Goal: Transaction & Acquisition: Purchase product/service

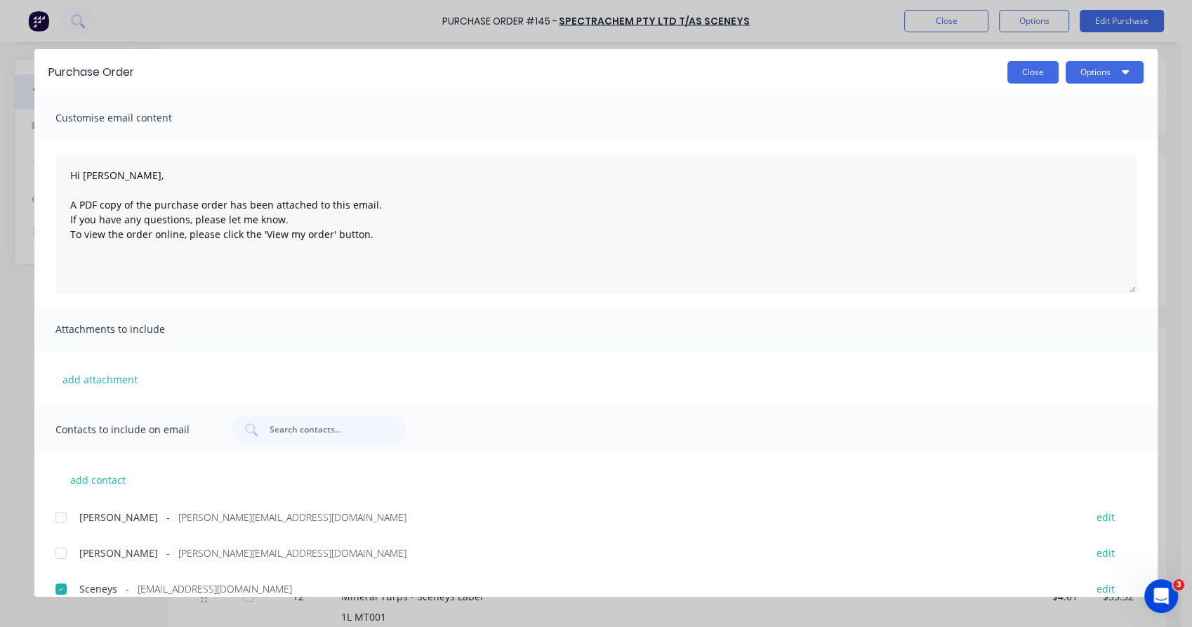
click at [1019, 61] on button "Close" at bounding box center [1032, 72] width 51 height 22
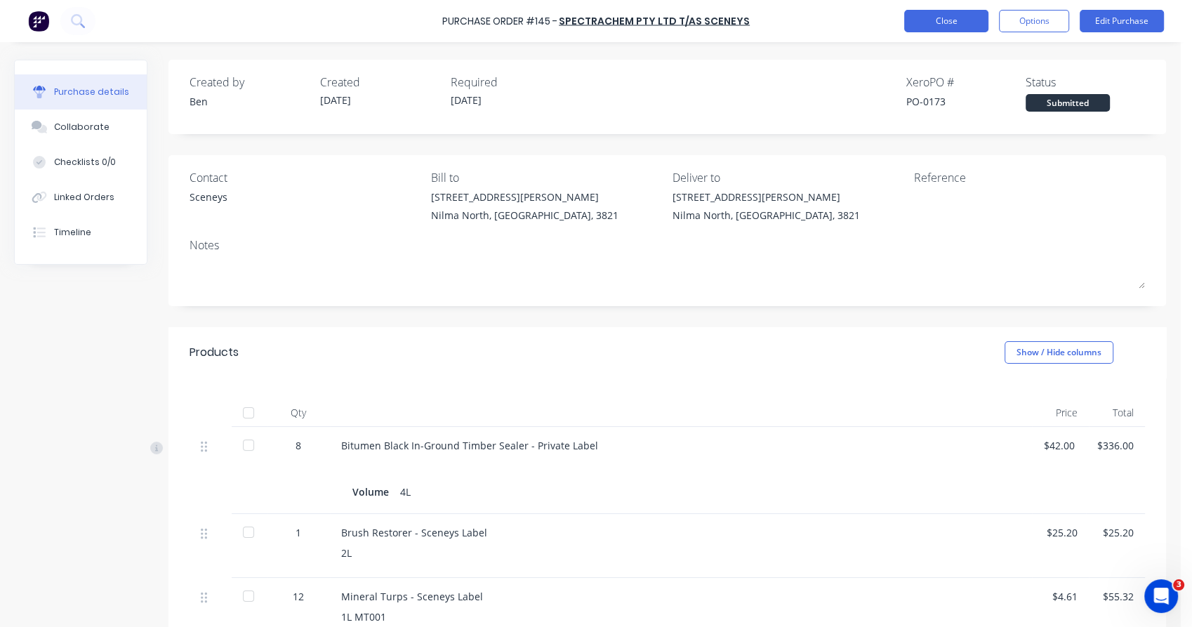
click at [957, 29] on button "Close" at bounding box center [946, 21] width 84 height 22
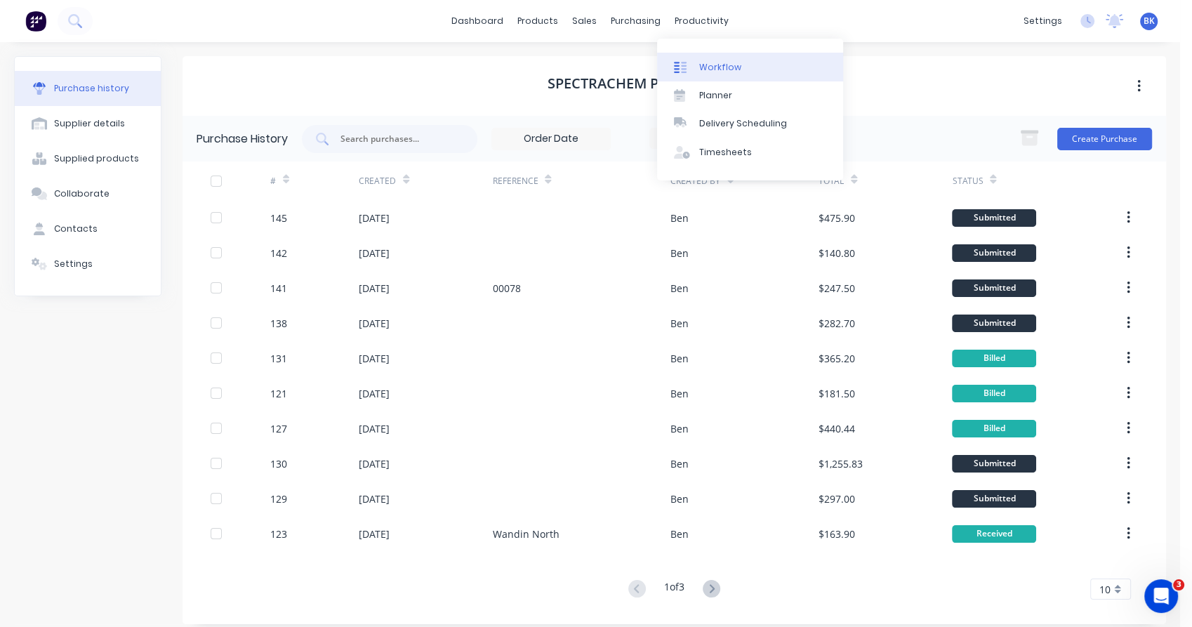
click at [691, 72] on div at bounding box center [684, 67] width 21 height 13
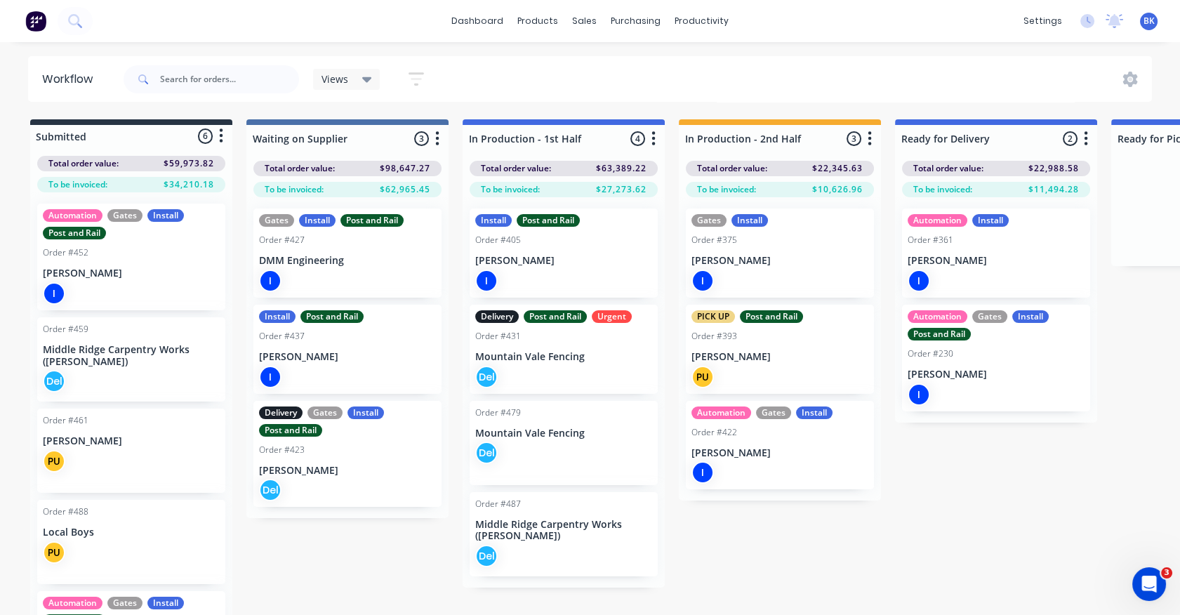
drag, startPoint x: 232, startPoint y: 439, endPoint x: 238, endPoint y: 502, distance: 62.8
click at [238, 502] on div "Submitted 6 Status colour #273444 hex #273444 Save Cancel Summaries Total order…" at bounding box center [854, 378] width 1730 height 519
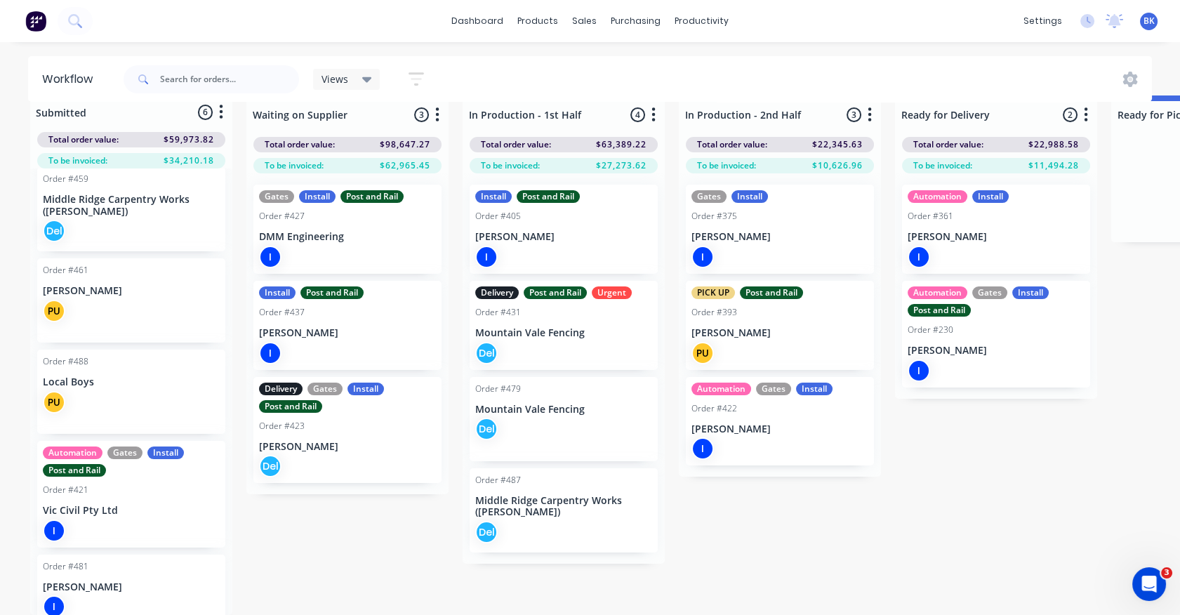
scroll to position [149, 0]
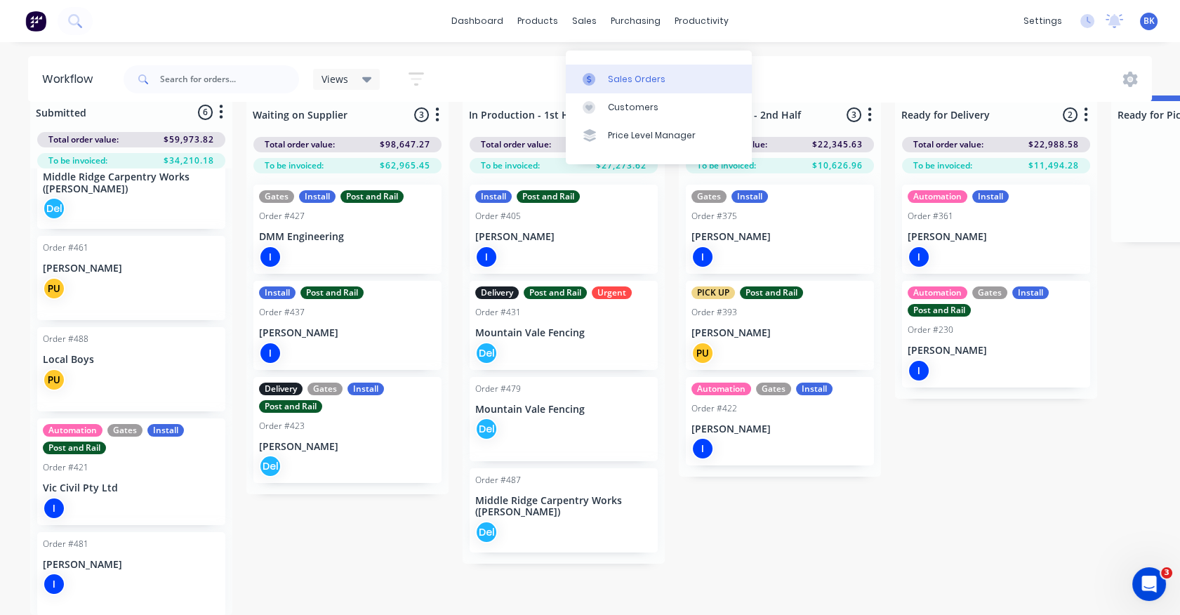
click at [587, 75] on icon at bounding box center [589, 79] width 4 height 8
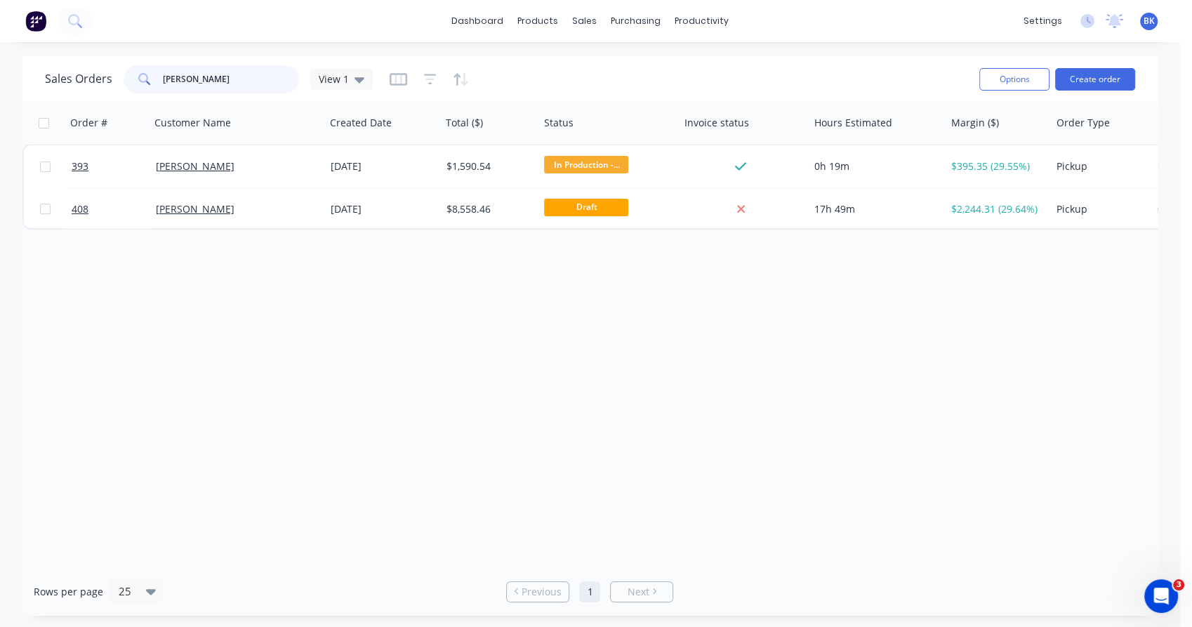
click at [196, 85] on input "rod lint" at bounding box center [231, 79] width 137 height 28
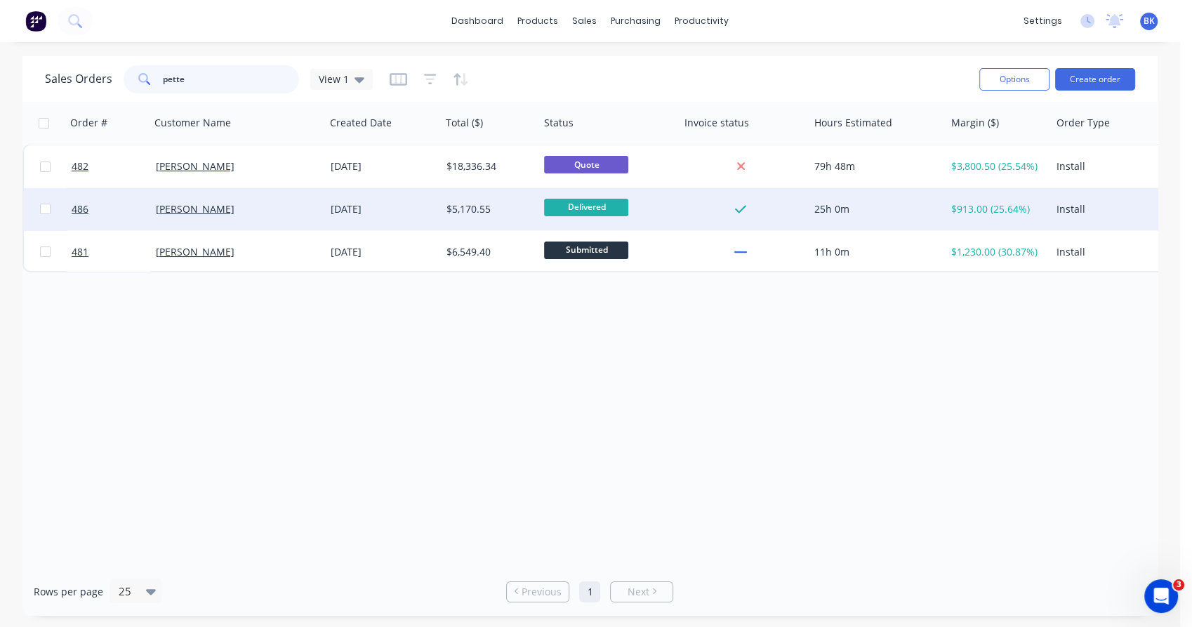
type input "pette"
click at [244, 201] on div "Dave Pettet" at bounding box center [237, 209] width 175 height 42
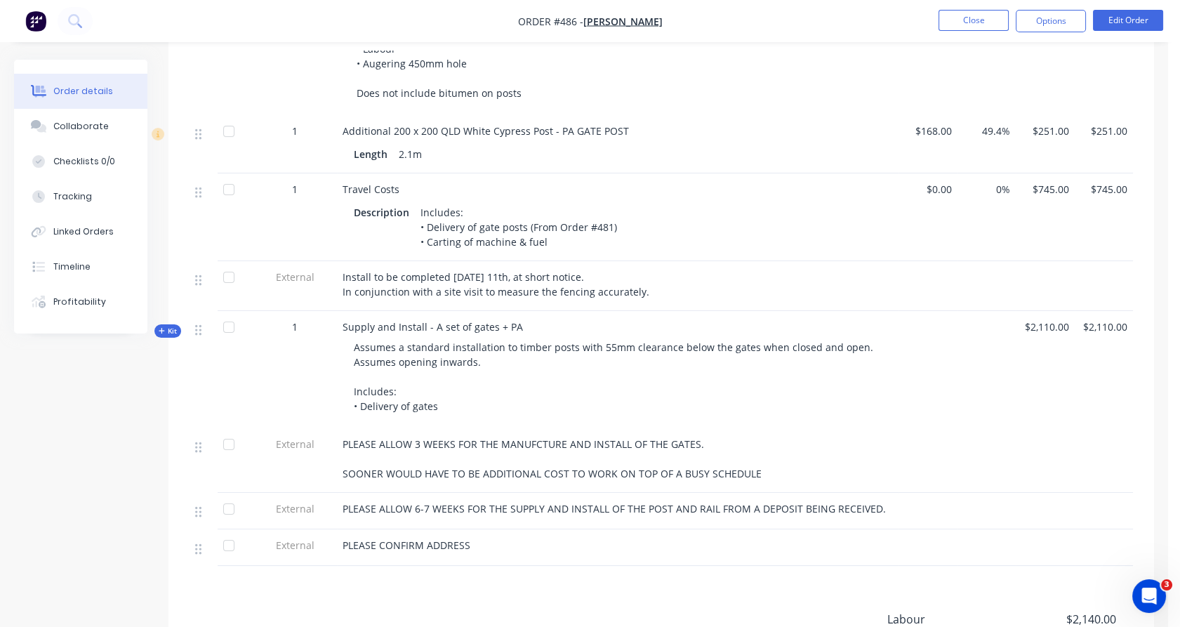
scroll to position [600, 0]
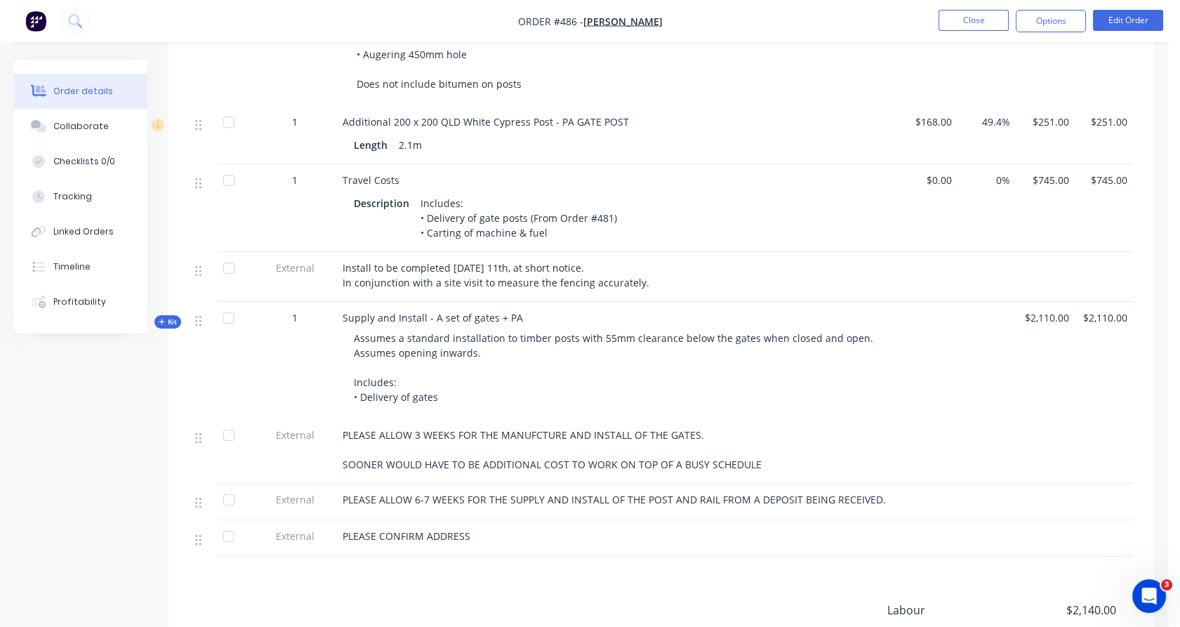
click at [162, 322] on icon "button" at bounding box center [162, 321] width 6 height 7
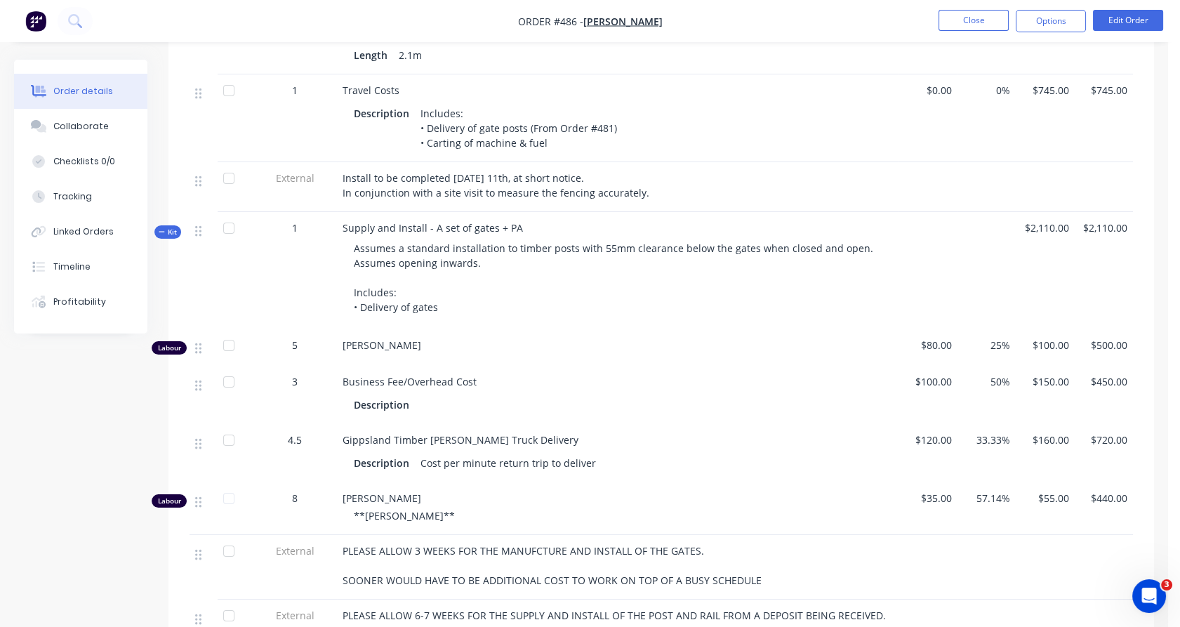
scroll to position [693, 0]
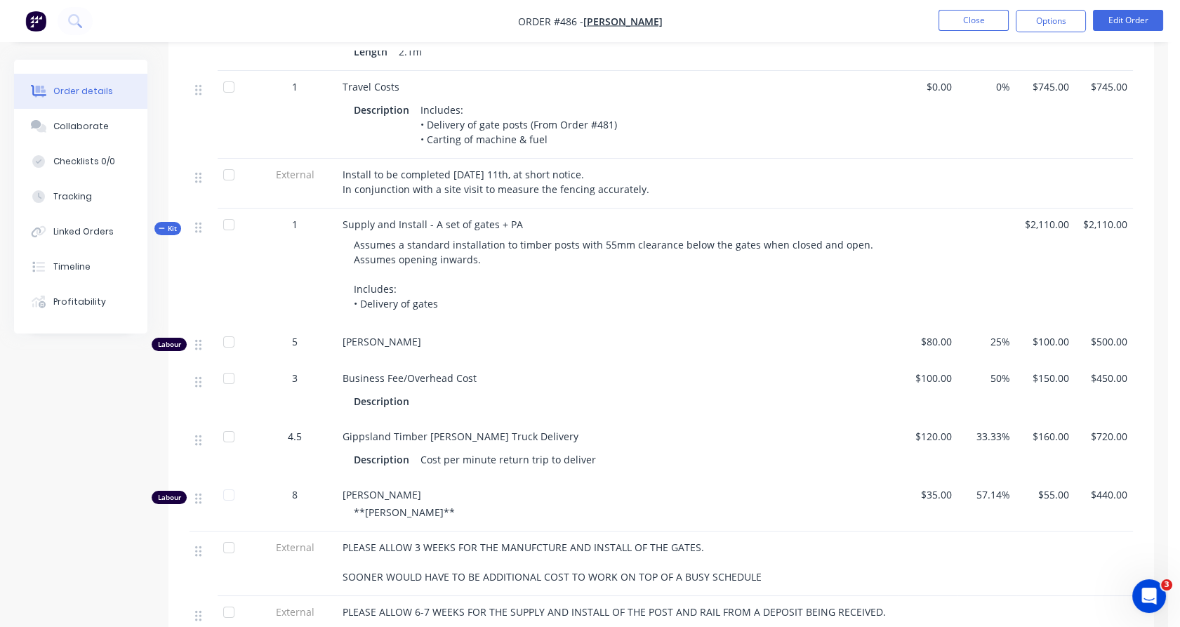
click at [163, 227] on icon "button" at bounding box center [162, 228] width 6 height 7
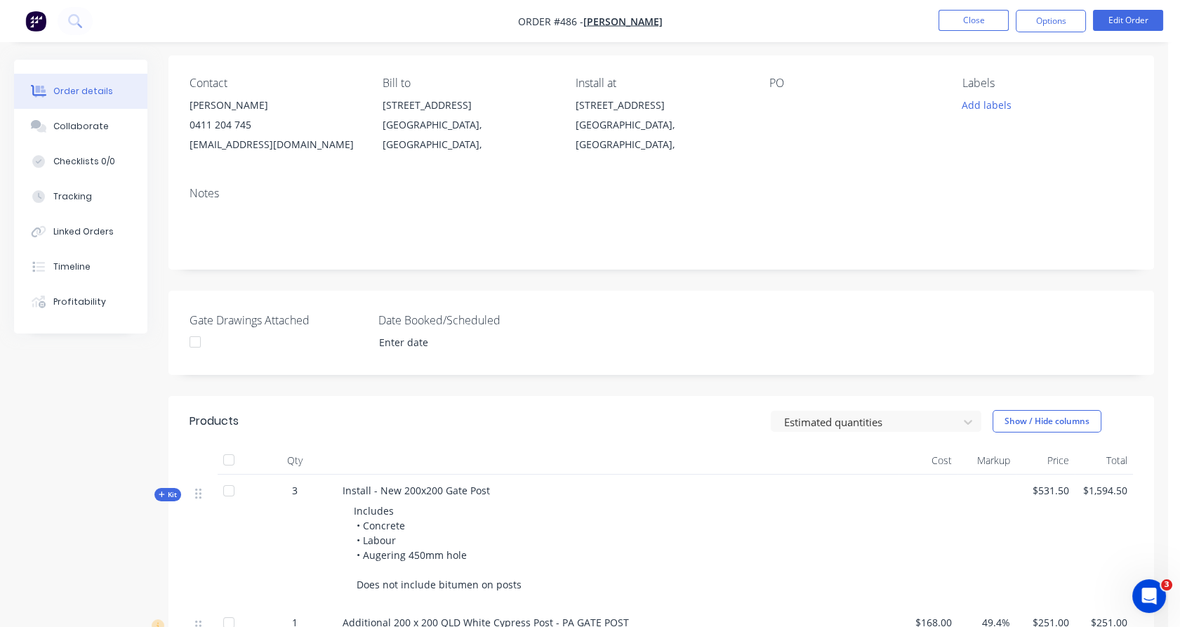
scroll to position [0, 0]
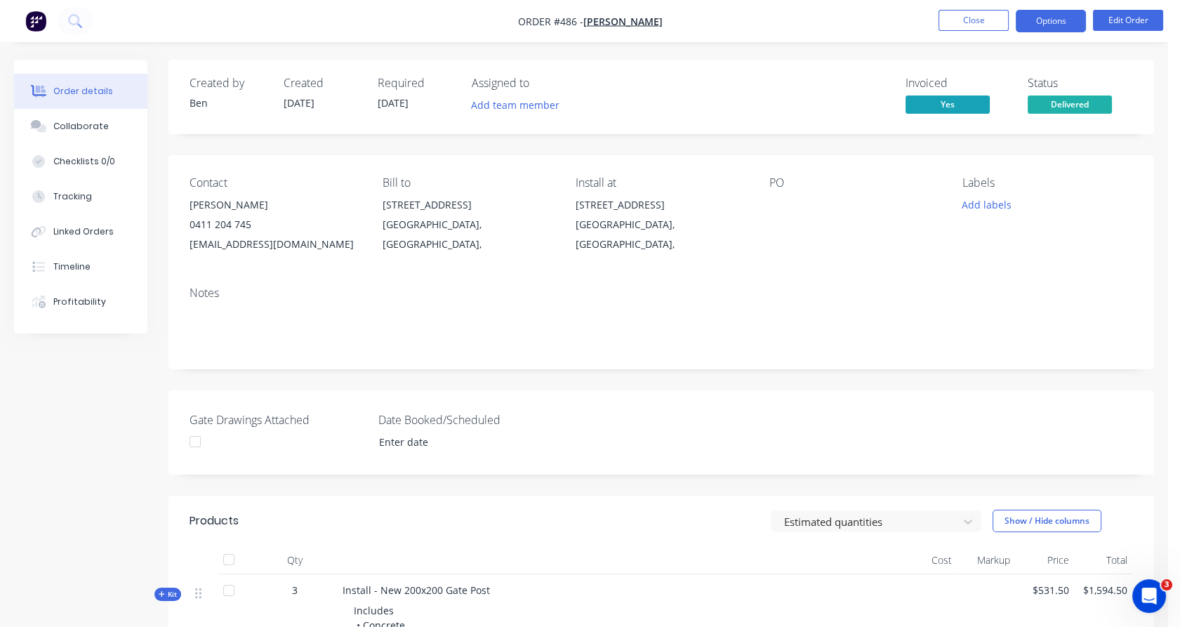
click at [1061, 25] on button "Options" at bounding box center [1050, 21] width 70 height 22
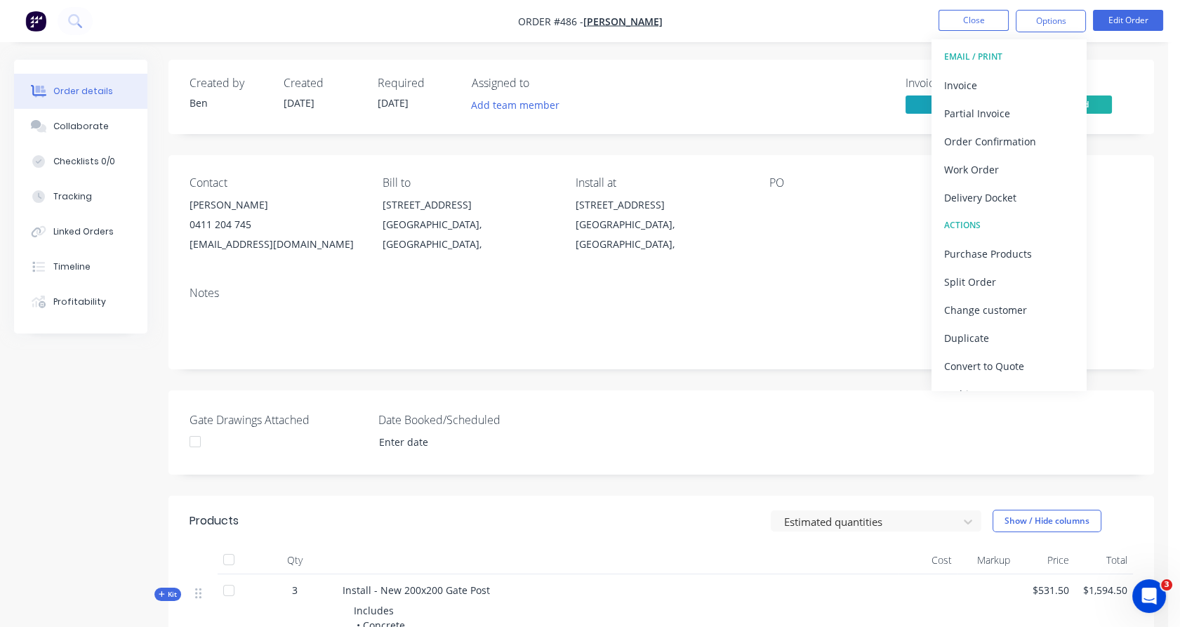
click at [585, 39] on nav "Order #486 - Dave Pettet Close Options EMAIL / PRINT Invoice Partial Invoice Or…" at bounding box center [590, 21] width 1180 height 42
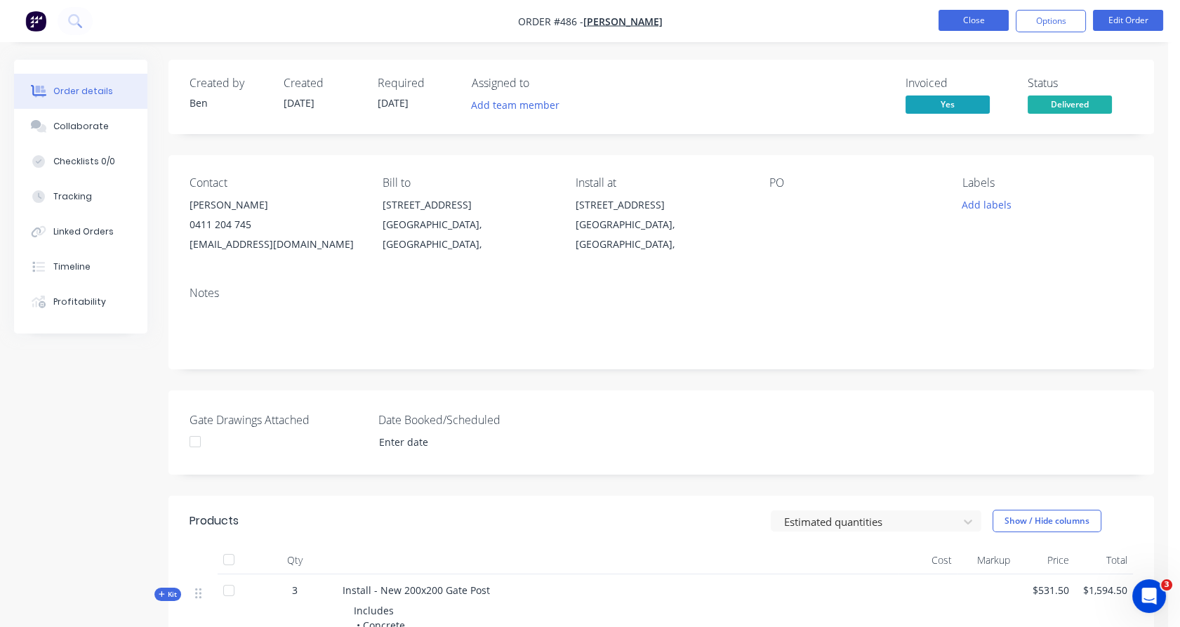
click at [980, 20] on button "Close" at bounding box center [973, 20] width 70 height 21
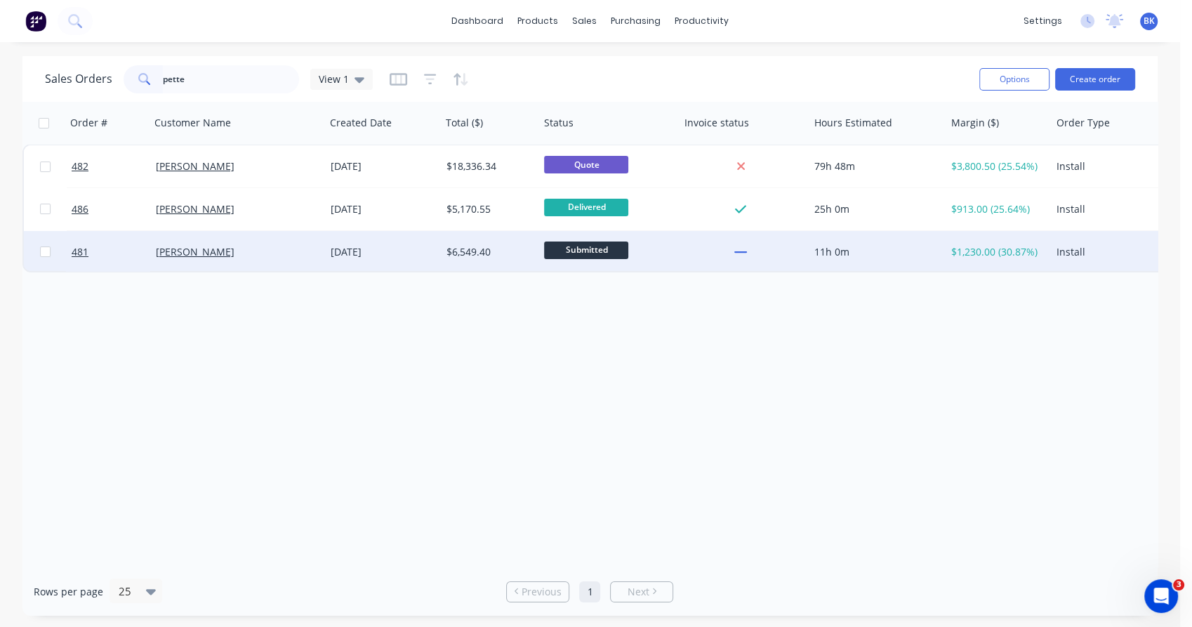
click at [44, 253] on input "checkbox" at bounding box center [45, 251] width 11 height 11
checkbox input "true"
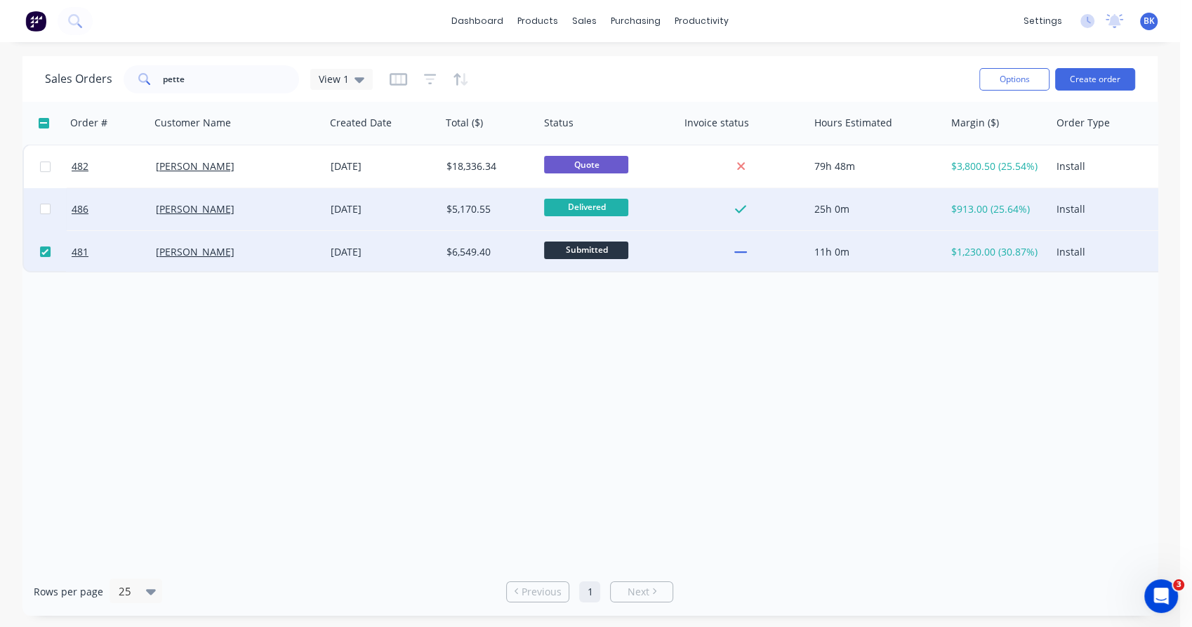
click at [44, 213] on input "checkbox" at bounding box center [45, 209] width 11 height 11
checkbox input "true"
click at [999, 81] on button "Options" at bounding box center [1014, 79] width 70 height 22
drag, startPoint x: 1151, startPoint y: 594, endPoint x: 1323, endPoint y: 991, distance: 432.8
click at [1150, 594] on icon "Open Intercom Messenger" at bounding box center [1158, 593] width 23 height 23
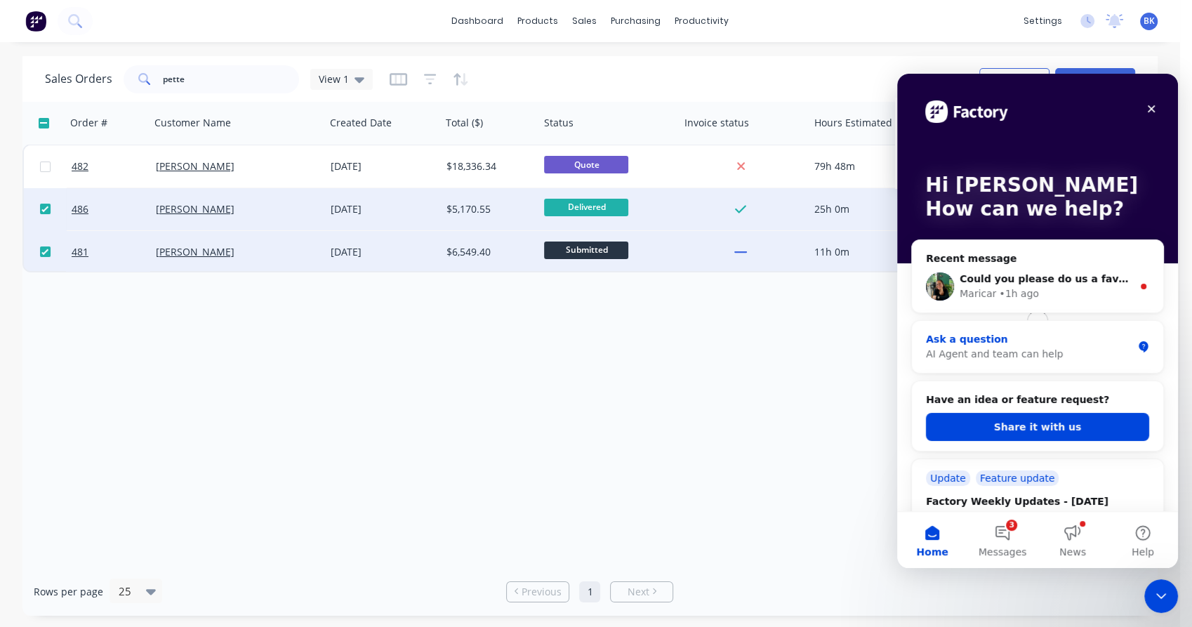
click at [1022, 345] on div "Ask a question" at bounding box center [1029, 339] width 206 height 15
drag, startPoint x: 1022, startPoint y: 345, endPoint x: 1778, endPoint y: 505, distance: 772.6
click at [1022, 345] on div "Ask a question" at bounding box center [1029, 339] width 206 height 15
click at [970, 337] on div "Ask a question" at bounding box center [1029, 339] width 206 height 15
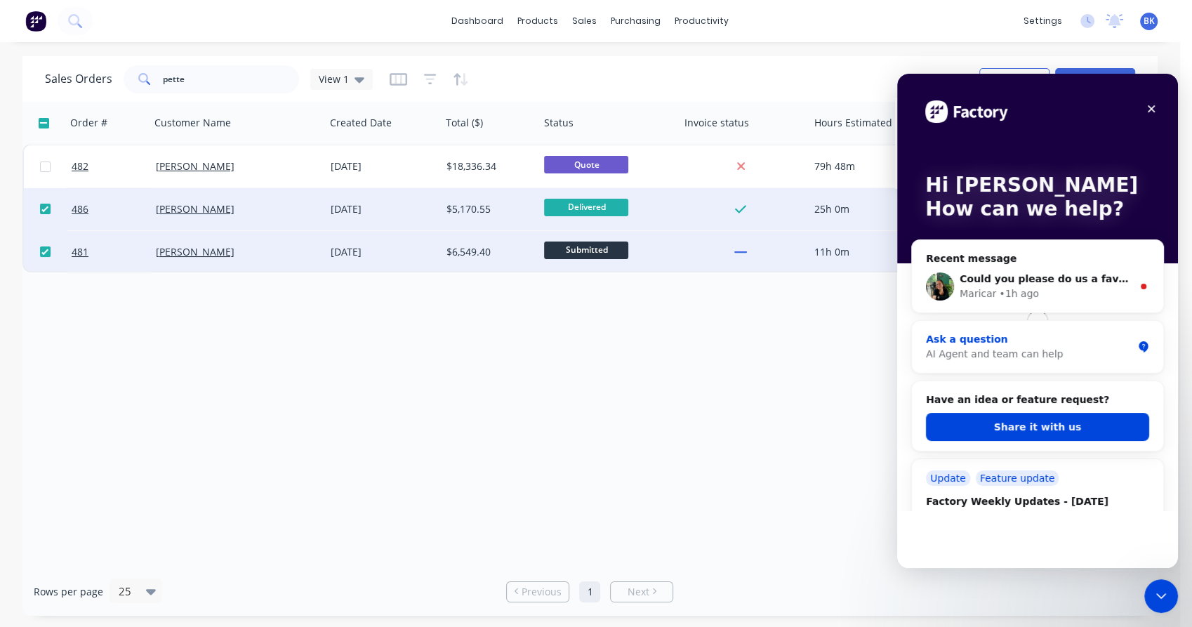
click at [939, 349] on div "AI Agent and team can help" at bounding box center [1029, 354] width 206 height 15
drag, startPoint x: 938, startPoint y: 338, endPoint x: 1793, endPoint y: 390, distance: 857.1
click at [938, 338] on div "Ask a question" at bounding box center [1029, 339] width 206 height 15
click at [905, 315] on div "Hi Ben How can we help? Recent message Could you please do us a favor and check…" at bounding box center [1037, 602] width 281 height 1056
click at [963, 339] on div "Ask a question" at bounding box center [1029, 339] width 206 height 15
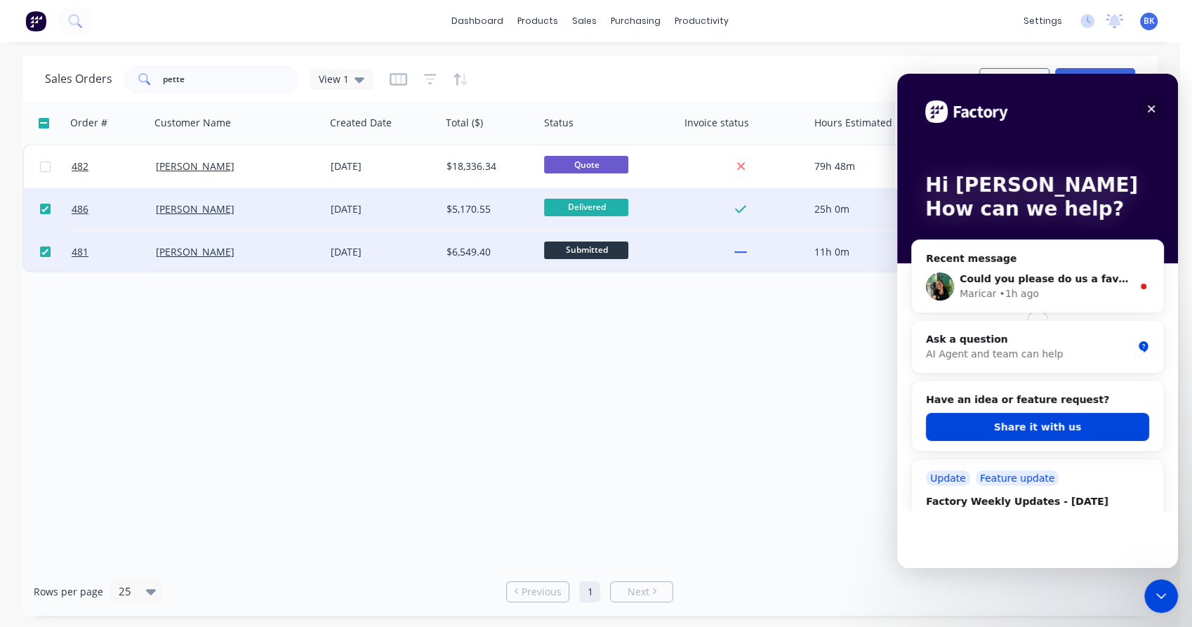
click at [1151, 107] on icon "Close" at bounding box center [1150, 108] width 11 height 11
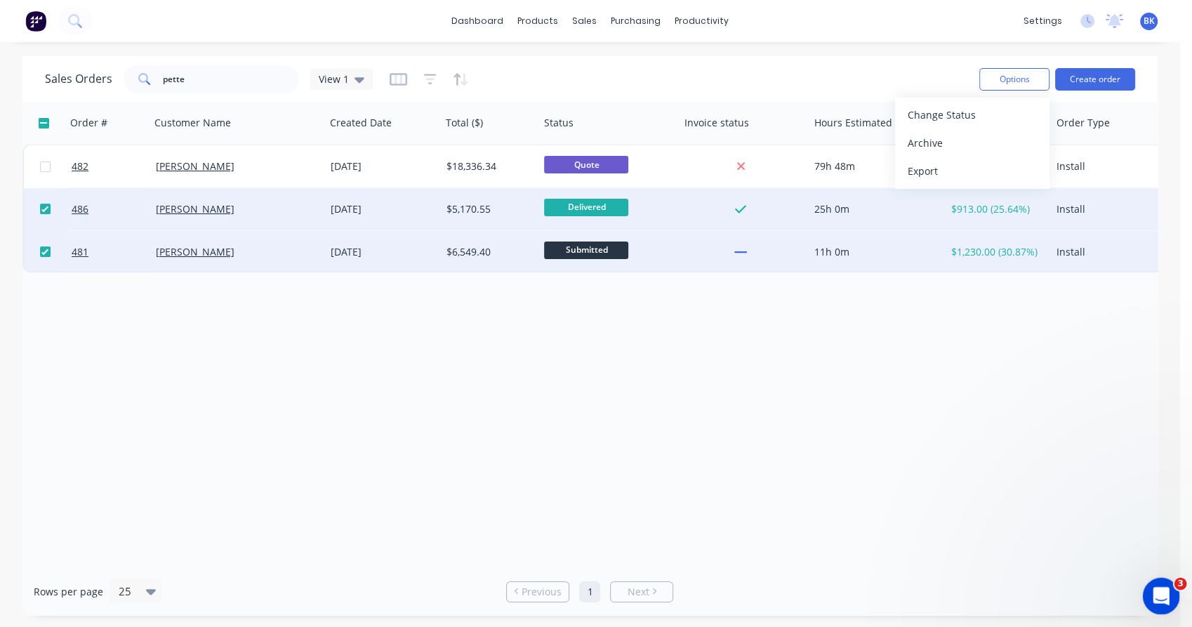
click at [1157, 603] on icon "Open Intercom Messenger" at bounding box center [1158, 593] width 23 height 23
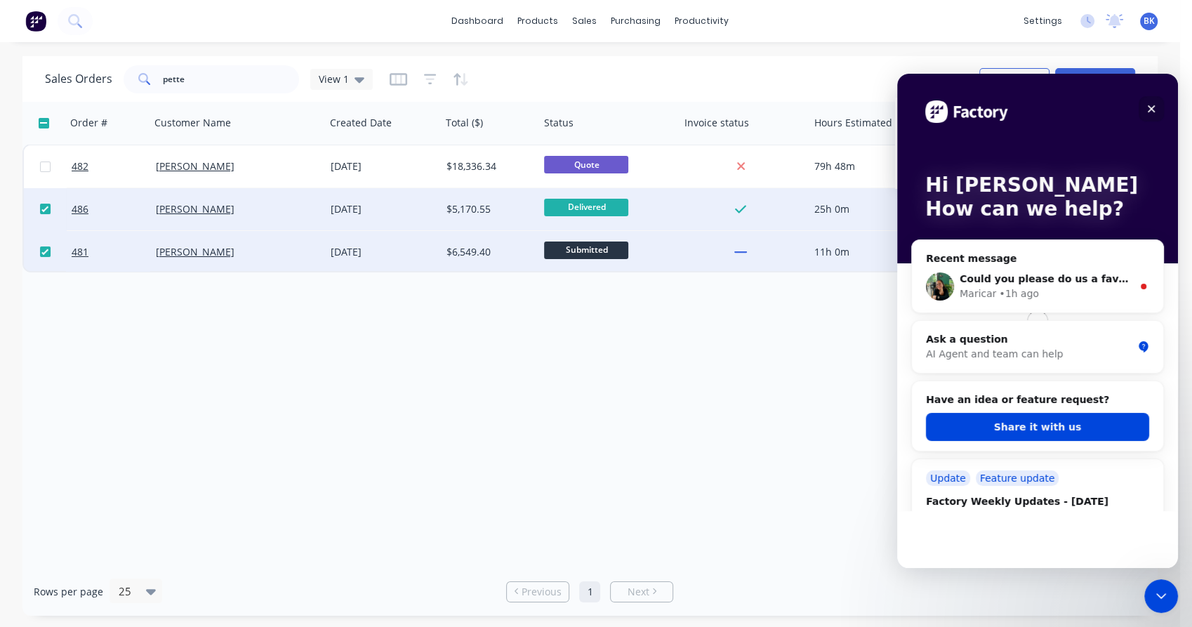
click at [1152, 109] on icon "Close" at bounding box center [1151, 109] width 8 height 8
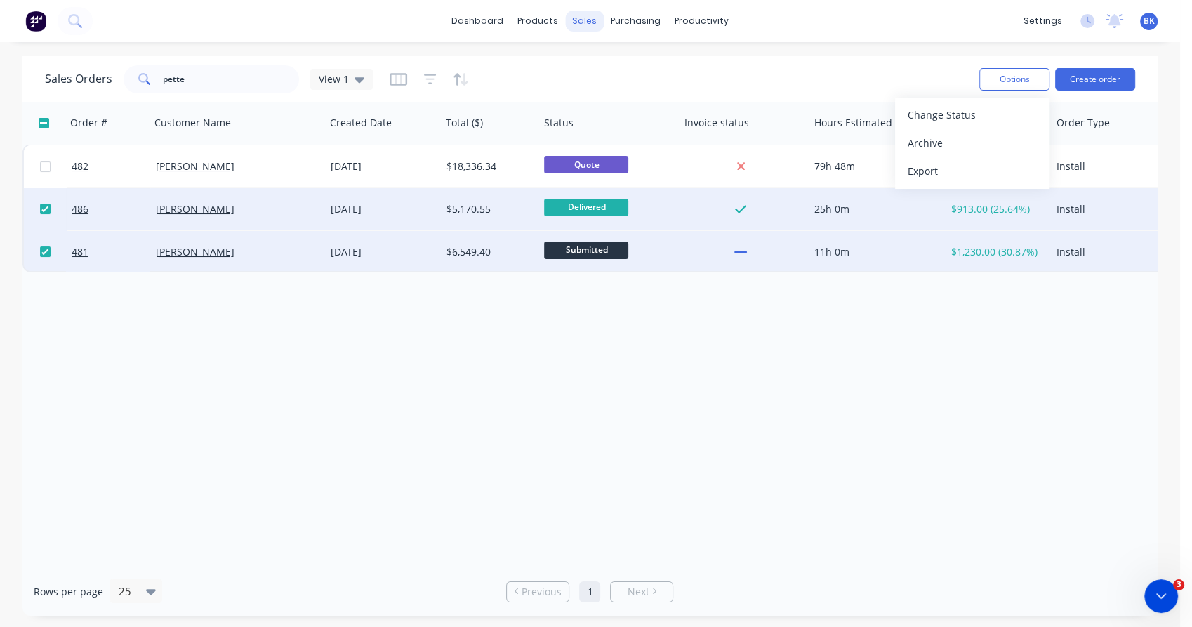
click at [586, 21] on div "sales" at bounding box center [584, 21] width 39 height 21
click at [581, 28] on div "sales" at bounding box center [584, 21] width 39 height 21
click at [218, 79] on input "pette" at bounding box center [231, 79] width 137 height 28
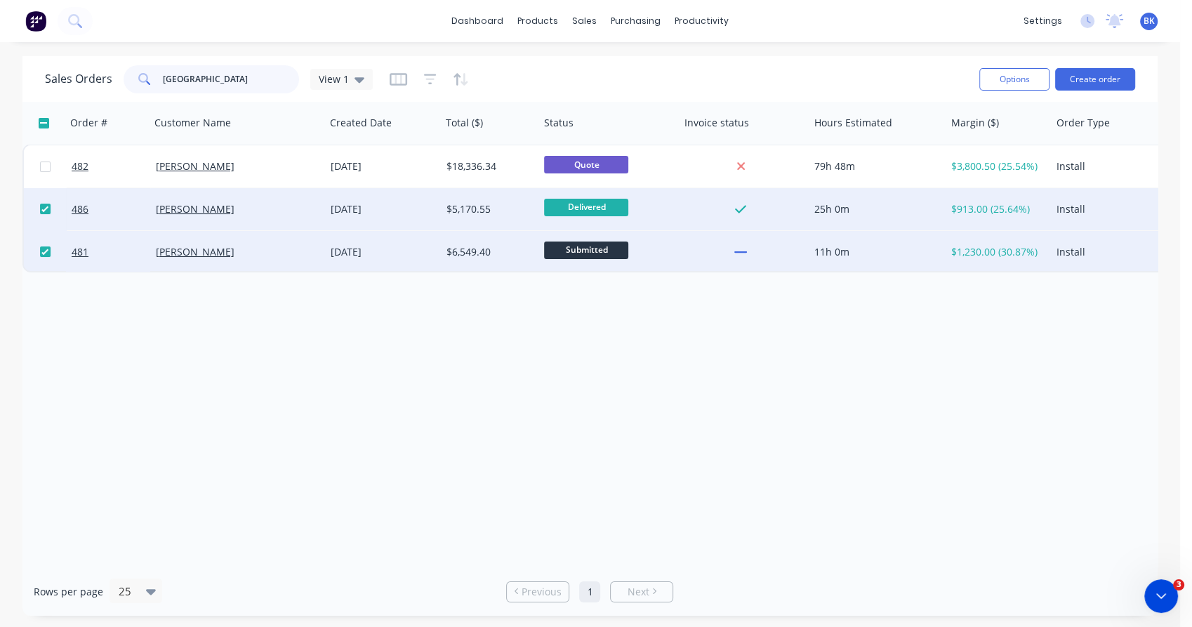
type input "malissa"
click at [299, 94] on div "Sales Orders malissa View 1" at bounding box center [506, 79] width 923 height 34
click at [239, 84] on input "malissa" at bounding box center [231, 79] width 137 height 28
click at [301, 81] on div "Sales Orders malissa View 1" at bounding box center [209, 79] width 328 height 28
click at [257, 79] on input "malissa" at bounding box center [231, 79] width 137 height 28
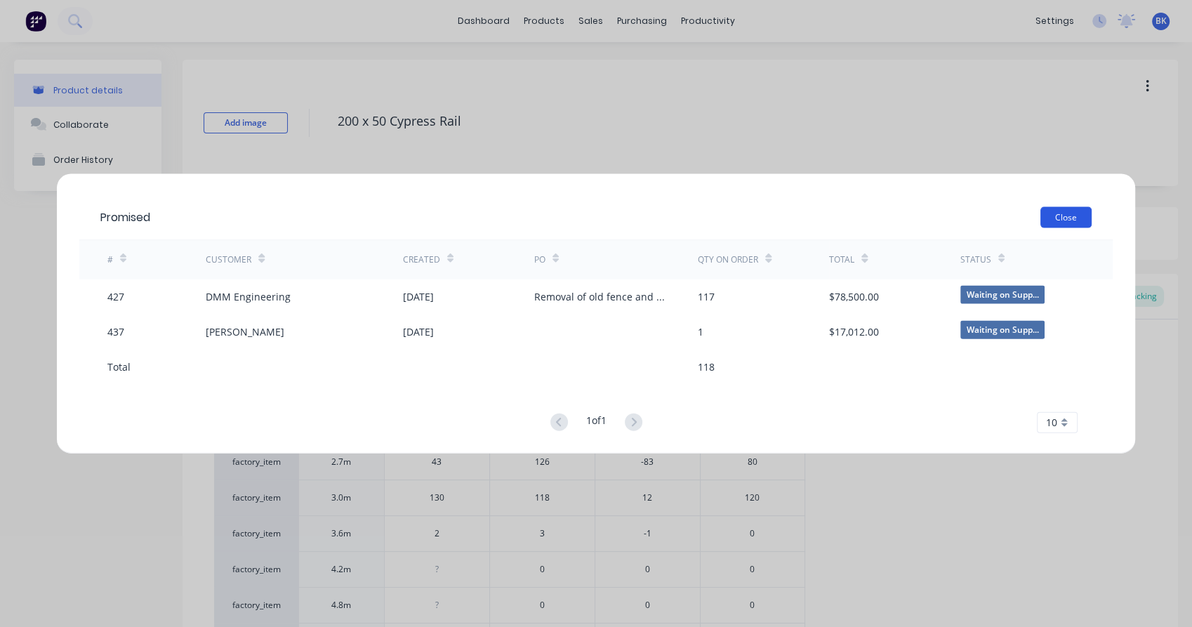
click at [1077, 209] on button "Close" at bounding box center [1065, 216] width 51 height 21
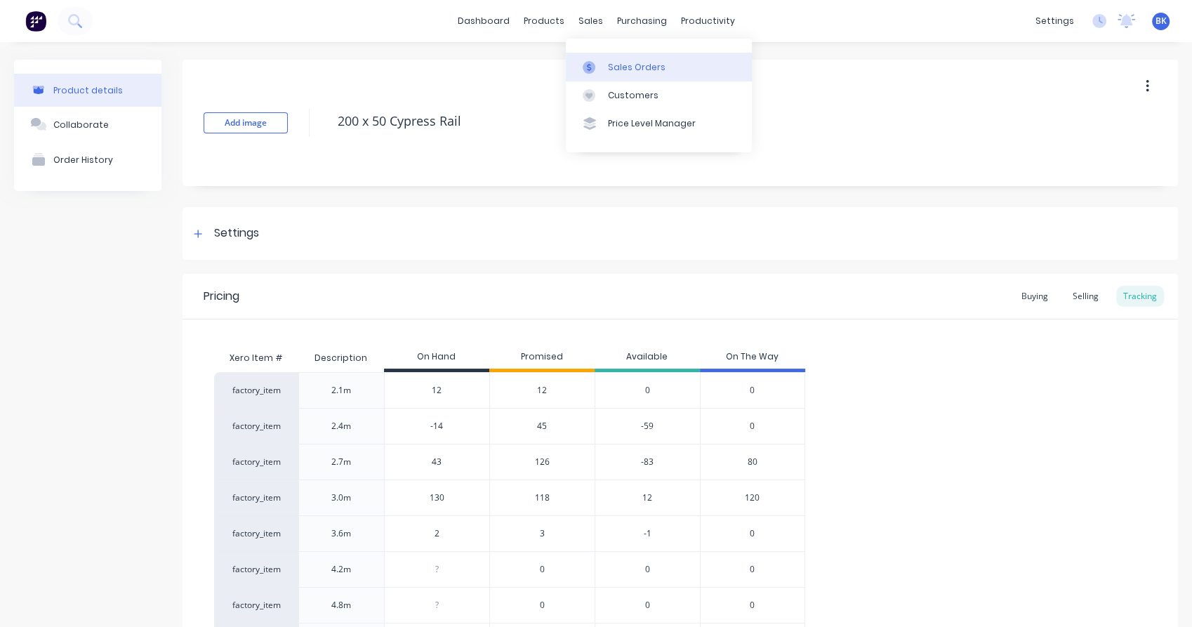
click at [593, 73] on icon at bounding box center [588, 67] width 13 height 13
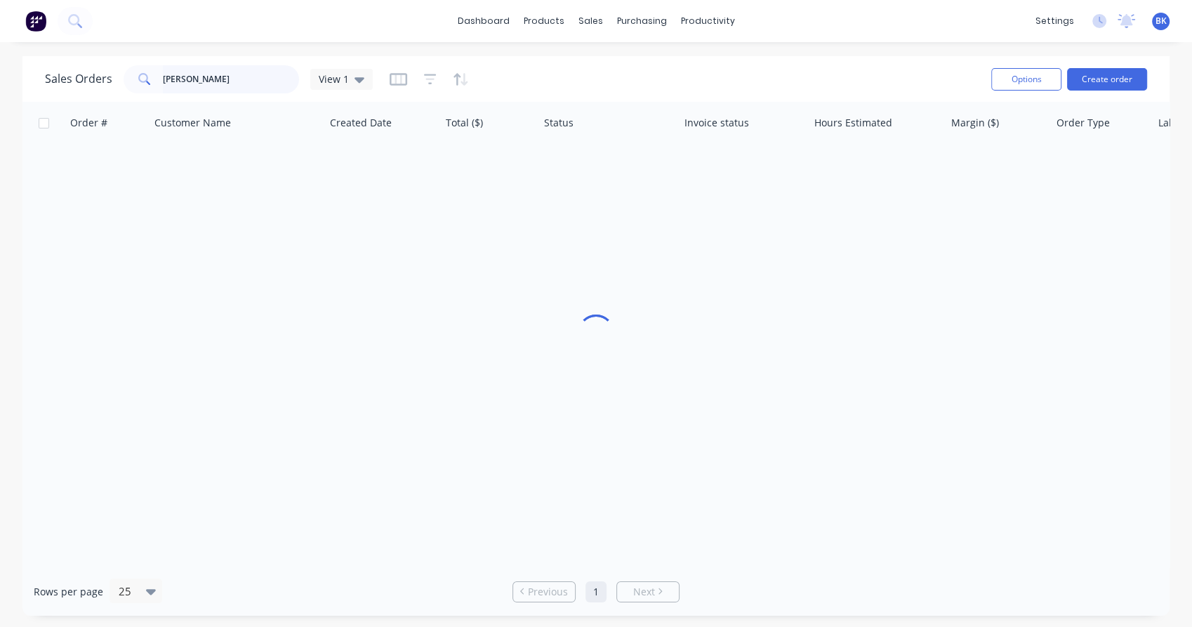
click at [204, 81] on input "[PERSON_NAME]" at bounding box center [231, 79] width 137 height 28
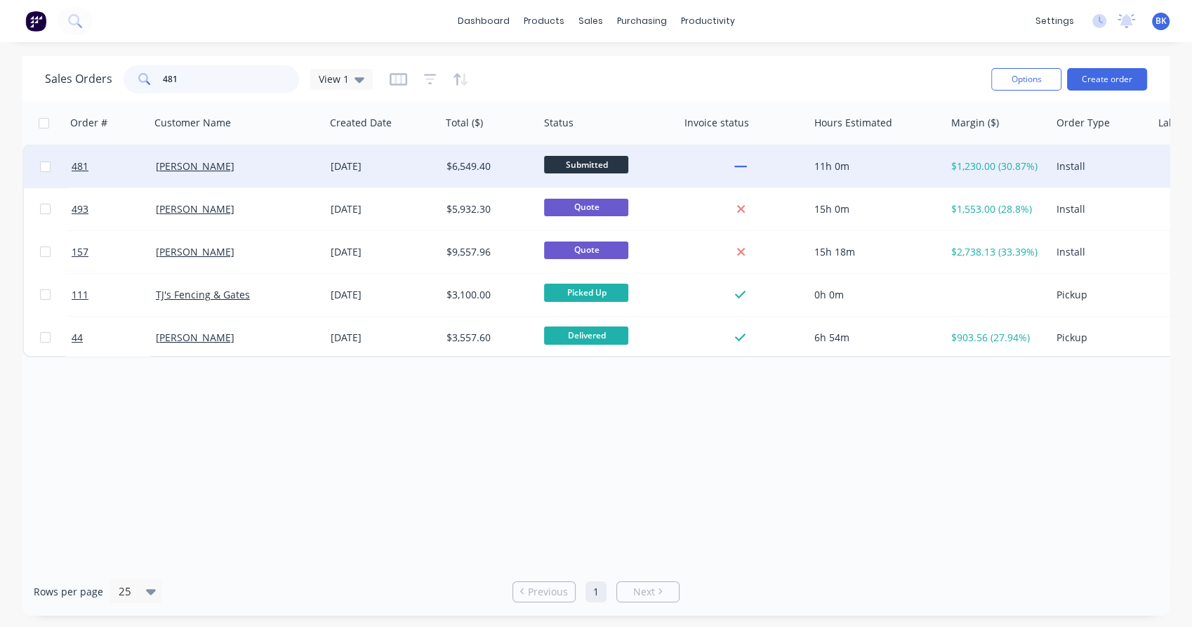
type input "481"
click at [251, 170] on div "Dave Pettet" at bounding box center [234, 166] width 156 height 14
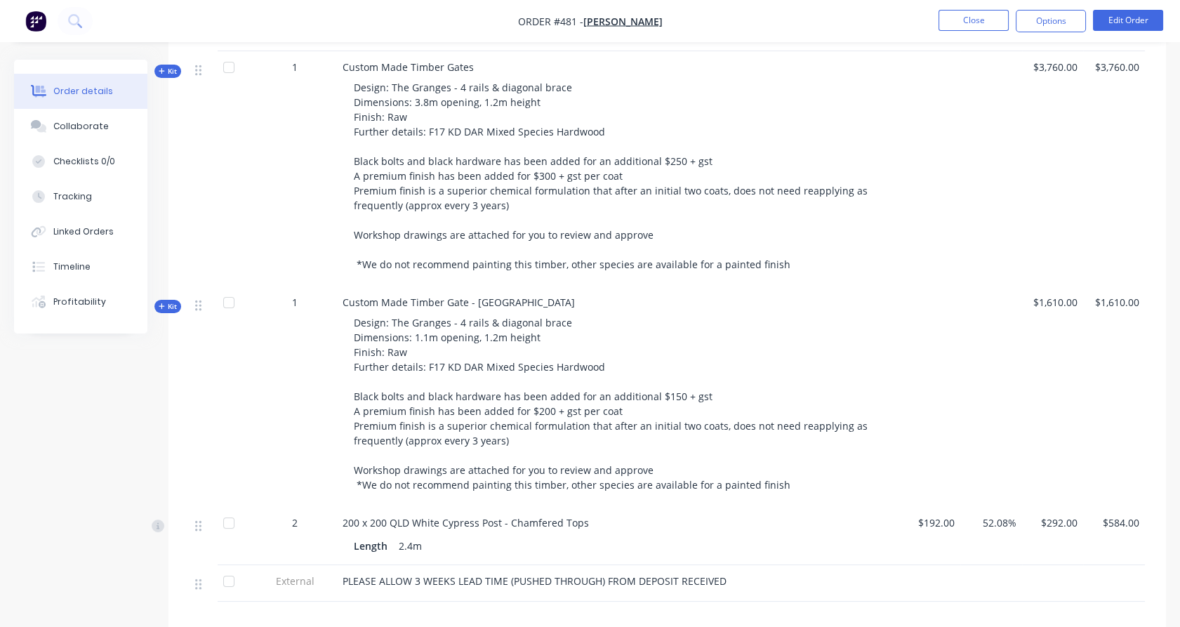
scroll to position [747, 0]
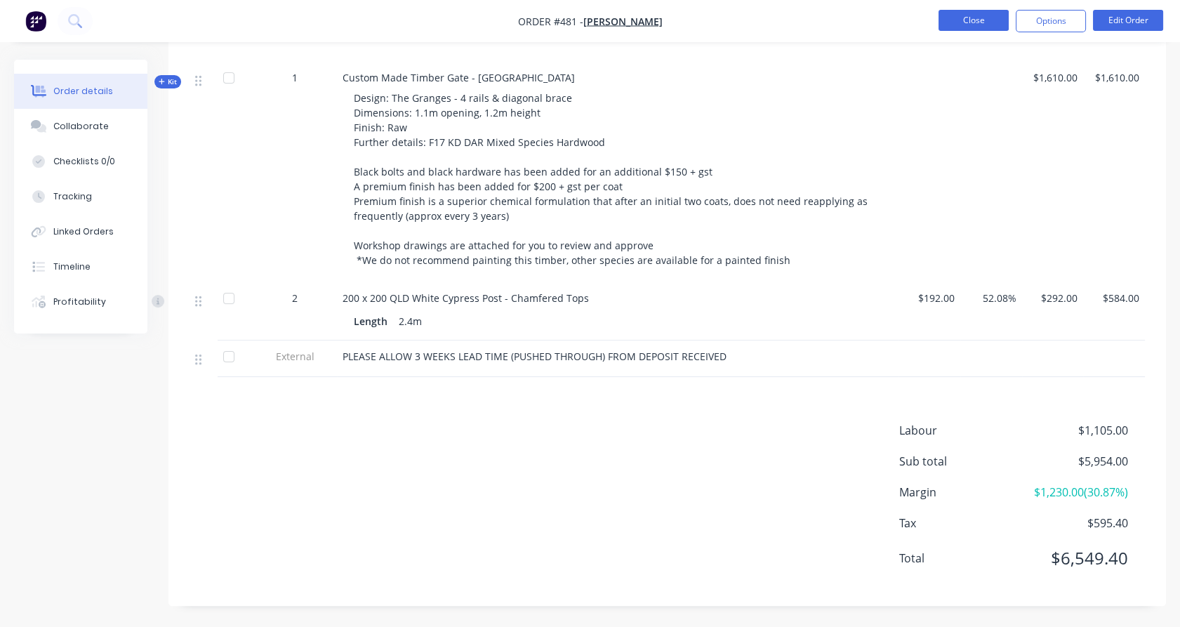
click at [960, 18] on button "Close" at bounding box center [973, 20] width 70 height 21
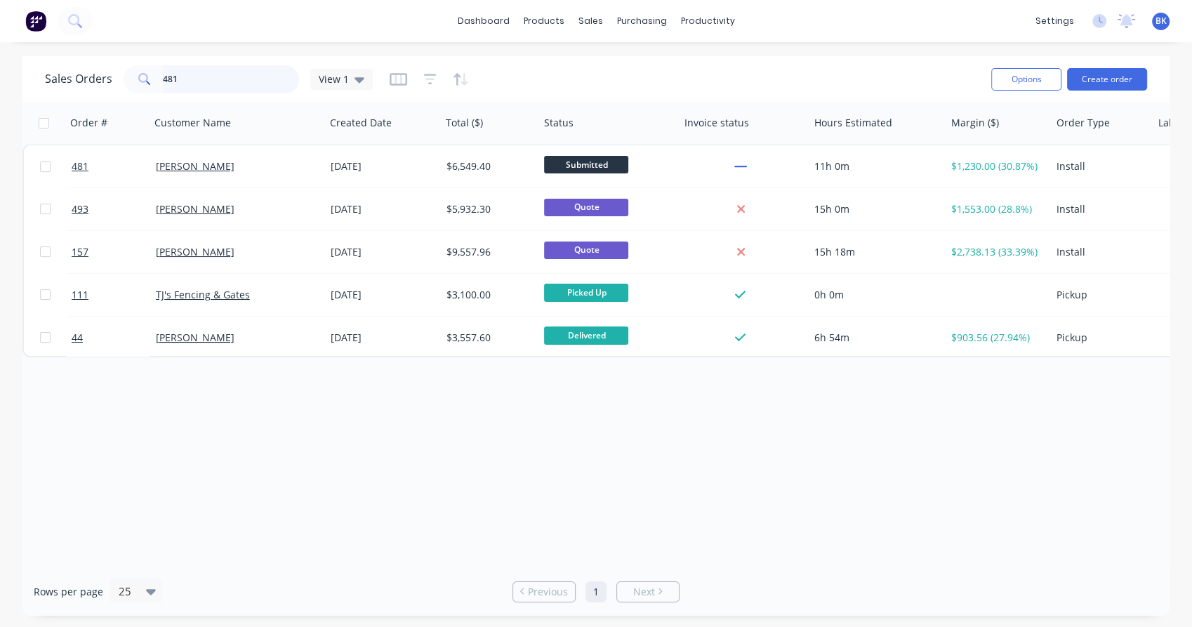
click at [182, 83] on input "481" at bounding box center [231, 79] width 137 height 28
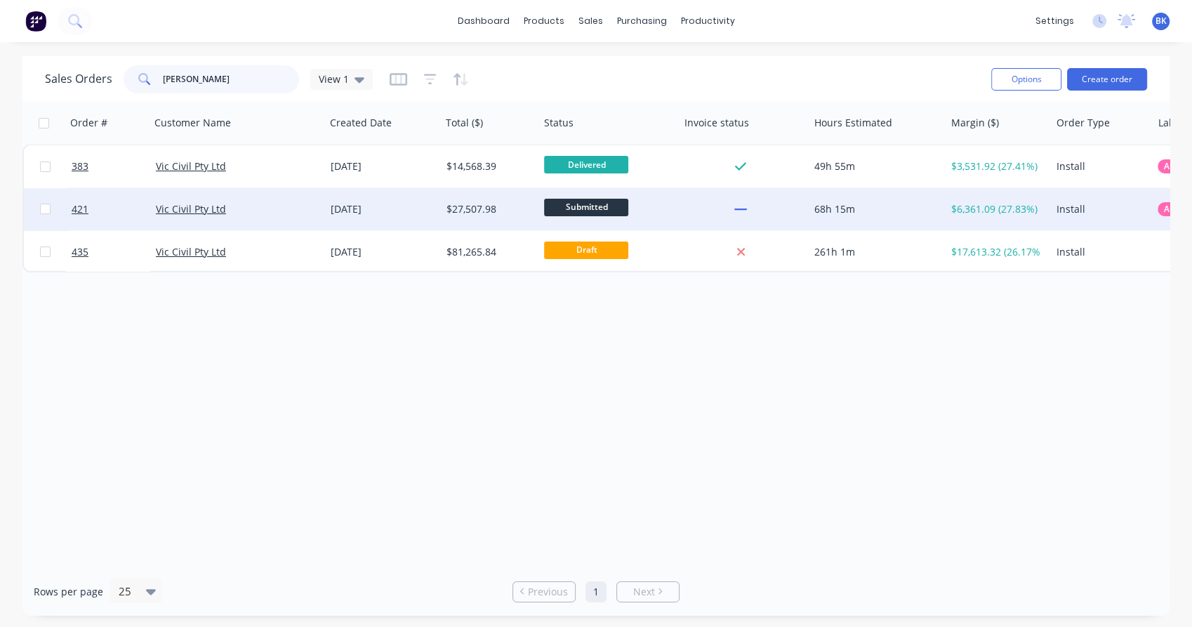
type input "vic civ"
click at [279, 206] on div "Vic Civil Pty Ltd" at bounding box center [234, 209] width 156 height 14
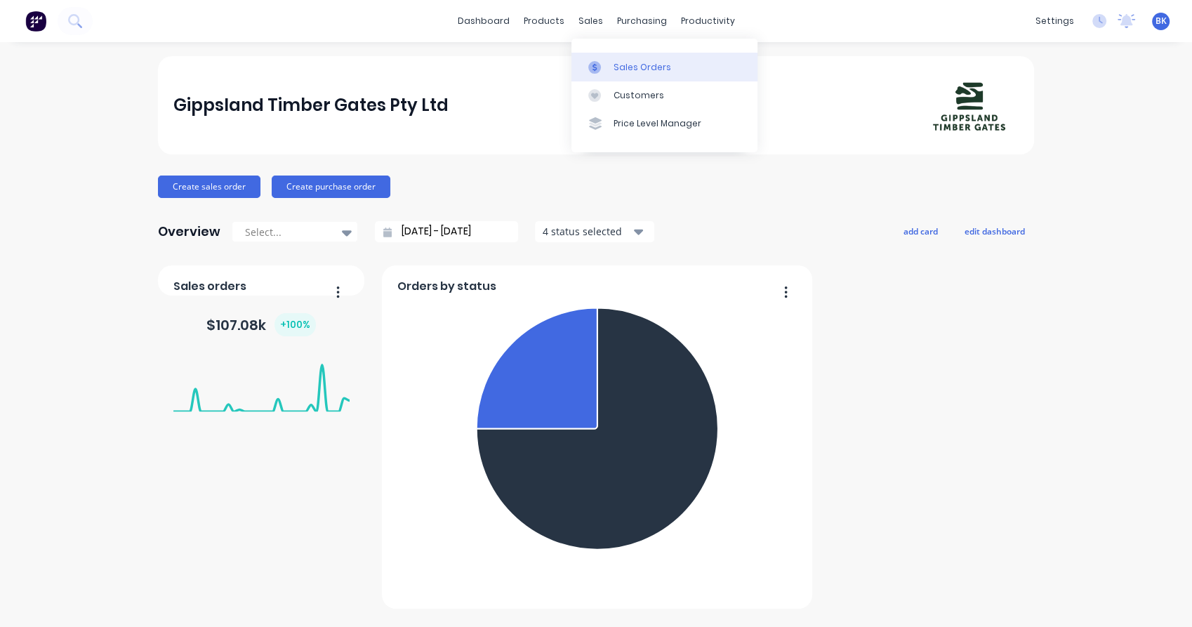
click at [595, 61] on icon at bounding box center [594, 67] width 13 height 13
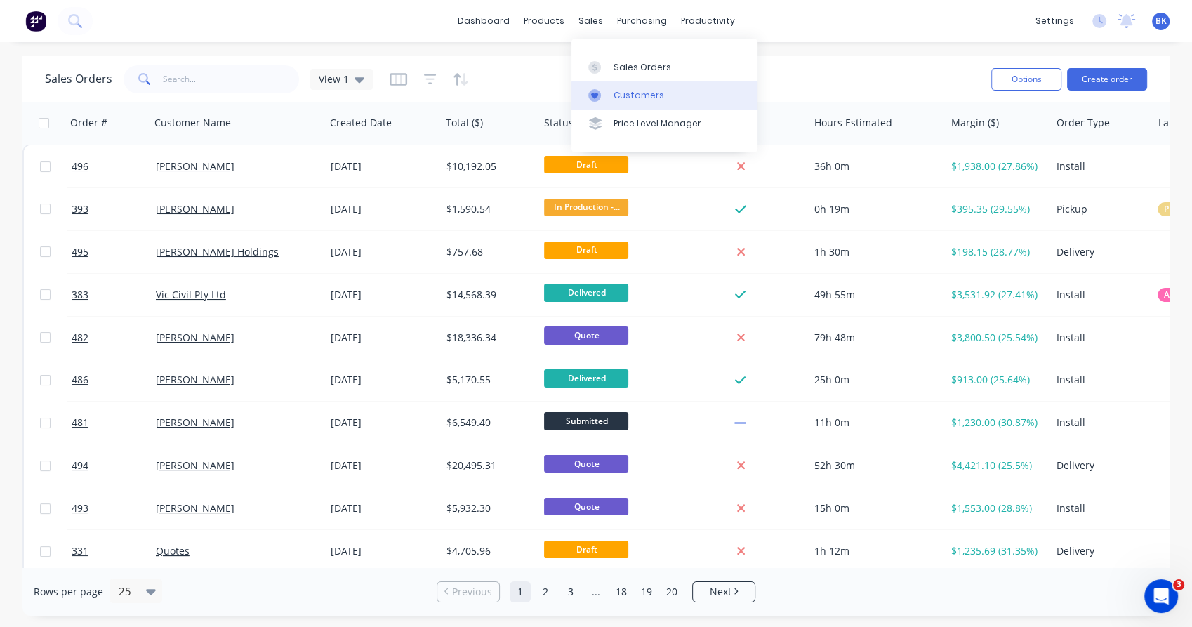
click at [608, 95] on div at bounding box center [598, 95] width 21 height 13
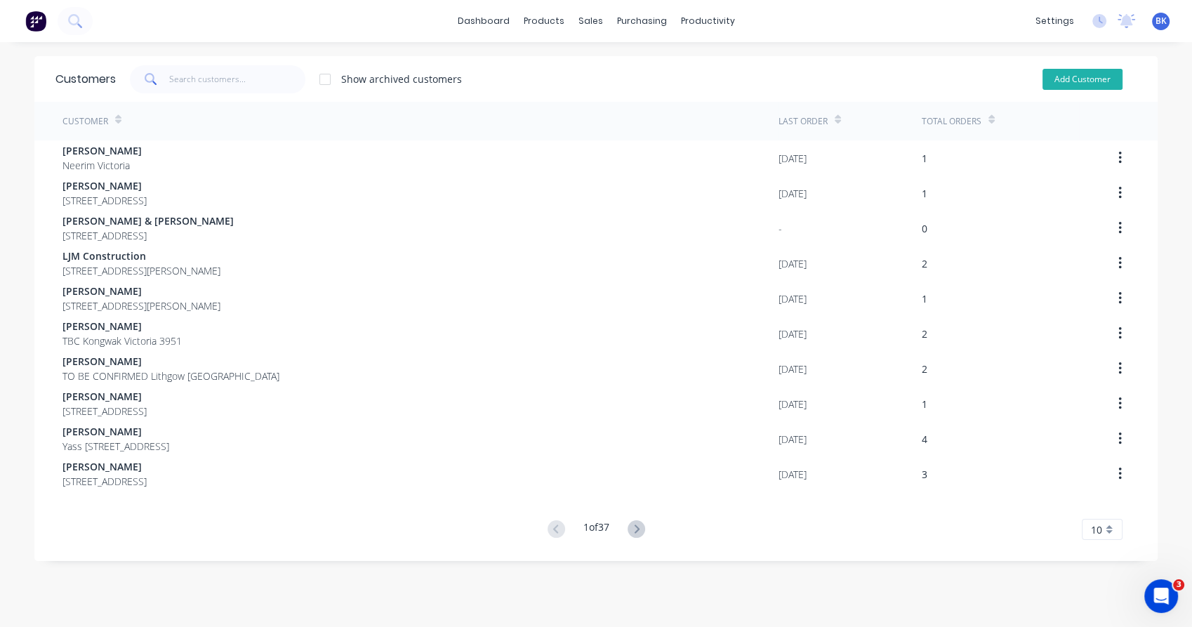
click at [1061, 80] on button "Add Customer" at bounding box center [1082, 79] width 80 height 21
select select "AU"
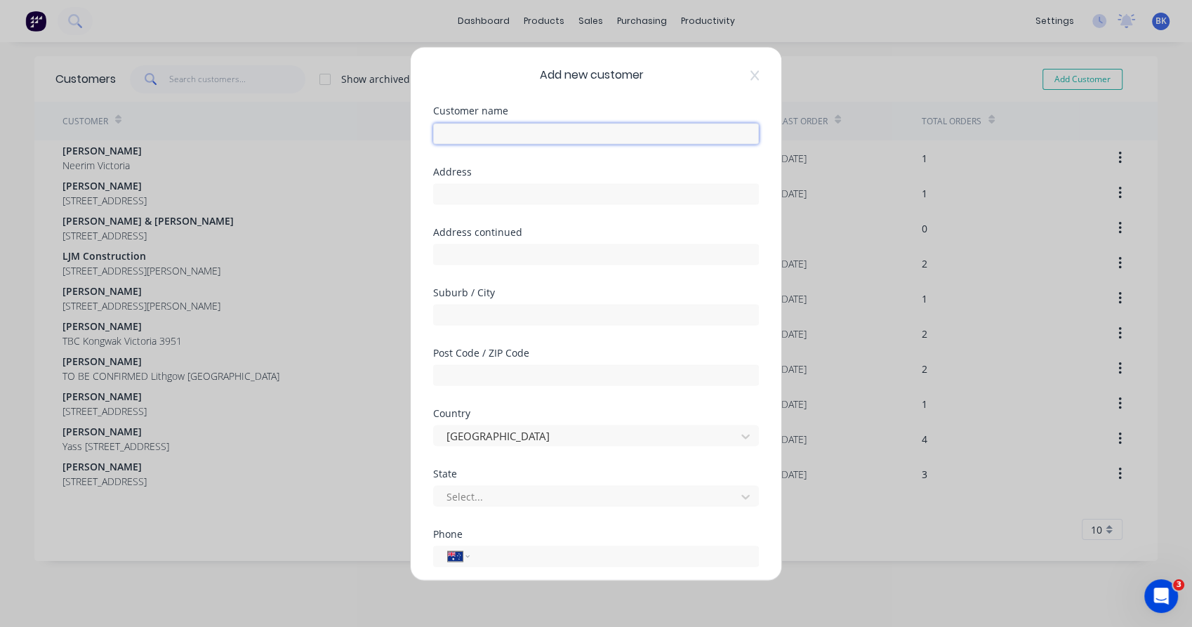
click at [493, 133] on input "text" at bounding box center [596, 133] width 326 height 21
paste input "cass_donald@outlook.com"
drag, startPoint x: 493, startPoint y: 133, endPoint x: 613, endPoint y: 133, distance: 120.0
click at [613, 133] on input "cass_donald@outlook.com" at bounding box center [596, 133] width 326 height 21
click at [469, 133] on input "cass_donald" at bounding box center [596, 133] width 326 height 21
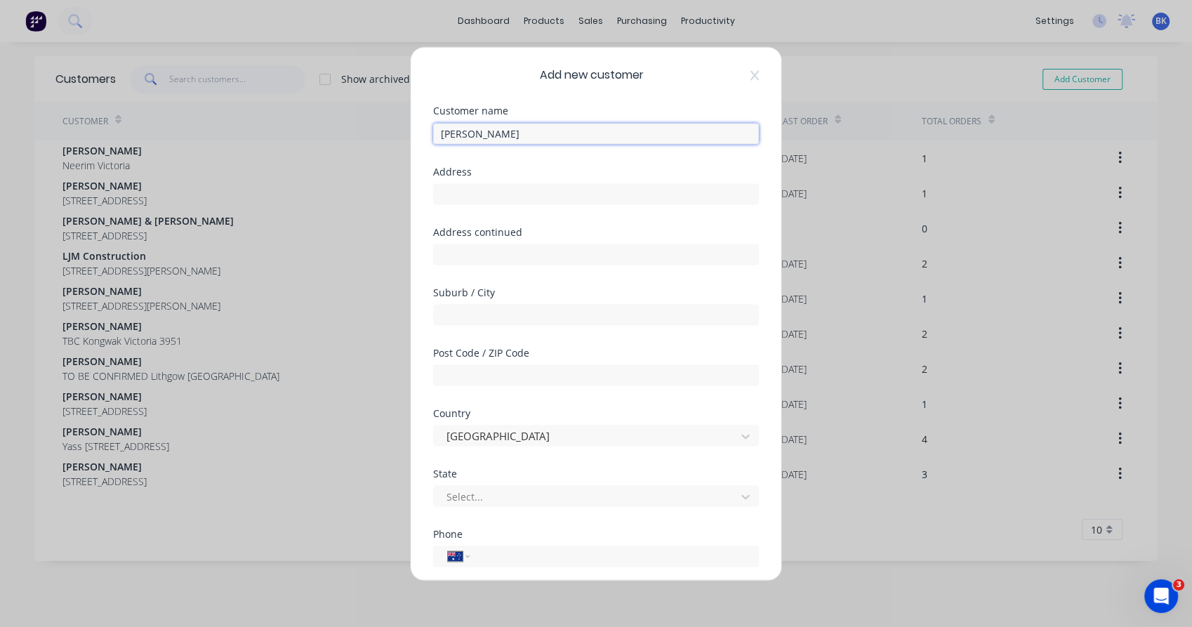
type input "Cass Donald"
click at [461, 221] on div "Address" at bounding box center [596, 196] width 326 height 60
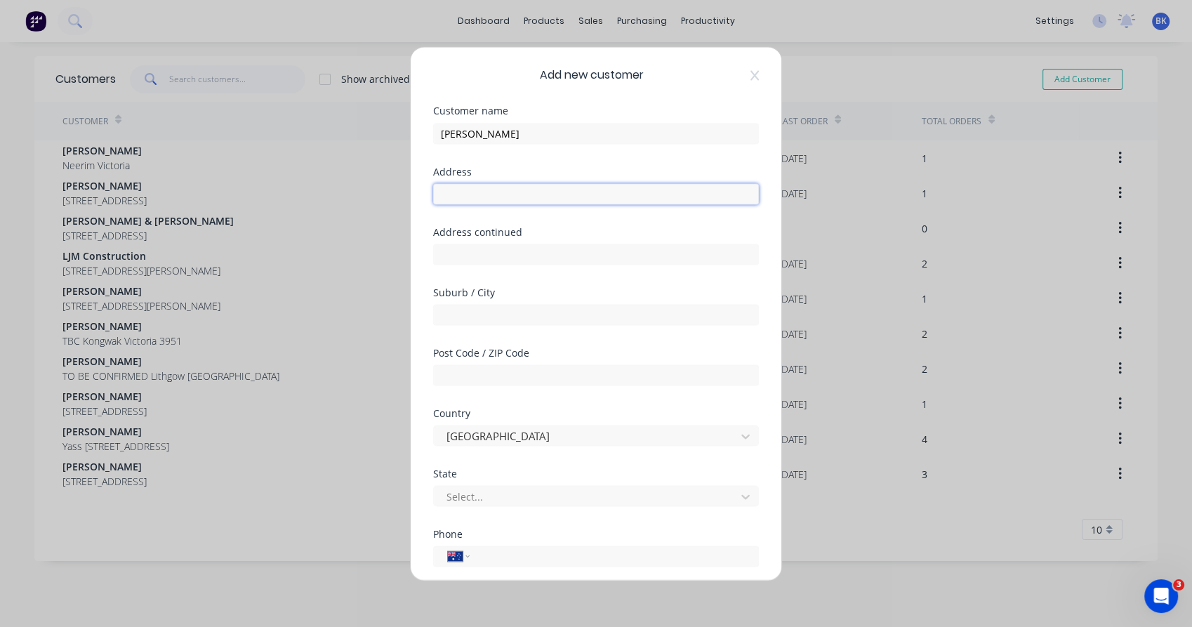
click at [469, 203] on input "text" at bounding box center [596, 193] width 326 height 21
paste input "Davidson Dr, Wy Yung VIC 3875"
click at [507, 196] on input "Davidson Dr, Wy Yung VIC 3875" at bounding box center [596, 193] width 326 height 21
drag, startPoint x: 507, startPoint y: 196, endPoint x: 522, endPoint y: 192, distance: 15.5
click at [522, 192] on input "Davidson Dr, Wy Yung VIC 3875" at bounding box center [596, 193] width 326 height 21
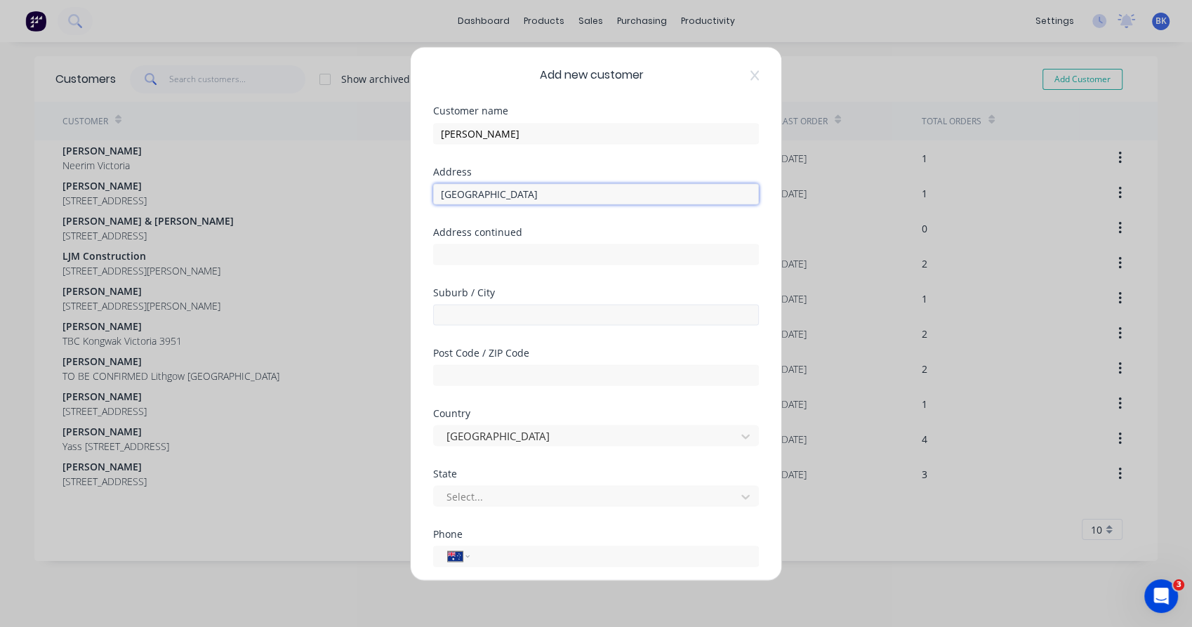
type input "Davidson Dr, VIC 3875"
click at [481, 314] on input "text" at bounding box center [596, 314] width 326 height 21
paste input "Wy Yung"
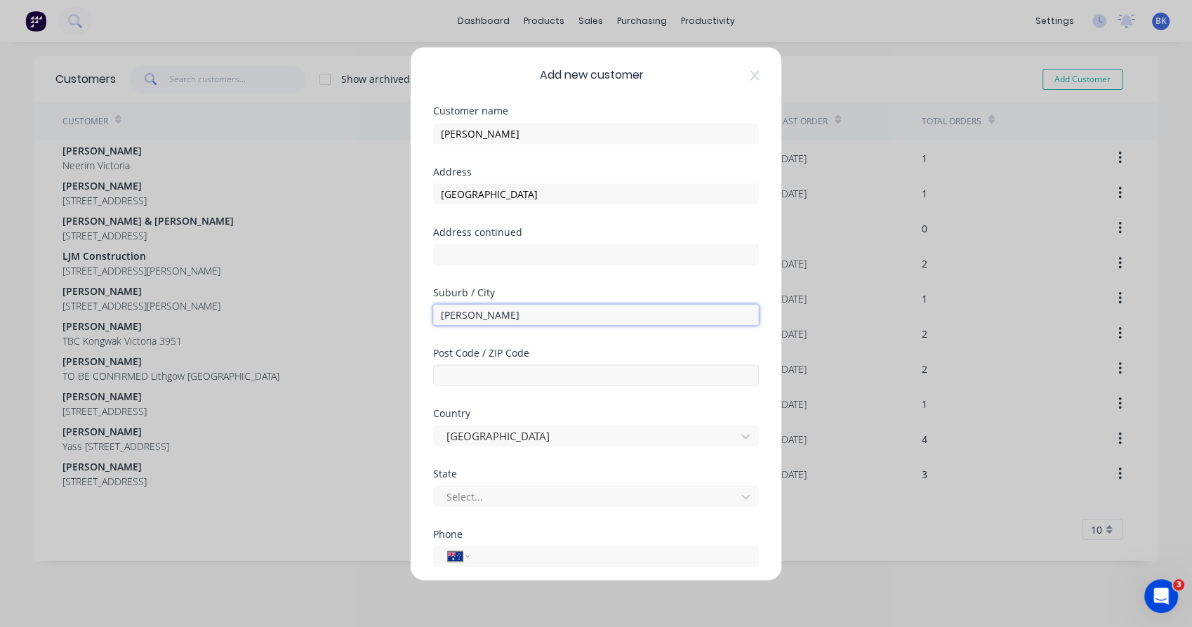
type input "Wy Yung"
click at [449, 375] on input "text" at bounding box center [596, 374] width 326 height 21
type input "3875"
click at [437, 387] on div "Post Code / ZIP Code 3875" at bounding box center [596, 377] width 326 height 60
click at [460, 496] on div at bounding box center [587, 496] width 284 height 18
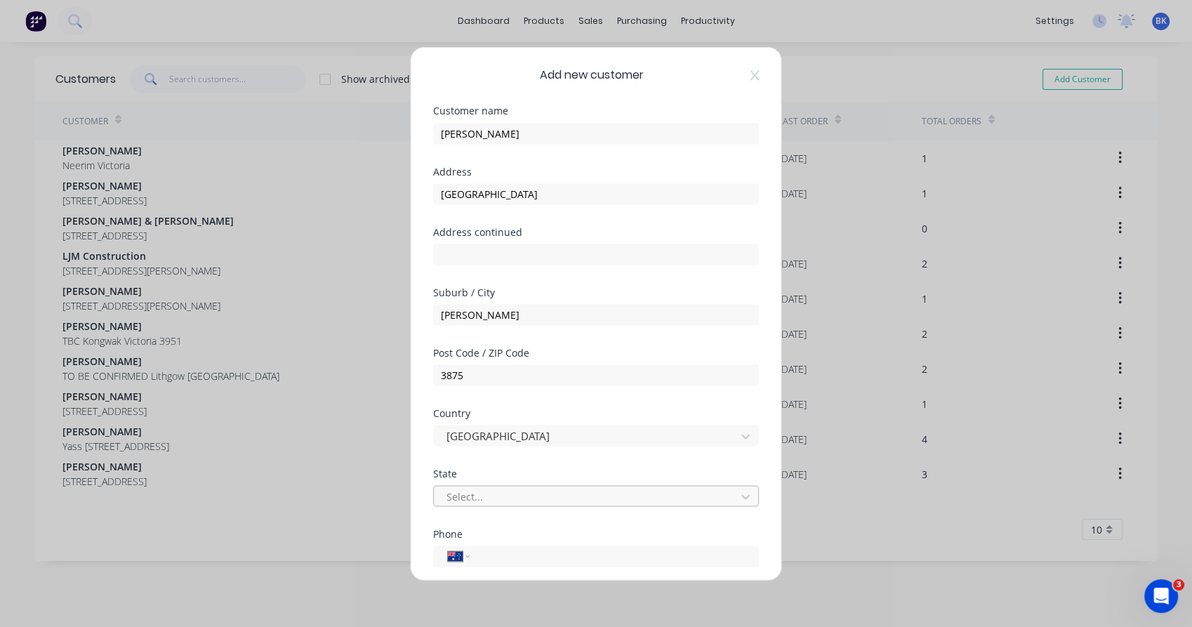
type input "v"
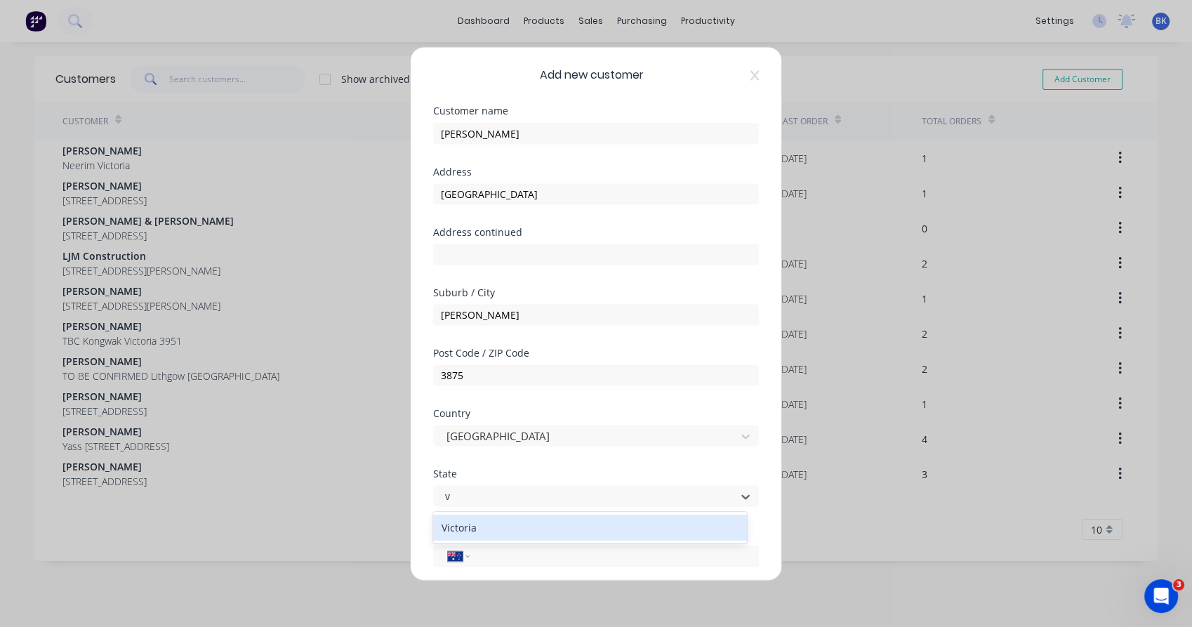
click at [458, 525] on div "Victoria" at bounding box center [590, 527] width 314 height 26
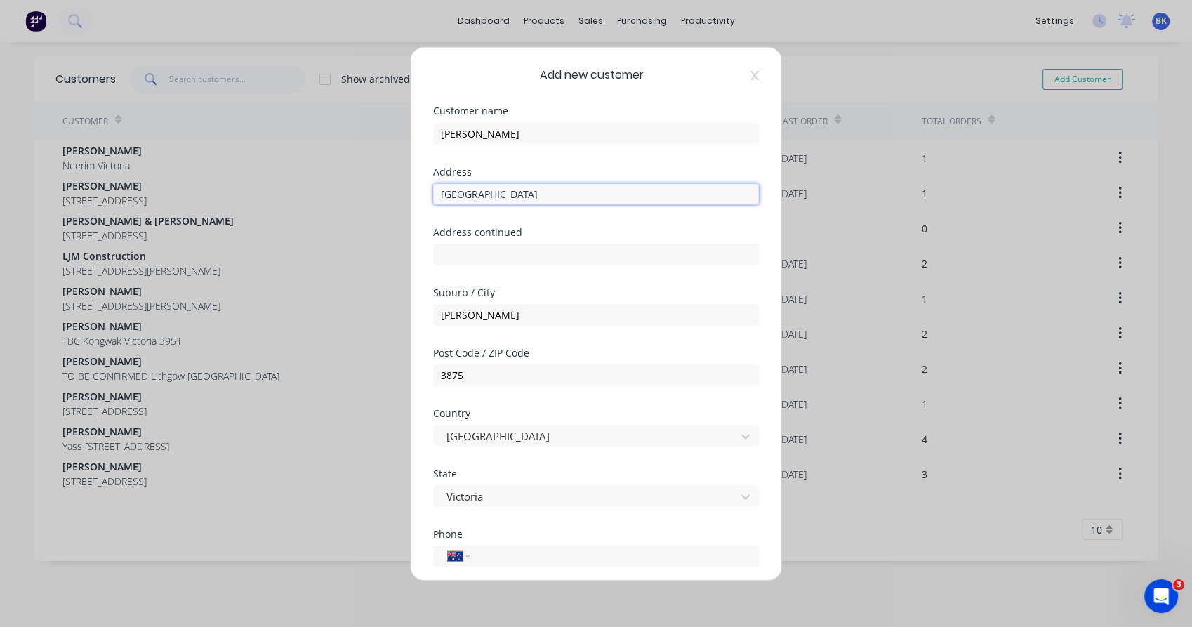
drag, startPoint x: 547, startPoint y: 189, endPoint x: 497, endPoint y: 191, distance: 50.6
click at [497, 191] on input "Davidson Dr, VIC 3875" at bounding box center [596, 193] width 326 height 21
type input "Davidson Dr"
click at [488, 552] on input "tel" at bounding box center [611, 555] width 265 height 16
paste input "0435 938 545"
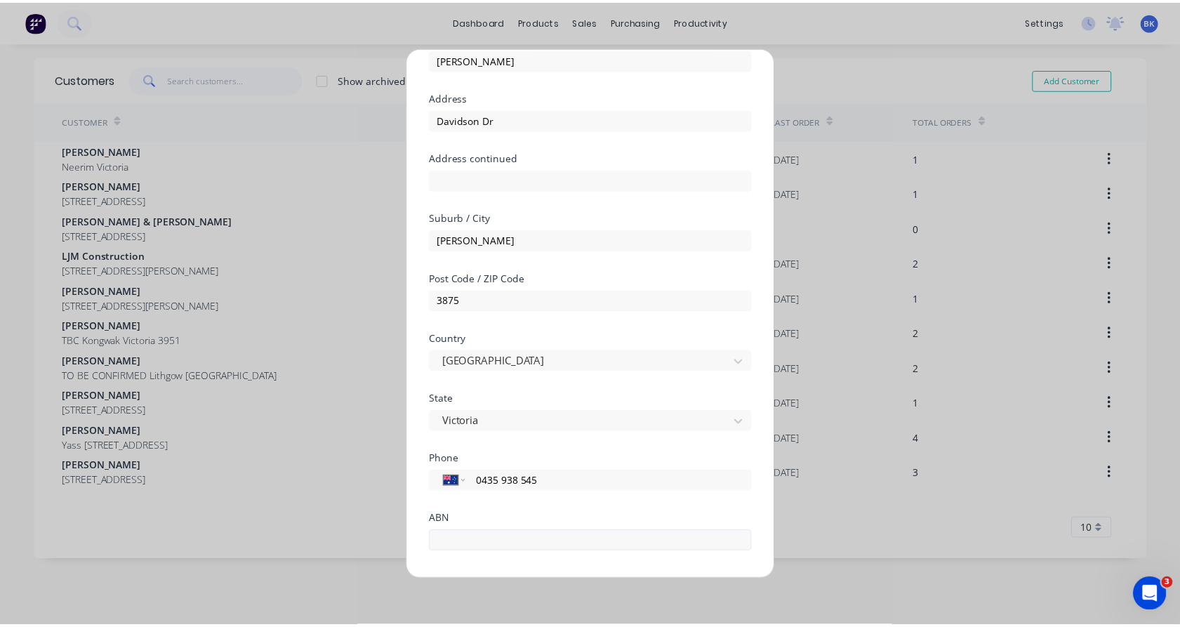
scroll to position [152, 0]
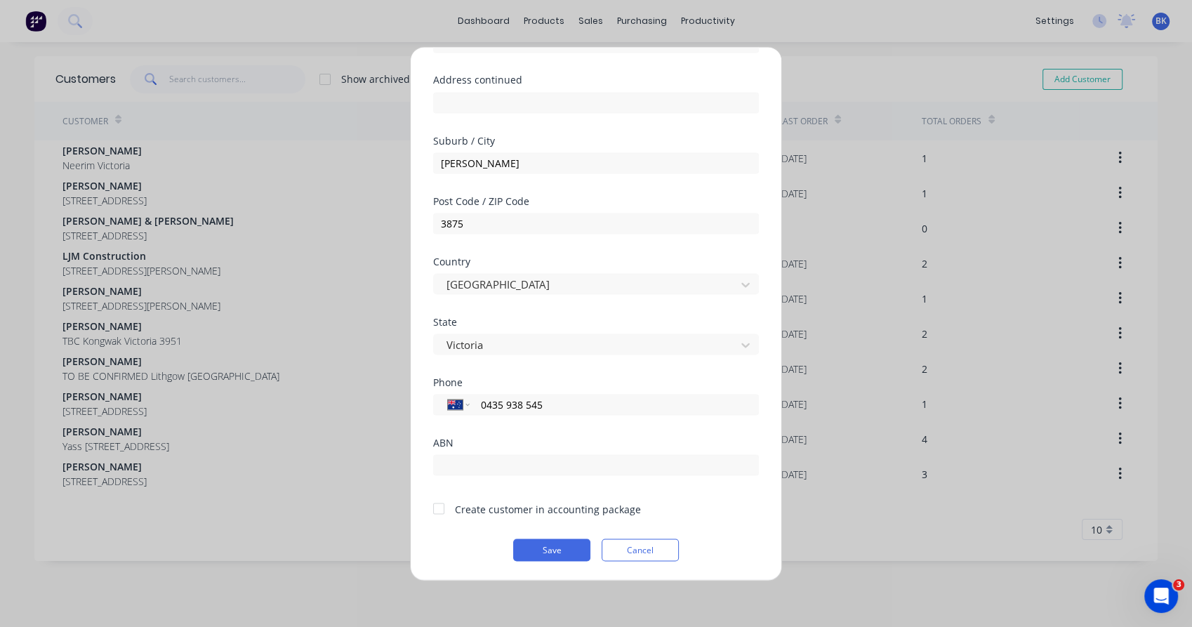
type input "0435 938 545"
click at [441, 511] on div at bounding box center [439, 508] width 28 height 28
click at [534, 549] on button "Save" at bounding box center [551, 549] width 77 height 22
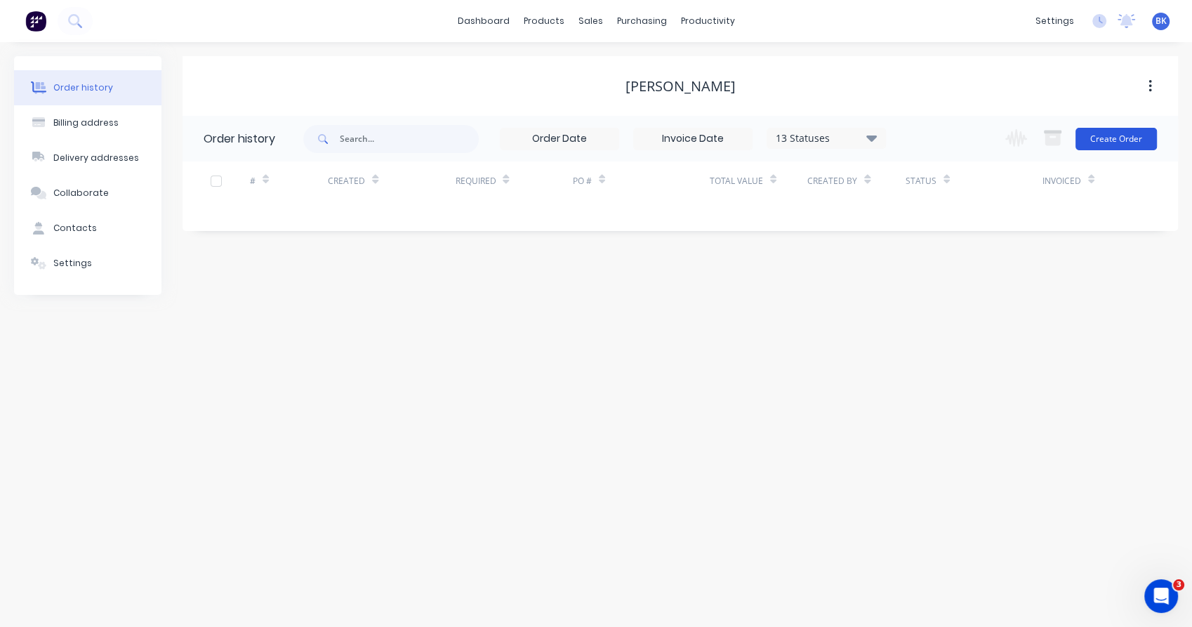
click at [1114, 143] on button "Create Order" at bounding box center [1115, 139] width 81 height 22
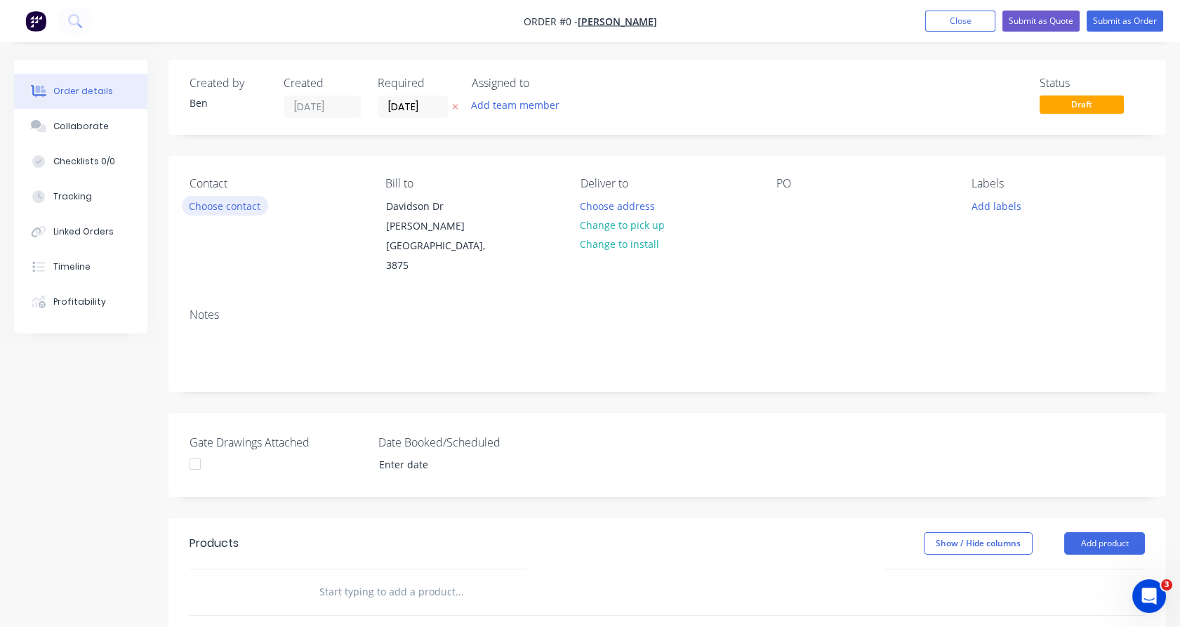
click at [234, 204] on button "Choose contact" at bounding box center [225, 205] width 86 height 19
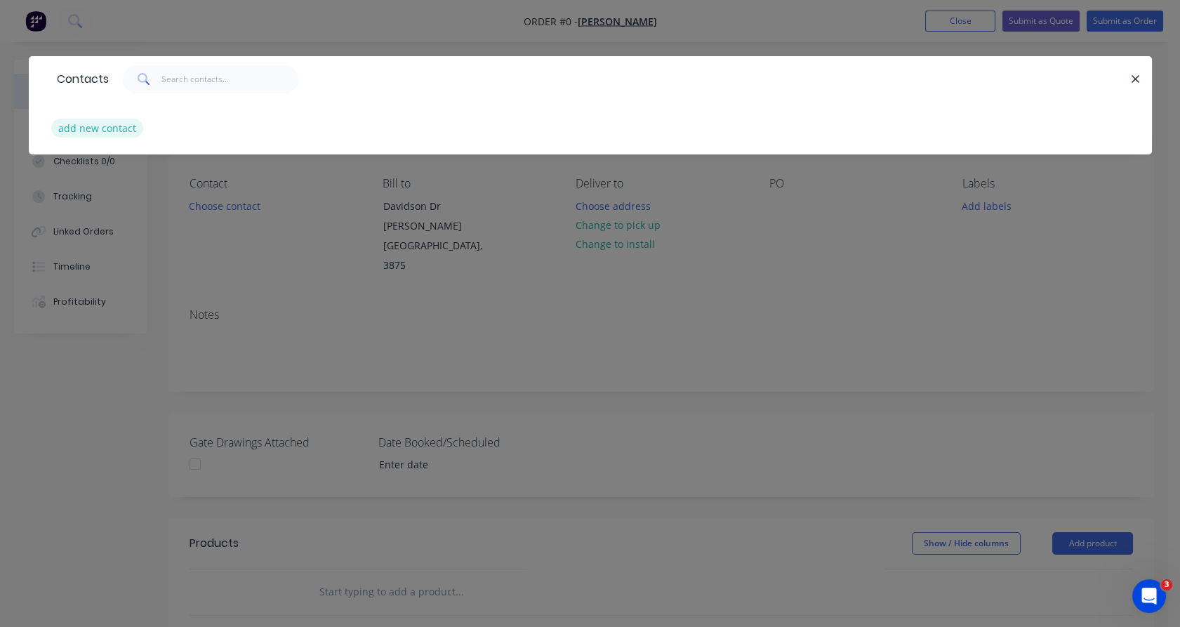
click at [138, 132] on button "add new contact" at bounding box center [97, 128] width 93 height 19
select select "AU"
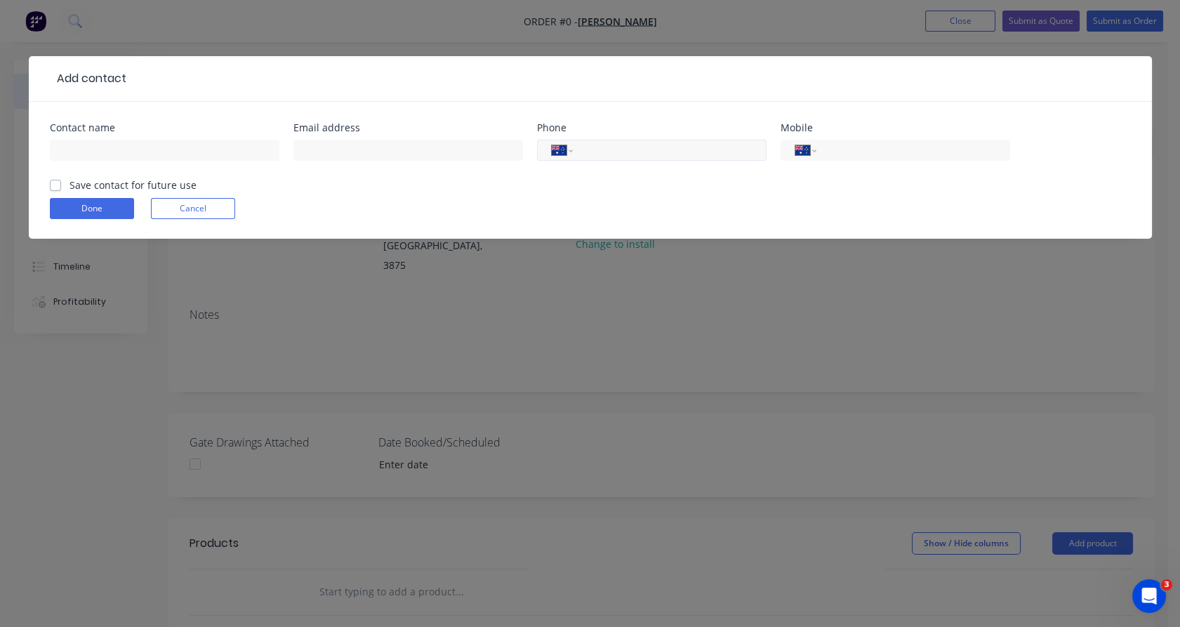
click at [621, 146] on input "tel" at bounding box center [666, 150] width 168 height 16
paste input "0435 938 545"
type input "0435 938 545"
click at [261, 153] on input "text" at bounding box center [164, 150] width 229 height 21
type input "Cass Donald"
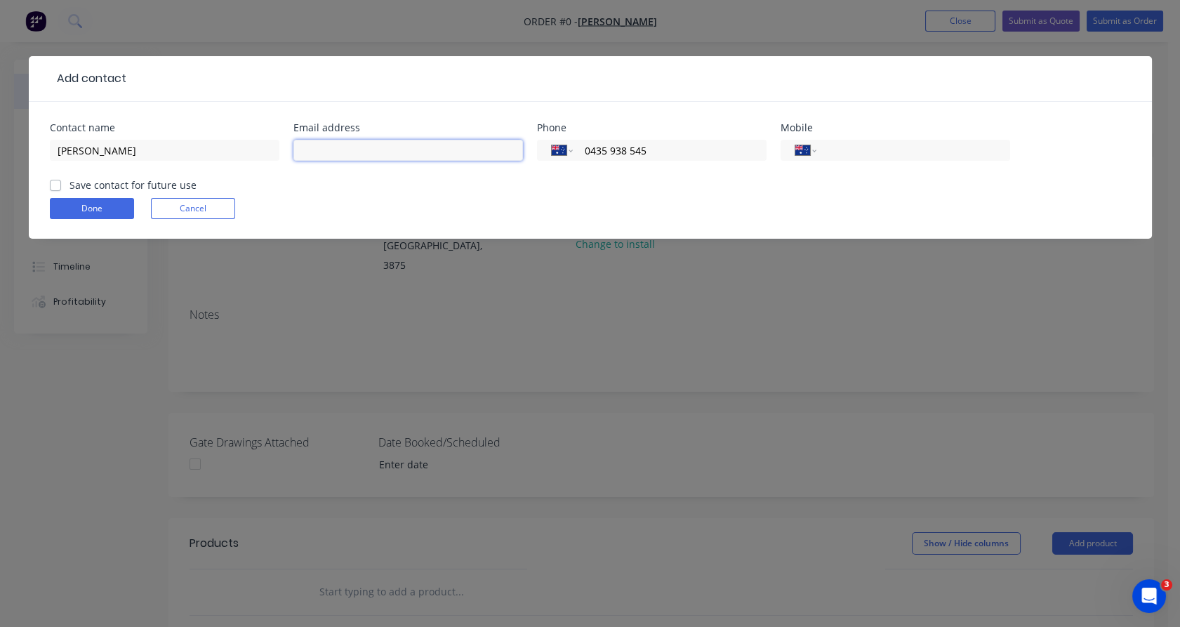
click at [343, 146] on input "text" at bounding box center [407, 150] width 229 height 21
paste input "cass_donald@outlook.com"
type input "cass_donald@outlook.com"
click at [145, 184] on label "Save contact for future use" at bounding box center [132, 185] width 127 height 15
click at [61, 184] on input "Save contact for future use" at bounding box center [55, 184] width 11 height 13
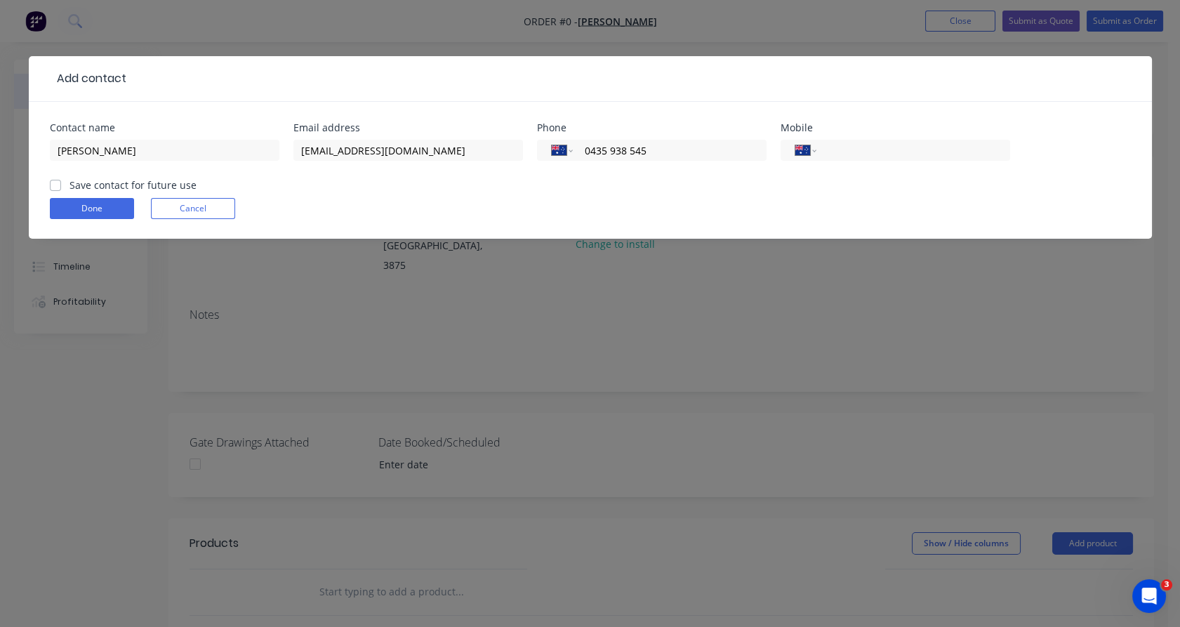
checkbox input "true"
click at [102, 213] on button "Done" at bounding box center [92, 208] width 84 height 21
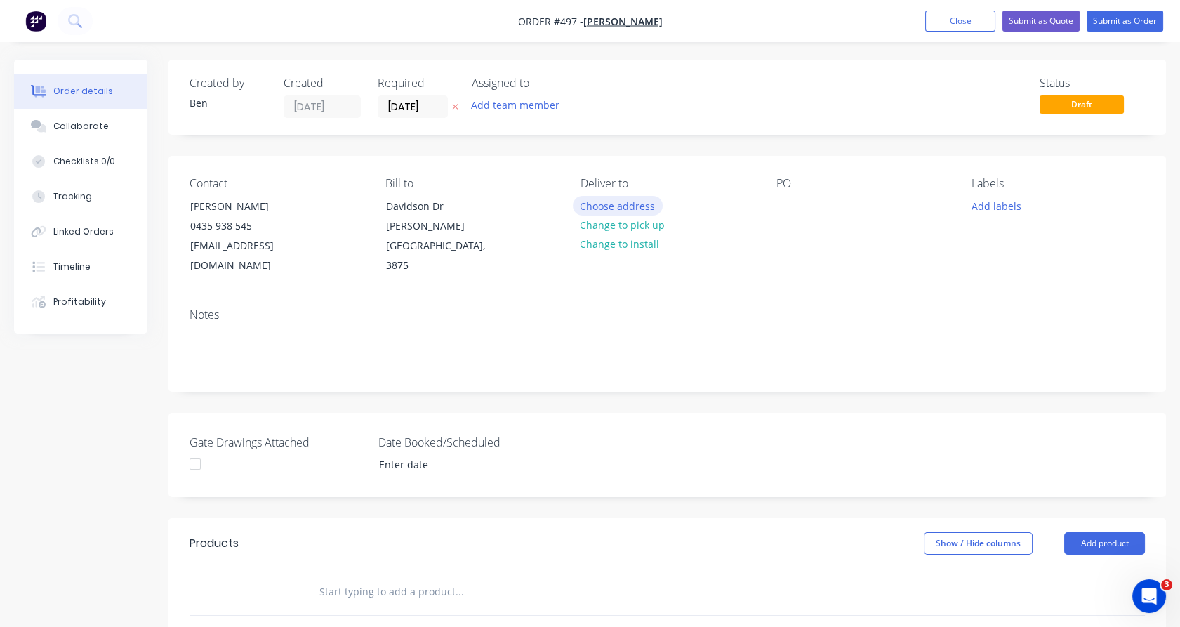
click at [611, 207] on button "Choose address" at bounding box center [618, 205] width 90 height 19
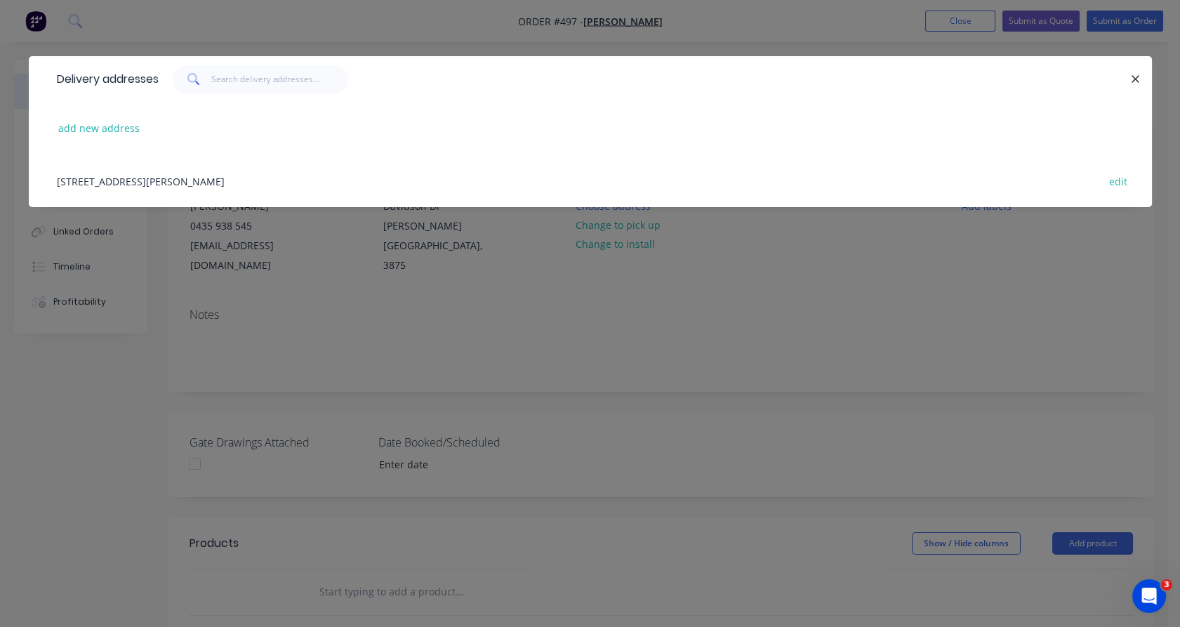
click at [211, 179] on div "Davidson Dr, Wy Yung, Victoria, Australia, 3875 edit" at bounding box center [590, 180] width 1081 height 53
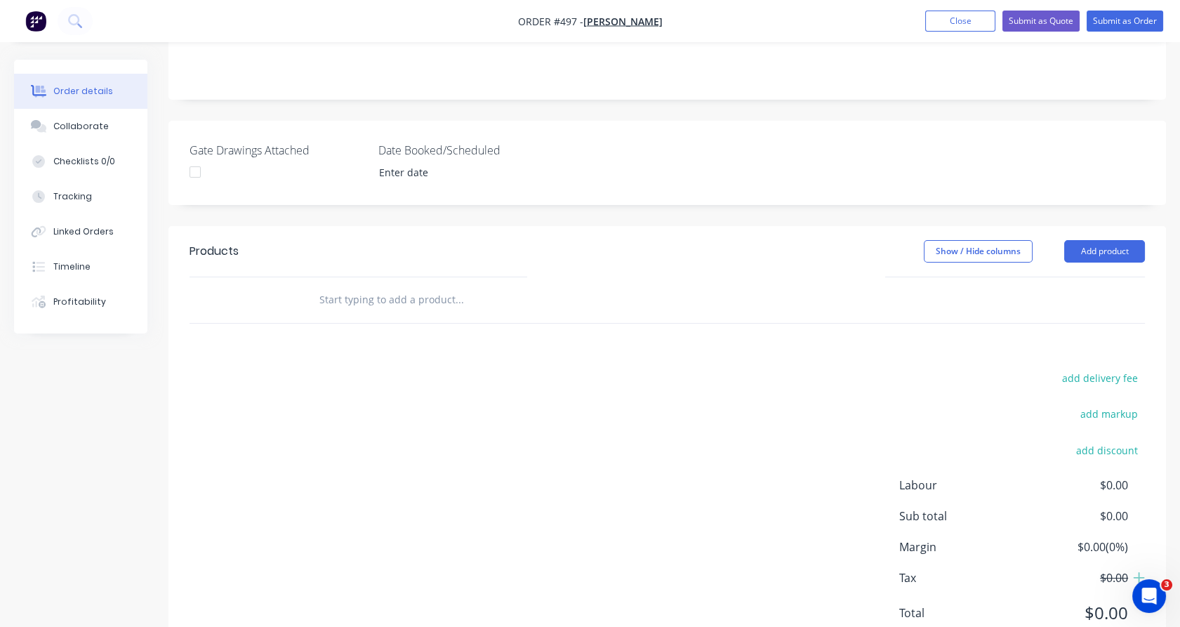
scroll to position [296, 0]
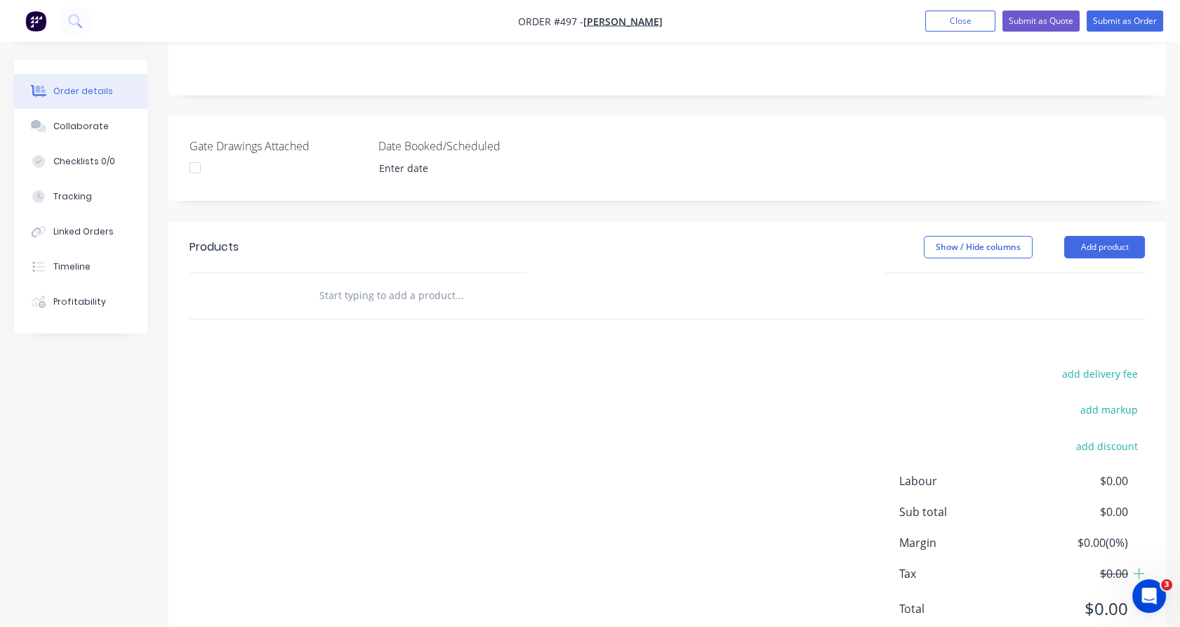
click at [410, 281] on input "text" at bounding box center [459, 295] width 281 height 28
click at [1100, 236] on button "Add product" at bounding box center [1104, 247] width 81 height 22
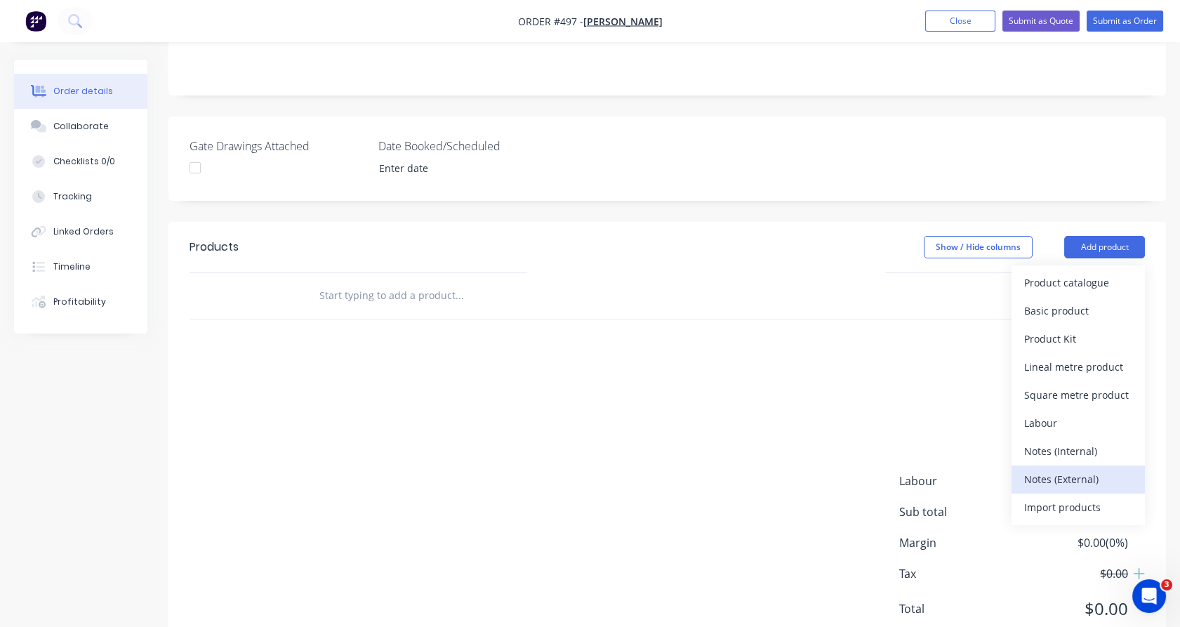
click at [1080, 469] on div "Notes (External)" at bounding box center [1078, 479] width 108 height 20
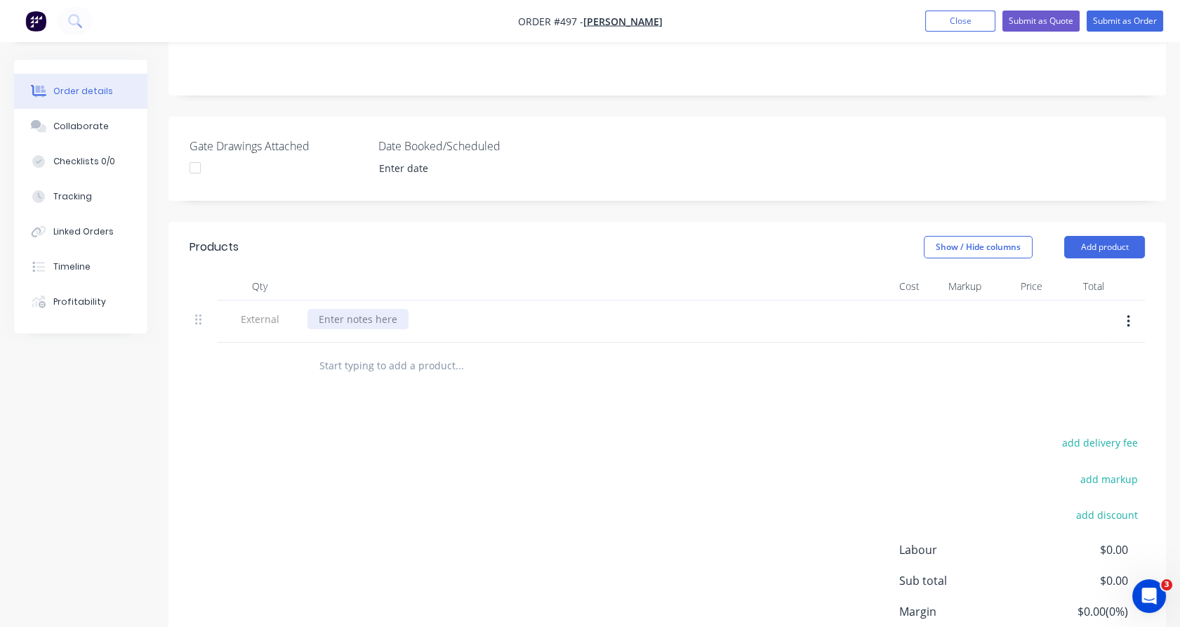
click at [335, 309] on div at bounding box center [357, 319] width 101 height 20
drag, startPoint x: 566, startPoint y: 298, endPoint x: 446, endPoint y: 295, distance: 120.0
click at [446, 309] on div "This quote is based on 23m (including a return) on LHS & 78m" at bounding box center [464, 319] width 314 height 20
copy div "(including a return) on LHS"
click at [607, 309] on div "This quote is based on 23m (including a return) on LHS & 78m" at bounding box center [464, 319] width 314 height 20
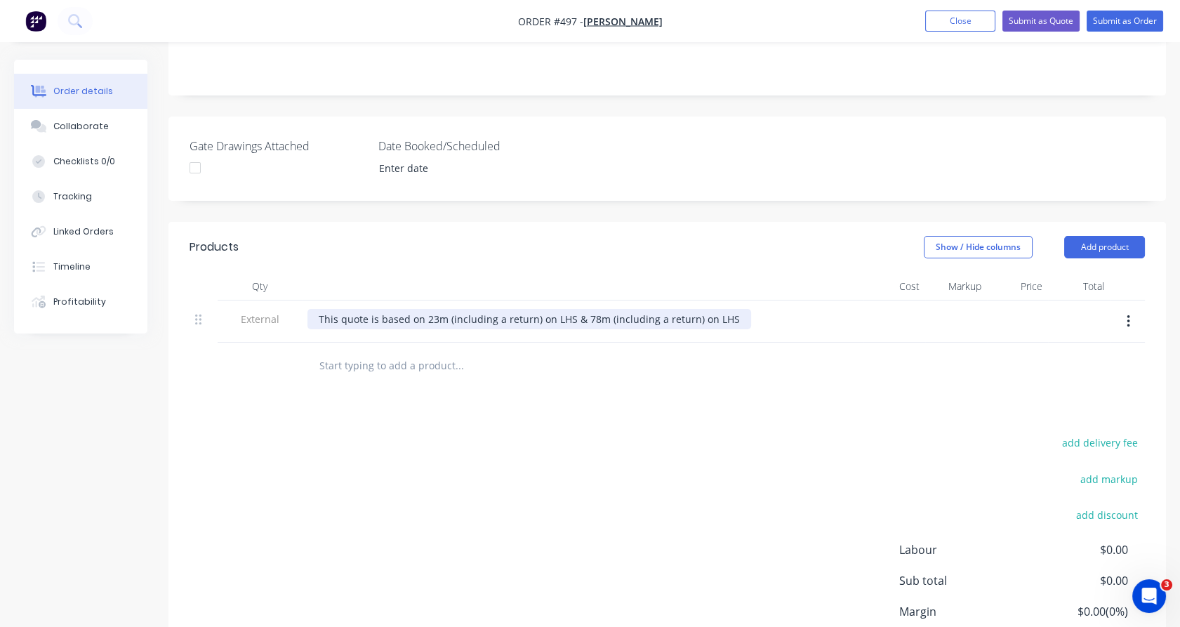
click at [713, 309] on div "This quote is based on 23m (including a return) on LHS & 78m (including a retur…" at bounding box center [529, 319] width 444 height 20
click at [354, 388] on div "Products Show / Hide columns Add product Qty Cost Markup Price Total External T…" at bounding box center [666, 474] width 997 height 504
click at [357, 351] on input "text" at bounding box center [459, 365] width 281 height 28
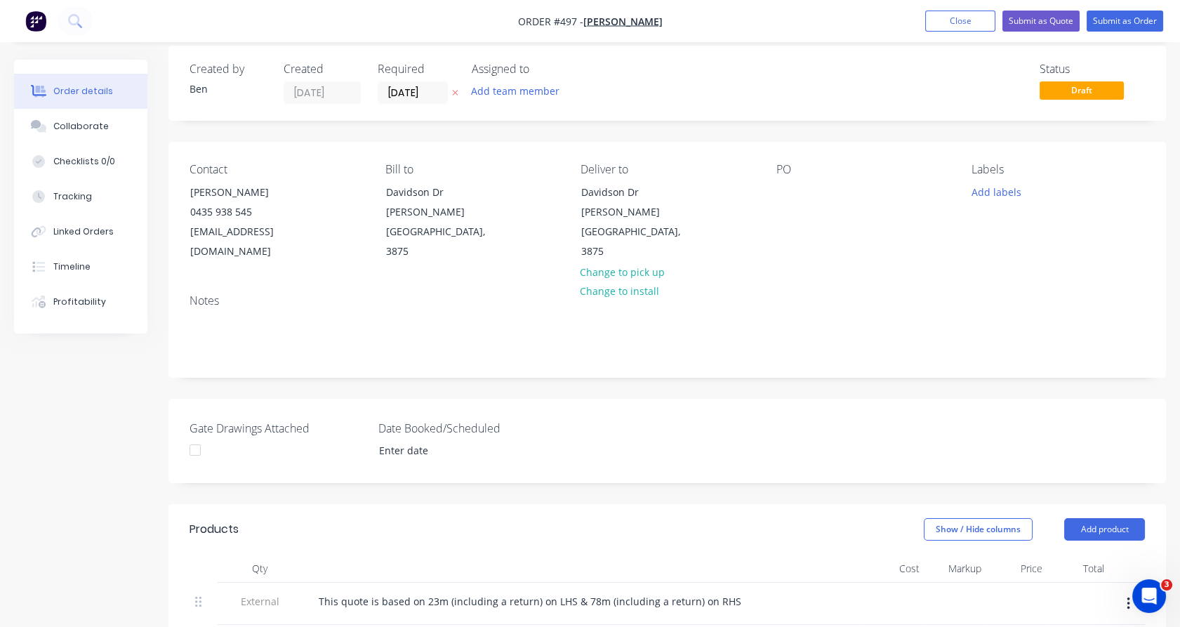
scroll to position [13, 0]
click at [453, 181] on div "Bill to Davidson Dr Wy Yung, Victoria, 3875" at bounding box center [471, 213] width 173 height 99
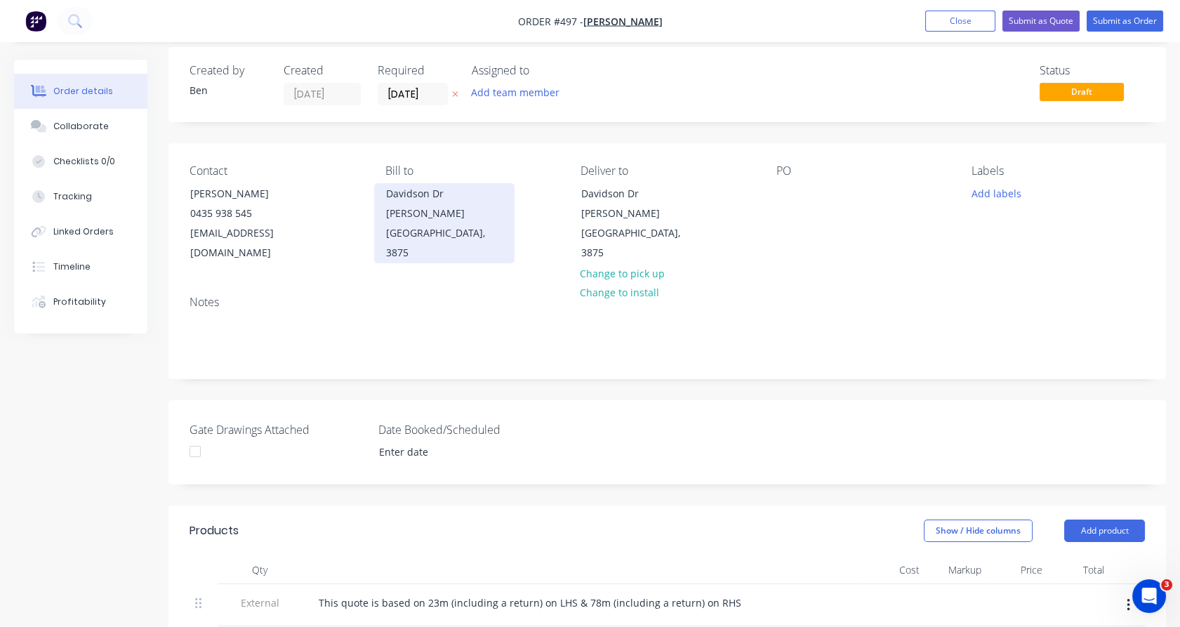
click at [420, 207] on div "Wy Yung, Victoria, 3875" at bounding box center [444, 233] width 116 height 59
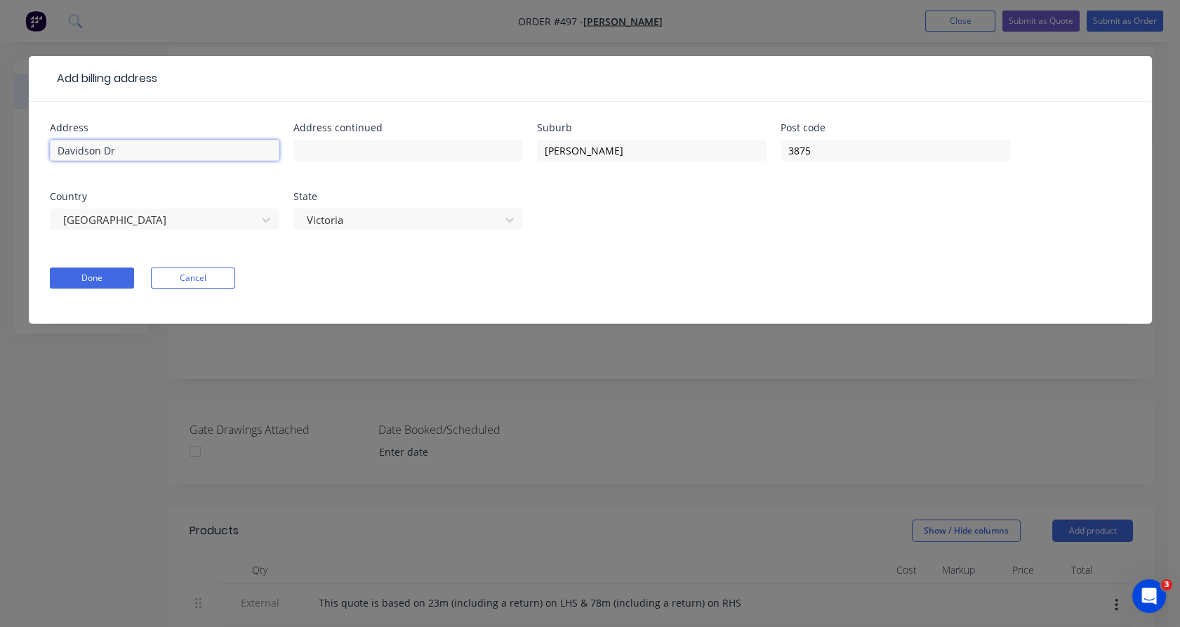
click at [59, 145] on input "Davidson Dr" at bounding box center [164, 150] width 229 height 21
type input "34 Davidson Dr"
click at [95, 278] on button "Done" at bounding box center [92, 277] width 84 height 21
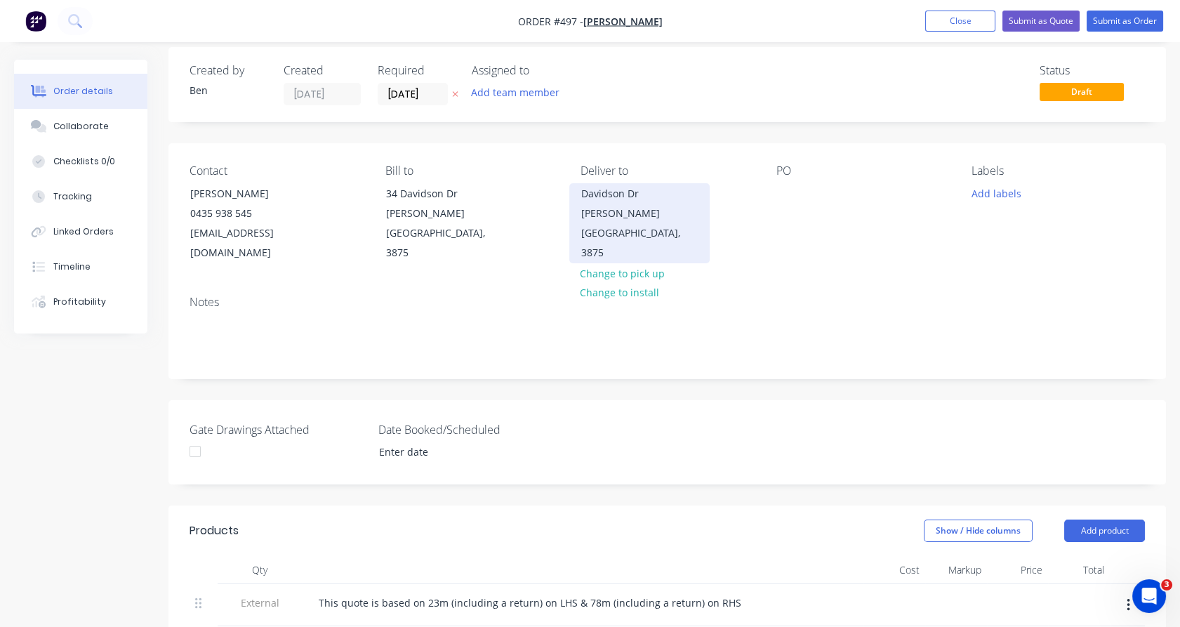
click at [579, 189] on div "Davidson Dr Wy Yung, Victoria, 3875" at bounding box center [639, 223] width 140 height 80
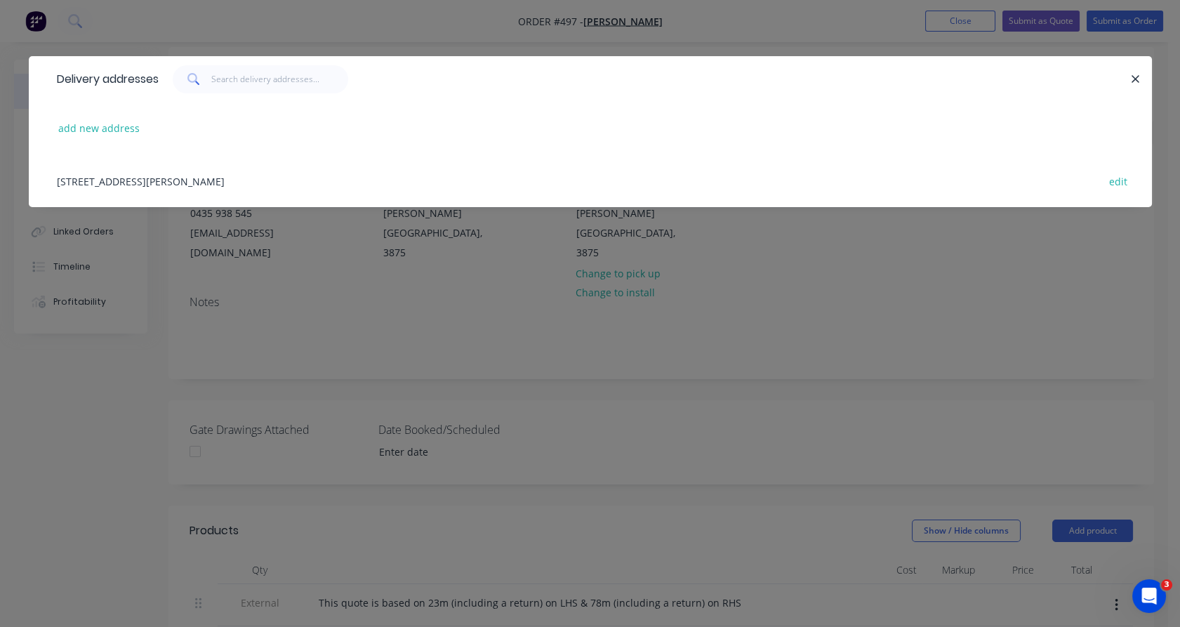
click at [1096, 170] on div "Davidson Dr, Wy Yung, Victoria, Australia, 3875 edit" at bounding box center [590, 180] width 1081 height 53
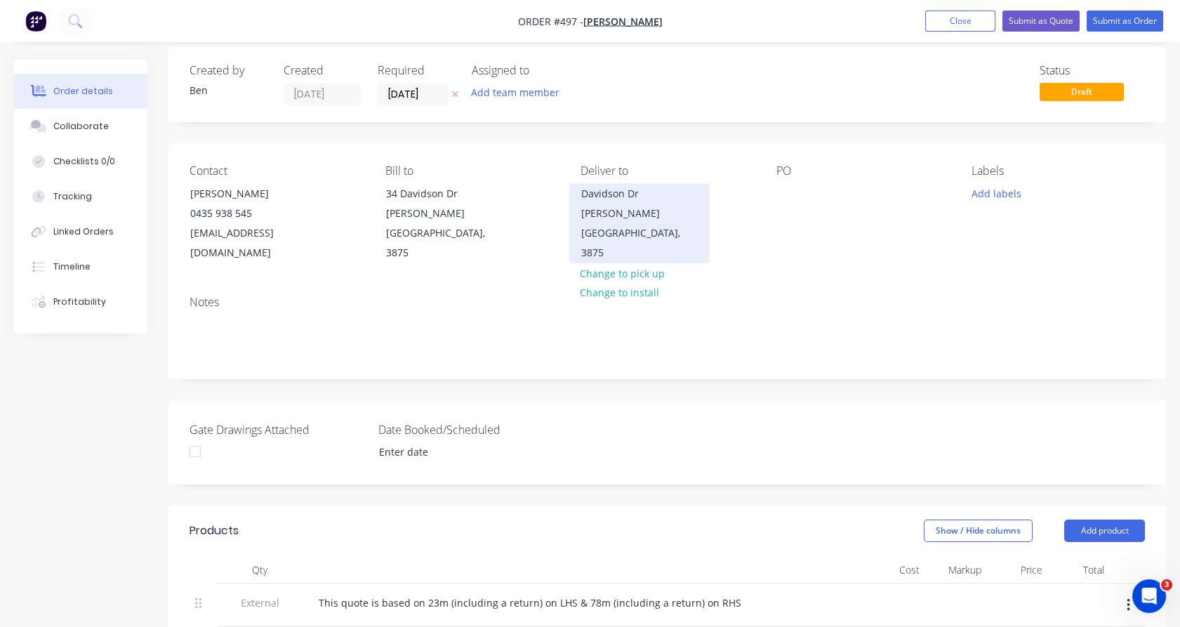
click at [626, 191] on div "Davidson Dr" at bounding box center [639, 194] width 116 height 20
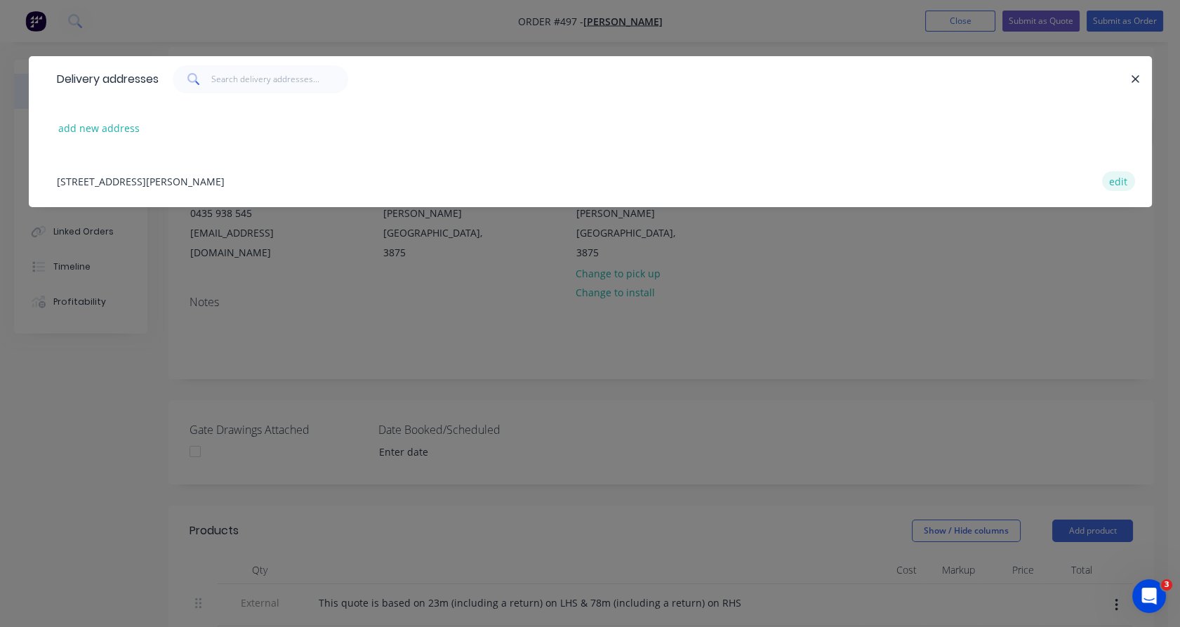
click at [1102, 184] on button "edit" at bounding box center [1118, 180] width 33 height 19
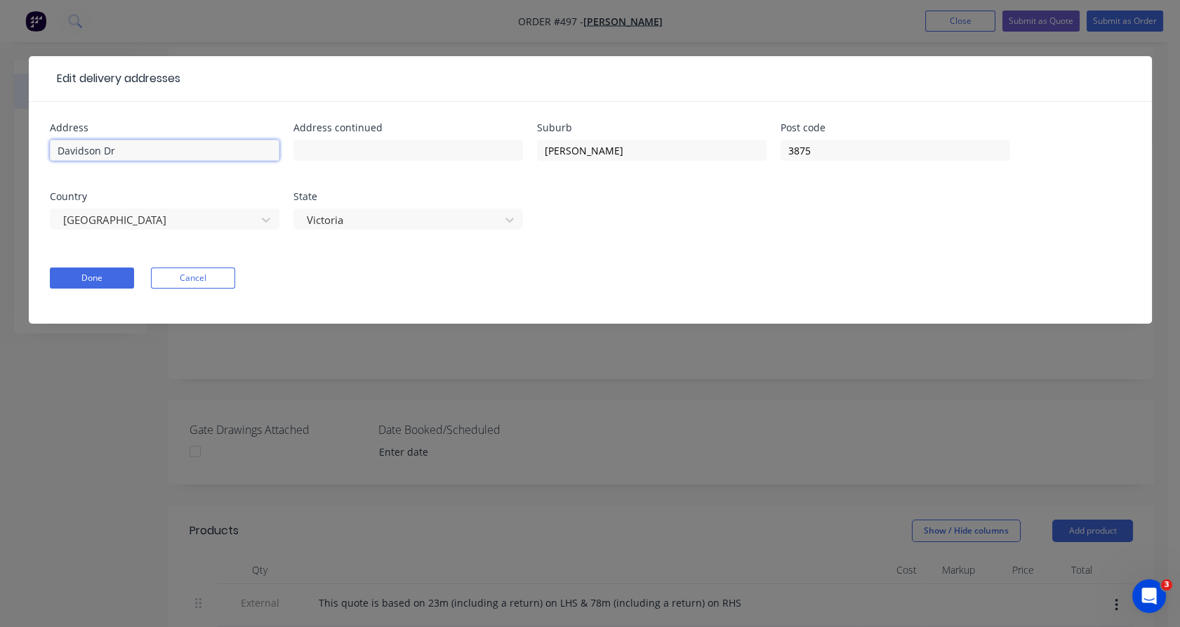
click at [59, 152] on input "Davidson Dr" at bounding box center [164, 150] width 229 height 21
type input "34 Davidson Dr"
click at [103, 276] on button "Done" at bounding box center [92, 277] width 84 height 21
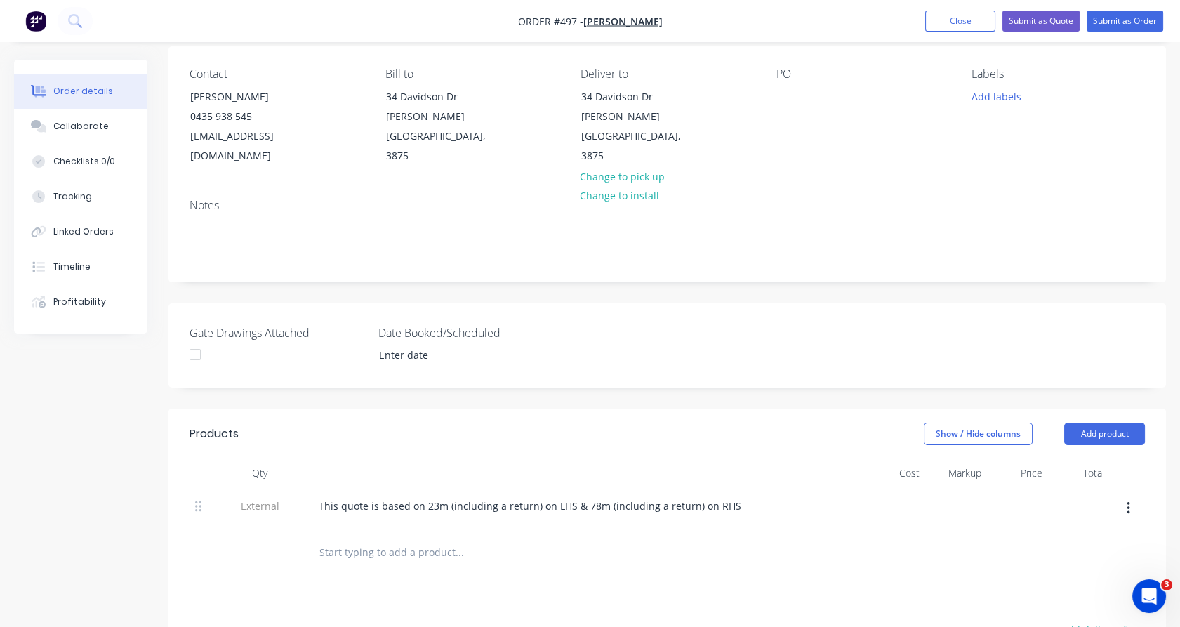
scroll to position [173, 0]
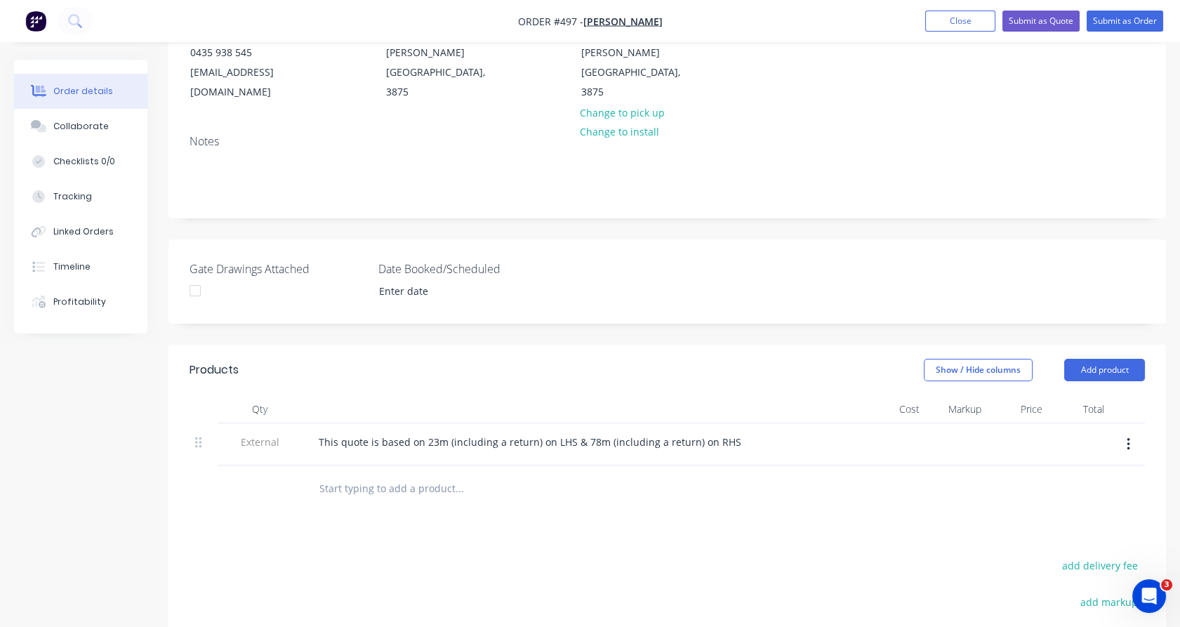
click at [381, 474] on input "text" at bounding box center [459, 488] width 281 height 28
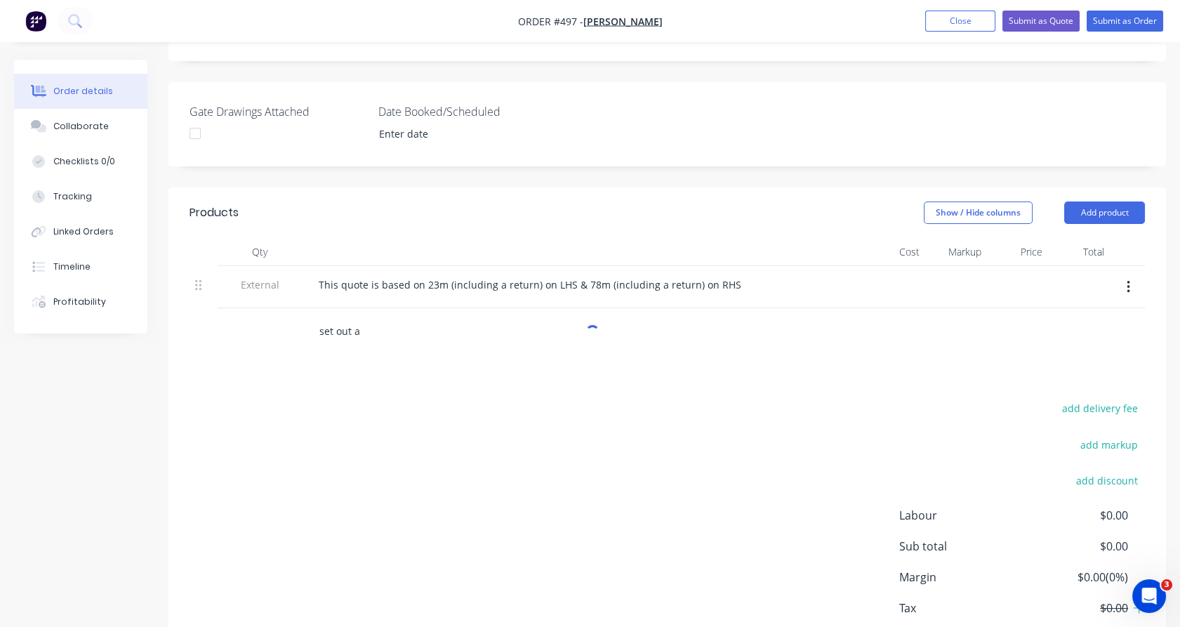
scroll to position [337, 0]
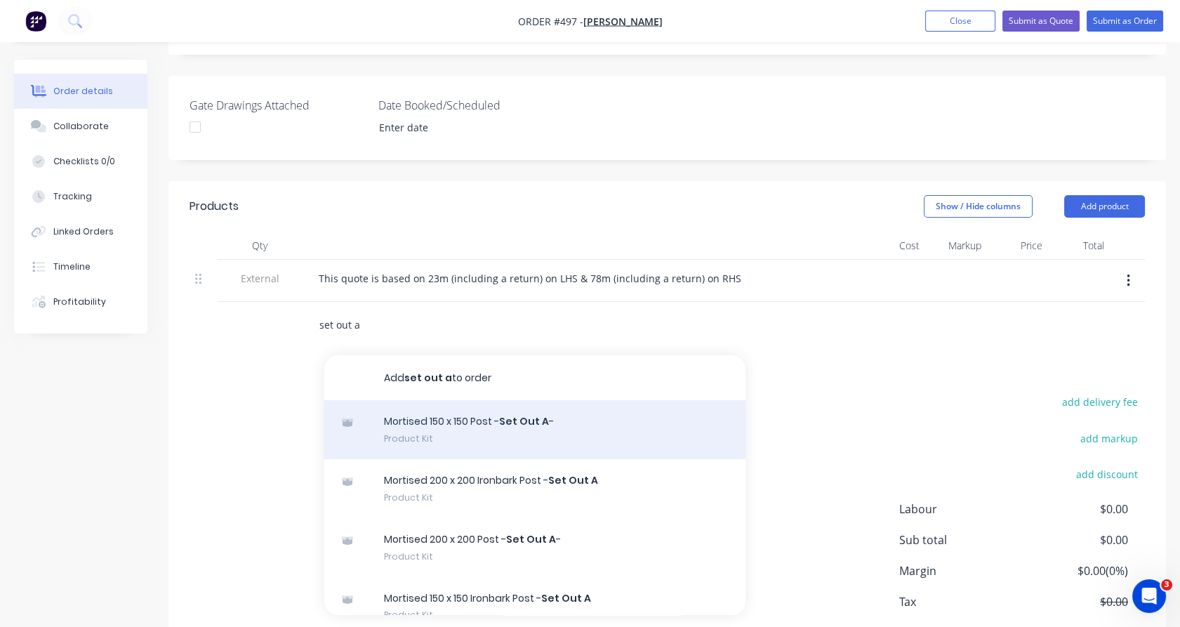
type input "set out a"
click at [399, 404] on div "Mortised 150 x 150 Post - Set Out A - Product Kit" at bounding box center [534, 429] width 421 height 59
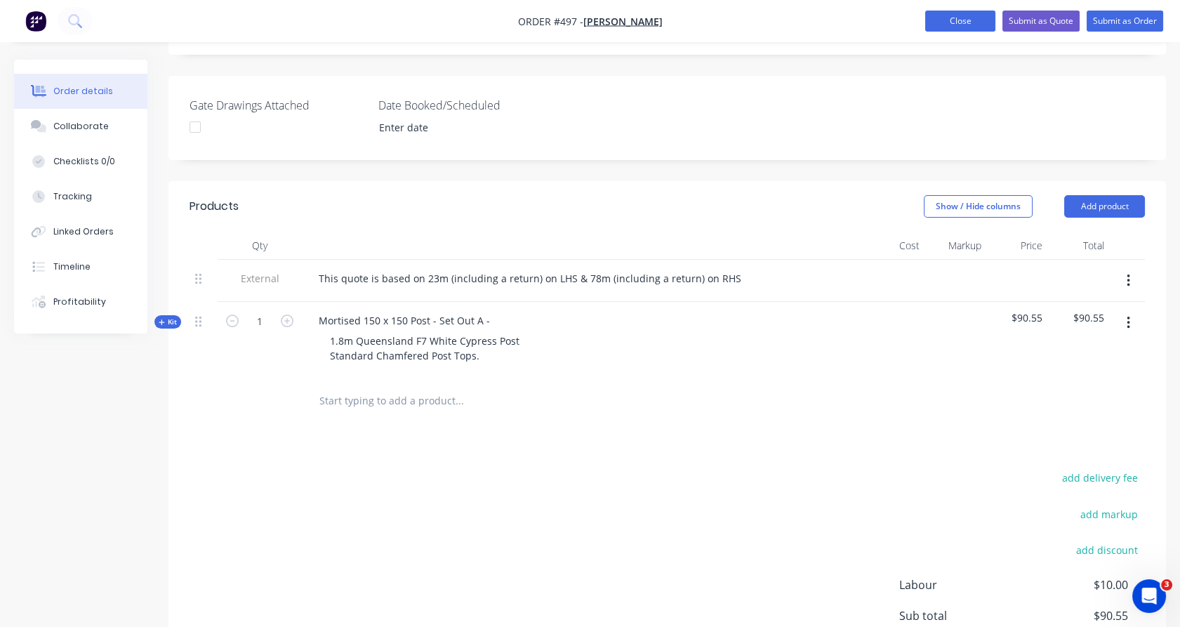
click at [950, 16] on button "Close" at bounding box center [960, 21] width 70 height 21
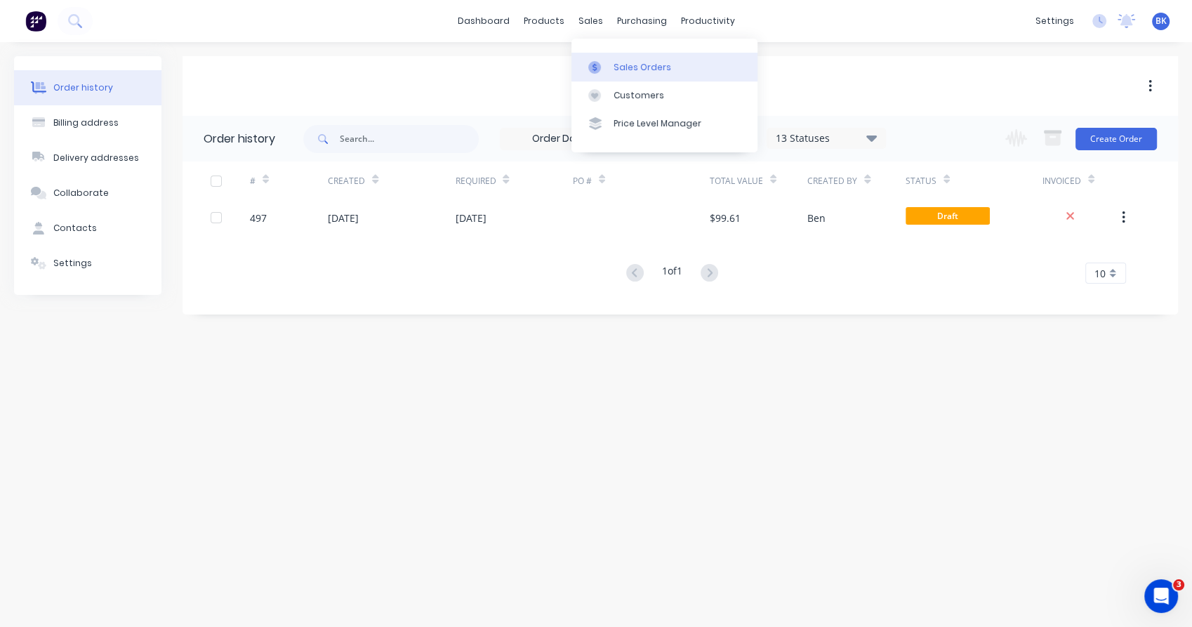
click at [589, 62] on icon at bounding box center [594, 67] width 13 height 13
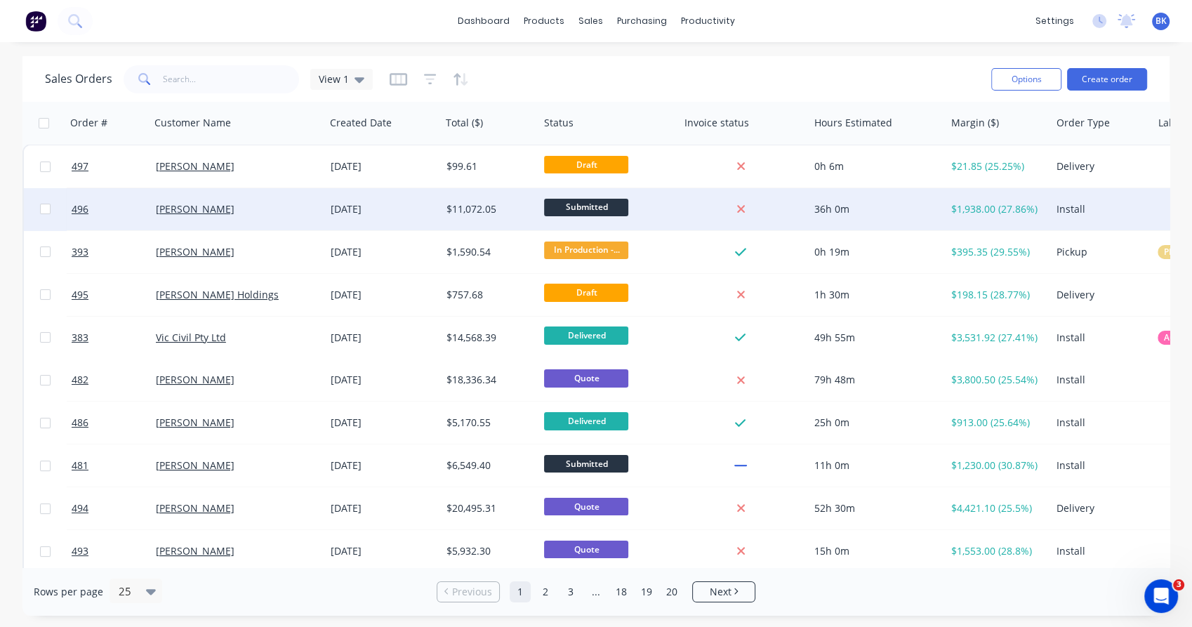
click at [267, 207] on div "Dave Pettet" at bounding box center [234, 209] width 156 height 14
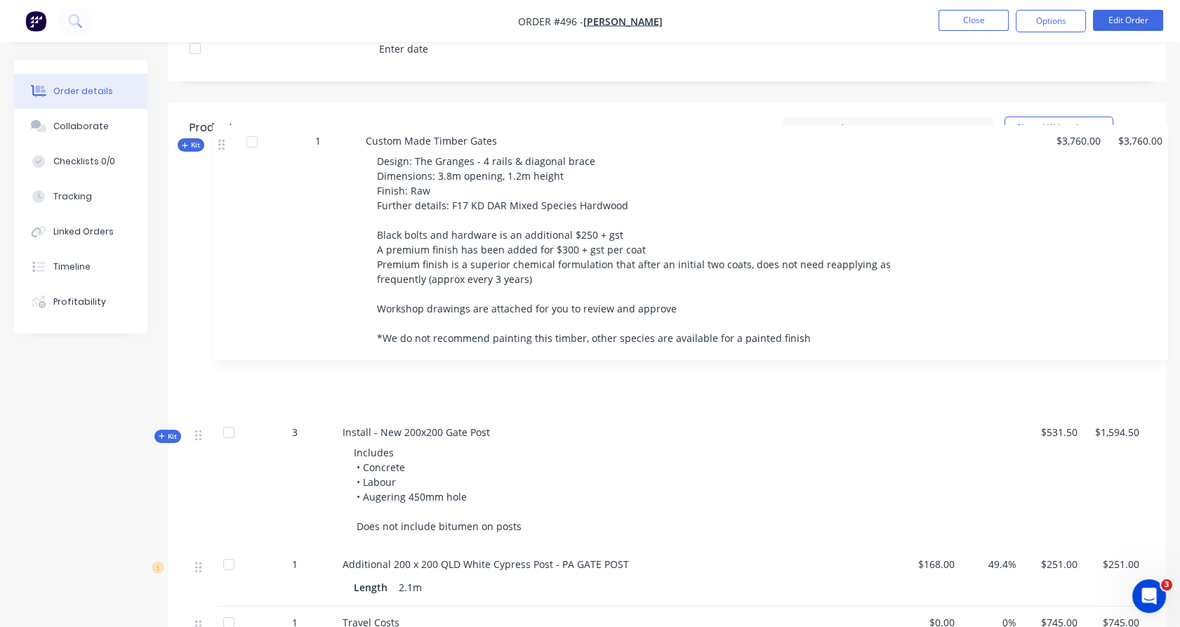
scroll to position [375, 0]
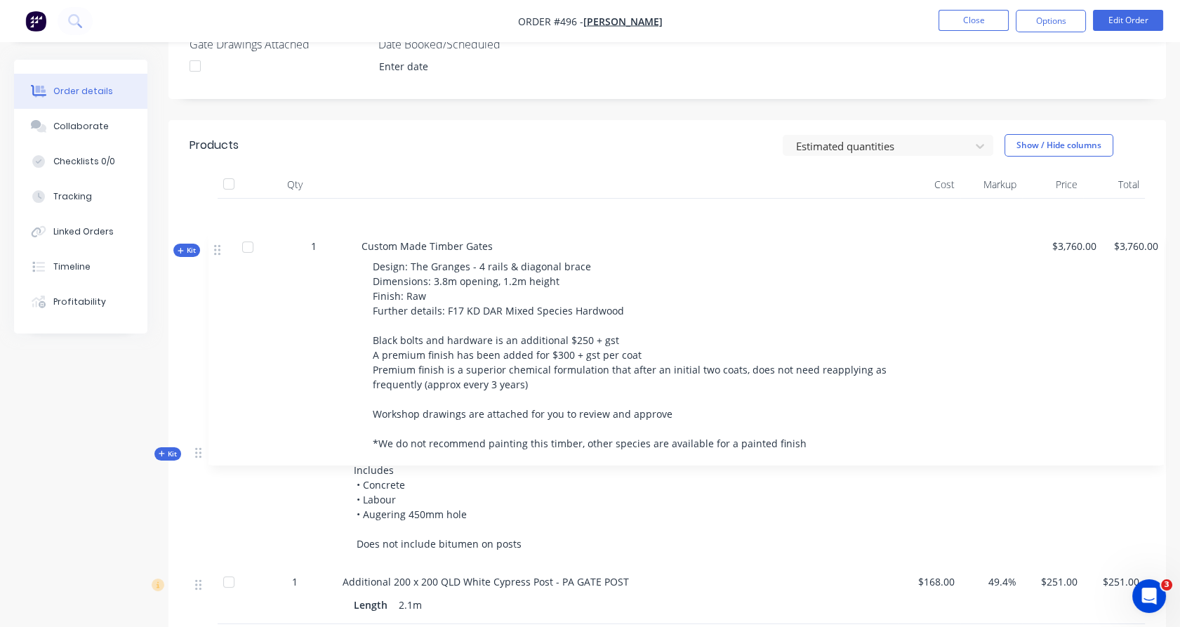
drag, startPoint x: 199, startPoint y: 241, endPoint x: 205, endPoint y: 231, distance: 11.3
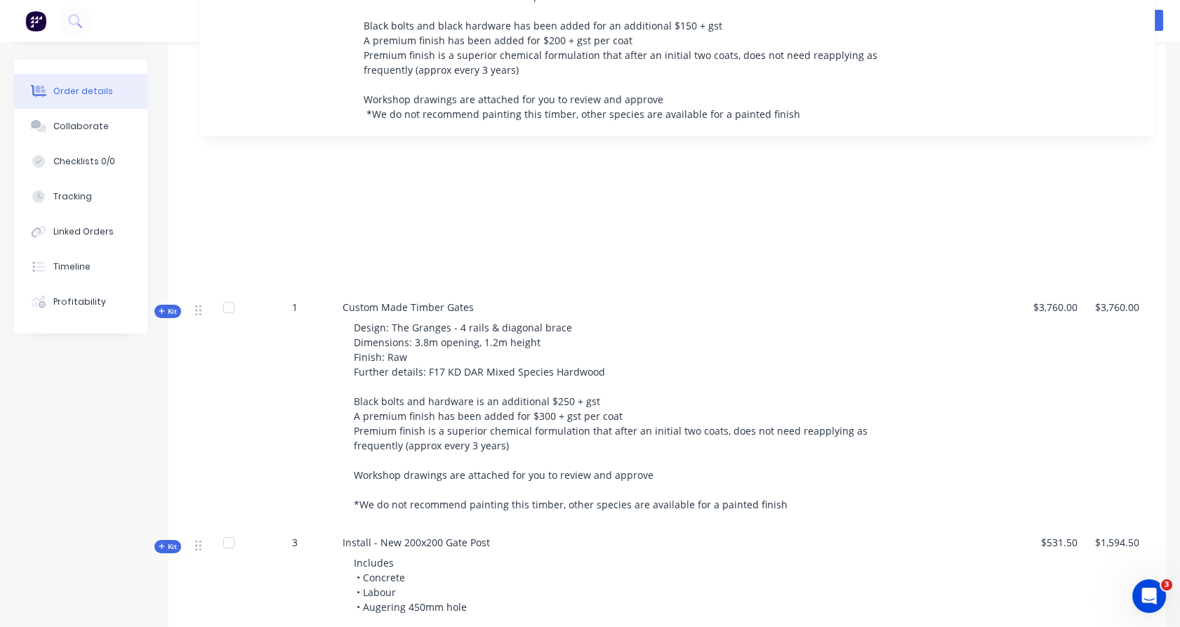
scroll to position [502, 0]
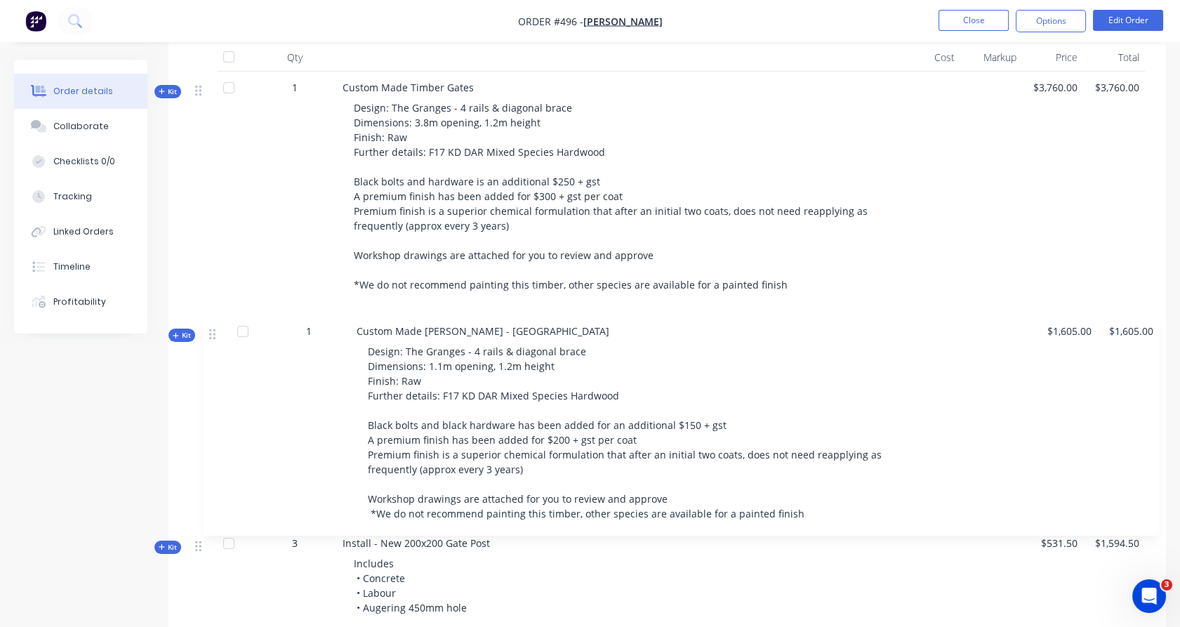
drag, startPoint x: 197, startPoint y: 356, endPoint x: 211, endPoint y: 314, distance: 44.2
click at [211, 314] on div "Kit 1 Custom Made Timber Gates Design: The Granges - 4 rails & diagonal brace D…" at bounding box center [666, 609] width 955 height 1074
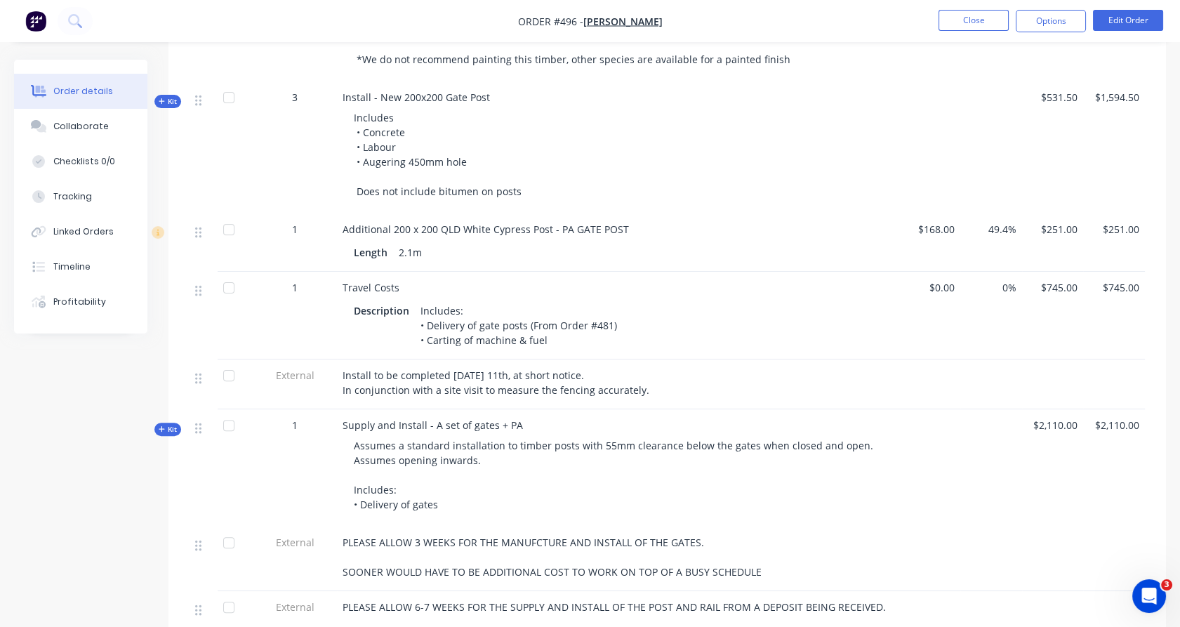
scroll to position [952, 0]
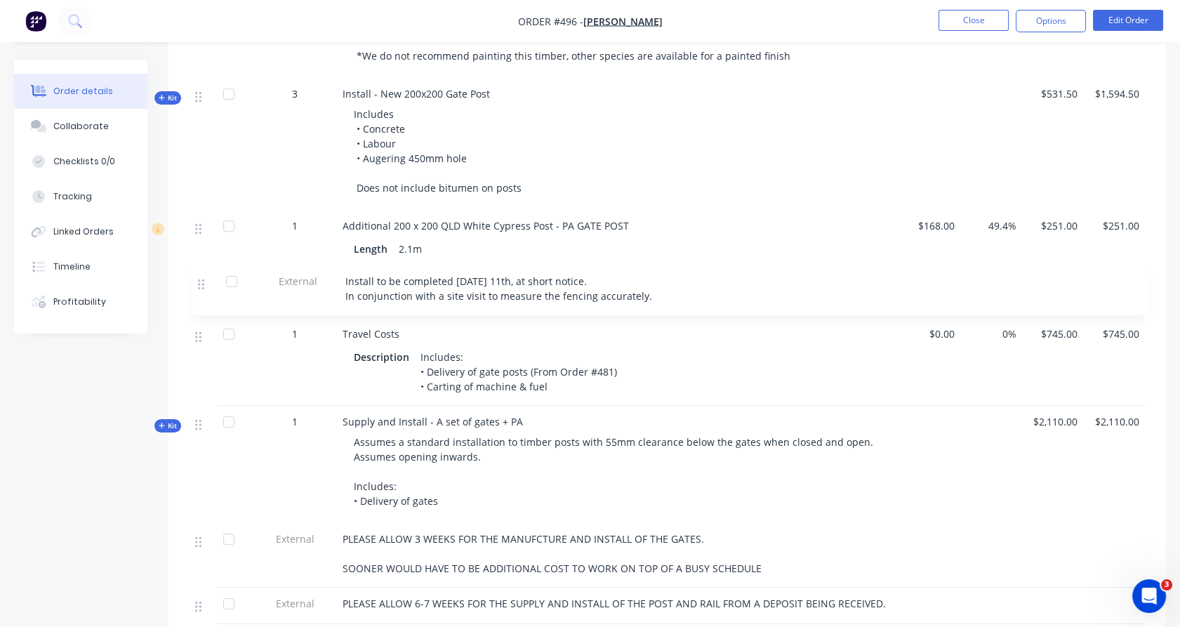
drag, startPoint x: 199, startPoint y: 376, endPoint x: 201, endPoint y: 280, distance: 96.2
click at [201, 280] on div "Kit 1 Custom Made Timber Gates Design: The Granges - 4 rails & diagonal brace D…" at bounding box center [666, 159] width 955 height 1074
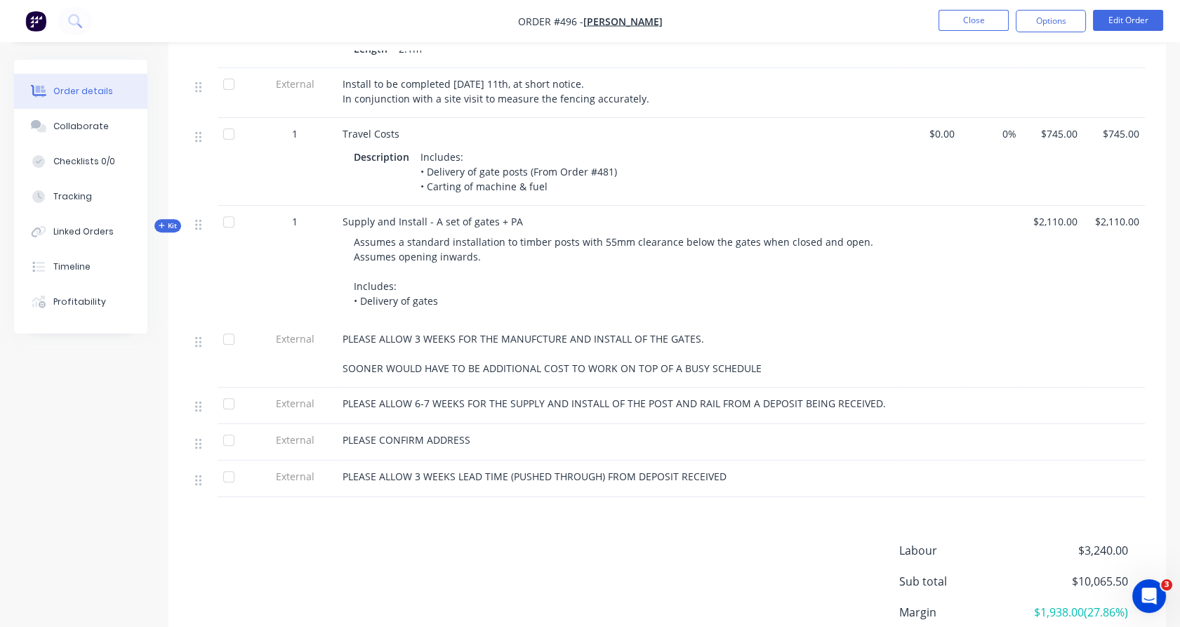
scroll to position [1152, 0]
click at [1117, 22] on button "Edit Order" at bounding box center [1128, 20] width 70 height 21
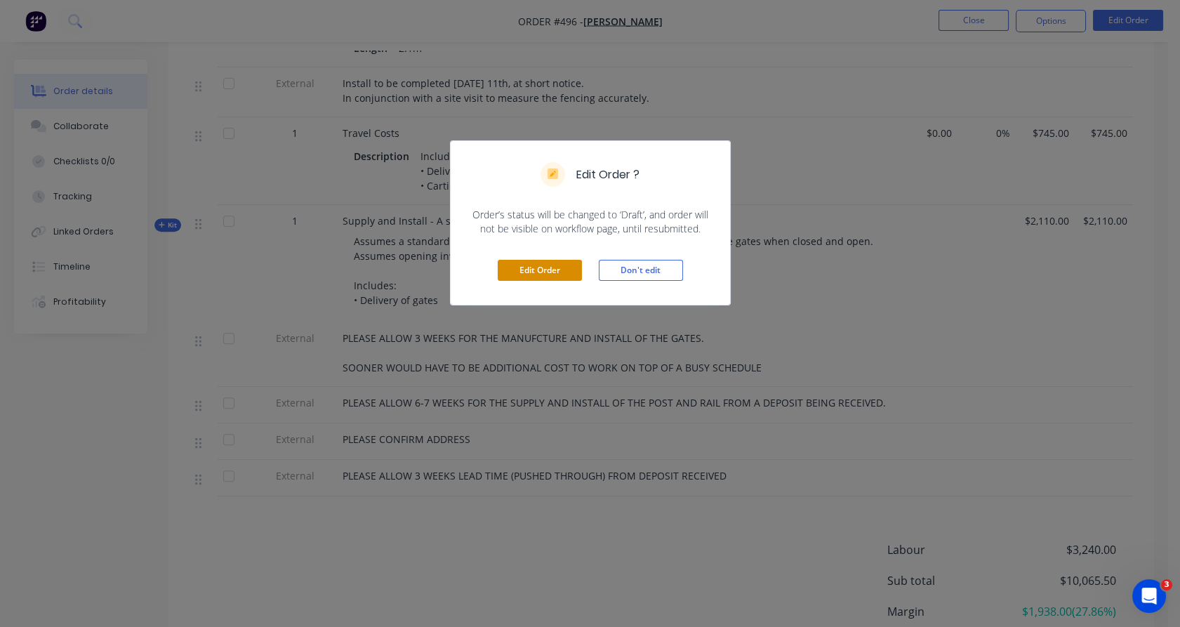
click at [553, 270] on button "Edit Order" at bounding box center [540, 270] width 84 height 21
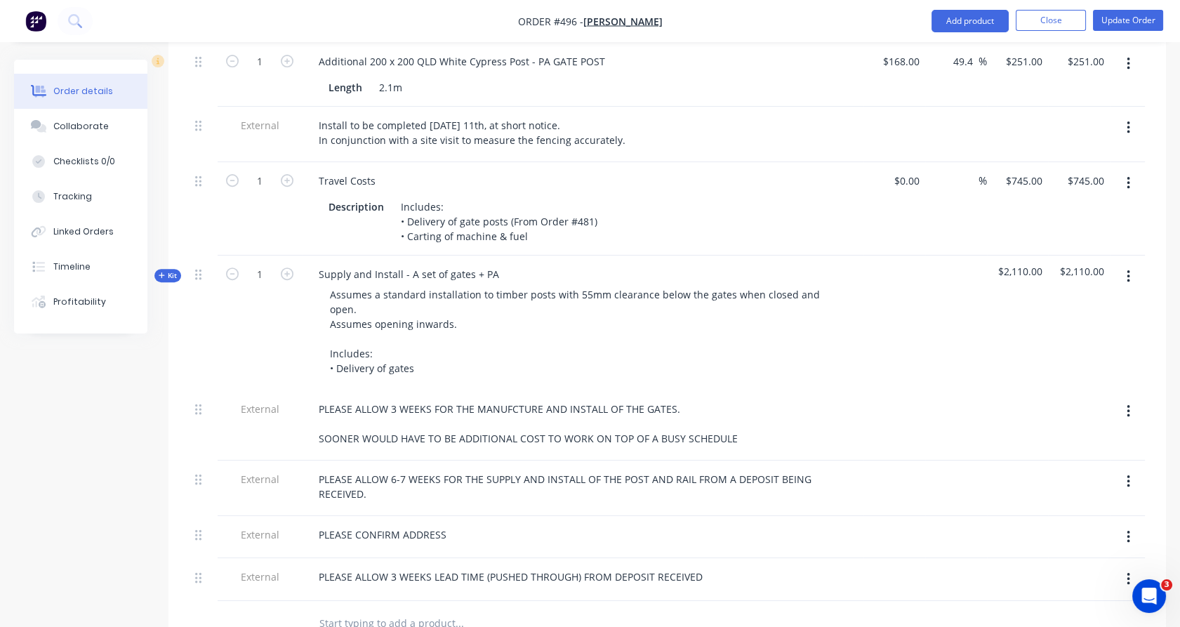
scroll to position [1383, 0]
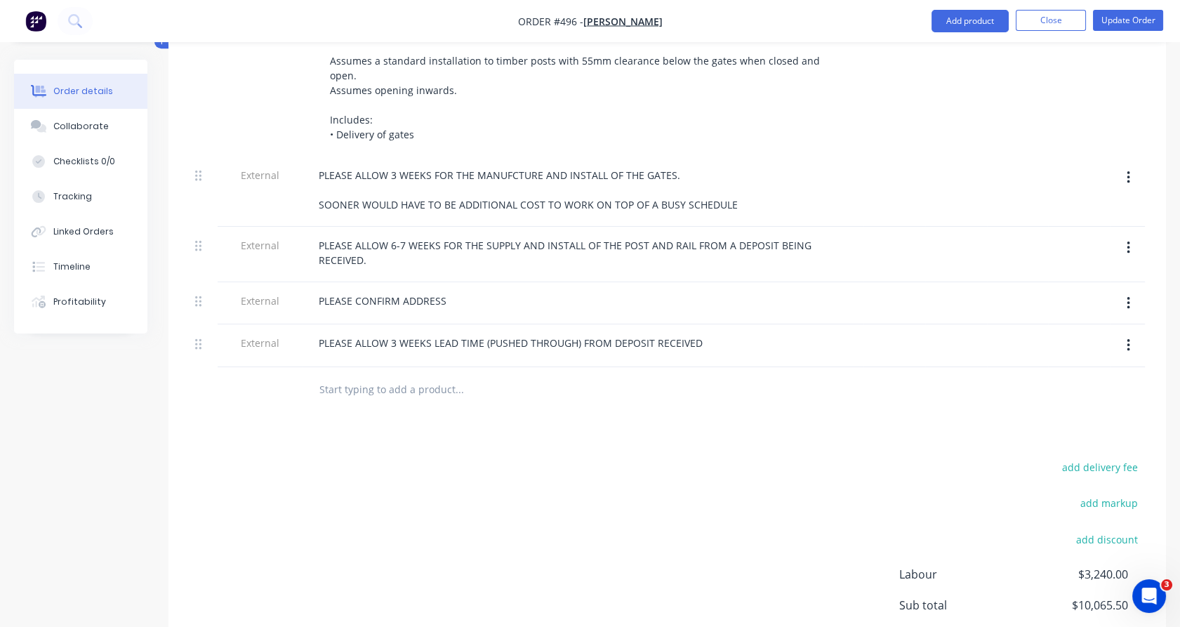
click at [365, 375] on input "text" at bounding box center [459, 389] width 281 height 28
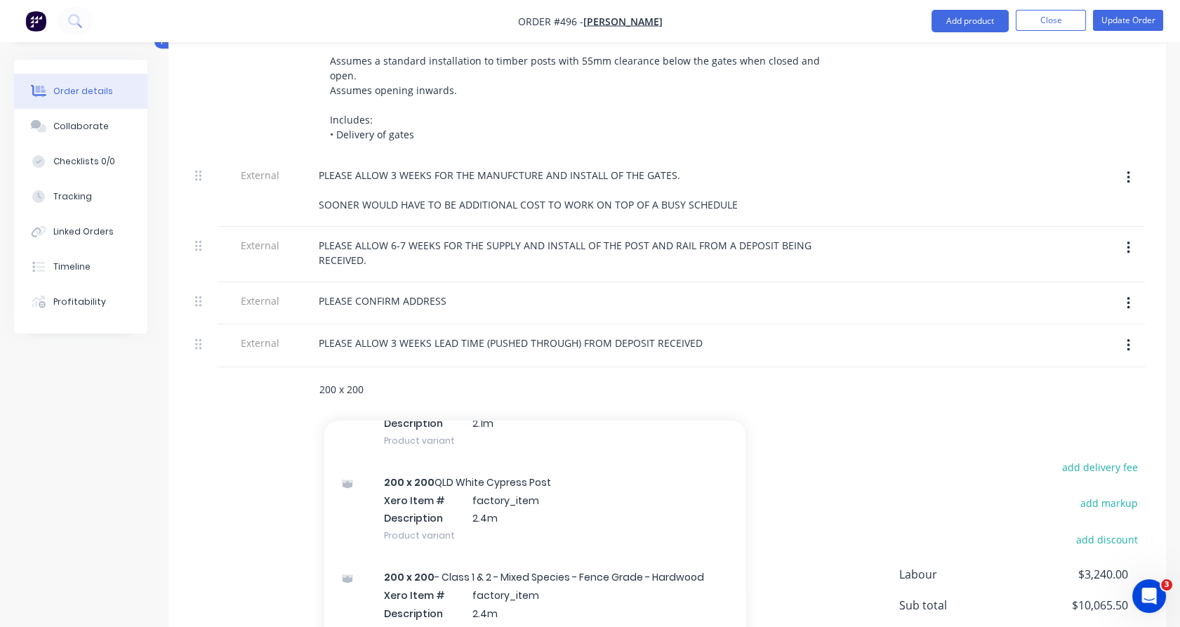
scroll to position [1256, 0]
type input "200 x 200"
click at [455, 476] on div "200 x 200 QLD White Cypress Post Xero Item # factory_item Description 2.4m Prod…" at bounding box center [534, 506] width 421 height 95
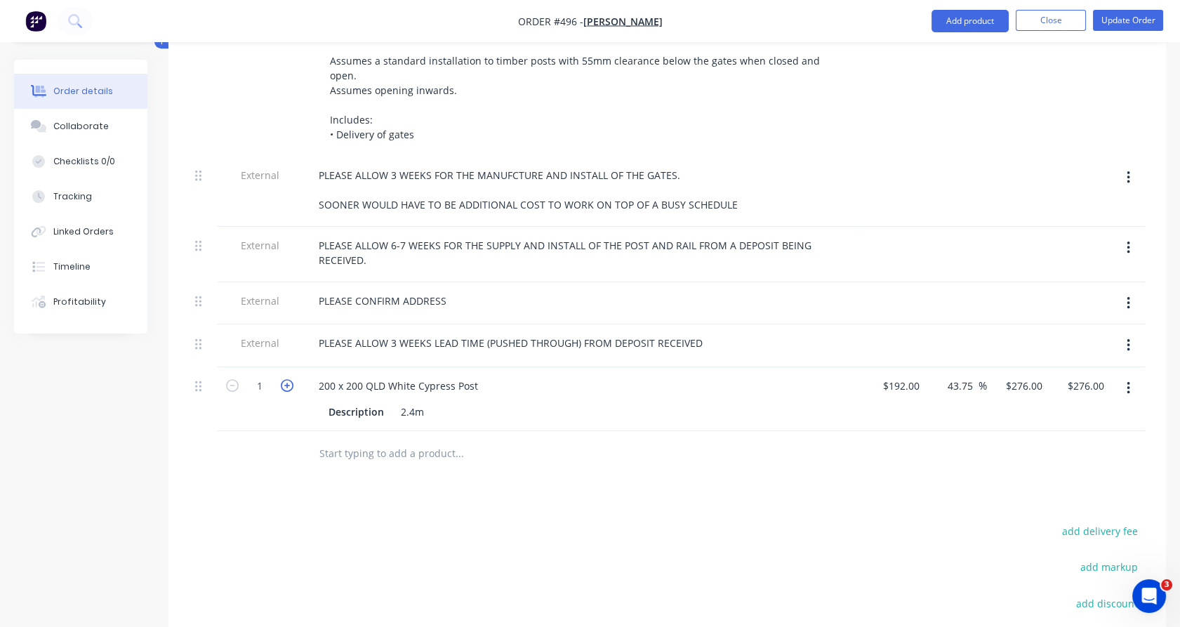
click at [285, 379] on icon "button" at bounding box center [287, 385] width 13 height 13
type input "2"
type input "$552.00"
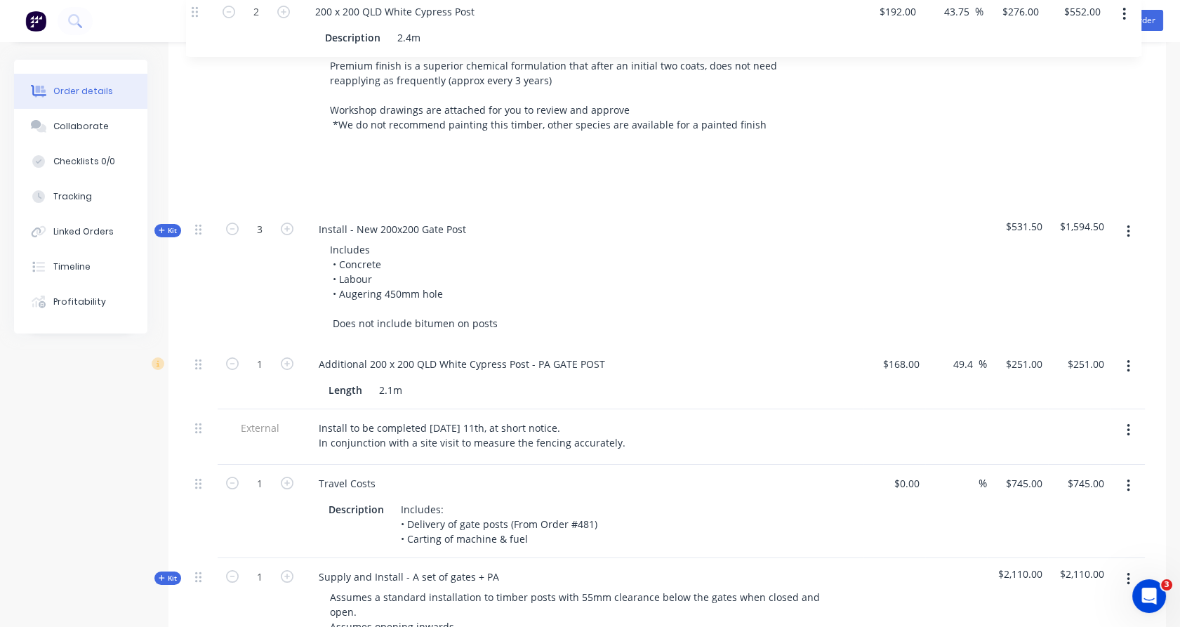
scroll to position [841, 0]
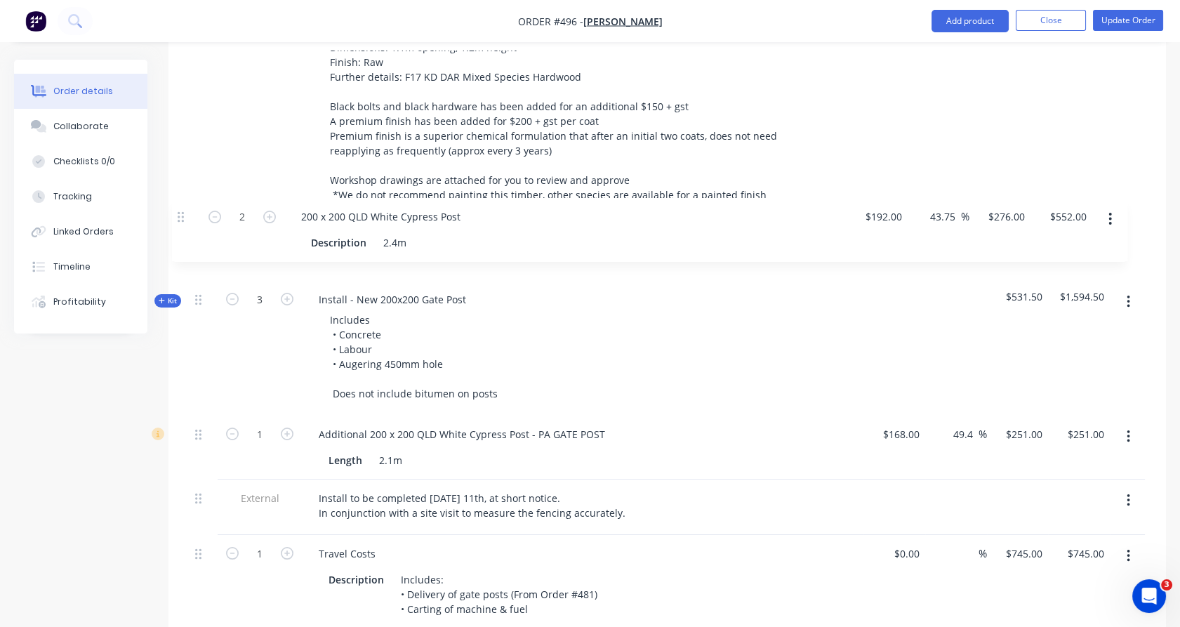
drag, startPoint x: 198, startPoint y: 364, endPoint x: 180, endPoint y: 185, distance: 180.5
click at [180, 185] on div "Qty Cost Markup Price Total Kit 1 Custom Made Timber Gates Design: The Granges …" at bounding box center [666, 373] width 997 height 1291
click at [194, 415] on div at bounding box center [203, 447] width 28 height 64
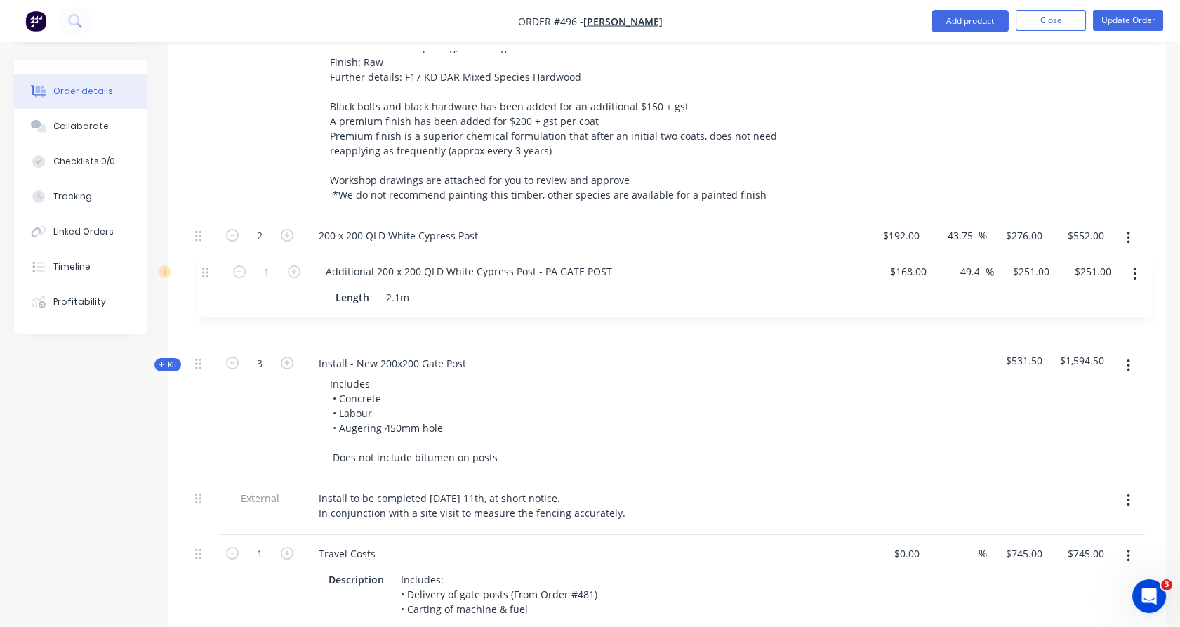
drag, startPoint x: 198, startPoint y: 414, endPoint x: 205, endPoint y: 265, distance: 149.6
click at [205, 265] on div "Kit 1 Custom Made Timber Gates Design: The Granges - 4 rails & diagonal brace D…" at bounding box center [666, 365] width 955 height 1218
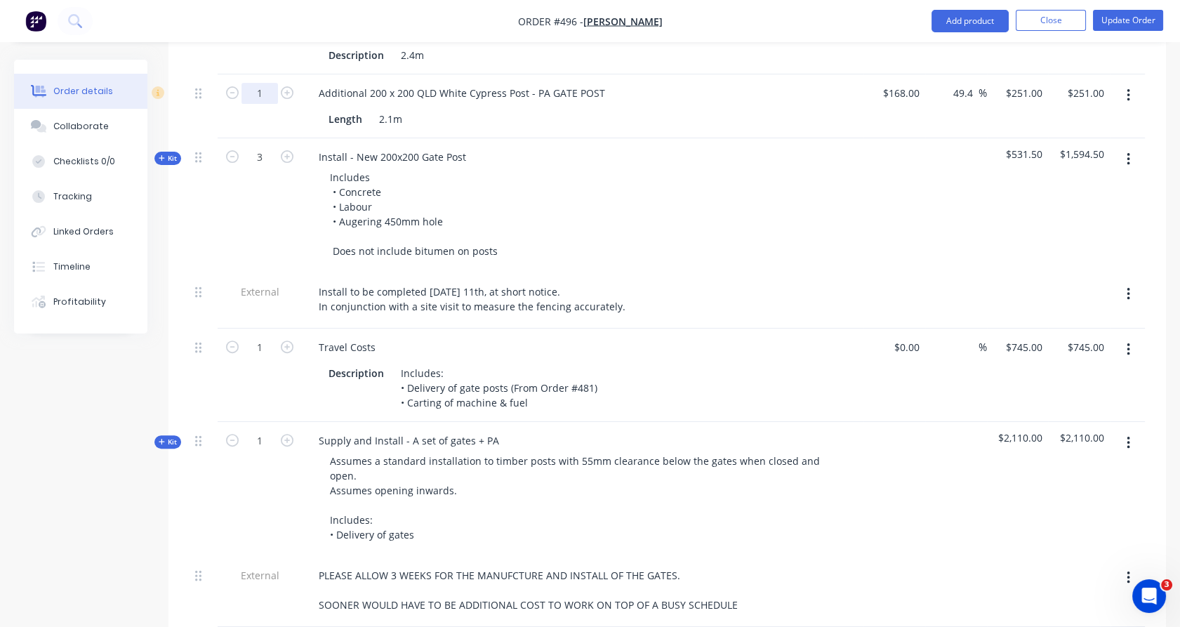
scroll to position [1061, 0]
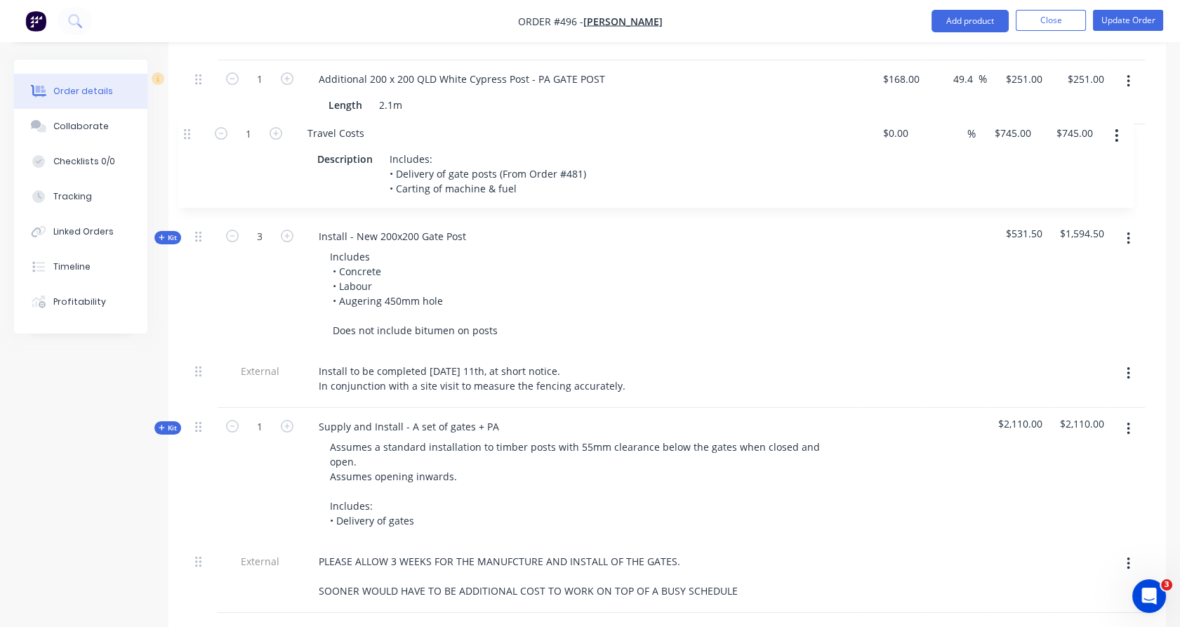
drag, startPoint x: 198, startPoint y: 312, endPoint x: 188, endPoint y: 116, distance: 195.3
click at [188, 116] on div "Qty Cost Markup Price Total Kit 1 Custom Made Timber Gates Design: The Granges …" at bounding box center [666, 152] width 997 height 1291
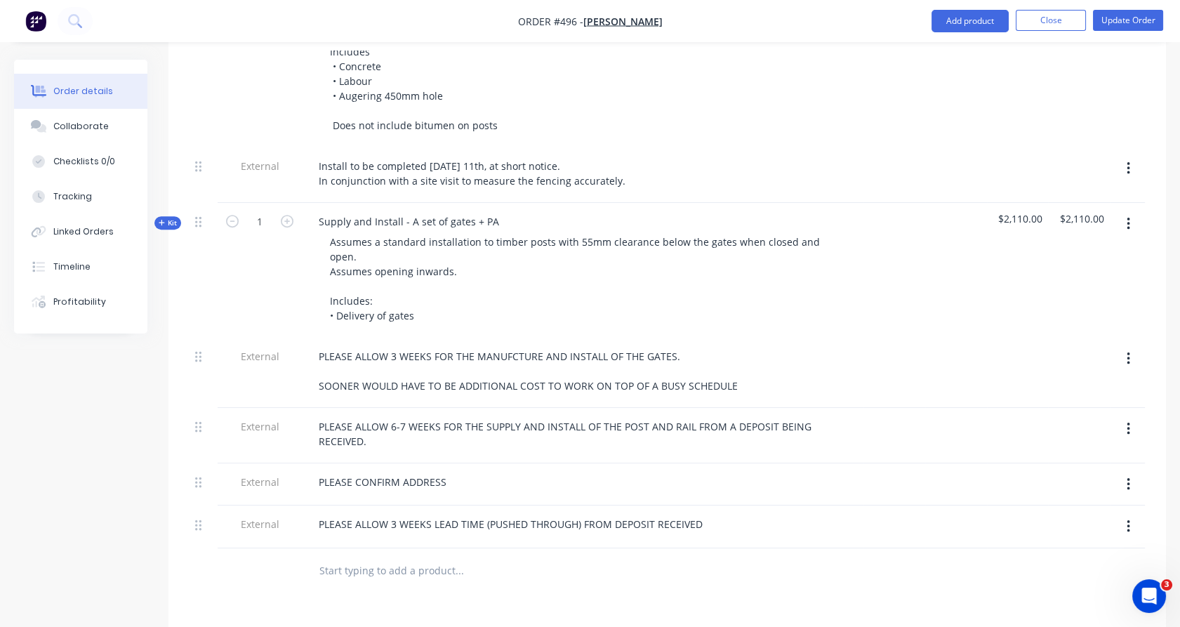
scroll to position [1269, 0]
click at [1133, 469] on button "button" at bounding box center [1128, 481] width 33 height 25
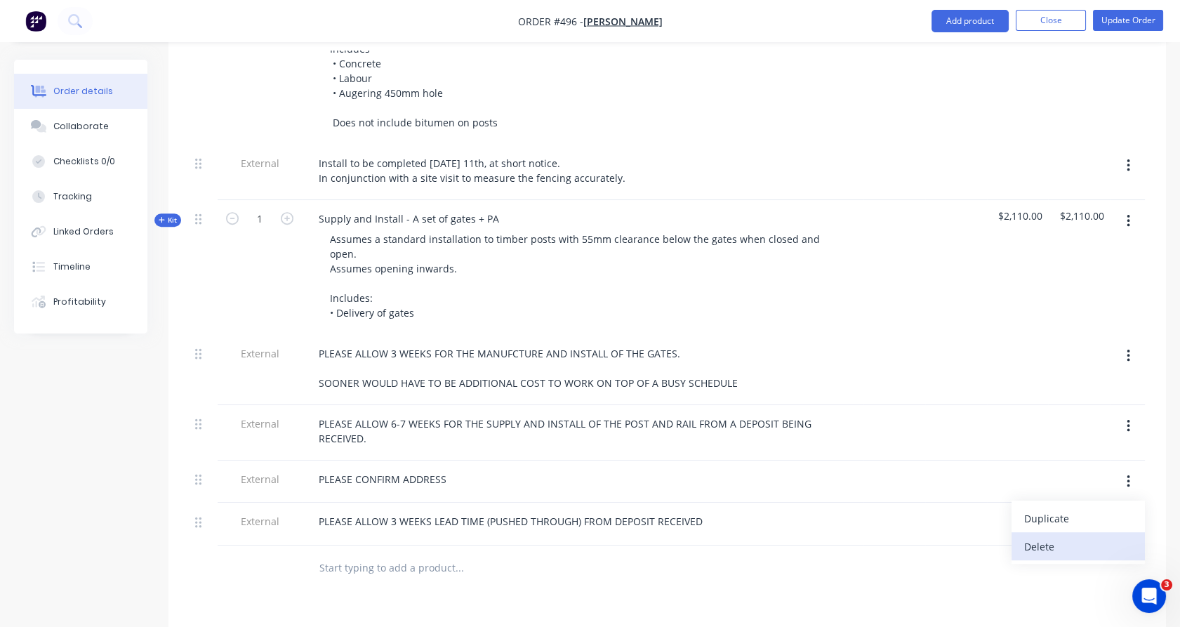
click at [1074, 536] on div "Delete" at bounding box center [1078, 546] width 108 height 20
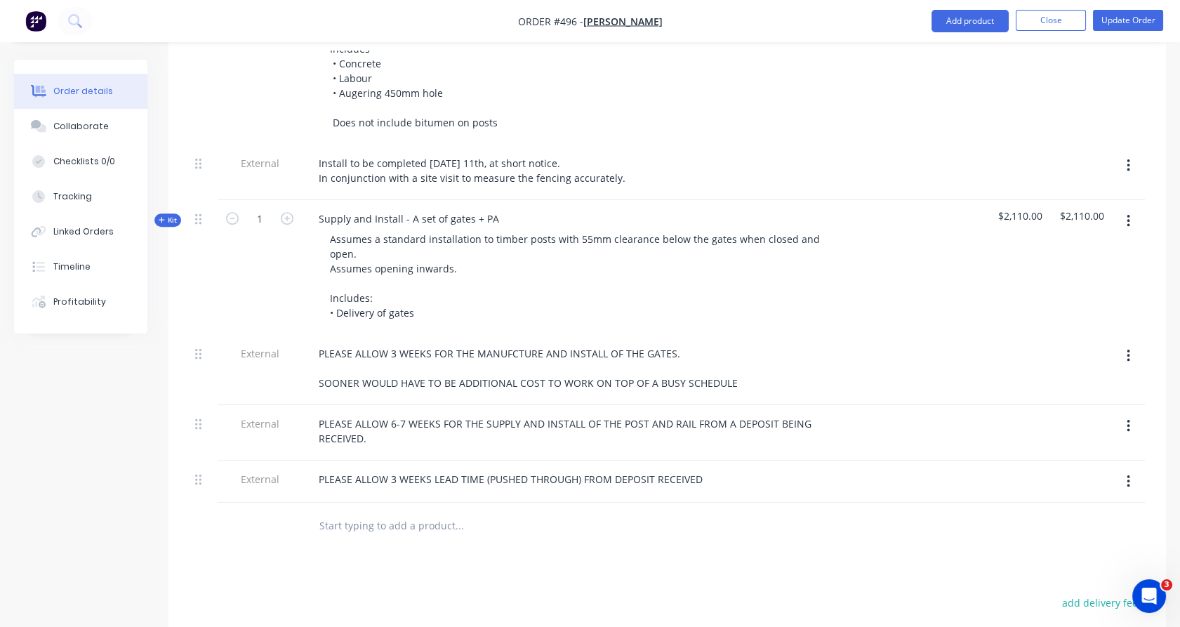
click at [1128, 475] on icon "button" at bounding box center [1127, 481] width 3 height 13
click at [1078, 536] on div "Delete" at bounding box center [1078, 546] width 108 height 20
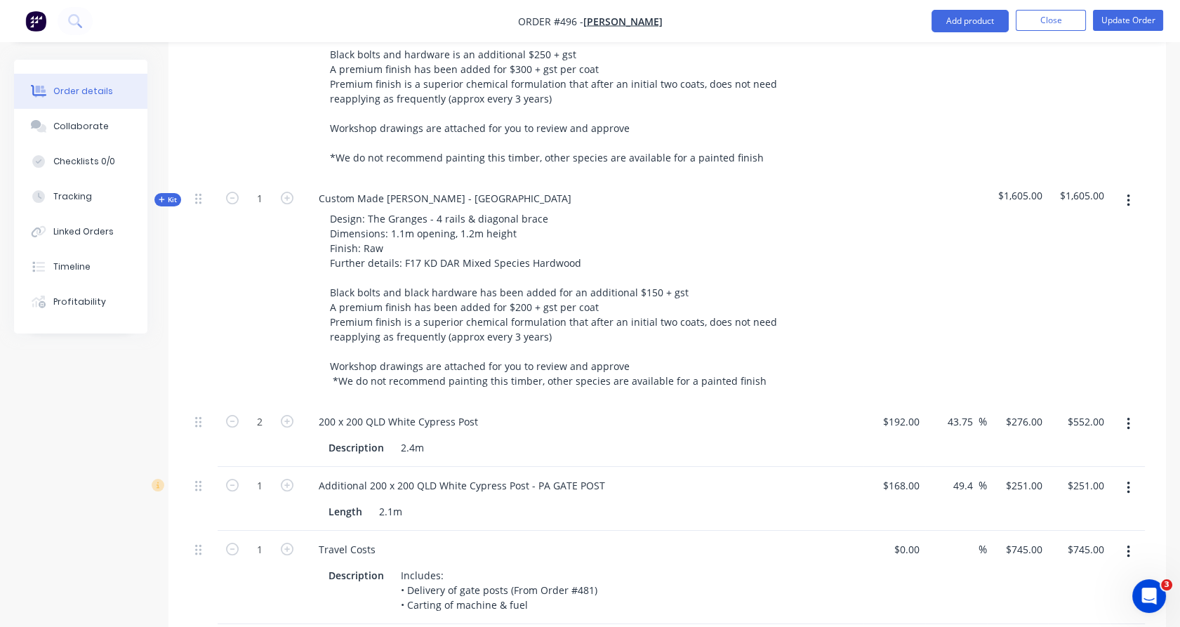
scroll to position [662, 0]
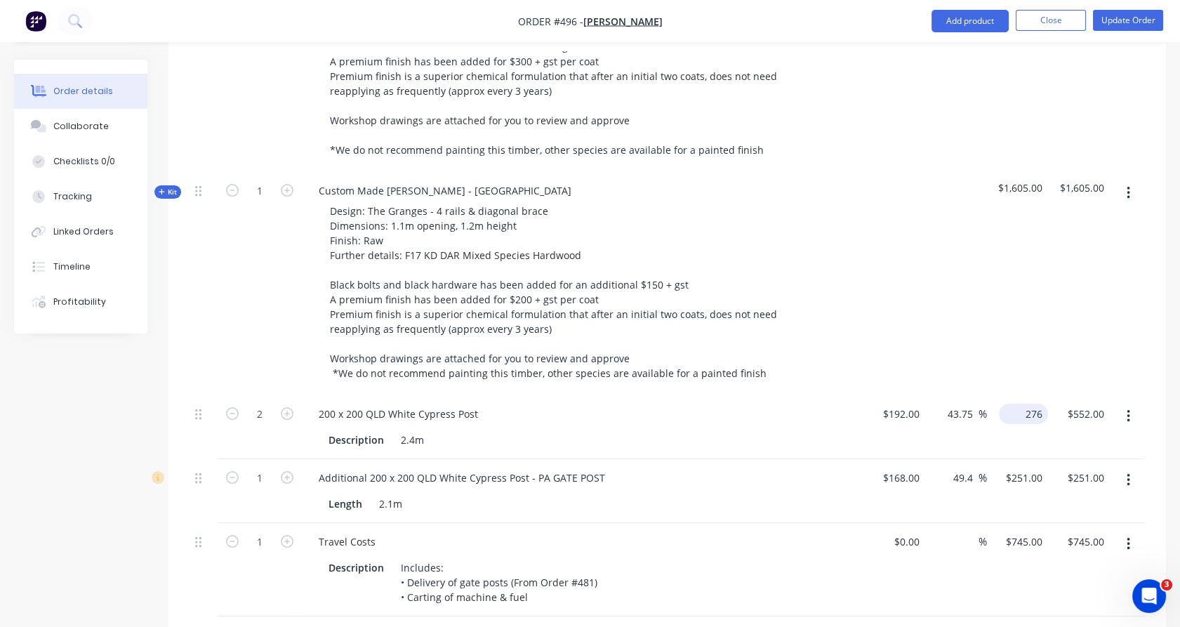
click at [1032, 404] on input "276" at bounding box center [1026, 414] width 44 height 20
type input "292"
type input "52.08"
type input "$292.00"
type input "$584.00"
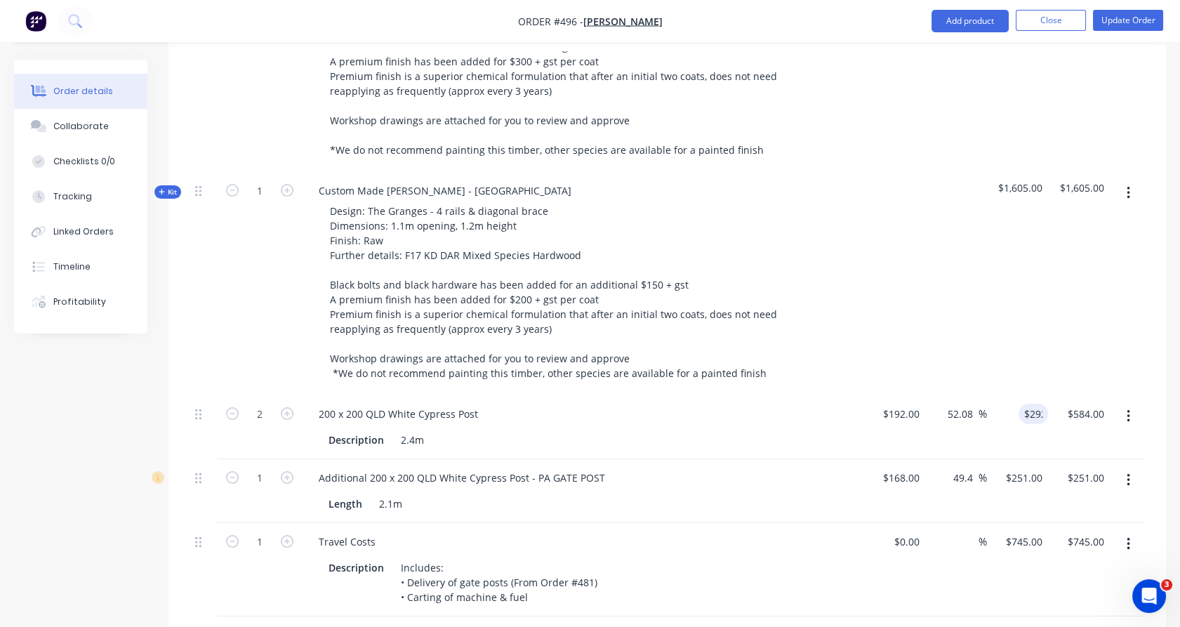
click at [984, 319] on div at bounding box center [956, 283] width 62 height 223
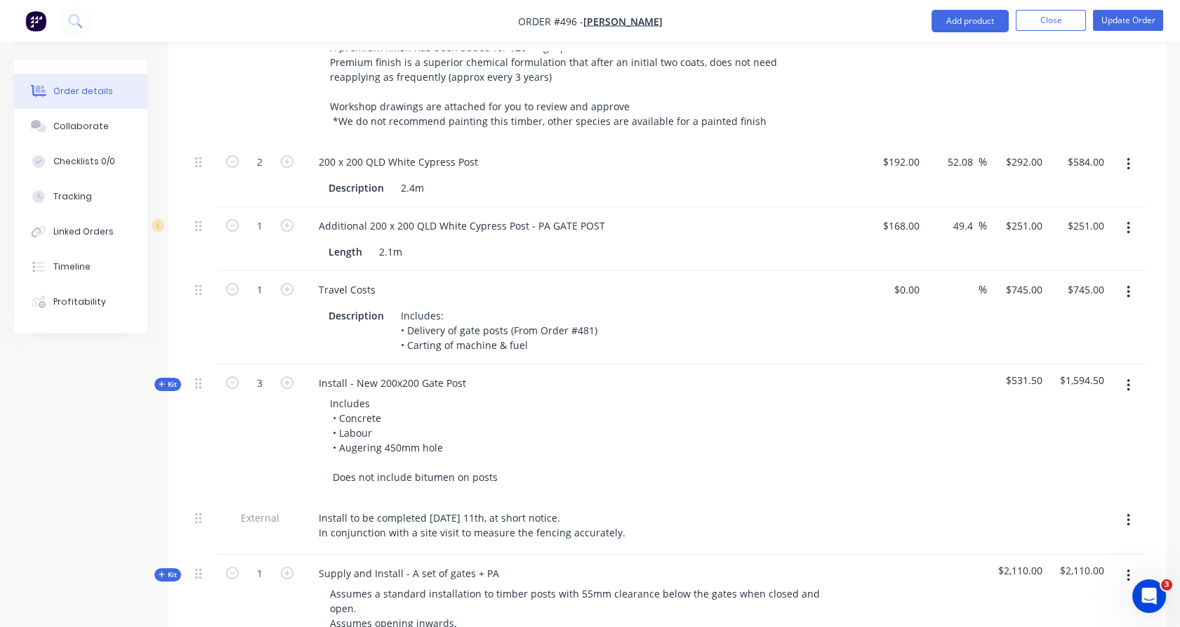
scroll to position [917, 0]
click at [168, 377] on span "Kit" at bounding box center [168, 382] width 18 height 11
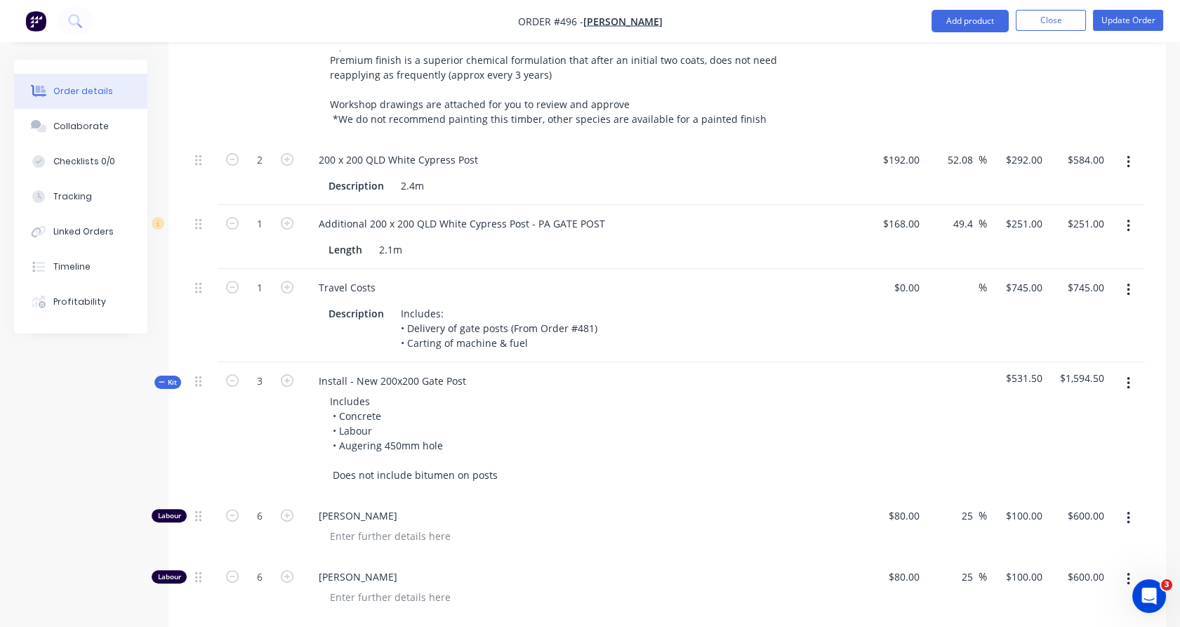
click at [168, 377] on span "Kit" at bounding box center [168, 382] width 18 height 11
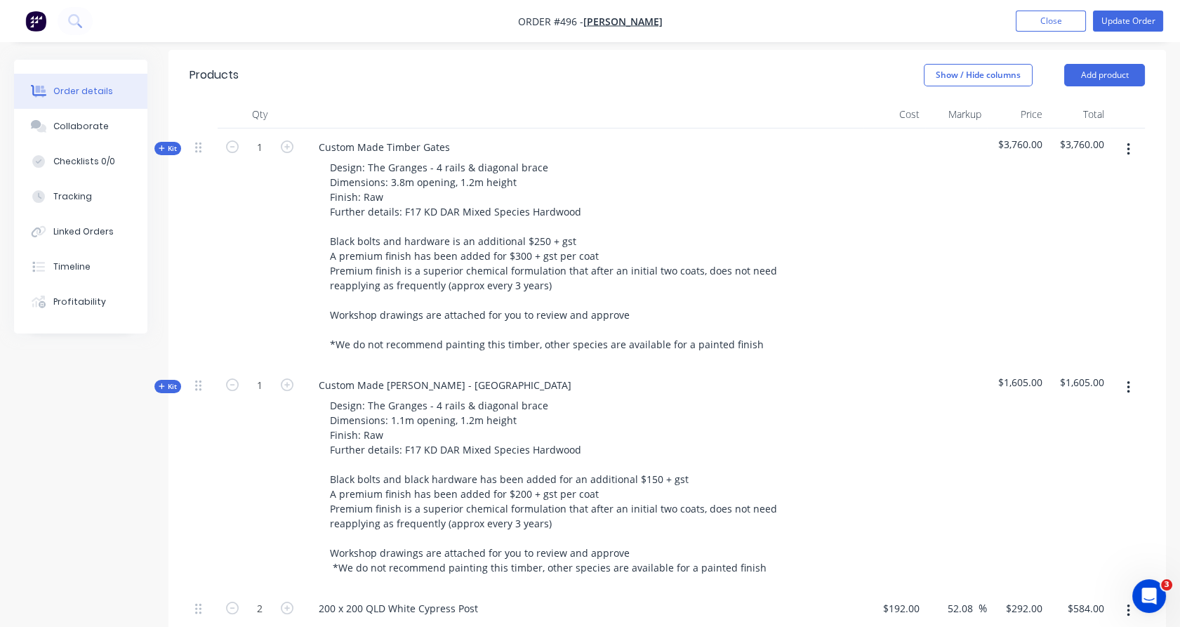
scroll to position [469, 0]
click at [1061, 63] on div "Show / Hide columns" at bounding box center [994, 74] width 140 height 22
click at [1087, 63] on button "Add product" at bounding box center [1104, 74] width 81 height 22
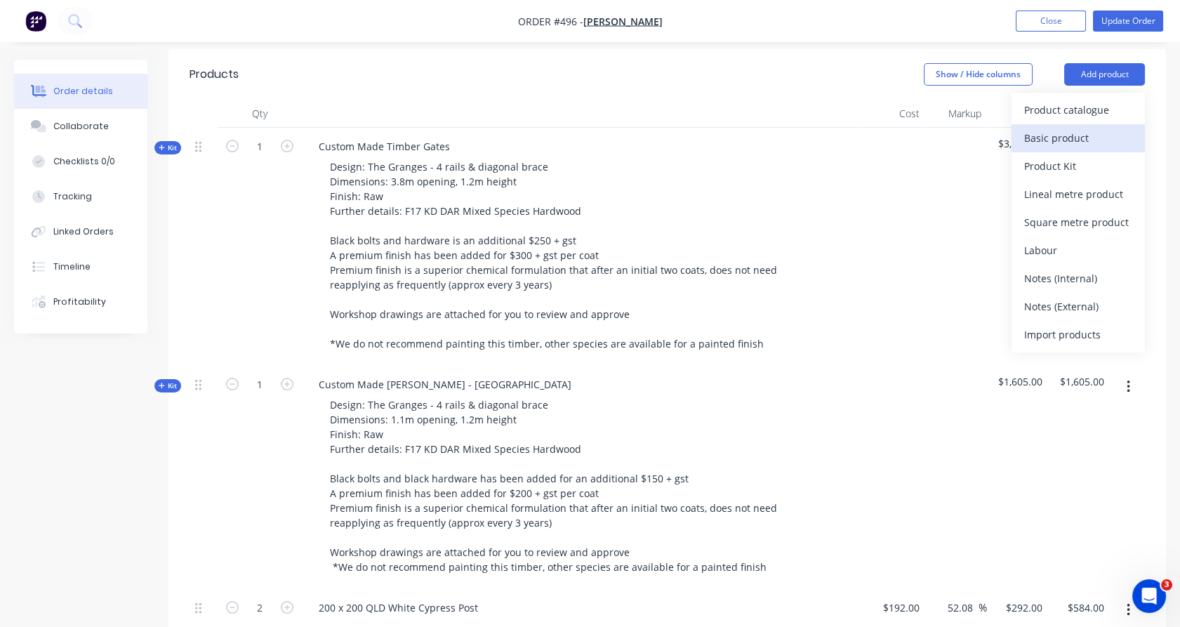
click at [1064, 128] on div "Basic product" at bounding box center [1078, 138] width 108 height 20
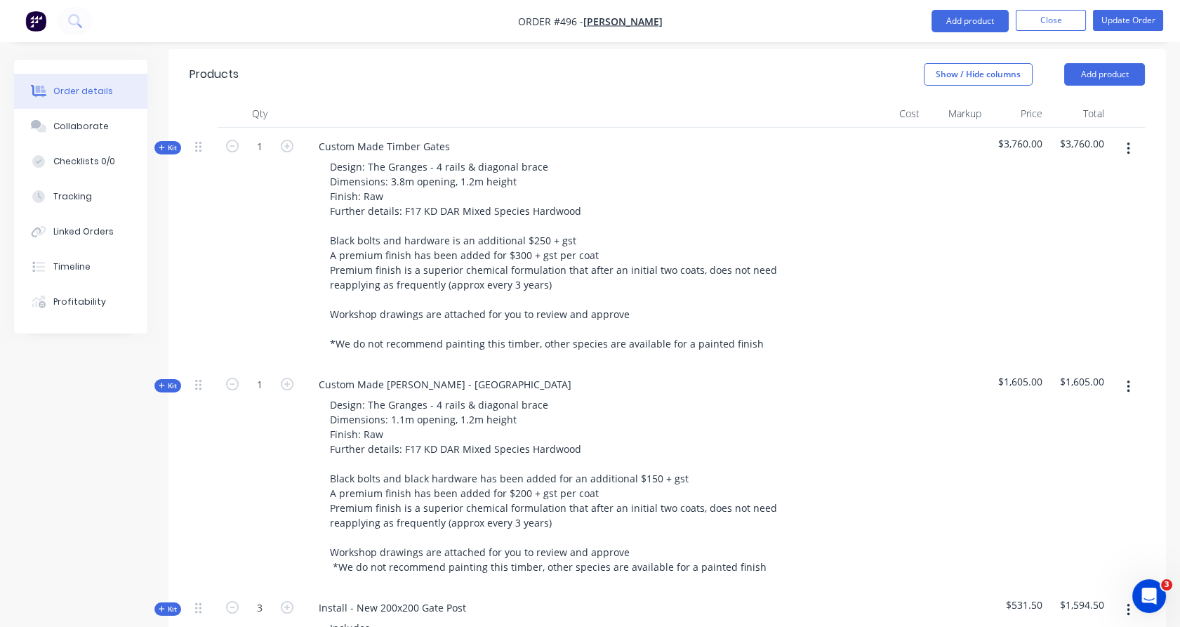
scroll to position [1548, 0]
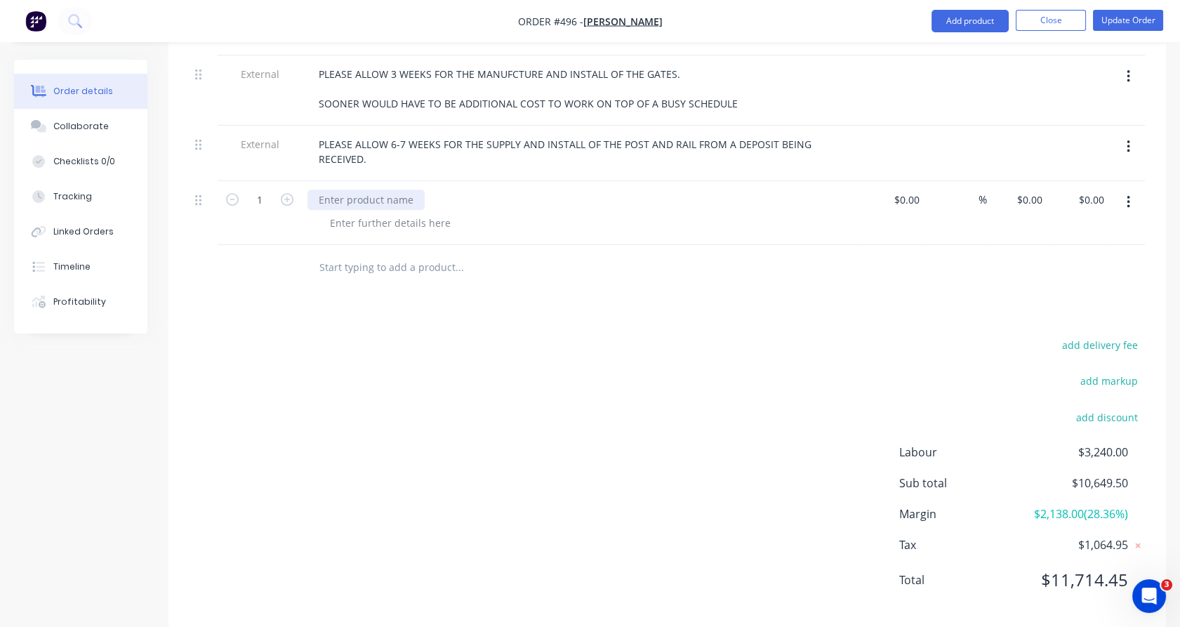
click at [371, 189] on div at bounding box center [365, 199] width 117 height 20
click at [359, 189] on div at bounding box center [365, 199] width 117 height 20
click at [359, 213] on div at bounding box center [390, 223] width 143 height 20
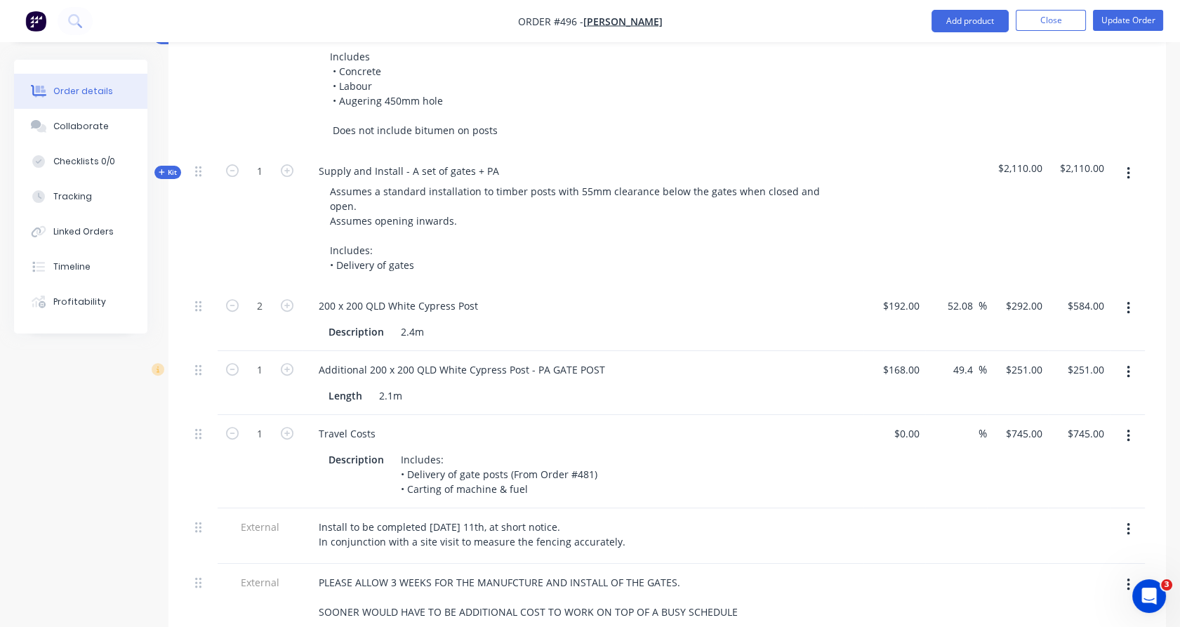
scroll to position [1039, 0]
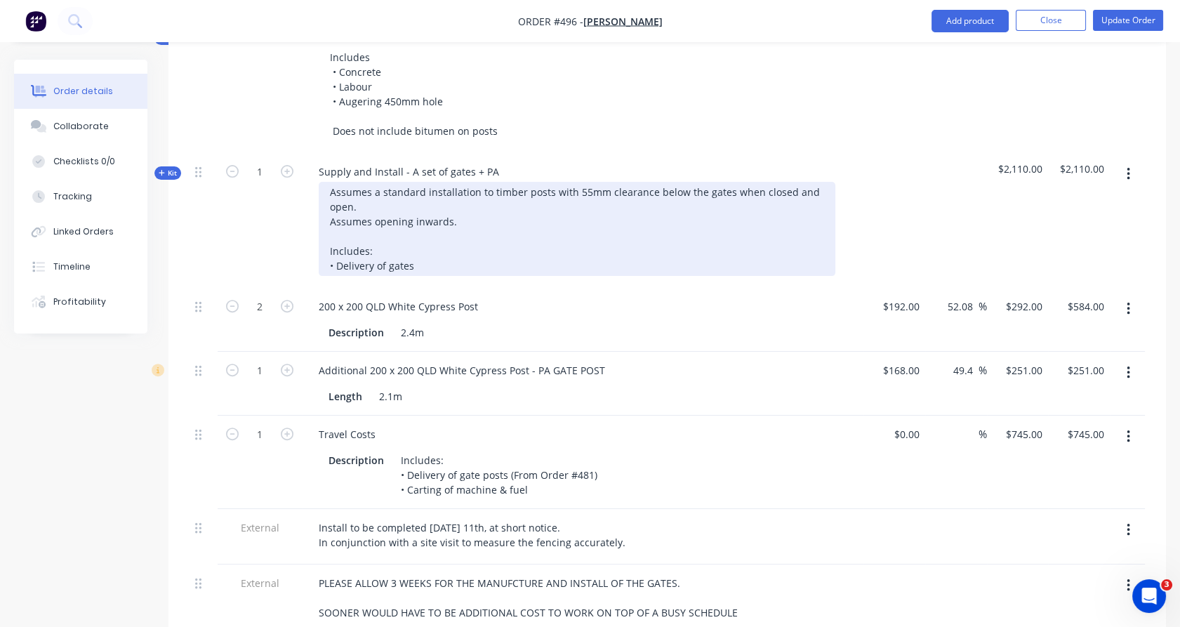
click at [359, 201] on div "Assumes a standard installation to timber posts with 55mm clearance below the g…" at bounding box center [577, 229] width 517 height 94
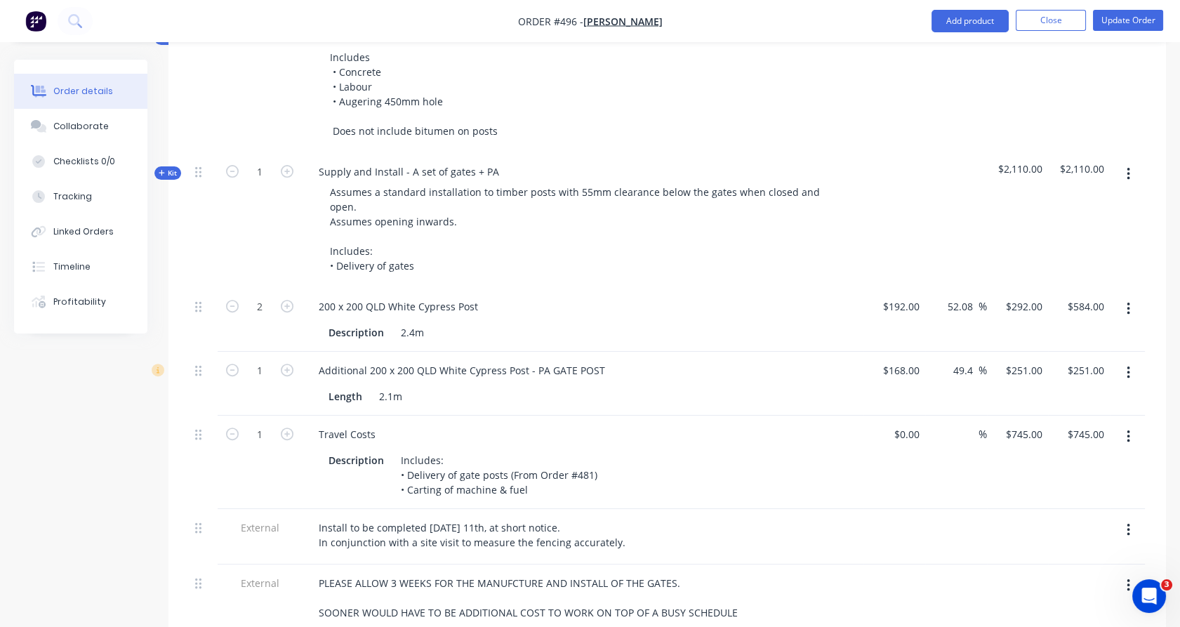
click at [178, 166] on button "Kit" at bounding box center [167, 172] width 27 height 13
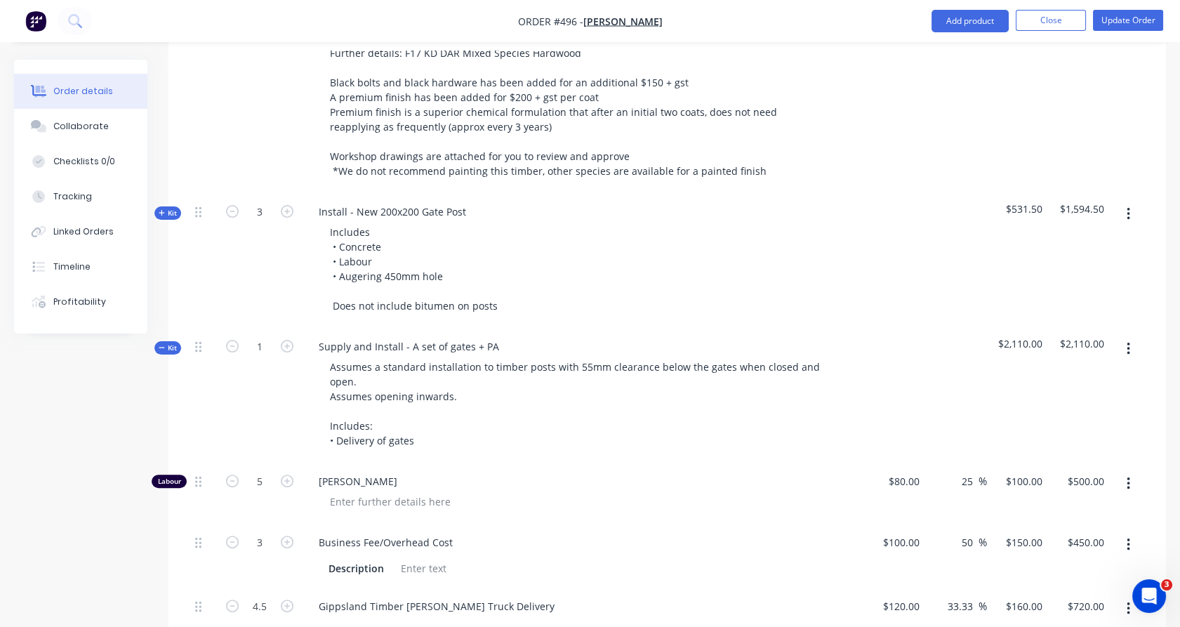
scroll to position [864, 0]
click at [160, 347] on icon "button" at bounding box center [162, 347] width 6 height 1
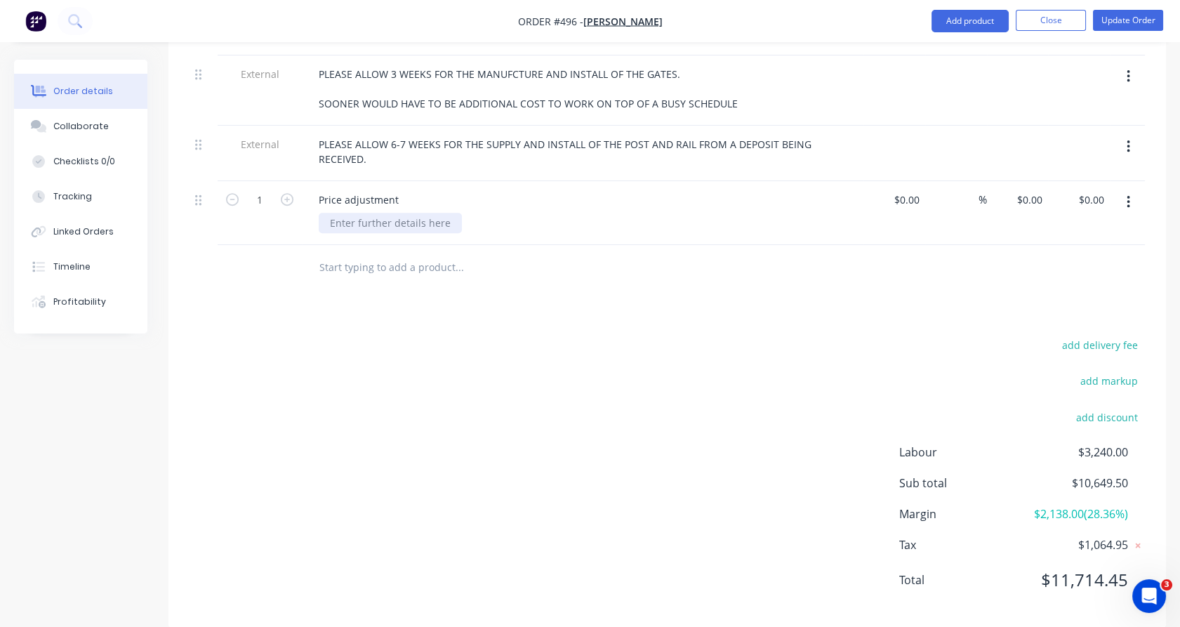
click at [360, 213] on div at bounding box center [390, 223] width 143 height 20
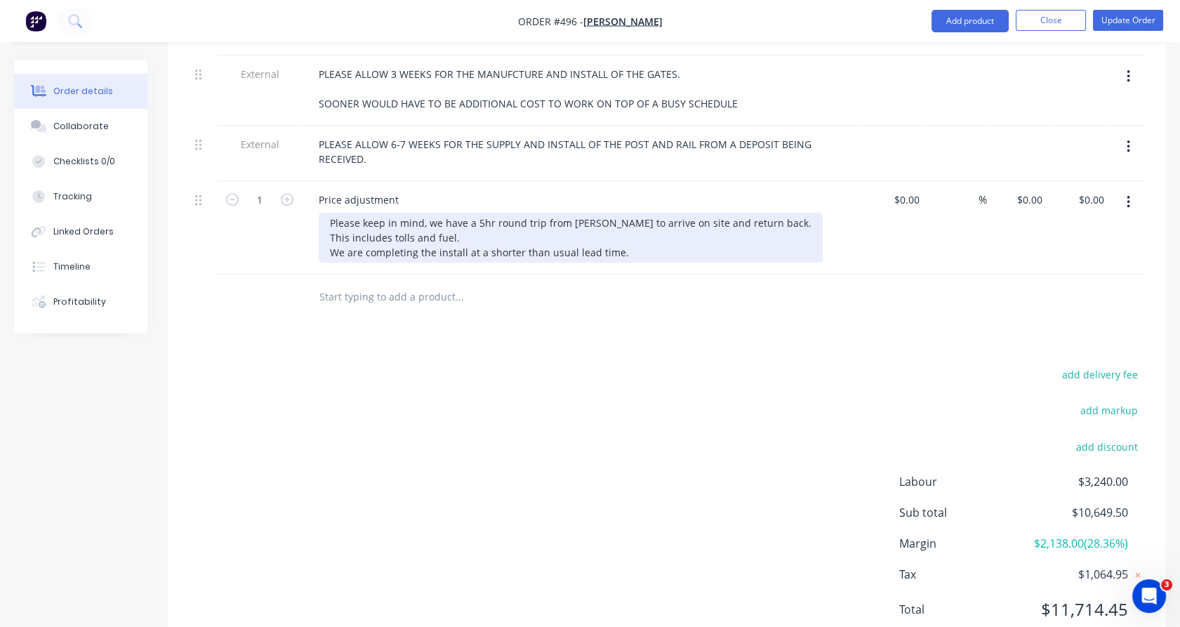
click at [331, 213] on div "Please keep in mind, we have a 5hr round trip from Nilma North to arrive on sit…" at bounding box center [571, 238] width 504 height 50
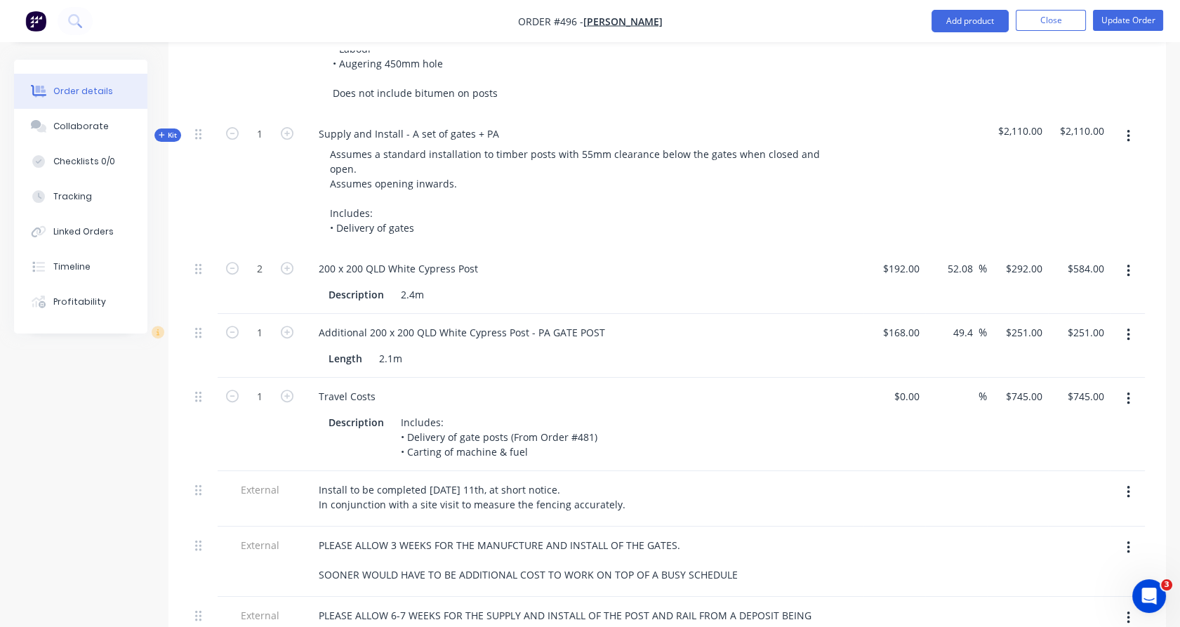
scroll to position [1077, 0]
click at [168, 131] on span "Kit" at bounding box center [168, 136] width 18 height 11
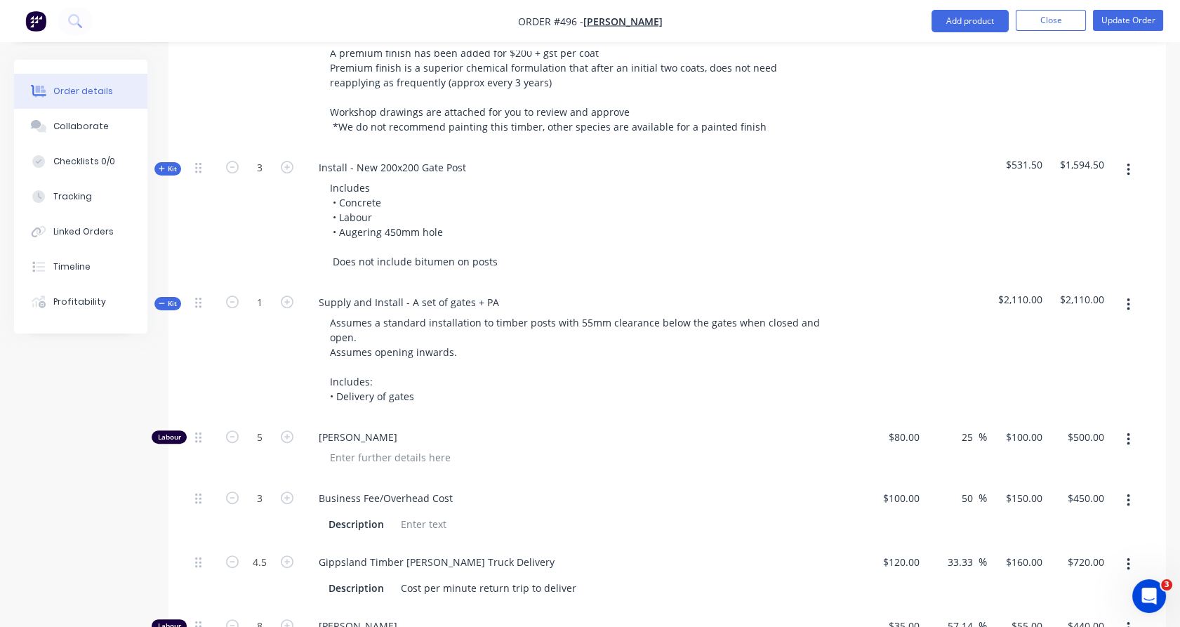
scroll to position [908, 0]
click at [168, 299] on span "Kit" at bounding box center [168, 304] width 18 height 11
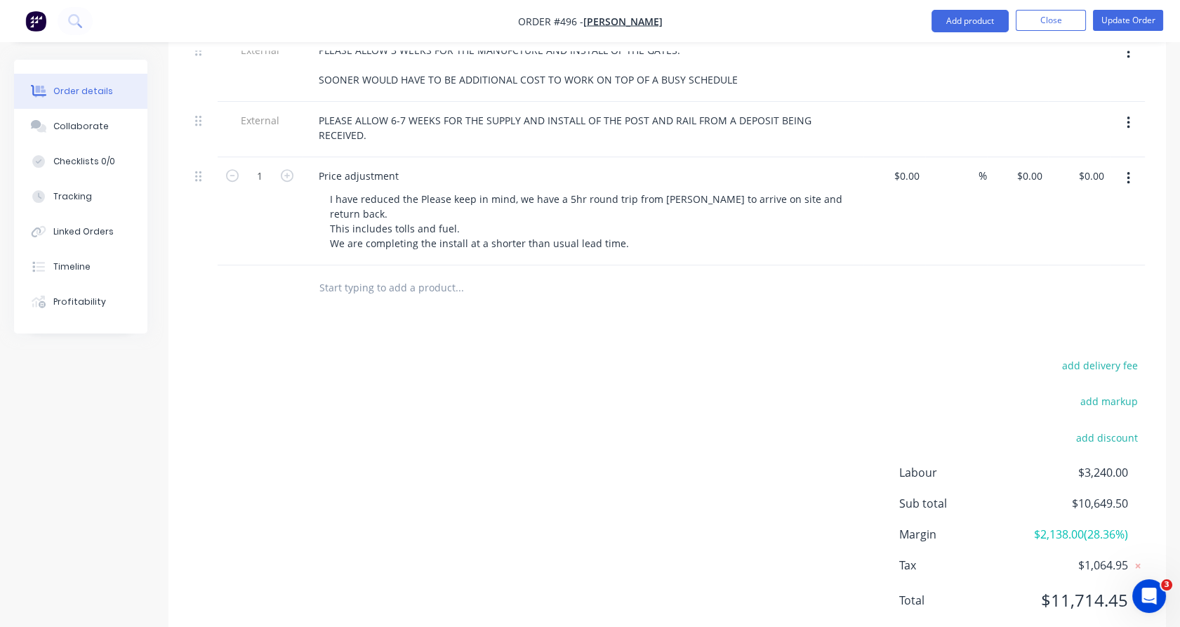
scroll to position [1592, 0]
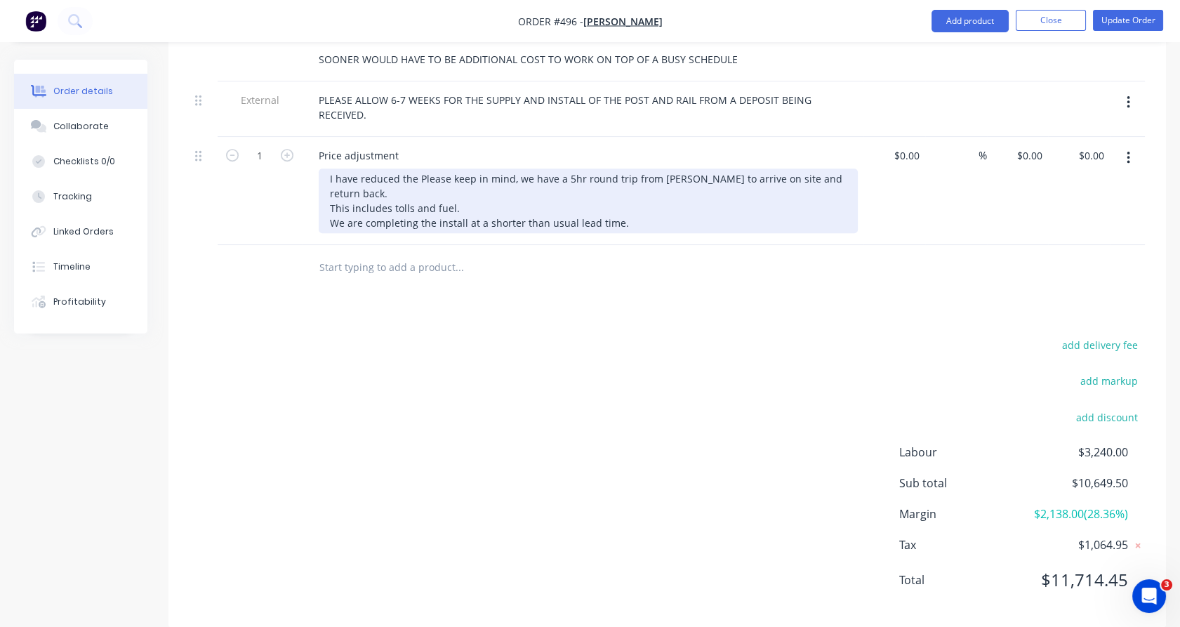
click at [415, 168] on div "I have reduced the Please keep in mind, we have a 5hr round trip from Nilma Nor…" at bounding box center [588, 200] width 539 height 65
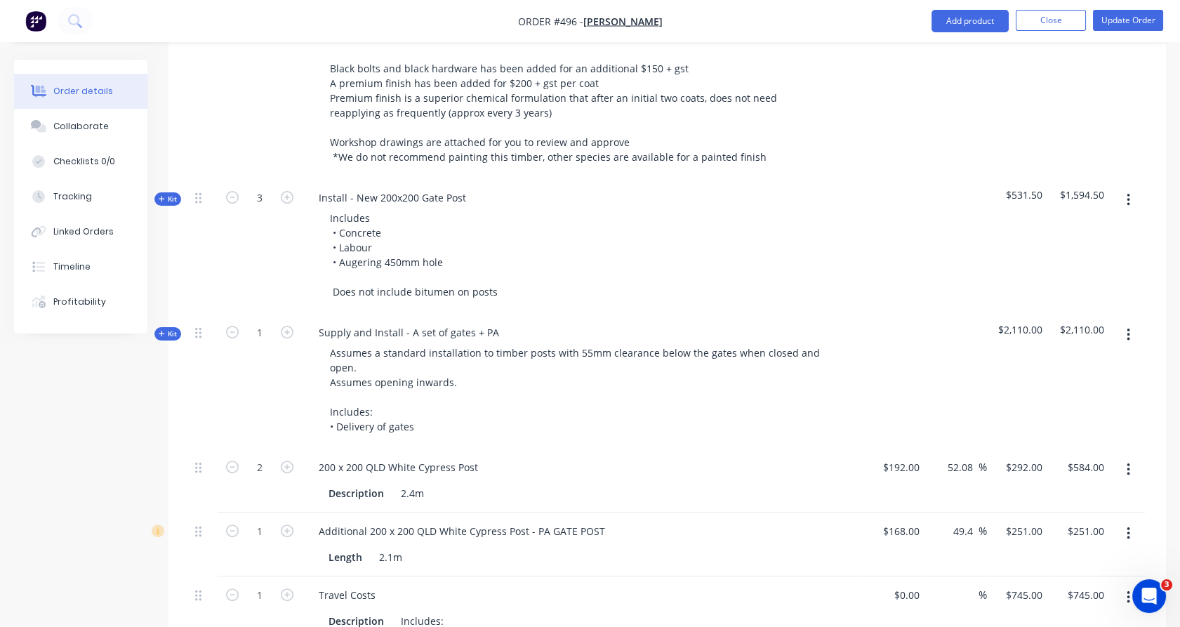
scroll to position [827, 0]
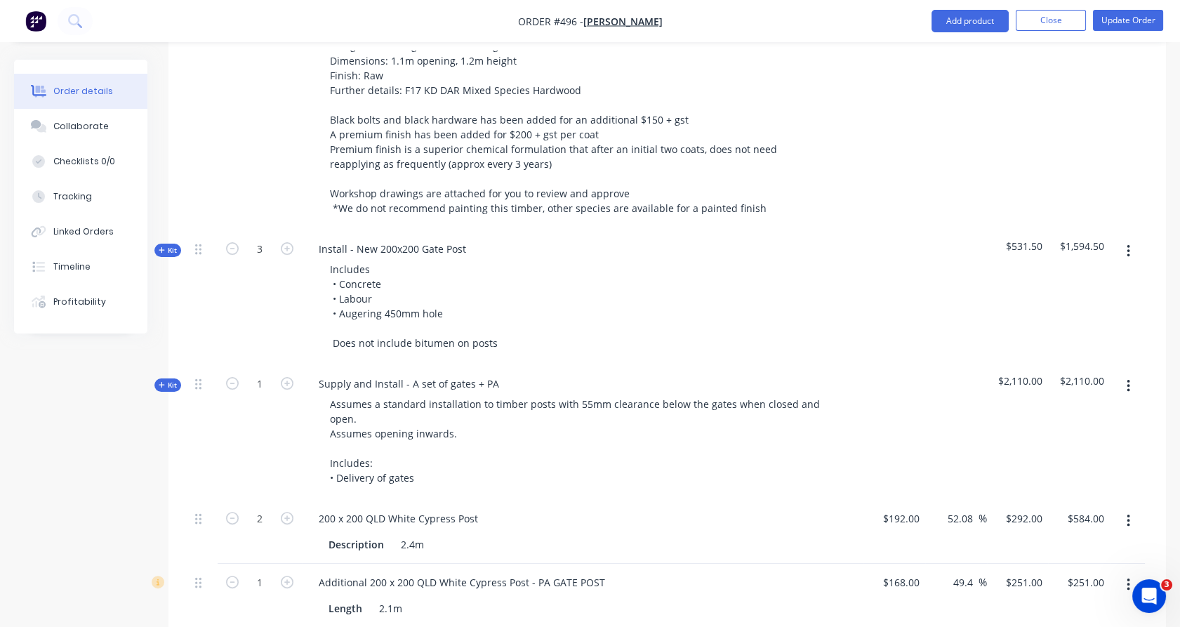
click at [169, 380] on span "Kit" at bounding box center [168, 385] width 18 height 11
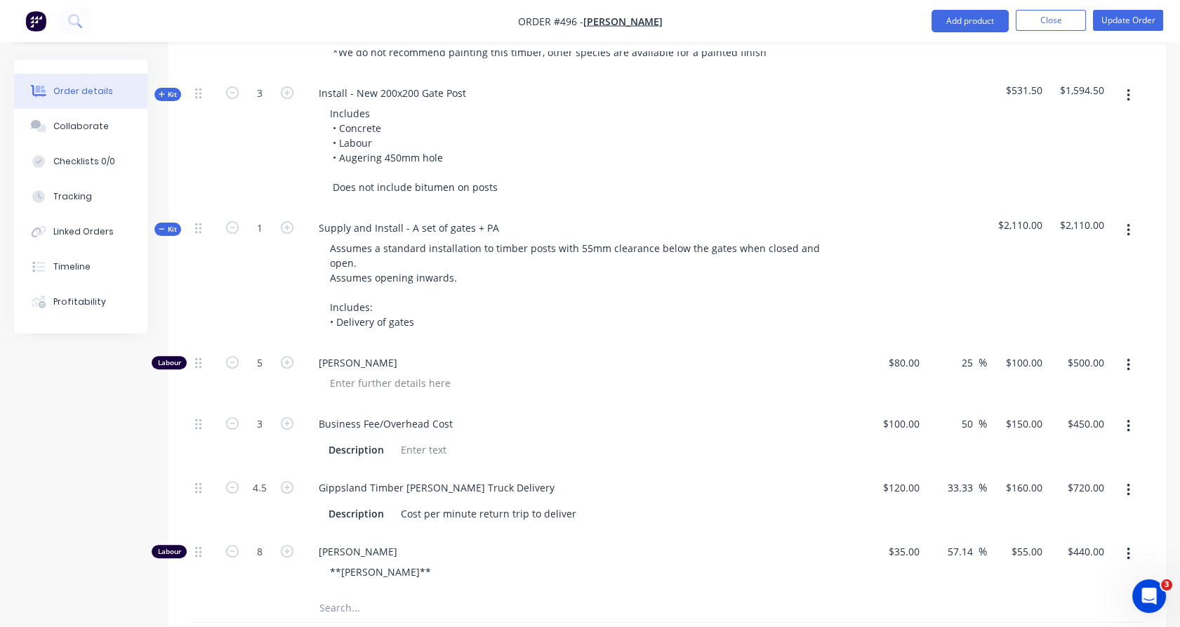
scroll to position [982, 0]
click at [171, 225] on span "Kit" at bounding box center [168, 230] width 18 height 11
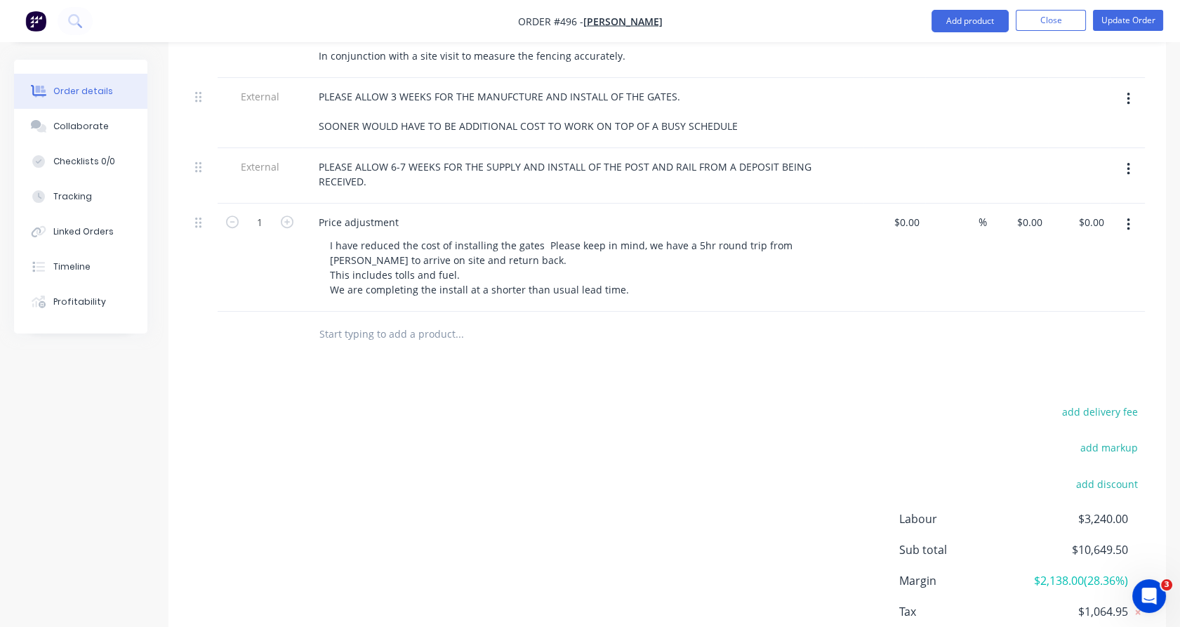
scroll to position [1592, 0]
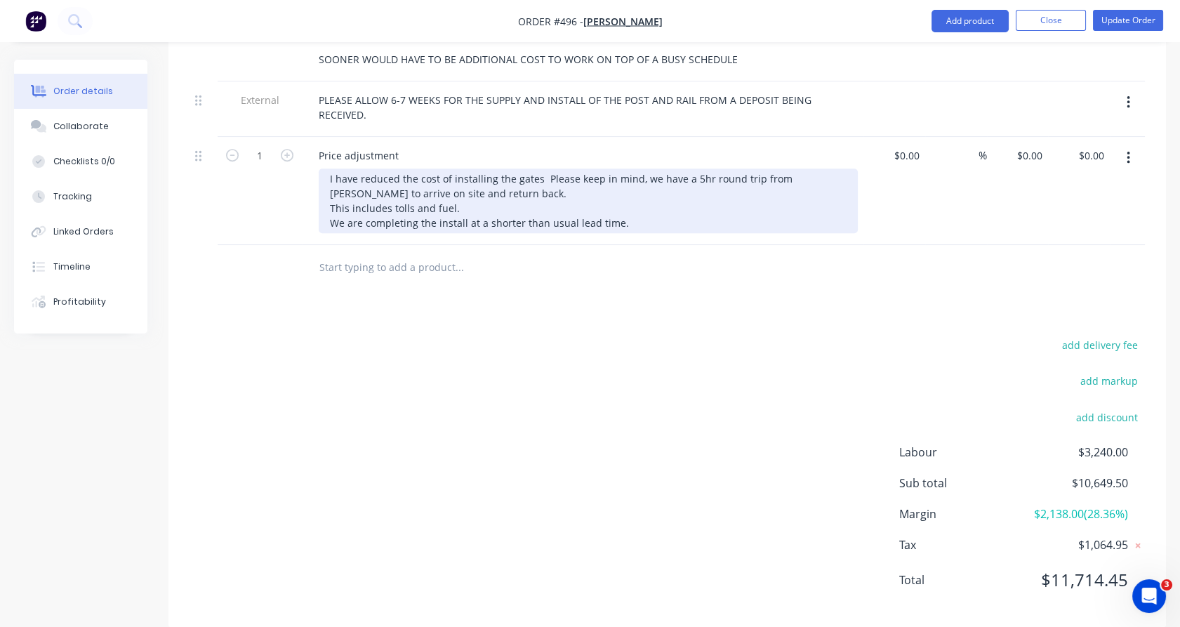
click at [537, 168] on div "I have reduced the cost of installing the gates Please keep in mind, we have a …" at bounding box center [588, 200] width 539 height 65
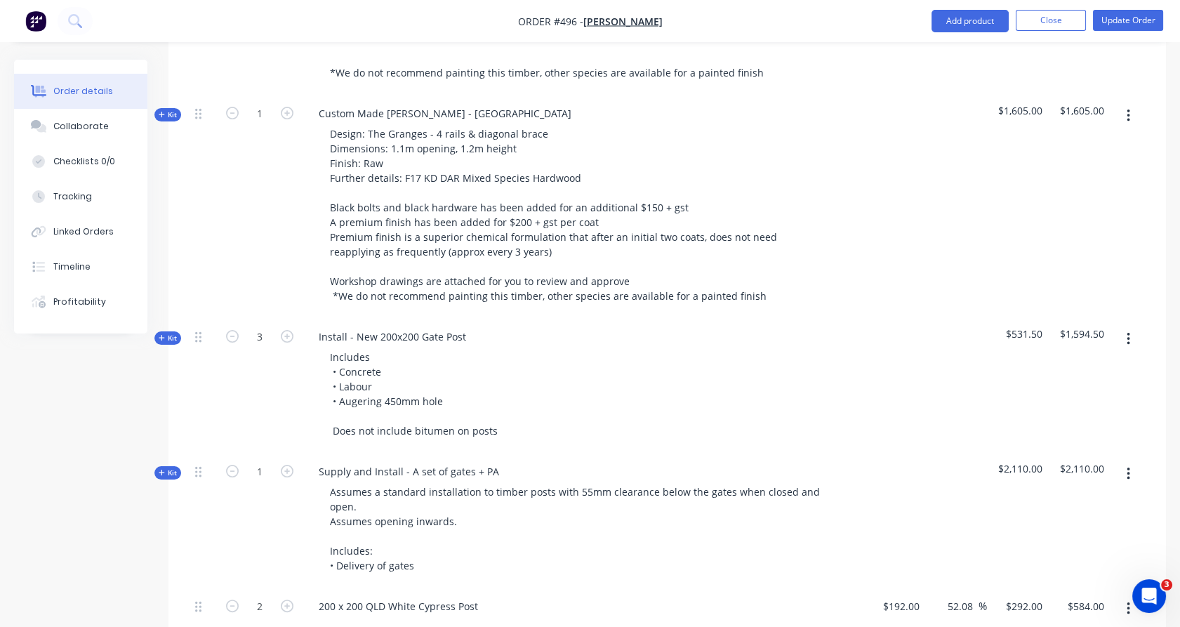
scroll to position [853, 0]
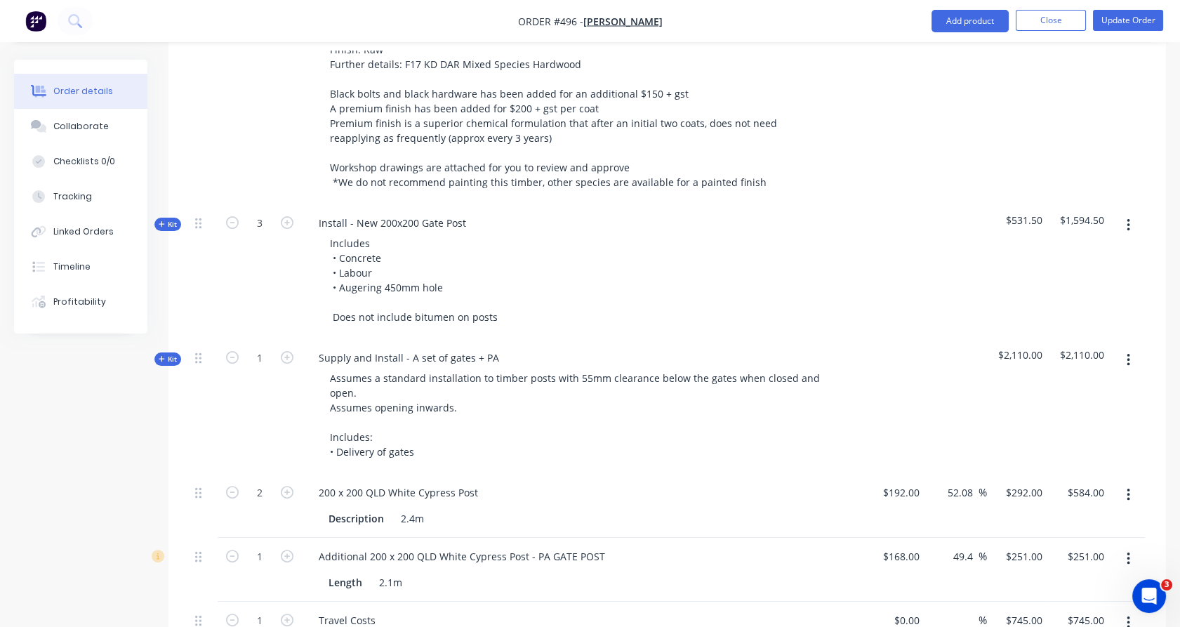
click at [167, 219] on span "Kit" at bounding box center [168, 224] width 18 height 11
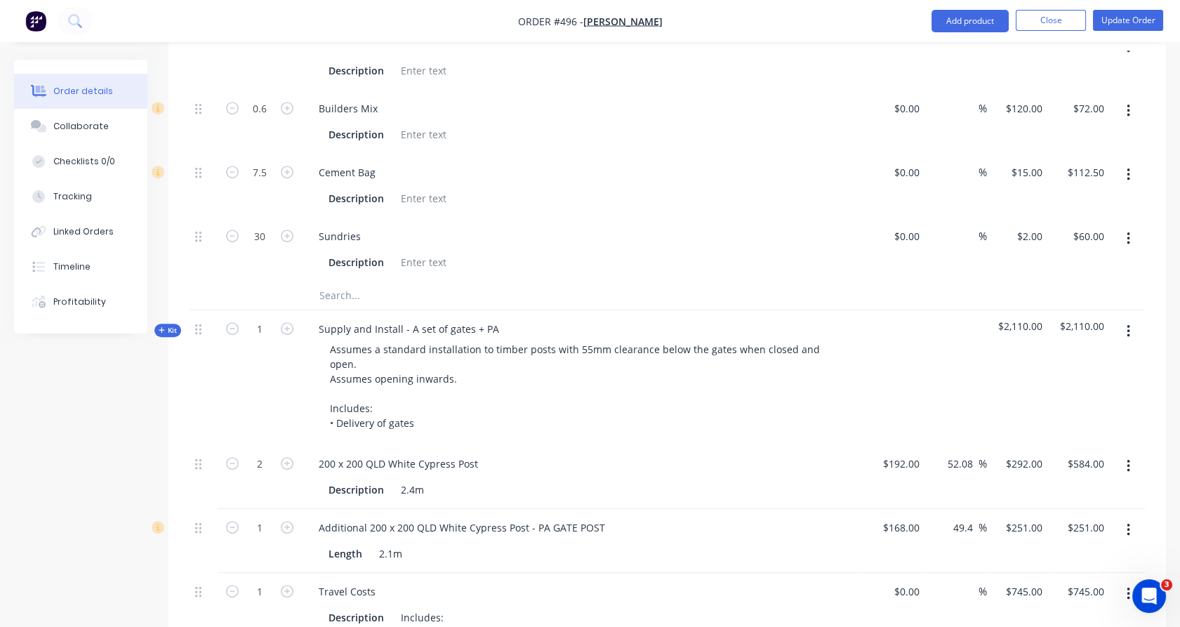
scroll to position [1999, 0]
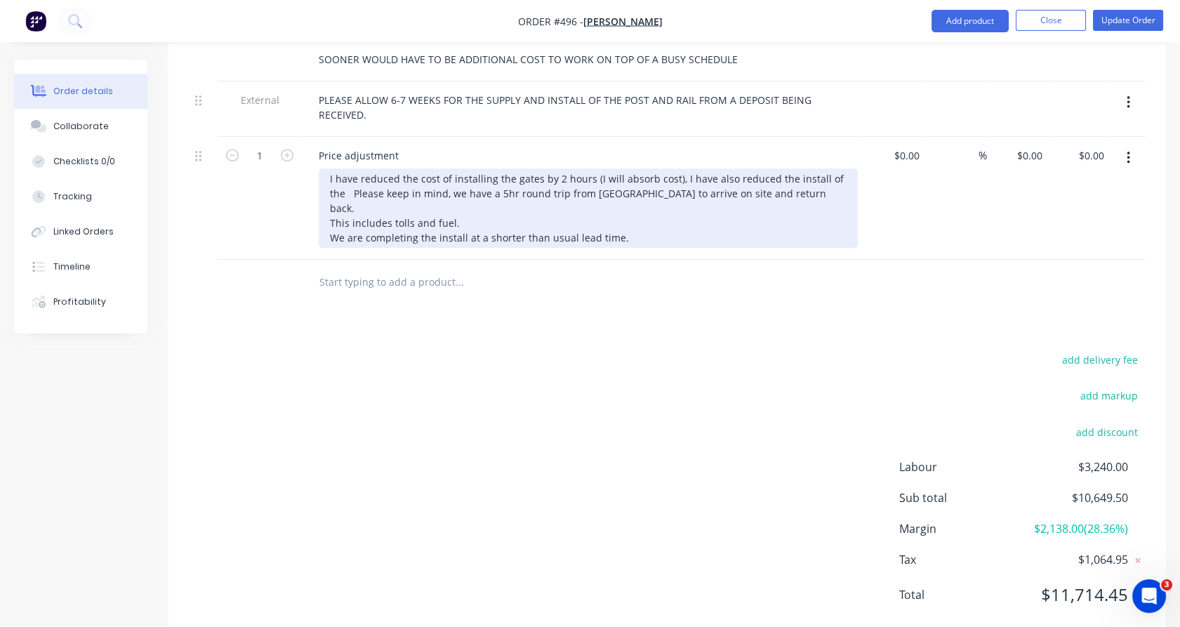
click at [814, 168] on div "I have reduced the cost of installing the gates by 2 hours (I will absorb cost)…" at bounding box center [588, 207] width 539 height 79
click at [490, 171] on div "I have reduced the cost of installing the gates by 2 hours (I will absorb cost)…" at bounding box center [588, 207] width 539 height 79
drag, startPoint x: 495, startPoint y: 171, endPoint x: 529, endPoint y: 170, distance: 33.7
click at [529, 170] on div "I have reduced the cost of installing the gates by 2 hours (I will absorb cost)…" at bounding box center [588, 207] width 539 height 79
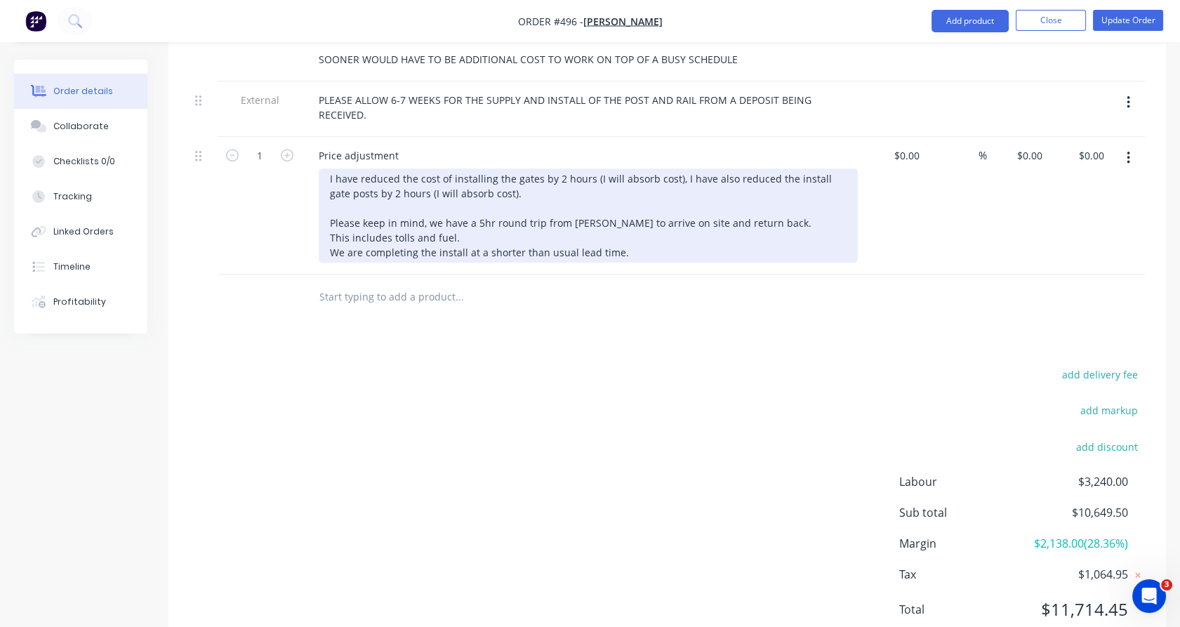
click at [634, 225] on div "I have reduced the cost of installing the gates by 2 hours (I will absorb cost)…" at bounding box center [588, 215] width 539 height 94
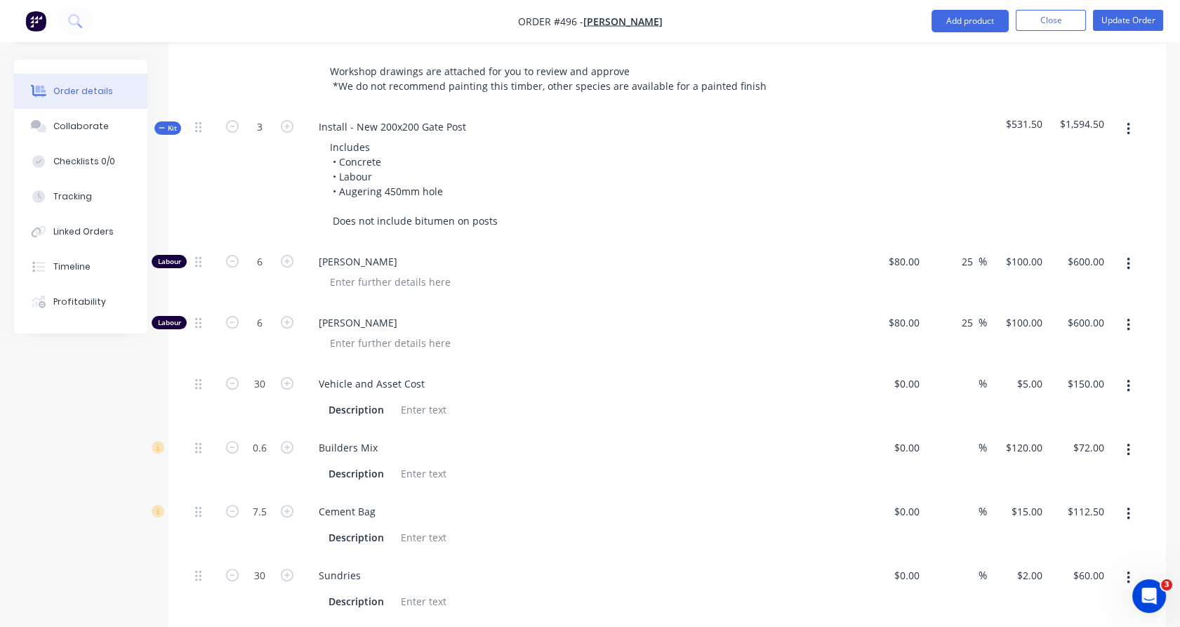
scroll to position [949, 0]
click at [174, 124] on span "Kit" at bounding box center [168, 129] width 18 height 11
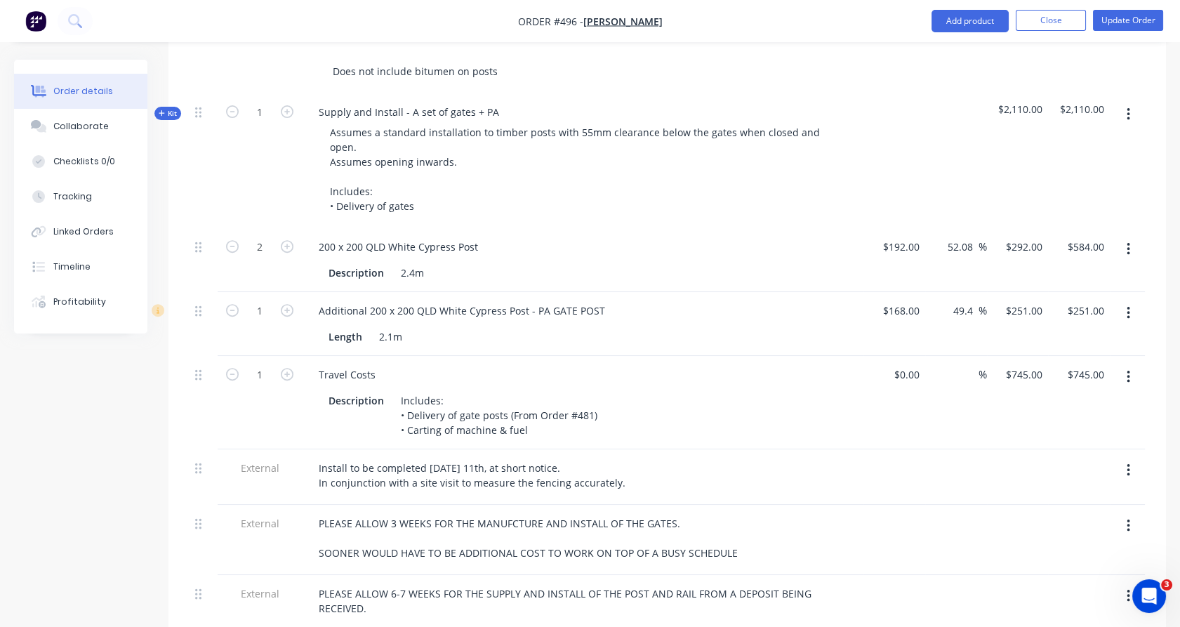
scroll to position [1104, 0]
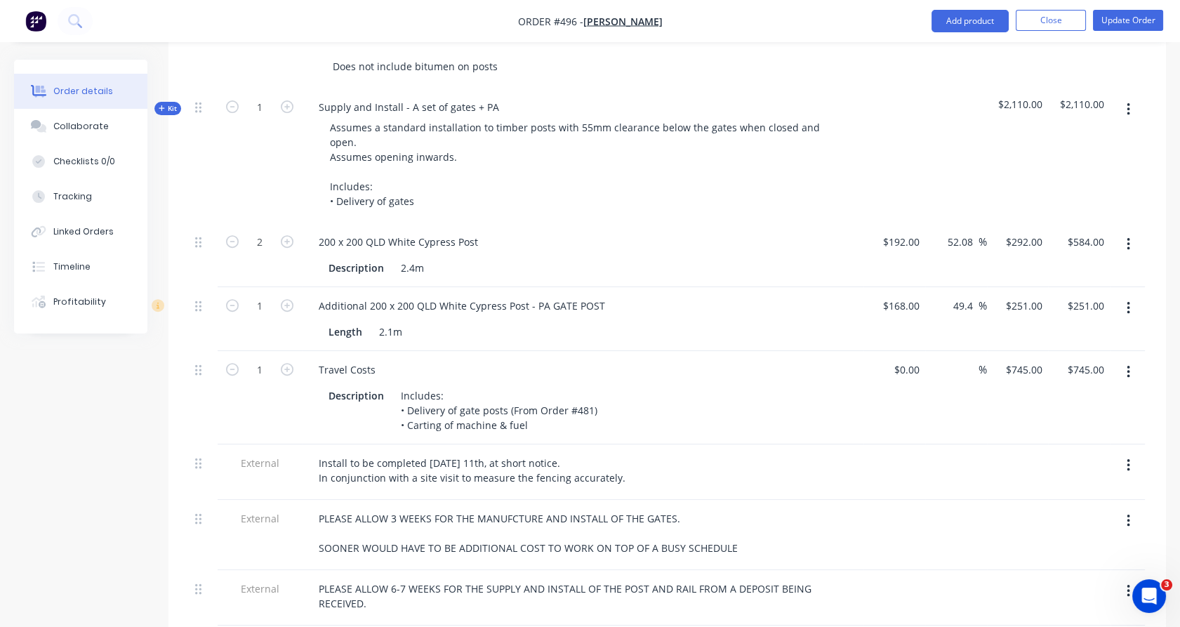
click at [1128, 459] on icon "button" at bounding box center [1127, 465] width 3 height 13
click at [1103, 520] on div "Delete" at bounding box center [1078, 530] width 108 height 20
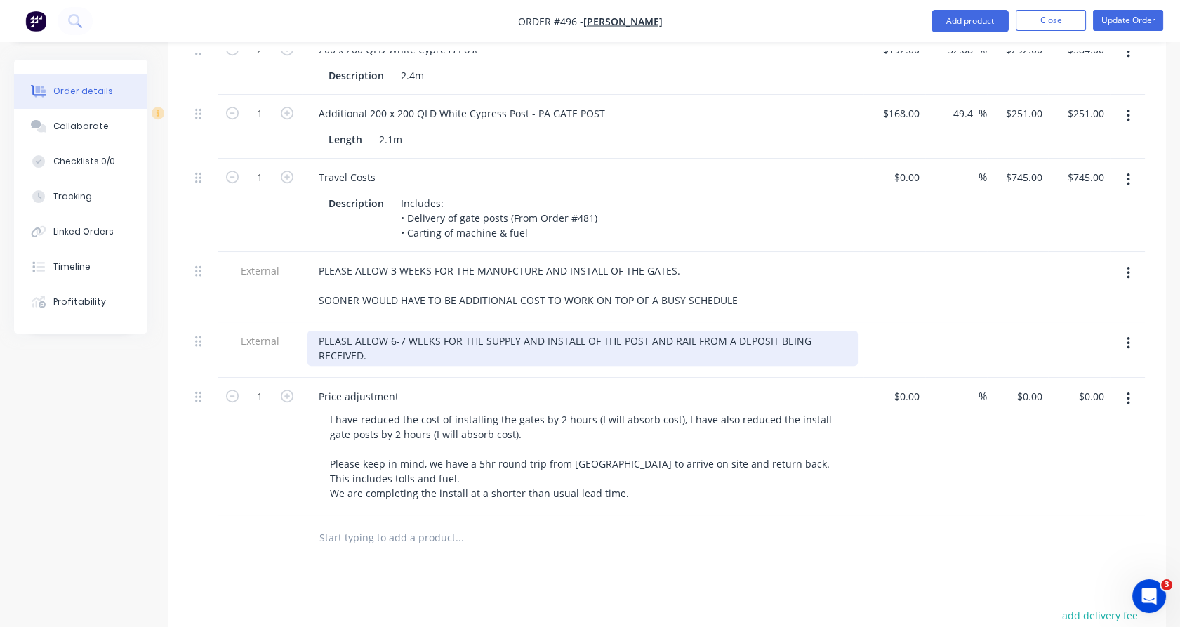
scroll to position [1389, 0]
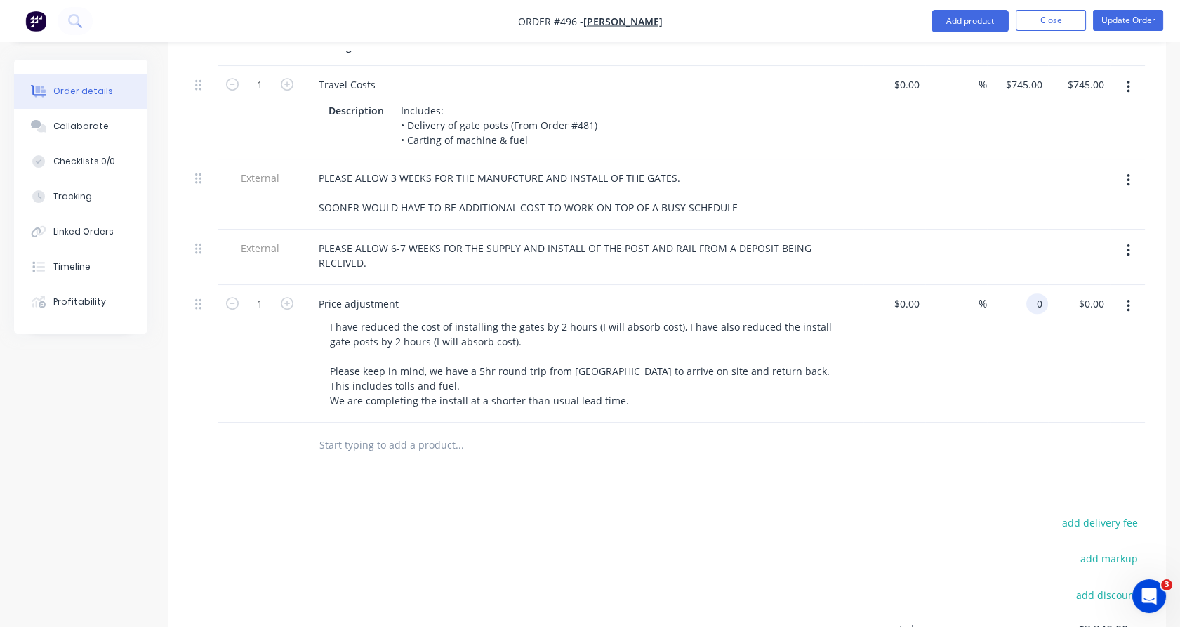
click at [1038, 293] on input "0" at bounding box center [1040, 303] width 16 height 20
type input "$-705.00"
click at [1059, 317] on div "$-705.00 $0.00" at bounding box center [1079, 354] width 62 height 138
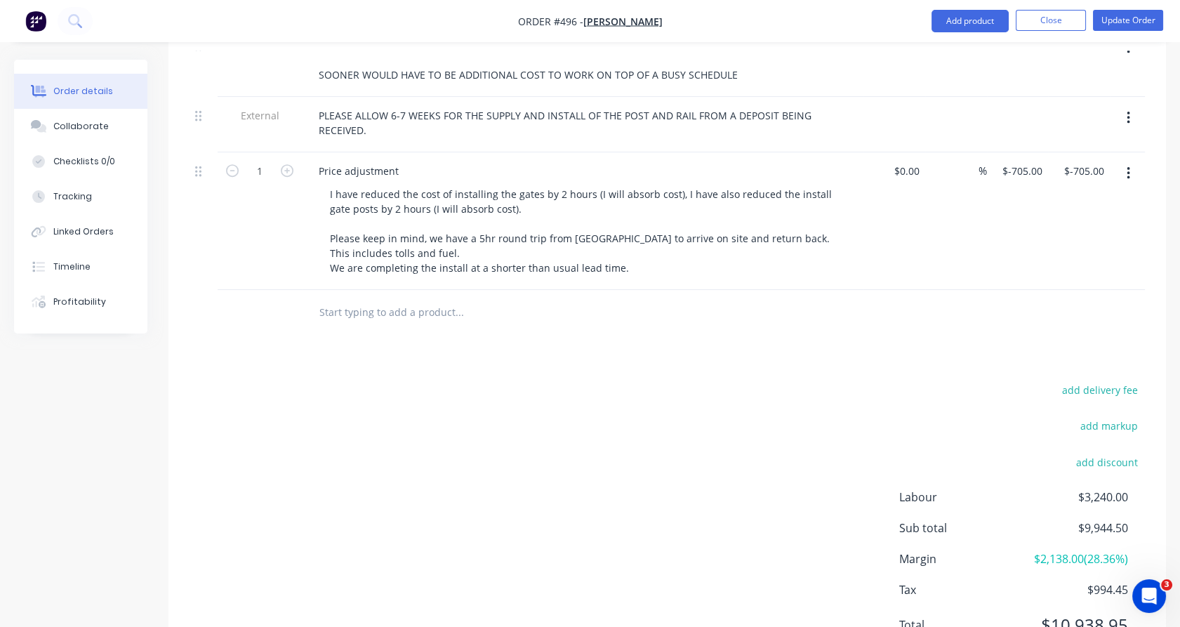
scroll to position [1566, 0]
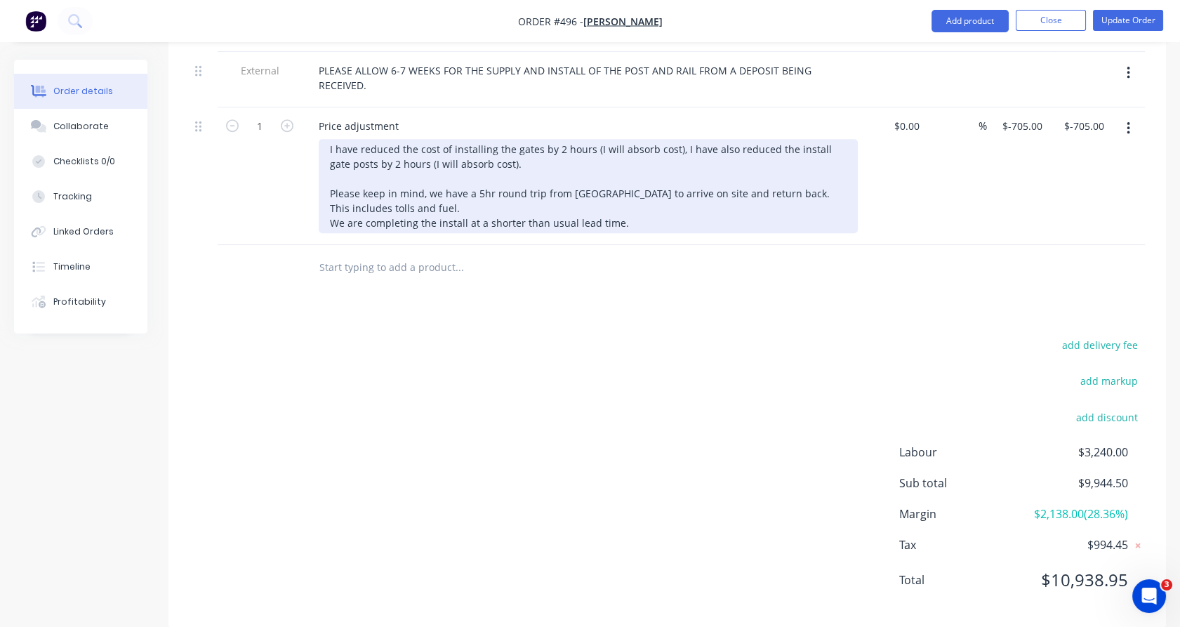
click at [543, 143] on div "I have reduced the cost of installing the gates by 2 hours (I will absorb cost)…" at bounding box center [588, 186] width 539 height 94
click at [528, 142] on div "I have reduced the cost of installing the gates by 2 hours (I will absorb cost)…" at bounding box center [588, 186] width 539 height 94
click at [638, 139] on div "I have reduced the cost of installing the gates by 2 hours (I will absorb cost)…" at bounding box center [588, 186] width 539 height 94
click at [524, 143] on div "I have reduced the cost of installing the gates by 2 hours (I will absorb cost)…" at bounding box center [588, 186] width 539 height 94
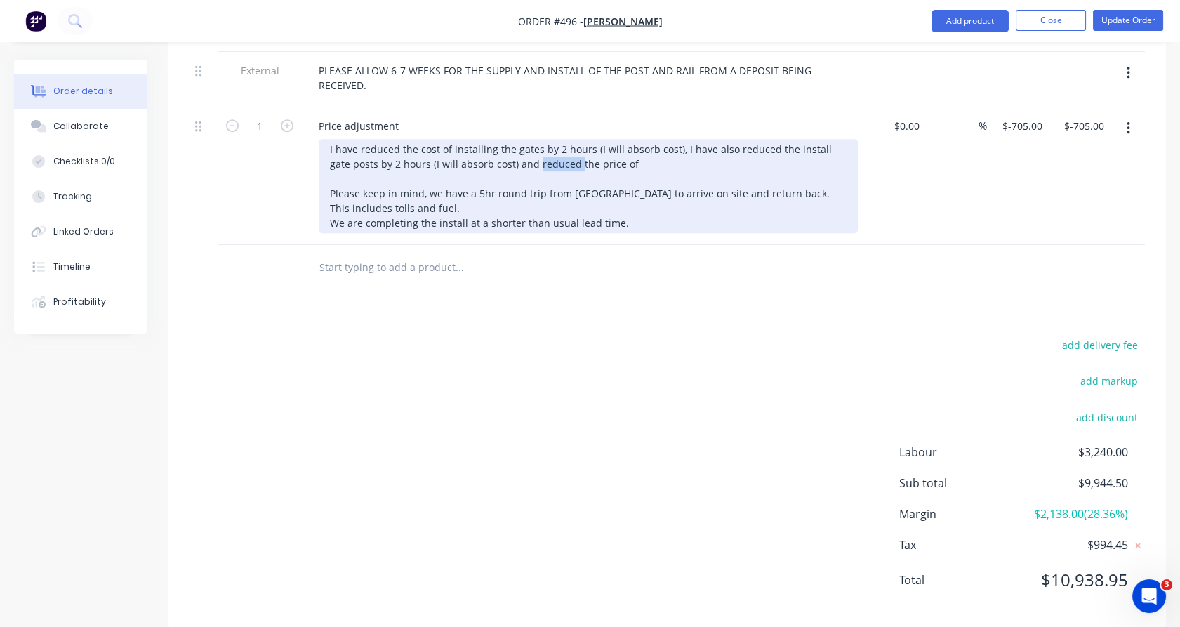
click at [524, 143] on div "I have reduced the cost of installing the gates by 2 hours (I will absorb cost)…" at bounding box center [588, 186] width 539 height 94
click at [659, 140] on div "I have reduced the cost of installing the gates by 2 hours (I will absorb cost)…" at bounding box center [588, 186] width 539 height 94
drag, startPoint x: 645, startPoint y: 143, endPoint x: 608, endPoint y: 145, distance: 37.3
click at [608, 145] on div "I have reduced the cost of installing the gates by 2 hours (I will absorb cost)…" at bounding box center [588, 186] width 539 height 94
click at [319, 166] on div "I have reduced the cost of installing the gates by 2 hours (I will absorb cost)…" at bounding box center [588, 186] width 539 height 94
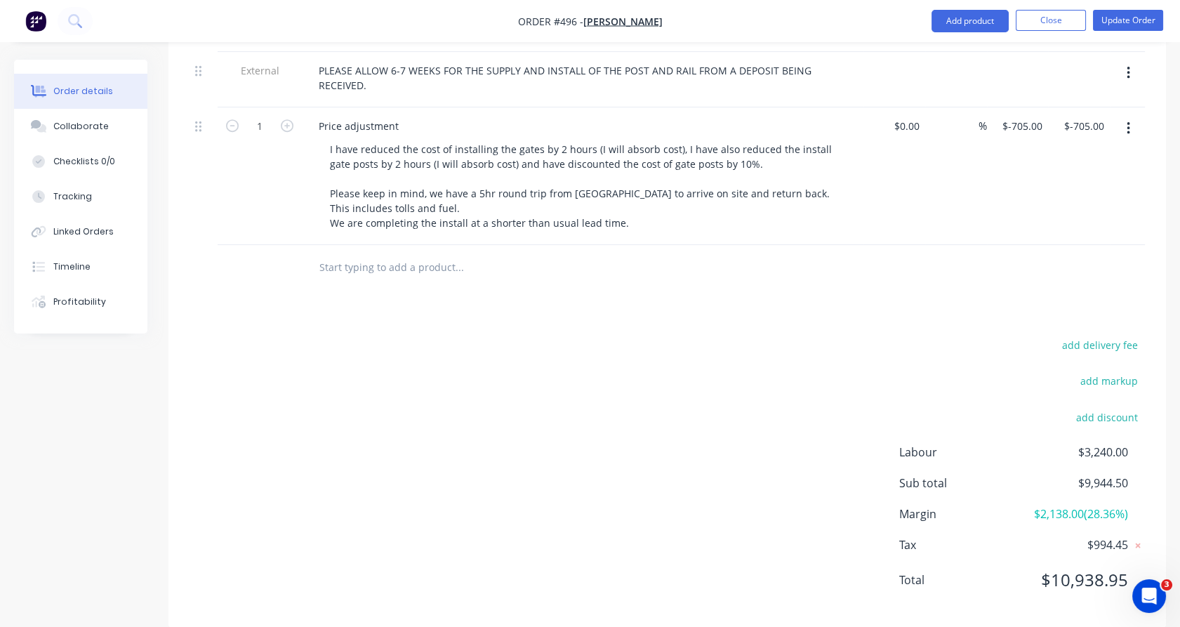
click at [283, 170] on div "1" at bounding box center [260, 176] width 84 height 138
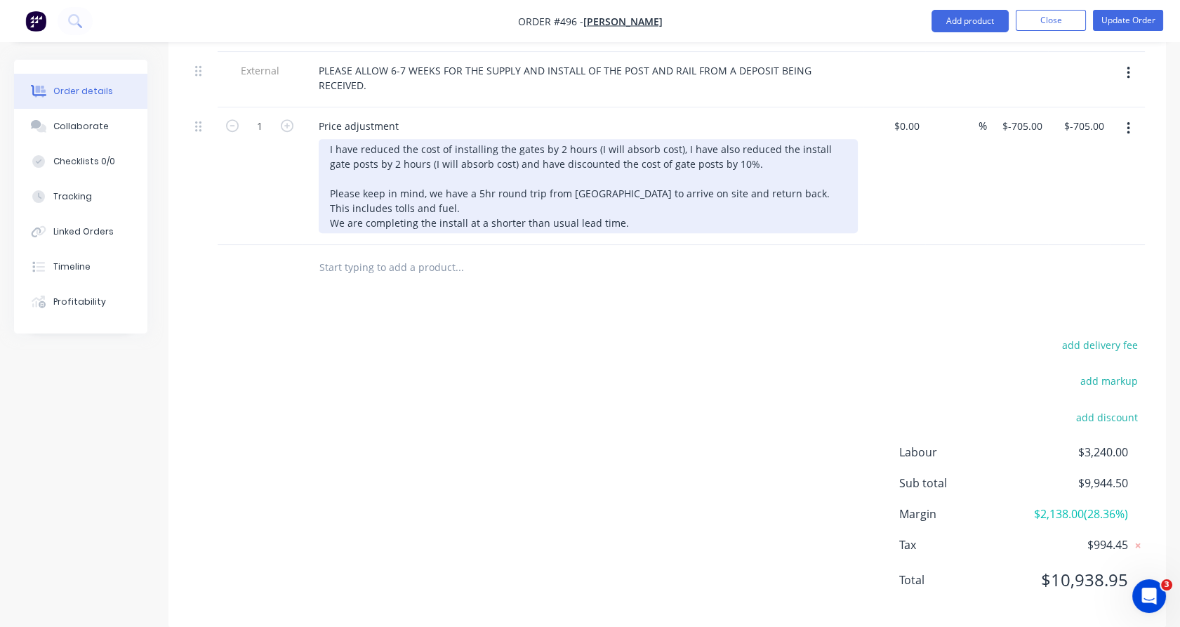
click at [646, 202] on div "I have reduced the cost of installing the gates by 2 hours (I will absorb cost)…" at bounding box center [588, 186] width 539 height 94
click at [568, 188] on div "I have reduced the cost of installing the gates by 2 hours (I will absorb cost)…" at bounding box center [588, 186] width 539 height 94
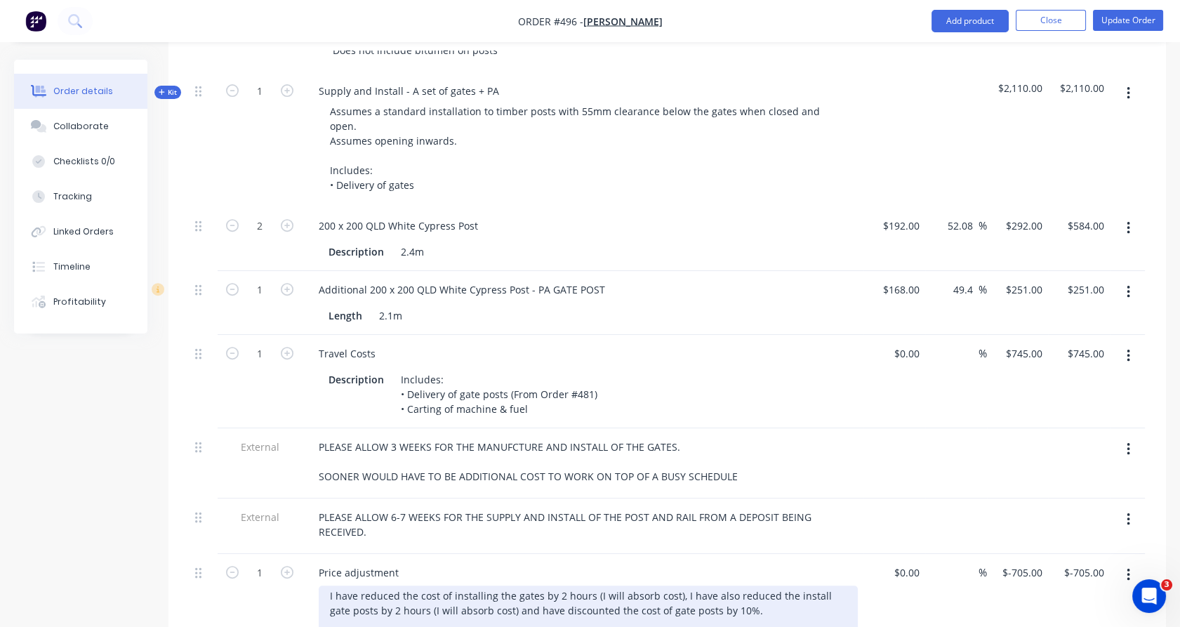
scroll to position [1506, 0]
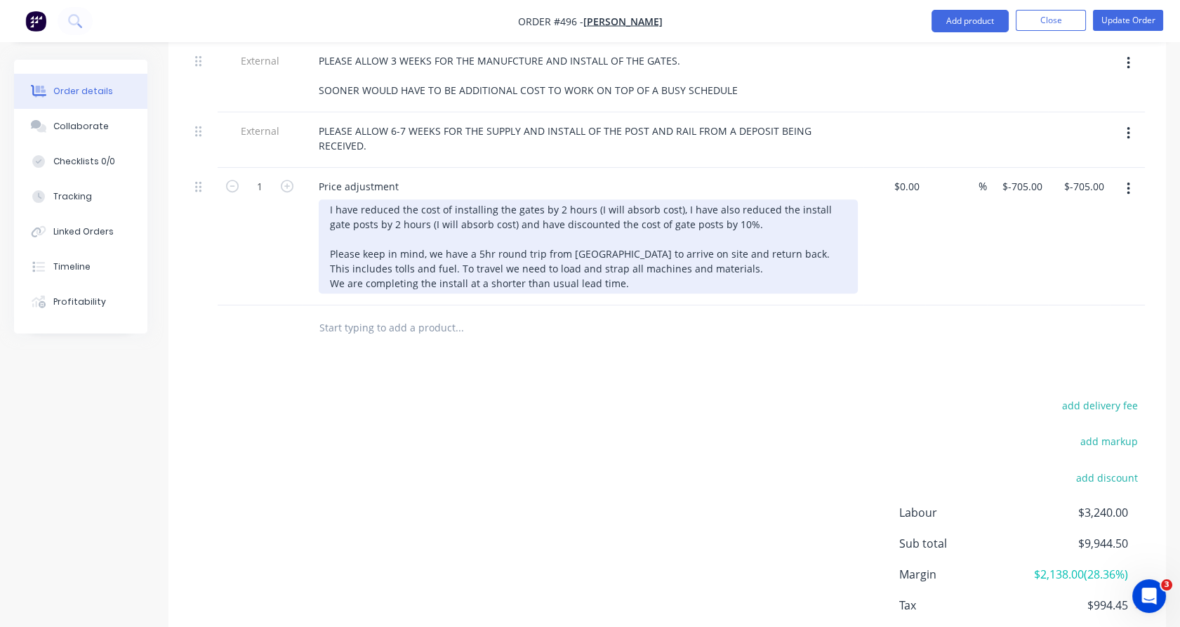
click at [751, 202] on div "I have reduced the cost of installing the gates by 2 hours (I will absorb cost)…" at bounding box center [588, 246] width 539 height 94
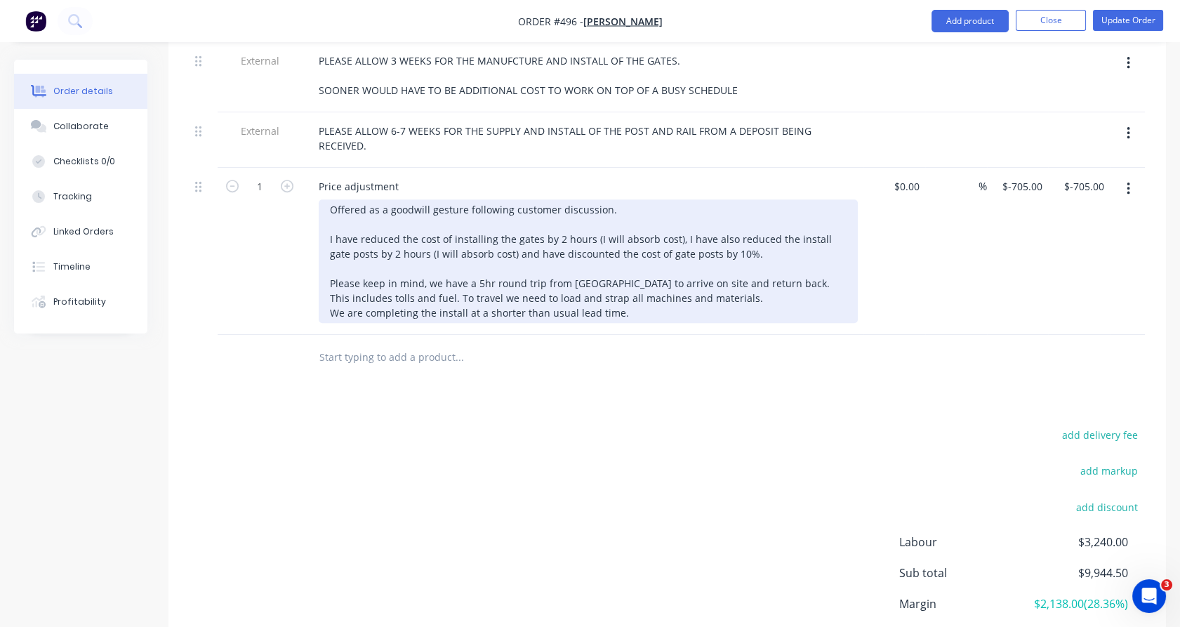
click at [618, 292] on div "Offered as a goodwill gesture following customer discussion. I have reduced the…" at bounding box center [588, 261] width 539 height 124
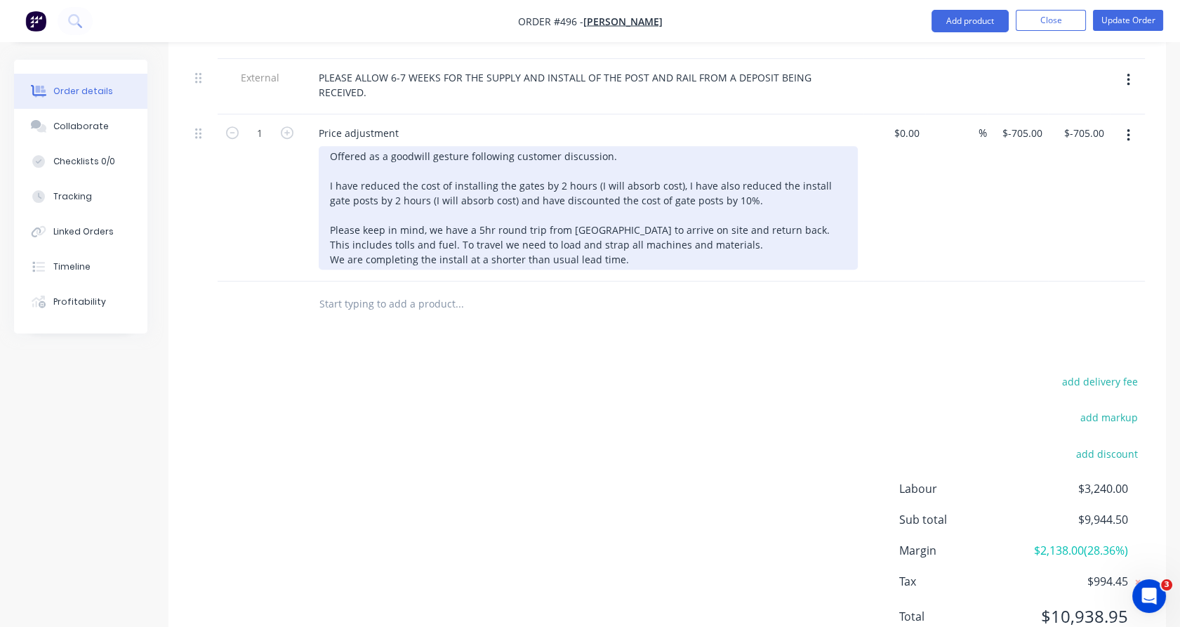
scroll to position [1596, 0]
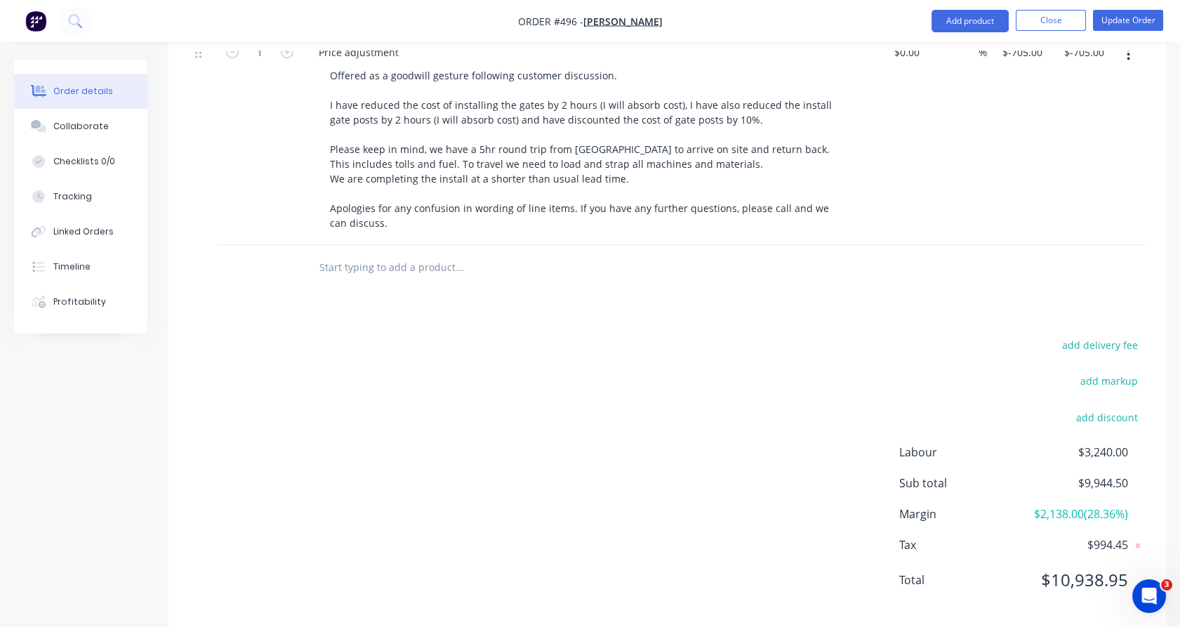
scroll to position [1640, 0]
click at [1126, 20] on button "Update Order" at bounding box center [1128, 20] width 70 height 21
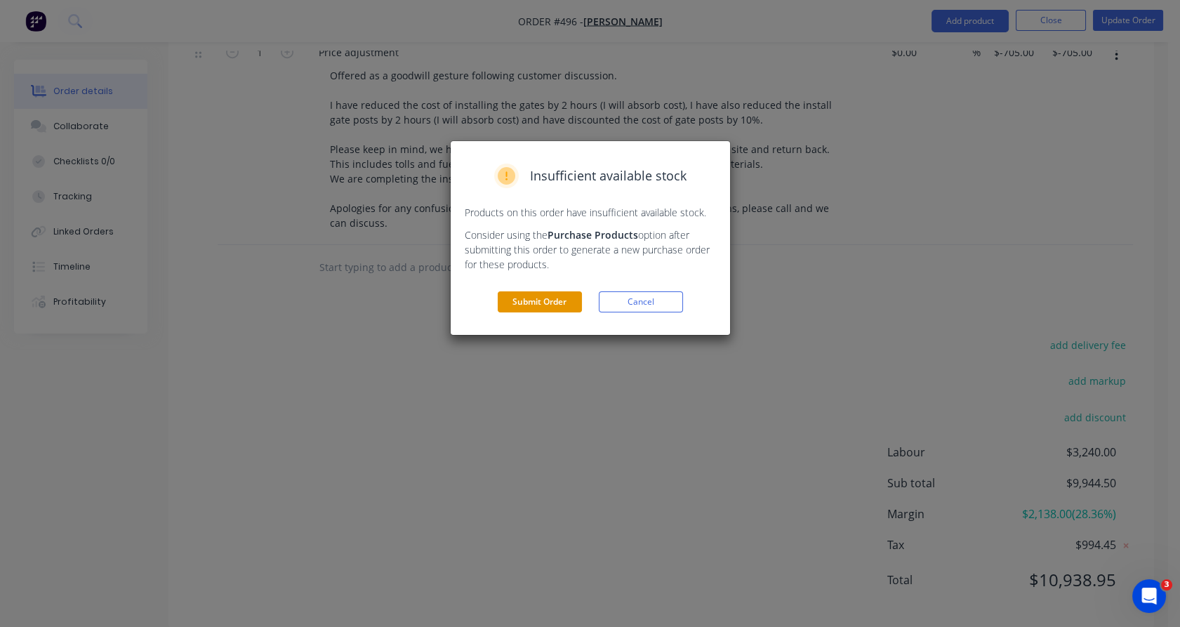
click at [519, 307] on button "Submit Order" at bounding box center [540, 301] width 84 height 21
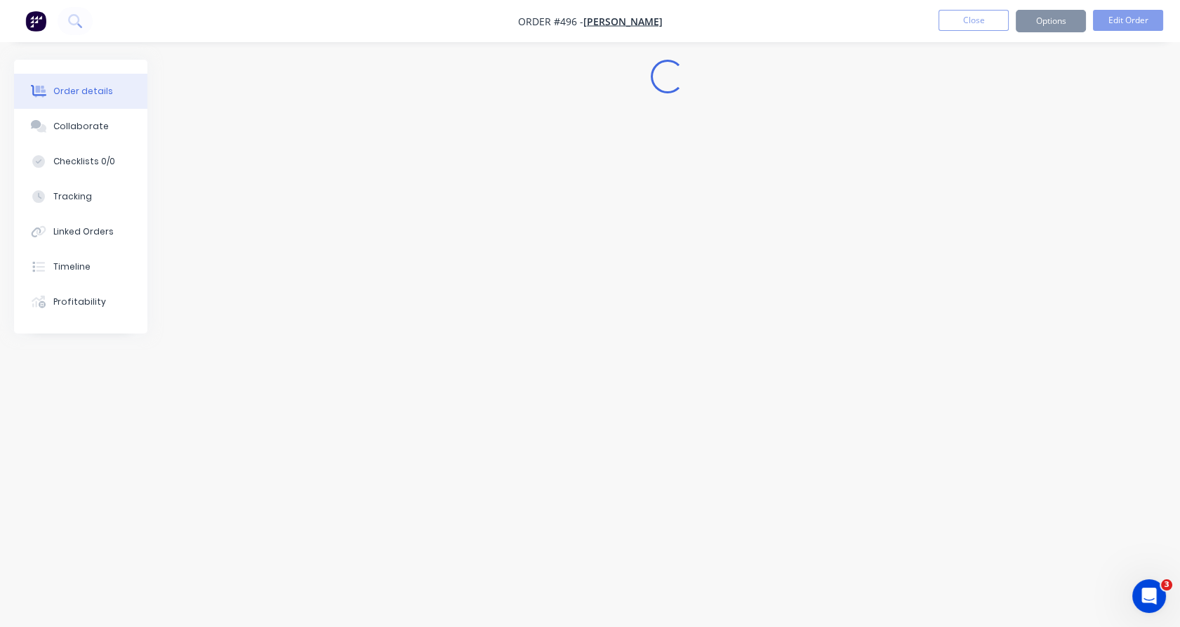
scroll to position [0, 0]
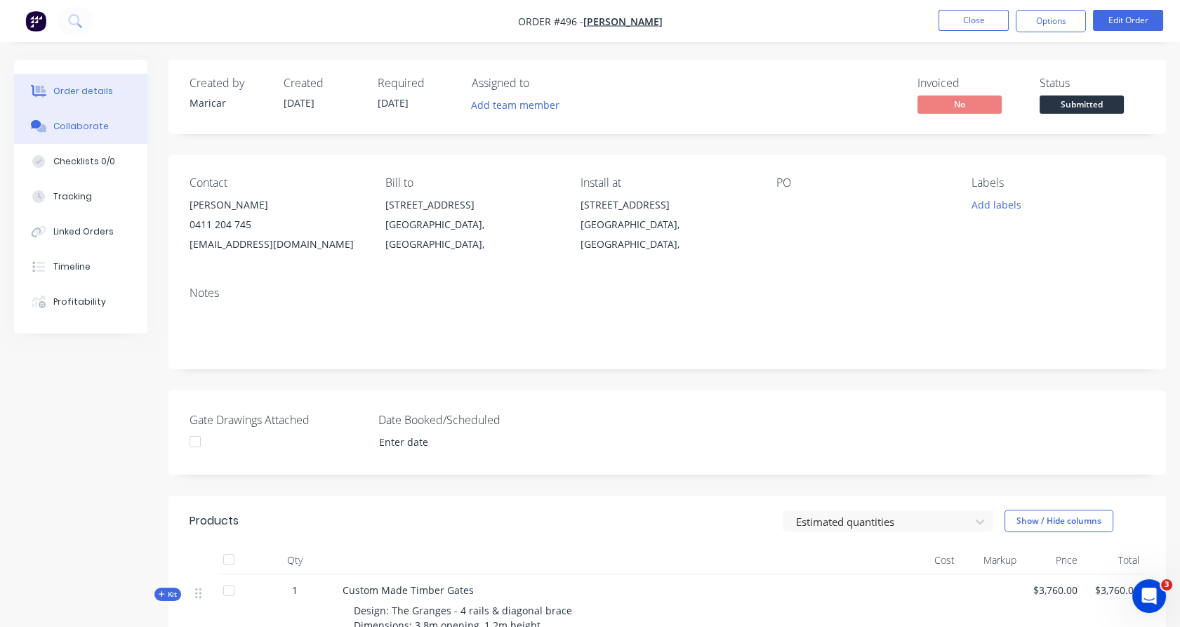
click at [55, 129] on div "Collaborate" at bounding box center [80, 126] width 55 height 13
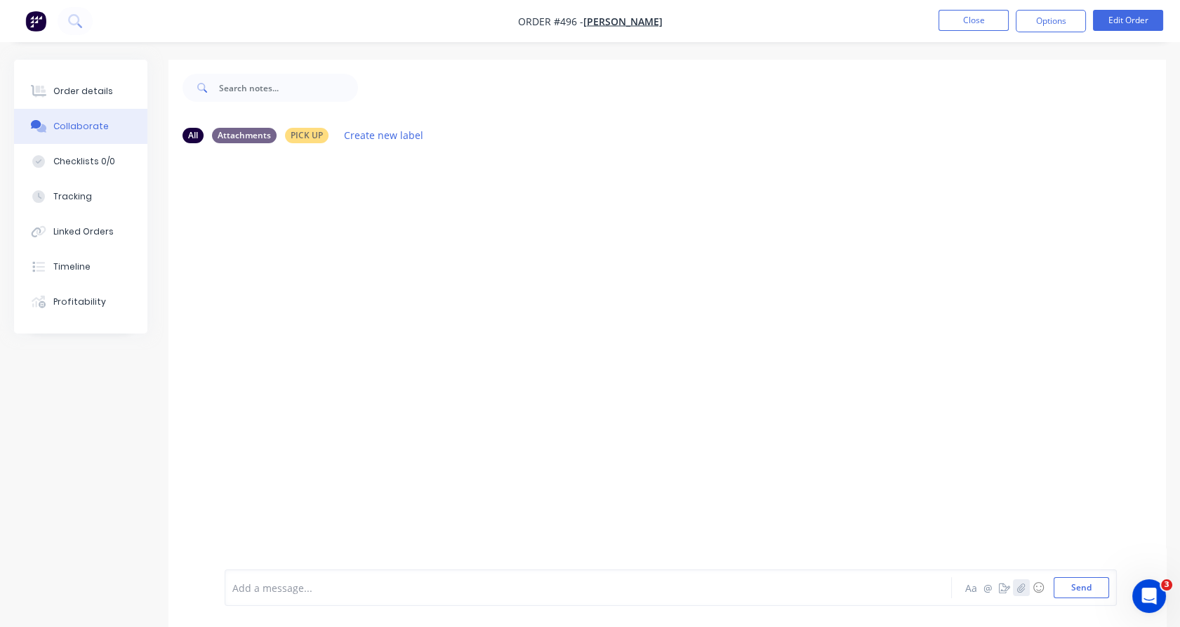
click at [1023, 589] on icon "button" at bounding box center [1021, 587] width 8 height 10
click at [1081, 594] on button "Send" at bounding box center [1080, 587] width 55 height 21
click at [1020, 590] on icon "button" at bounding box center [1021, 587] width 8 height 10
click at [1081, 593] on button "Send" at bounding box center [1080, 587] width 55 height 21
click at [1040, 16] on button "Options" at bounding box center [1050, 21] width 70 height 22
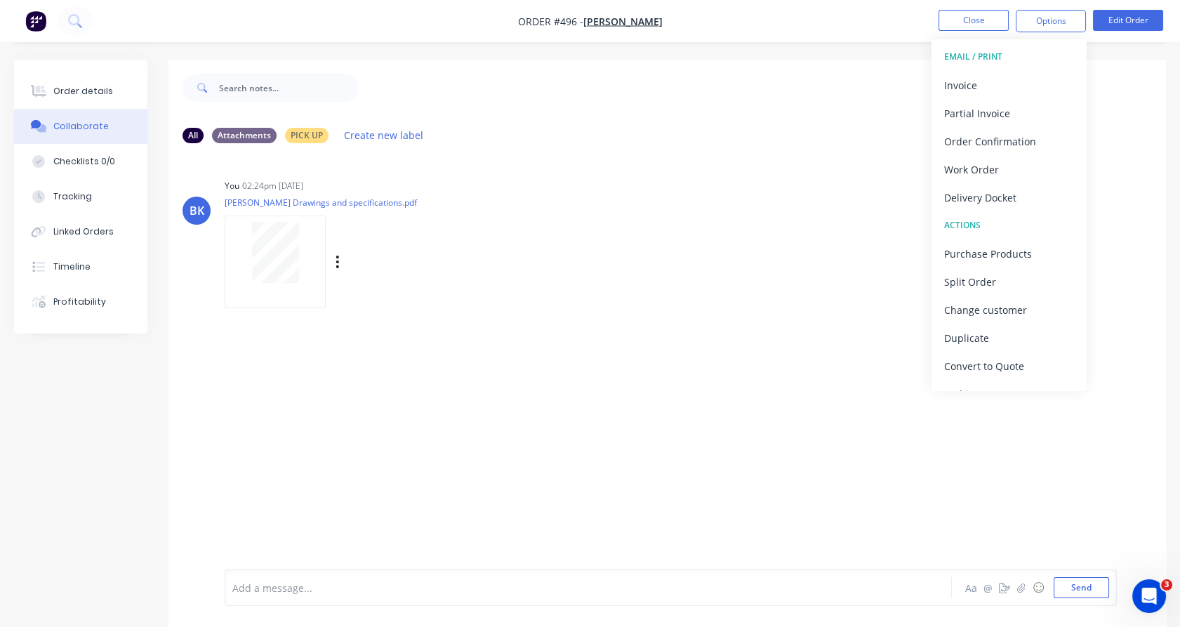
click at [820, 293] on div "BK You 02:24pm 14/10/25 Dave Pettet - Gates Drawings and specifications.pdf Lab…" at bounding box center [666, 238] width 997 height 126
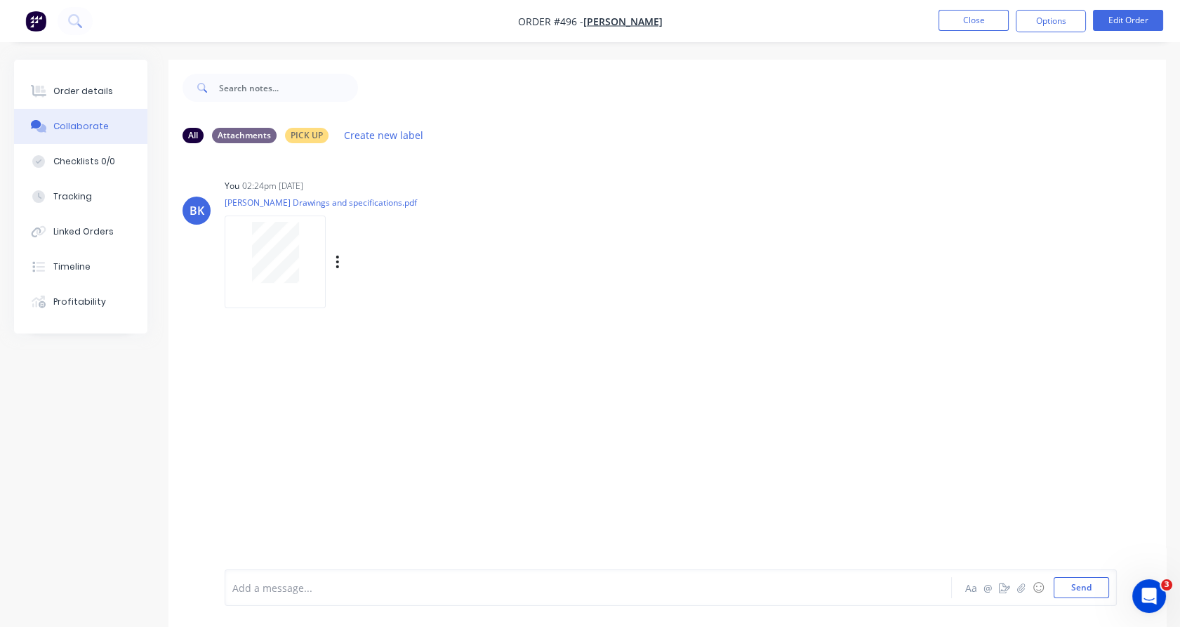
scroll to position [21, 0]
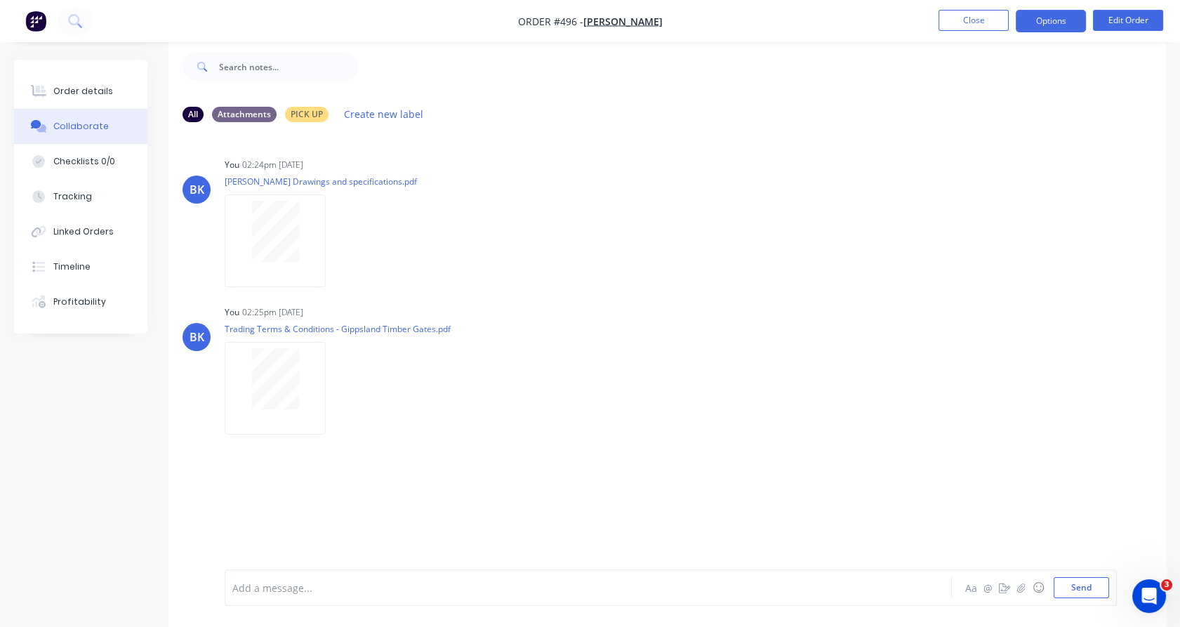
click at [1049, 12] on button "Options" at bounding box center [1050, 21] width 70 height 22
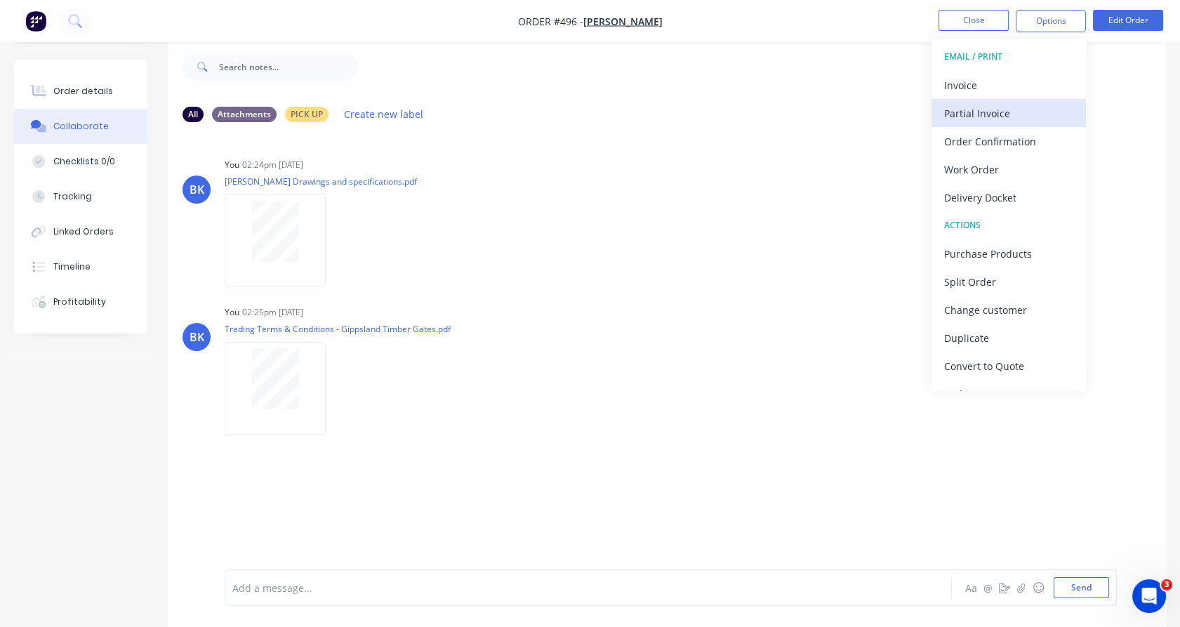
click at [1030, 109] on div "Partial Invoice" at bounding box center [1008, 113] width 129 height 20
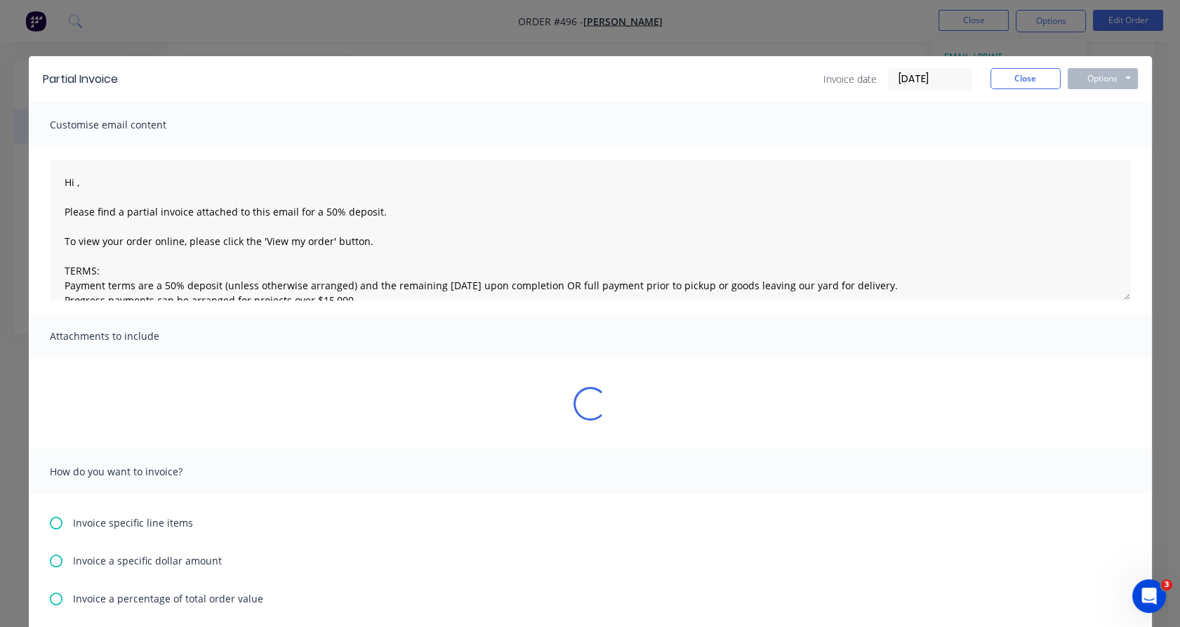
type textarea "Hi , Please find a partial invoice attached to this email for a 50% deposit. To…"
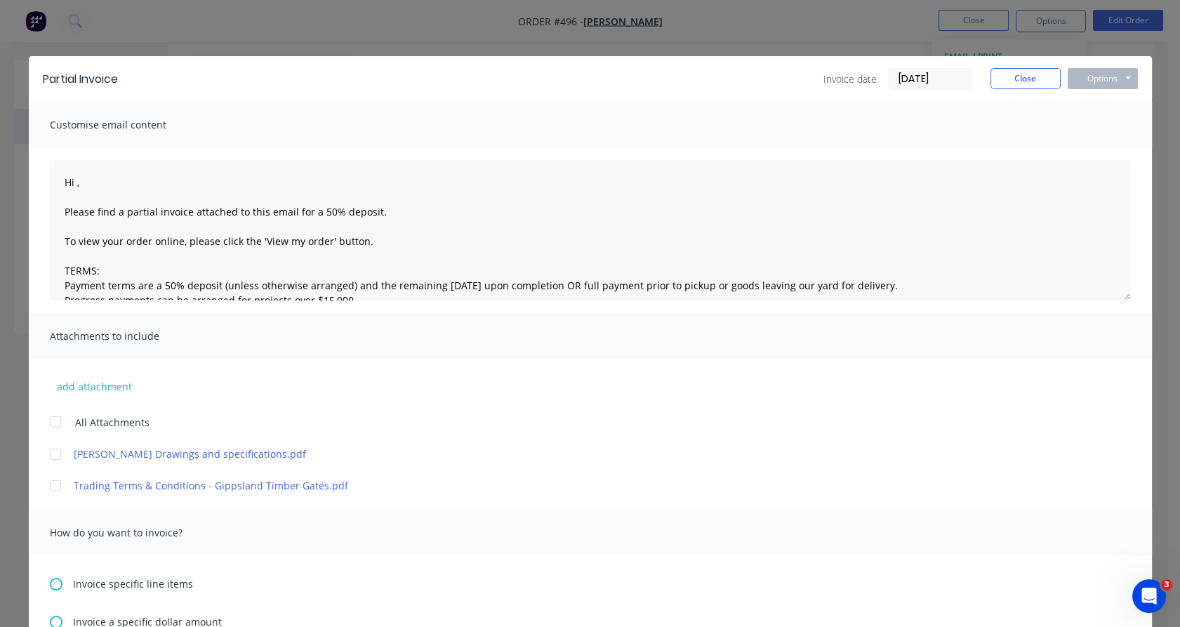
click at [905, 72] on input "14/10/25" at bounding box center [929, 79] width 83 height 21
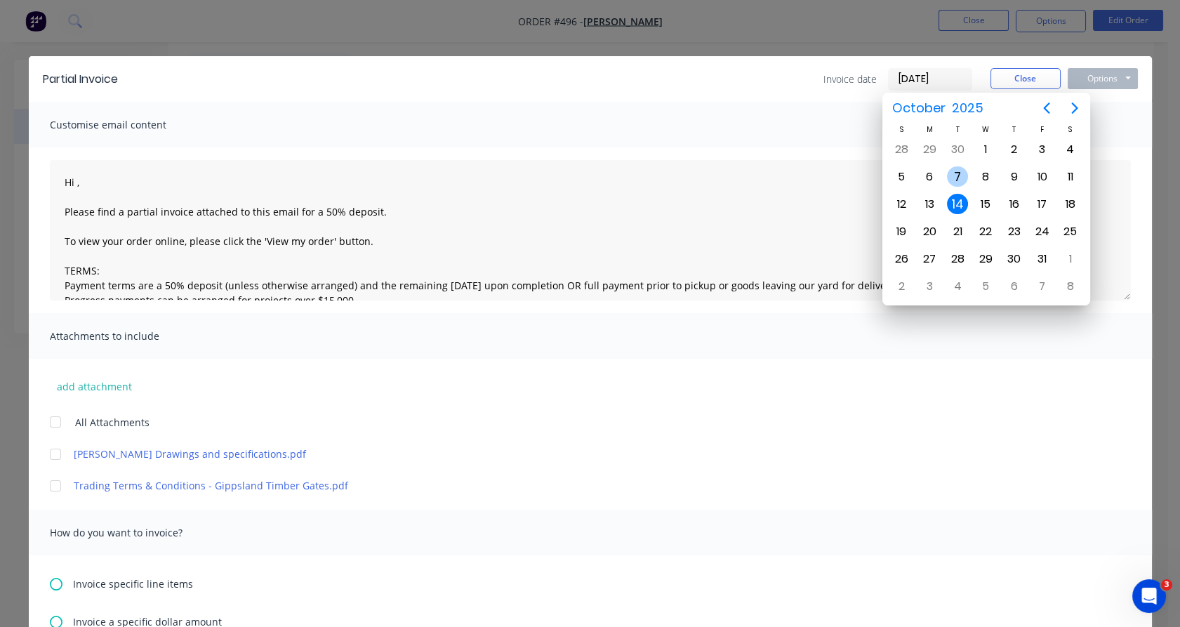
click at [961, 168] on div "7" at bounding box center [957, 176] width 21 height 21
type input "07/10/25"
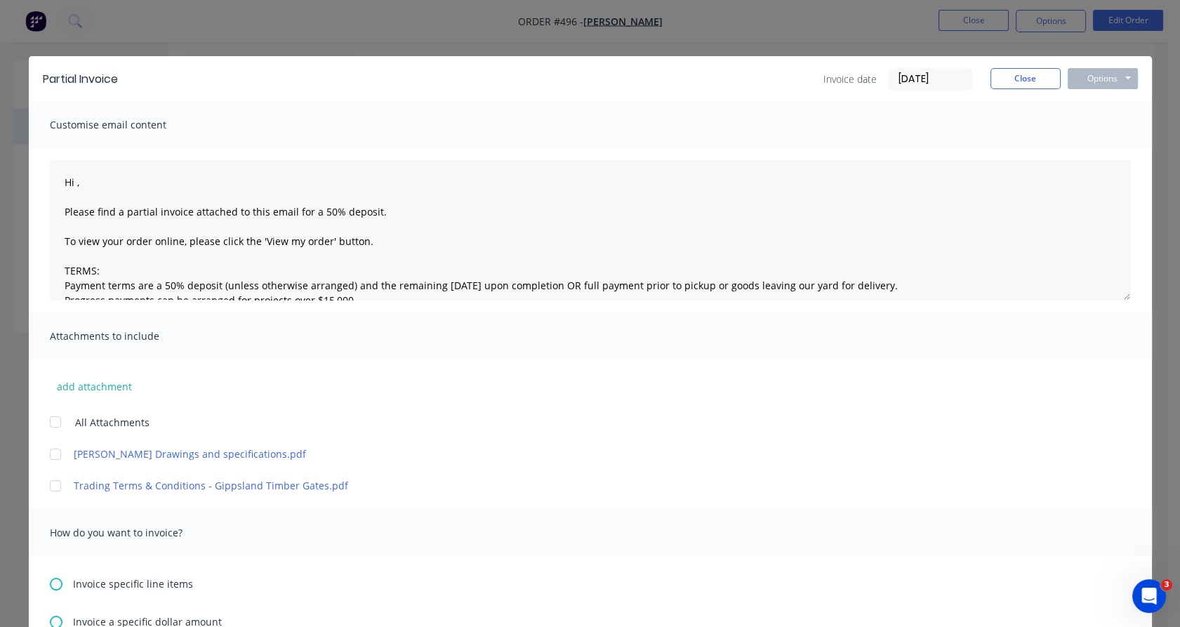
scroll to position [265, 0]
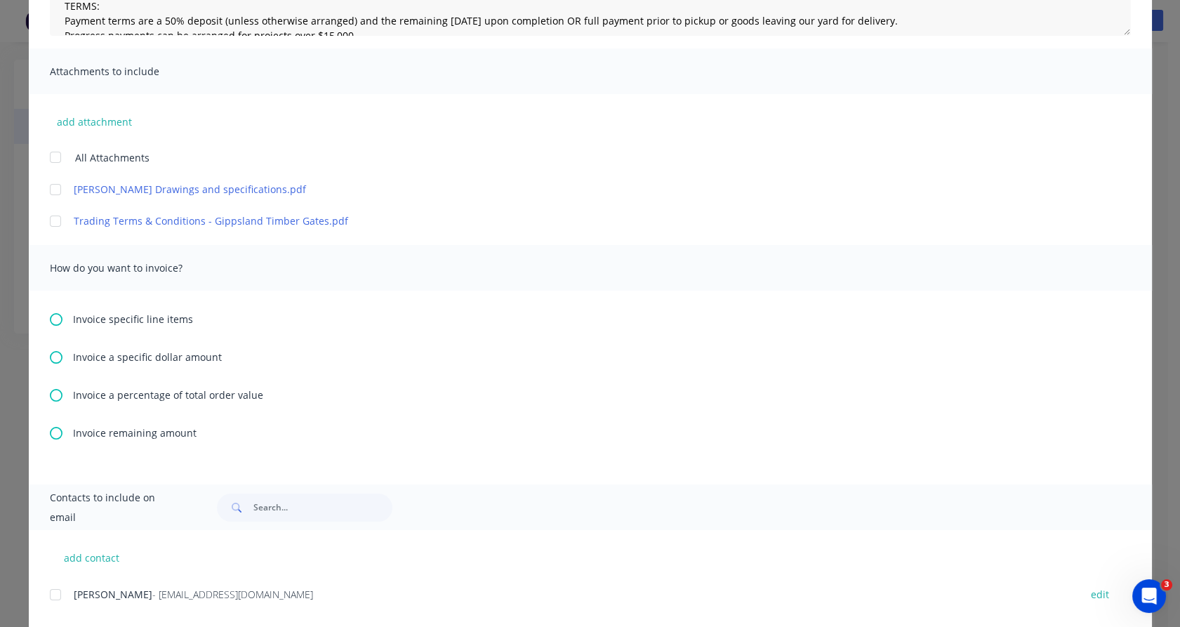
click at [157, 351] on span "Invoice a specific dollar amount" at bounding box center [147, 356] width 149 height 15
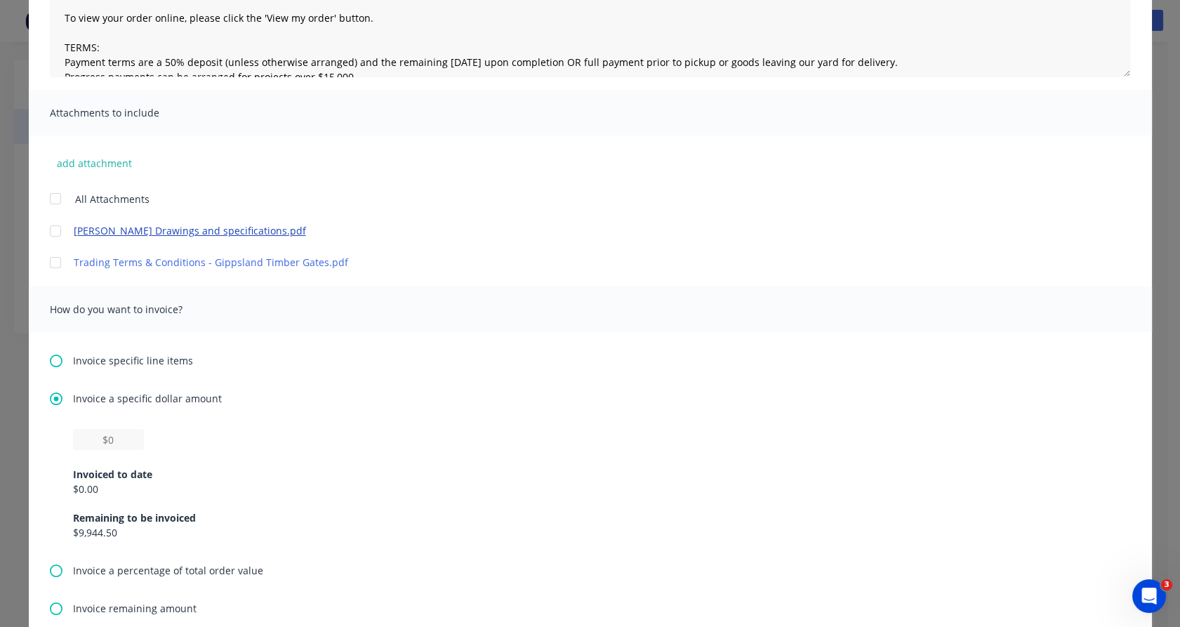
scroll to position [224, 0]
click at [108, 434] on input "text" at bounding box center [108, 438] width 71 height 21
type textarea "Hi , Please find a partial invoice attached to this email for a 50% deposit. To…"
type input "$2"
type textarea "Hi , Please find a partial invoice attached to this email for a 50% deposit. To…"
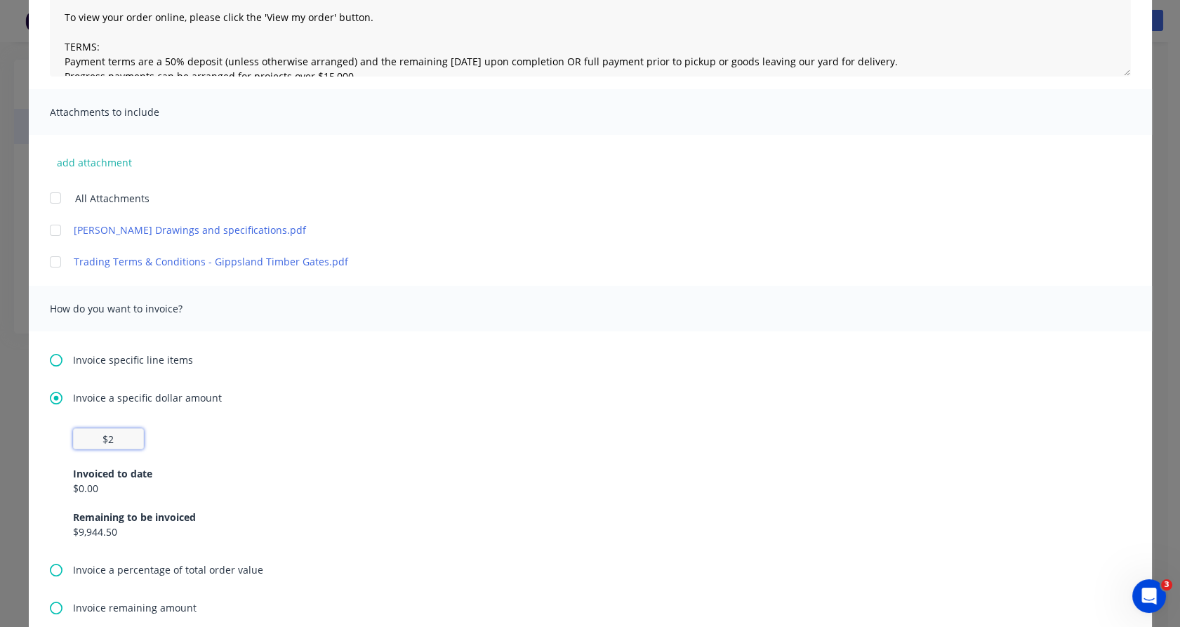
type input "$23"
type textarea "Hi , Please find a partial invoice attached to this email for a 50% deposit. To…"
type input "$235"
type textarea "Hi , Please find a partial invoice attached to this email for a 50% deposit. To…"
type input "$2,350"
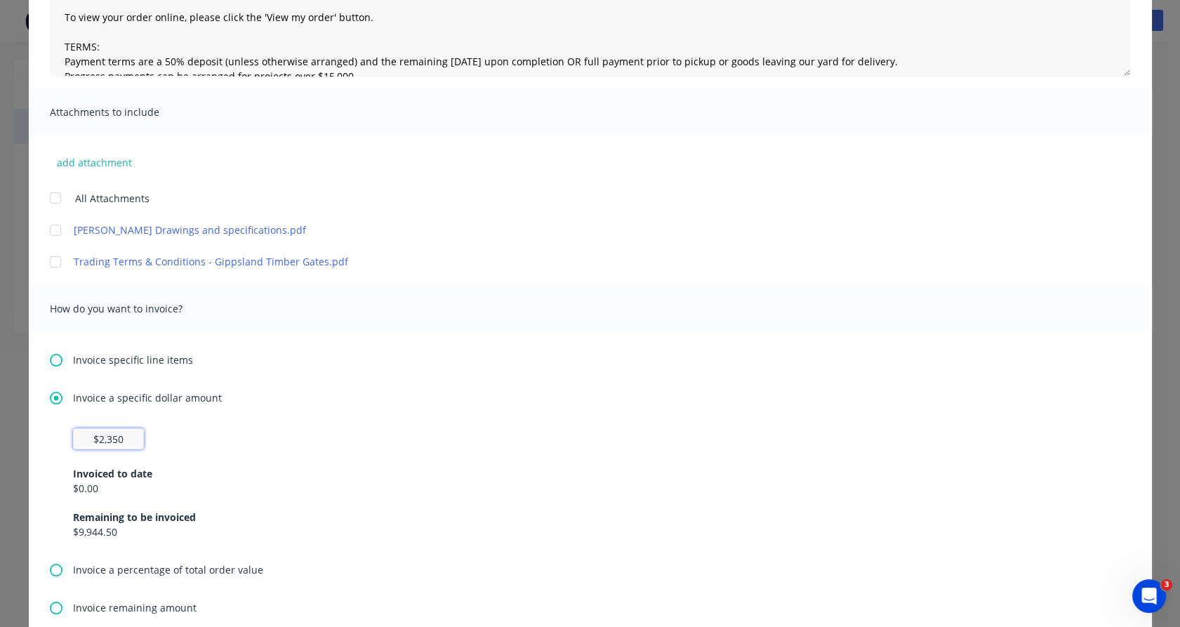
type textarea "Hi , Please find a partial invoice attached to this email for a 50% deposit. To…"
type input "$2,350."
type textarea "Hi , Please find a partial invoice attached to this email for a 50% deposit. To…"
type input "$2,350.2"
type textarea "Hi , Please find a partial invoice attached to this email for a 50% deposit. To…"
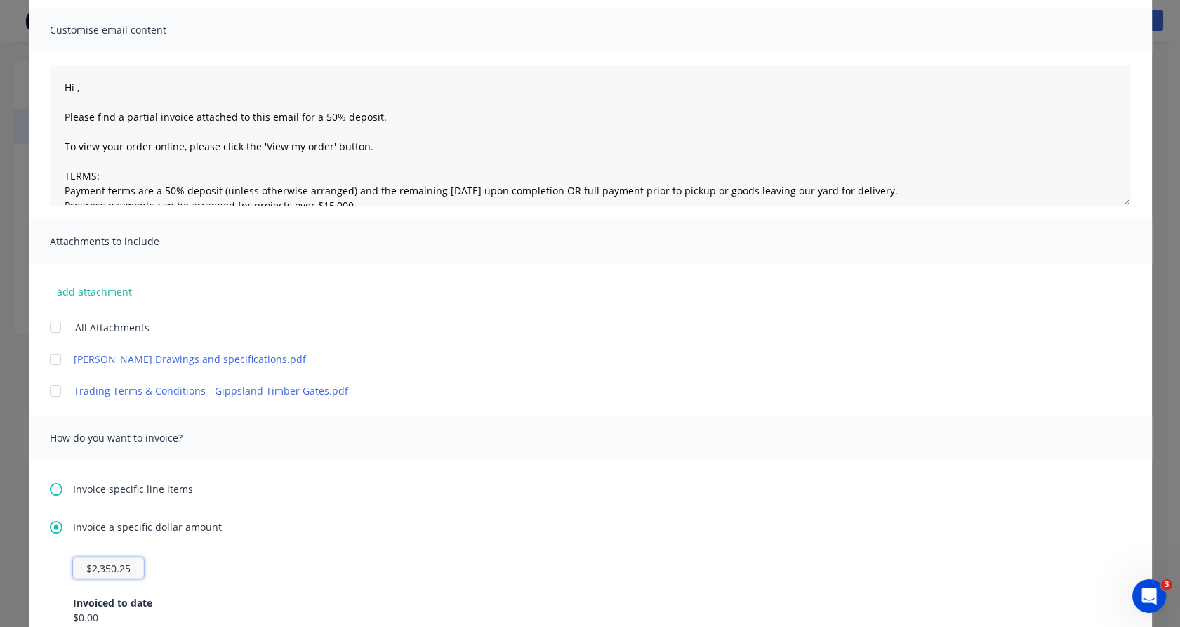
scroll to position [0, 0]
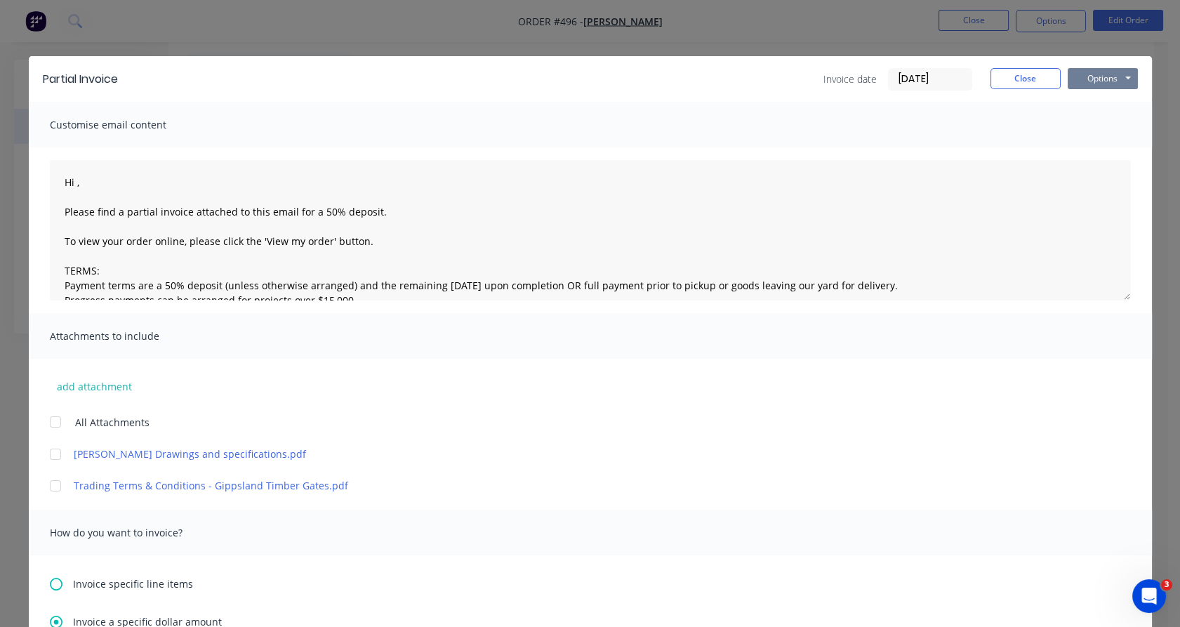
type input "$2,350.25"
click at [1112, 72] on button "Options" at bounding box center [1102, 78] width 70 height 21
type textarea "Hi , Please find a partial invoice attached to this email for a 50% deposit. To…"
click at [1102, 124] on button "Print" at bounding box center [1112, 126] width 90 height 23
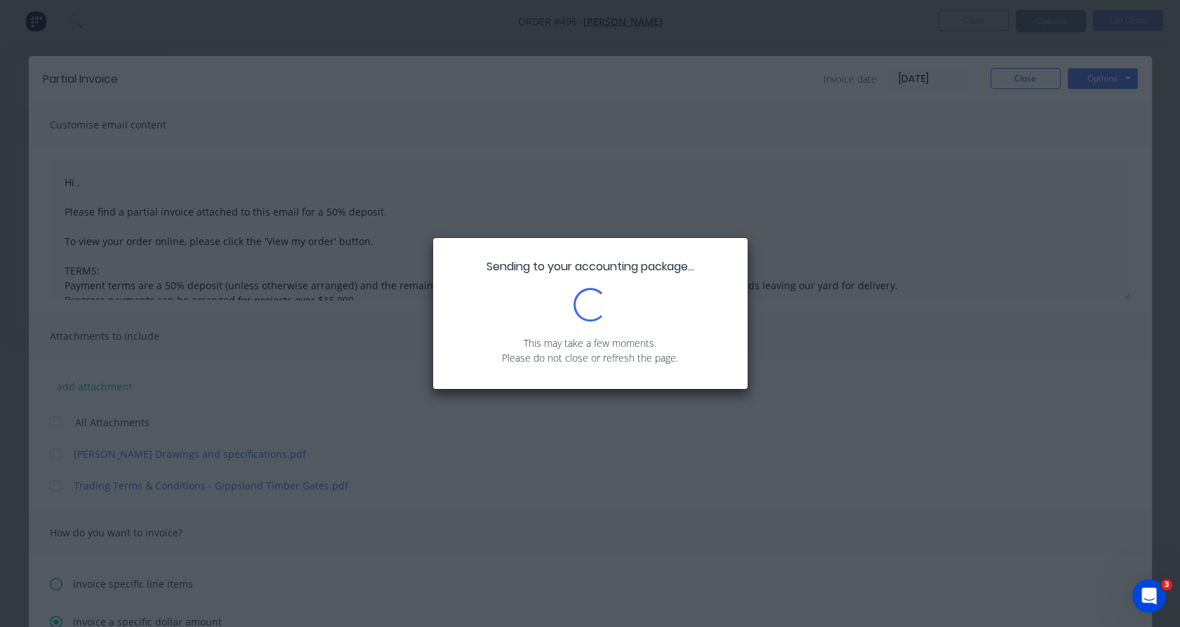
type textarea "Hi , Please find a partial invoice attached to this email for a 50% deposit. To…"
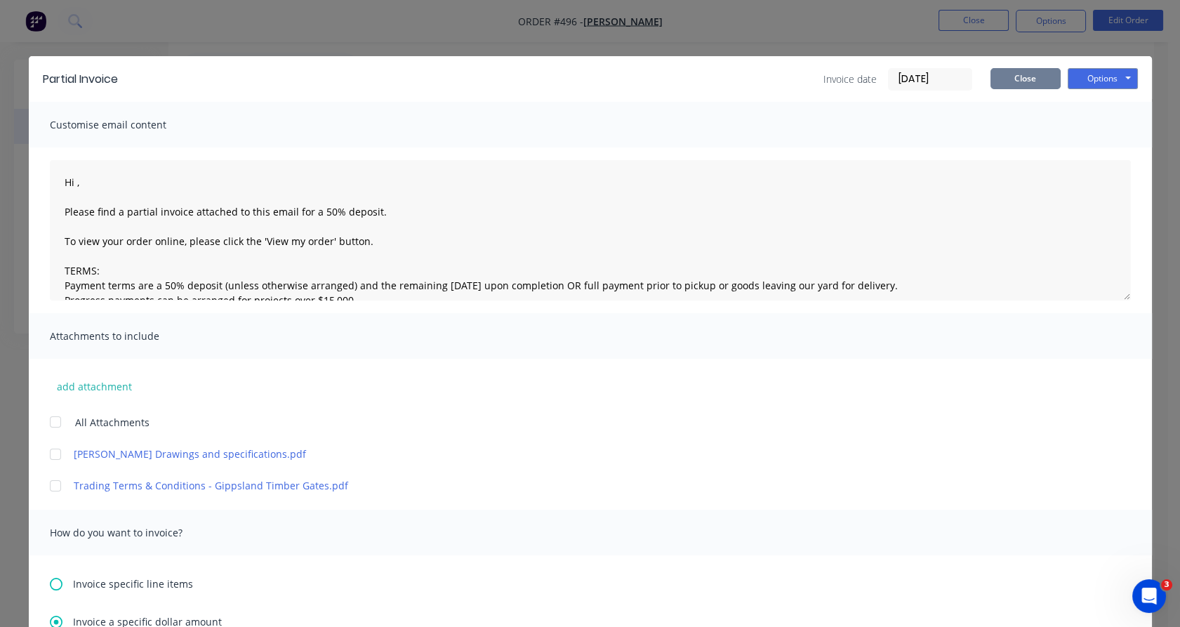
click at [1008, 82] on button "Close" at bounding box center [1025, 78] width 70 height 21
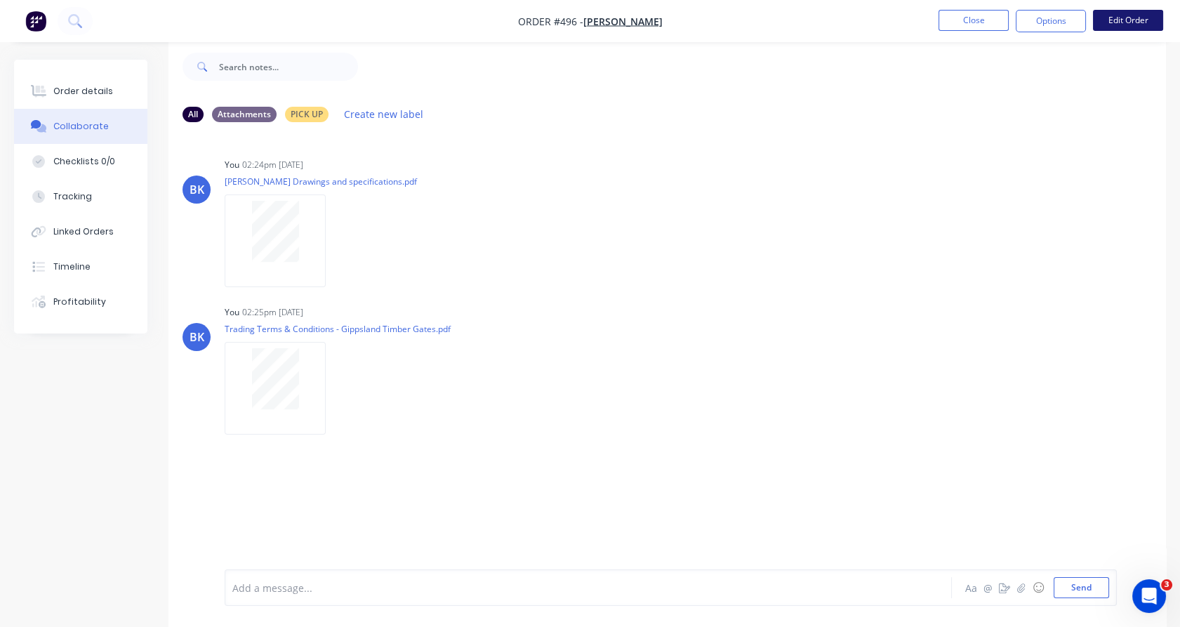
click at [1119, 21] on button "Edit Order" at bounding box center [1128, 20] width 70 height 21
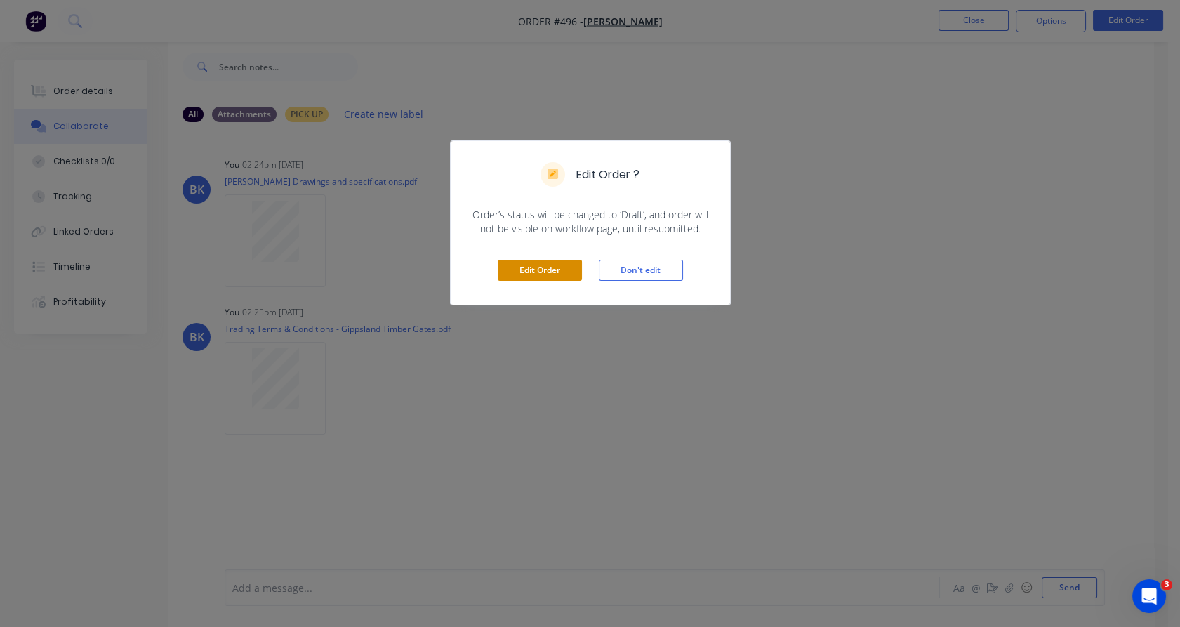
click at [528, 272] on button "Edit Order" at bounding box center [540, 270] width 84 height 21
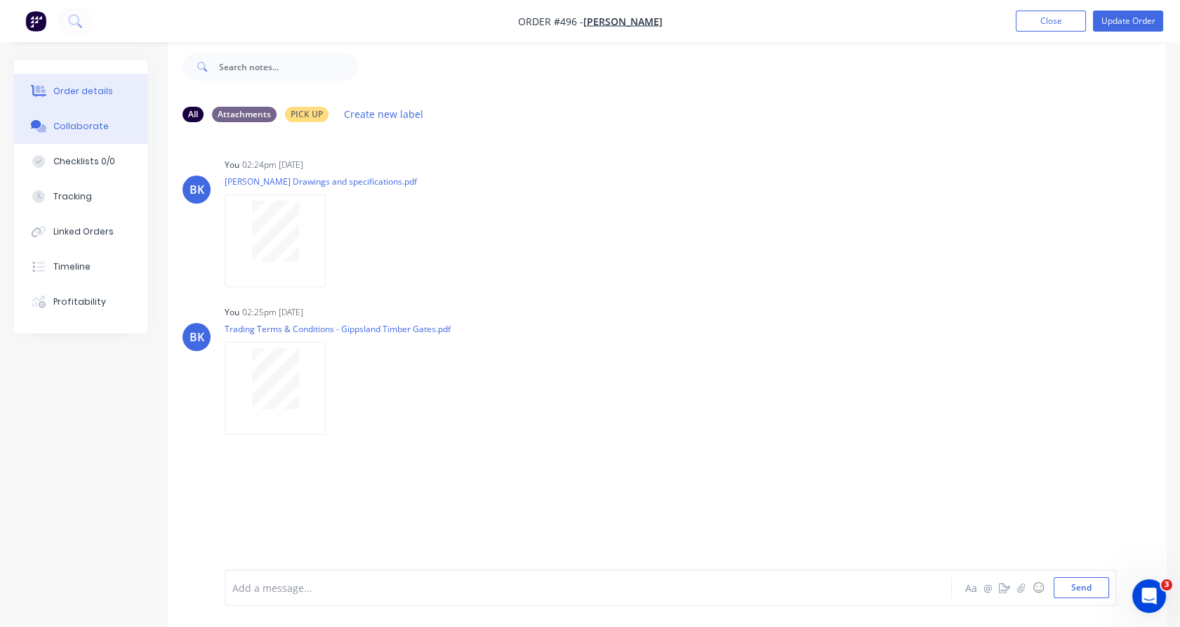
click at [92, 85] on div "Order details" at bounding box center [83, 91] width 60 height 13
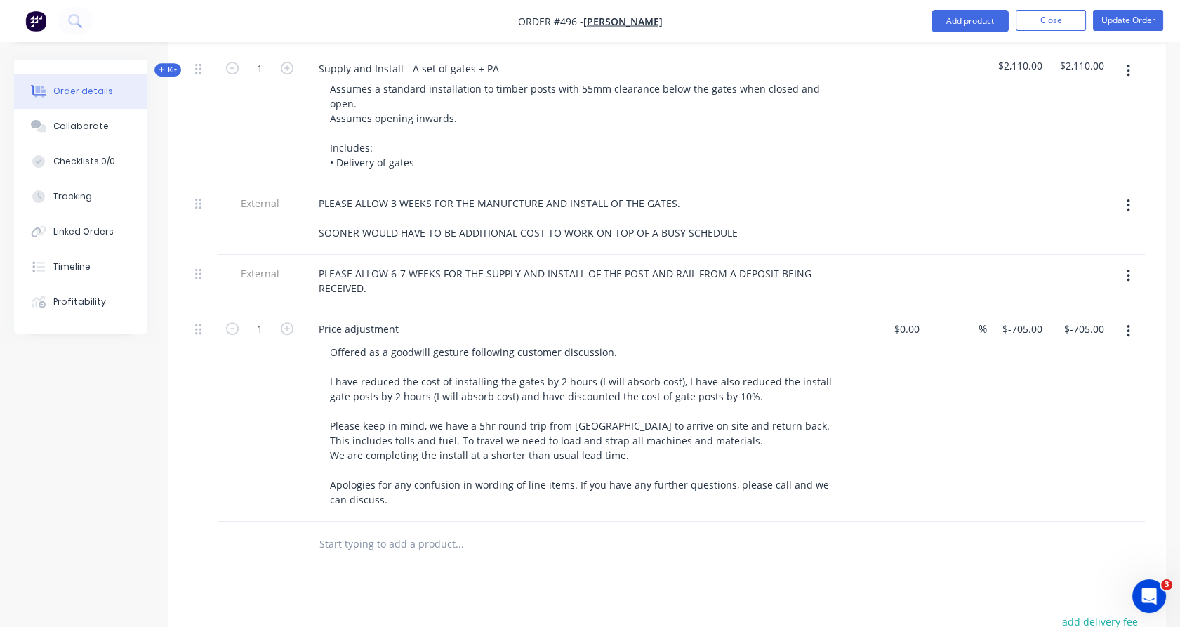
scroll to position [1363, 0]
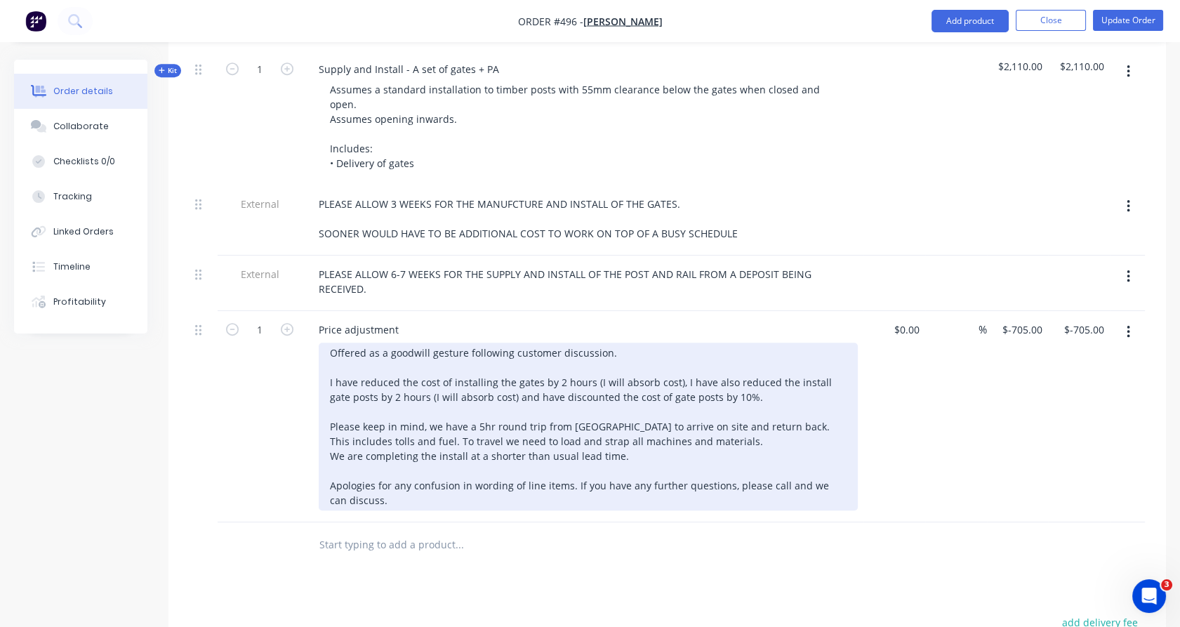
click at [491, 375] on div "Offered as a goodwill gesture following customer discussion. I have reduced the…" at bounding box center [588, 426] width 539 height 168
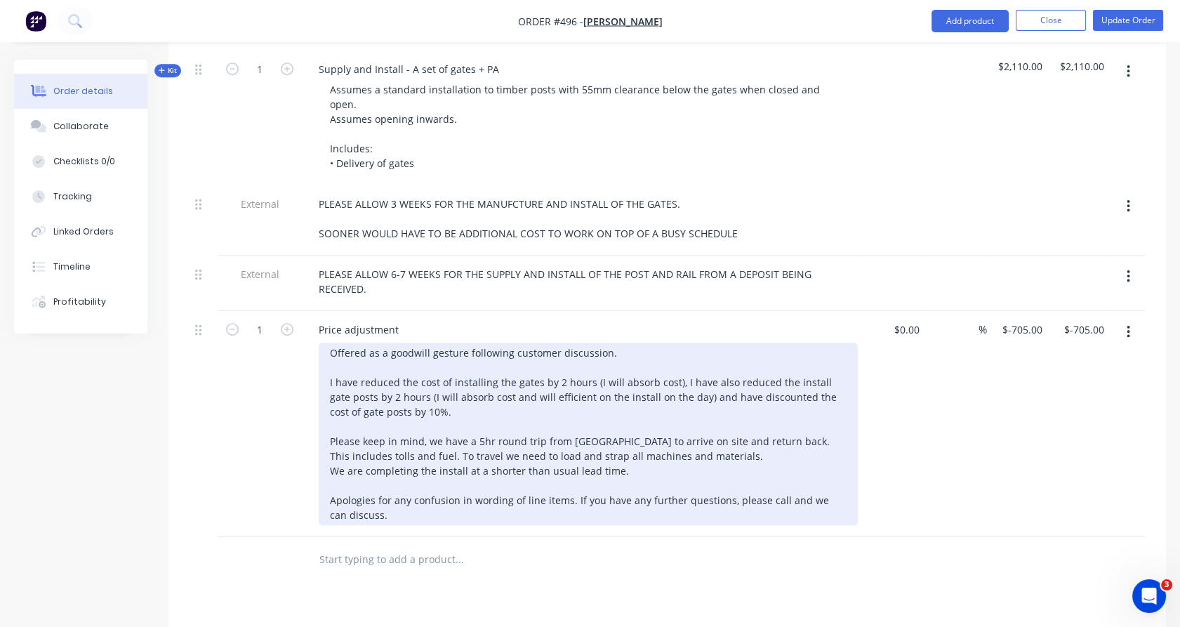
click at [427, 398] on div "Offered as a goodwill gesture following customer discussion. I have reduced the…" at bounding box center [588, 433] width 539 height 182
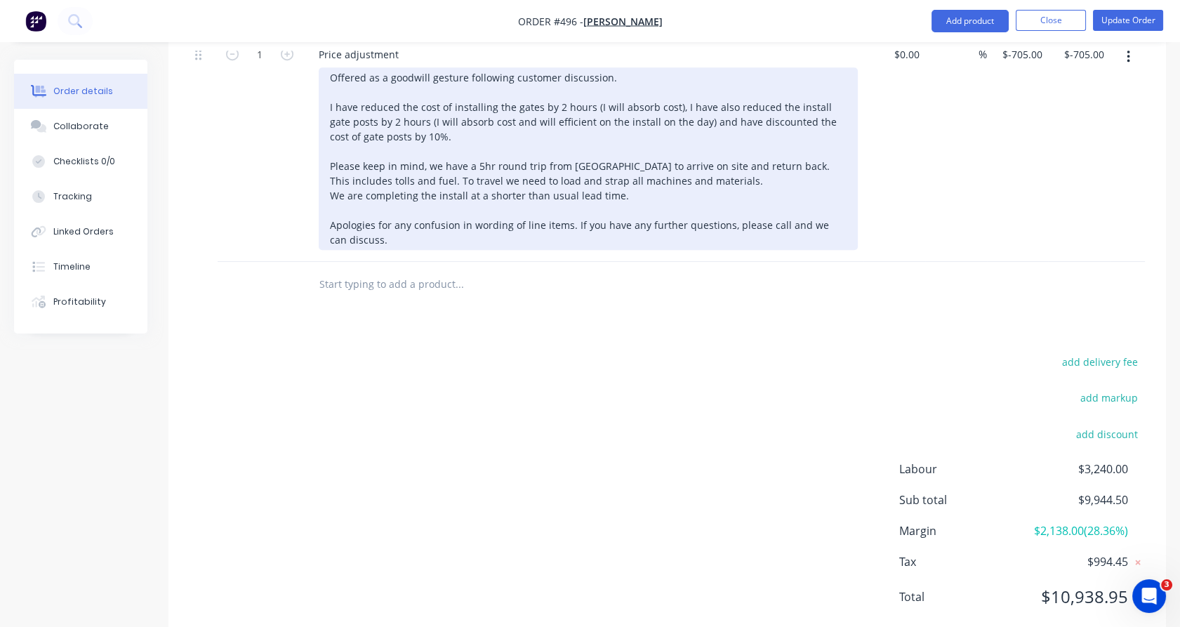
scroll to position [1639, 0]
click at [740, 156] on div "Offered as a goodwill gesture following customer discussion. I have reduced the…" at bounding box center [588, 157] width 539 height 182
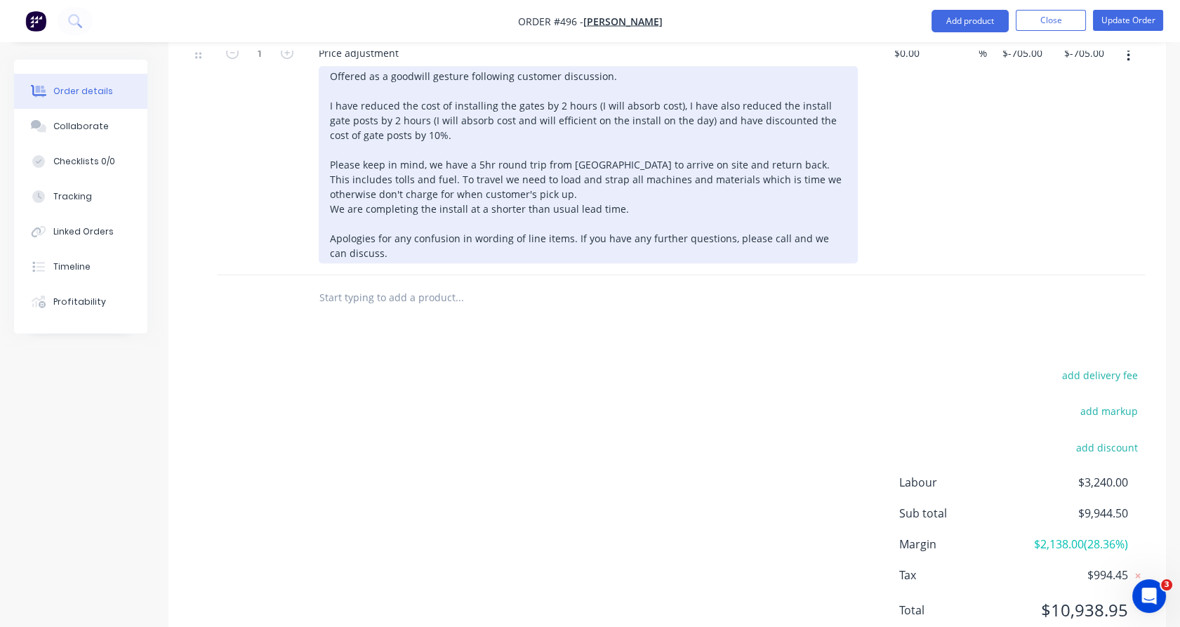
click at [612, 185] on div "Offered as a goodwill gesture following customer discussion. I have reduced the…" at bounding box center [588, 164] width 539 height 197
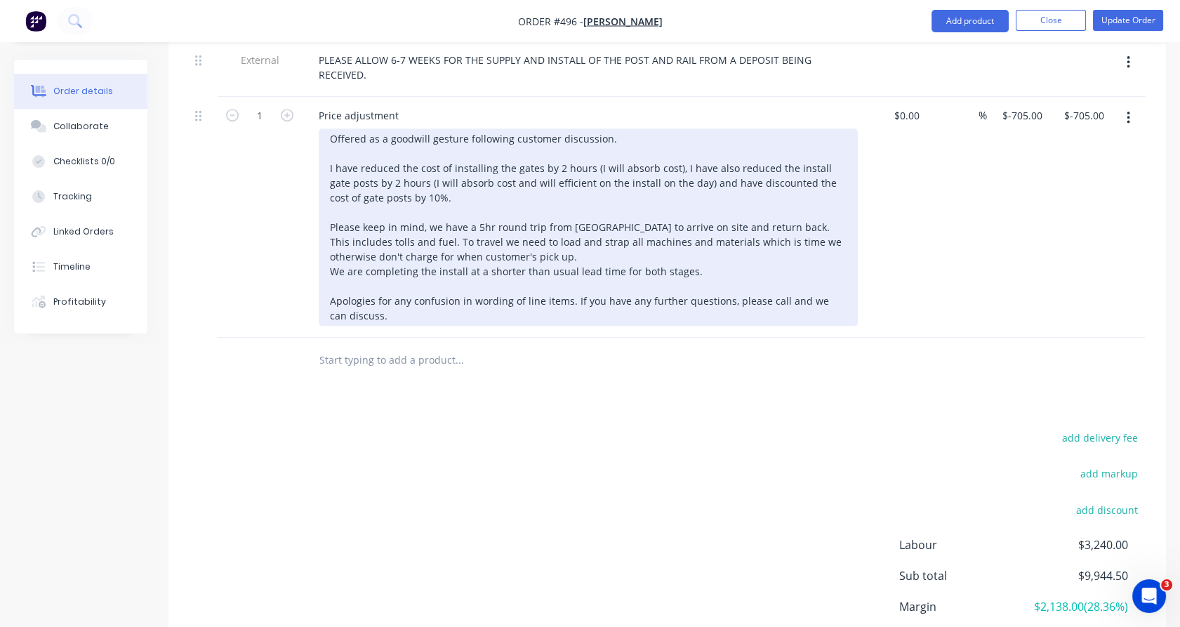
scroll to position [1575, 0]
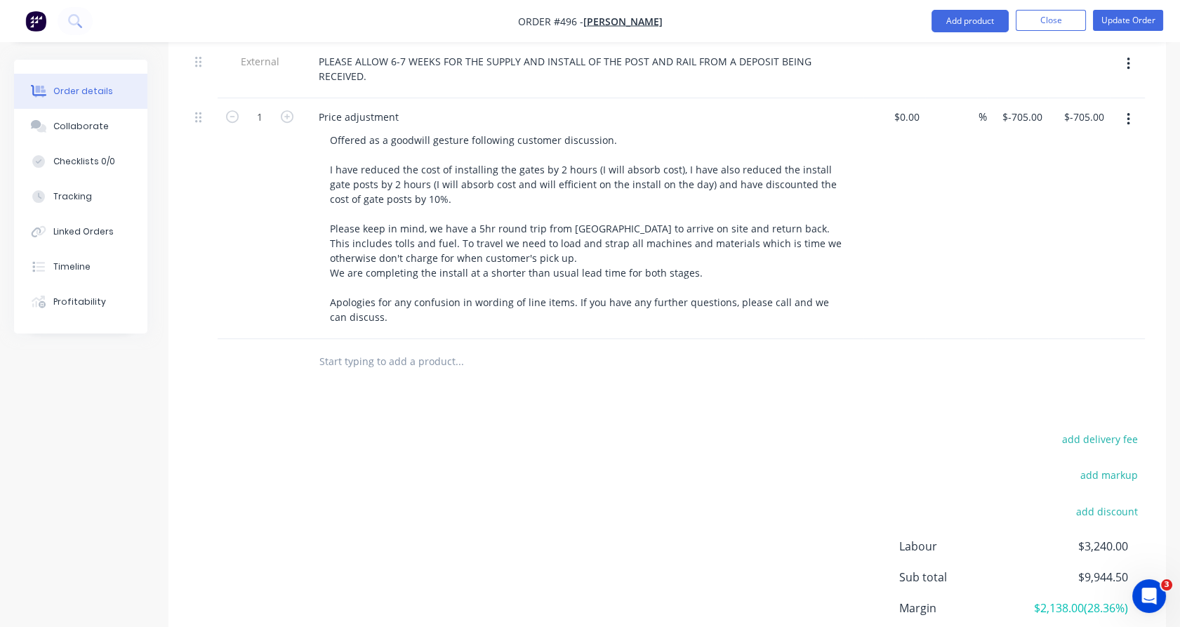
click at [268, 196] on div "1" at bounding box center [260, 218] width 84 height 241
click at [1116, 16] on button "Update Order" at bounding box center [1128, 20] width 70 height 21
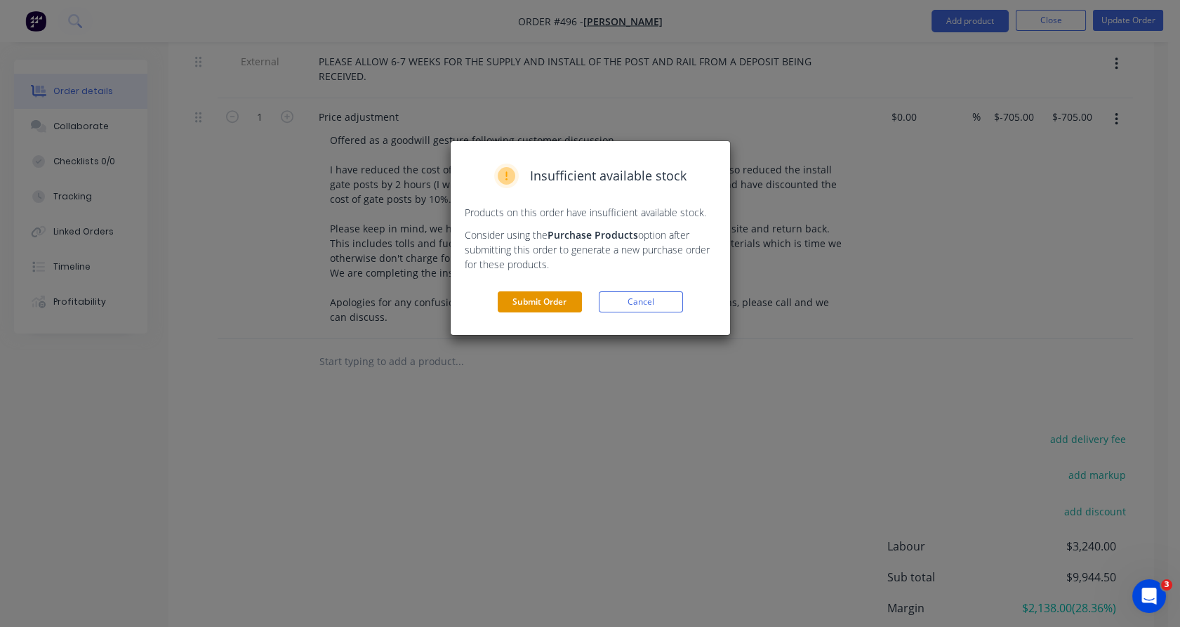
click at [540, 305] on button "Submit Order" at bounding box center [540, 301] width 84 height 21
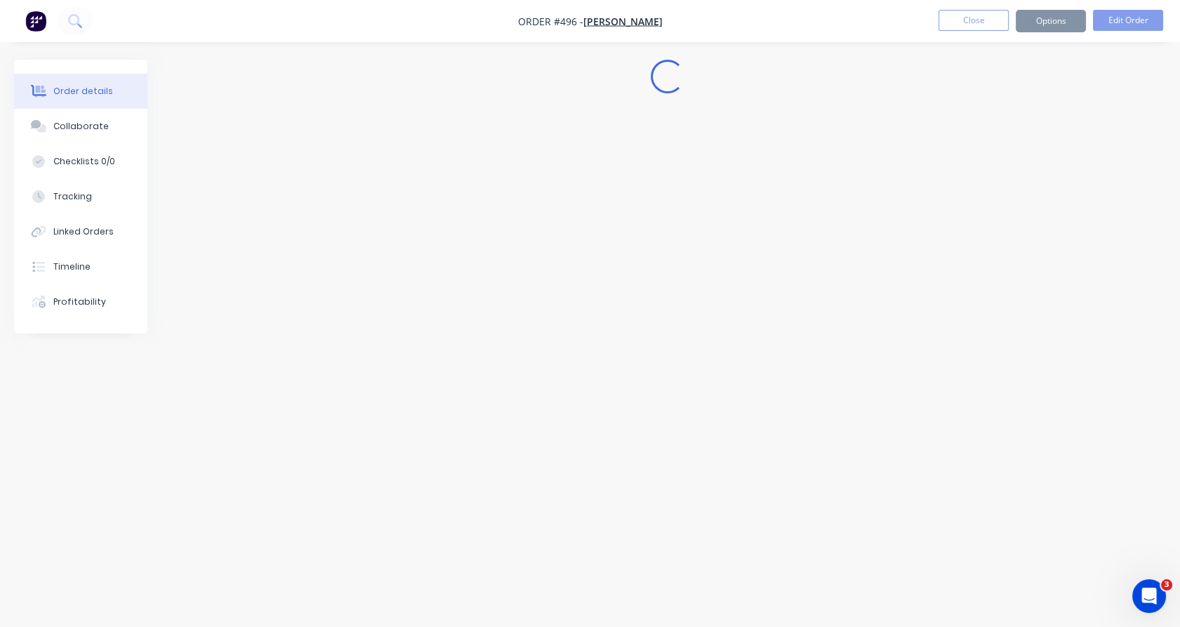
scroll to position [0, 0]
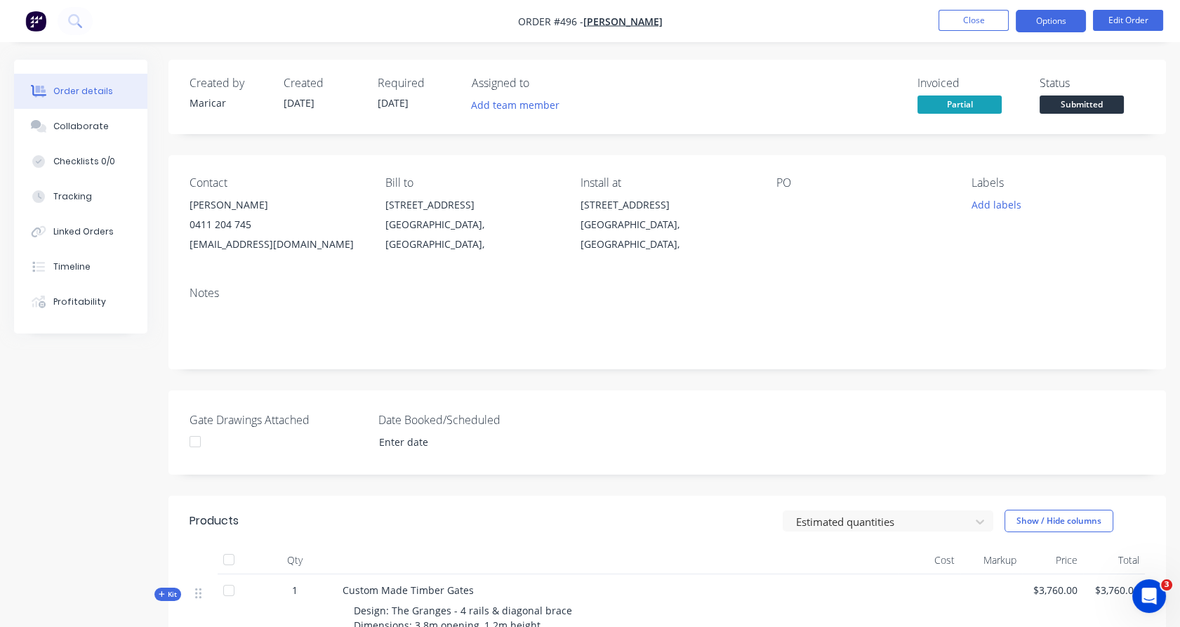
click at [1032, 29] on button "Options" at bounding box center [1050, 21] width 70 height 22
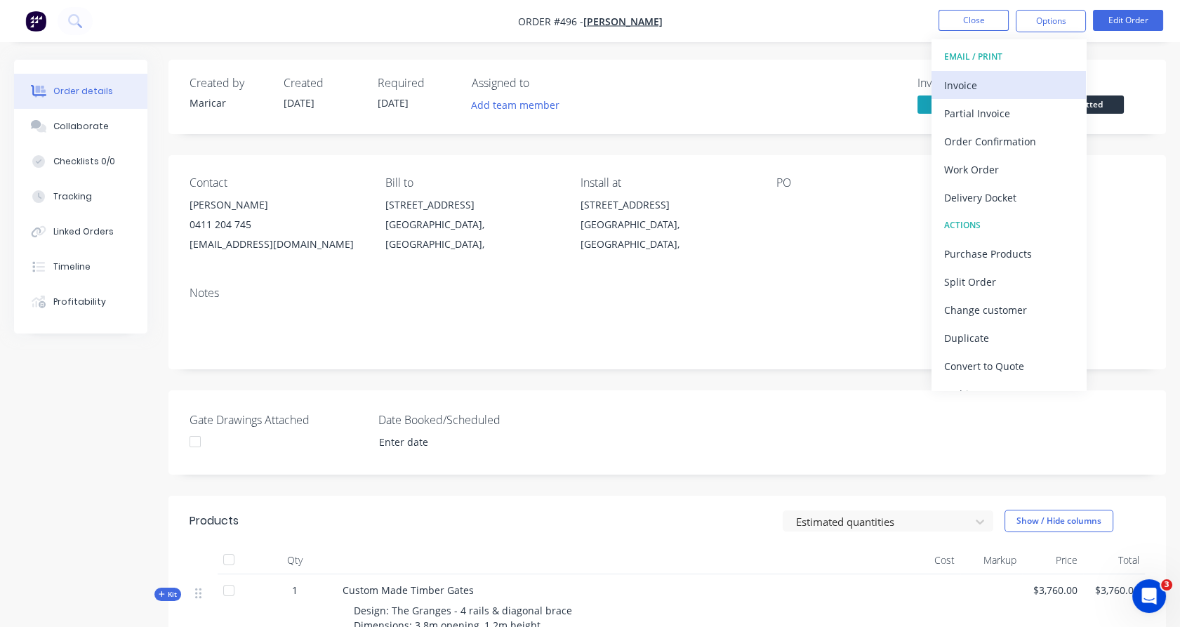
click at [971, 84] on div "Invoice" at bounding box center [1008, 85] width 129 height 20
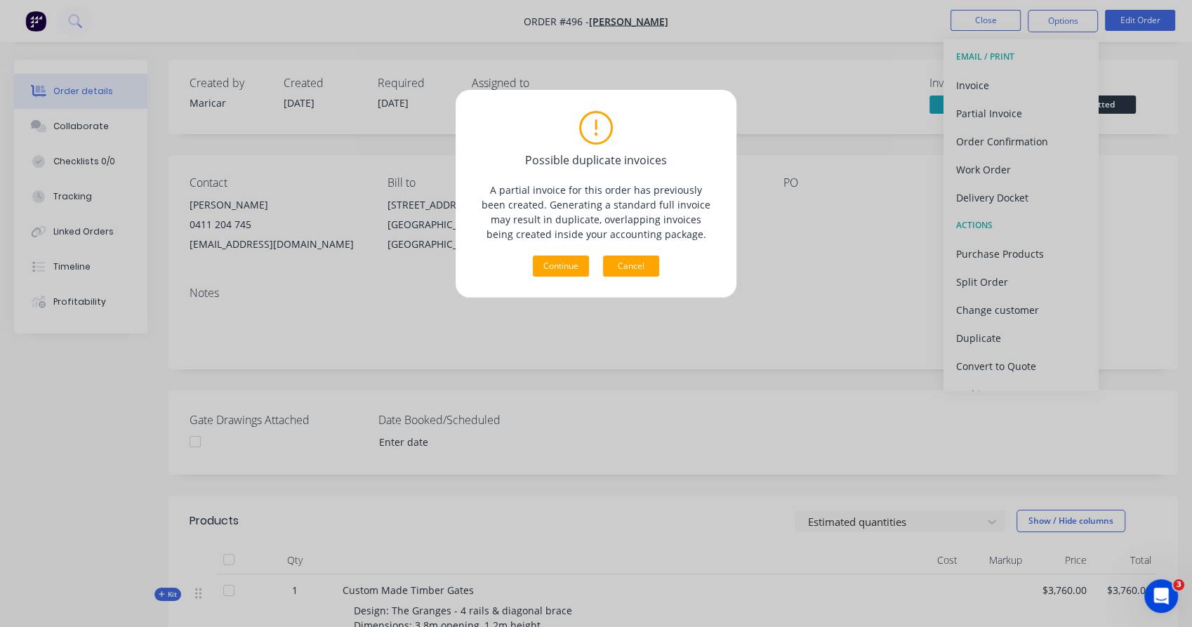
click at [632, 264] on button "Cancel" at bounding box center [631, 265] width 56 height 21
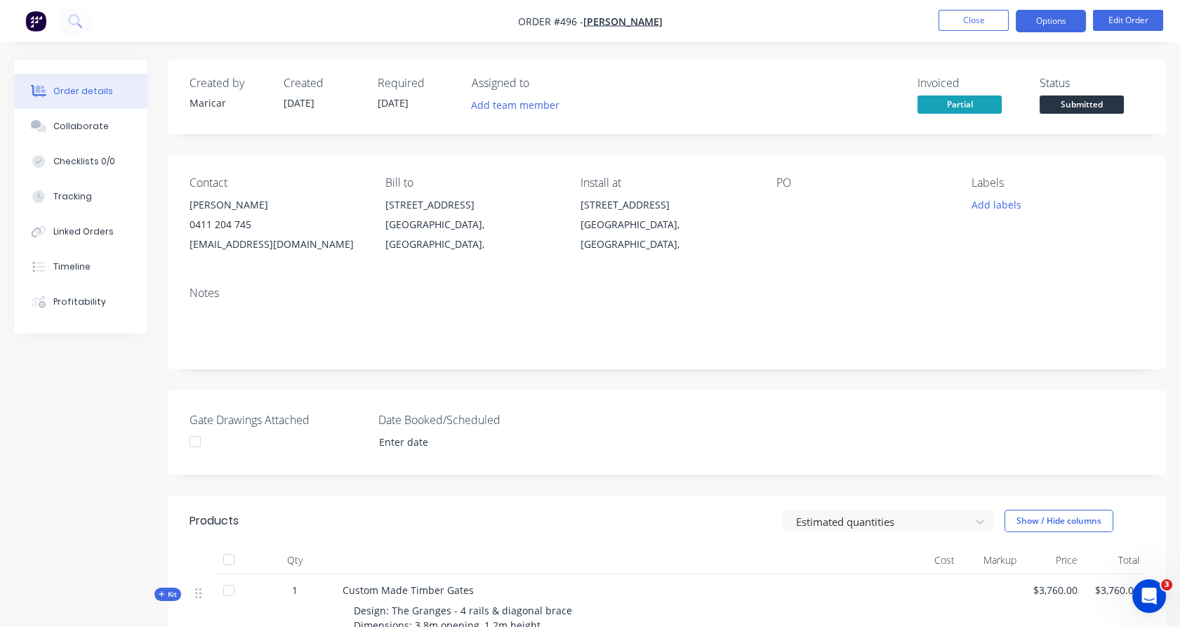
click at [1043, 22] on button "Options" at bounding box center [1050, 21] width 70 height 22
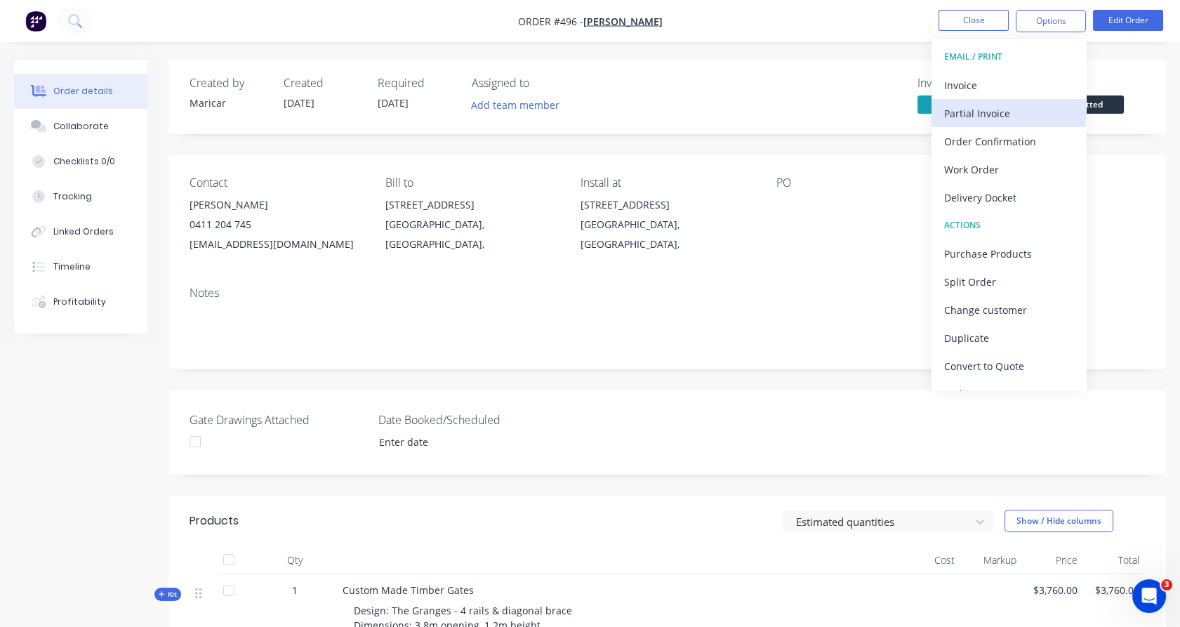
click at [997, 117] on div "Partial Invoice" at bounding box center [1008, 113] width 129 height 20
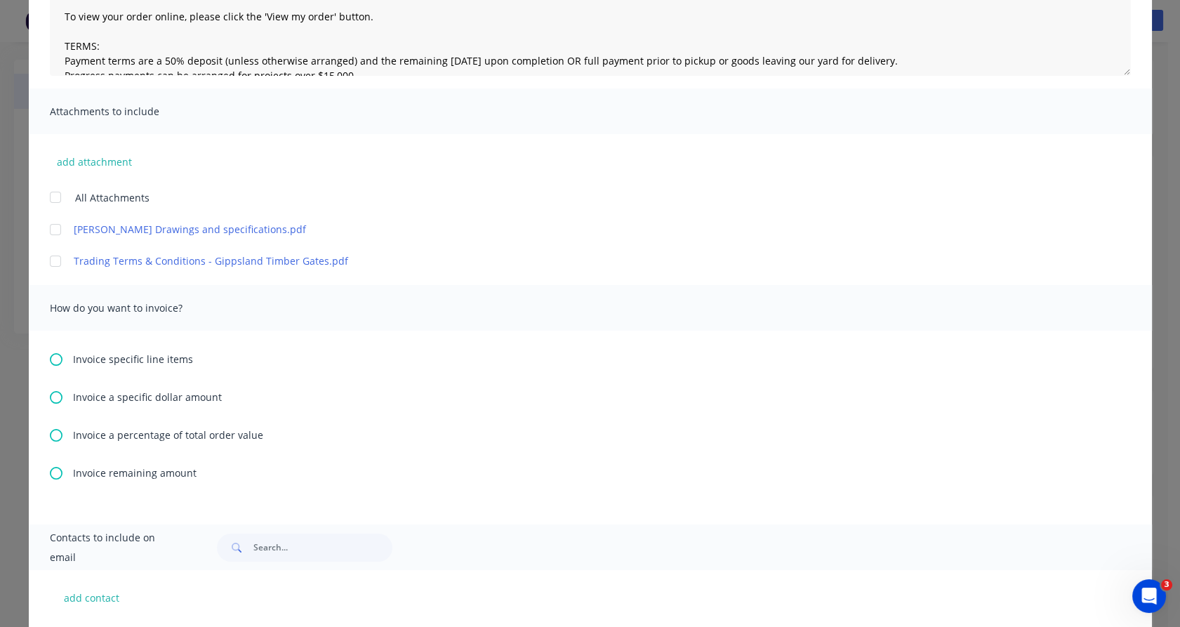
scroll to position [231, 0]
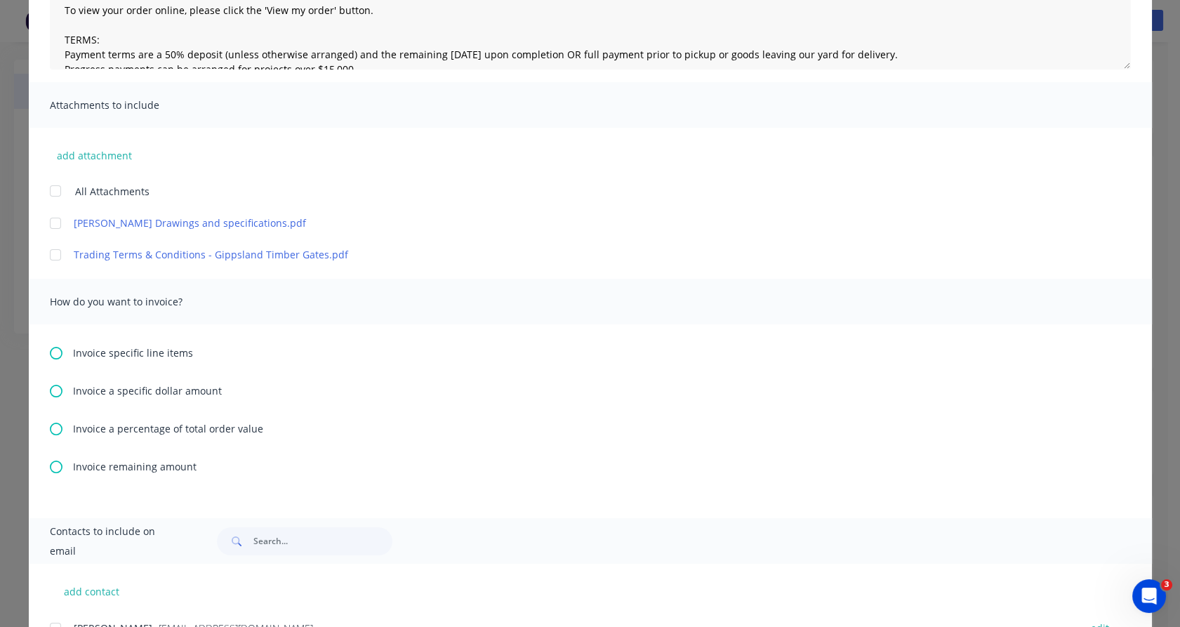
click at [131, 467] on span "Invoice remaining amount" at bounding box center [135, 466] width 124 height 15
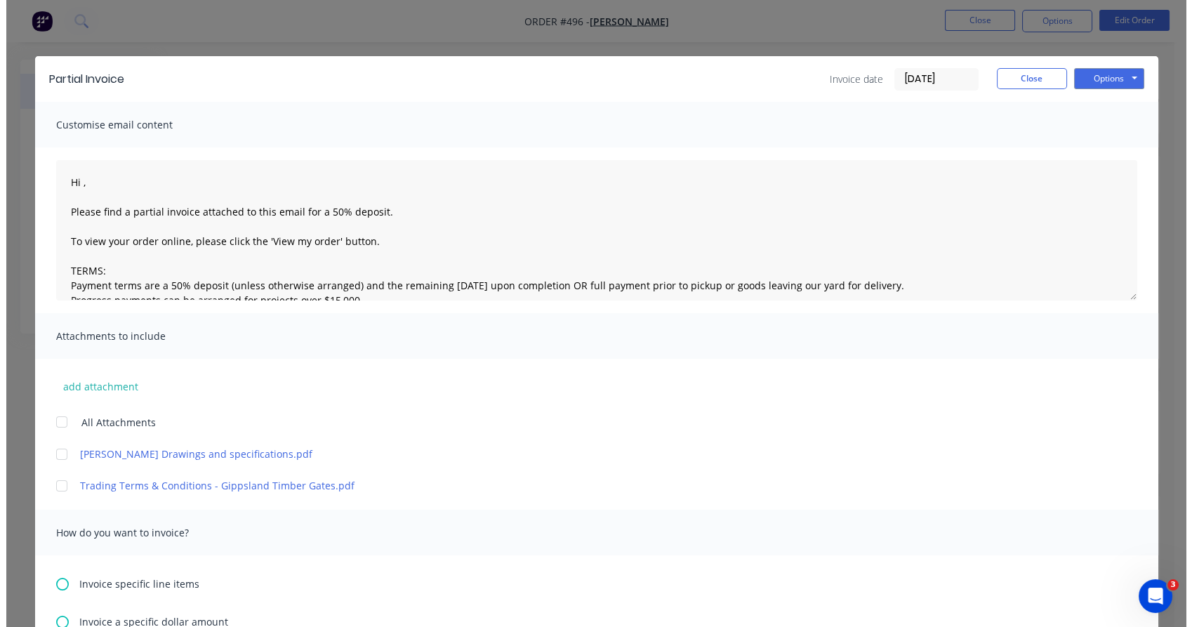
scroll to position [0, 0]
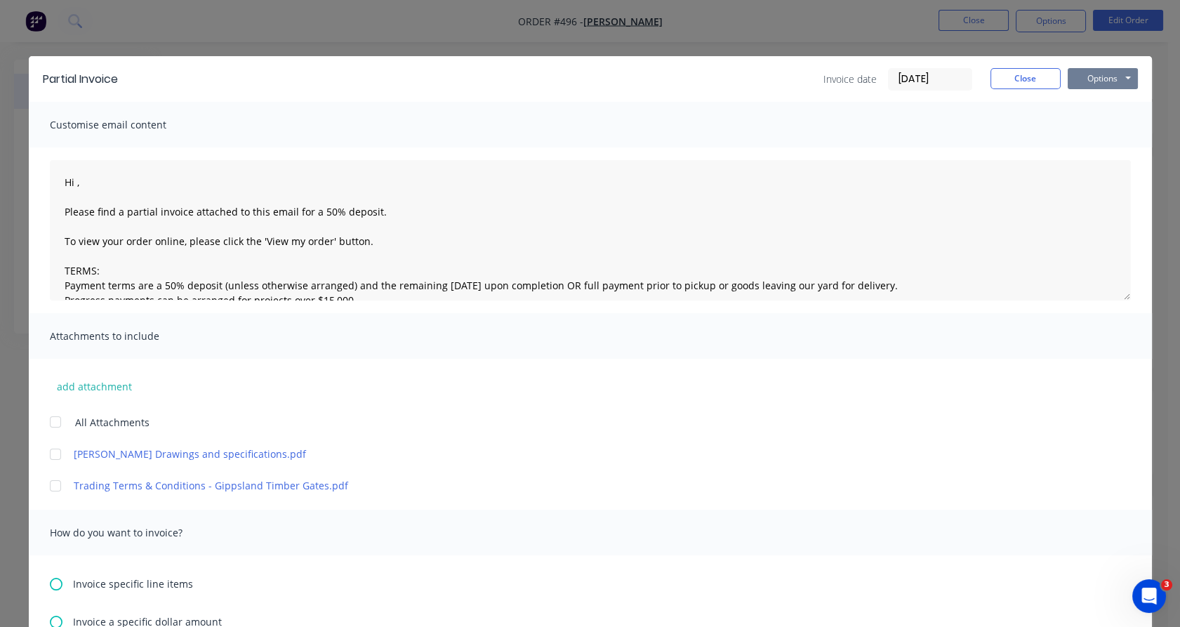
click at [1113, 77] on button "Options" at bounding box center [1102, 78] width 70 height 21
type textarea "Hi , Please find a partial invoice attached to this email for a 50% deposit. To…"
click at [1105, 110] on button "Preview" at bounding box center [1112, 103] width 90 height 23
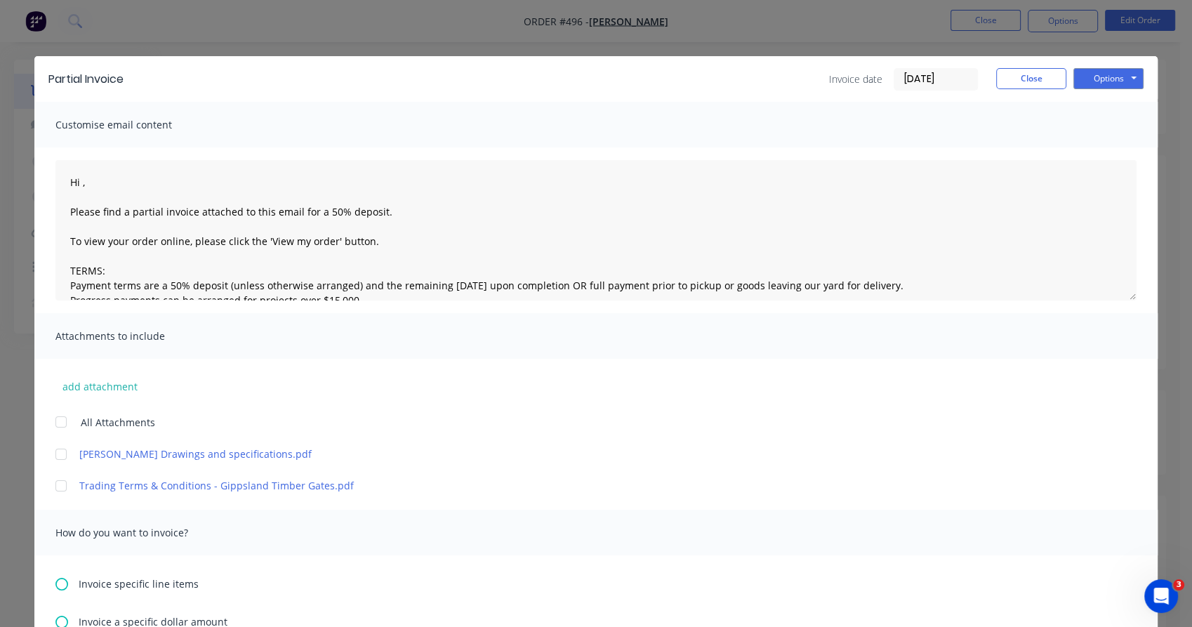
type textarea "Hi , Please find a partial invoice attached to this email for a 50% deposit. To…"
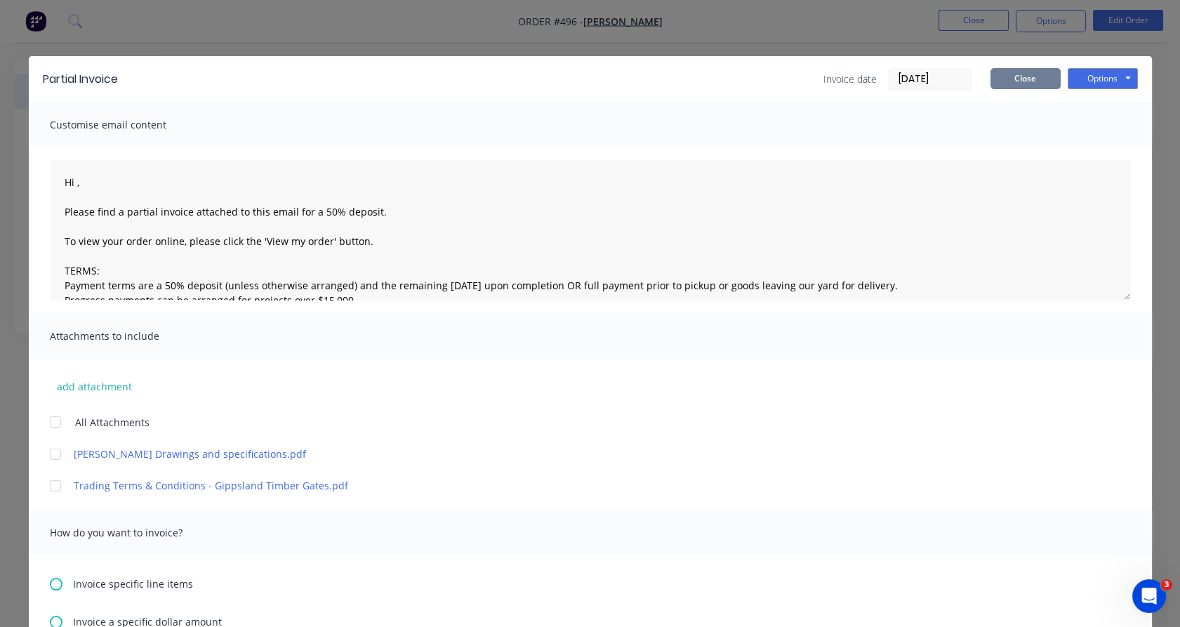
click at [1022, 79] on button "Close" at bounding box center [1025, 78] width 70 height 21
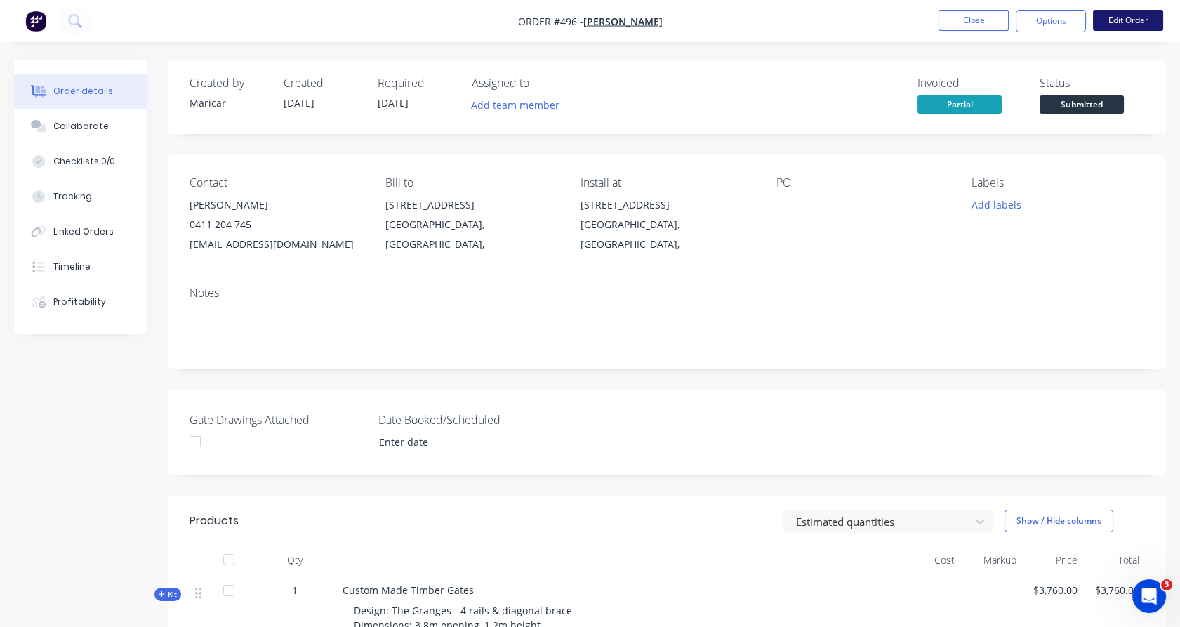
click at [1116, 23] on button "Edit Order" at bounding box center [1128, 20] width 70 height 21
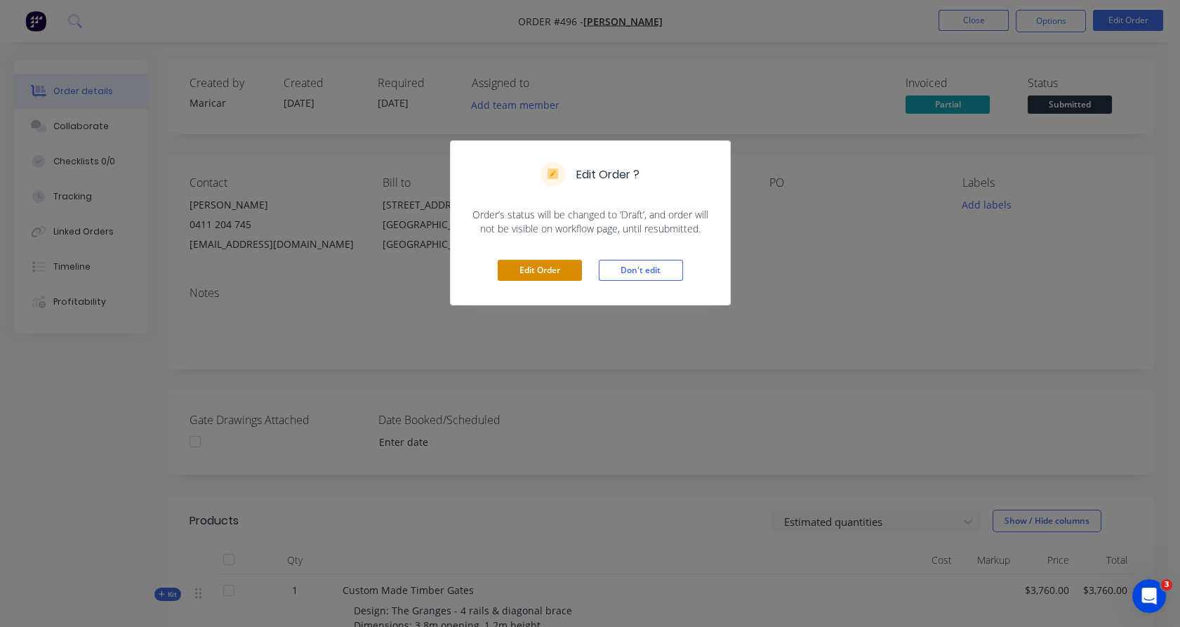
click at [548, 270] on button "Edit Order" at bounding box center [540, 270] width 84 height 21
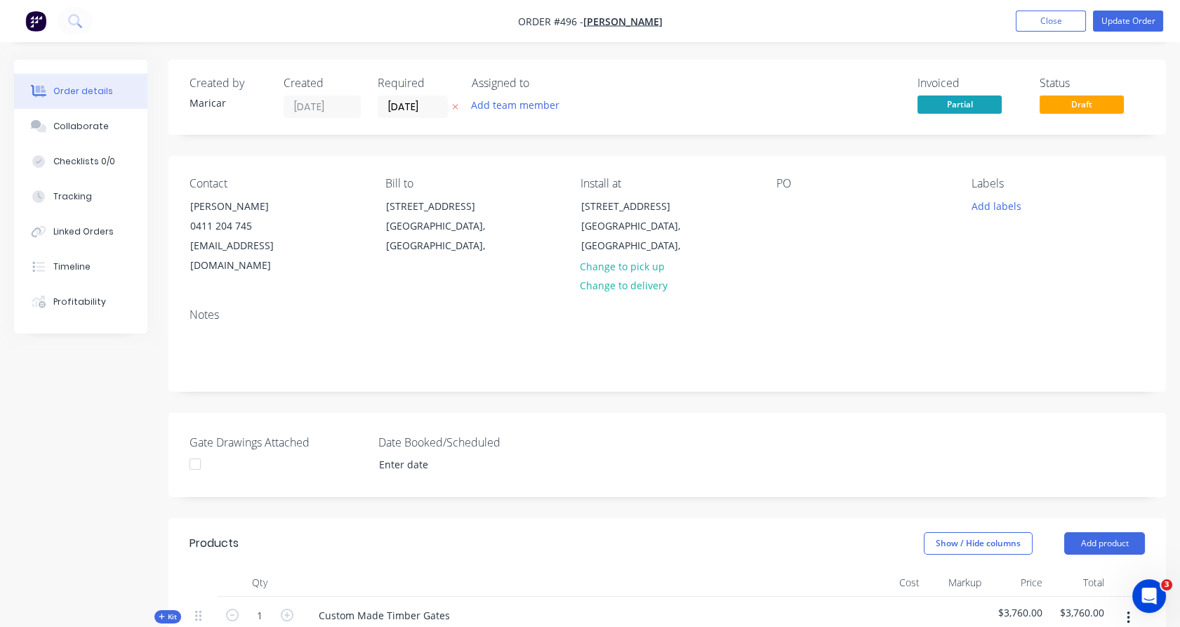
scroll to position [211, 0]
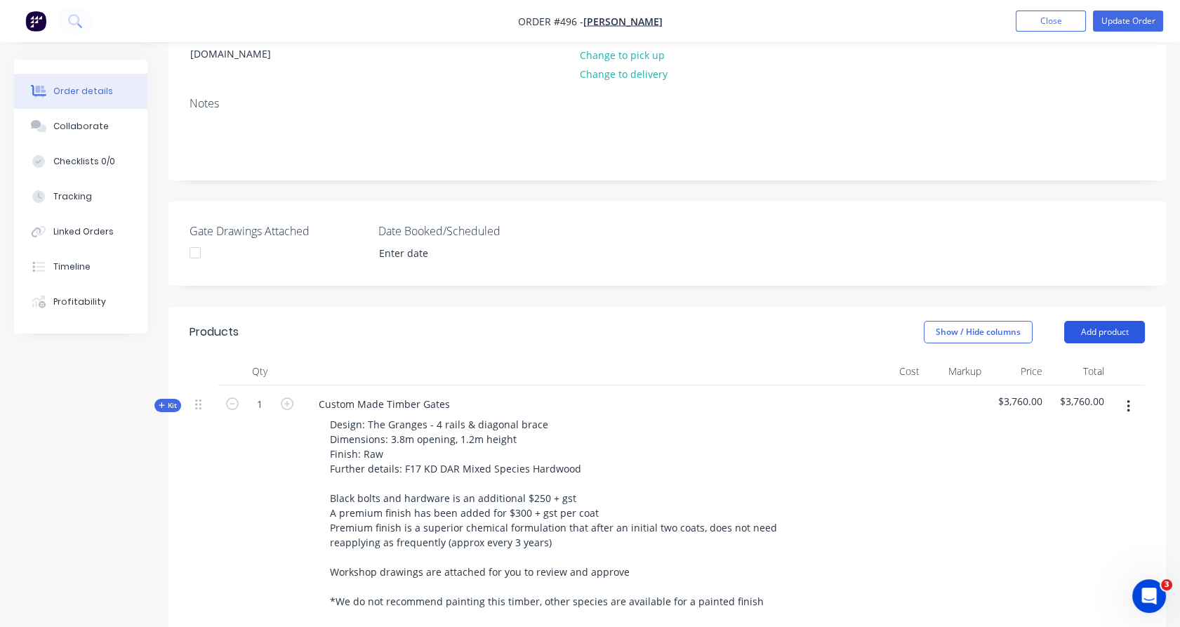
click at [1084, 321] on button "Add product" at bounding box center [1104, 332] width 81 height 22
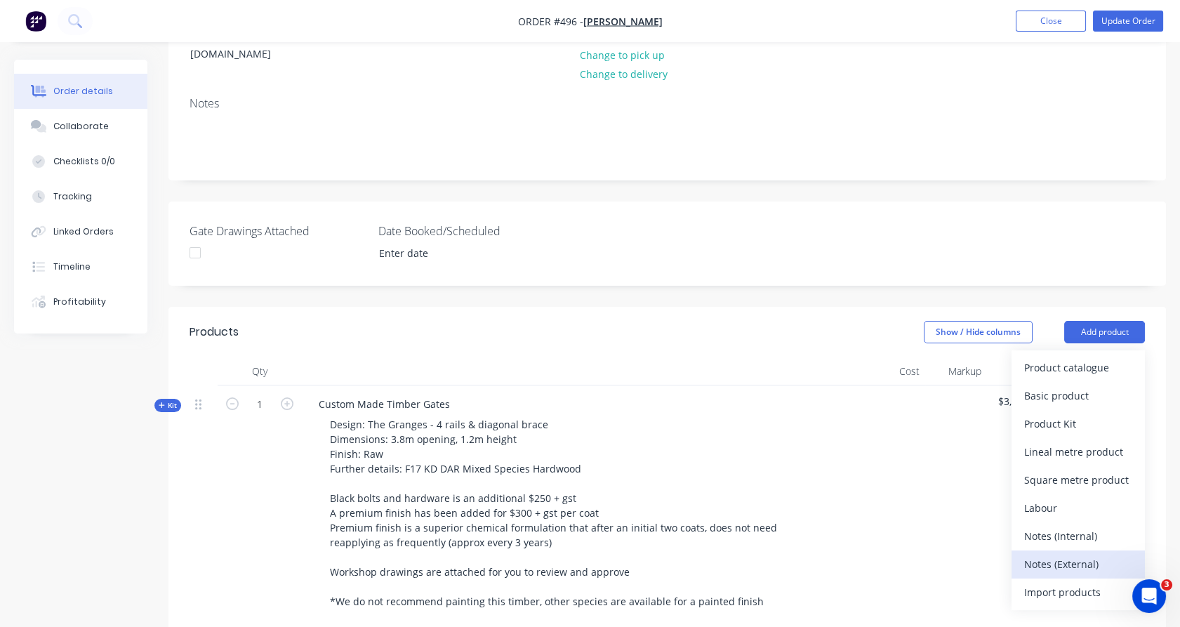
click at [1057, 554] on div "Notes (External)" at bounding box center [1078, 564] width 108 height 20
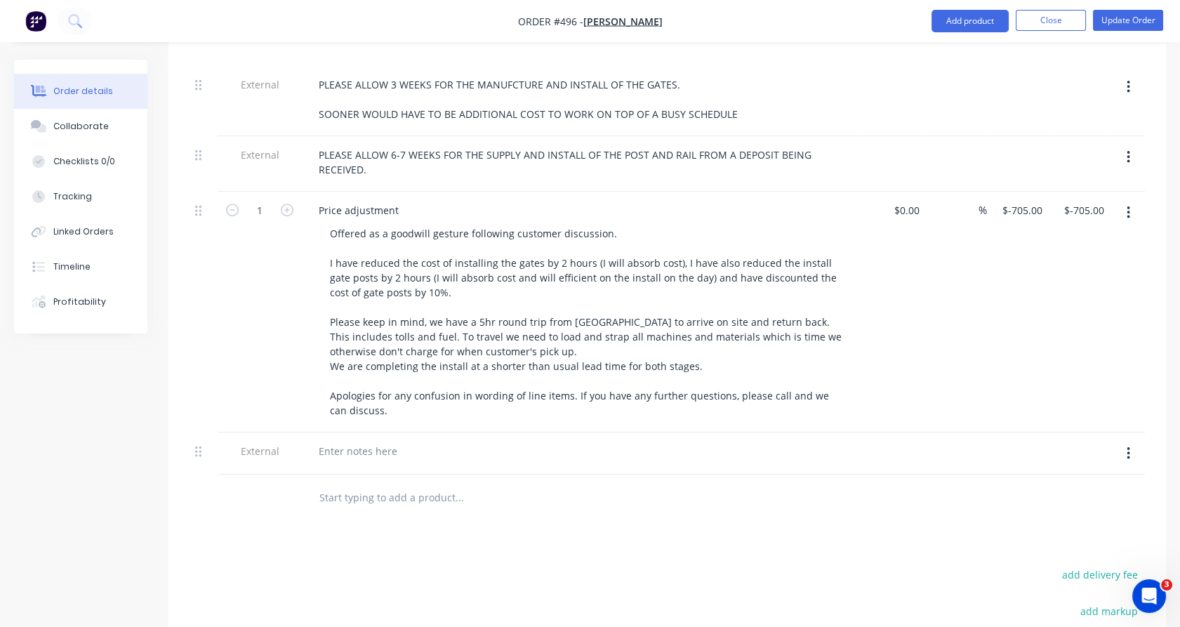
scroll to position [1712, 0]
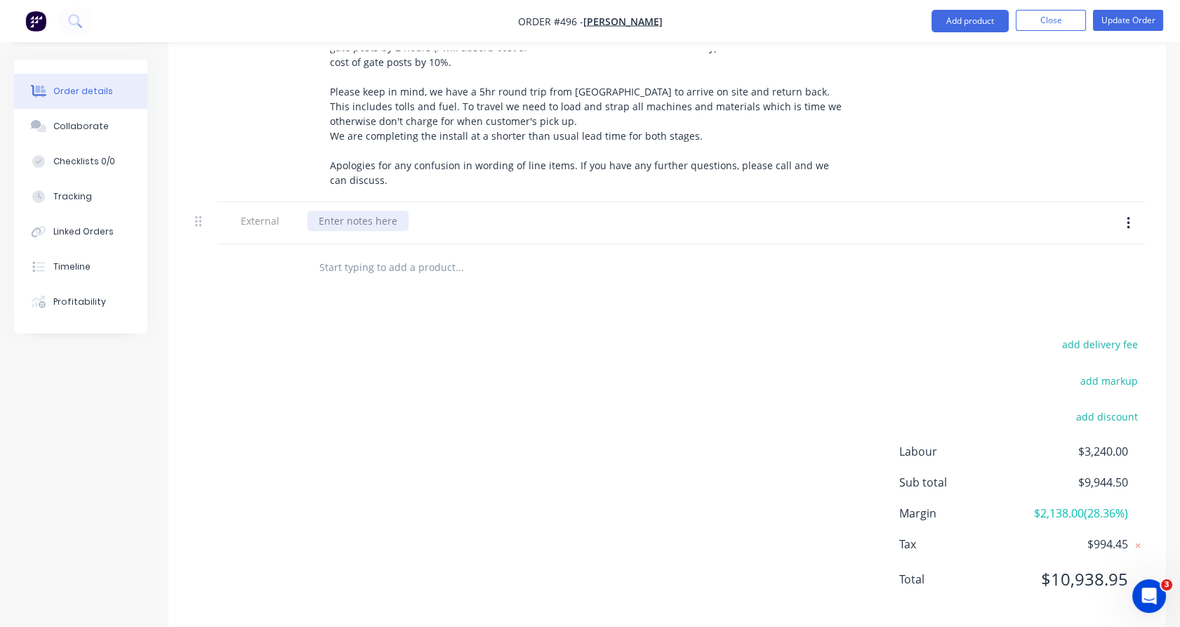
click at [361, 211] on div at bounding box center [357, 221] width 101 height 20
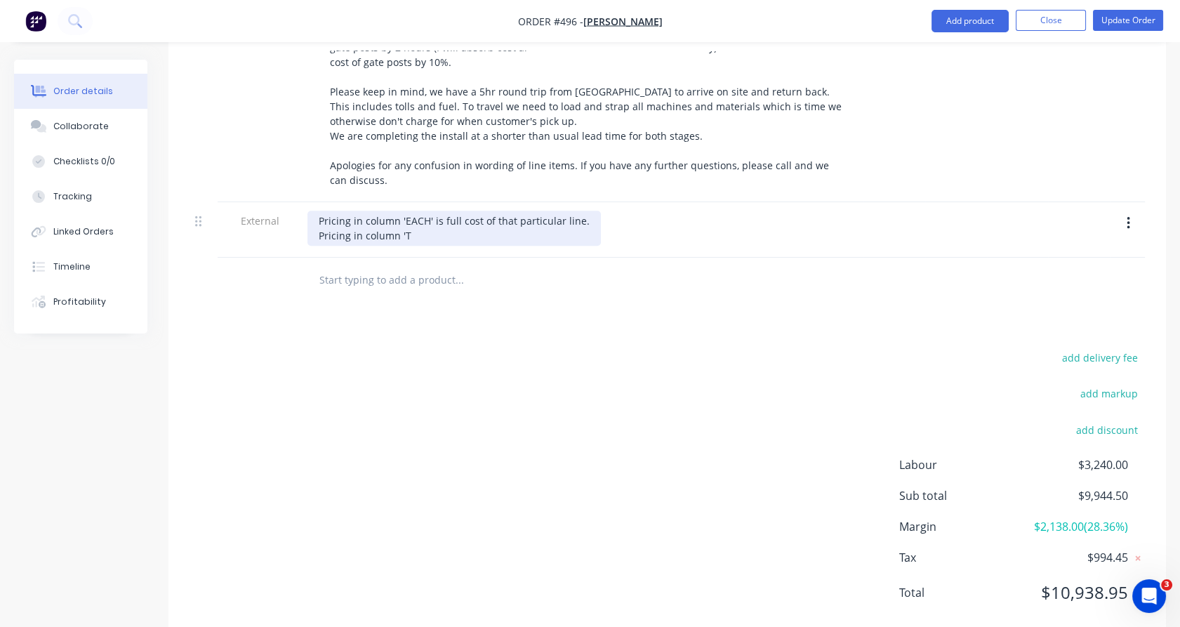
click at [421, 218] on div "Pricing in column 'EACH' is full cost of that particular line. Pricing in colum…" at bounding box center [453, 228] width 293 height 35
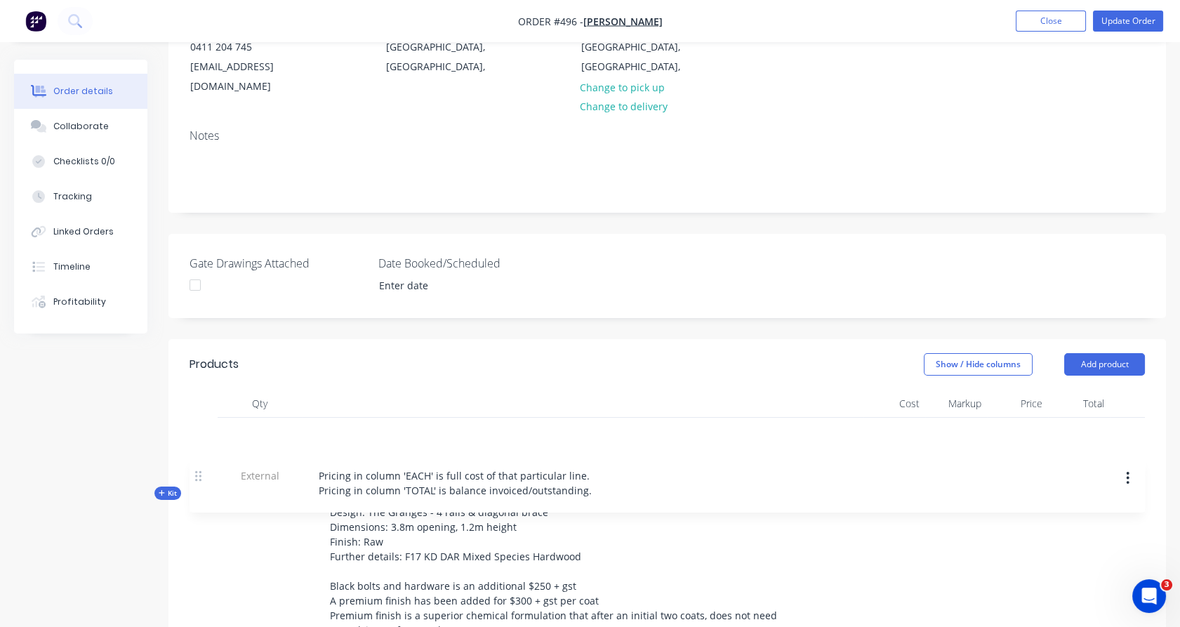
scroll to position [180, 0]
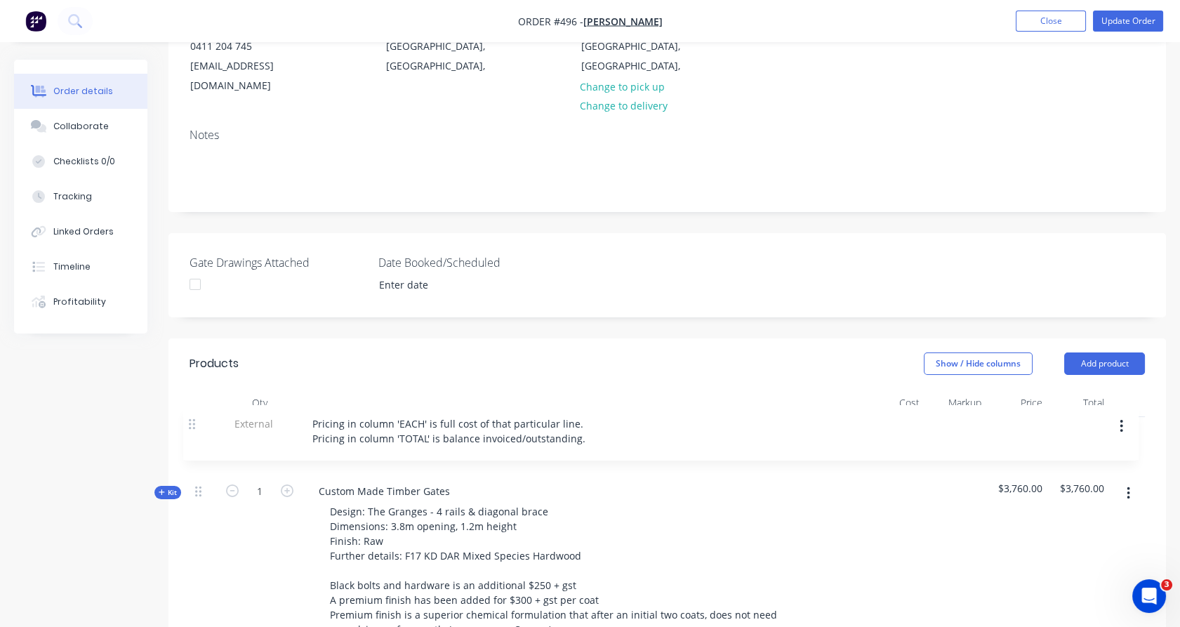
drag, startPoint x: 198, startPoint y: 197, endPoint x: 191, endPoint y: 411, distance: 214.2
click at [1114, 28] on button "Update Order" at bounding box center [1128, 21] width 70 height 21
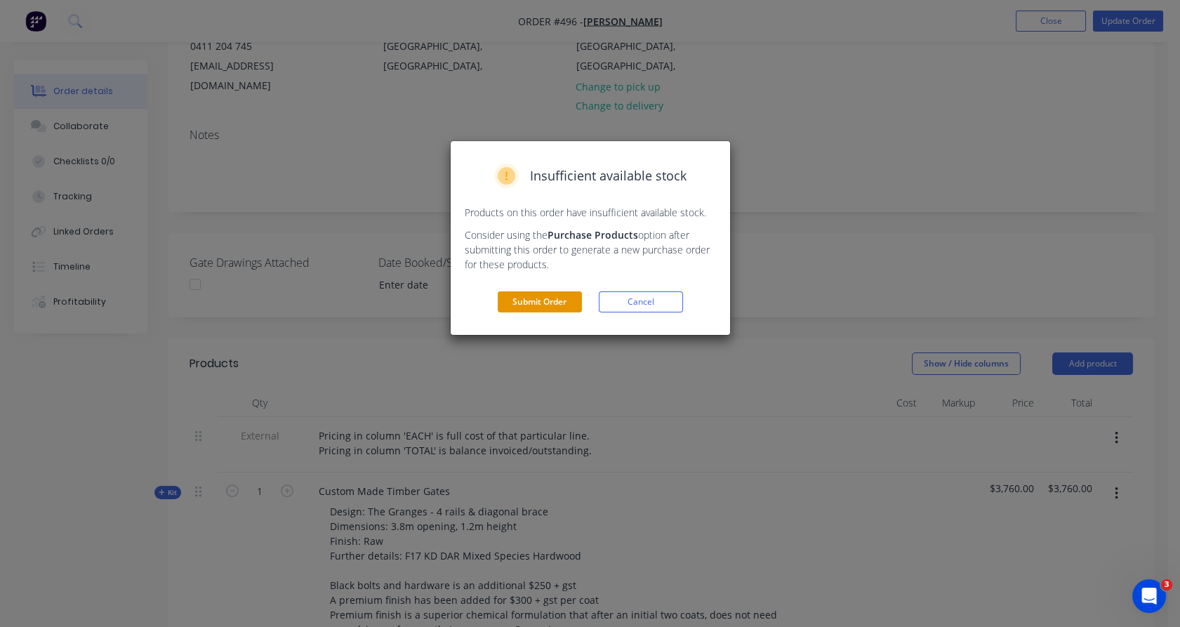
click at [532, 300] on button "Submit Order" at bounding box center [540, 301] width 84 height 21
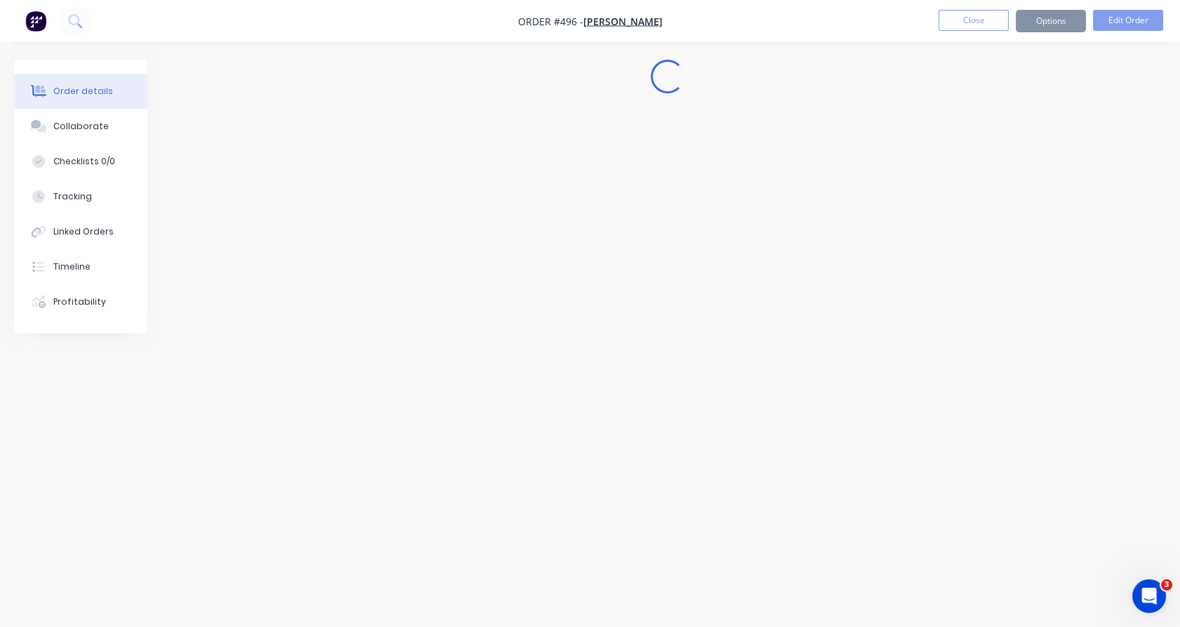
scroll to position [0, 0]
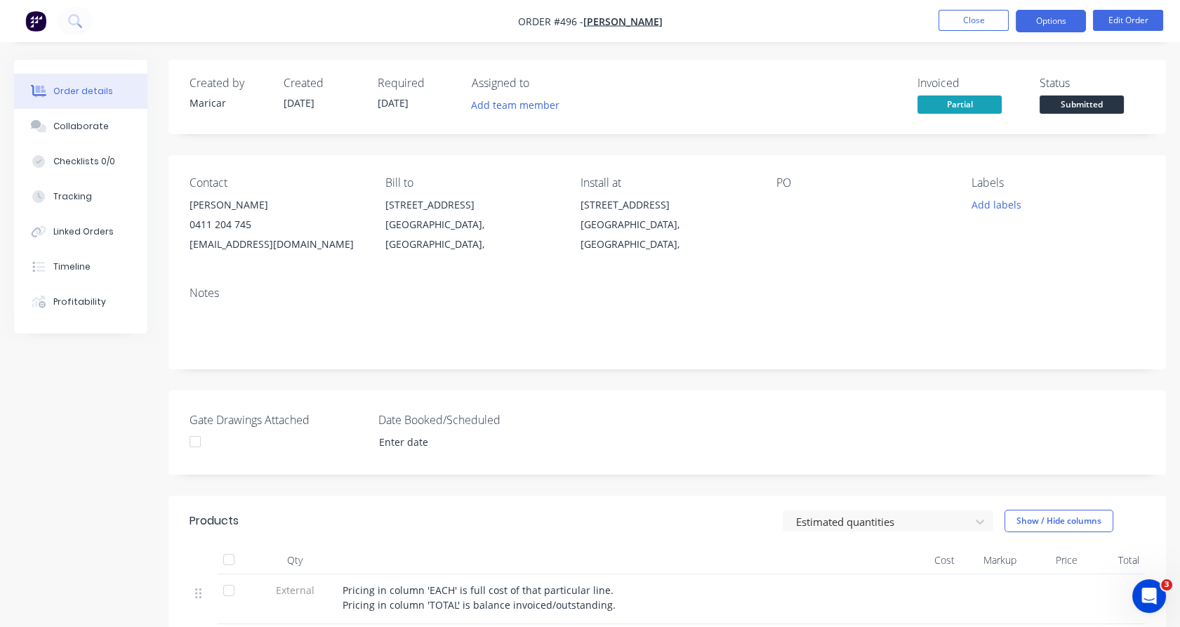
click at [1035, 19] on button "Options" at bounding box center [1050, 21] width 70 height 22
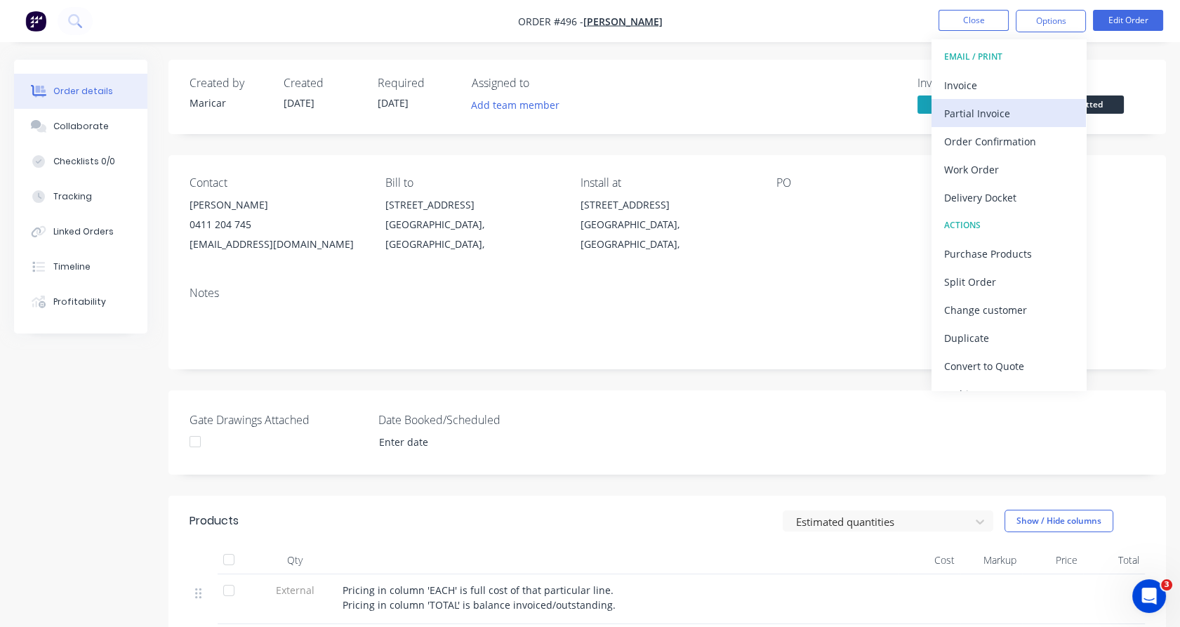
click at [988, 114] on div "Partial Invoice" at bounding box center [1008, 113] width 129 height 20
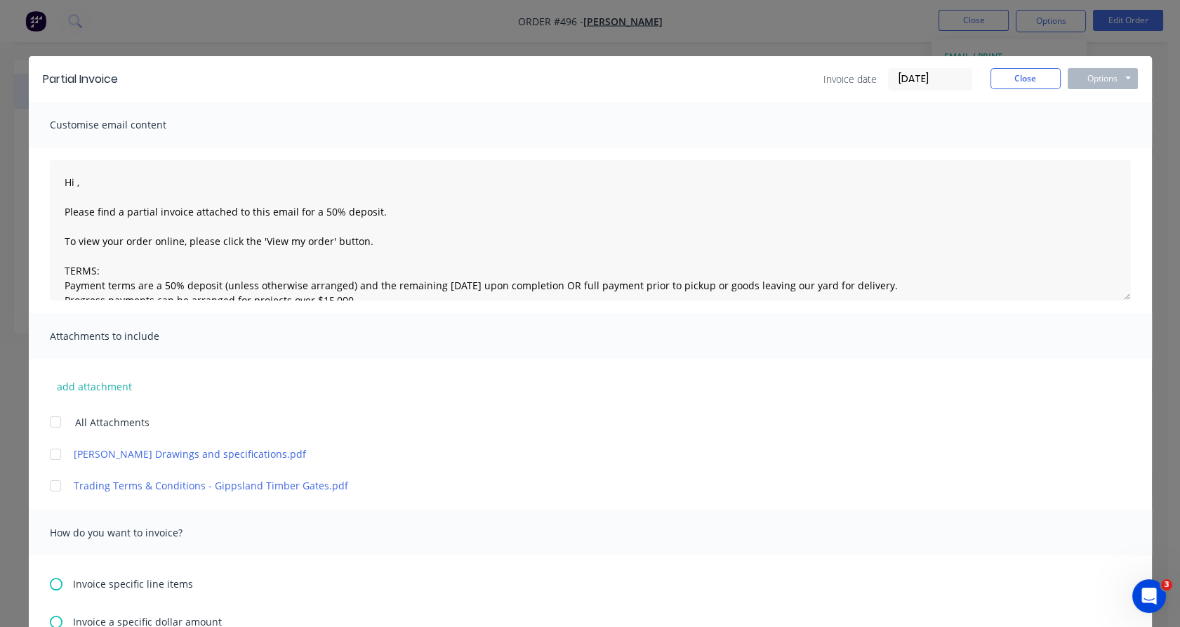
scroll to position [125, 0]
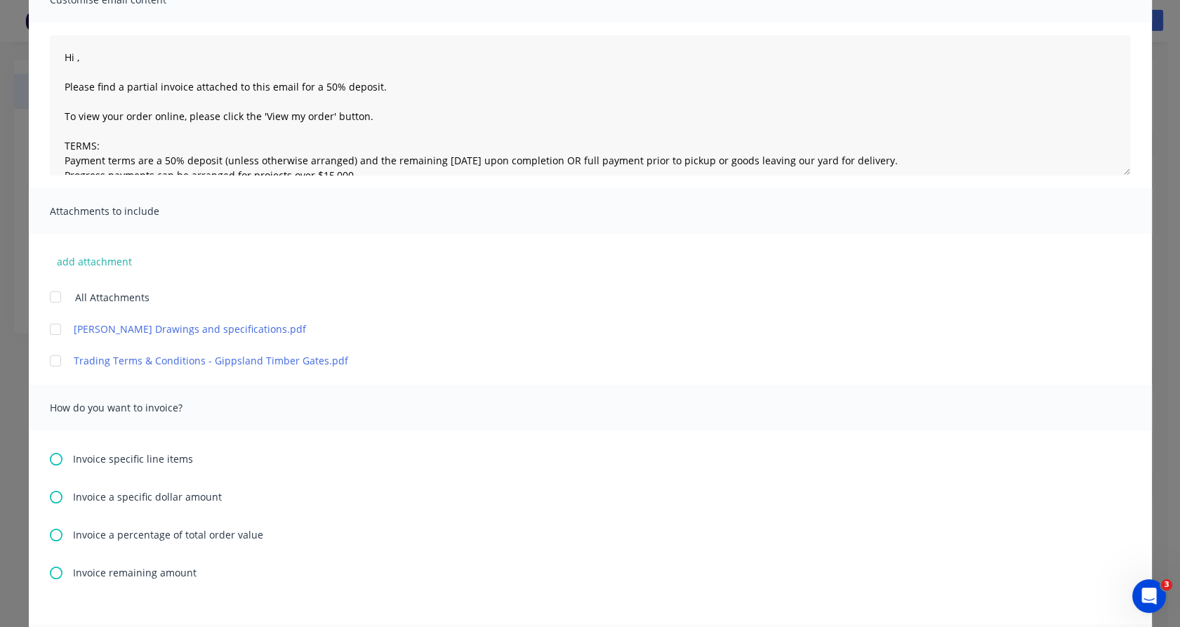
click at [142, 571] on span "Invoice remaining amount" at bounding box center [135, 572] width 124 height 15
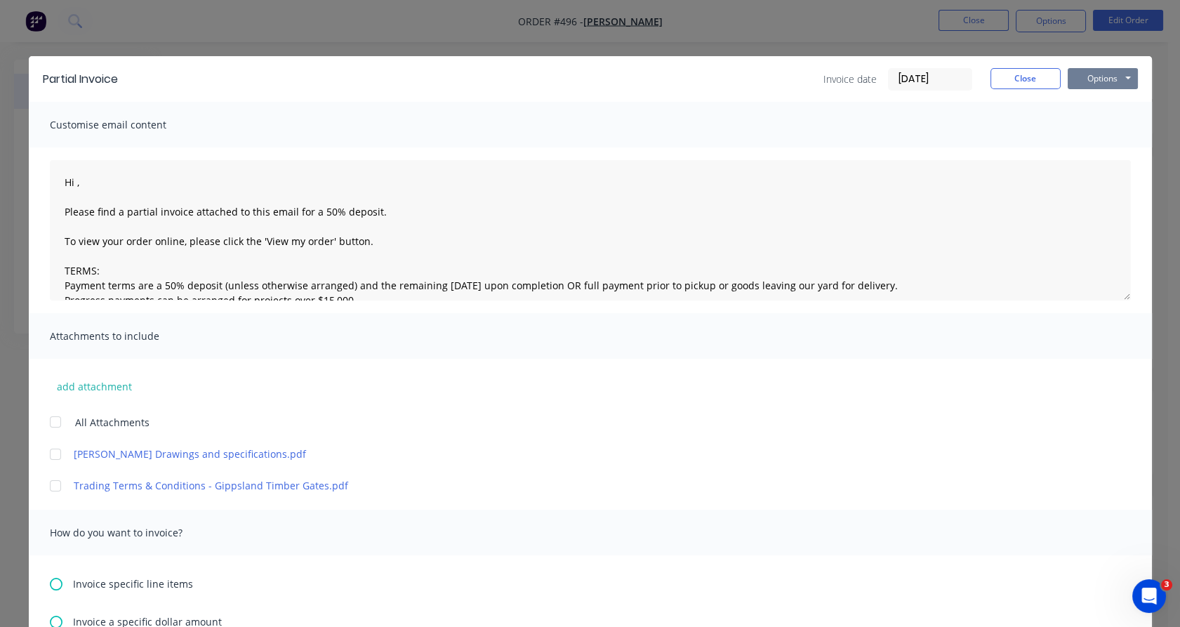
click at [1084, 75] on button "Options" at bounding box center [1102, 78] width 70 height 21
type textarea "Hi , Please find a partial invoice attached to this email for a 50% deposit. To…"
click at [1080, 114] on button "Preview" at bounding box center [1112, 103] width 90 height 23
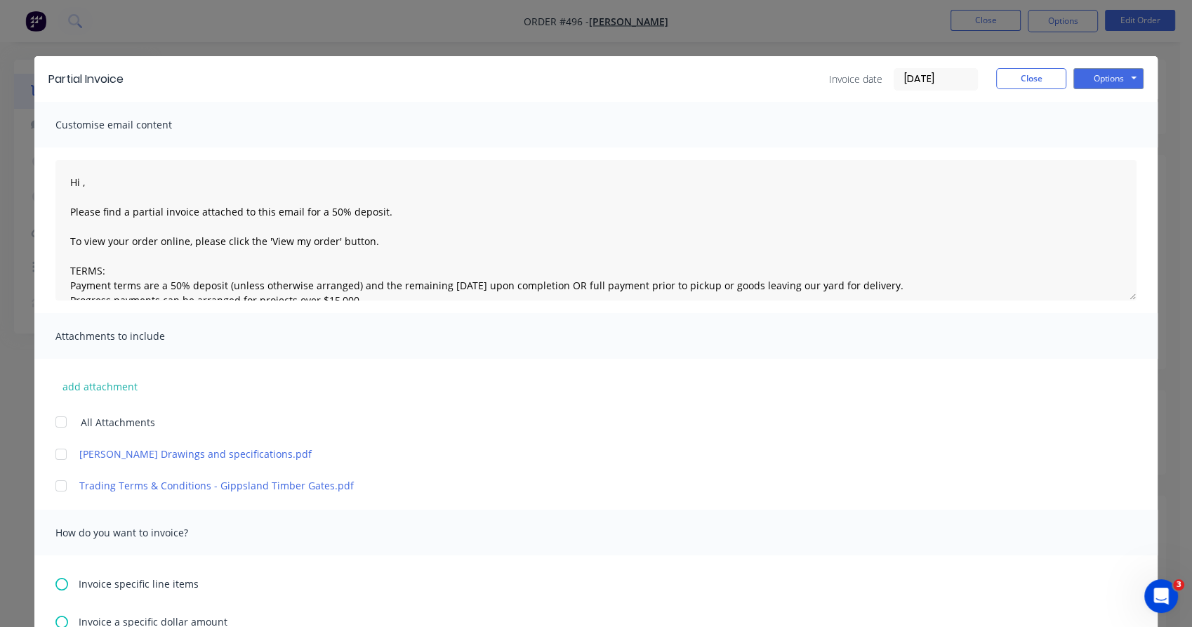
type textarea "Hi , Please find a partial invoice attached to this email for a 50% deposit. To…"
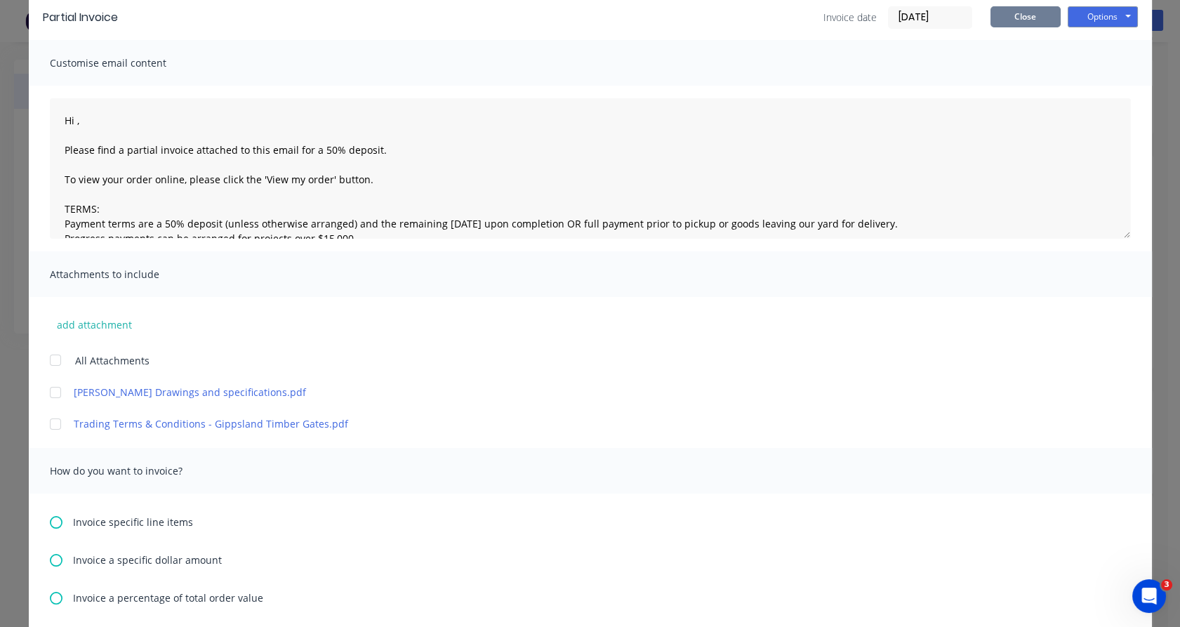
scroll to position [61, 0]
click at [1009, 21] on button "Close" at bounding box center [1025, 17] width 70 height 21
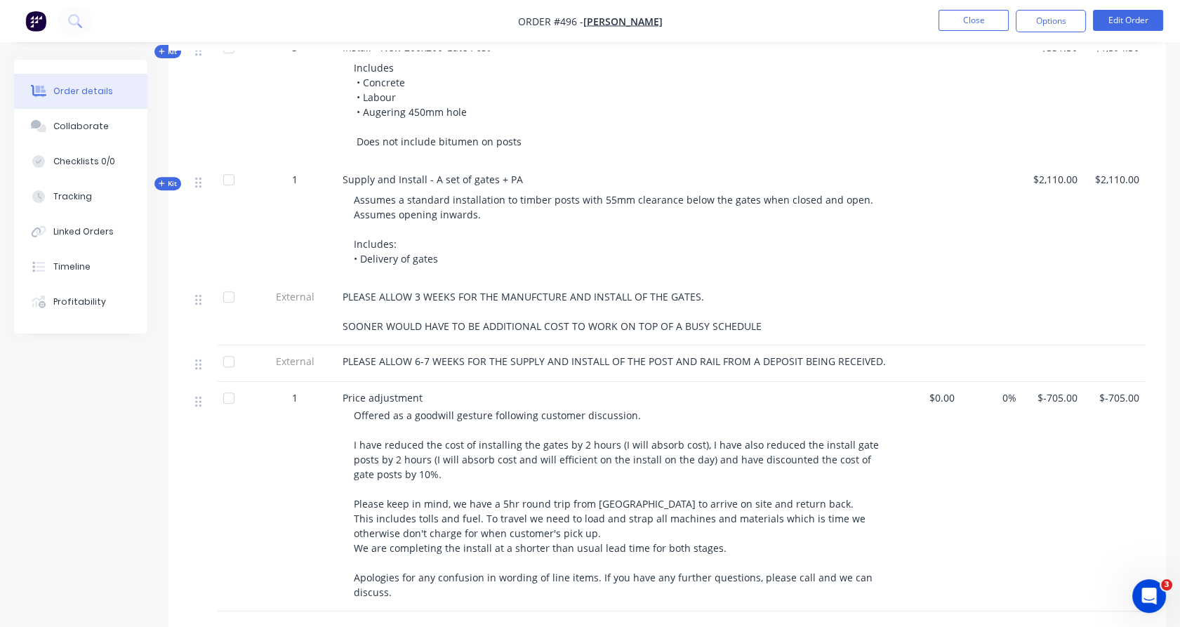
scroll to position [1471, 0]
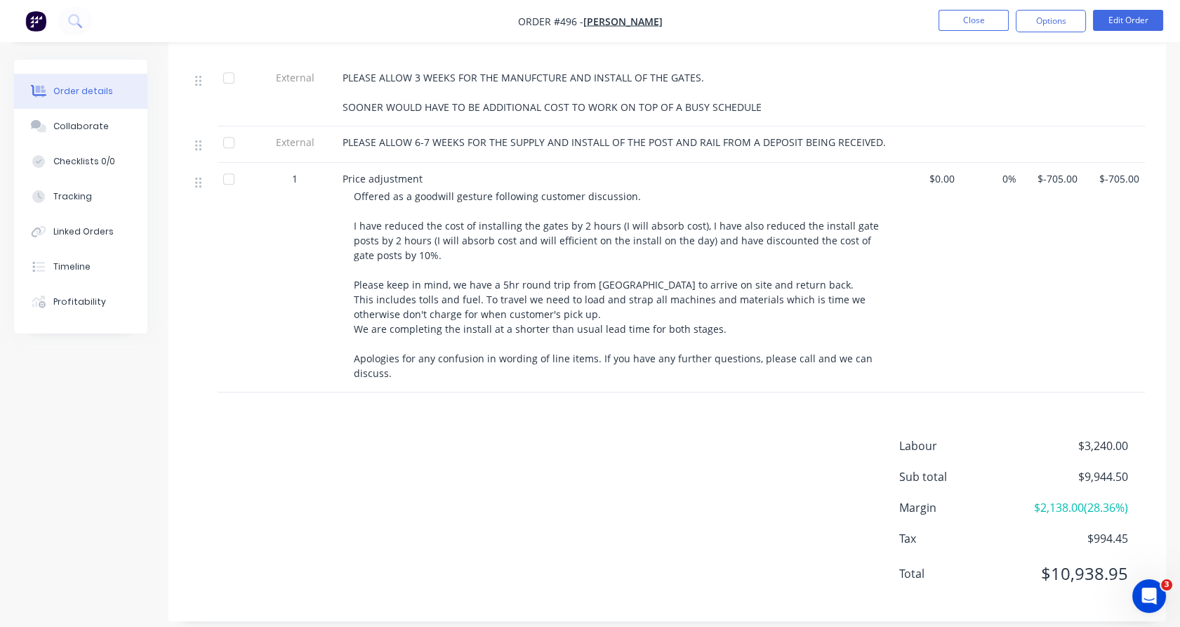
click at [296, 302] on div "1" at bounding box center [295, 277] width 84 height 229
click at [331, 317] on div "1" at bounding box center [295, 277] width 84 height 229
click at [228, 177] on div at bounding box center [229, 179] width 28 height 28
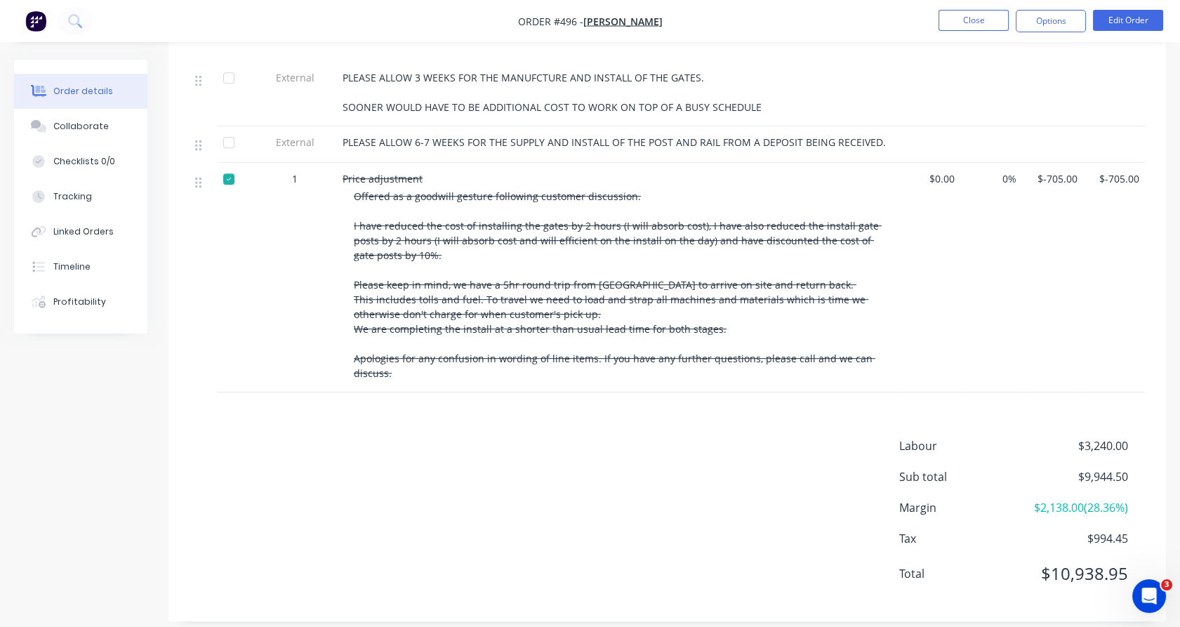
click at [228, 177] on div at bounding box center [229, 179] width 28 height 28
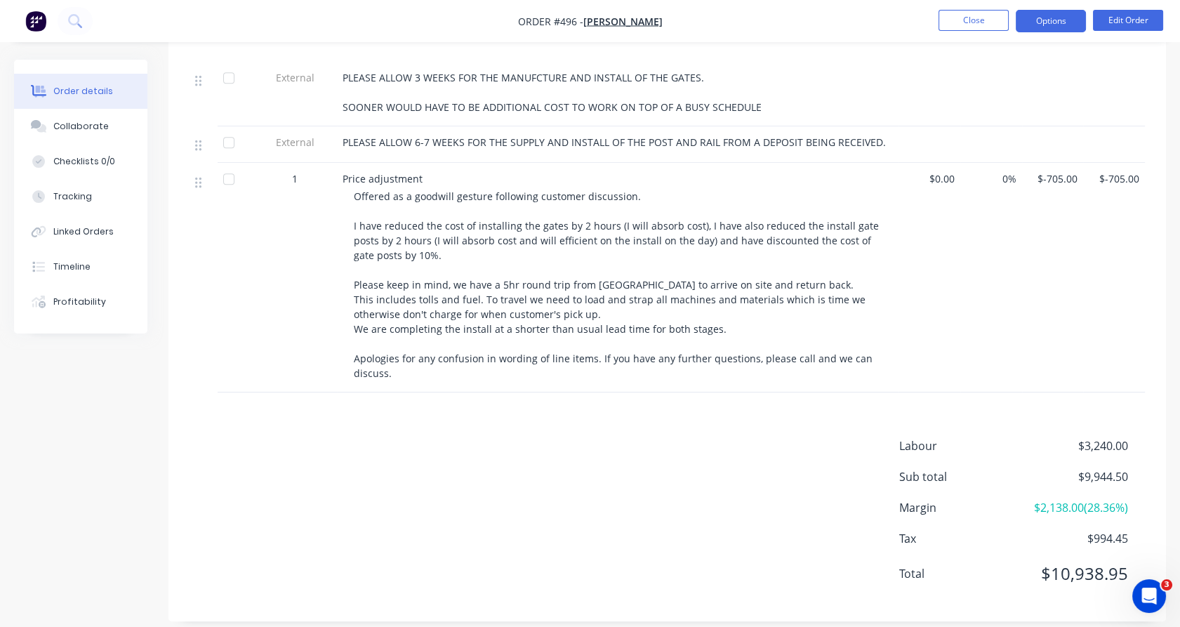
click at [1060, 28] on button "Options" at bounding box center [1050, 21] width 70 height 22
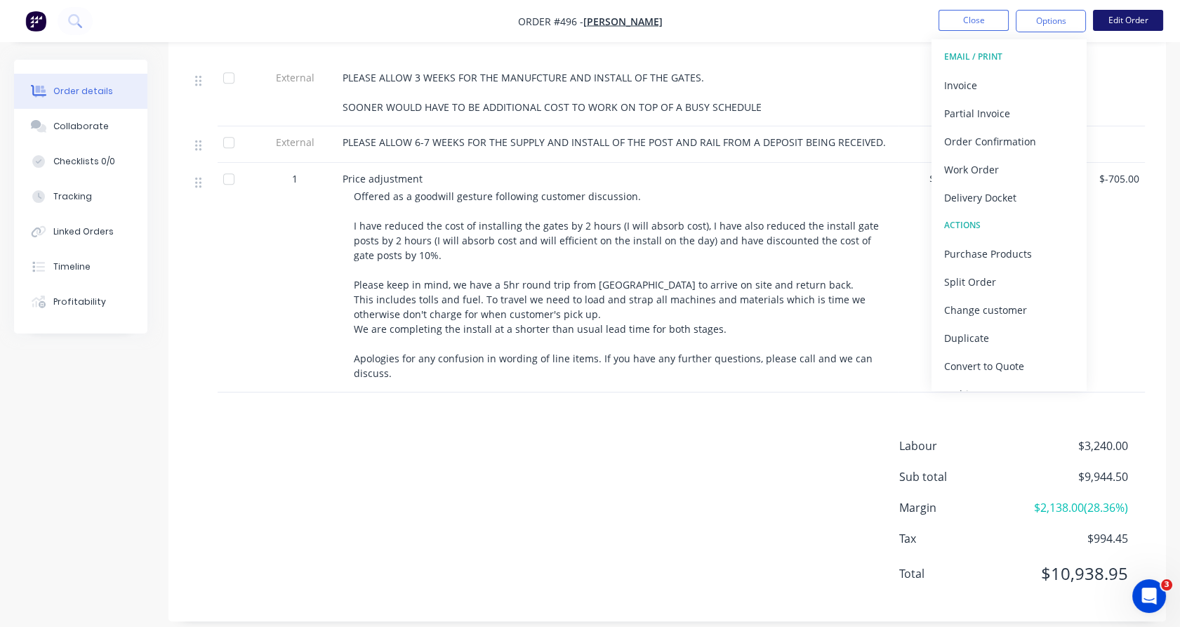
click at [1112, 25] on button "Edit Order" at bounding box center [1128, 20] width 70 height 21
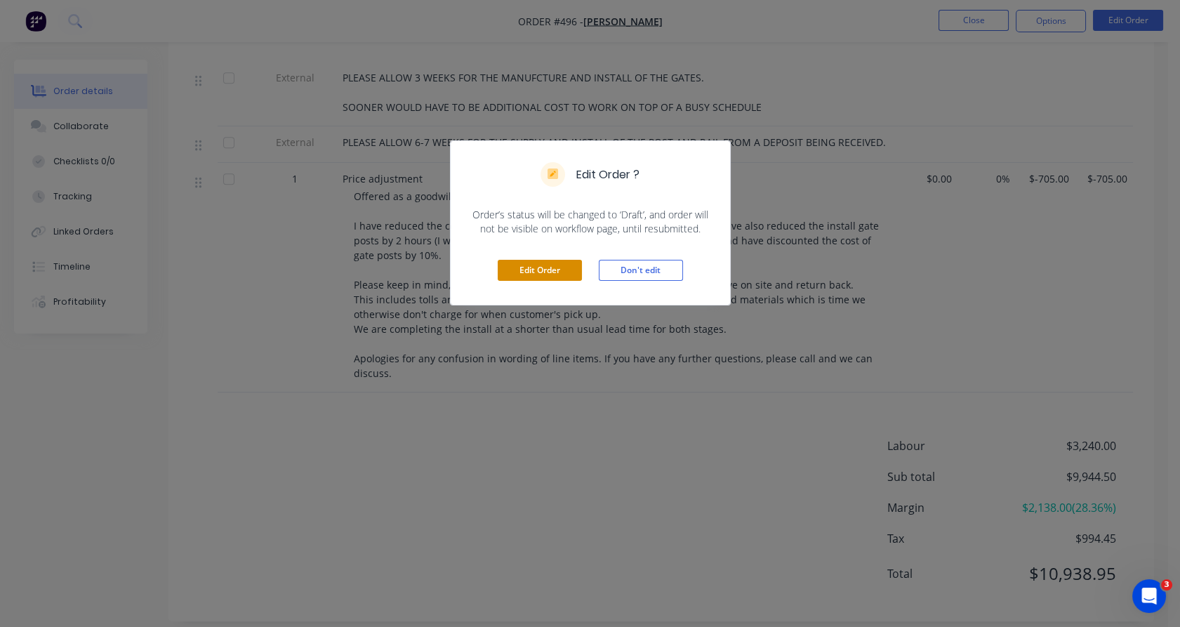
click at [545, 266] on button "Edit Order" at bounding box center [540, 270] width 84 height 21
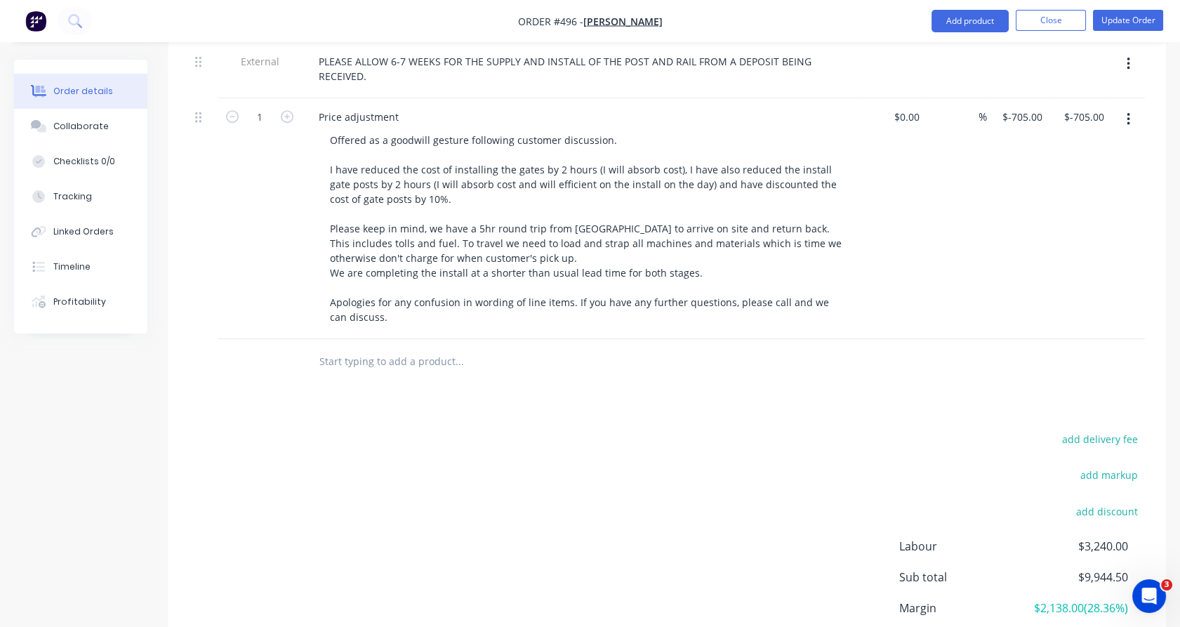
scroll to position [1725, 0]
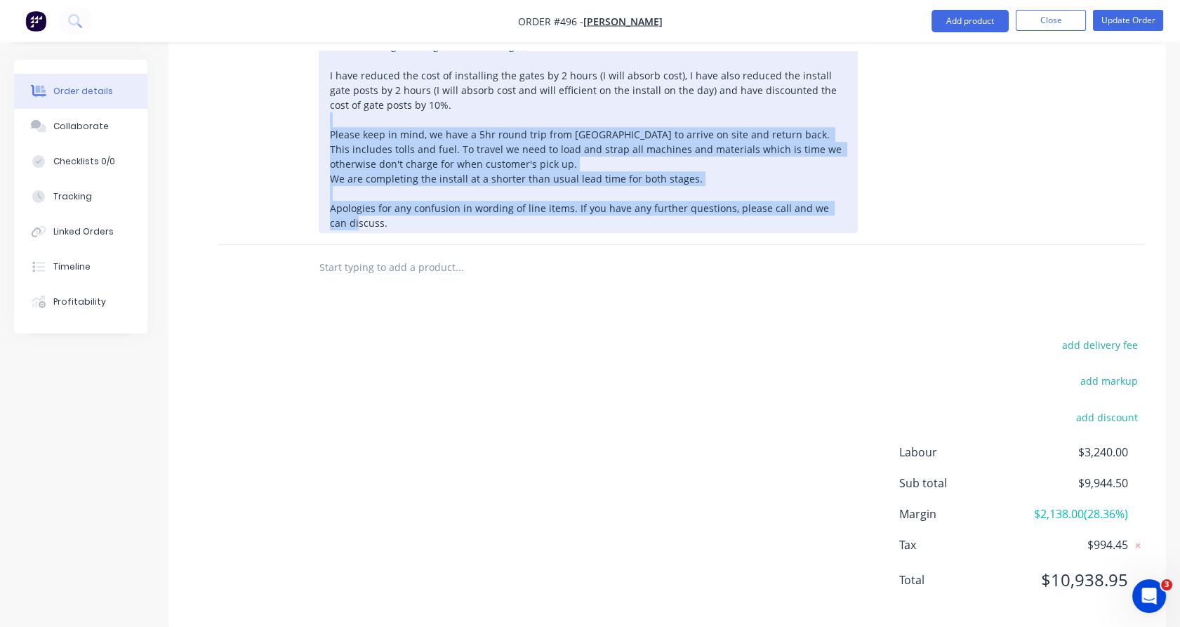
drag, startPoint x: 394, startPoint y: 194, endPoint x: 288, endPoint y: 101, distance: 141.2
click at [288, 101] on div "1 Price adjustment Offered as a goodwill gesture following customer discussion.…" at bounding box center [666, 124] width 955 height 241
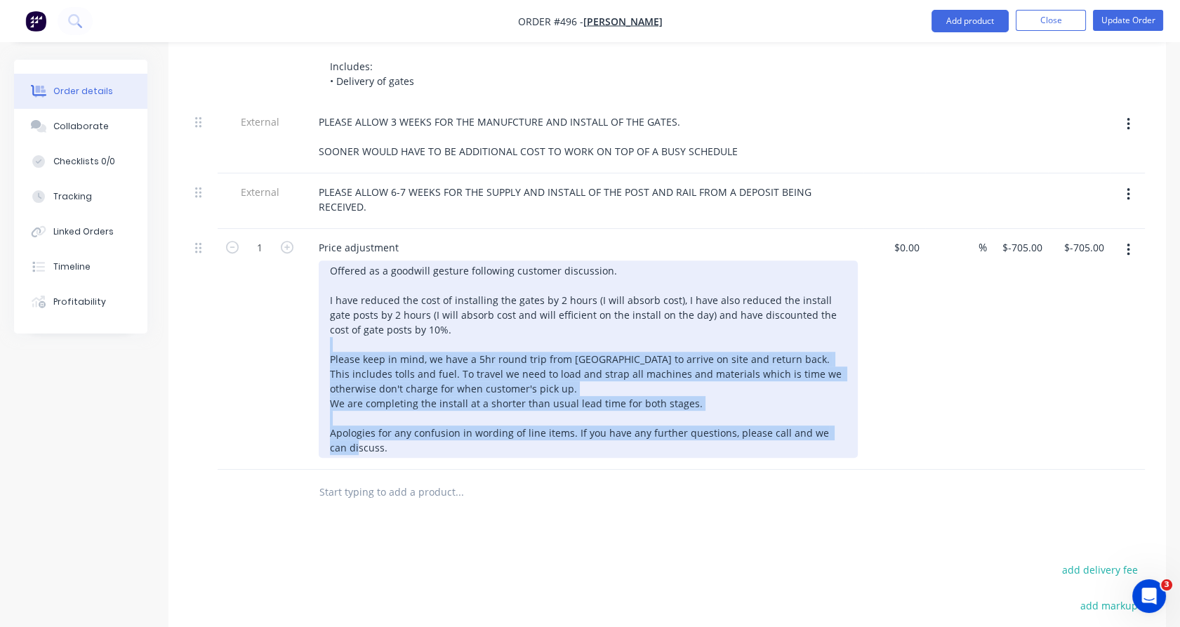
scroll to position [1498, 0]
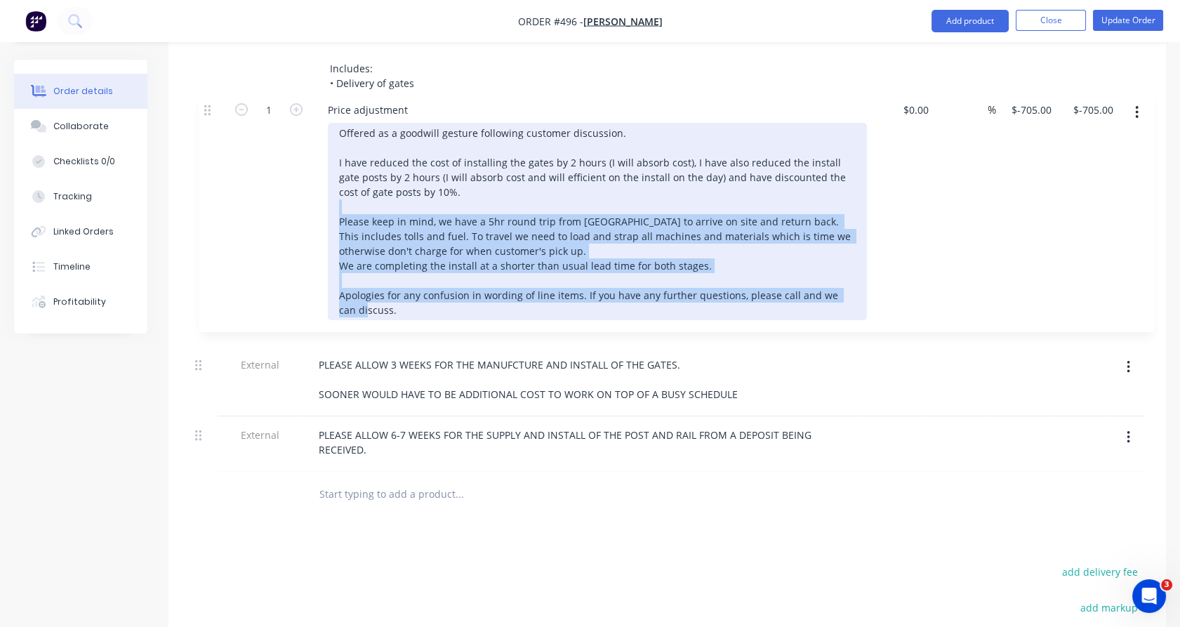
drag, startPoint x: 199, startPoint y: 232, endPoint x: 208, endPoint y: 100, distance: 131.5
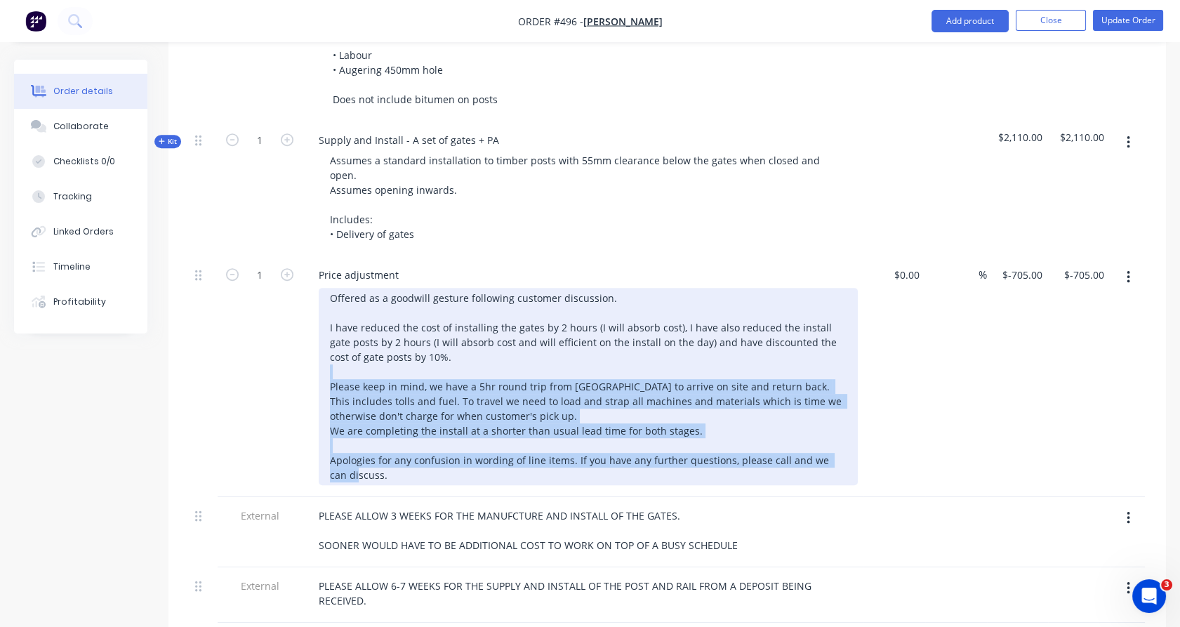
scroll to position [1347, 0]
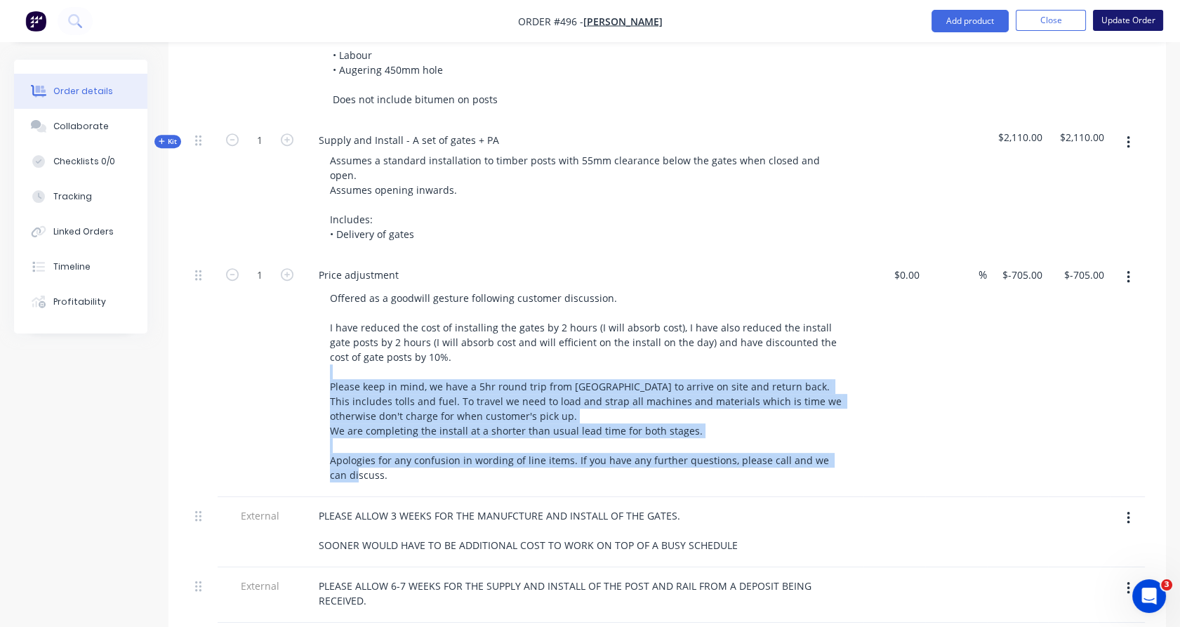
click at [1117, 21] on button "Update Order" at bounding box center [1128, 20] width 70 height 21
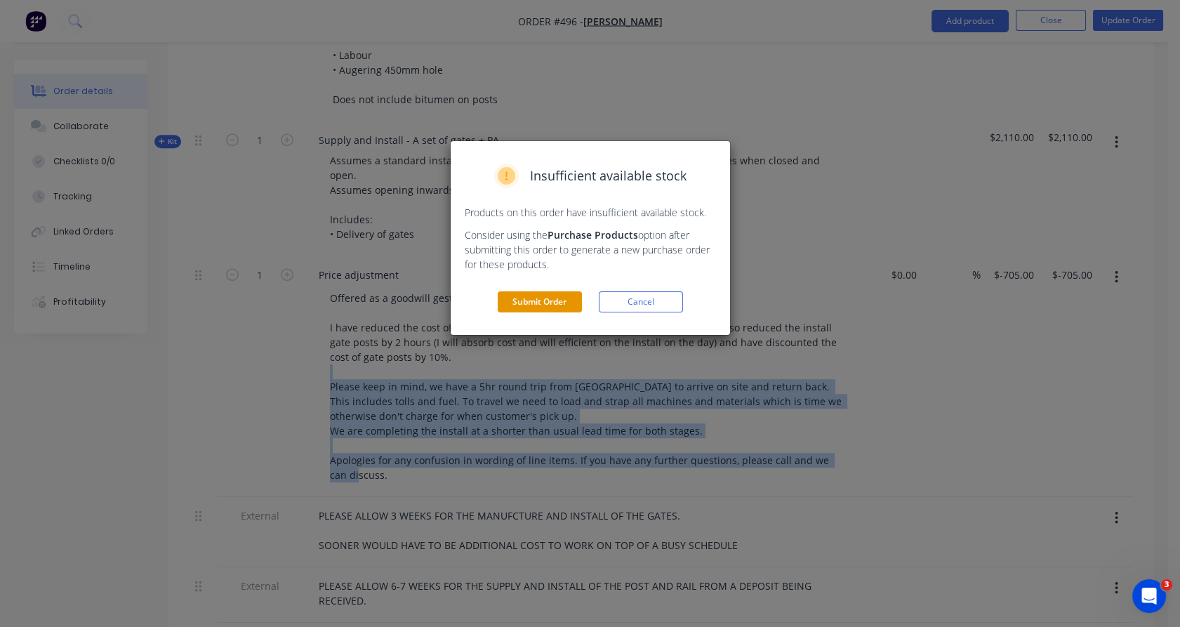
click at [556, 292] on button "Submit Order" at bounding box center [540, 301] width 84 height 21
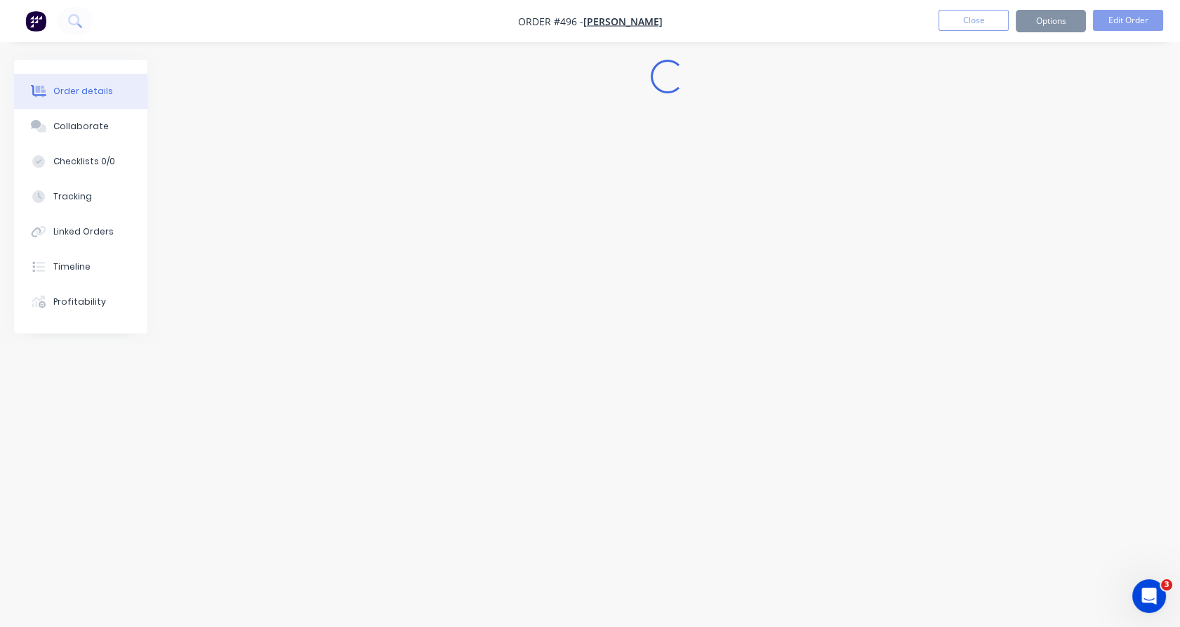
scroll to position [0, 0]
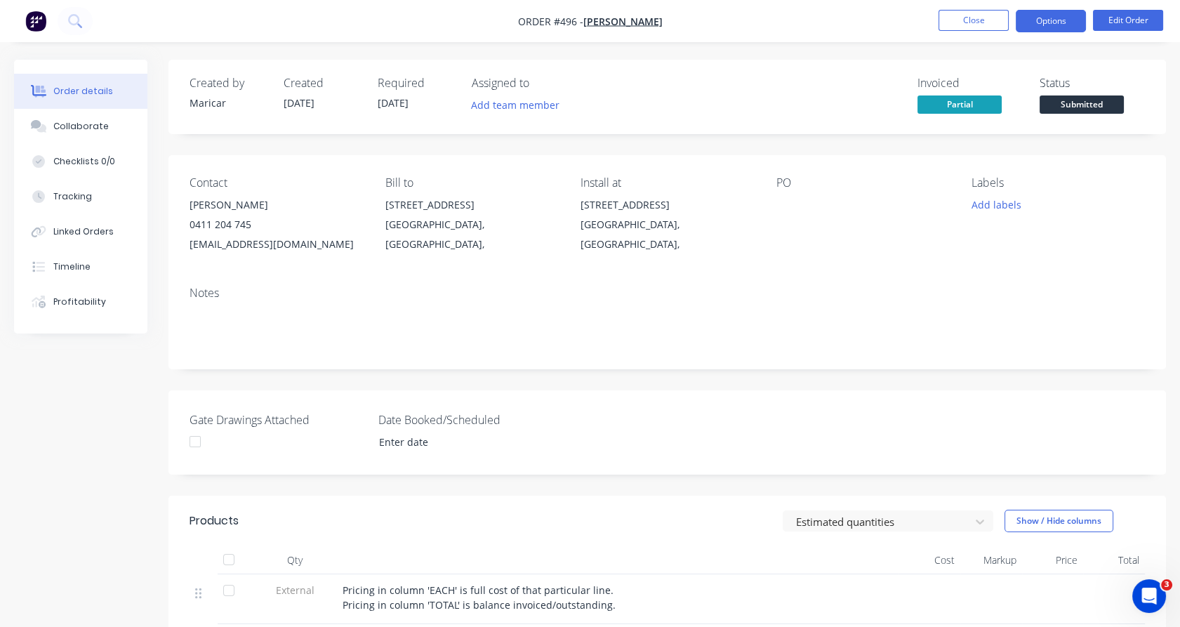
click at [1058, 27] on button "Options" at bounding box center [1050, 21] width 70 height 22
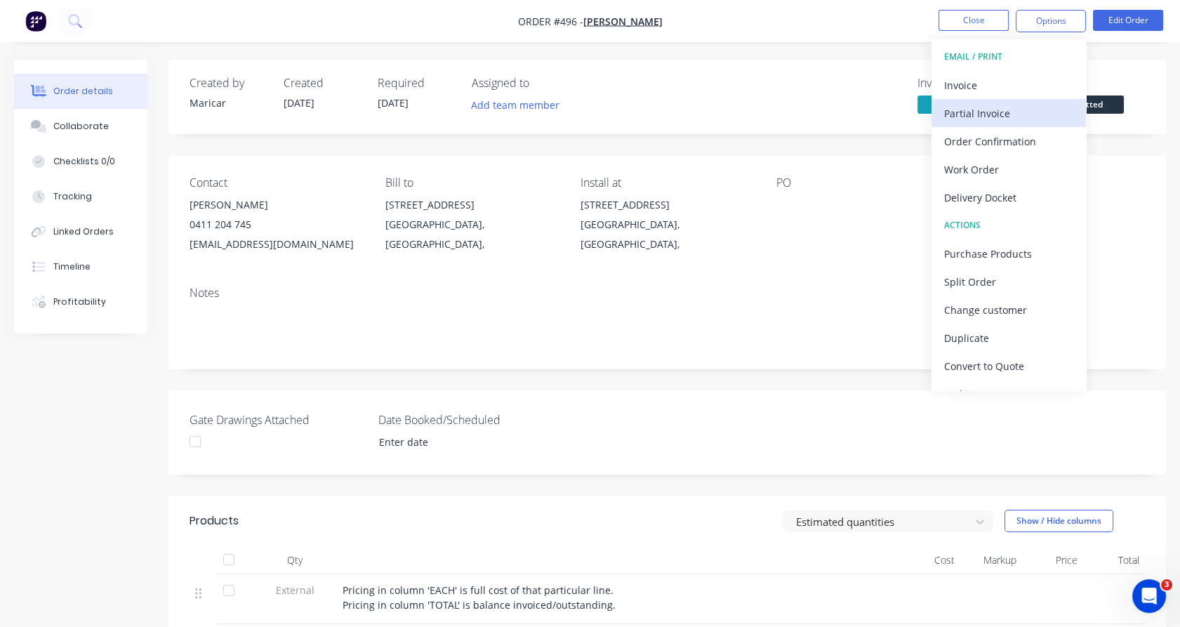
click at [1030, 116] on div "Partial Invoice" at bounding box center [1008, 113] width 129 height 20
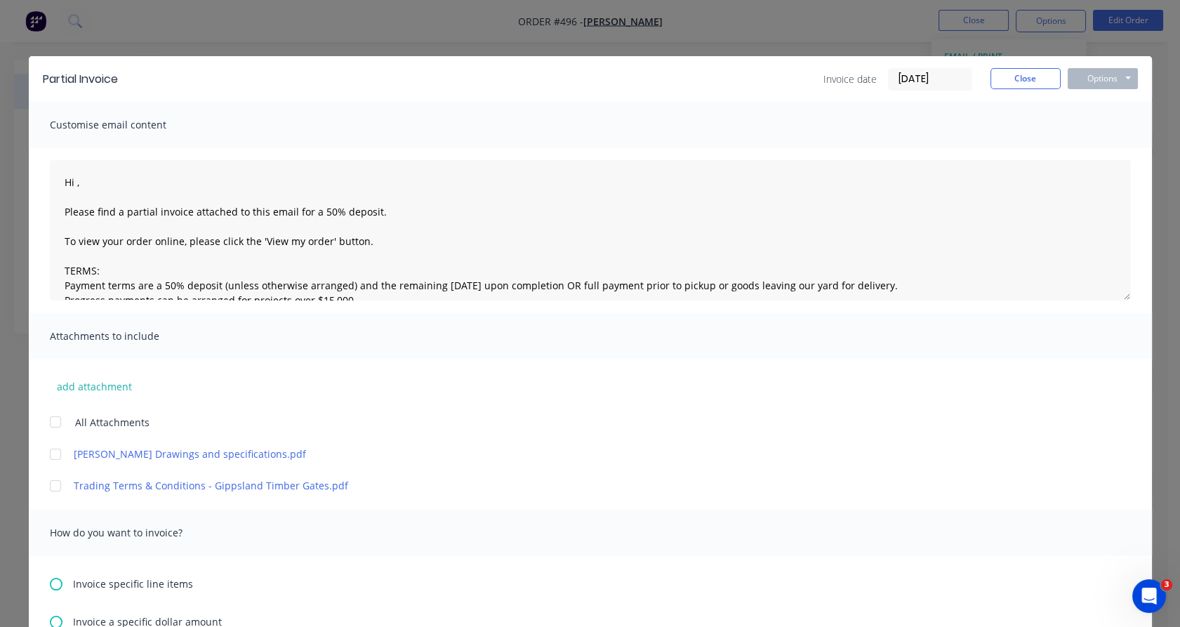
scroll to position [220, 0]
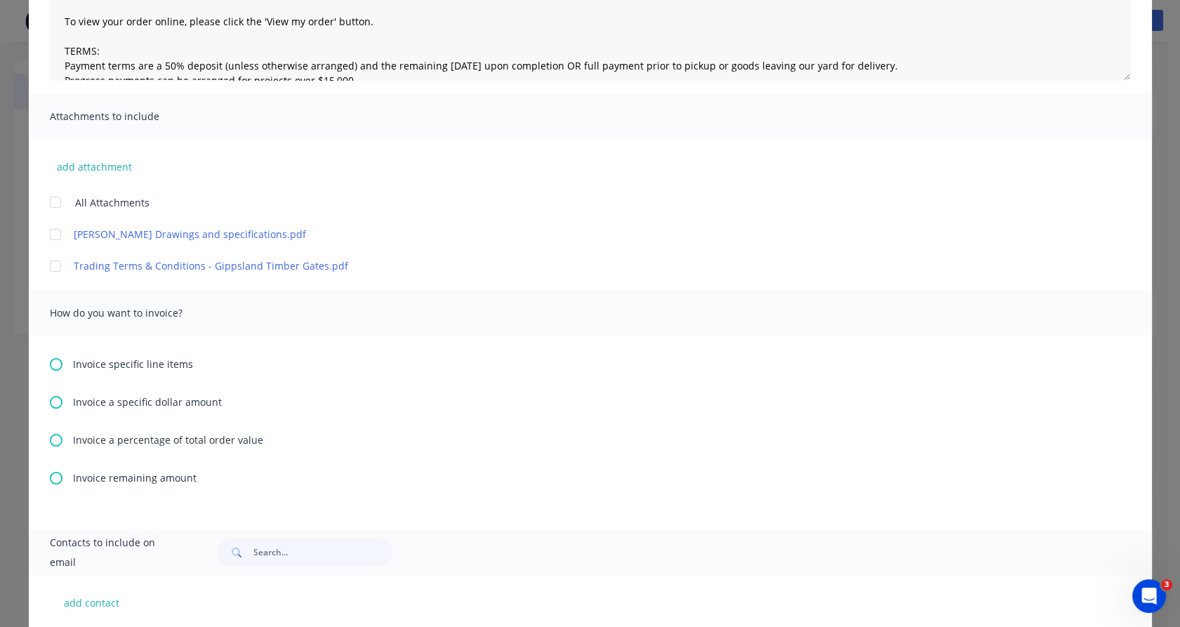
click at [174, 476] on span "Invoice remaining amount" at bounding box center [135, 477] width 124 height 15
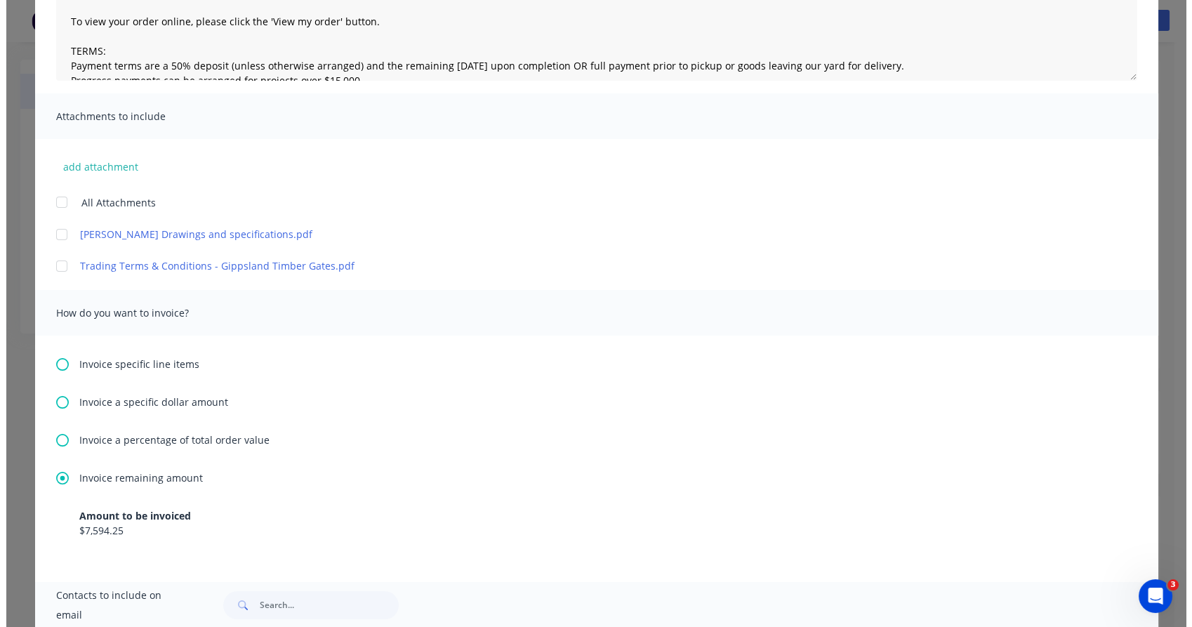
scroll to position [0, 0]
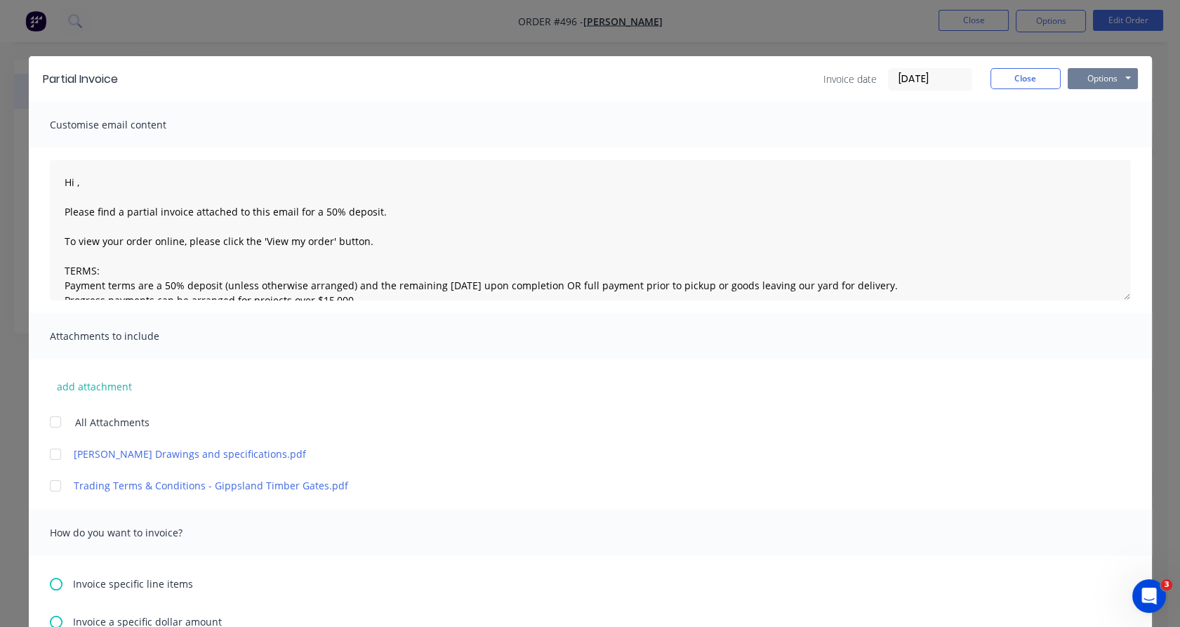
click at [1084, 80] on button "Options" at bounding box center [1102, 78] width 70 height 21
type textarea "Hi , Please find a partial invoice attached to this email for a 50% deposit. To…"
click at [1118, 104] on button "Preview" at bounding box center [1112, 103] width 90 height 23
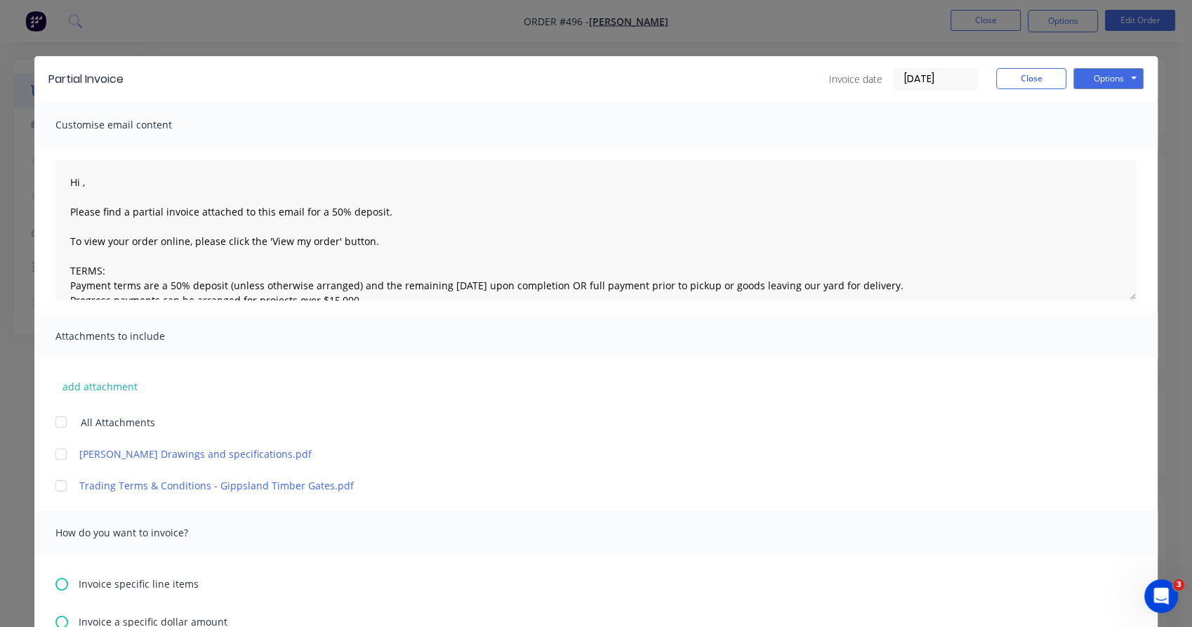
type textarea "Hi , Please find a partial invoice attached to this email for a 50% deposit. To…"
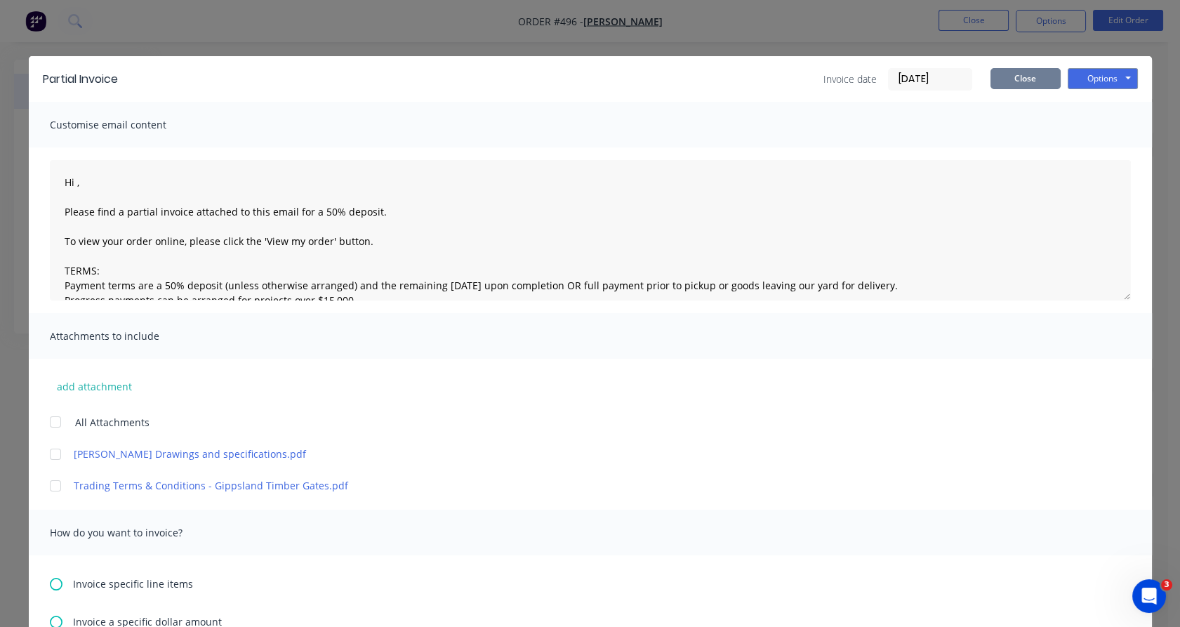
click at [1038, 79] on button "Close" at bounding box center [1025, 78] width 70 height 21
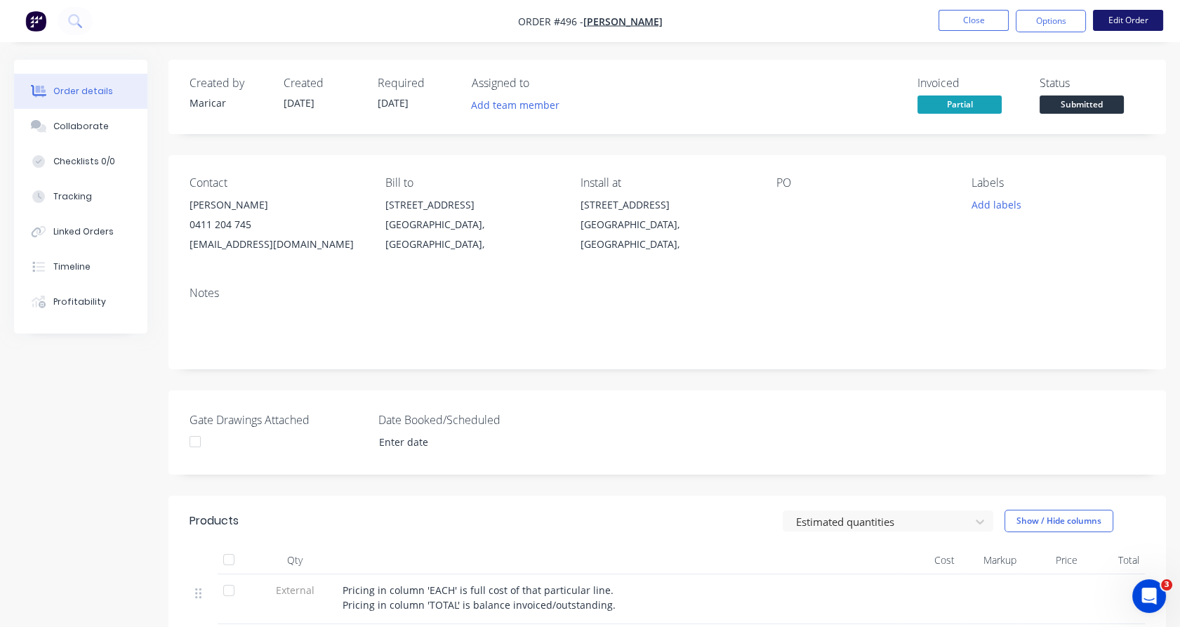
click at [1139, 22] on button "Edit Order" at bounding box center [1128, 20] width 70 height 21
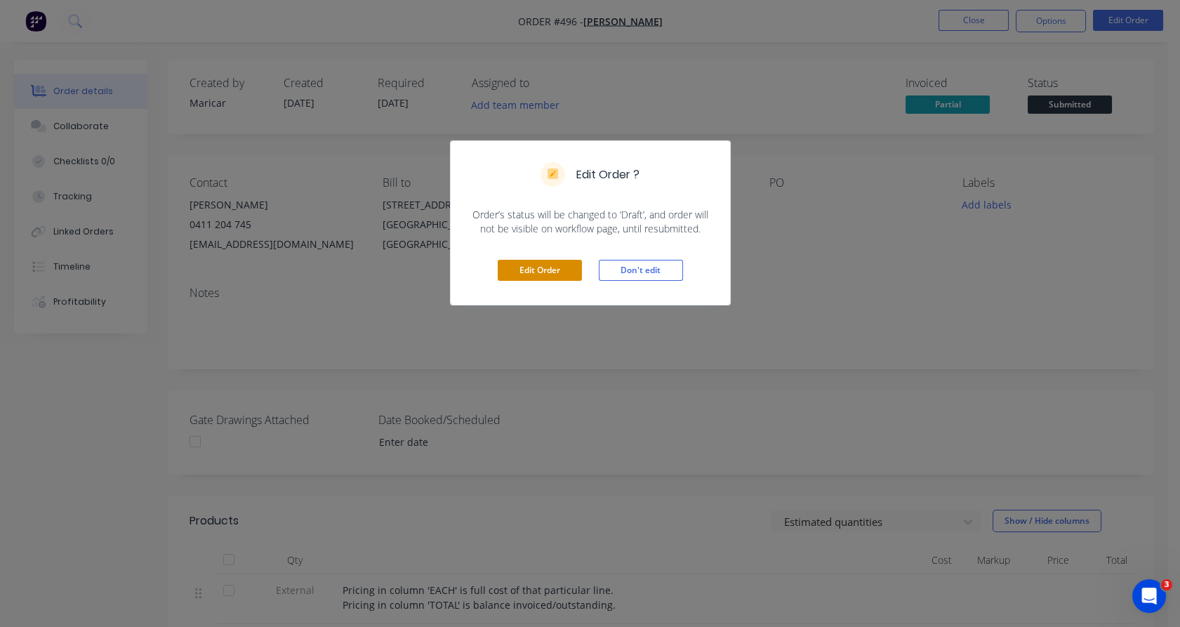
click at [545, 261] on button "Edit Order" at bounding box center [540, 270] width 84 height 21
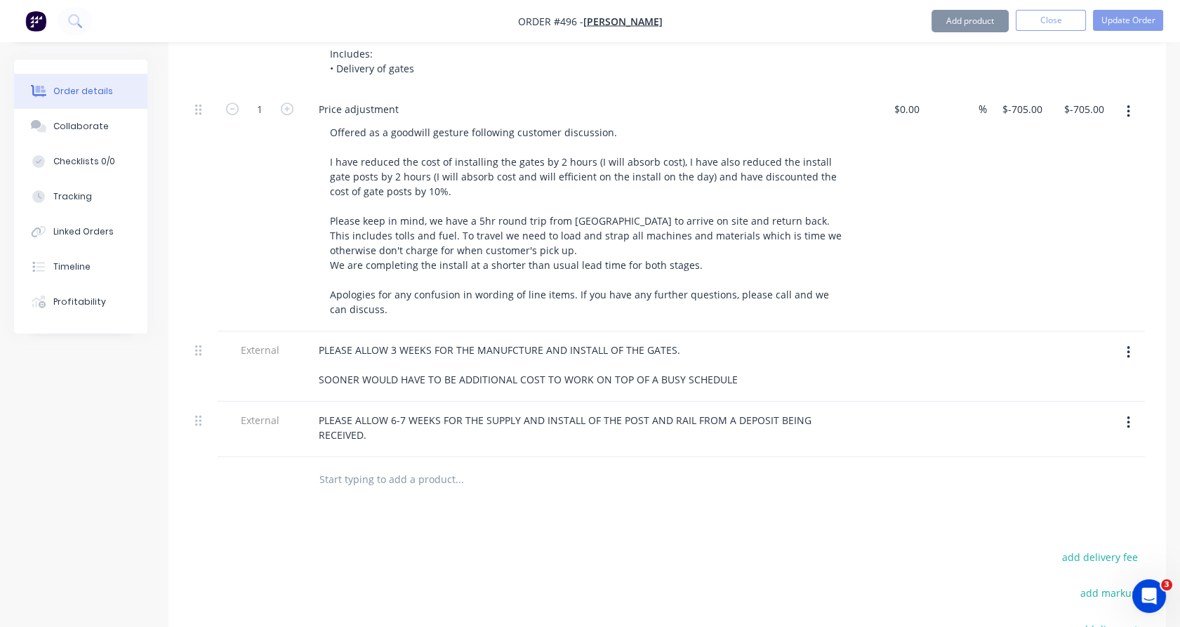
scroll to position [1725, 0]
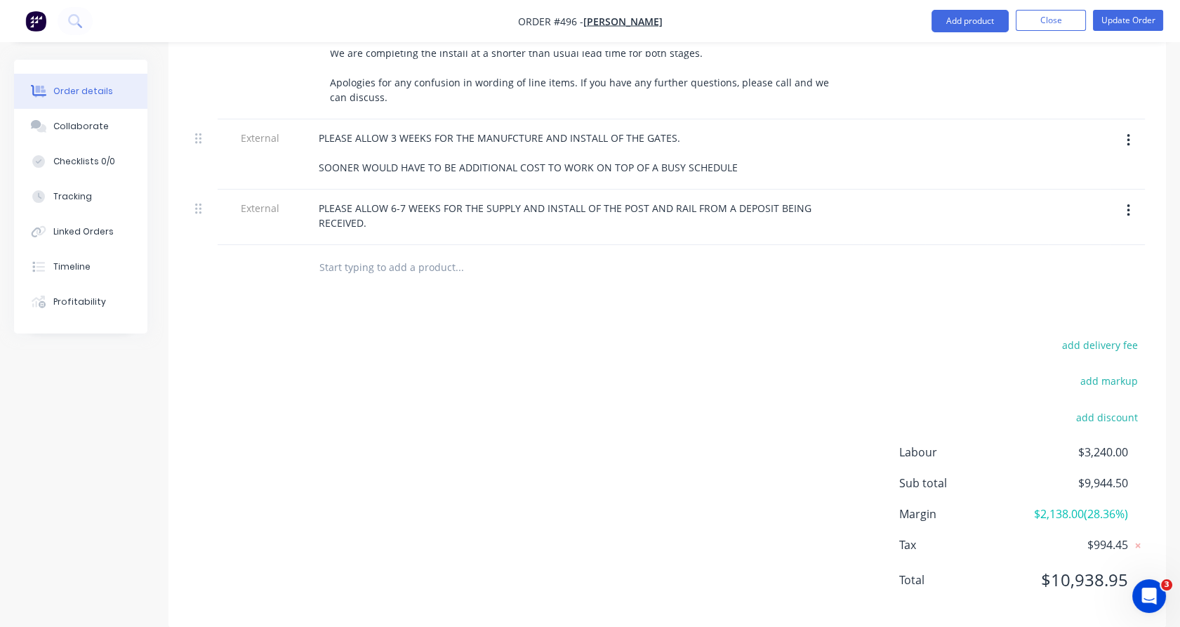
click at [368, 253] on input "text" at bounding box center [459, 267] width 281 height 28
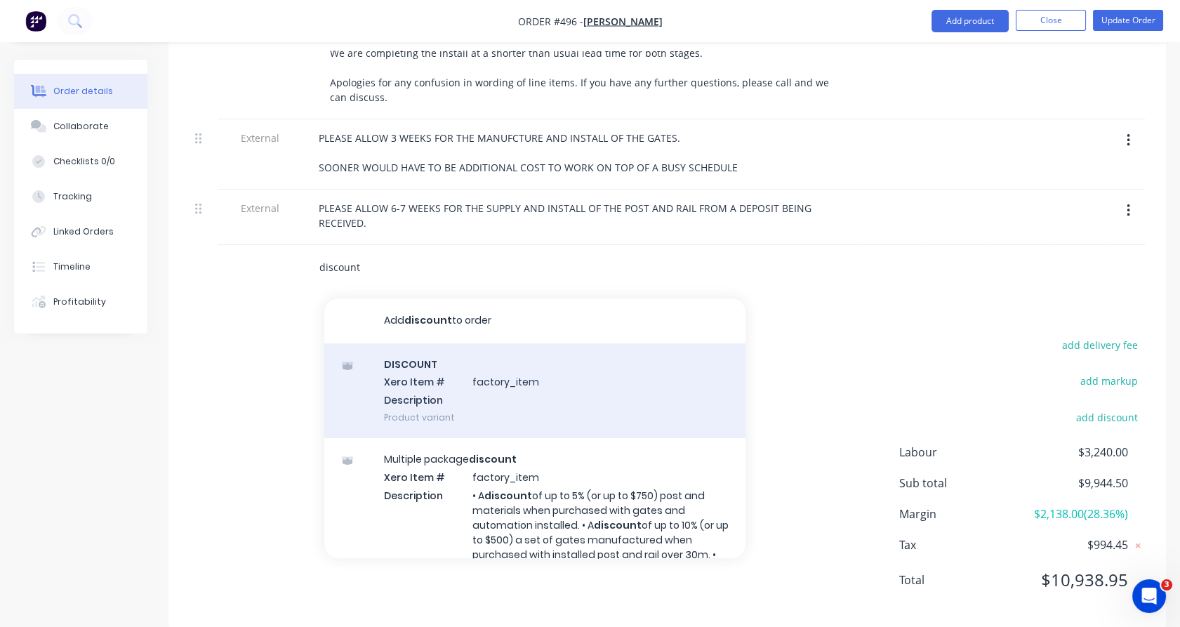
type input "discount"
click at [422, 348] on div "DISCOUNT Xero Item # factory_item Description Product variant" at bounding box center [534, 390] width 421 height 95
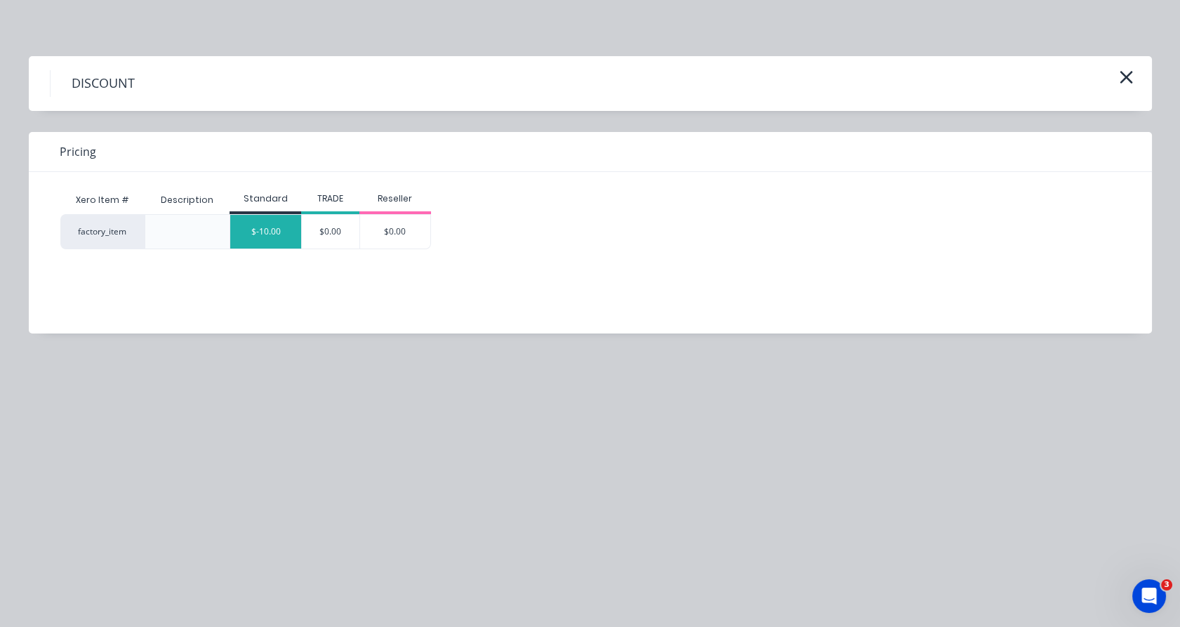
click at [265, 220] on div "$-10.00" at bounding box center [265, 232] width 71 height 34
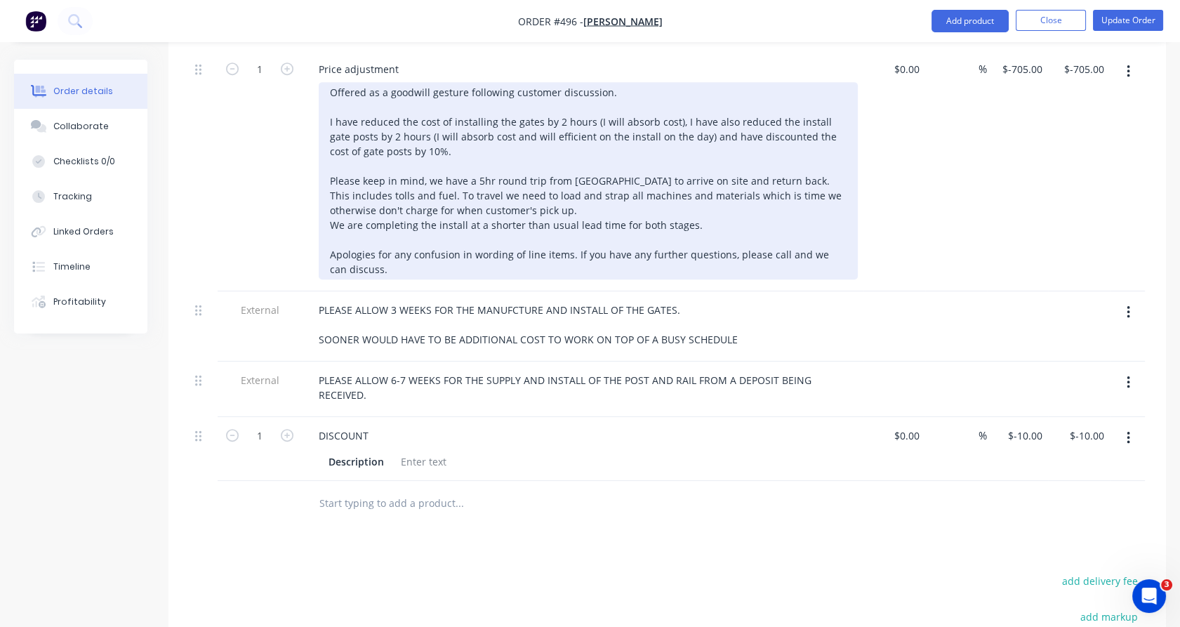
scroll to position [1510, 0]
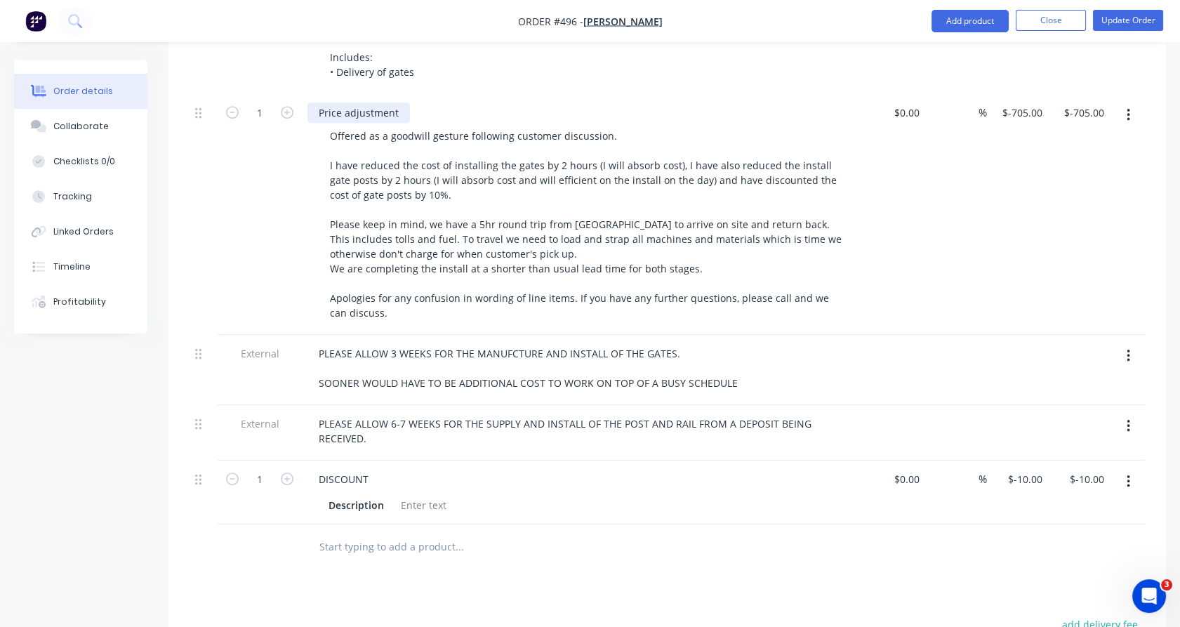
click at [362, 102] on div "Price adjustment" at bounding box center [358, 112] width 102 height 20
copy div "Price adjustment"
click at [352, 469] on div "DISCOUNT" at bounding box center [343, 479] width 72 height 20
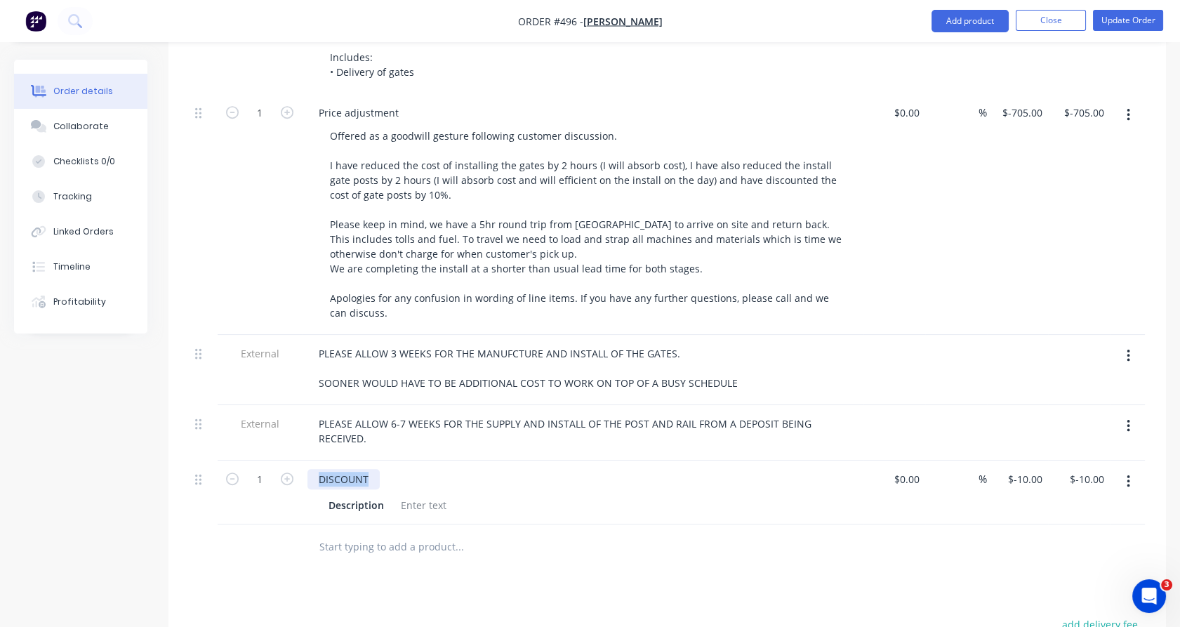
click at [352, 469] on div "DISCOUNT" at bounding box center [343, 479] width 72 height 20
drag, startPoint x: 352, startPoint y: 453, endPoint x: 334, endPoint y: 455, distance: 17.8
click at [334, 469] on div "DISCOUNT" at bounding box center [343, 479] width 72 height 20
paste div
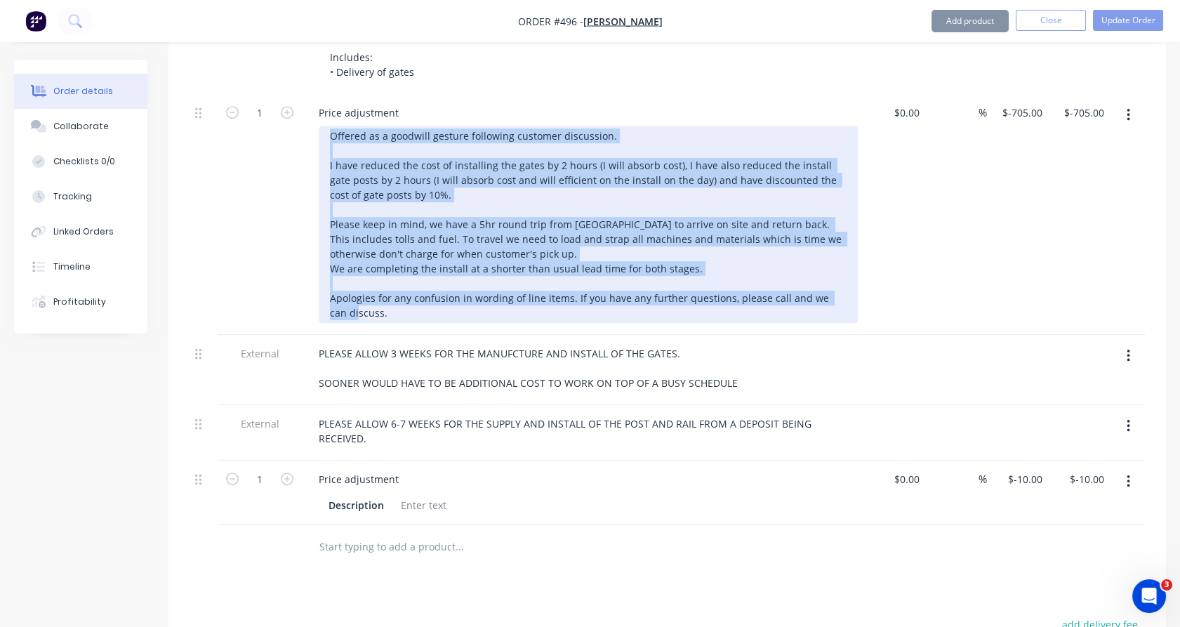
drag, startPoint x: 391, startPoint y: 299, endPoint x: 328, endPoint y: 112, distance: 197.1
click at [328, 126] on div "Offered as a goodwill gesture following customer discussion. I have reduced the…" at bounding box center [588, 224] width 539 height 197
copy div "Offered as a goodwill gesture following customer discussion. I have reduced the…"
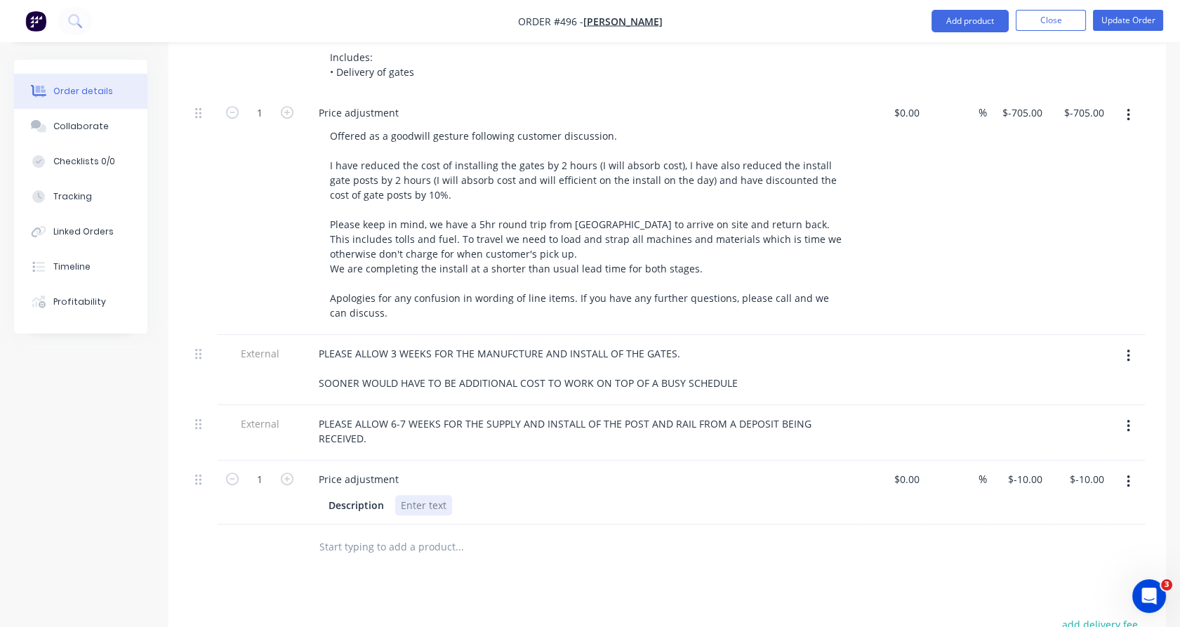
click at [424, 495] on div at bounding box center [423, 505] width 57 height 20
paste div
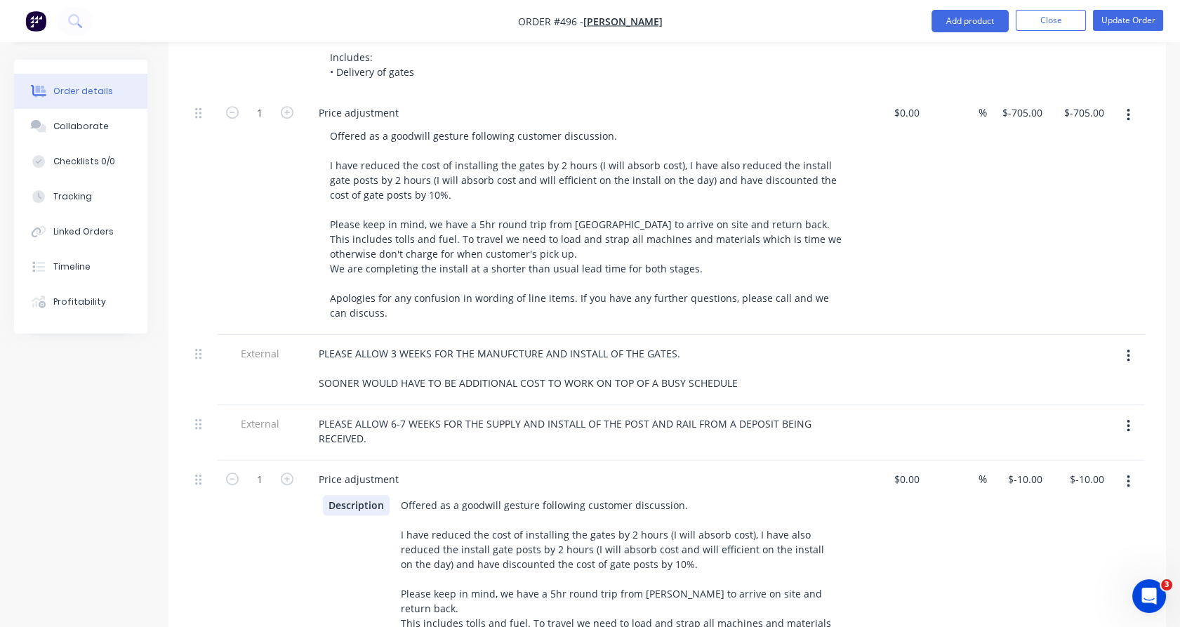
click at [356, 531] on div "Description Offered as a goodwill gesture following customer discussion. I have…" at bounding box center [580, 601] width 514 height 212
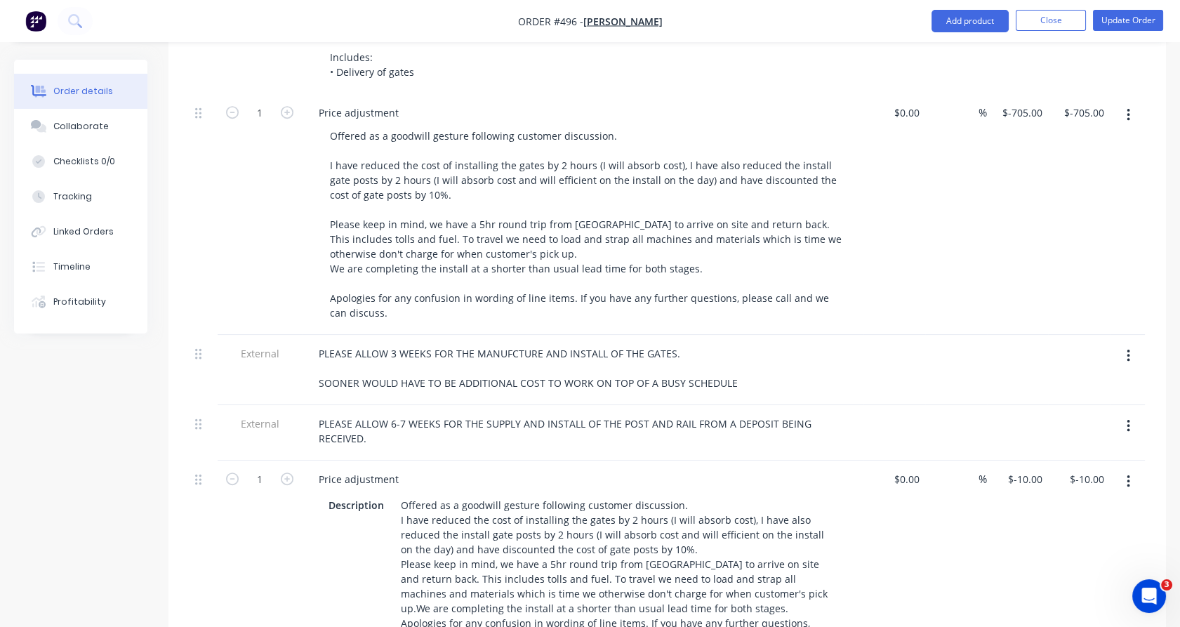
click at [1027, 507] on div "$-10.00 $-10.00" at bounding box center [1018, 558] width 62 height 196
click at [1044, 469] on input "-10" at bounding box center [1037, 479] width 22 height 20
type input "$-705.00"
click at [1086, 405] on div at bounding box center [1079, 432] width 62 height 55
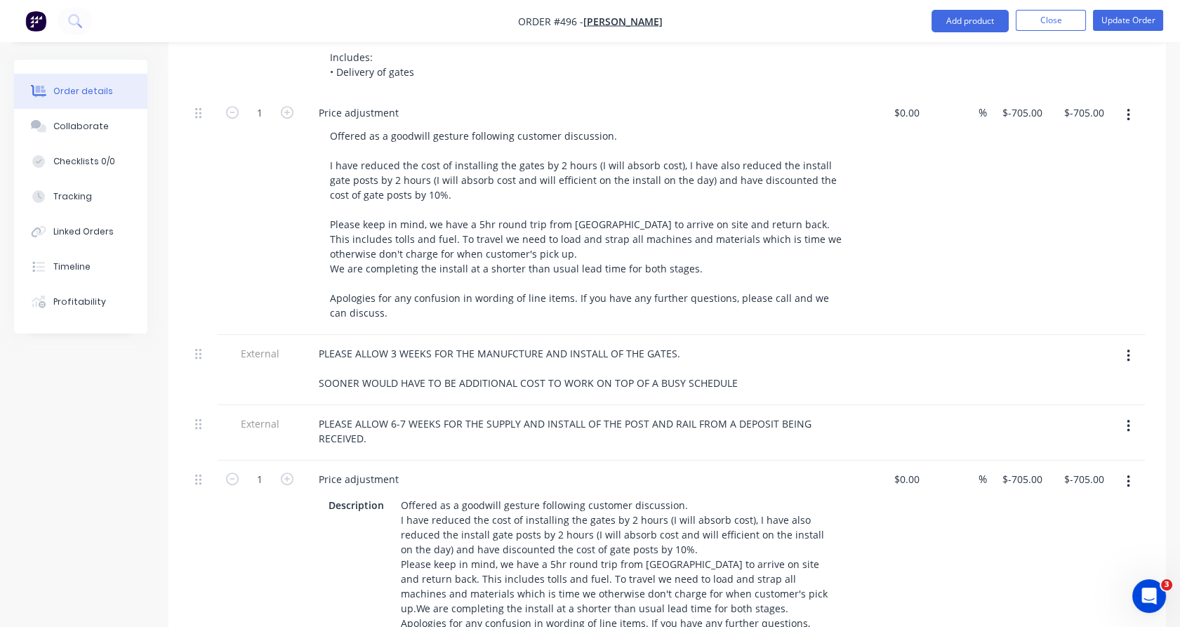
click at [1131, 102] on button "button" at bounding box center [1128, 114] width 33 height 25
click at [1096, 226] on div "Delete" at bounding box center [1078, 236] width 108 height 20
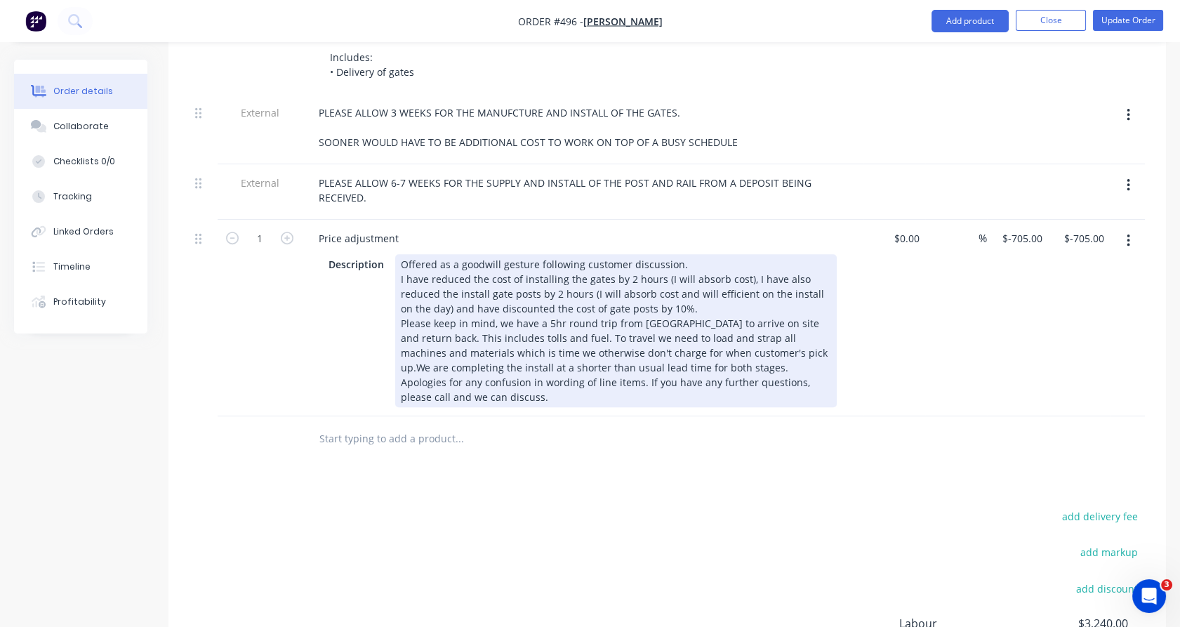
click at [683, 254] on div "Offered as a goodwill gesture following customer discussion. I have reduced the…" at bounding box center [615, 330] width 441 height 153
click at [679, 306] on div "Offered as a goodwill gesture following customer discussion. I have reduced the…" at bounding box center [615, 330] width 441 height 153
click at [735, 376] on div "Offered as a goodwill gesture following customer discussion. I have reduced the…" at bounding box center [615, 330] width 441 height 153
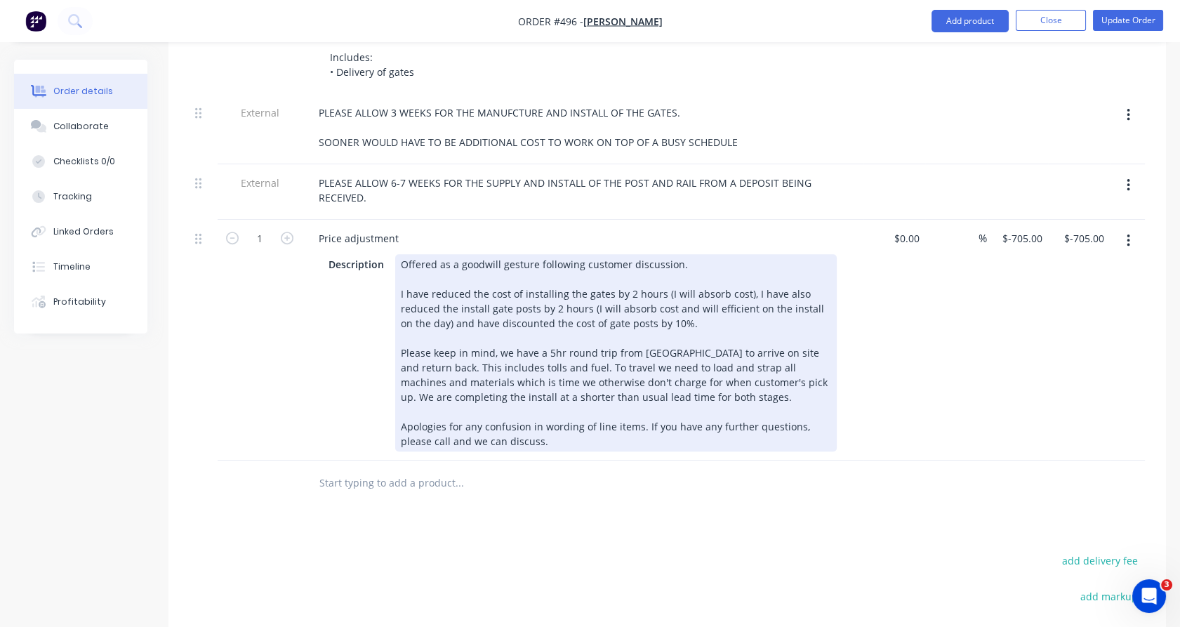
click at [311, 342] on div "Description Offered as a goodwill gesture following customer discussion. I have…" at bounding box center [582, 351] width 550 height 200
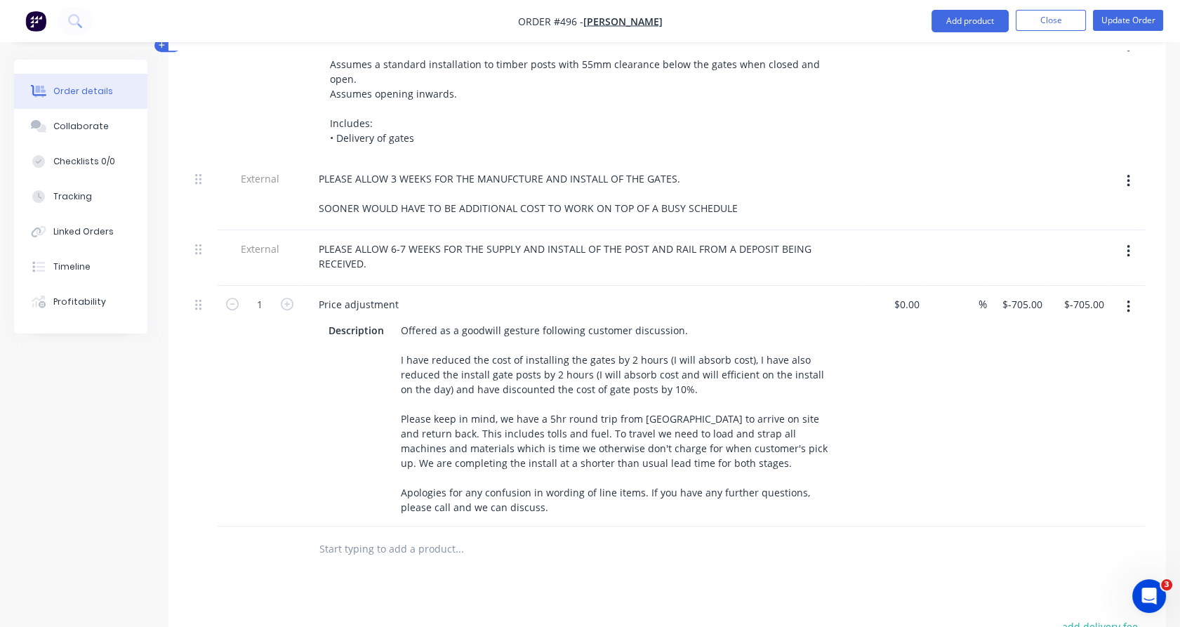
click at [1025, 125] on div "$2,110.00" at bounding box center [1018, 92] width 62 height 135
click at [1100, 19] on button "Update Order" at bounding box center [1128, 20] width 70 height 21
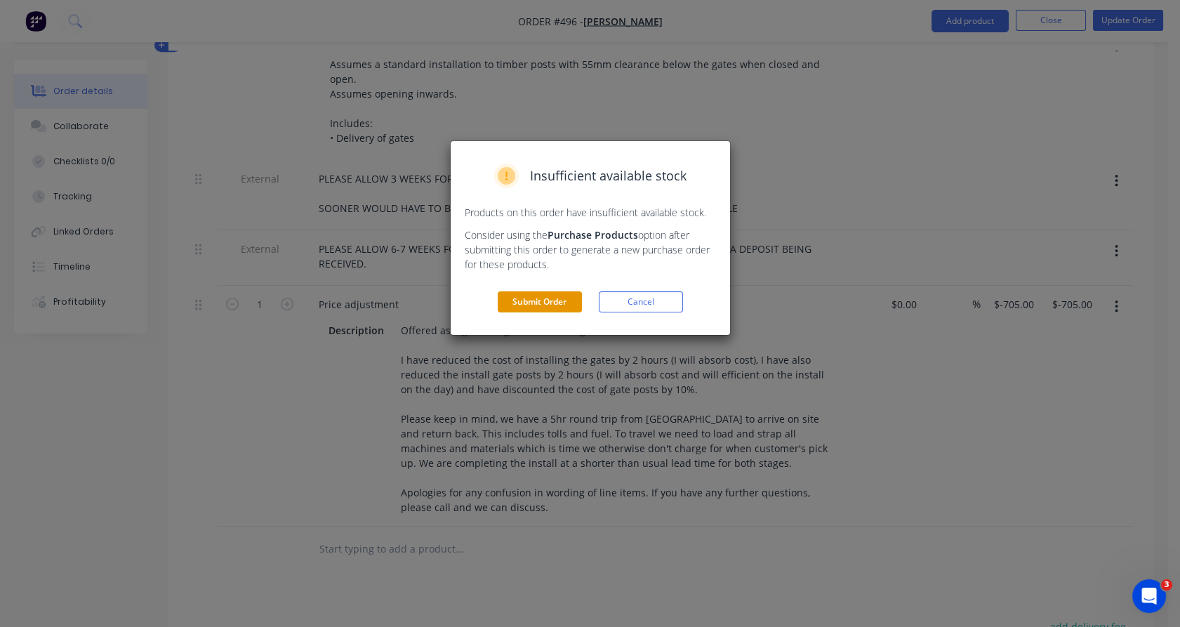
click at [539, 307] on button "Submit Order" at bounding box center [540, 301] width 84 height 21
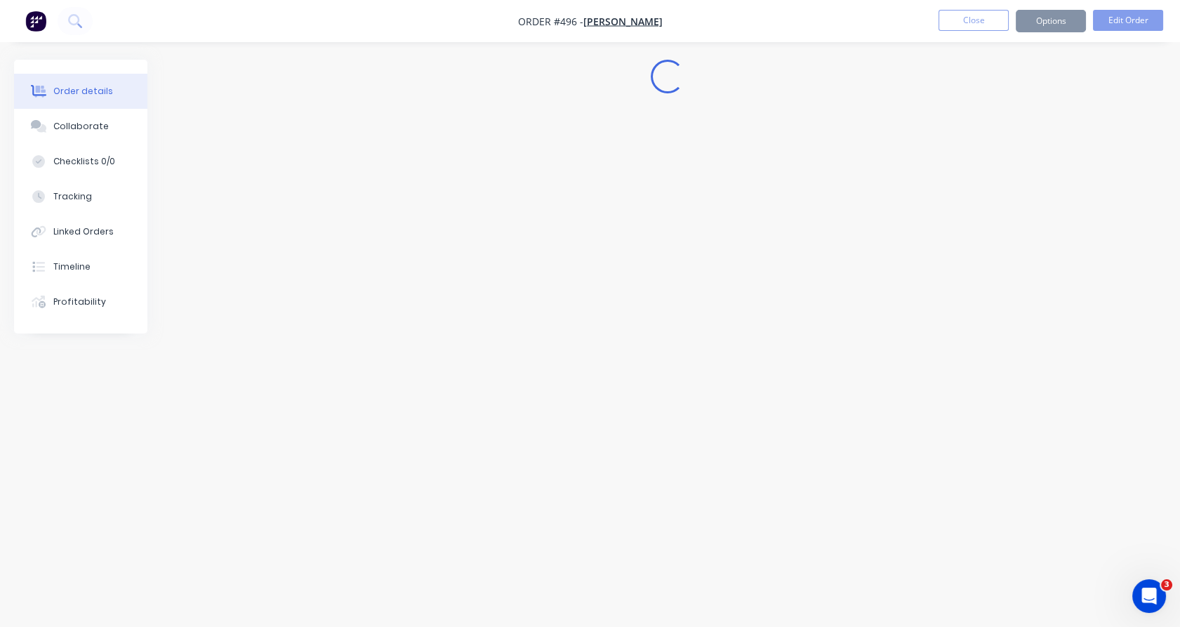
scroll to position [0, 0]
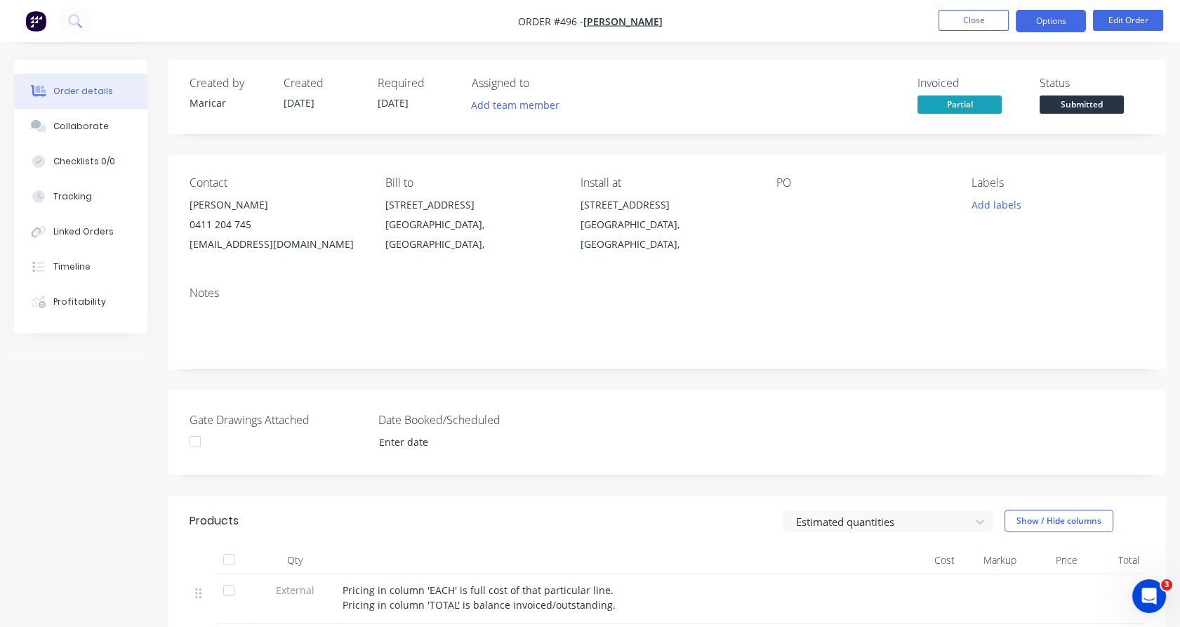
click at [1053, 21] on button "Options" at bounding box center [1050, 21] width 70 height 22
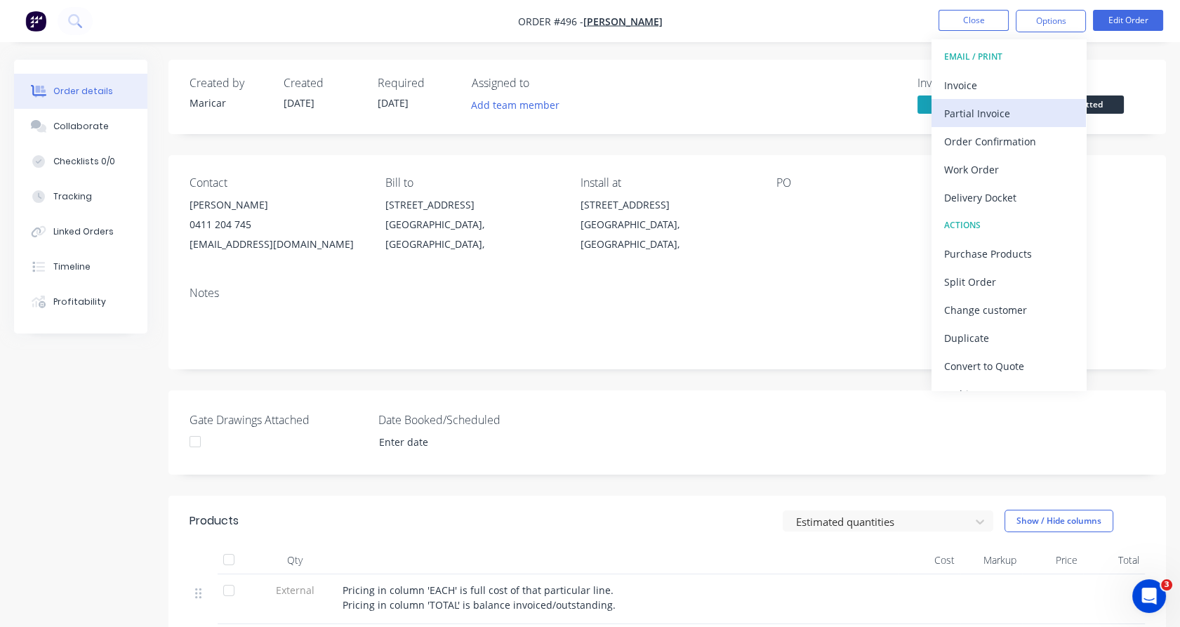
click at [1005, 113] on div "Partial Invoice" at bounding box center [1008, 113] width 129 height 20
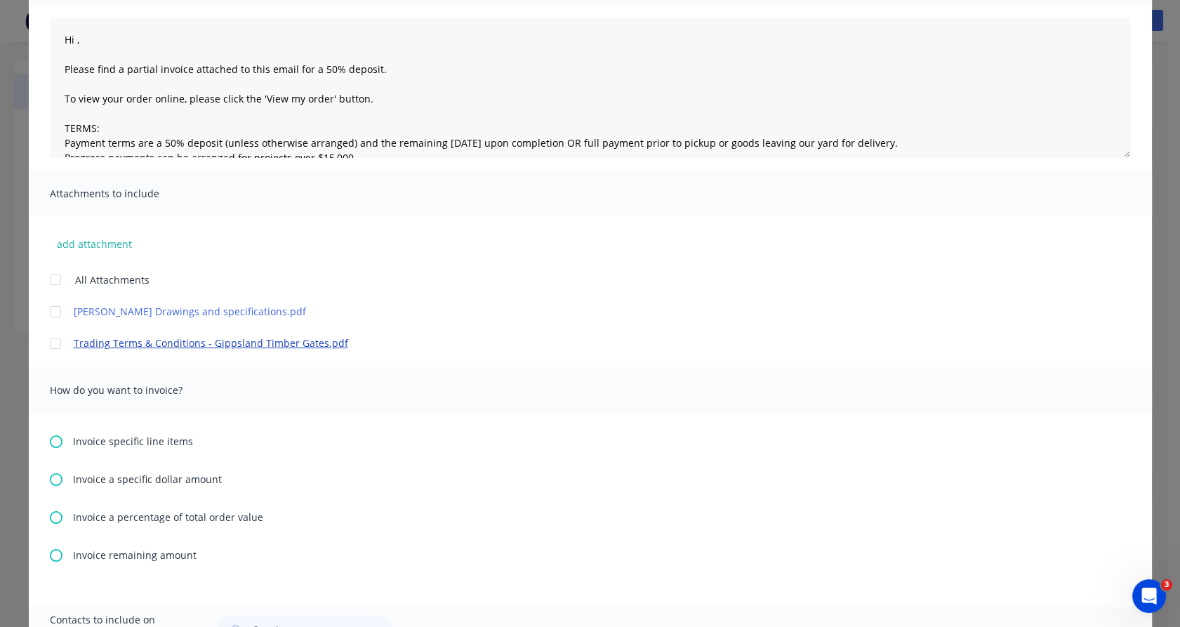
scroll to position [143, 0]
click at [210, 517] on span "Invoice a percentage of total order value" at bounding box center [168, 516] width 190 height 15
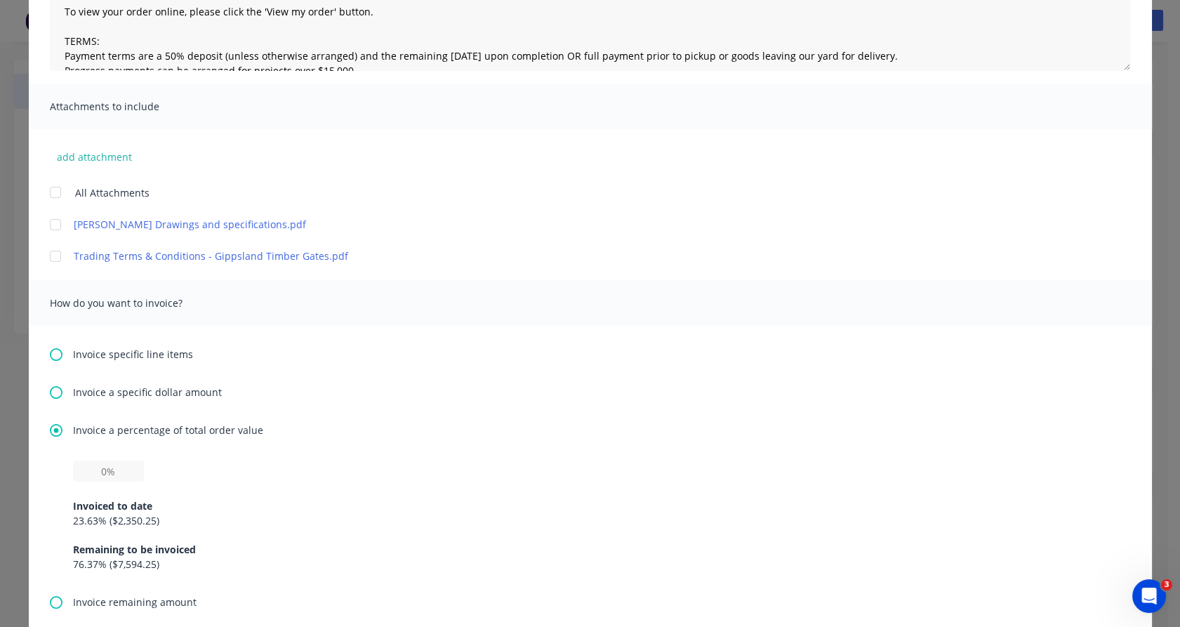
scroll to position [295, 0]
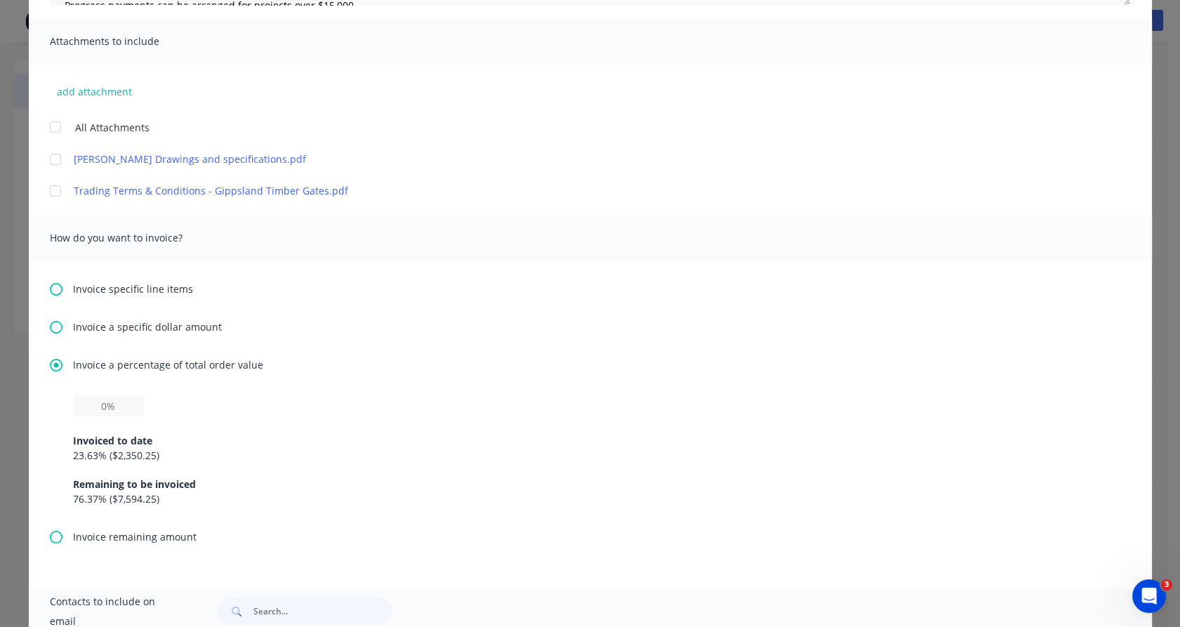
click at [128, 539] on span "Invoice remaining amount" at bounding box center [135, 536] width 124 height 15
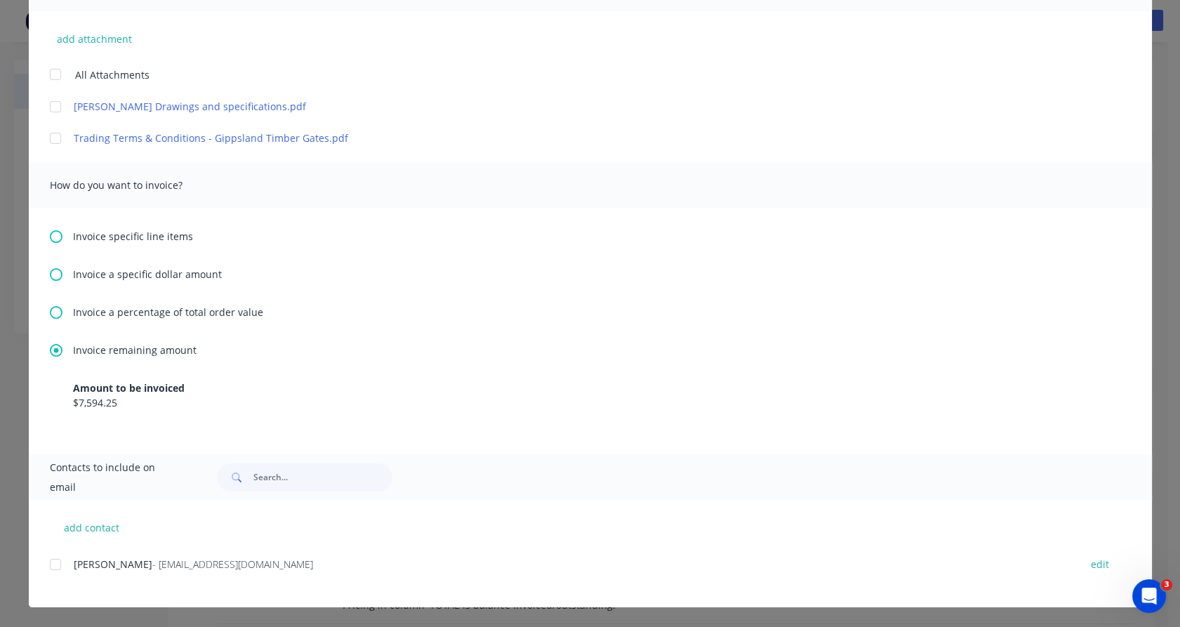
scroll to position [0, 0]
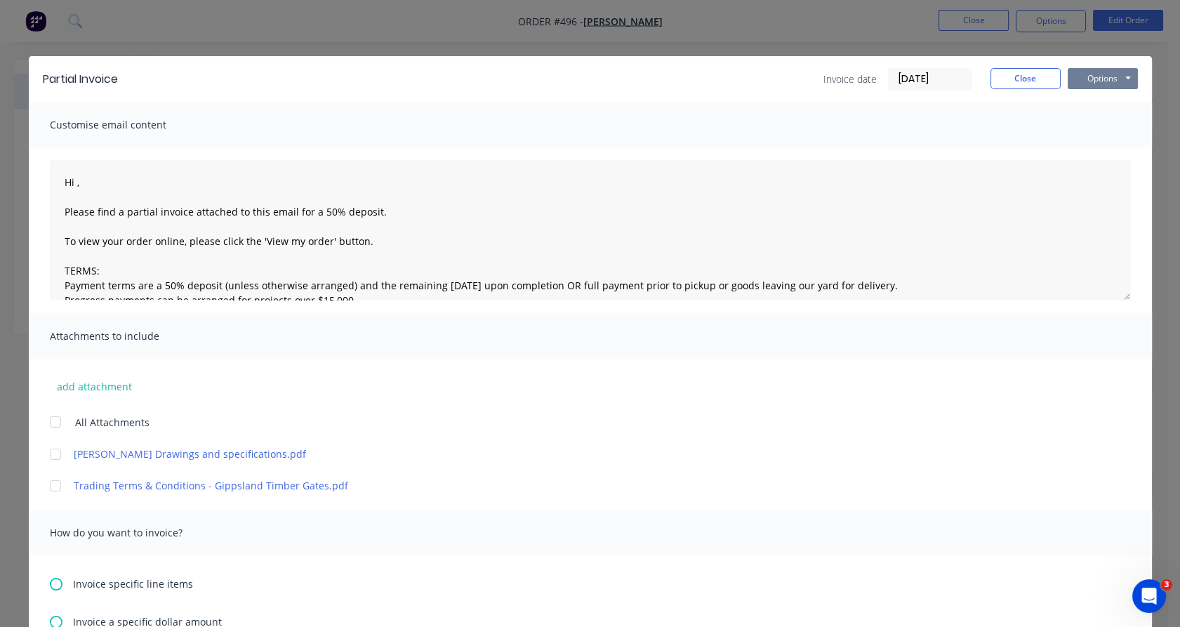
click at [1086, 74] on button "Options" at bounding box center [1102, 78] width 70 height 21
type textarea "Hi , Please find a partial invoice attached to this email for a 50% deposit. To…"
click at [1105, 101] on button "Preview" at bounding box center [1112, 103] width 90 height 23
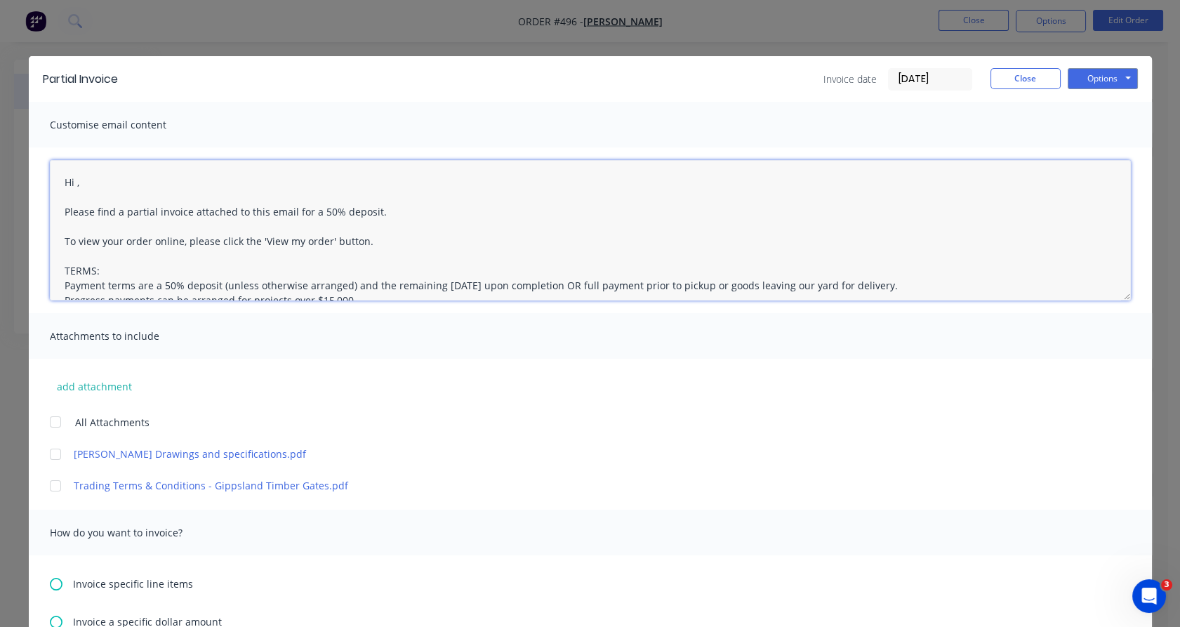
click at [67, 179] on textarea "Hi , Please find a partial invoice attached to this email for a 50% deposit. To…" at bounding box center [590, 230] width 1081 height 140
click at [72, 196] on textarea "Hi Dave, Please find a partial invoice attached to this email for a 50% deposit…" at bounding box center [590, 230] width 1081 height 140
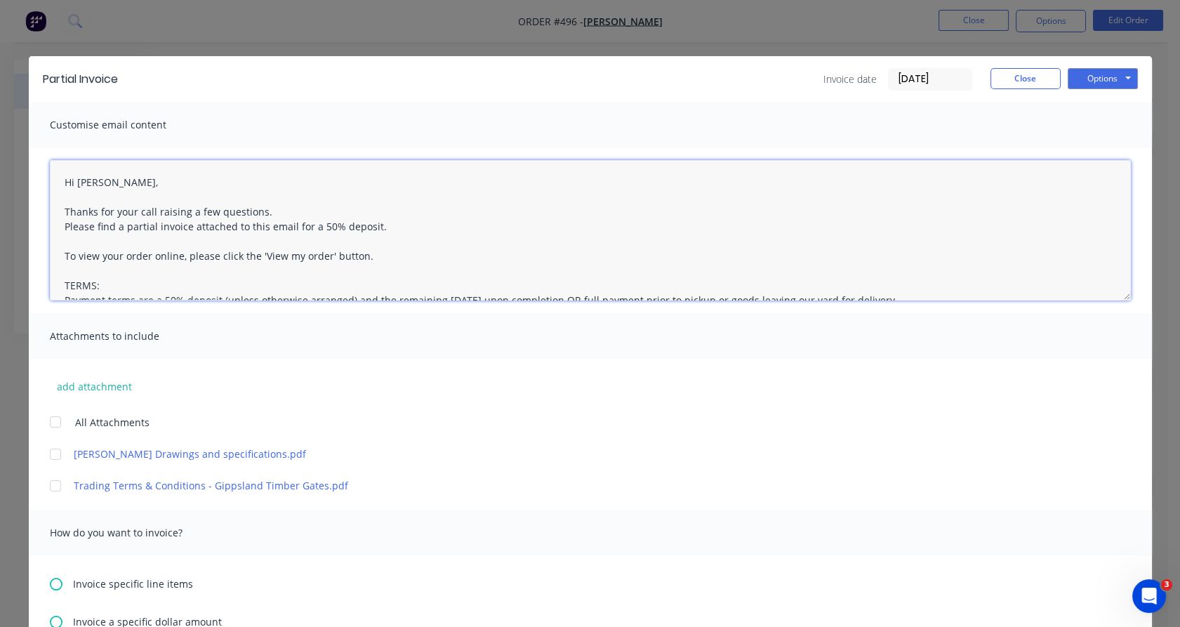
click at [132, 225] on textarea "Hi Dave, Thanks for your call raising a few questions. Please find a partial in…" at bounding box center [590, 230] width 1081 height 140
drag, startPoint x: 276, startPoint y: 227, endPoint x: 342, endPoint y: 229, distance: 65.3
click at [342, 229] on textarea "Hi Dave, Thanks for your call raising a few questions. Please find an invoice a…" at bounding box center [590, 230] width 1081 height 140
click at [466, 222] on textarea "Hi Dave, Thanks for your call raising a few questions. Please find an invoice a…" at bounding box center [590, 230] width 1081 height 140
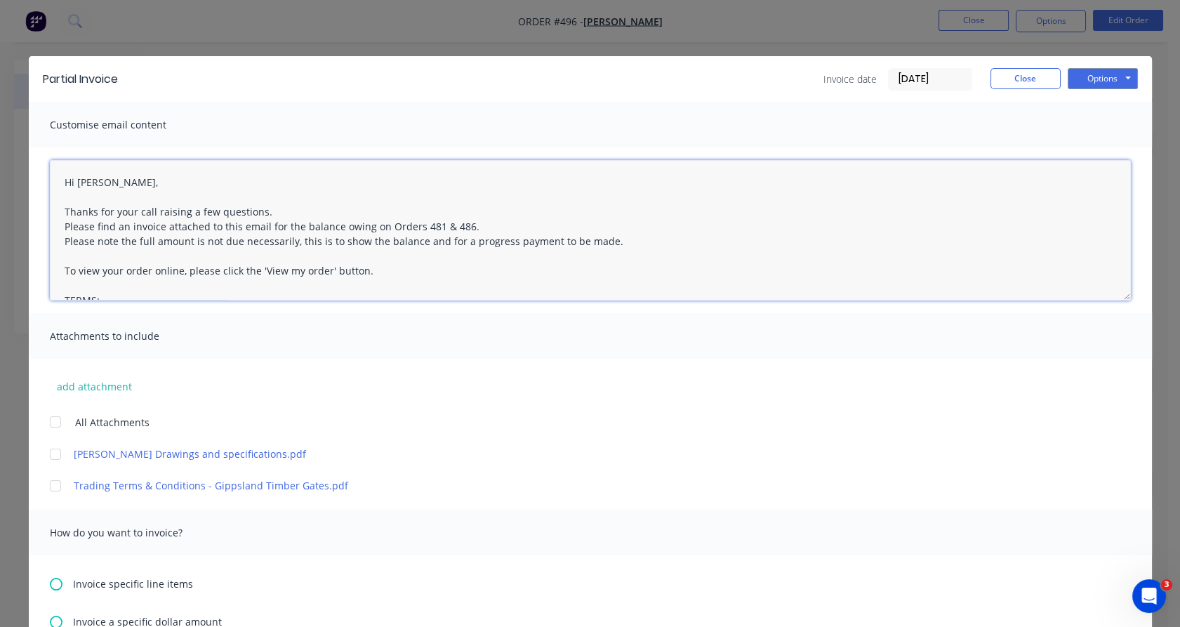
click at [88, 211] on textarea "Hi Dave, Thanks for your call raising a few questions. Please find an invoice a…" at bounding box center [590, 230] width 1081 height 140
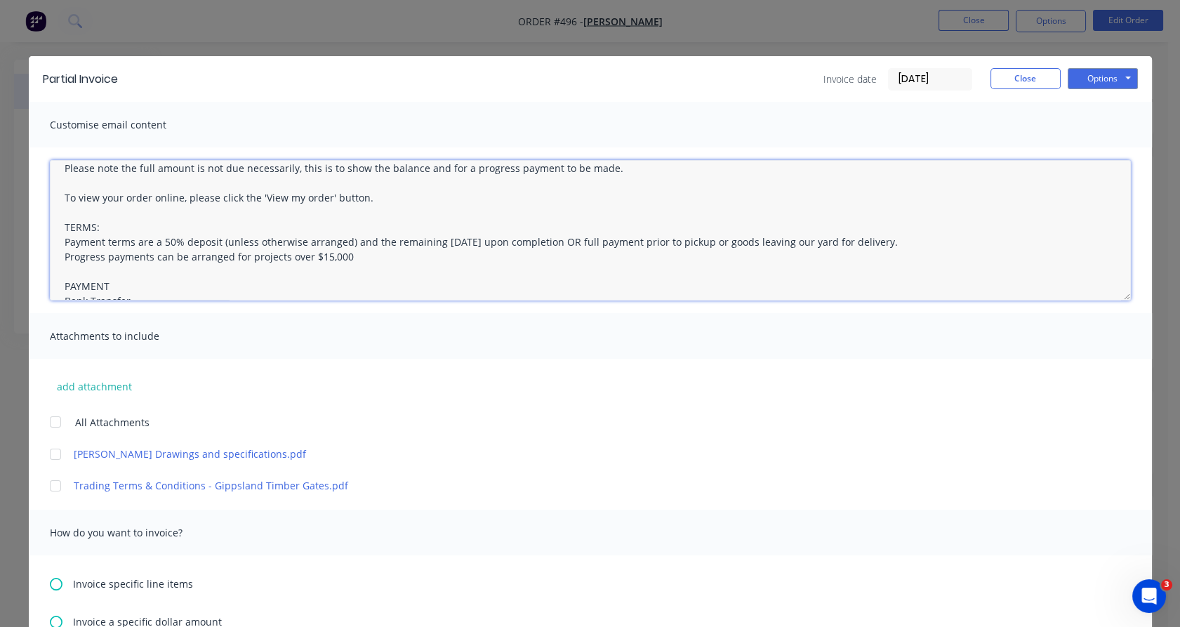
scroll to position [86, 0]
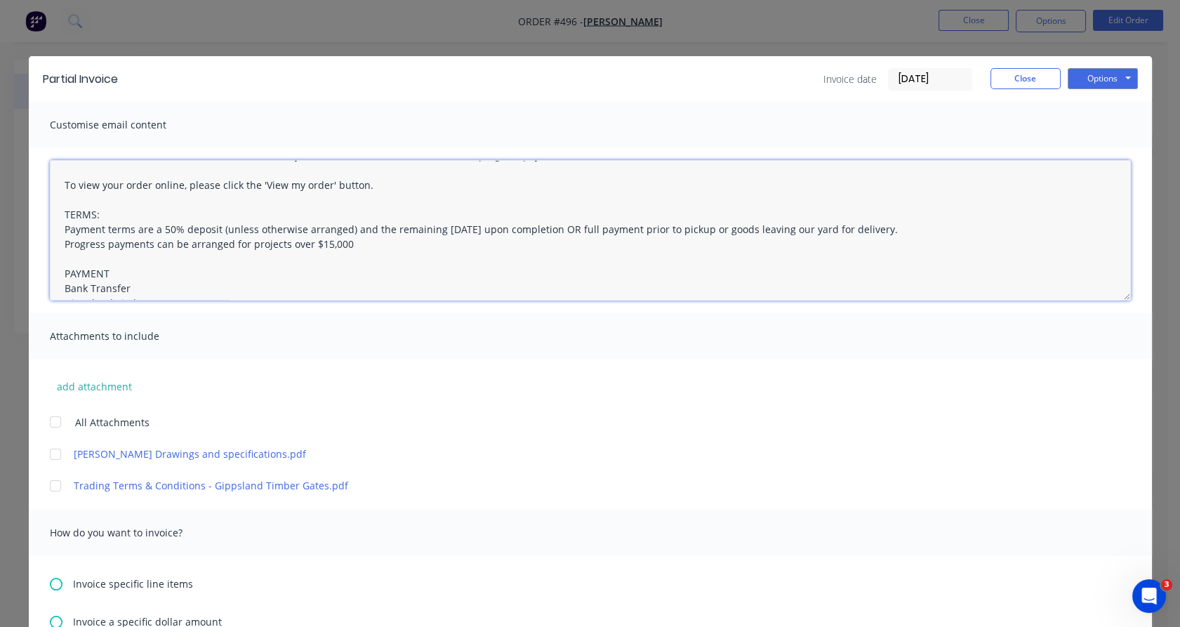
click at [51, 422] on div at bounding box center [55, 422] width 28 height 28
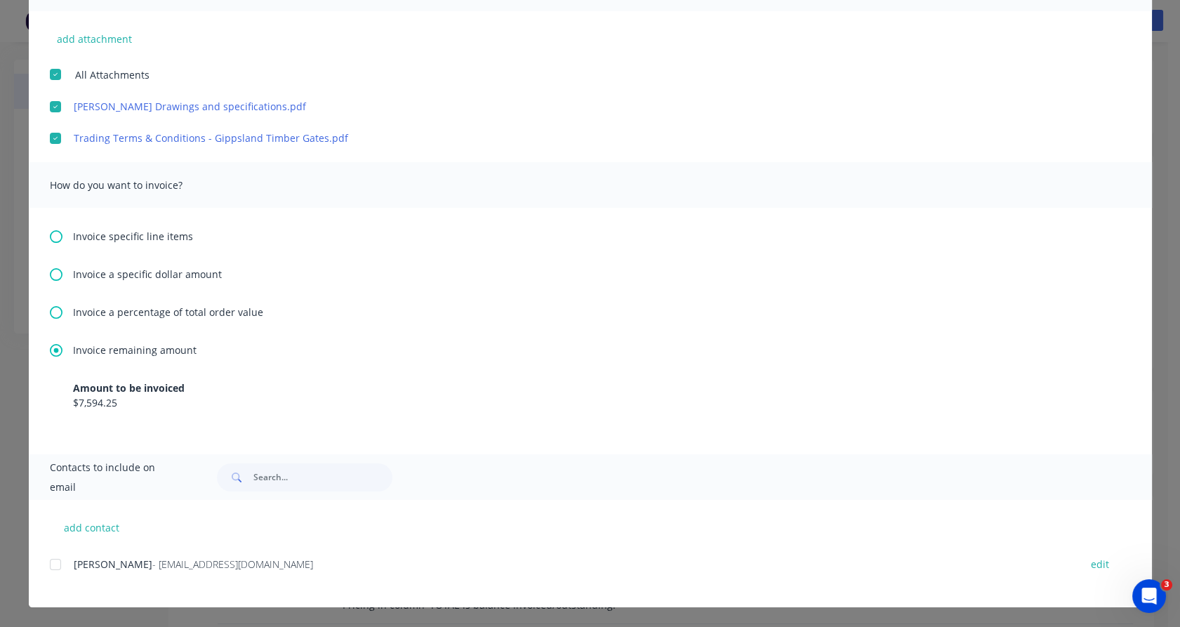
scroll to position [347, 0]
click at [51, 564] on div at bounding box center [55, 565] width 28 height 28
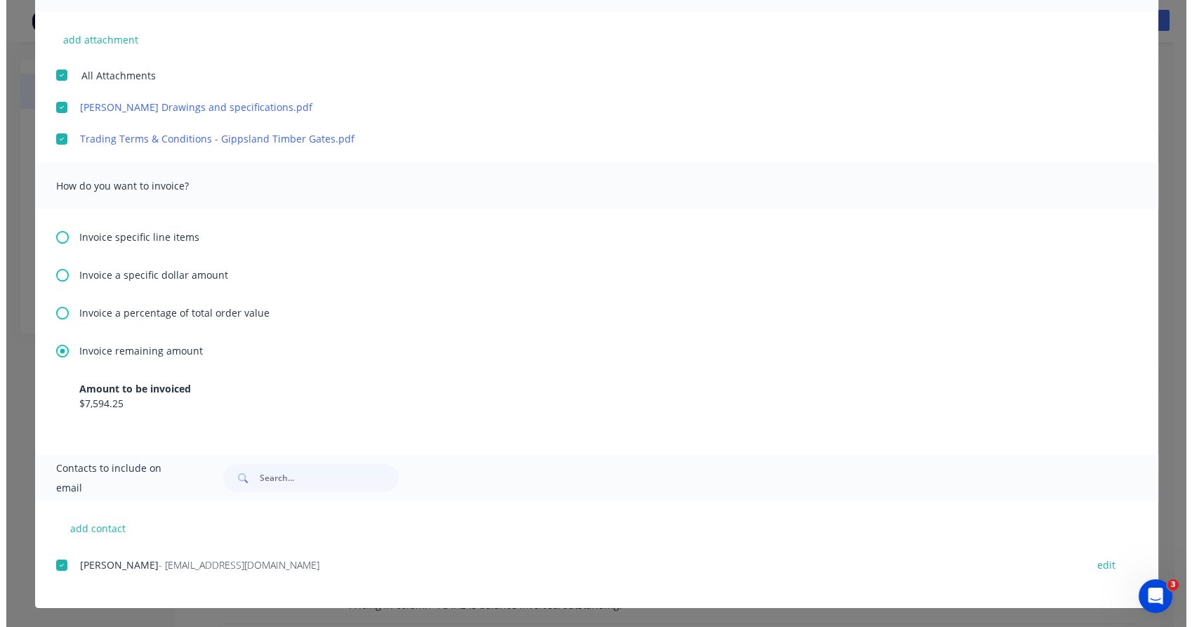
scroll to position [0, 0]
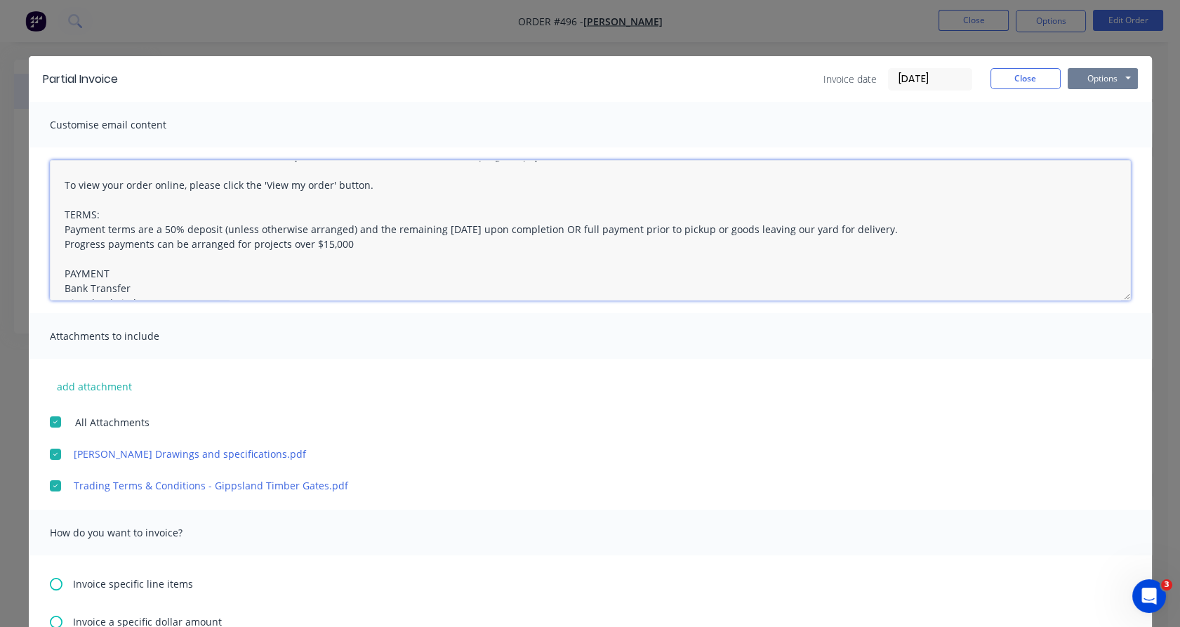
type textarea "Hi Dave, Thank you for your call raising a few questions. Please find an invoic…"
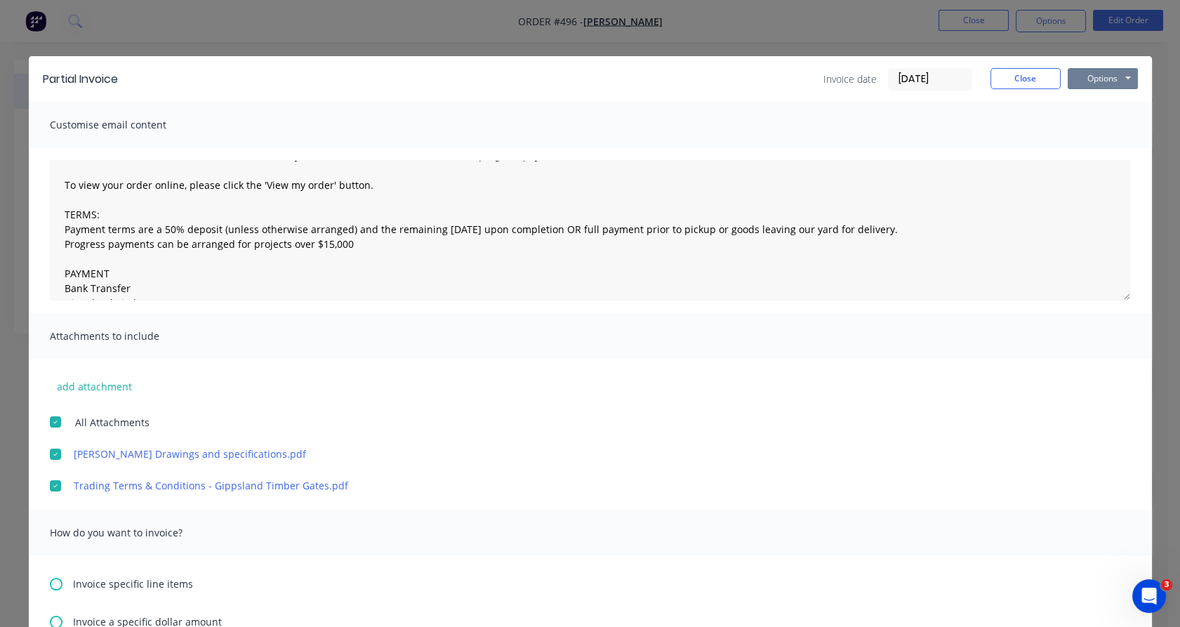
click at [1112, 80] on button "Options" at bounding box center [1102, 78] width 70 height 21
click at [1095, 146] on button "Email" at bounding box center [1112, 149] width 90 height 23
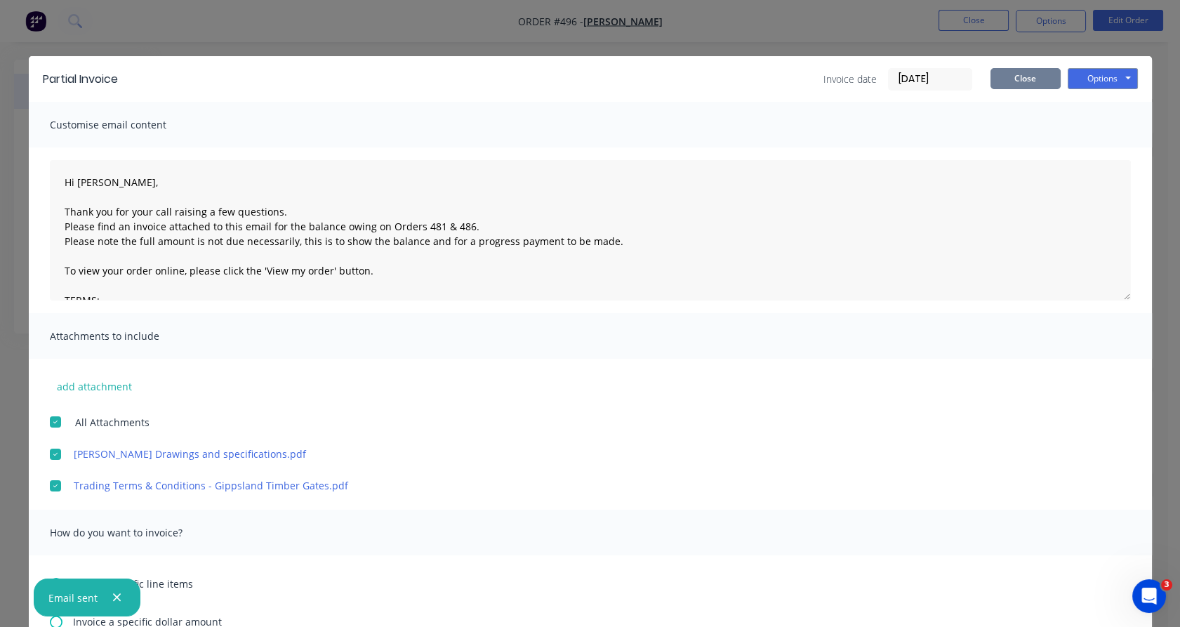
click at [1019, 75] on button "Close" at bounding box center [1025, 78] width 70 height 21
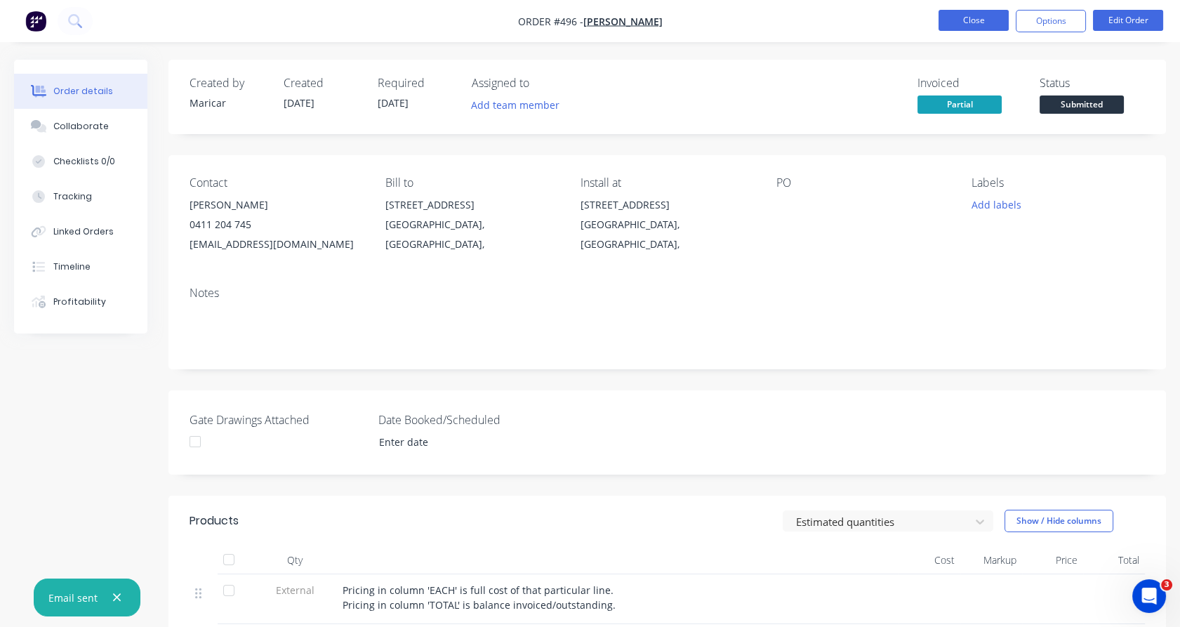
click at [980, 26] on button "Close" at bounding box center [973, 20] width 70 height 21
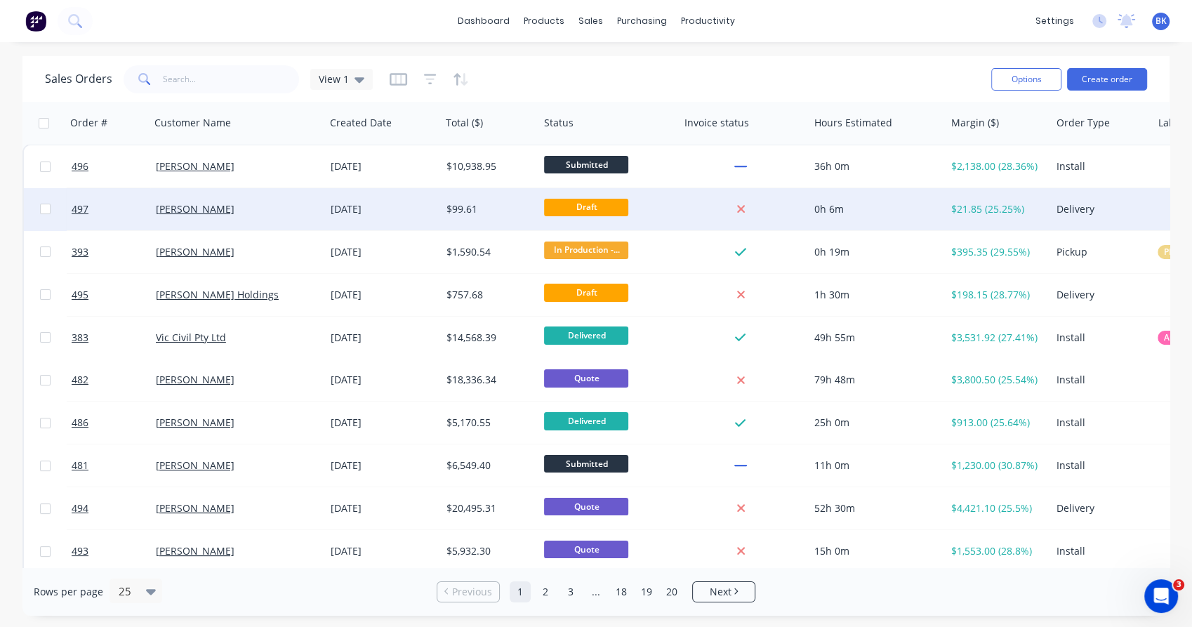
click at [244, 208] on div "Cass Donald" at bounding box center [234, 209] width 156 height 14
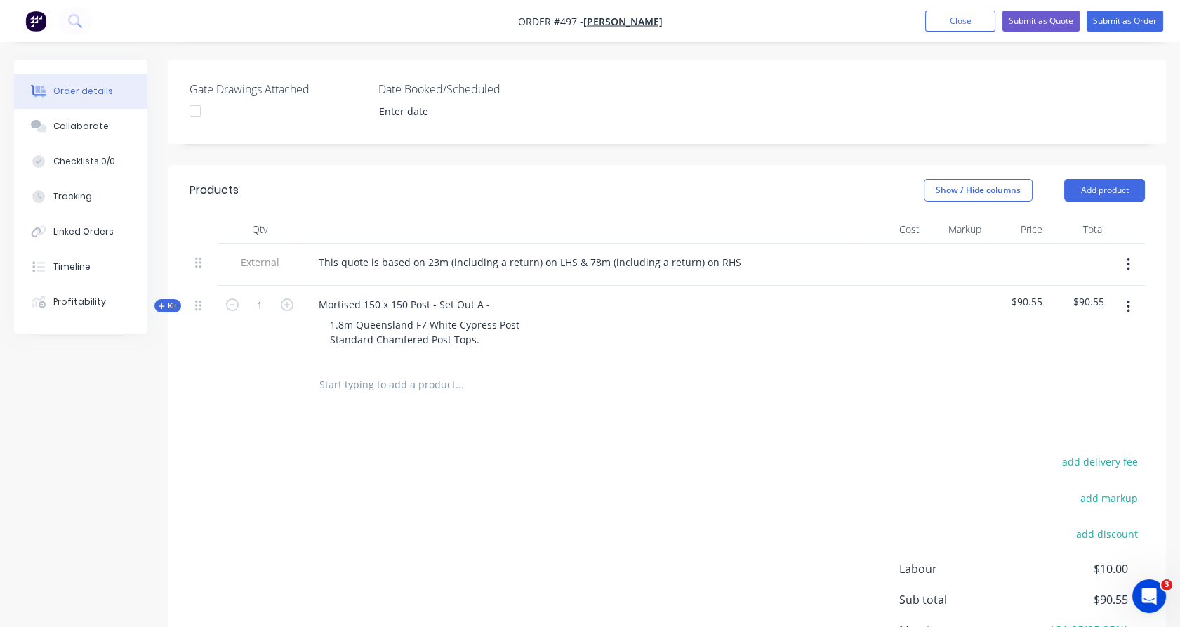
scroll to position [352, 0]
click at [176, 301] on span "Kit" at bounding box center [168, 306] width 18 height 11
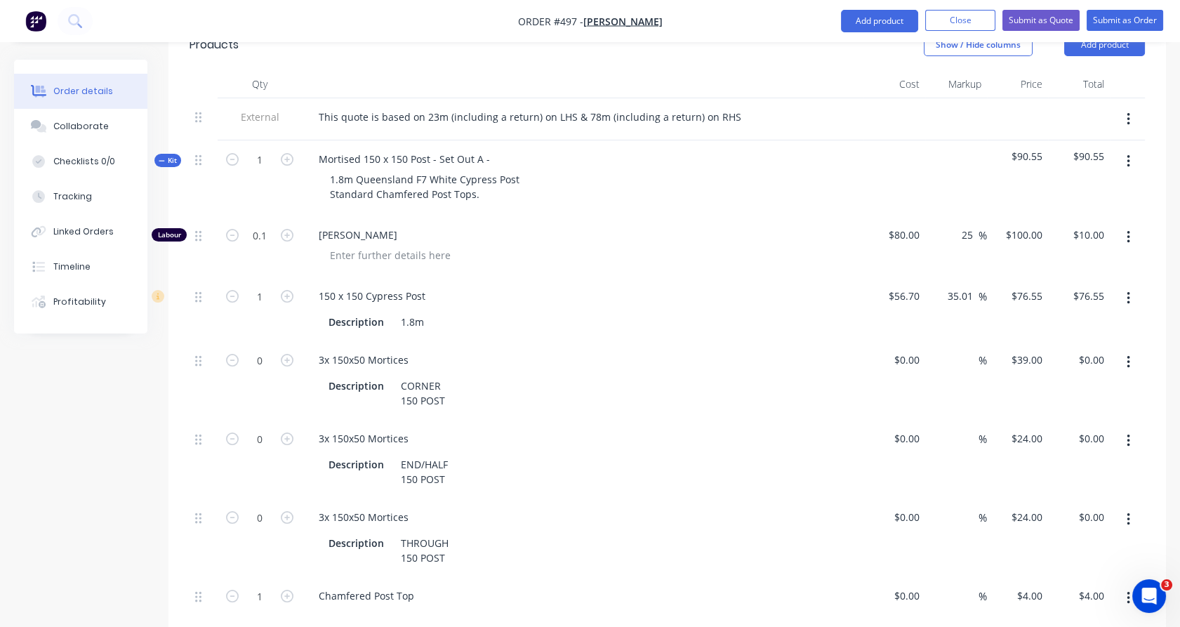
scroll to position [499, 0]
click at [293, 508] on button "button" at bounding box center [287, 515] width 18 height 15
type input "1"
type input "$24.00"
click at [493, 148] on div "Mortised 150 x 150 Post - Set Out A -" at bounding box center [404, 158] width 194 height 20
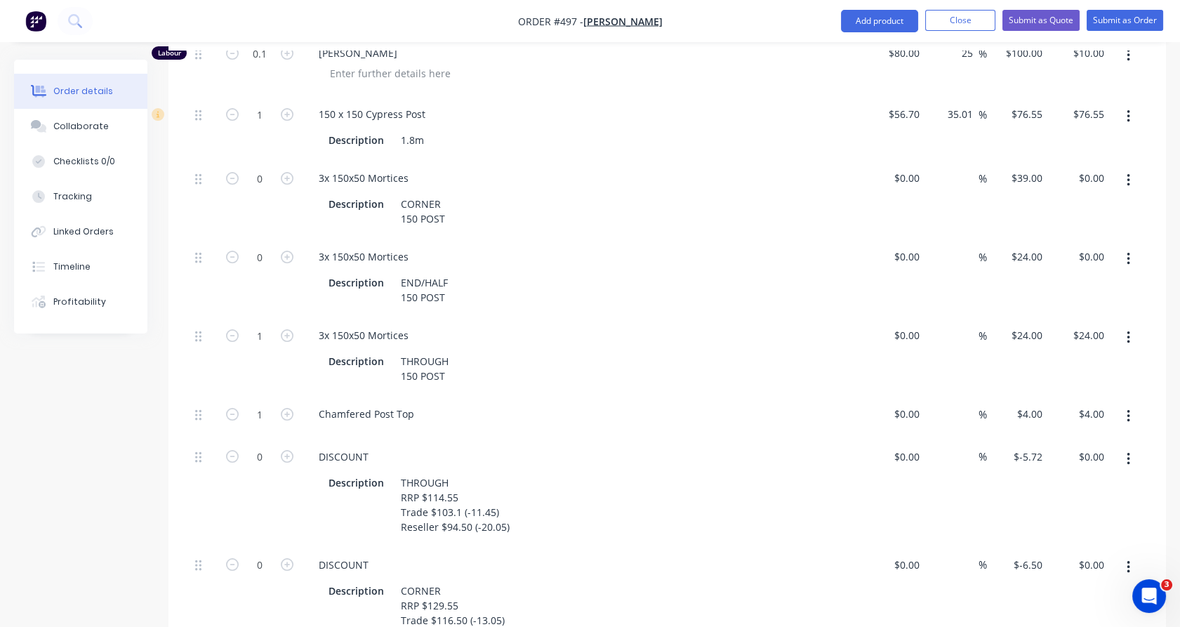
scroll to position [702, 0]
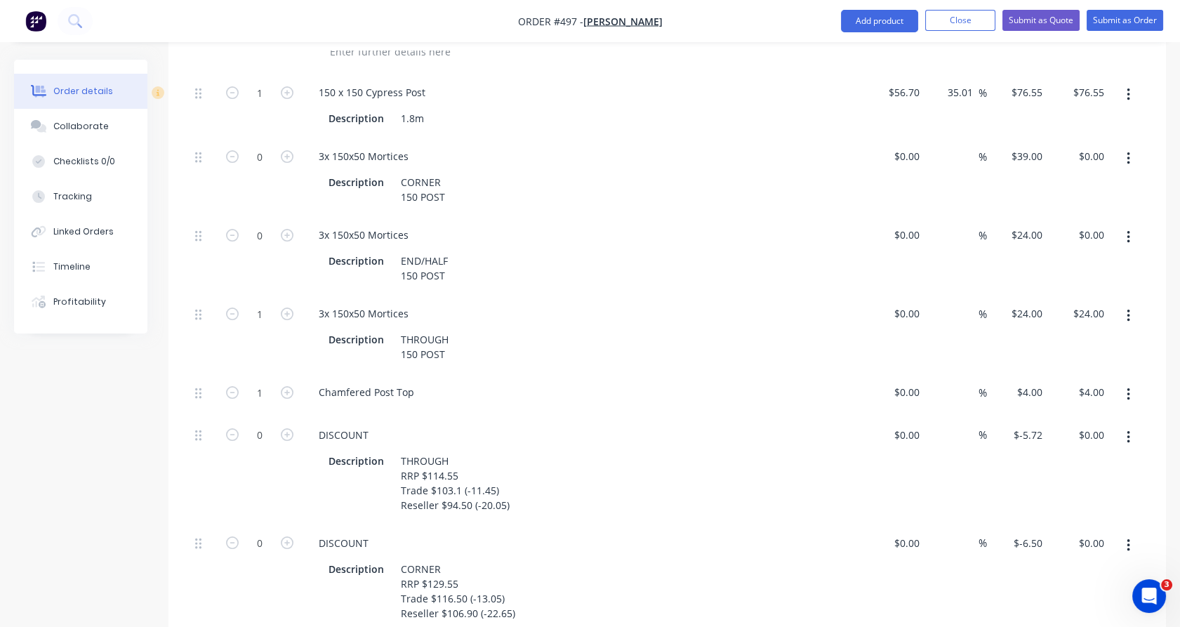
click at [1134, 425] on button "button" at bounding box center [1128, 437] width 33 height 25
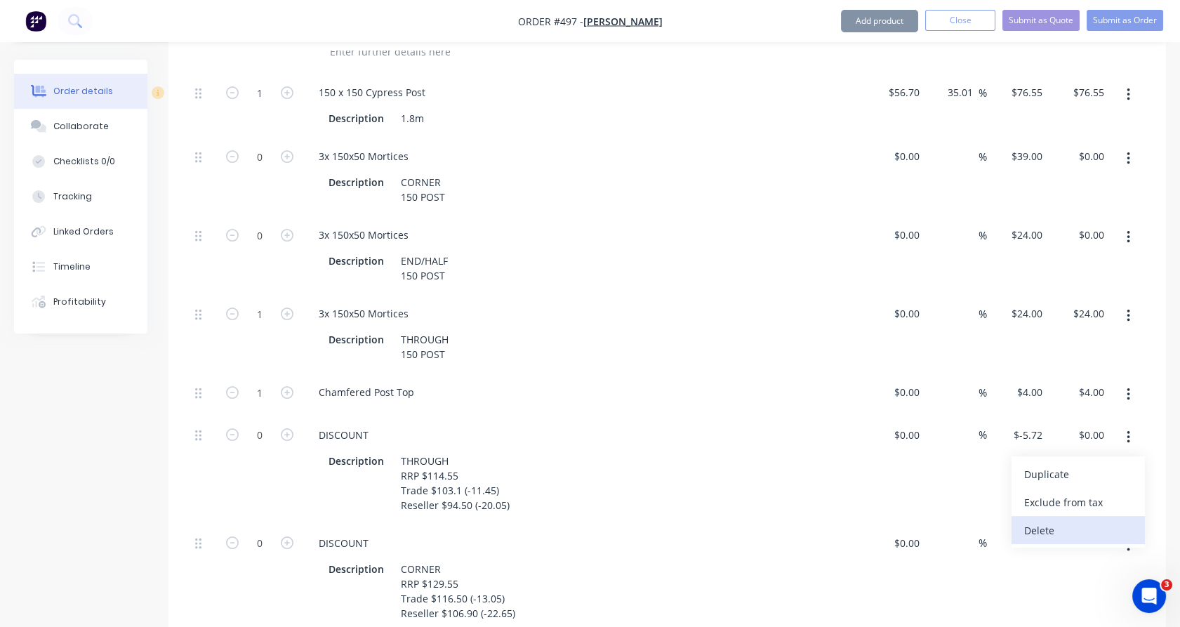
click at [1098, 520] on div "Delete" at bounding box center [1078, 530] width 108 height 20
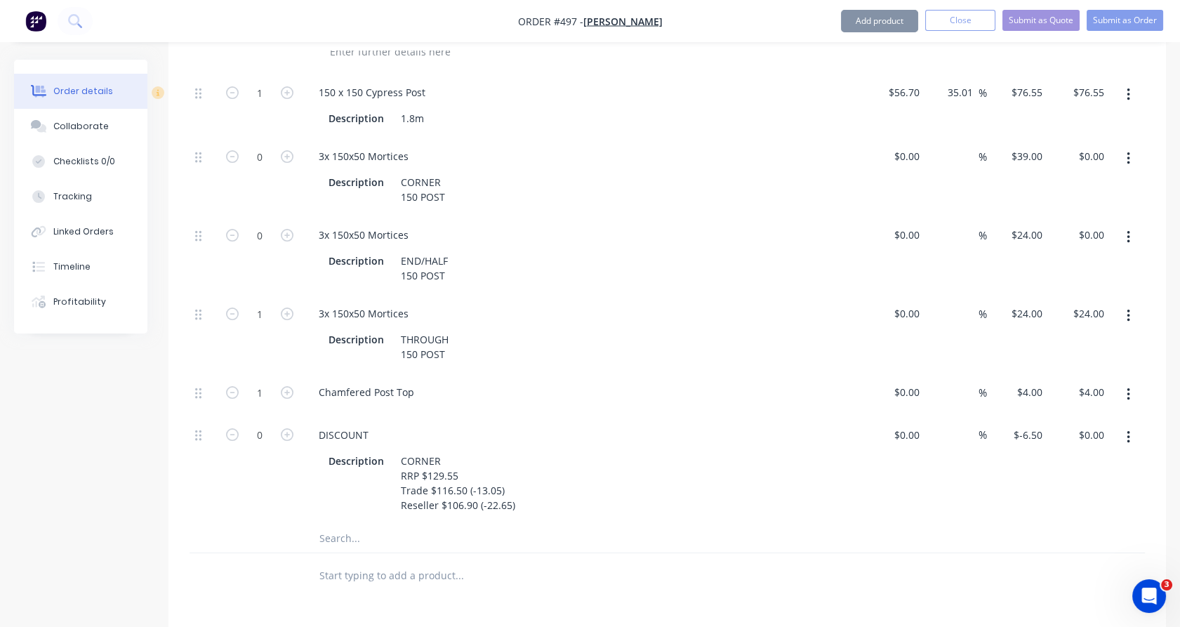
click at [1128, 429] on icon "button" at bounding box center [1128, 436] width 4 height 15
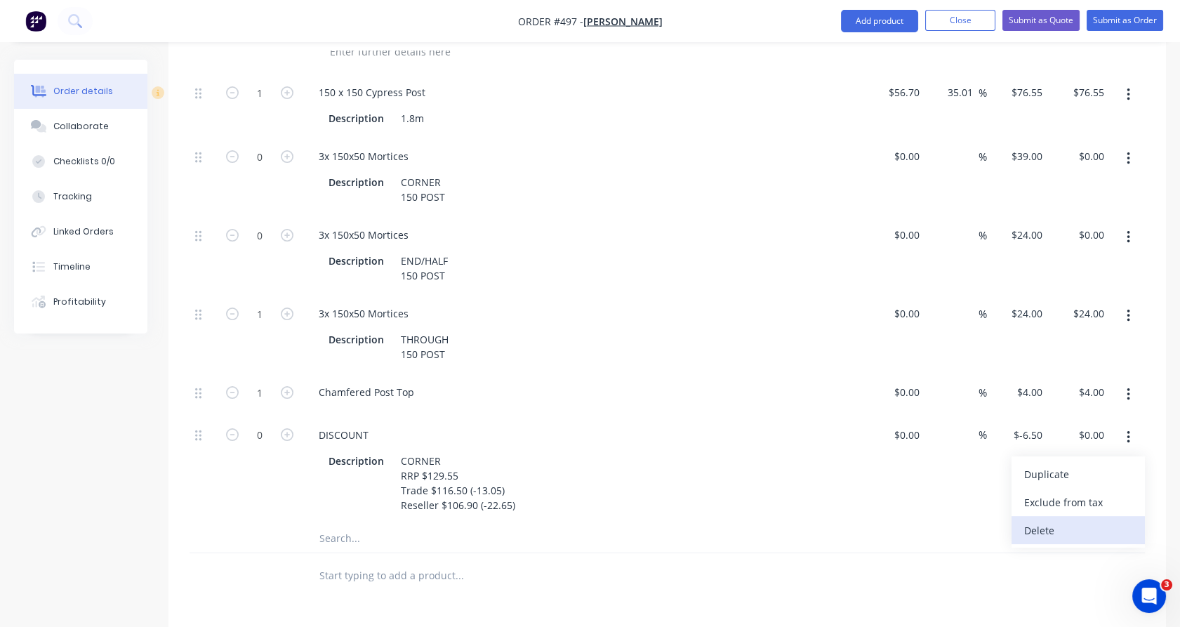
click at [1091, 520] on div "Delete" at bounding box center [1078, 530] width 108 height 20
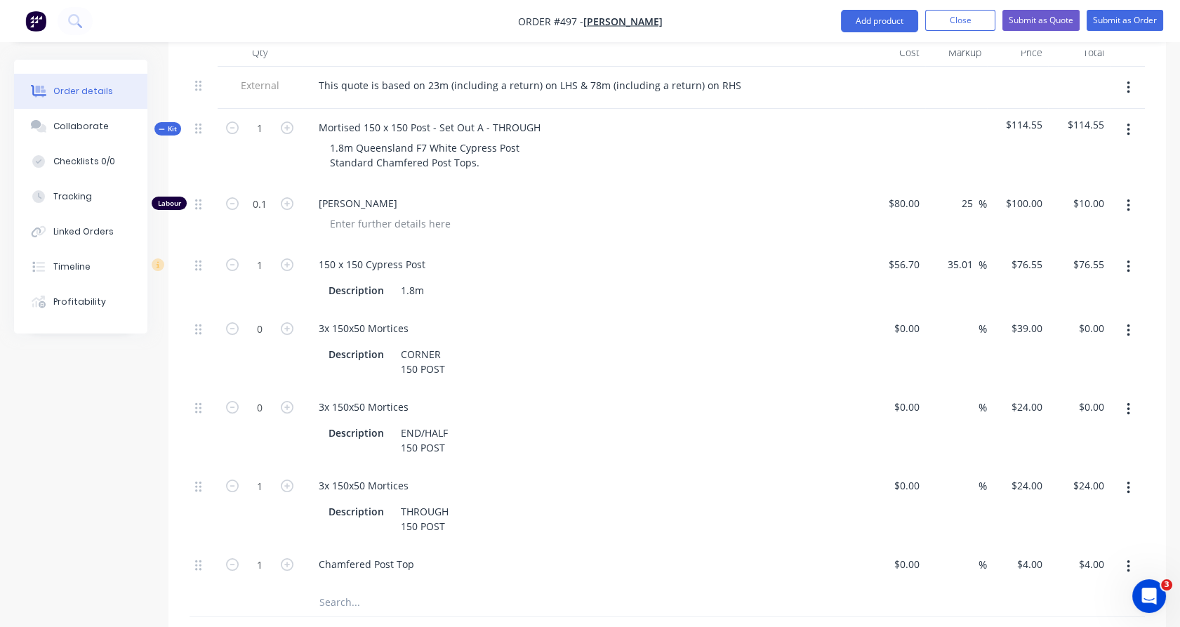
scroll to position [518, 0]
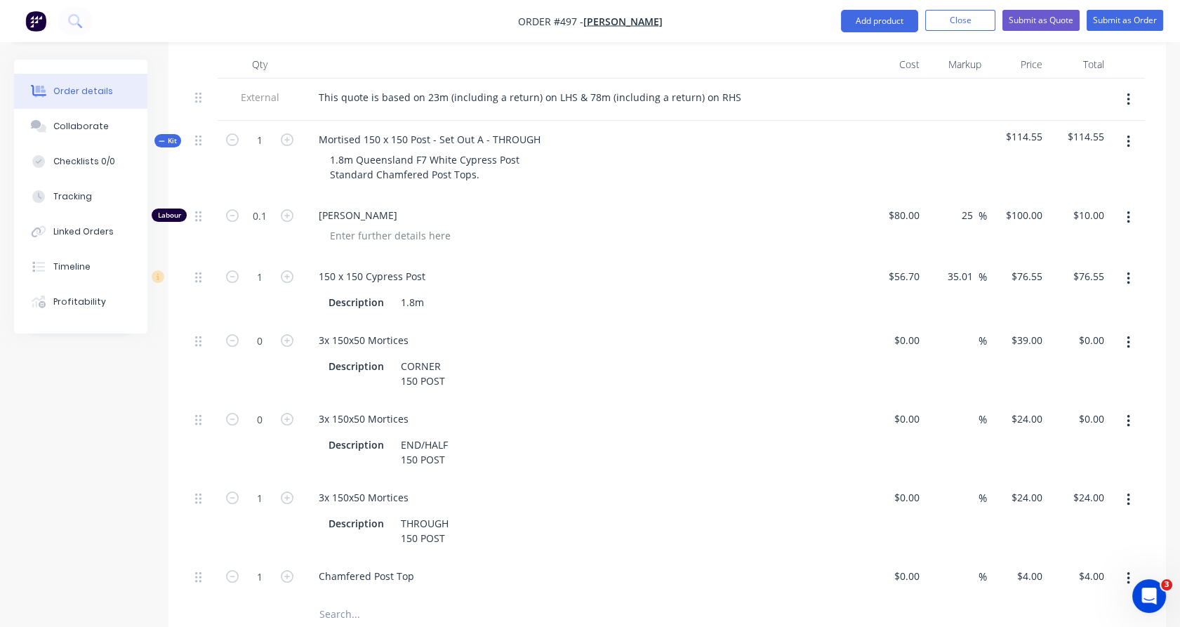
click at [1134, 129] on button "button" at bounding box center [1128, 141] width 33 height 25
click at [1100, 225] on div "Duplicate" at bounding box center [1078, 235] width 108 height 20
click at [1134, 330] on button "button" at bounding box center [1128, 342] width 33 height 25
click at [1084, 425] on div "Delete" at bounding box center [1078, 435] width 108 height 20
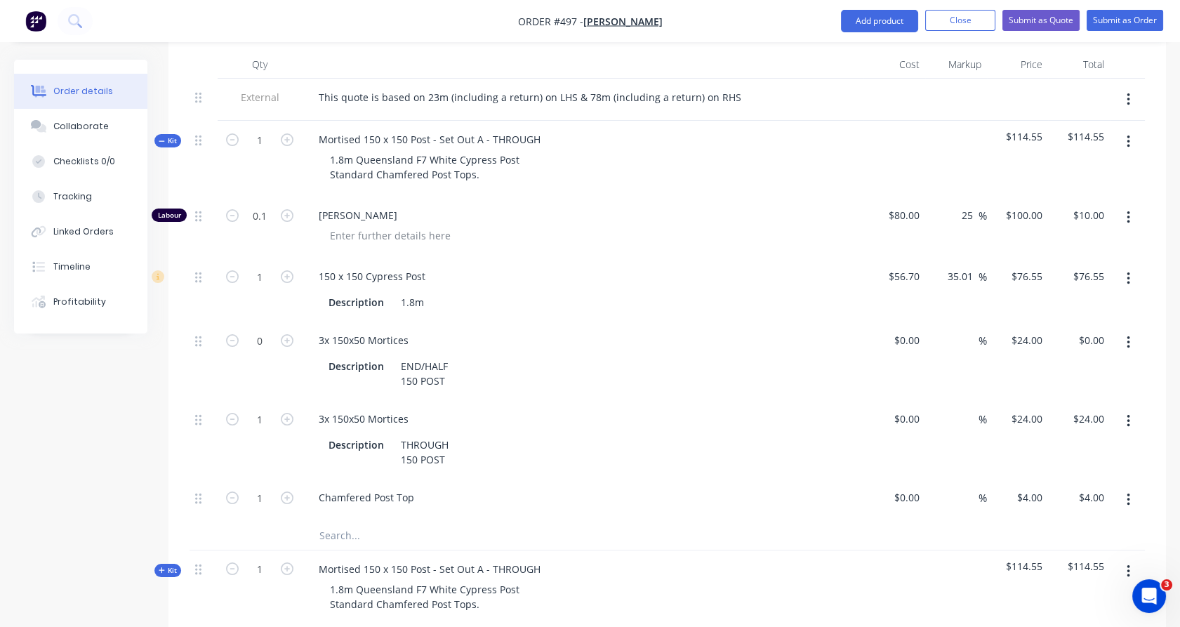
click at [1132, 330] on button "button" at bounding box center [1128, 342] width 33 height 25
click at [1101, 425] on div "Delete" at bounding box center [1078, 435] width 108 height 20
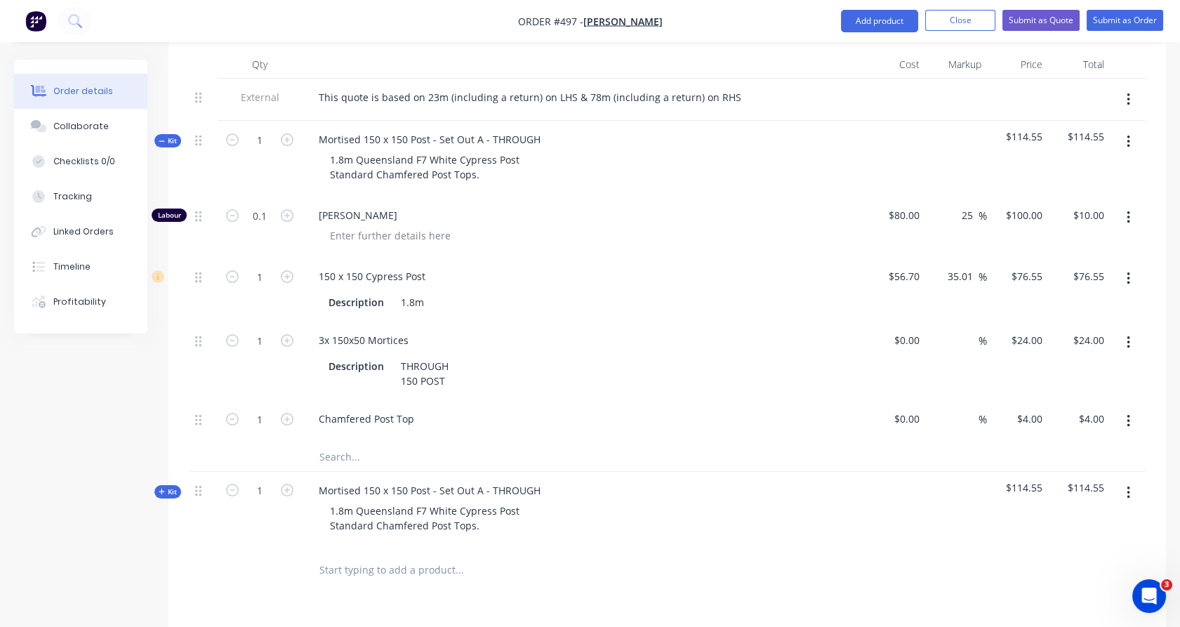
click at [176, 135] on span "Kit" at bounding box center [168, 140] width 18 height 11
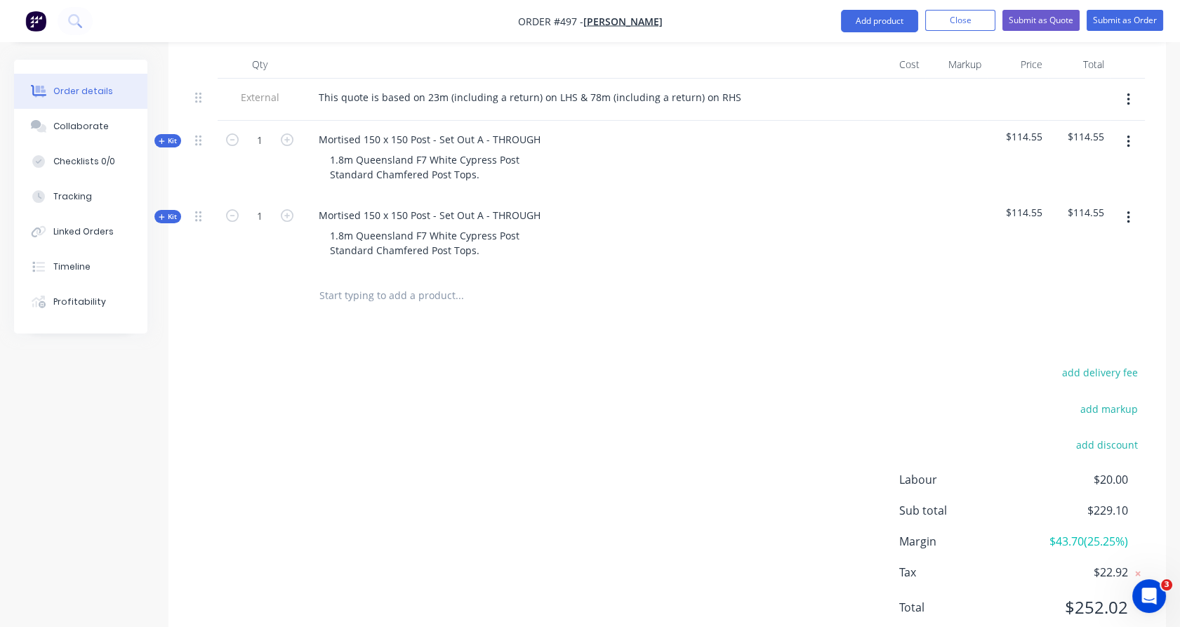
click at [173, 211] on span "Kit" at bounding box center [168, 216] width 18 height 11
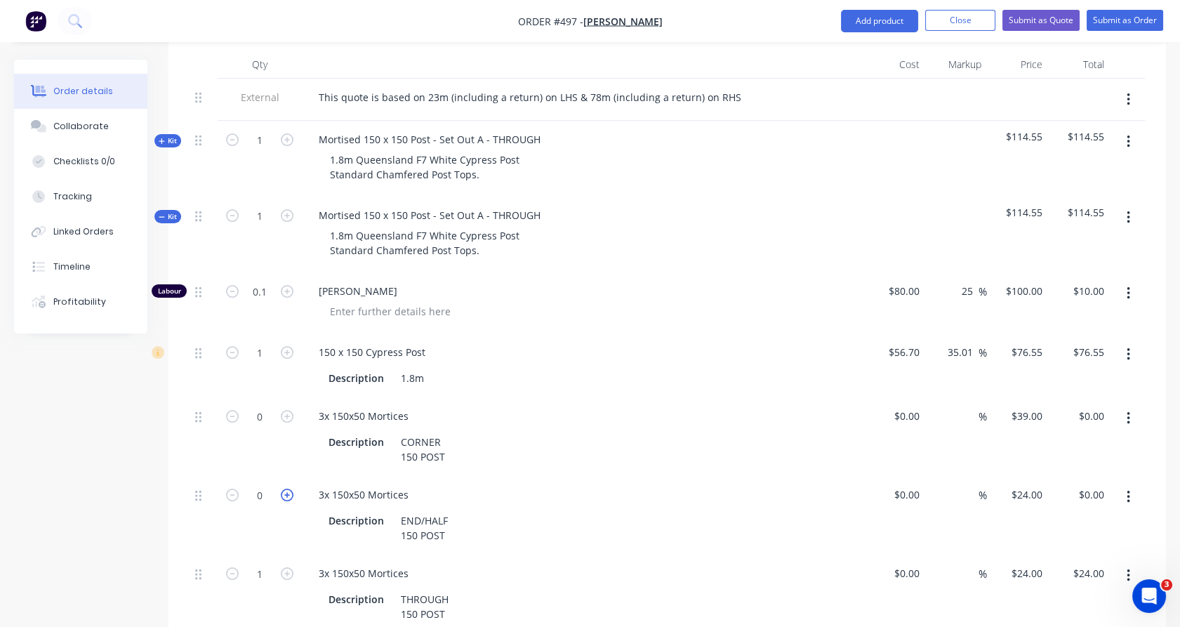
click at [291, 488] on icon "button" at bounding box center [287, 494] width 13 height 13
type input "1"
type input "$24.00"
click at [1139, 563] on button "button" at bounding box center [1128, 575] width 33 height 25
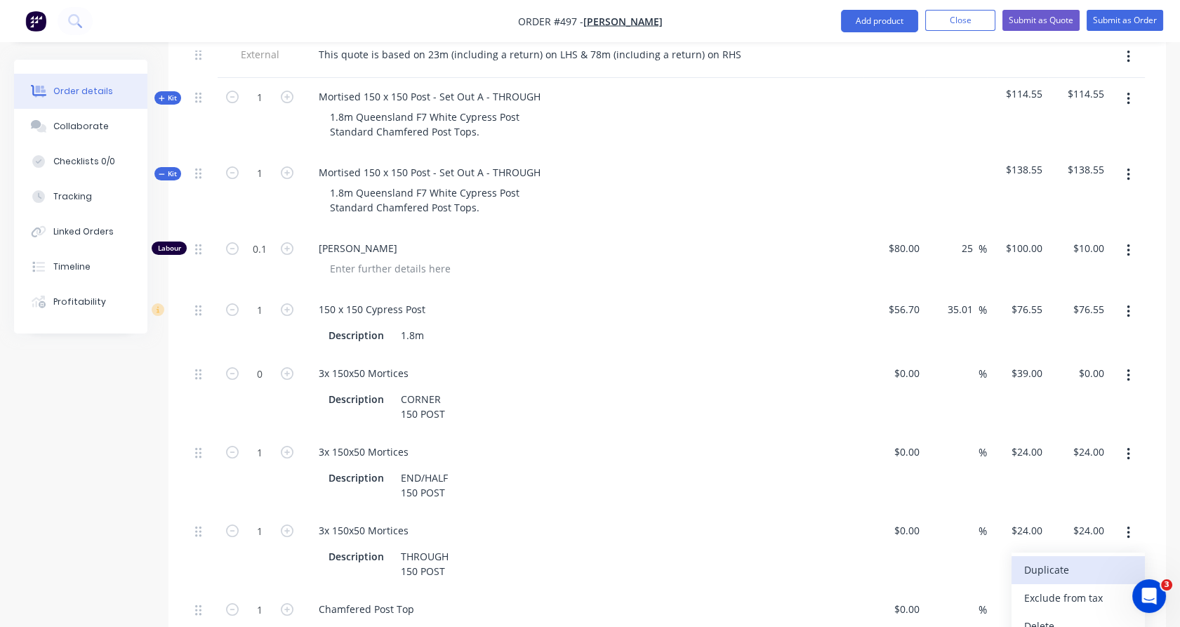
scroll to position [561, 0]
click at [1074, 615] on div "Delete" at bounding box center [1078, 625] width 108 height 20
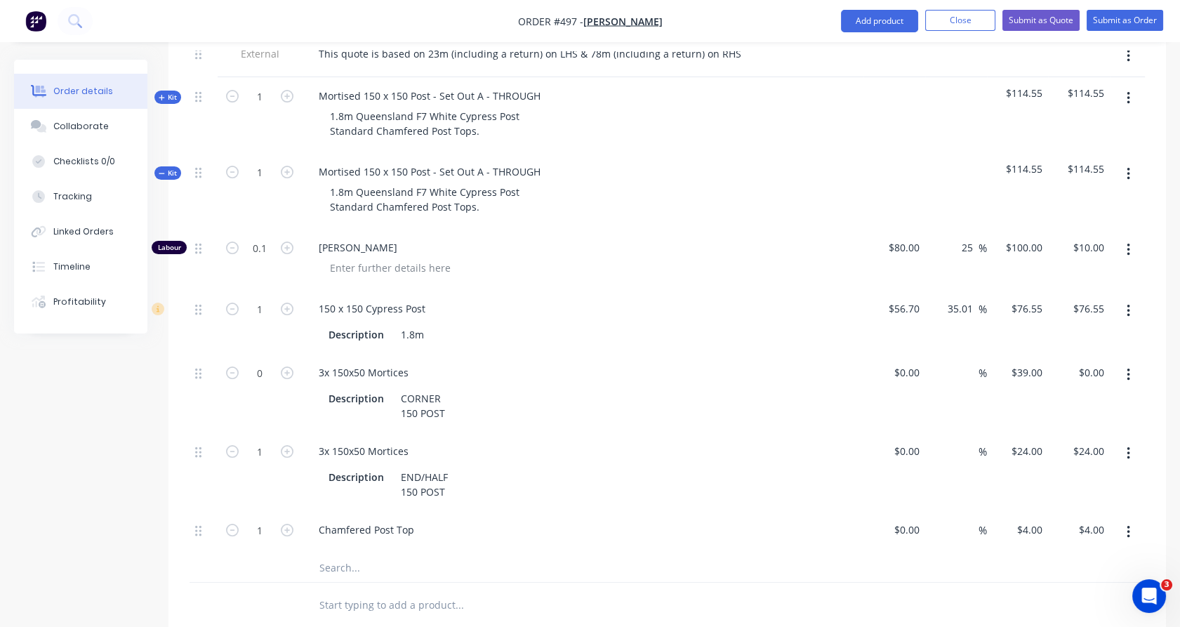
click at [1130, 161] on button "button" at bounding box center [1128, 173] width 33 height 25
click at [1102, 257] on div "Duplicate" at bounding box center [1078, 267] width 108 height 20
click at [1128, 367] on icon "button" at bounding box center [1128, 374] width 4 height 15
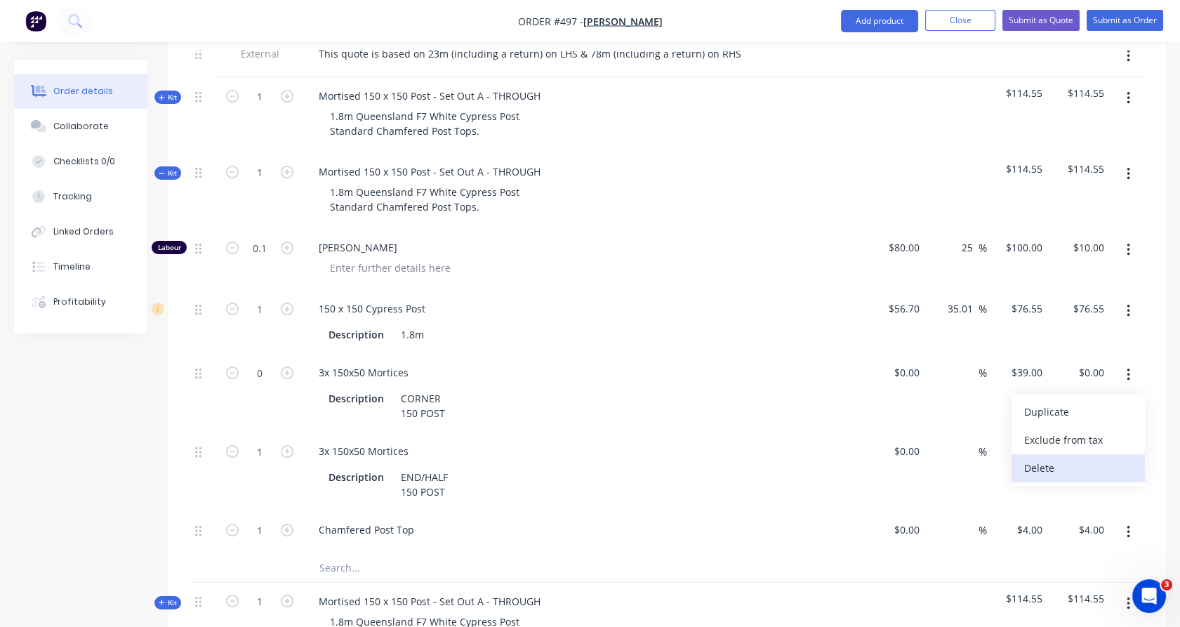
click at [1057, 458] on div "Delete" at bounding box center [1078, 468] width 108 height 20
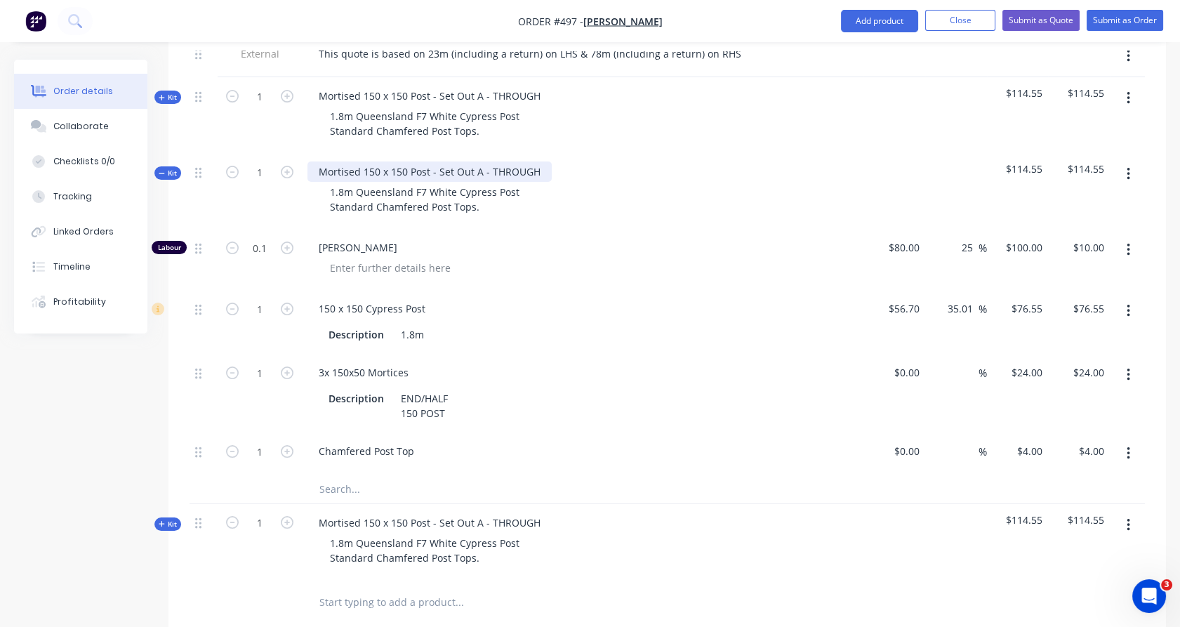
click at [525, 161] on div "Mortised 150 x 150 Post - Set Out A - THROUGH" at bounding box center [429, 171] width 244 height 20
click at [156, 166] on button "Kit" at bounding box center [167, 172] width 27 height 13
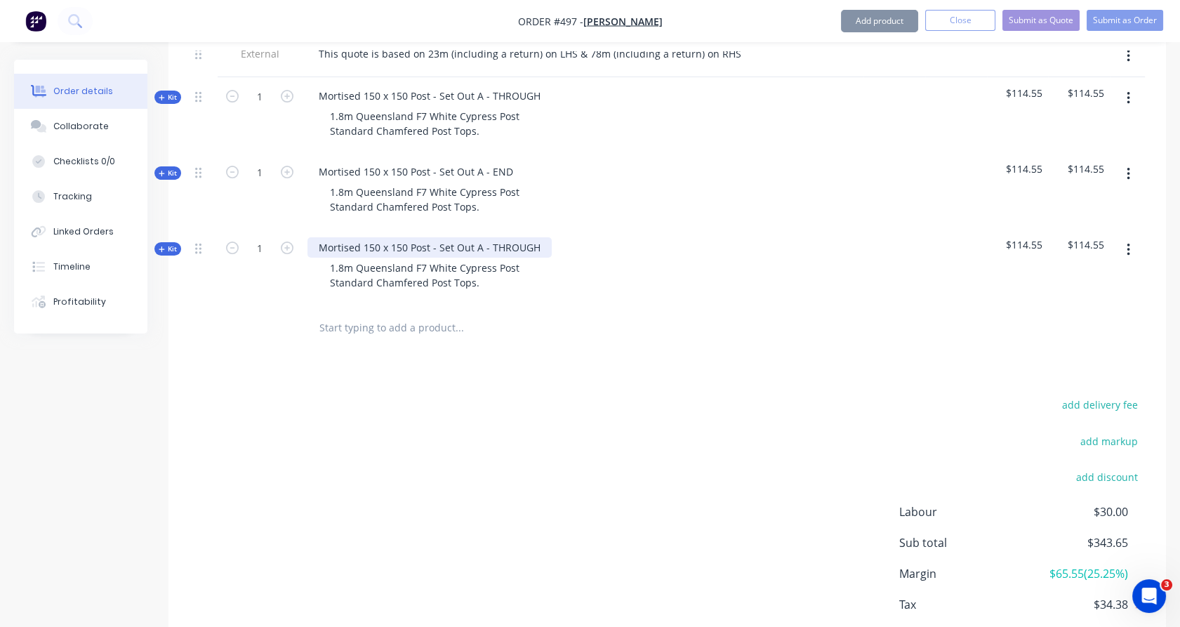
click at [519, 237] on div "Mortised 150 x 150 Post - Set Out A - THROUGH" at bounding box center [429, 247] width 244 height 20
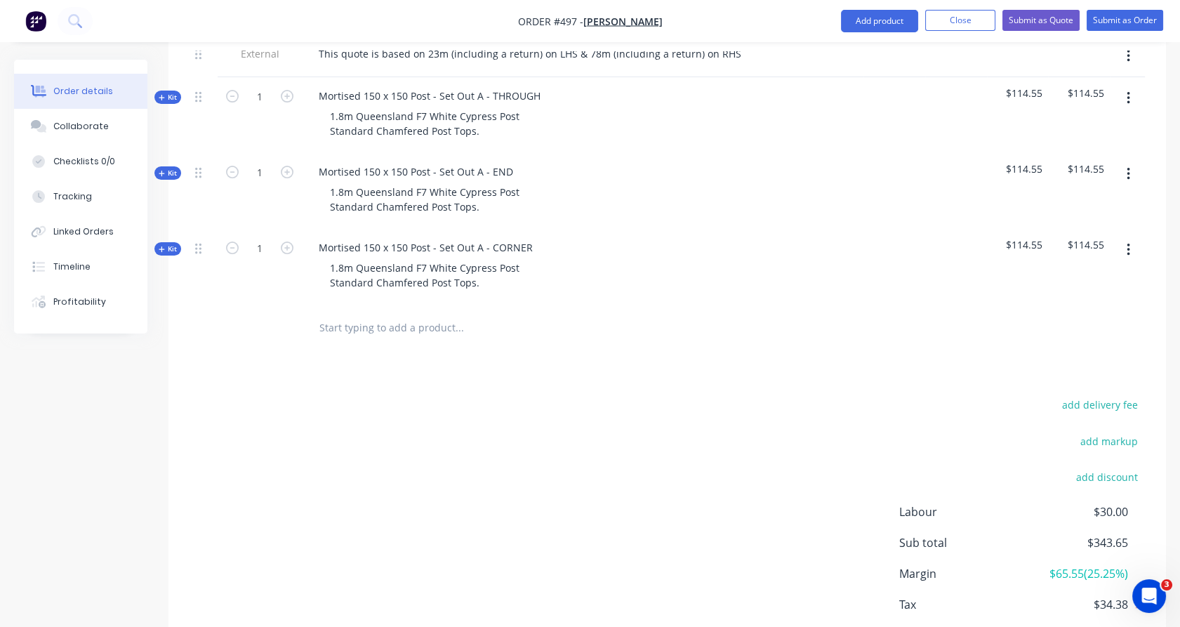
click at [166, 244] on span "Kit" at bounding box center [168, 249] width 18 height 11
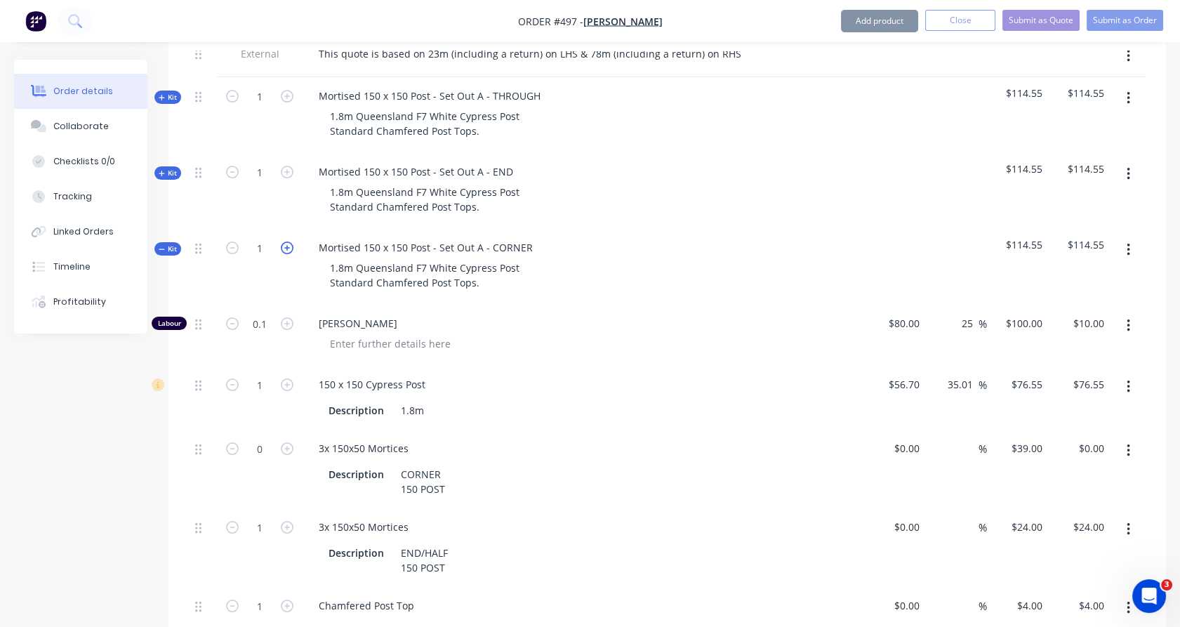
click at [290, 241] on icon "button" at bounding box center [287, 247] width 13 height 13
type input "2"
type input "0.2"
type input "$20.00"
type input "2"
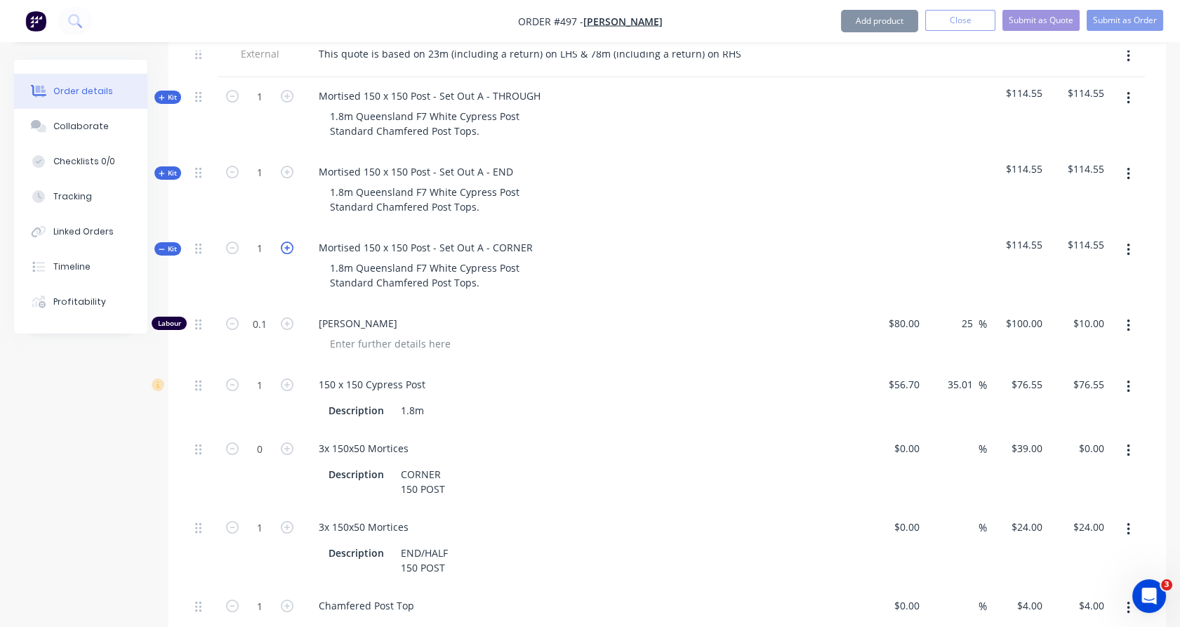
type input "$153.10"
type input "2"
type input "$48.00"
type input "2"
type input "$8.00"
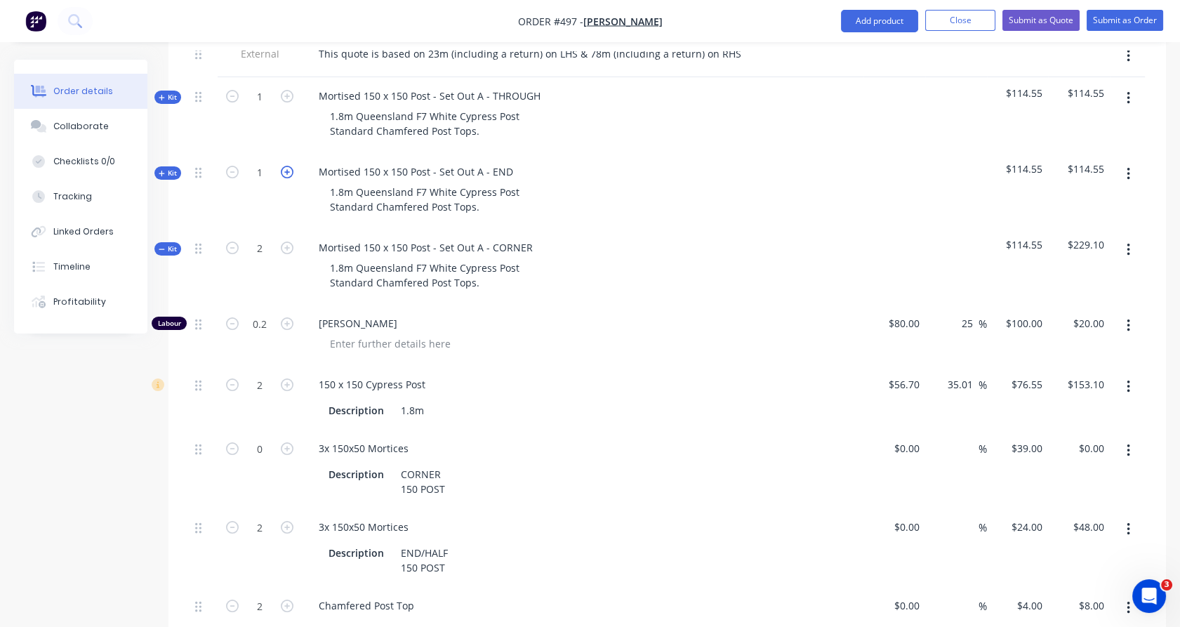
click at [290, 166] on icon "button" at bounding box center [287, 172] width 13 height 13
type input "2"
click at [275, 86] on input "1" at bounding box center [259, 96] width 36 height 21
type input "35"
click at [237, 91] on div "35" at bounding box center [260, 115] width 84 height 76
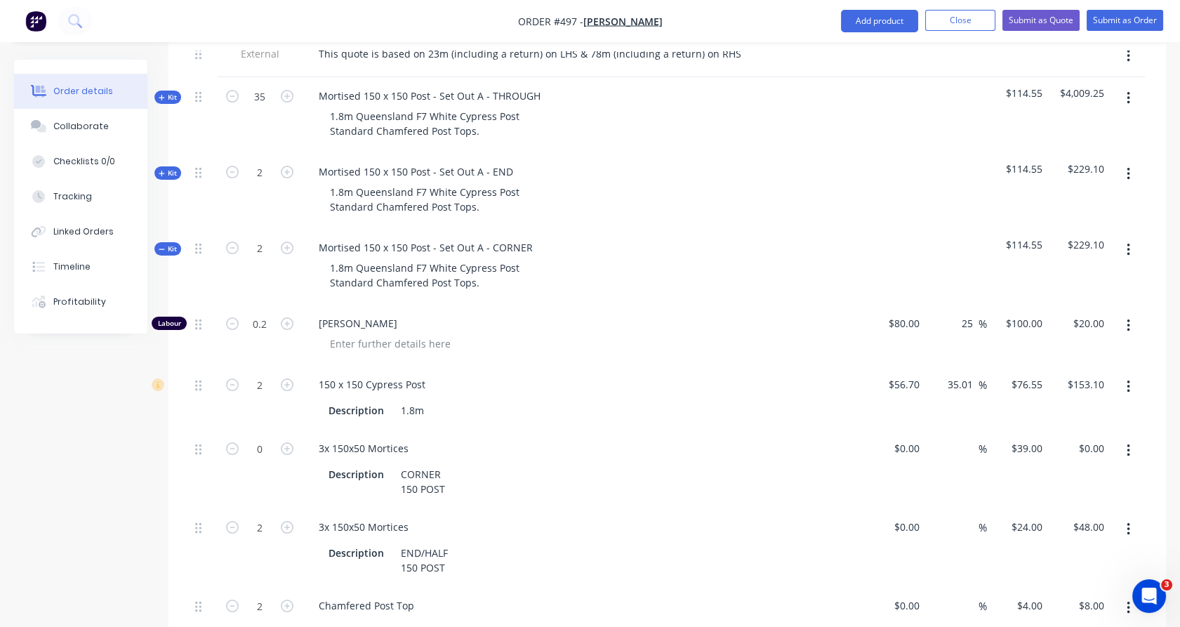
click at [175, 244] on span "Kit" at bounding box center [168, 249] width 18 height 11
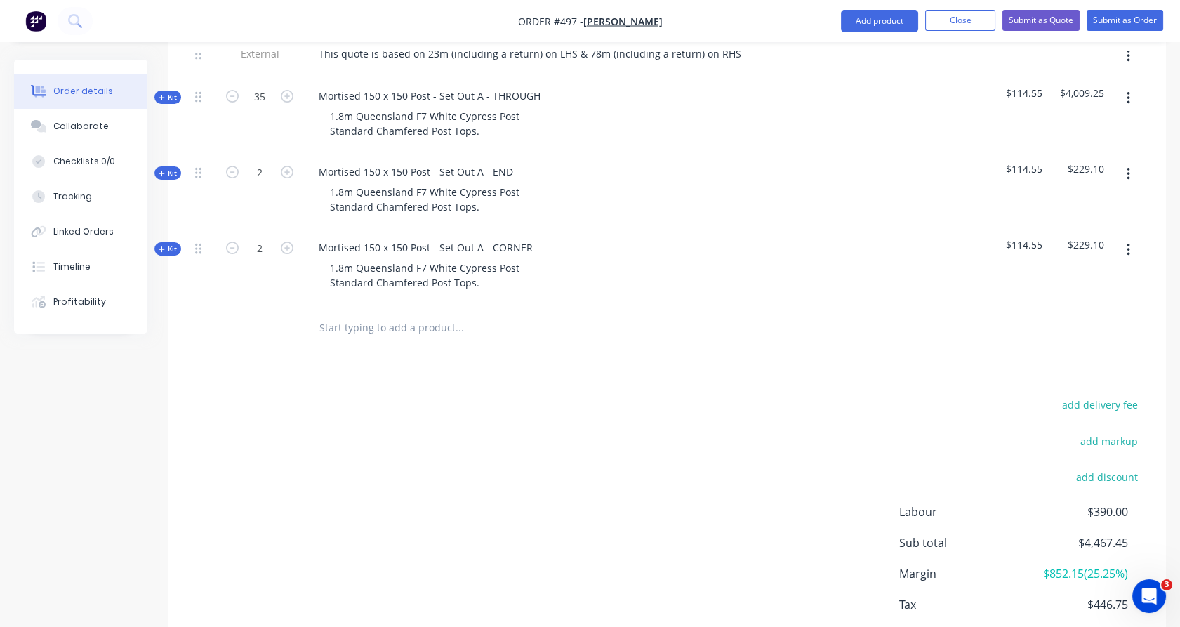
click at [354, 313] on input "text" at bounding box center [459, 327] width 281 height 28
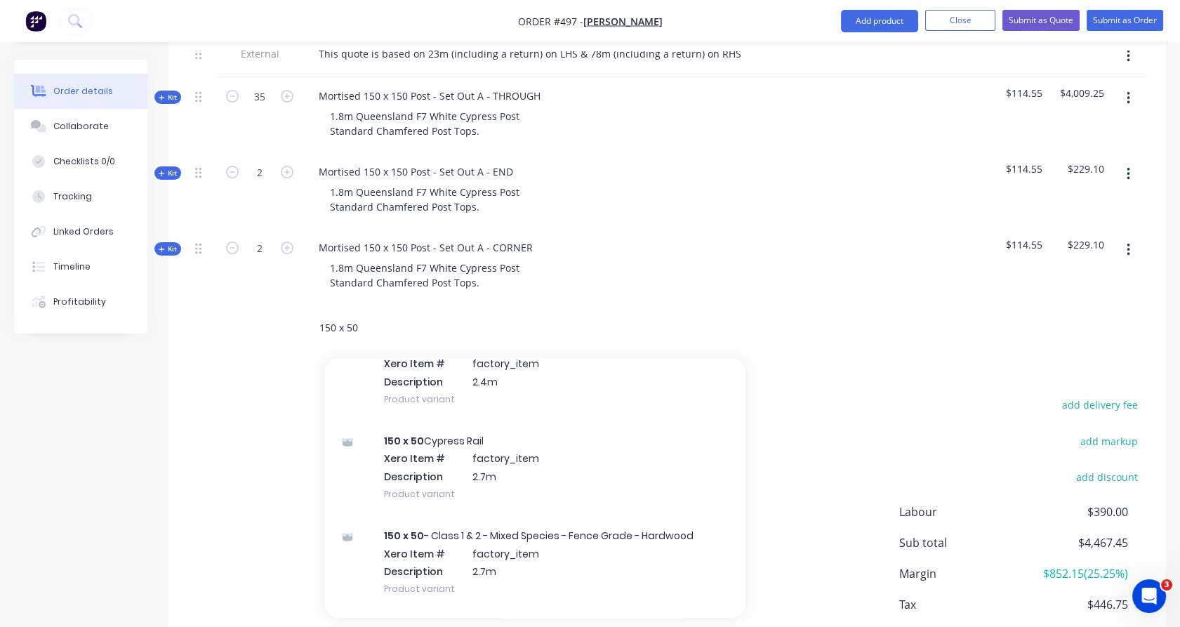
scroll to position [878, 0]
type input "150 x 50"
click at [450, 440] on div "150 x 50 Cypress Rail Xero Item # factory_item Description 2.7m Product variant" at bounding box center [534, 467] width 421 height 95
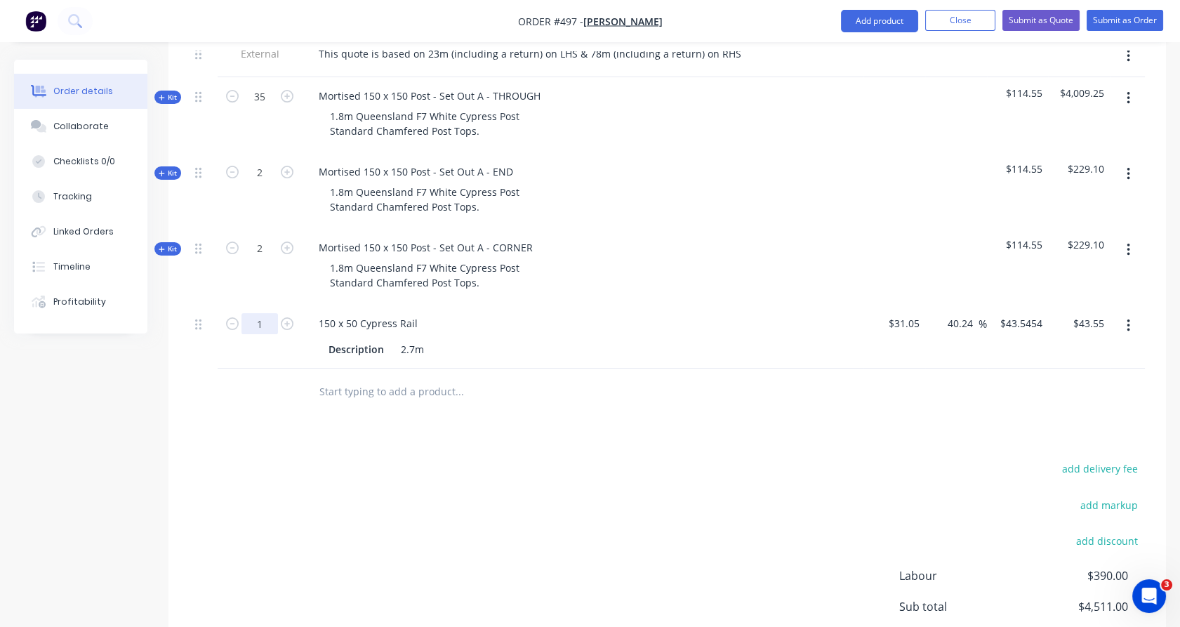
click at [269, 313] on input "1" at bounding box center [259, 323] width 36 height 21
type input "117"
type input "$5,094.81"
click at [278, 321] on div "117" at bounding box center [260, 337] width 84 height 64
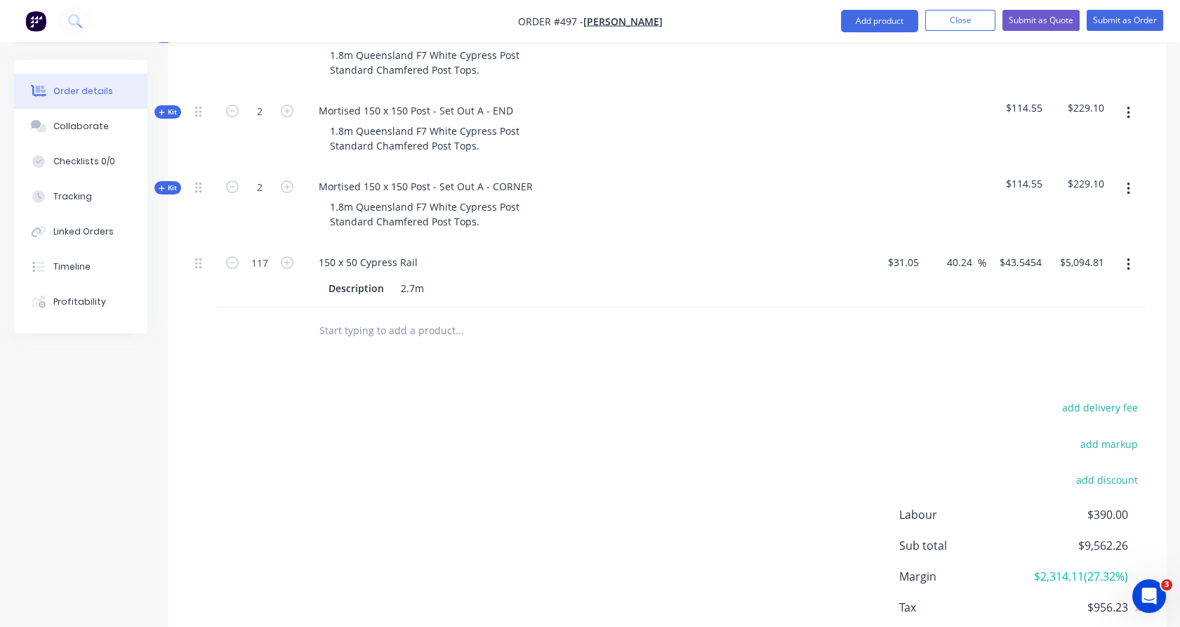
scroll to position [621, 0]
click at [327, 317] on input "text" at bounding box center [459, 331] width 281 height 28
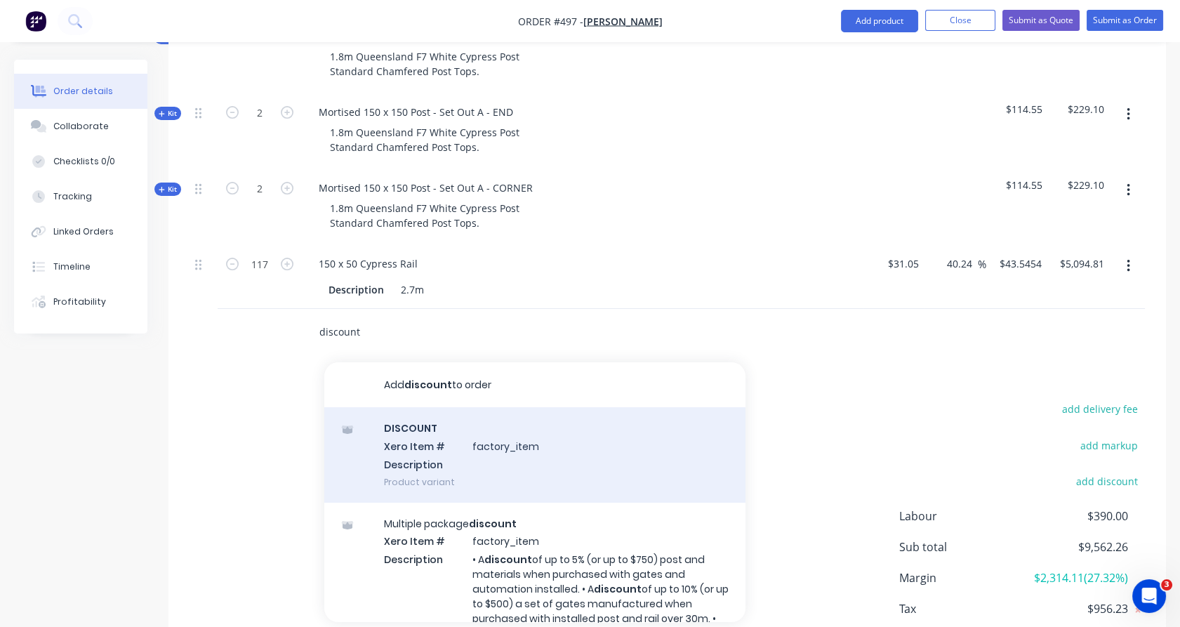
type input "discount"
click at [431, 412] on div "DISCOUNT Xero Item # factory_item Description Product variant" at bounding box center [534, 454] width 421 height 95
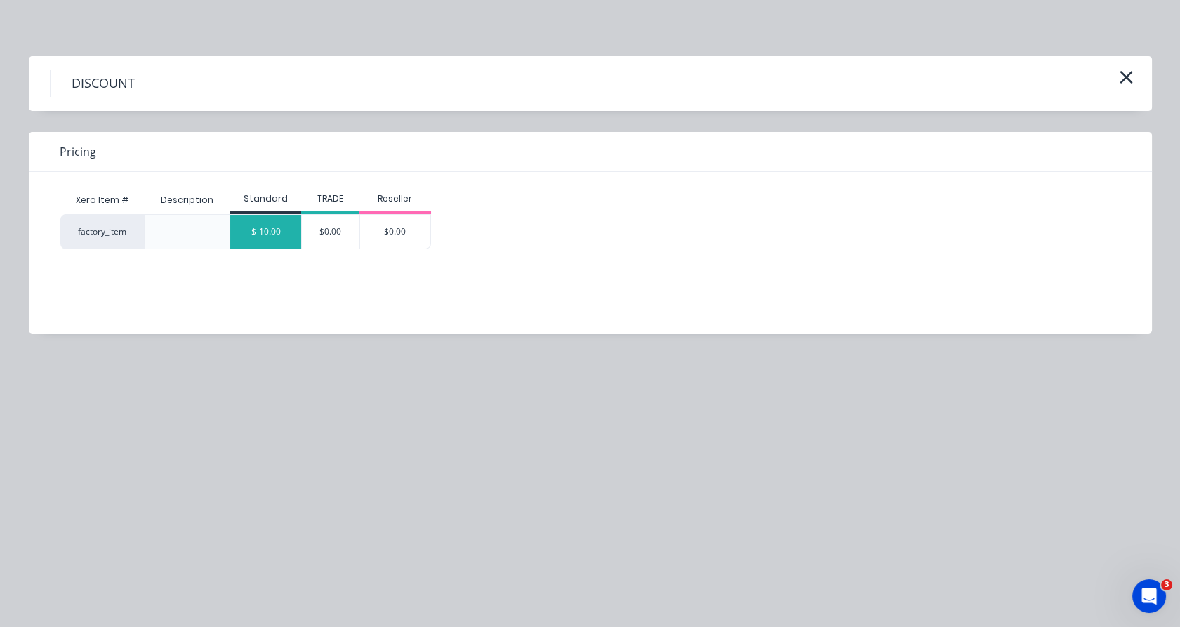
click at [266, 225] on div "$-10.00" at bounding box center [265, 232] width 71 height 34
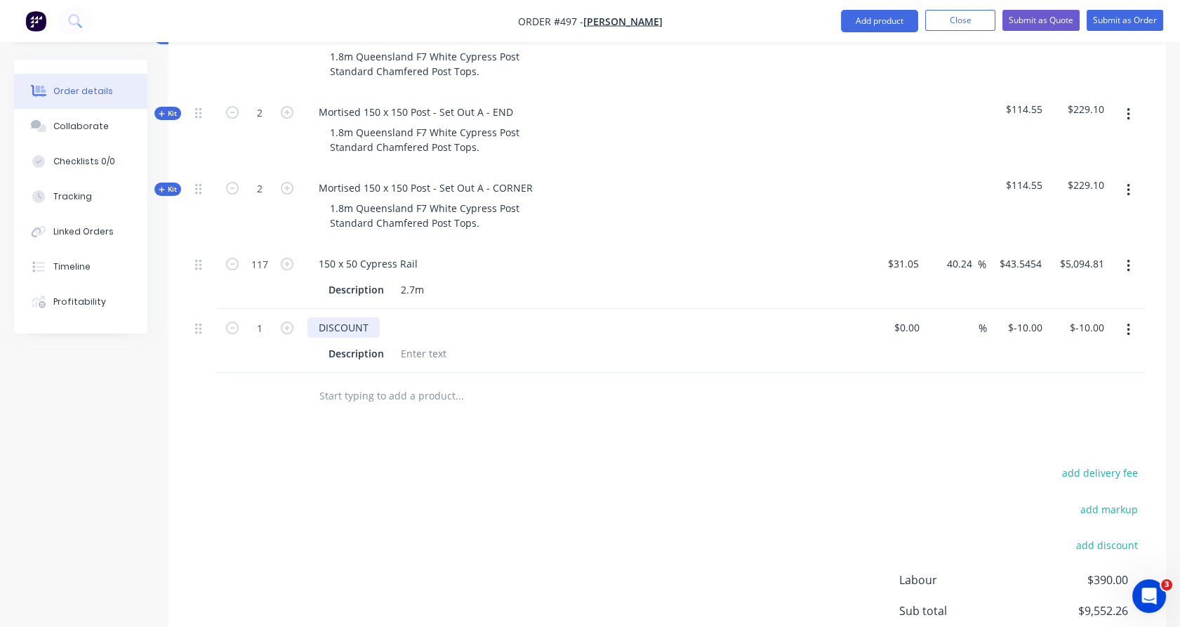
click at [373, 317] on div "DISCOUNT" at bounding box center [343, 327] width 72 height 20
click at [421, 343] on div at bounding box center [423, 353] width 57 height 20
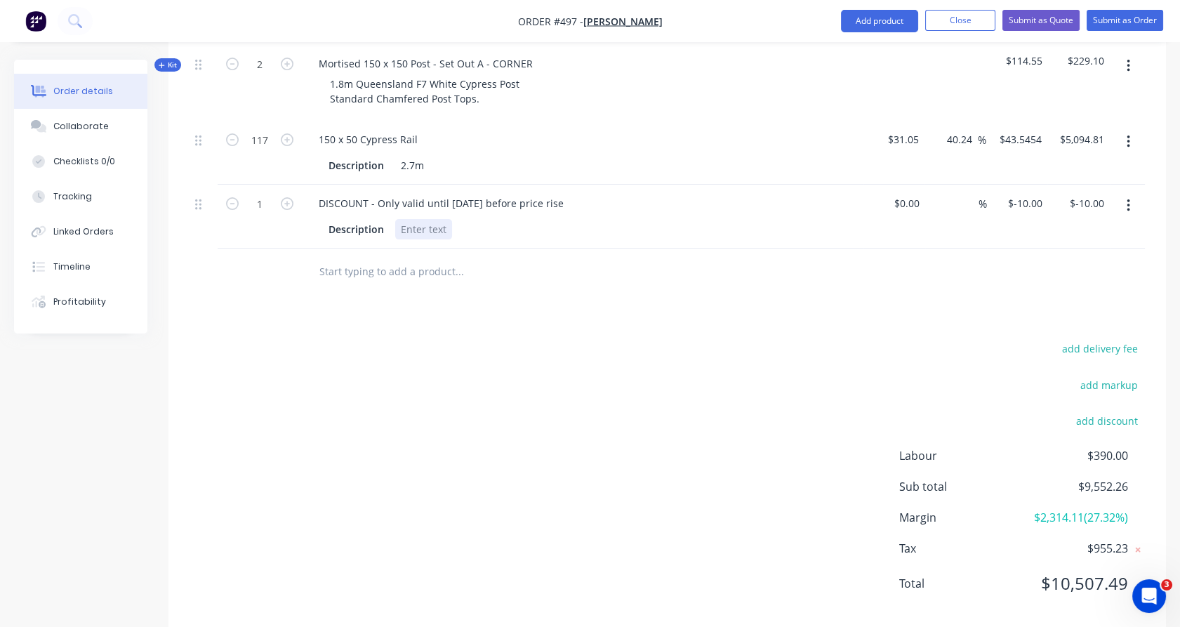
scroll to position [749, 0]
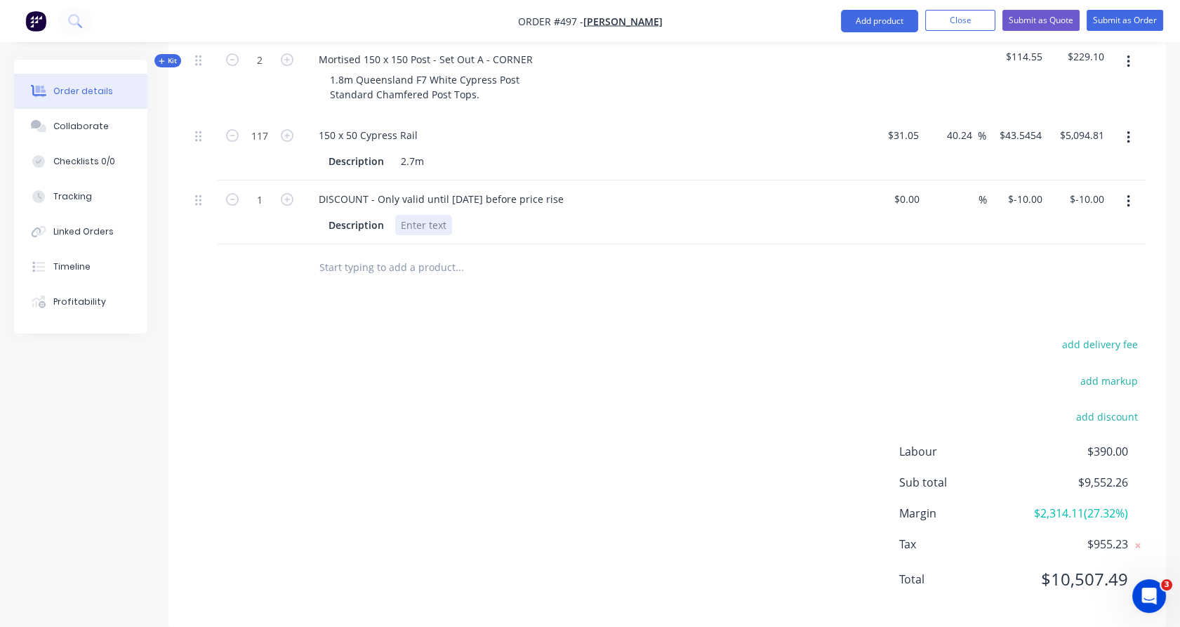
click at [412, 215] on div at bounding box center [423, 225] width 57 height 20
click at [314, 311] on div "Products Show / Hide columns Add product Qty Cost Markup Price Total External T…" at bounding box center [666, 197] width 997 height 859
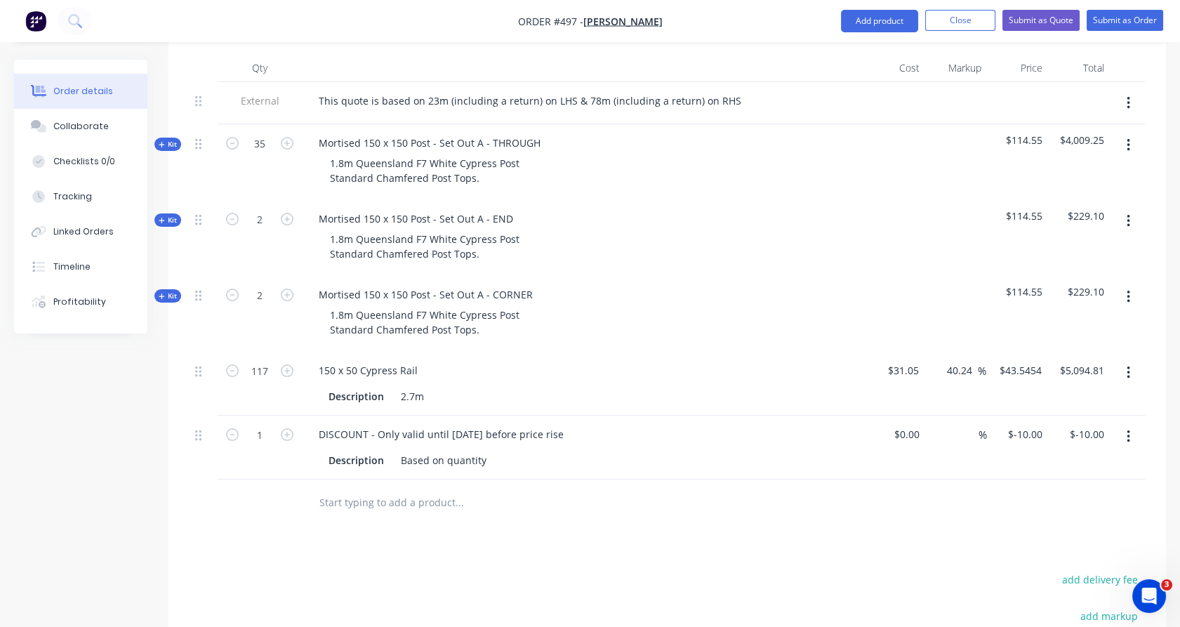
scroll to position [513, 0]
click at [174, 118] on div "Qty Cost Markup Price Total External This quote is based on 23m (including a re…" at bounding box center [666, 291] width 997 height 472
click at [173, 140] on span "Kit" at bounding box center [168, 145] width 18 height 11
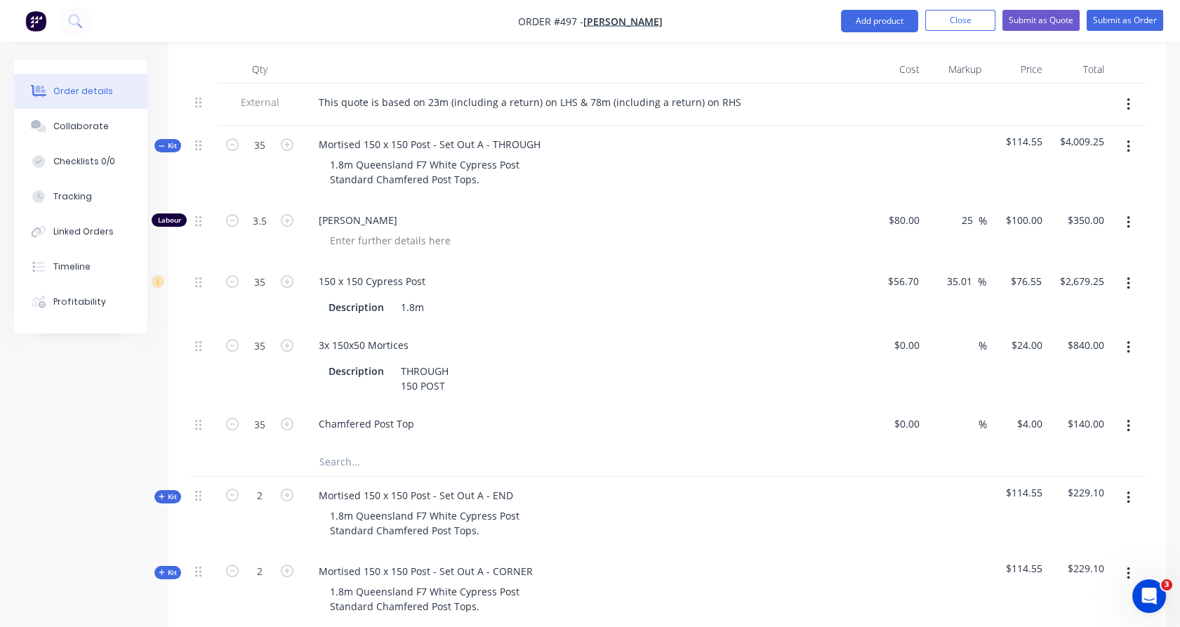
click at [173, 140] on span "Kit" at bounding box center [168, 145] width 18 height 11
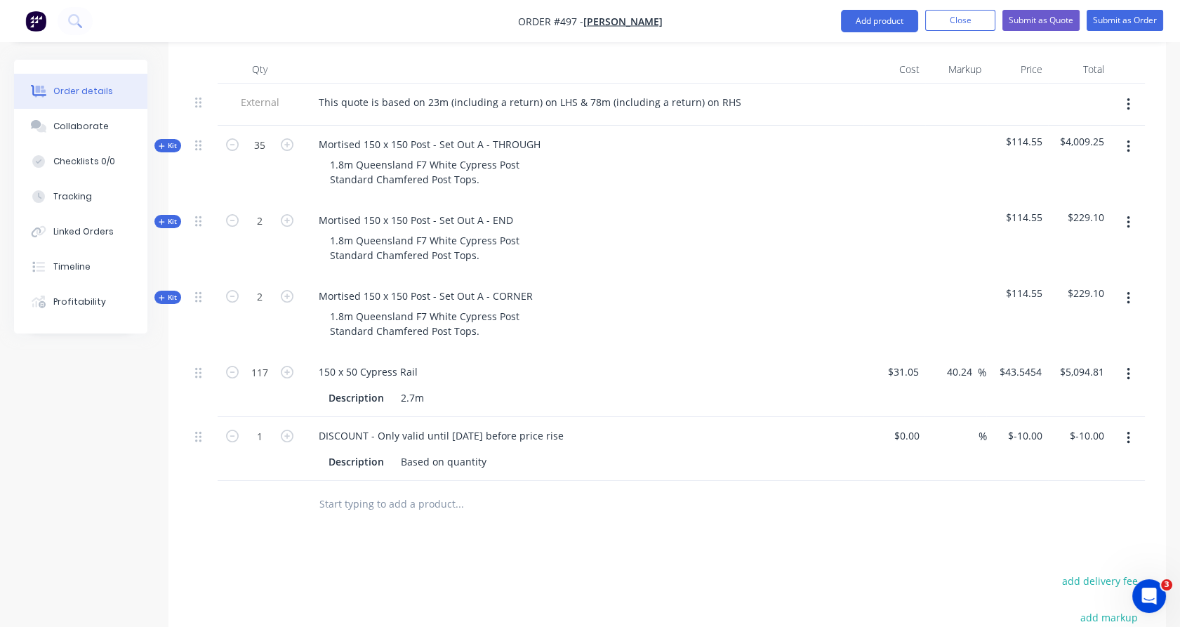
click at [383, 489] on input "text" at bounding box center [459, 503] width 281 height 28
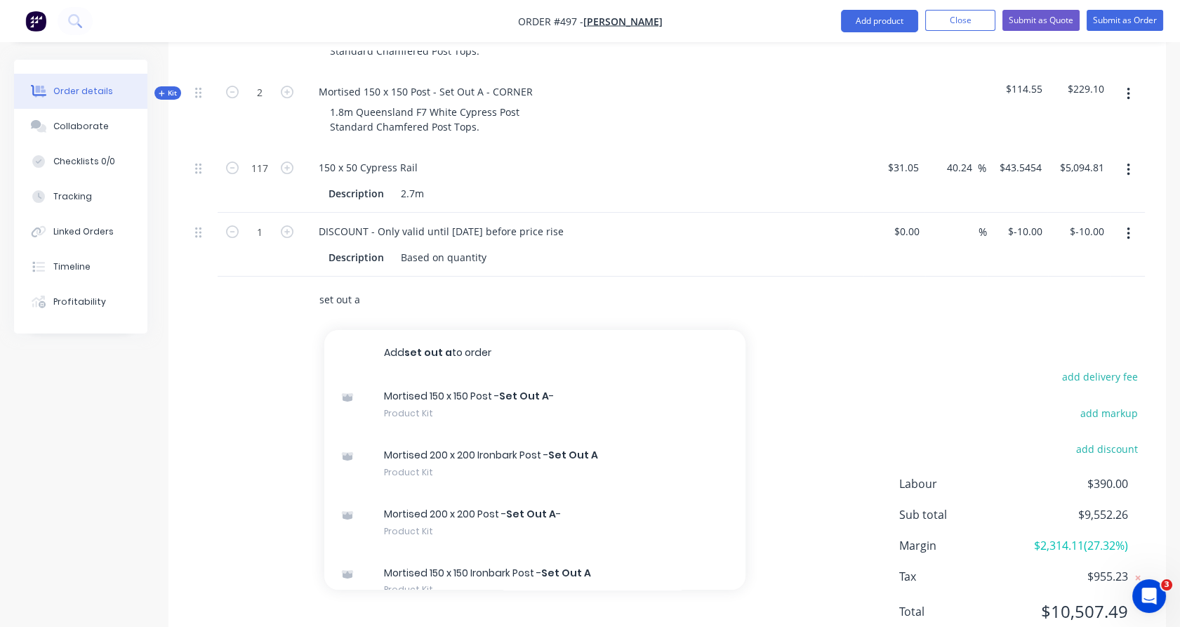
scroll to position [716, 0]
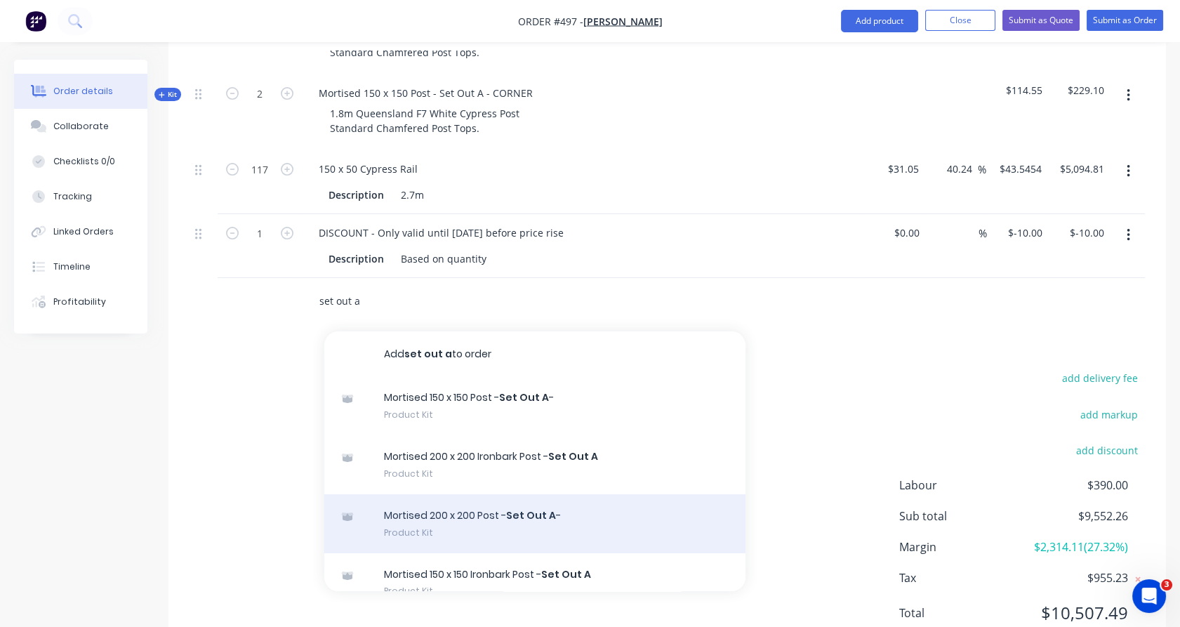
type input "set out a"
click at [427, 496] on div "Mortised 200 x 200 Post - Set Out A - Product Kit" at bounding box center [534, 523] width 421 height 59
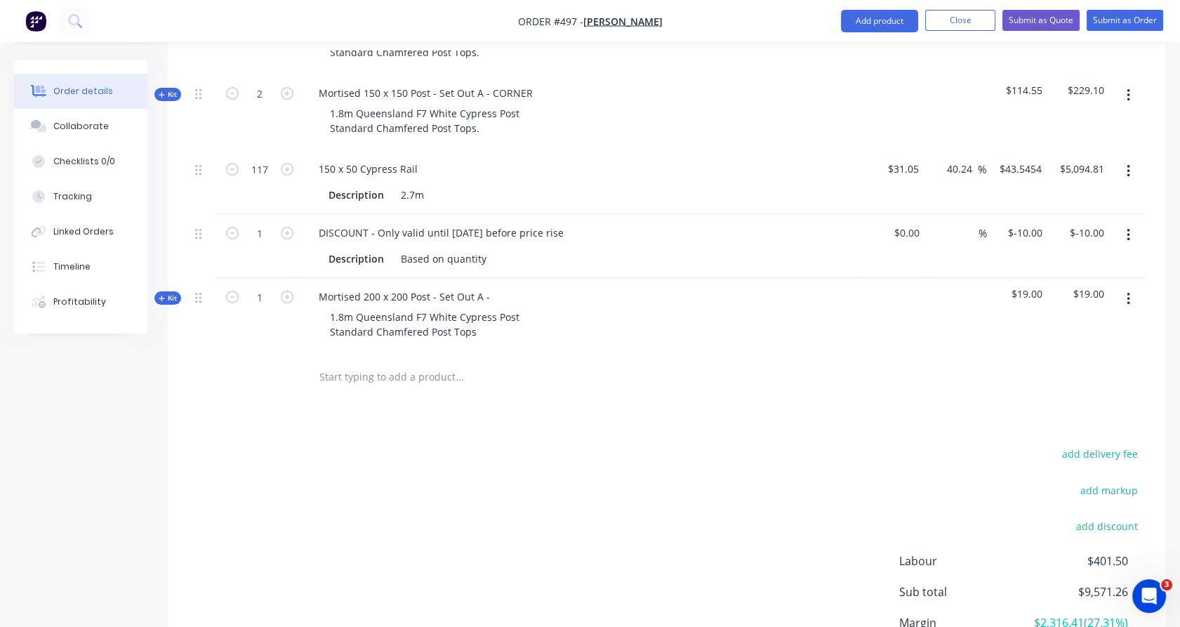
click at [166, 293] on span "Kit" at bounding box center [168, 298] width 18 height 11
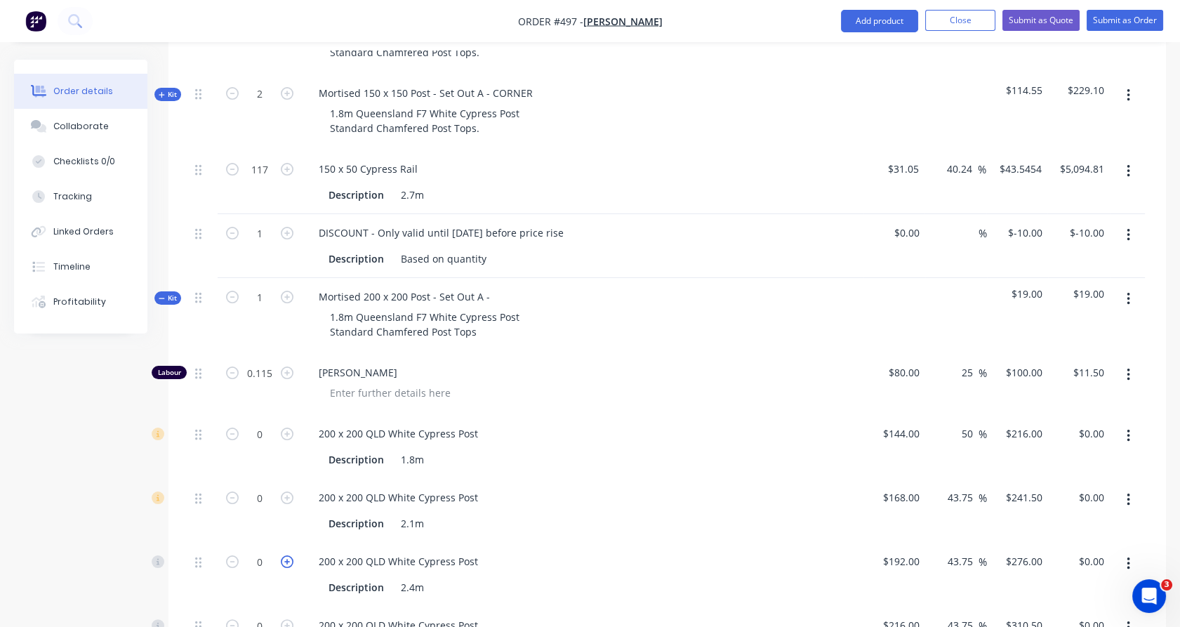
click at [286, 555] on icon "button" at bounding box center [287, 561] width 13 height 13
type input "1"
type input "$276.00"
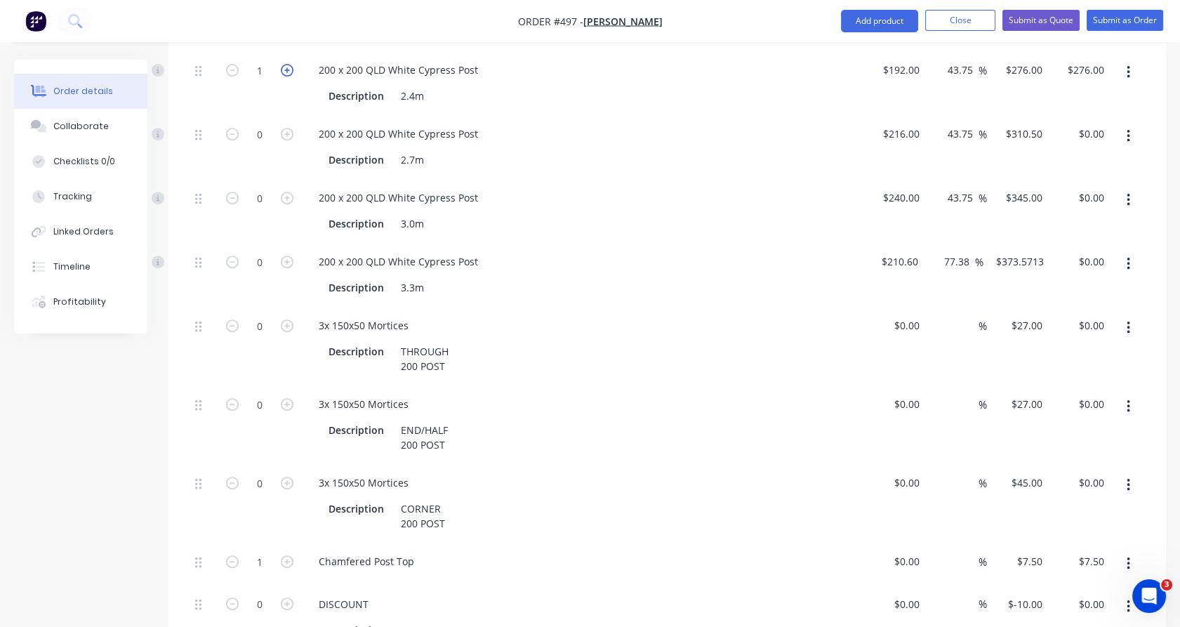
scroll to position [1164, 0]
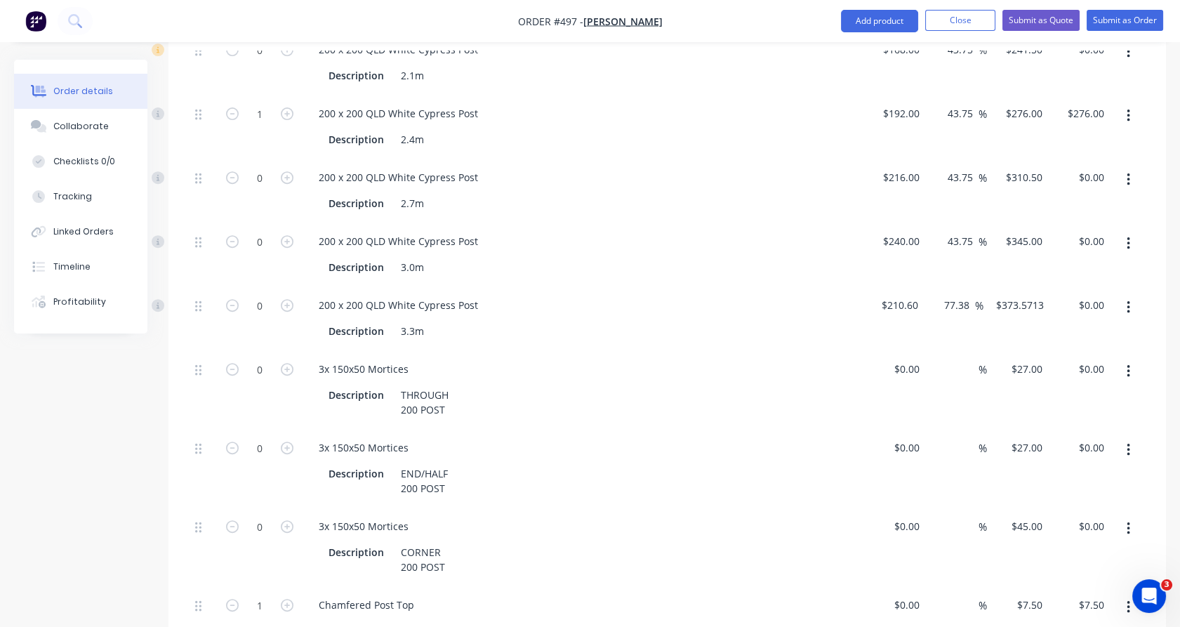
click at [293, 439] on button "button" at bounding box center [287, 446] width 18 height 15
type input "1"
type input "$27.00"
click at [1128, 301] on icon "button" at bounding box center [1127, 307] width 3 height 13
click at [1085, 390] on div "Delete" at bounding box center [1078, 400] width 108 height 20
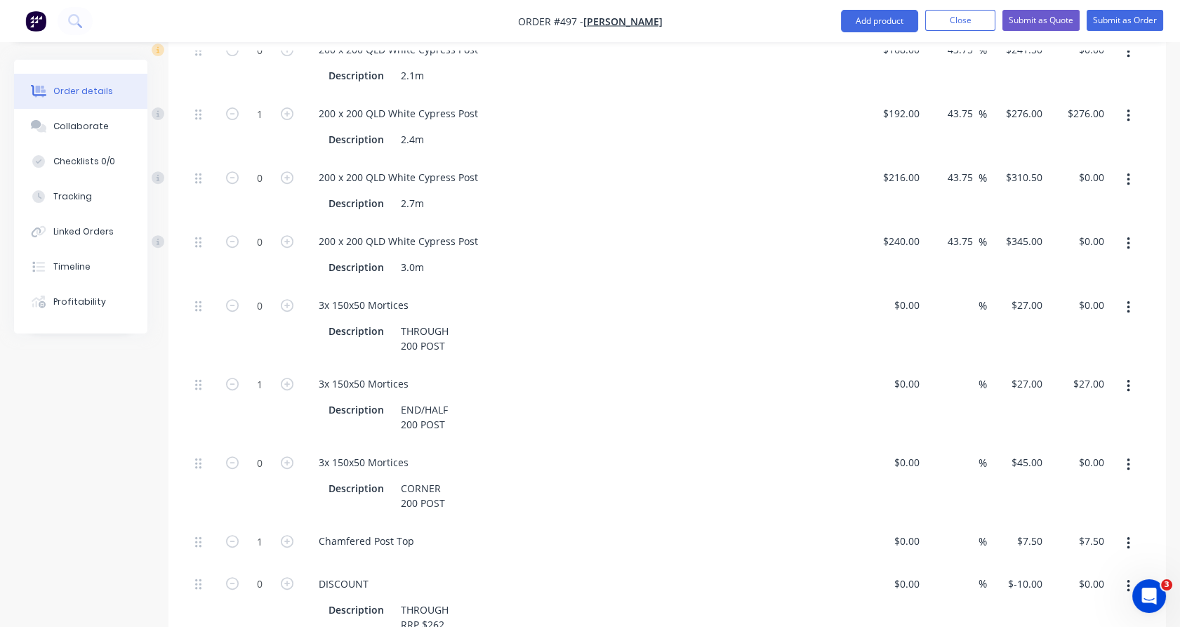
click at [1131, 295] on button "button" at bounding box center [1128, 307] width 33 height 25
click at [1108, 390] on div "Delete" at bounding box center [1078, 400] width 108 height 20
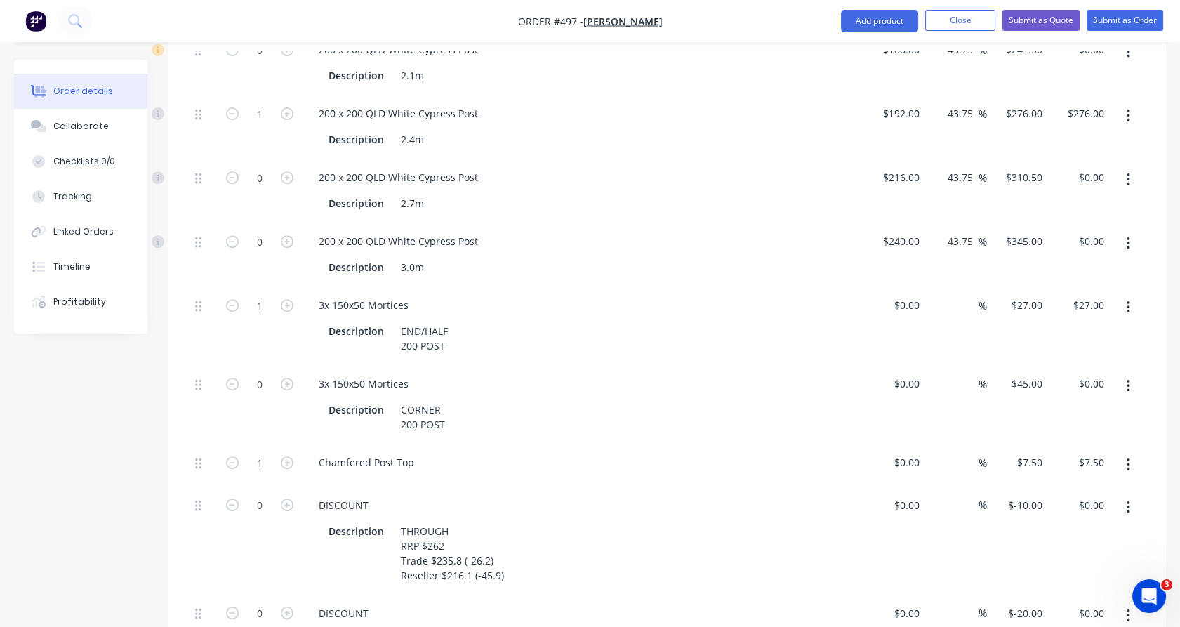
click at [1128, 236] on icon "button" at bounding box center [1128, 243] width 4 height 15
click at [1098, 326] on div "Delete" at bounding box center [1078, 336] width 108 height 20
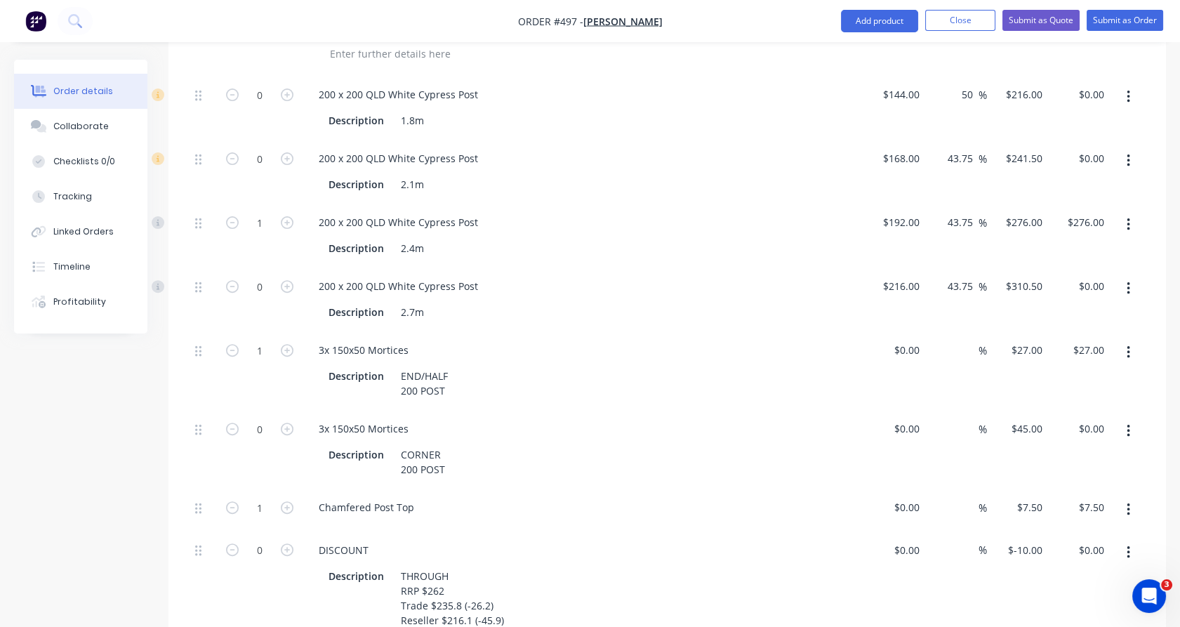
scroll to position [1039, 0]
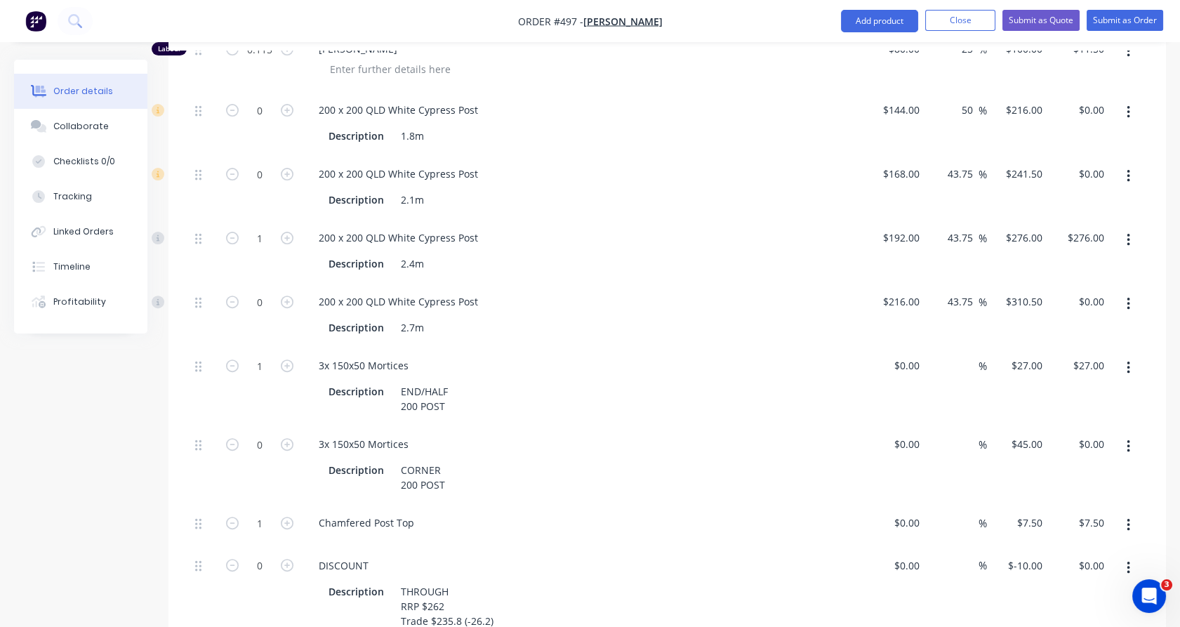
click at [1128, 168] on icon "button" at bounding box center [1128, 175] width 4 height 15
click at [1102, 259] on div "Delete" at bounding box center [1078, 269] width 108 height 20
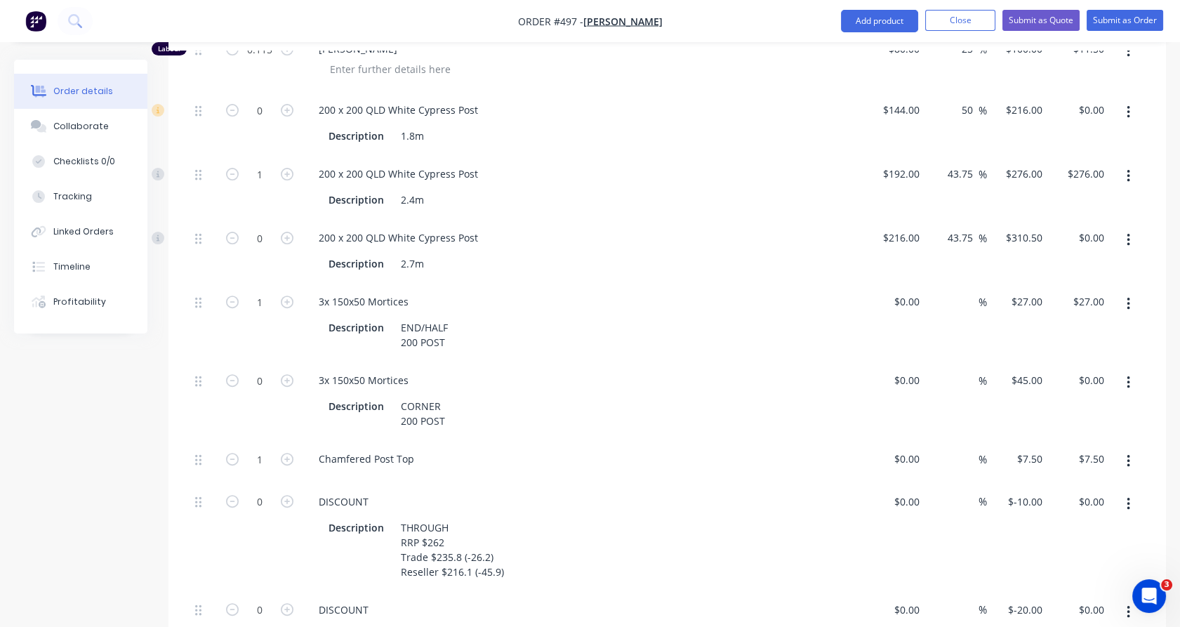
click at [1132, 100] on button "button" at bounding box center [1128, 112] width 33 height 25
click at [1121, 195] on div "Delete" at bounding box center [1078, 205] width 108 height 20
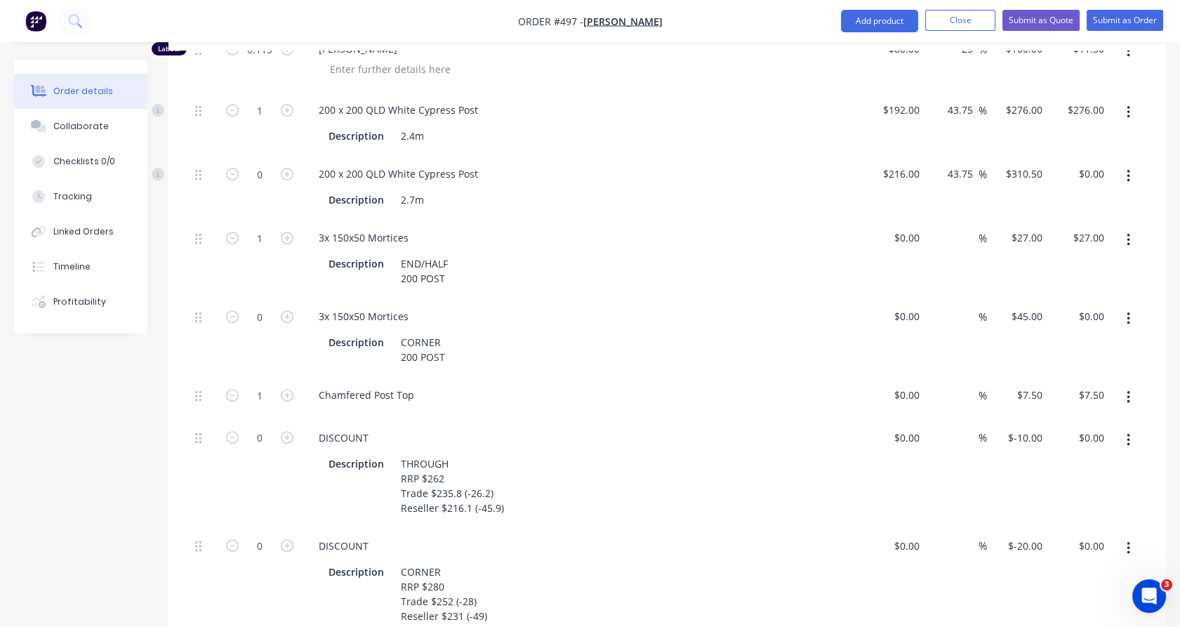
click at [1135, 309] on div at bounding box center [1127, 337] width 35 height 79
click at [1126, 306] on button "button" at bounding box center [1128, 318] width 33 height 25
click at [1102, 401] on div "Delete" at bounding box center [1078, 411] width 108 height 20
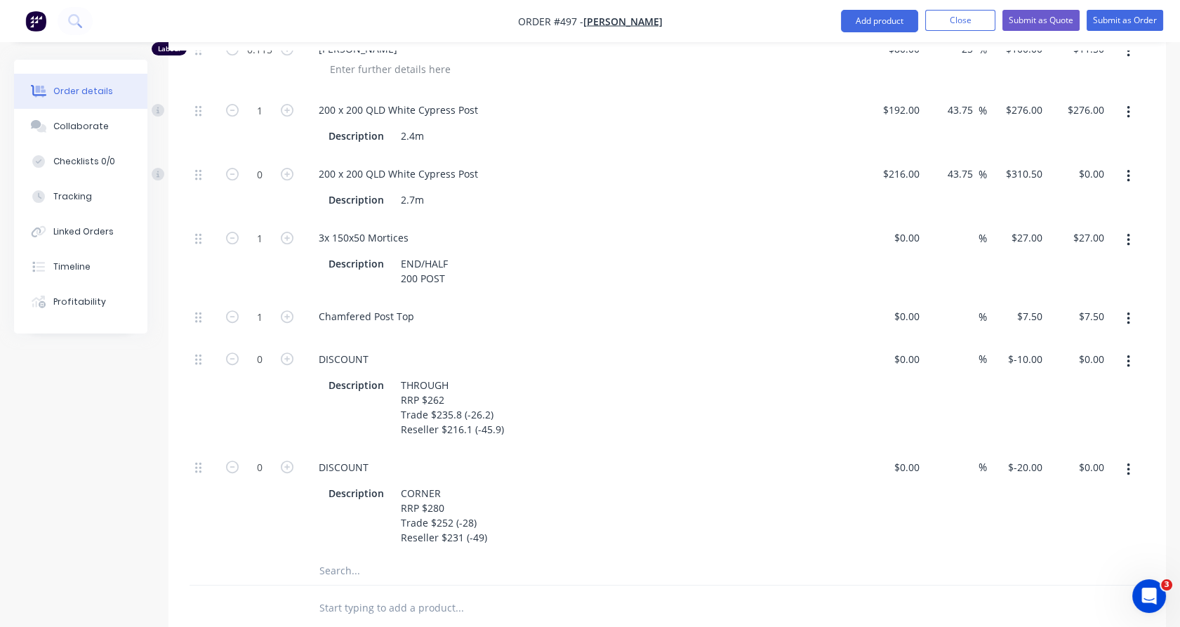
click at [1124, 349] on button "button" at bounding box center [1128, 361] width 33 height 25
click at [1100, 444] on div "Delete" at bounding box center [1078, 454] width 108 height 20
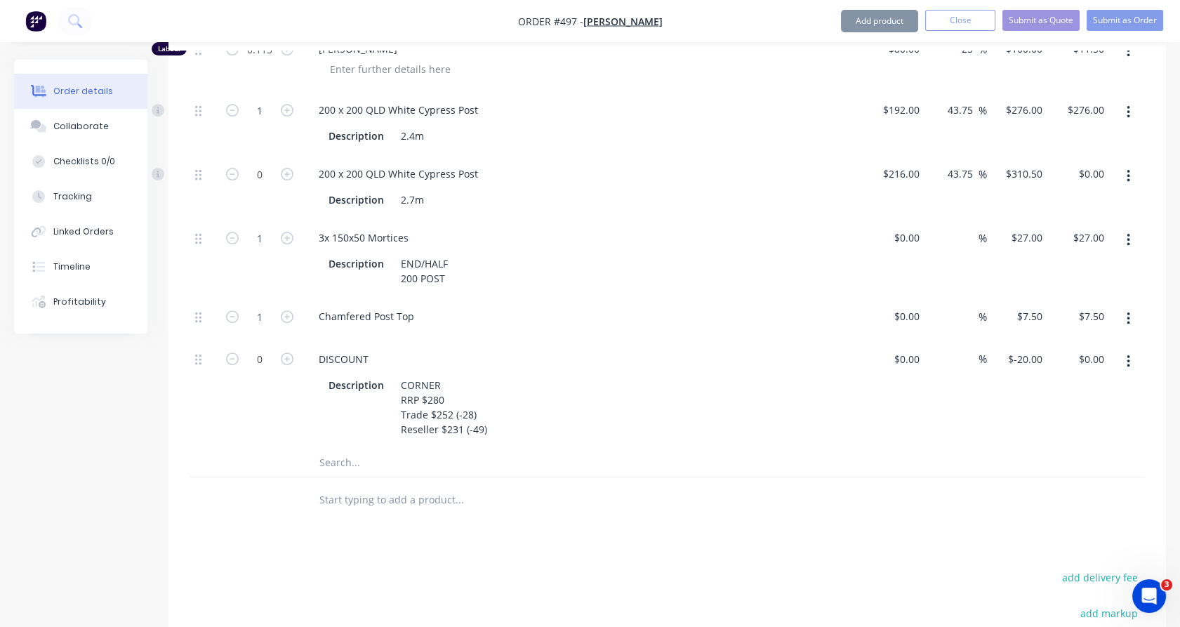
click at [1128, 355] on icon "button" at bounding box center [1127, 361] width 3 height 13
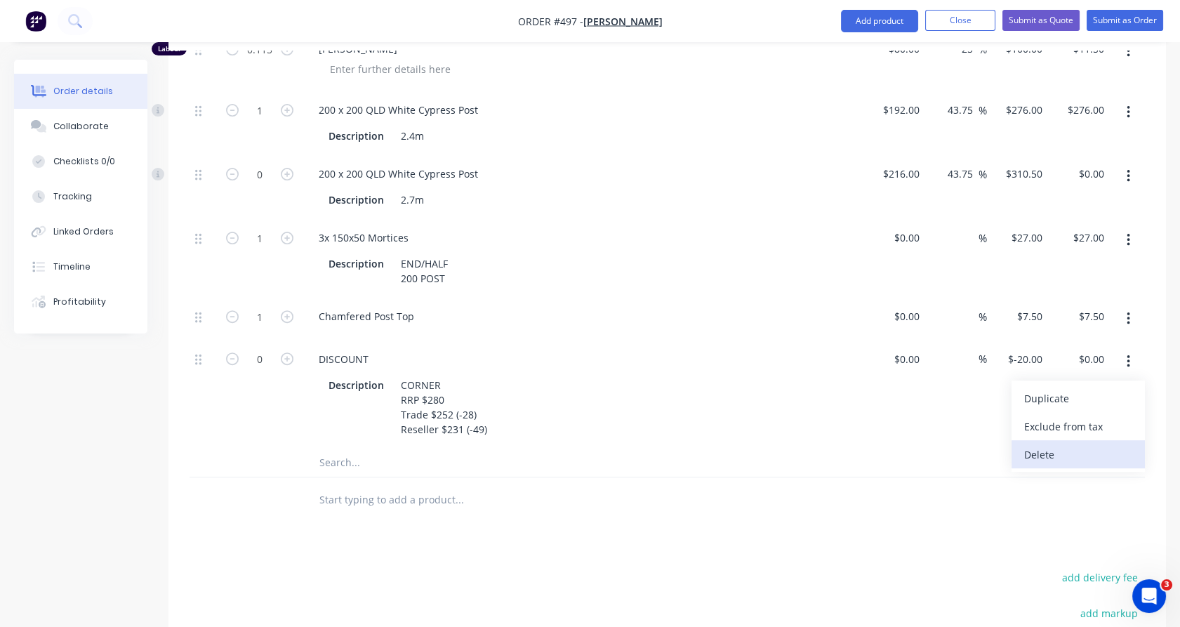
click at [1104, 444] on div "Delete" at bounding box center [1078, 454] width 108 height 20
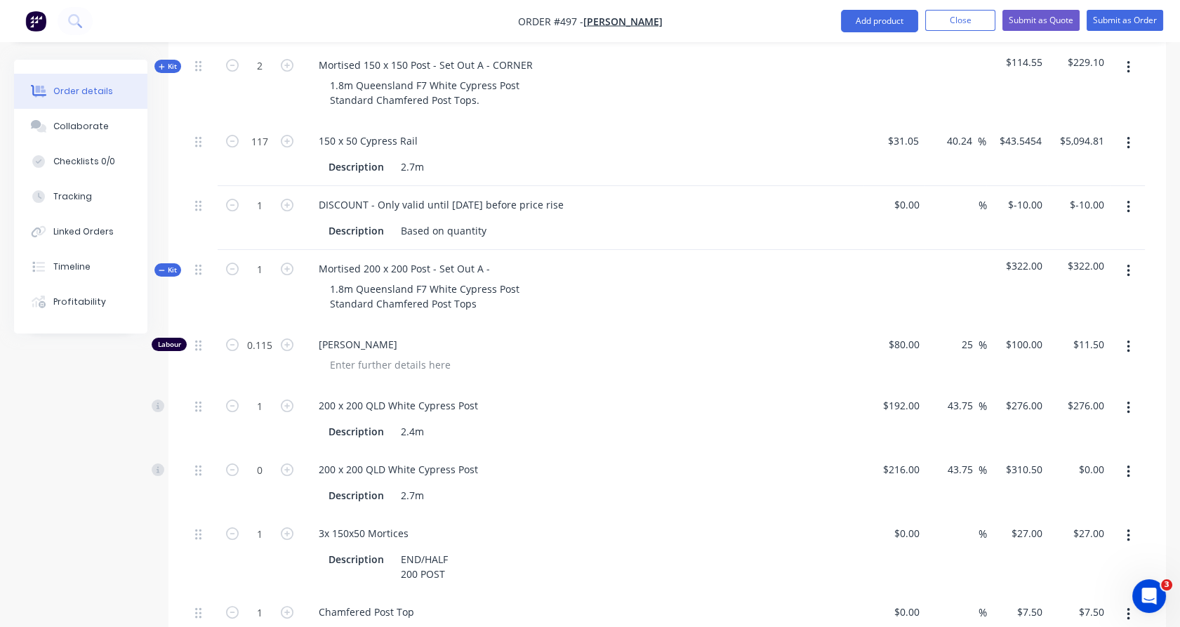
scroll to position [744, 0]
click at [286, 262] on icon "button" at bounding box center [287, 268] width 13 height 13
type input "2"
type input "0.23"
type input "$23.00"
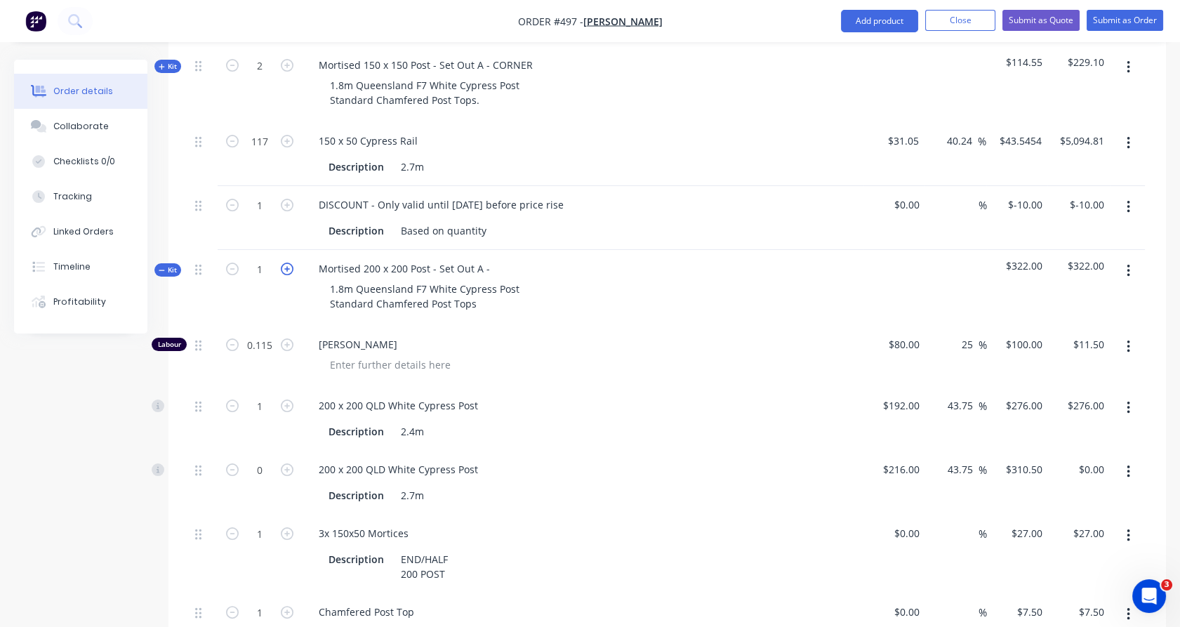
type input "2"
type input "$552.00"
type input "2"
type input "$54.00"
type input "2"
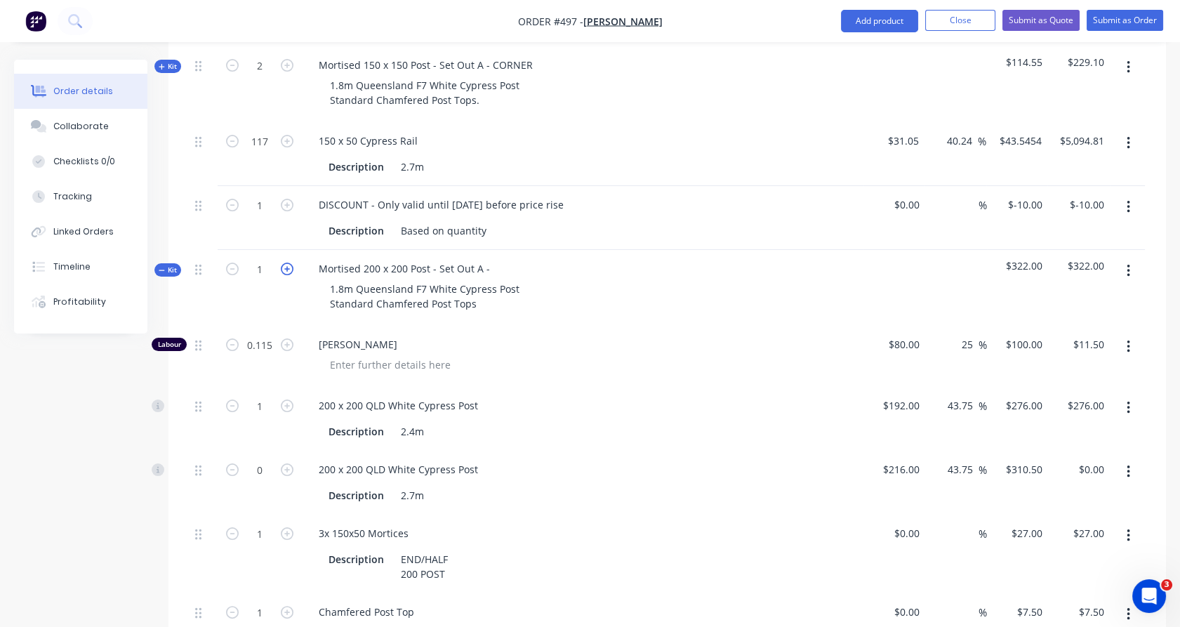
type input "$15.00"
click at [171, 265] on span "Kit" at bounding box center [168, 270] width 18 height 11
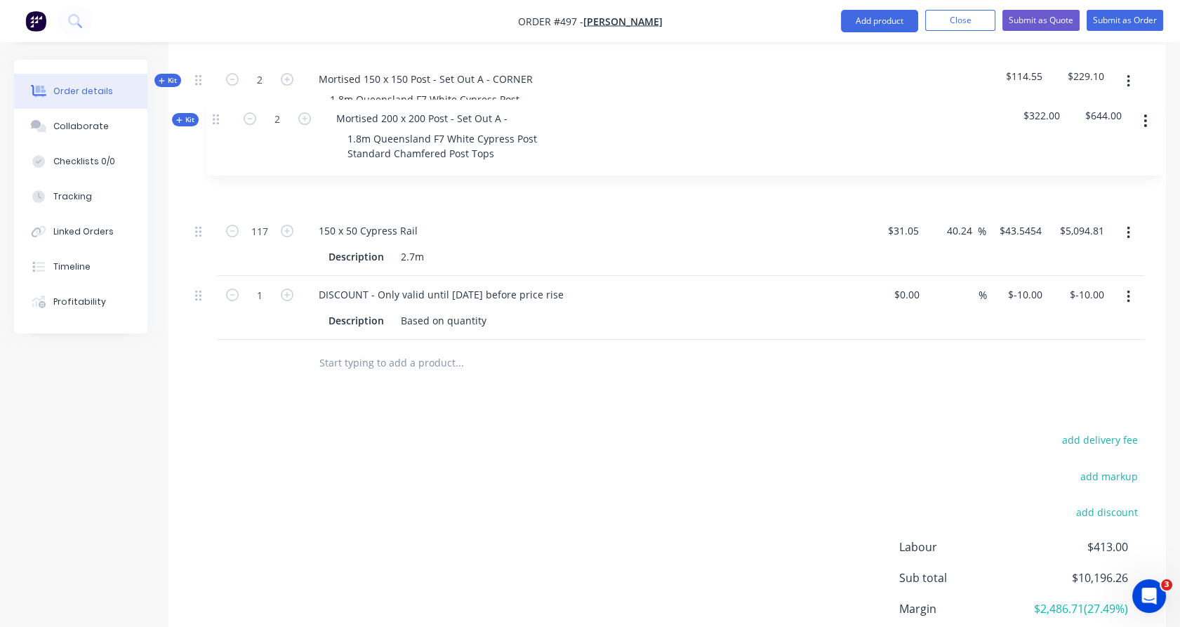
drag, startPoint x: 201, startPoint y: 248, endPoint x: 219, endPoint y: 111, distance: 138.0
click at [219, 111] on div "External This quote is based on 23m (including a return) on LHS & 78m (includin…" at bounding box center [666, 103] width 955 height 473
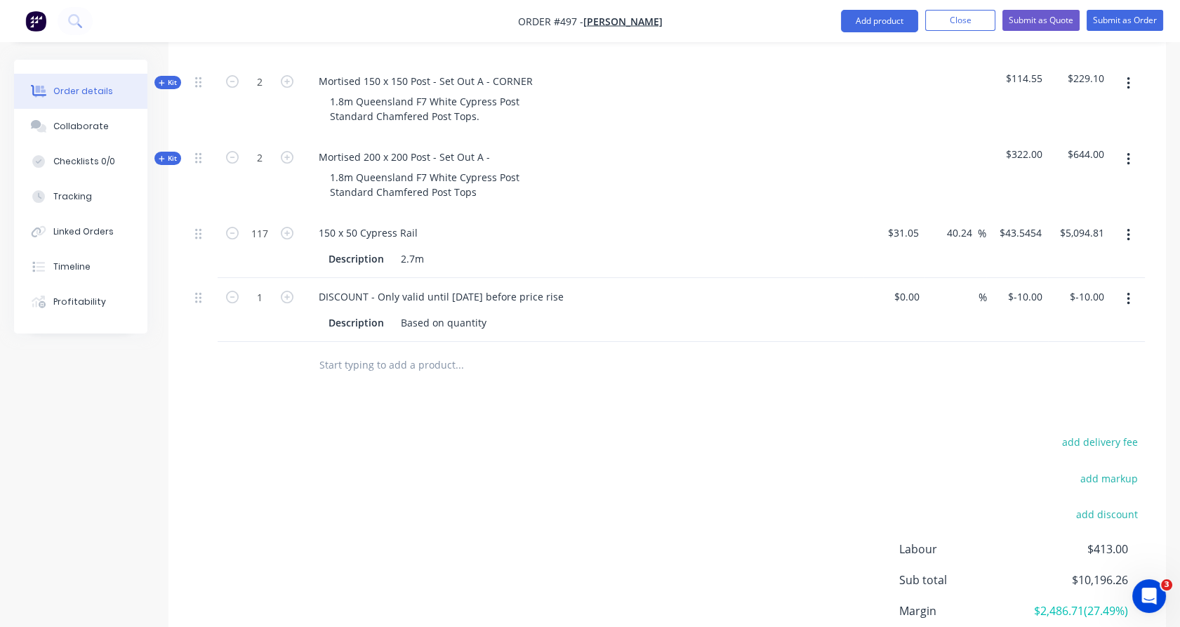
click at [1048, 215] on div "$5,094.81 $5,094.81" at bounding box center [1078, 246] width 62 height 64
click at [1040, 222] on input "43.5454" at bounding box center [1022, 232] width 49 height 20
click at [1040, 222] on input "43.5454" at bounding box center [1026, 232] width 44 height 20
type input "43.54"
click at [1031, 176] on div "$322.00" at bounding box center [1018, 176] width 62 height 76
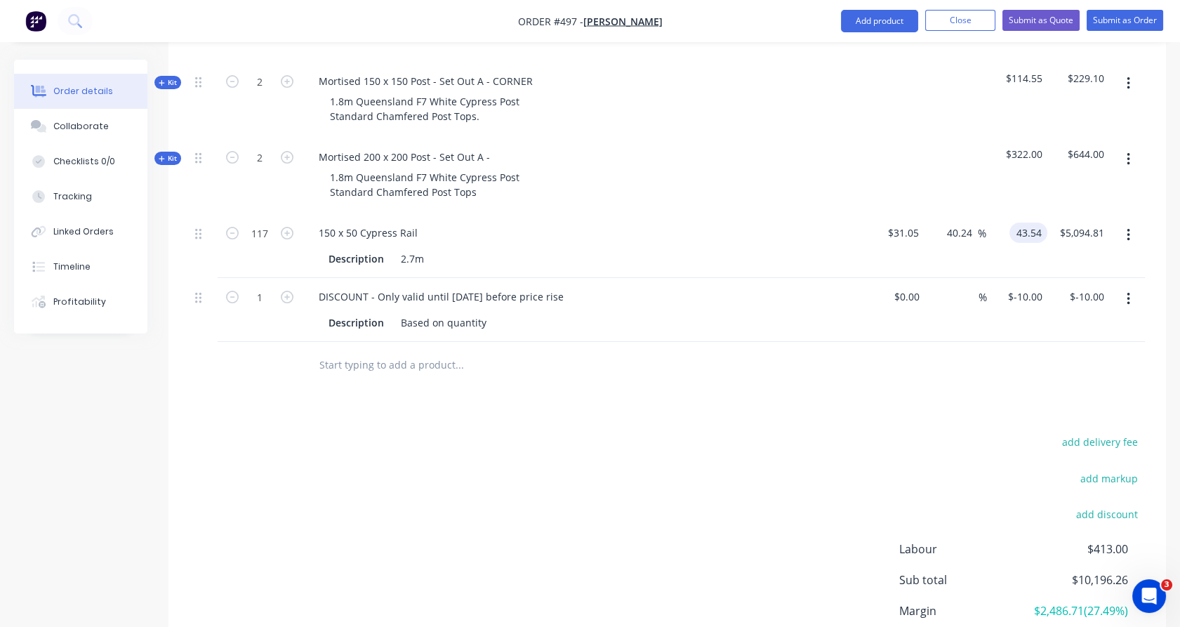
type input "40.23"
type input "$43.54"
type input "$5,094.18"
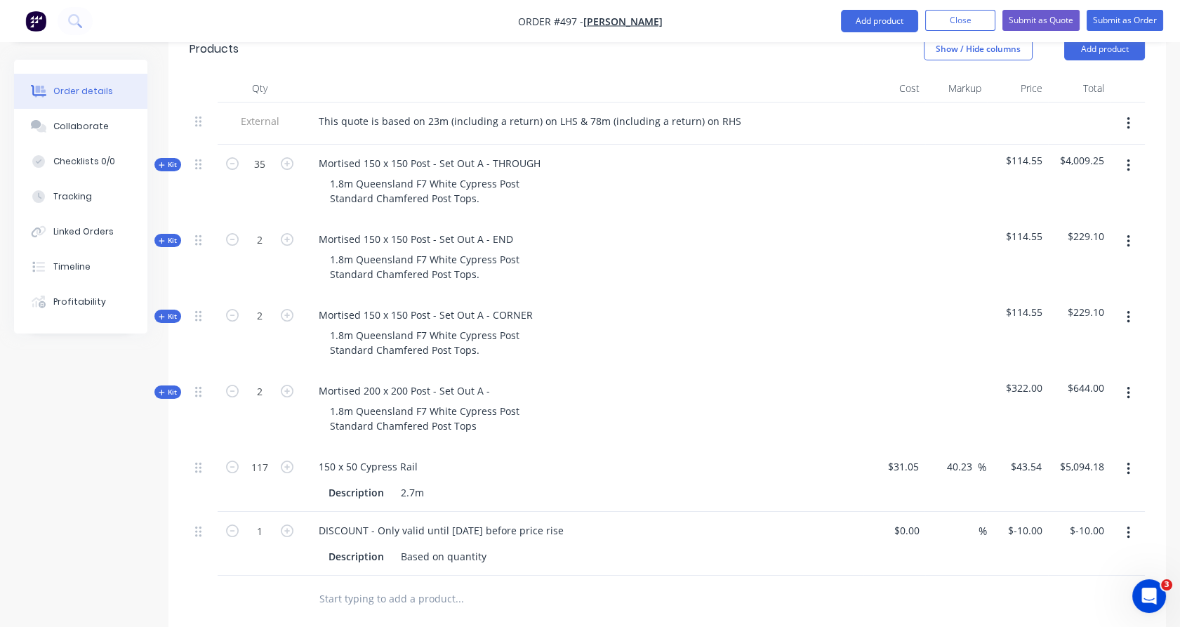
scroll to position [493, 0]
click at [492, 381] on div "Mortised 200 x 200 Post - Set Out A -" at bounding box center [404, 391] width 194 height 20
click at [342, 401] on div "1.8m Queensland F7 White Cypress Post Standard Chamfered Post Tops" at bounding box center [425, 418] width 212 height 35
click at [336, 401] on div "12.4m Queensland F7 White Cypress Post Standard Chamfered Post Tops" at bounding box center [428, 418] width 218 height 35
click at [496, 410] on div "2.4m Queensland F7 White Cypress Post Standard Chamfered Post Tops" at bounding box center [425, 418] width 212 height 35
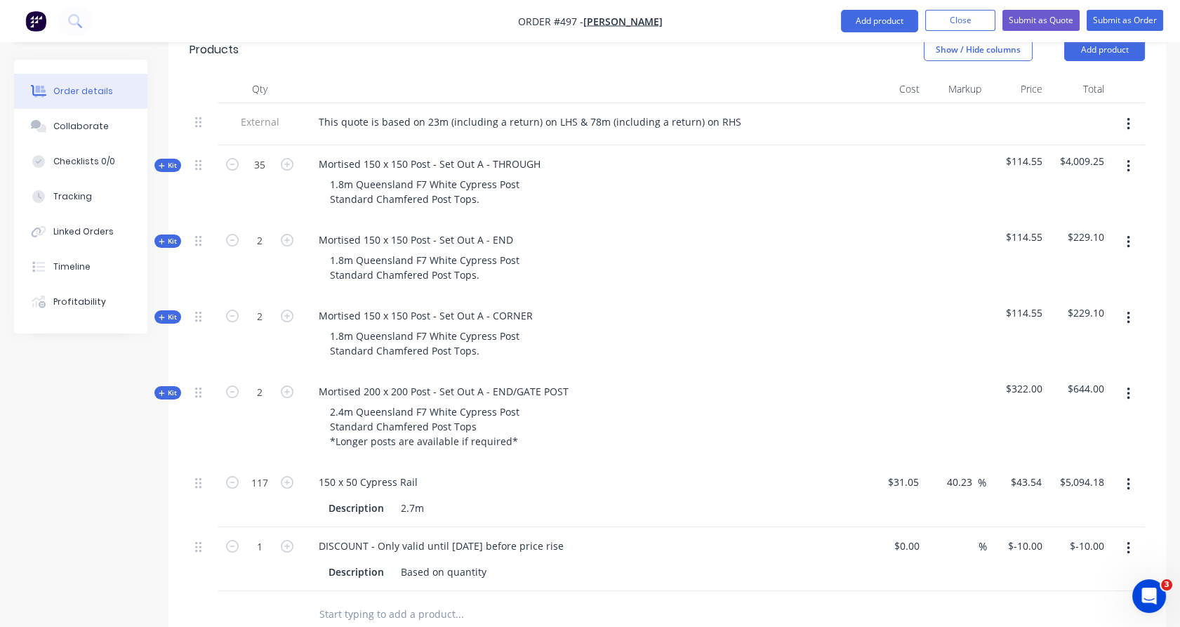
click at [314, 402] on div "2.4m Queensland F7 White Cypress Post Standard Chamfered Post Tops *Longer post…" at bounding box center [582, 426] width 550 height 50
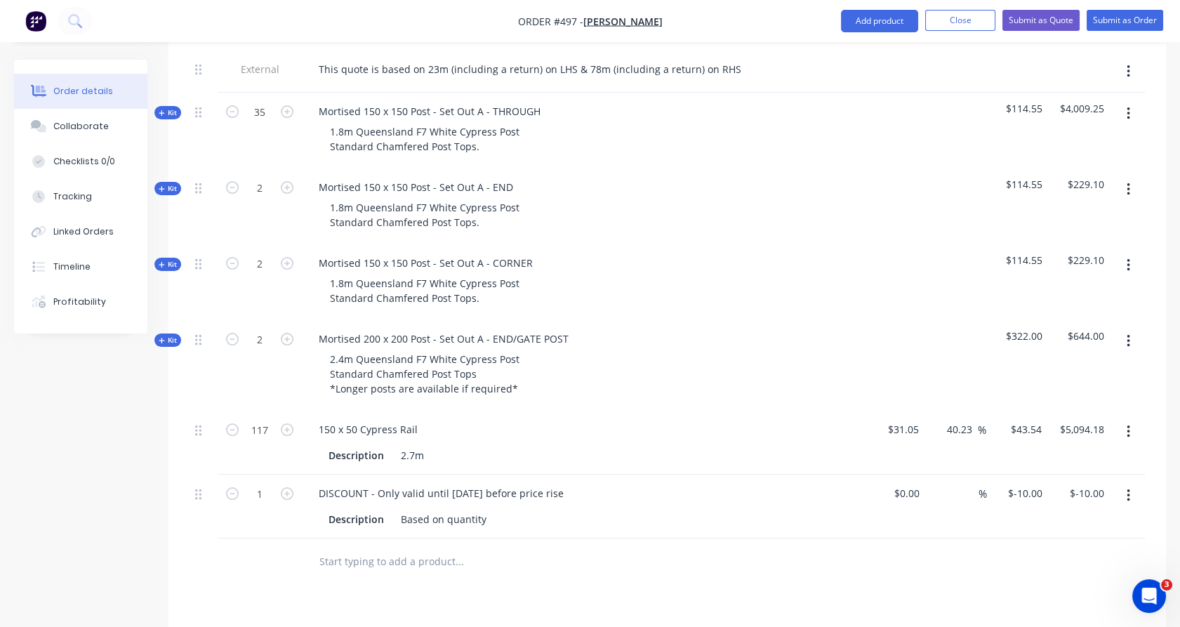
click at [171, 107] on span "Kit" at bounding box center [168, 112] width 18 height 11
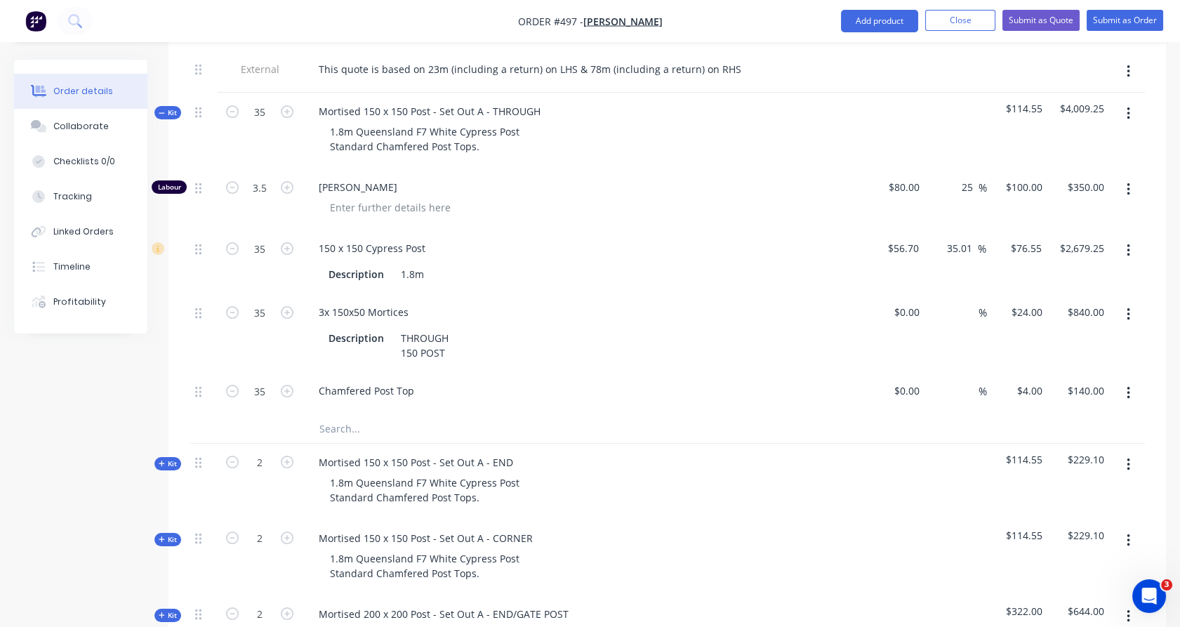
click at [171, 107] on span "Kit" at bounding box center [168, 112] width 18 height 11
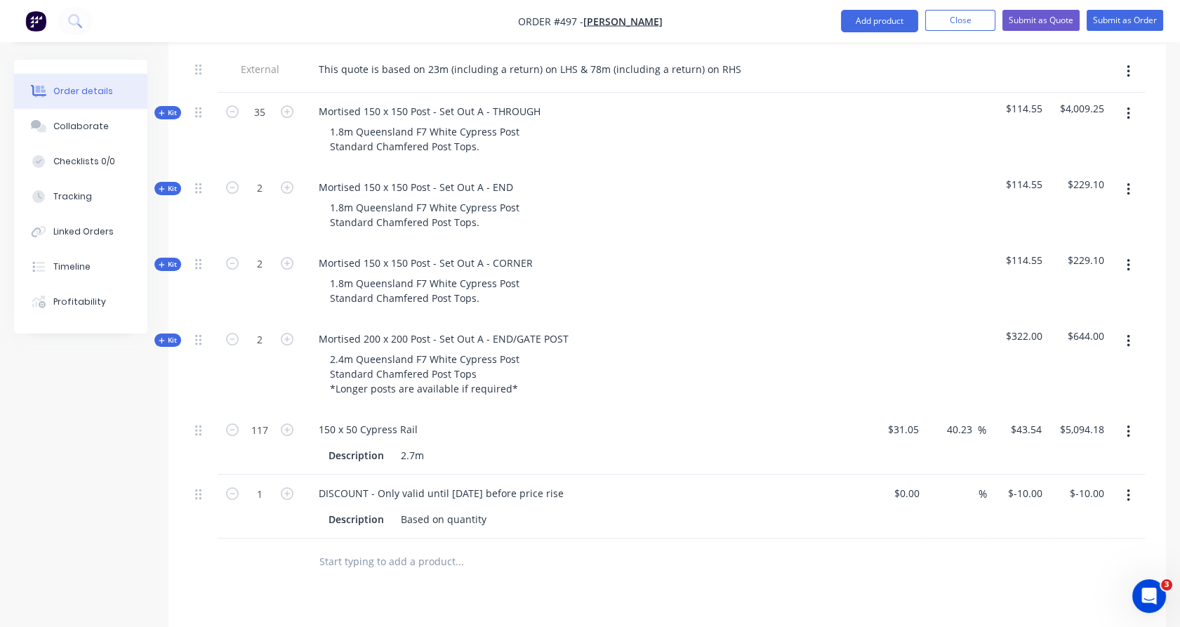
click at [171, 335] on span "Kit" at bounding box center [168, 340] width 18 height 11
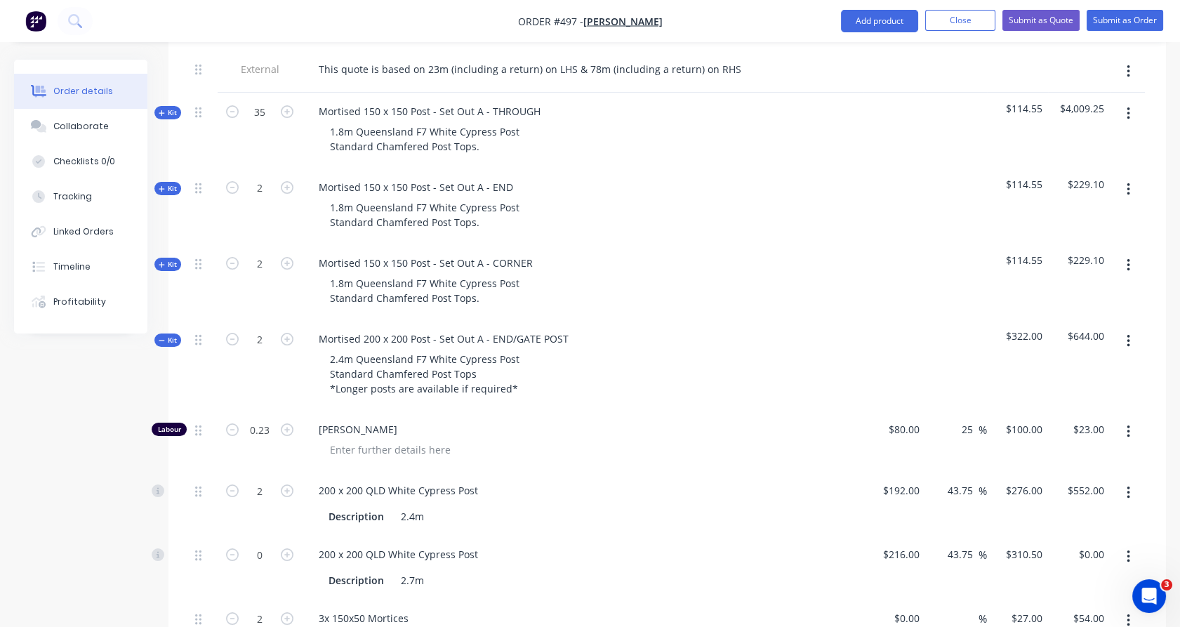
click at [170, 335] on span "Kit" at bounding box center [168, 340] width 18 height 11
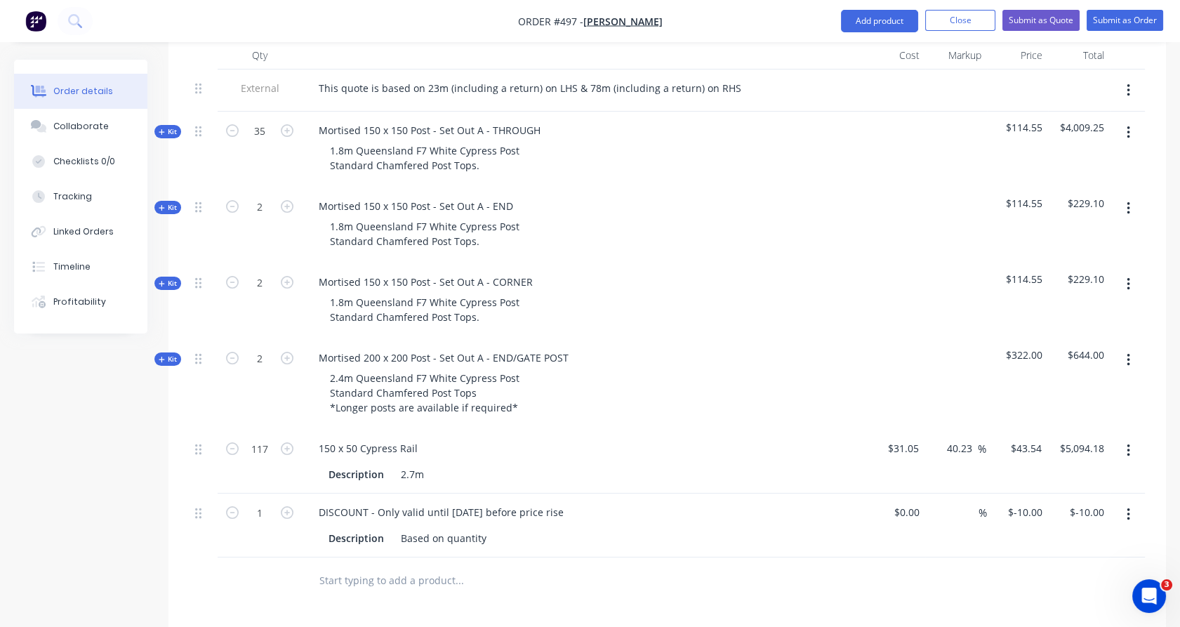
scroll to position [526, 0]
click at [173, 128] on span "Kit" at bounding box center [168, 133] width 18 height 11
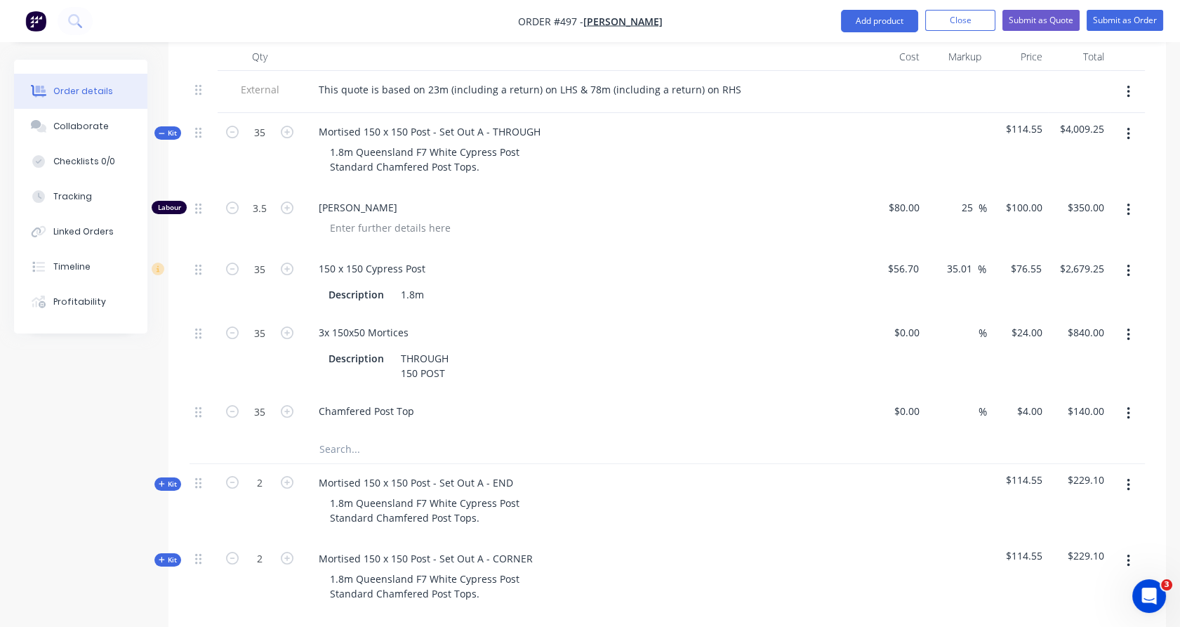
click at [173, 128] on span "Kit" at bounding box center [168, 133] width 18 height 11
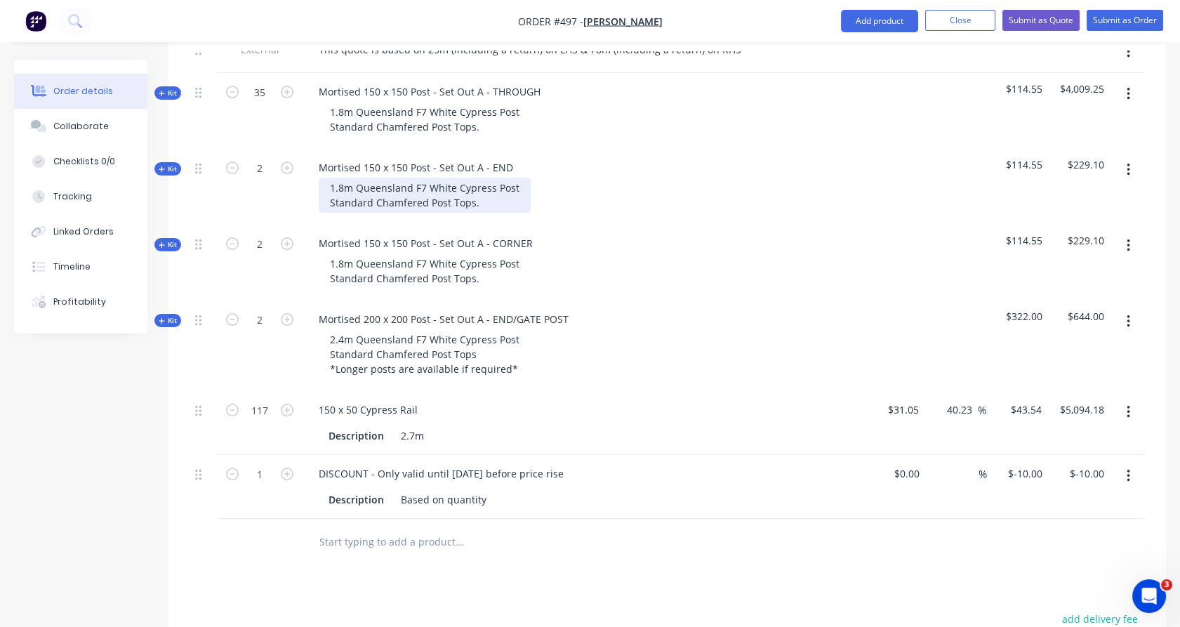
scroll to position [484, 0]
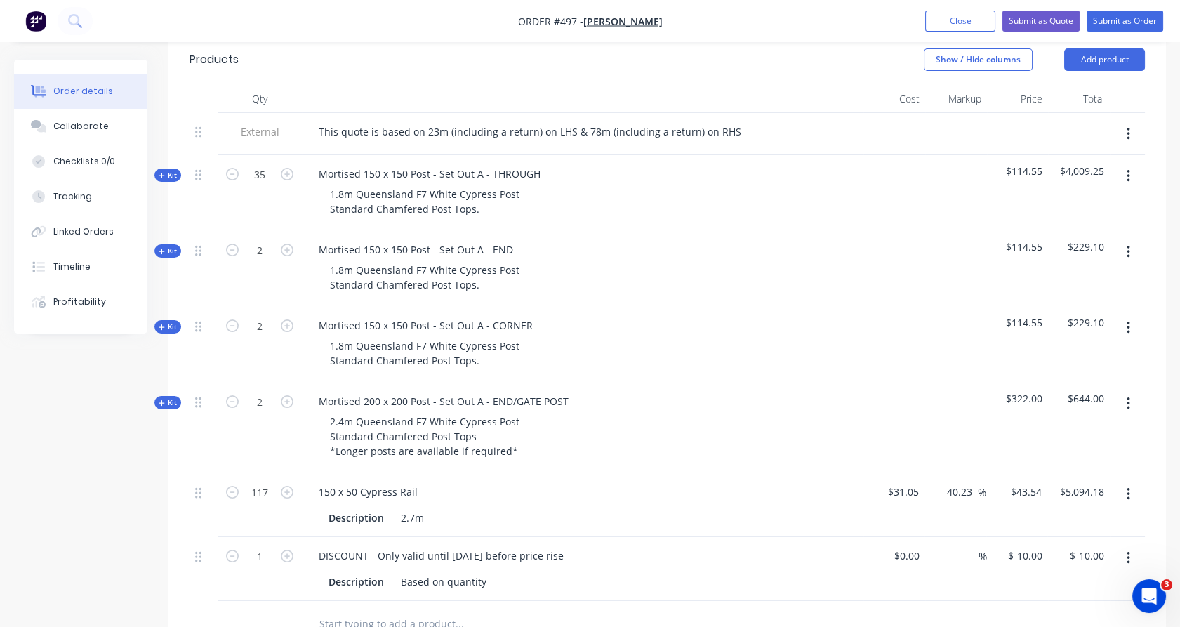
click at [160, 162] on div "Order details Collaborate Checklists 0/0 Tracking Linked Orders Timeline Profit…" at bounding box center [91, 197] width 154 height 274
click at [174, 147] on div "Qty Cost Markup Price Total External This quote is based on 23m (including a re…" at bounding box center [666, 366] width 997 height 562
click at [166, 170] on span "Kit" at bounding box center [168, 175] width 18 height 11
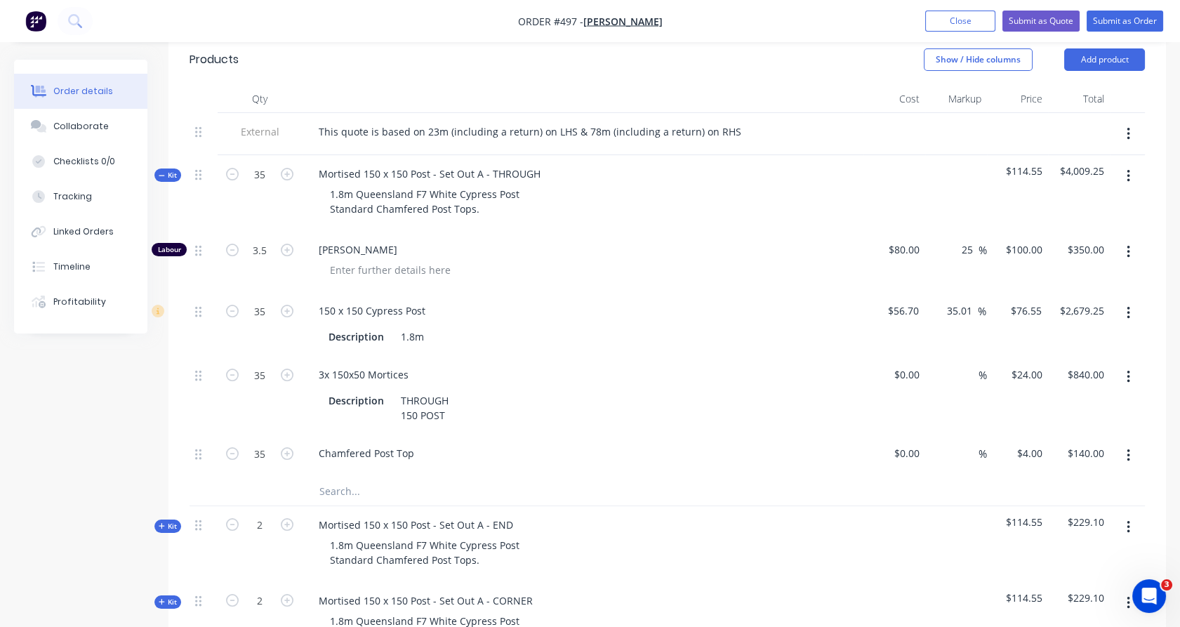
click at [166, 170] on span "Kit" at bounding box center [168, 175] width 18 height 11
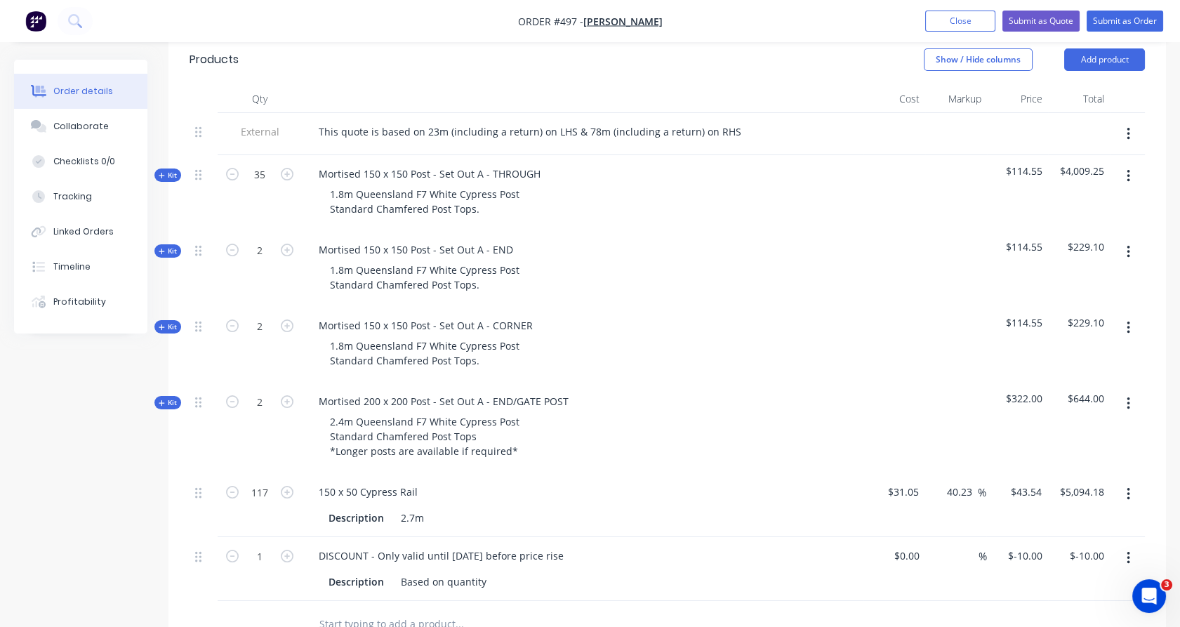
click at [167, 244] on button "Kit" at bounding box center [167, 250] width 27 height 13
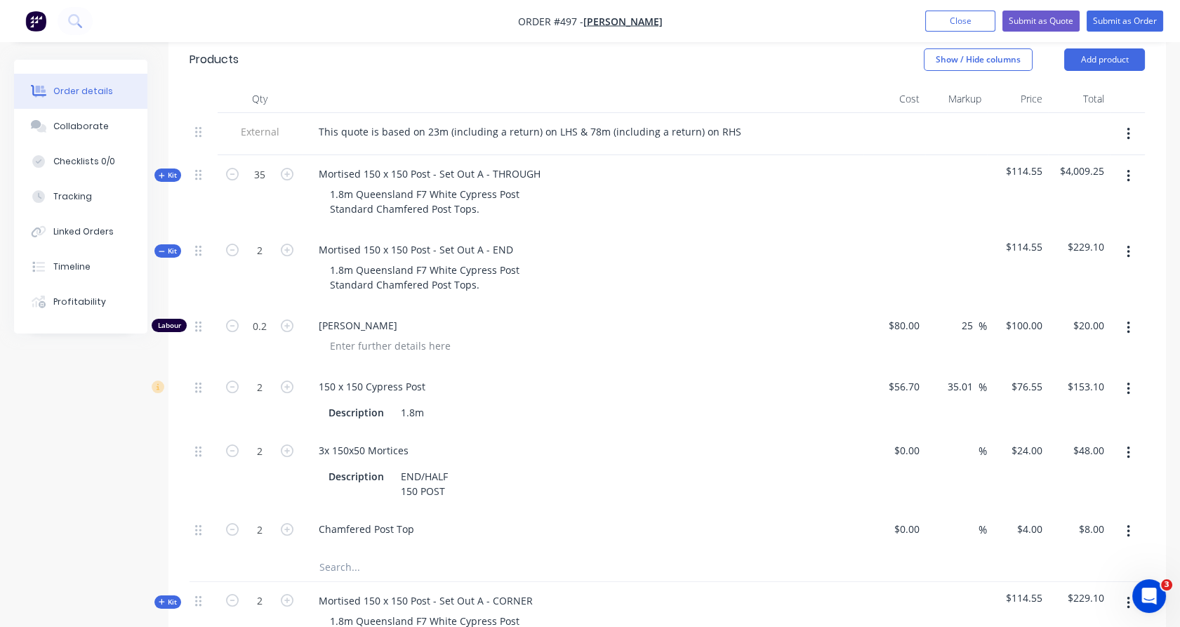
click at [167, 244] on button "Kit" at bounding box center [167, 250] width 27 height 13
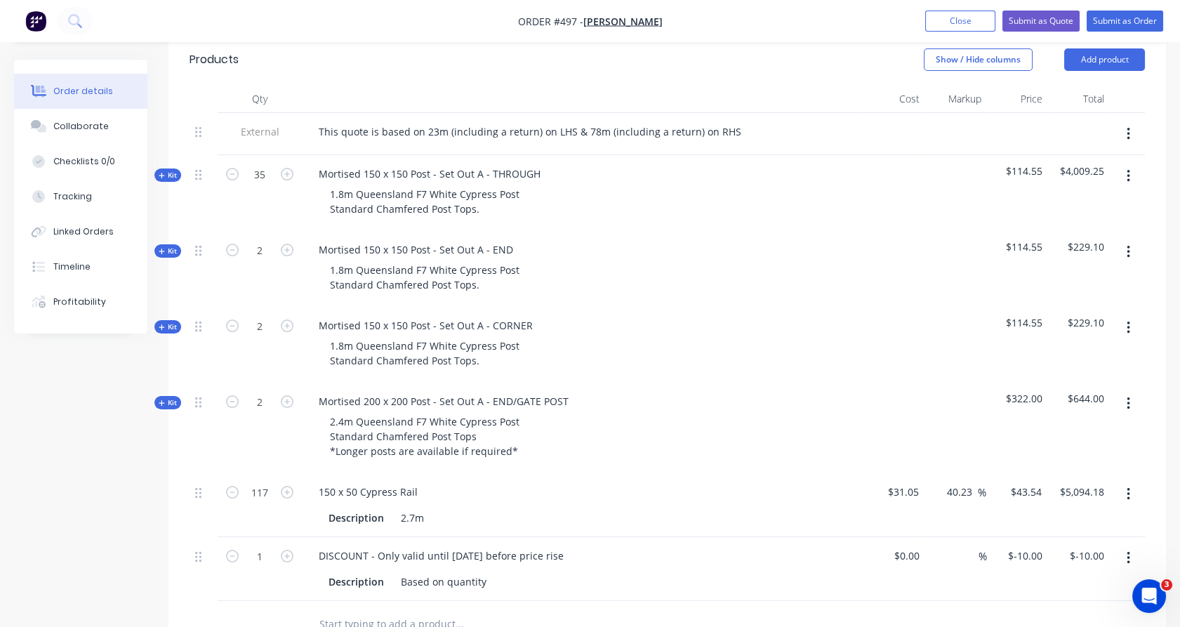
click at [166, 321] on span "Kit" at bounding box center [168, 326] width 18 height 11
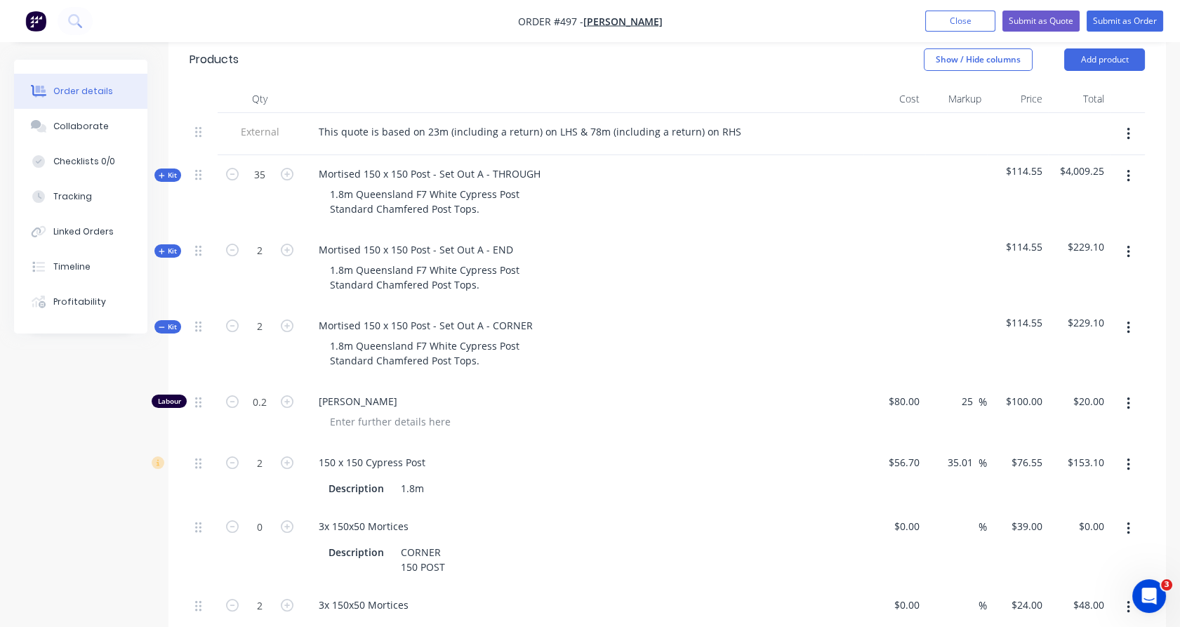
click at [166, 321] on span "Kit" at bounding box center [168, 326] width 18 height 11
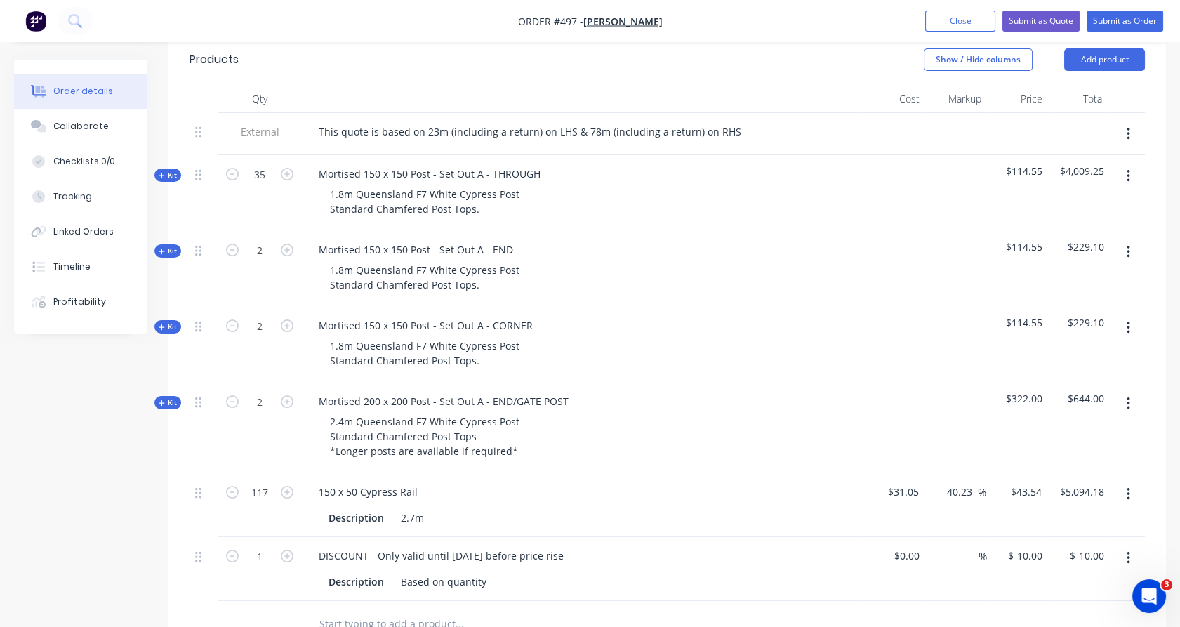
click at [168, 397] on span "Kit" at bounding box center [168, 402] width 18 height 11
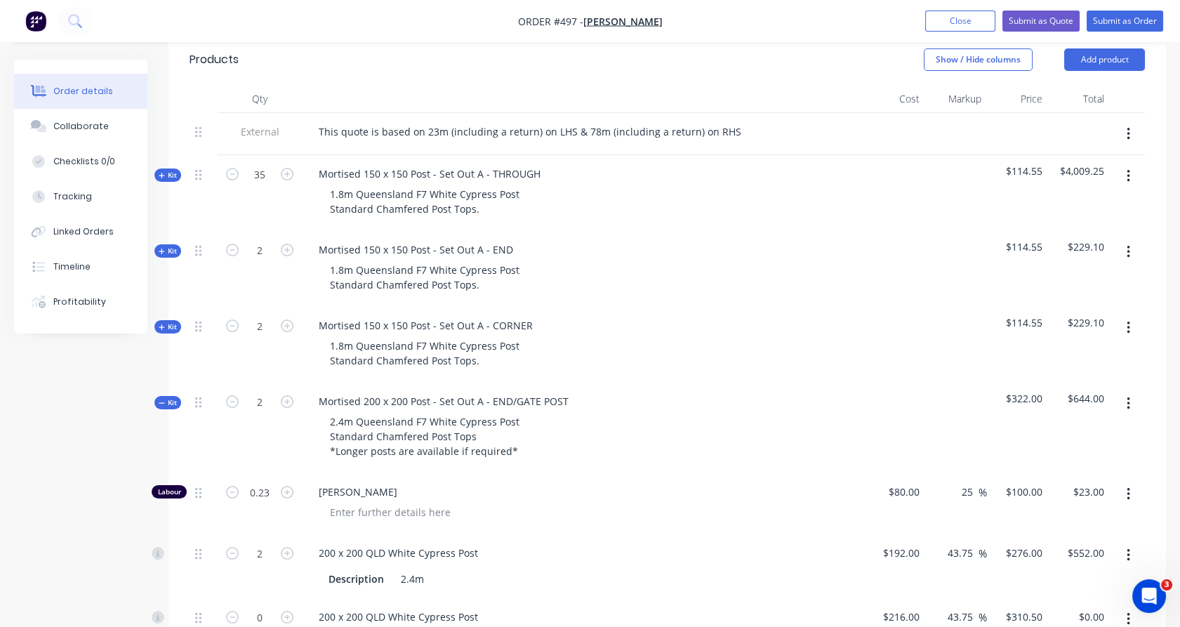
click at [168, 397] on span "Kit" at bounding box center [168, 402] width 18 height 11
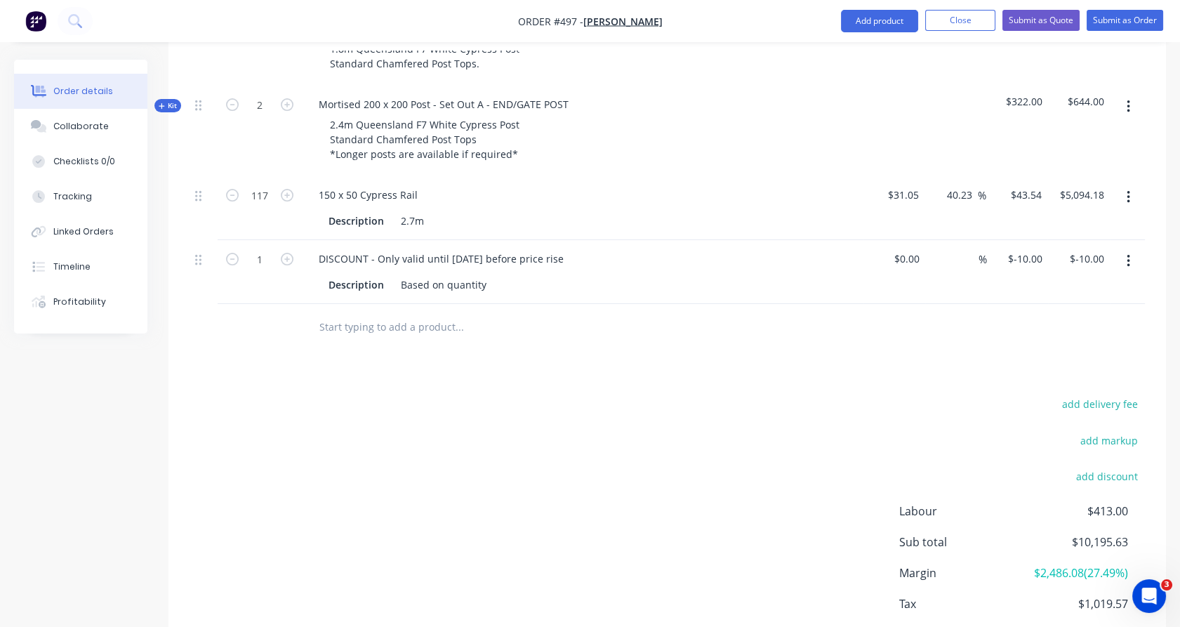
scroll to position [780, 0]
click at [1032, 248] on input "-10" at bounding box center [1027, 258] width 41 height 20
type input "$-938.50"
click at [1033, 318] on div at bounding box center [666, 327] width 955 height 46
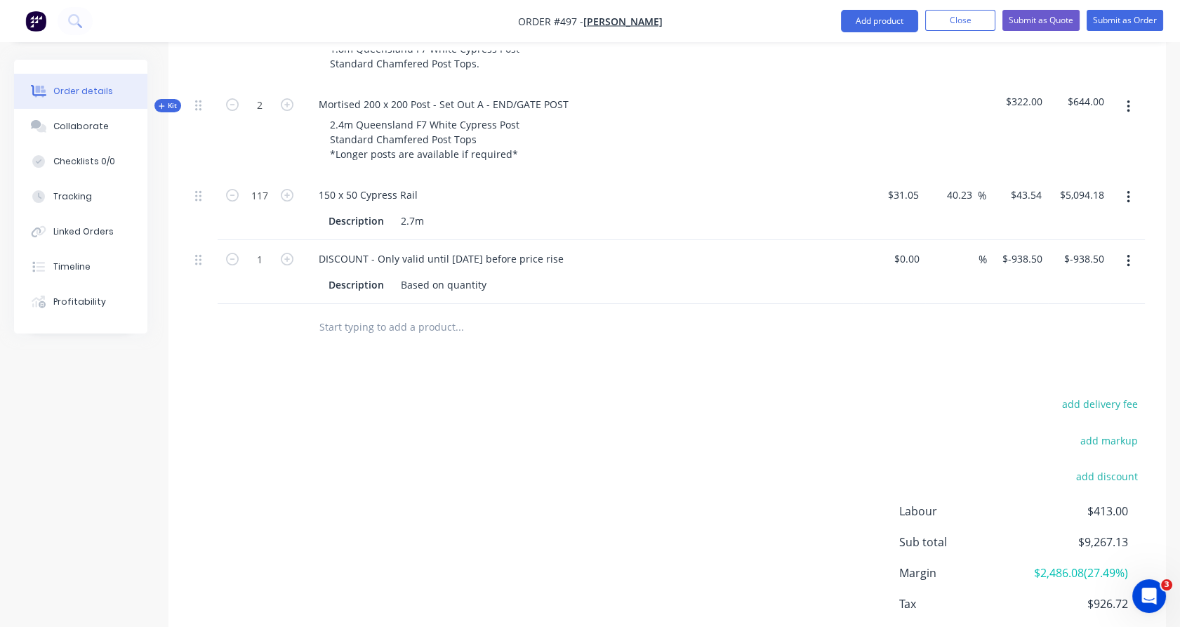
click at [425, 313] on input "text" at bounding box center [459, 326] width 281 height 28
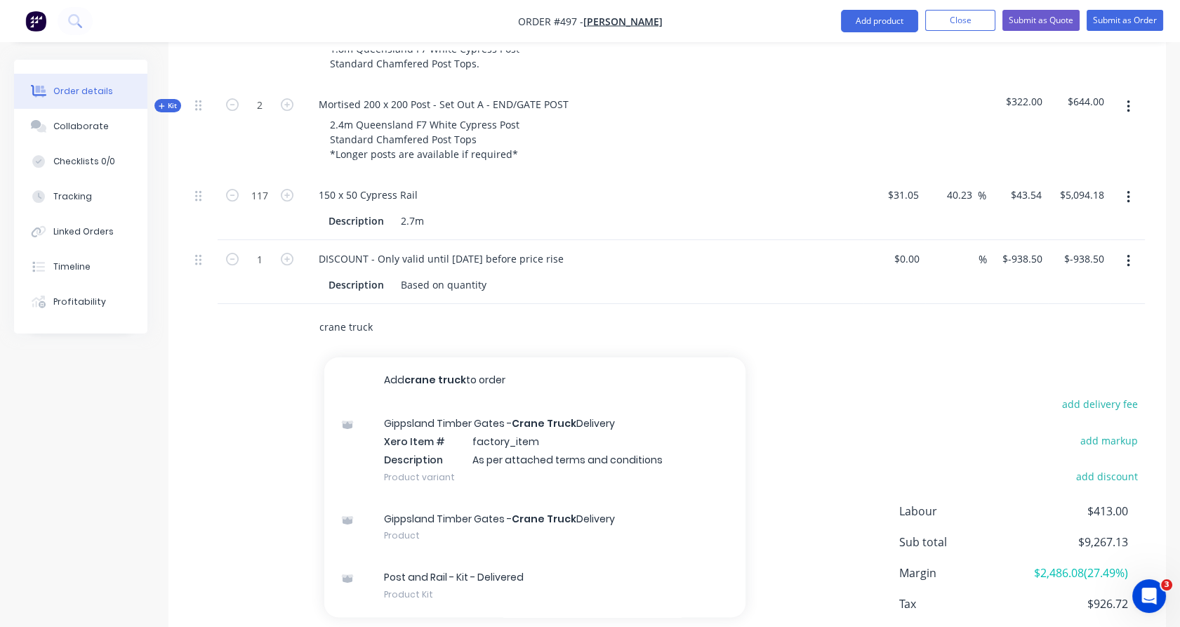
type input "crane truck"
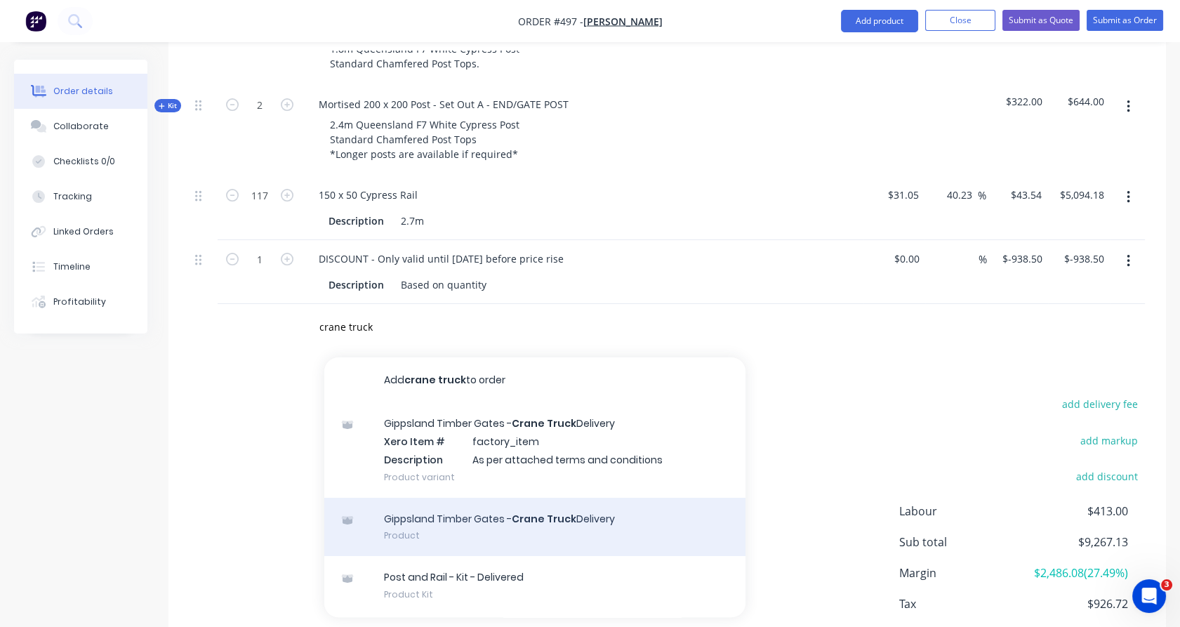
click at [501, 505] on div "Gippsland Timber Gates - Crane Truck Delivery Product" at bounding box center [534, 527] width 421 height 59
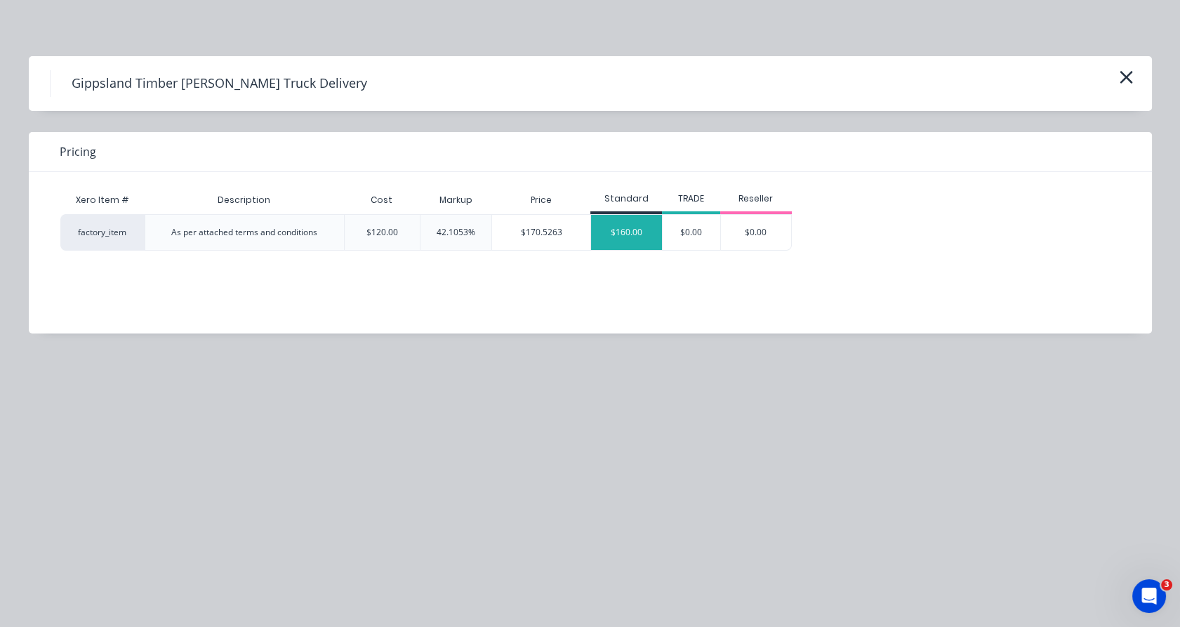
click at [623, 234] on div "$160.00" at bounding box center [626, 232] width 71 height 35
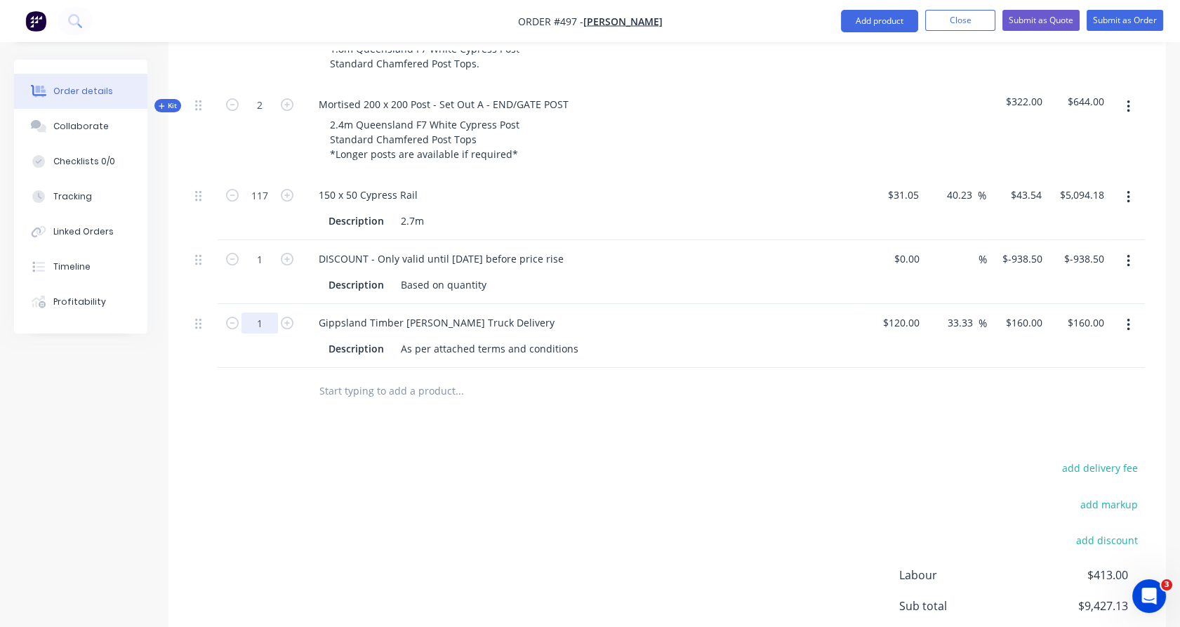
click at [265, 312] on input "1" at bounding box center [259, 322] width 36 height 21
type input "4.5"
type input "$720.00"
click at [266, 326] on div "4.5" at bounding box center [260, 336] width 84 height 64
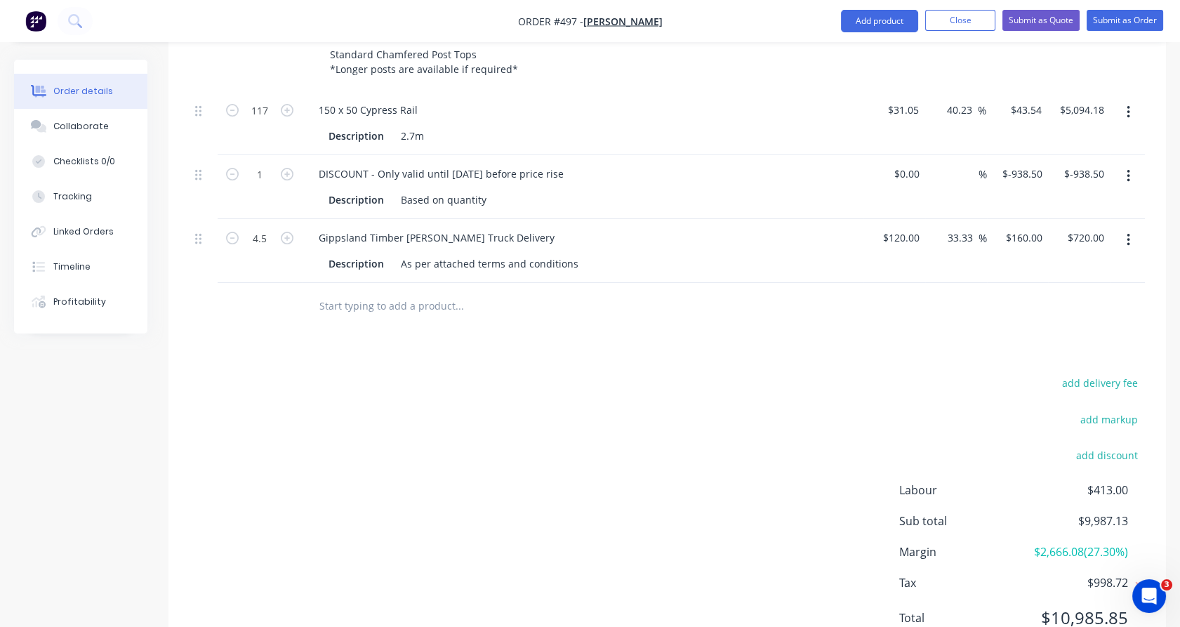
scroll to position [844, 0]
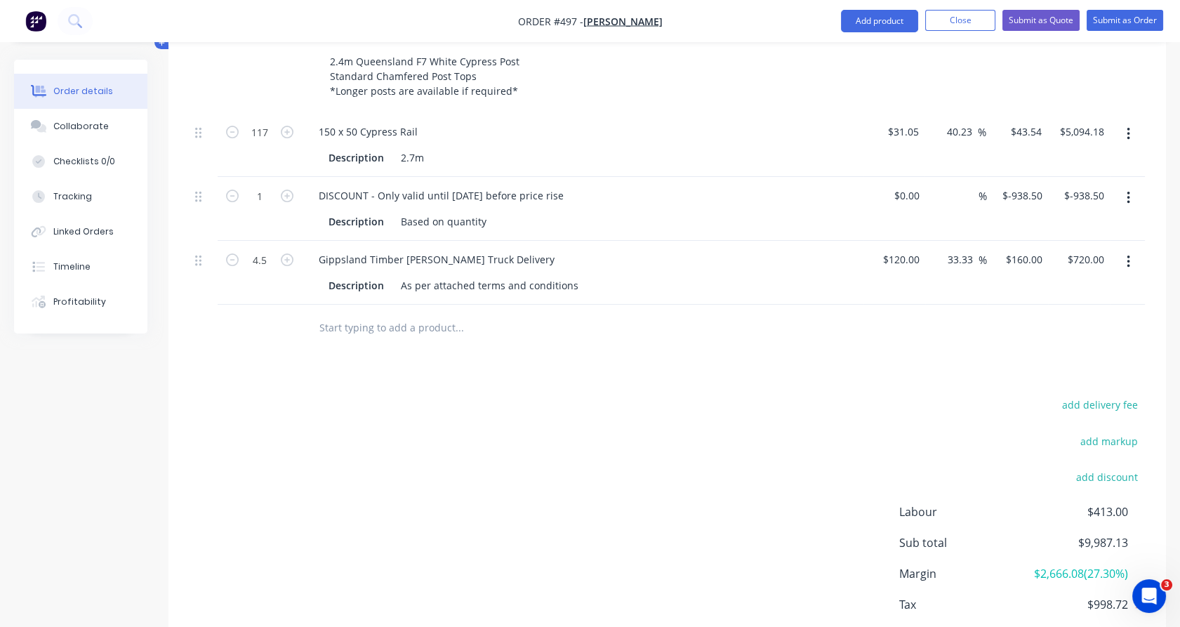
click at [369, 313] on input "text" at bounding box center [459, 327] width 281 height 28
click at [344, 313] on input "Install" at bounding box center [459, 327] width 281 height 28
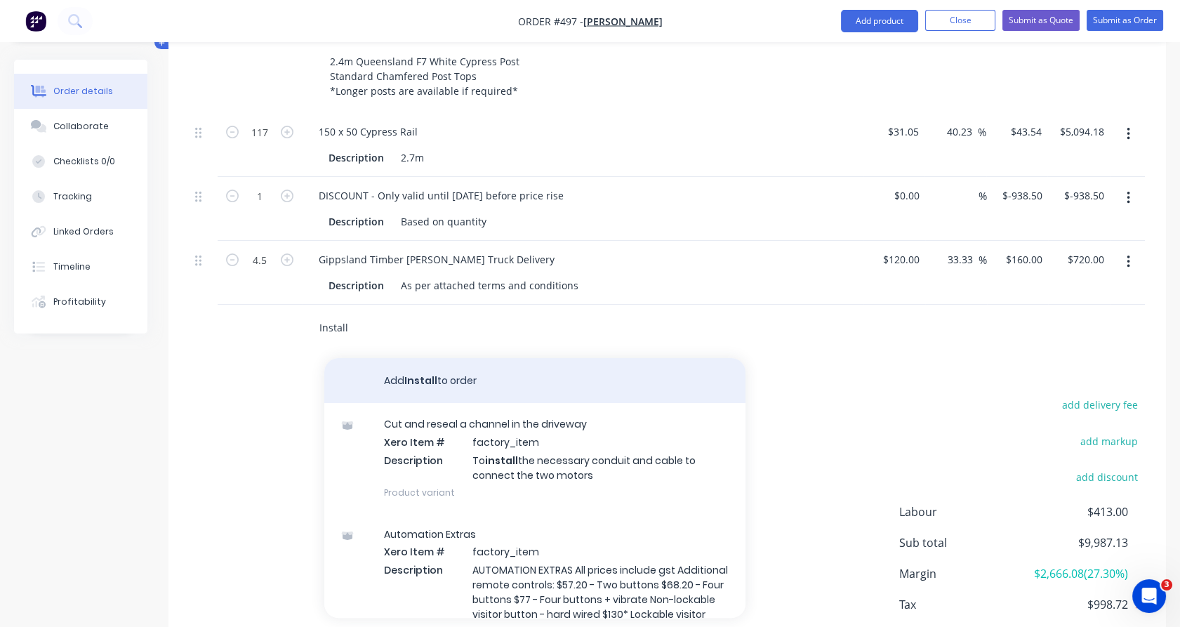
type input "Install"
click at [453, 359] on button "Add Install to order" at bounding box center [534, 380] width 421 height 45
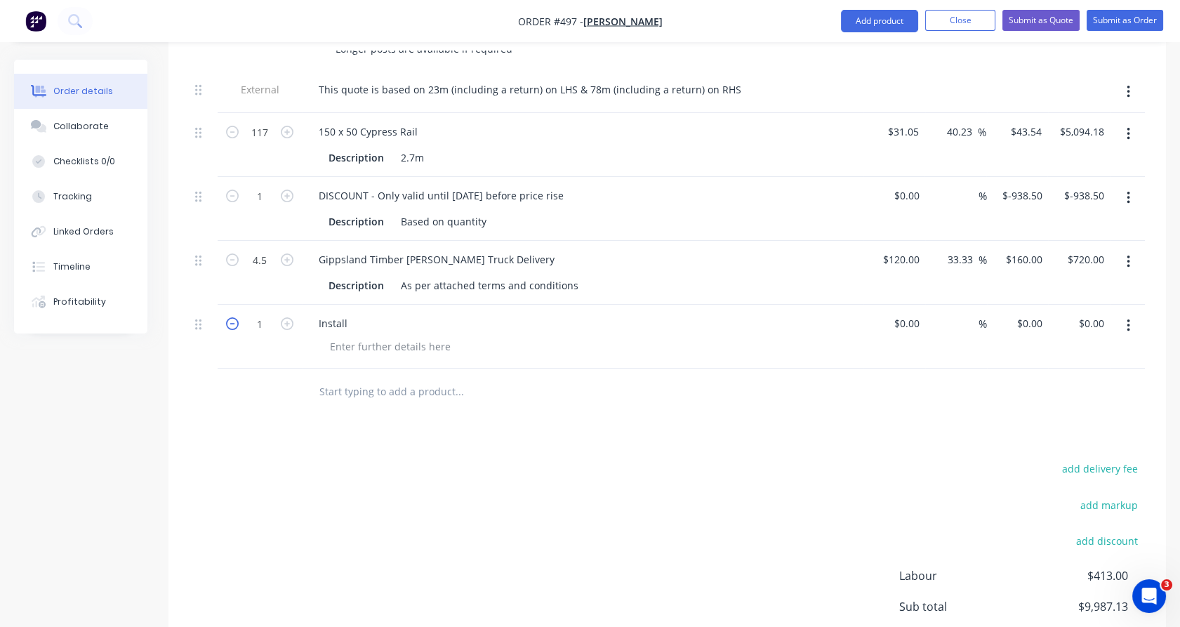
click at [231, 317] on icon "button" at bounding box center [232, 323] width 13 height 13
type input "0"
click at [346, 336] on div at bounding box center [390, 346] width 143 height 20
click at [352, 377] on input "text" at bounding box center [459, 391] width 281 height 28
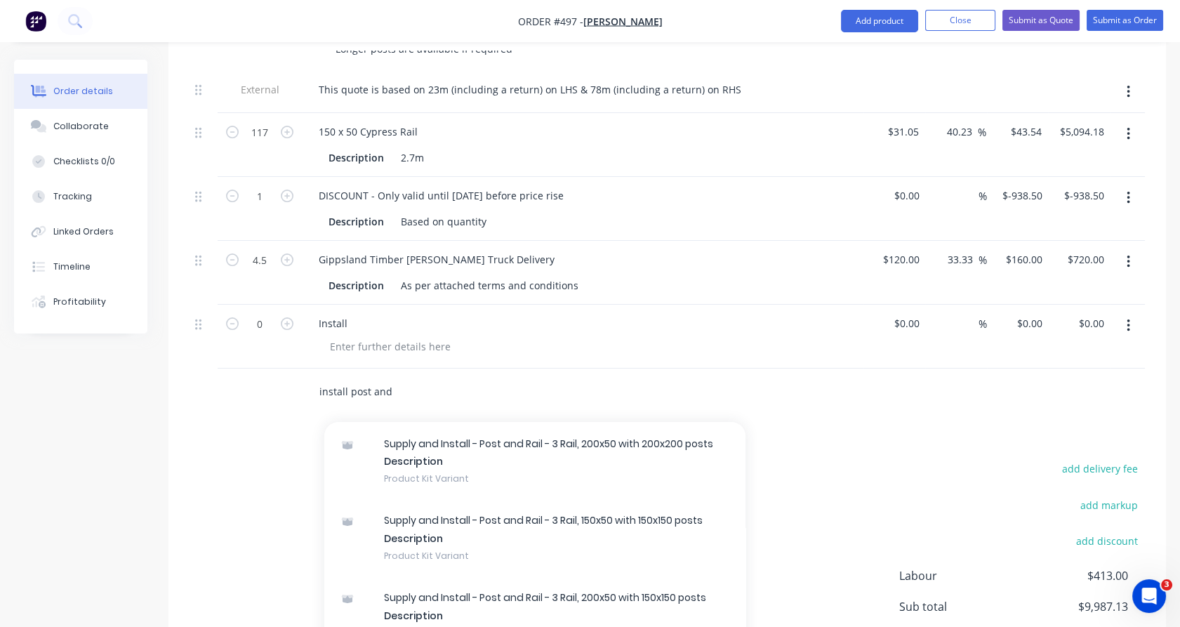
scroll to position [435, 0]
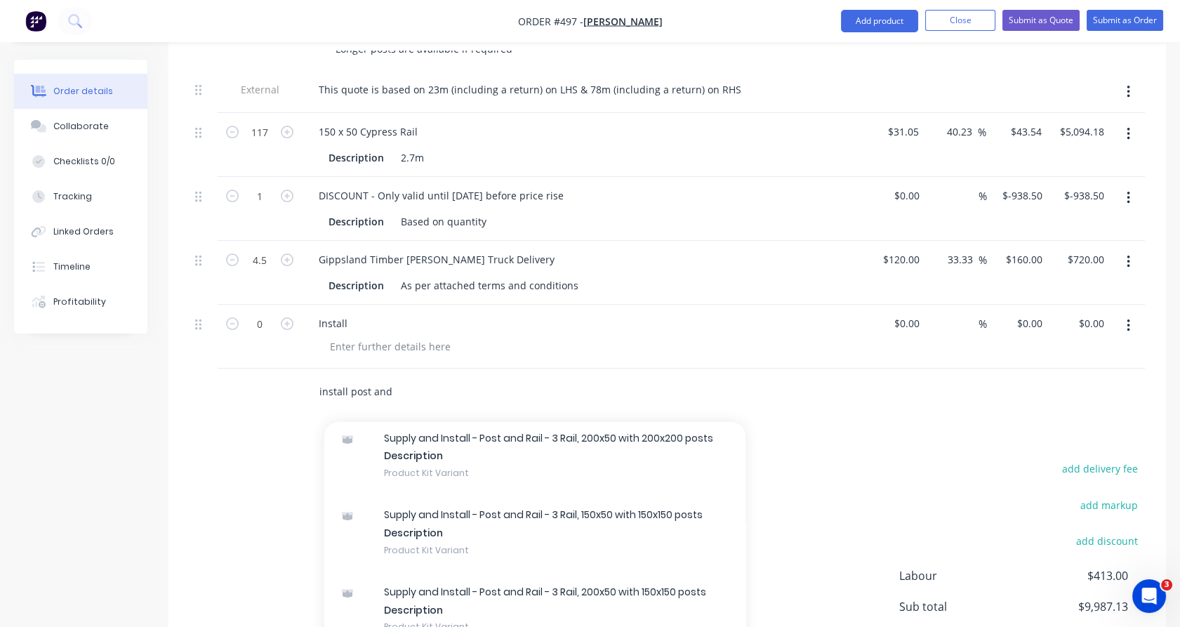
type input "install post and"
click at [441, 500] on div "Supply and Install - Post and Rail - 3 Rail, 150x50 with 150x150 posts Descript…" at bounding box center [534, 531] width 421 height 77
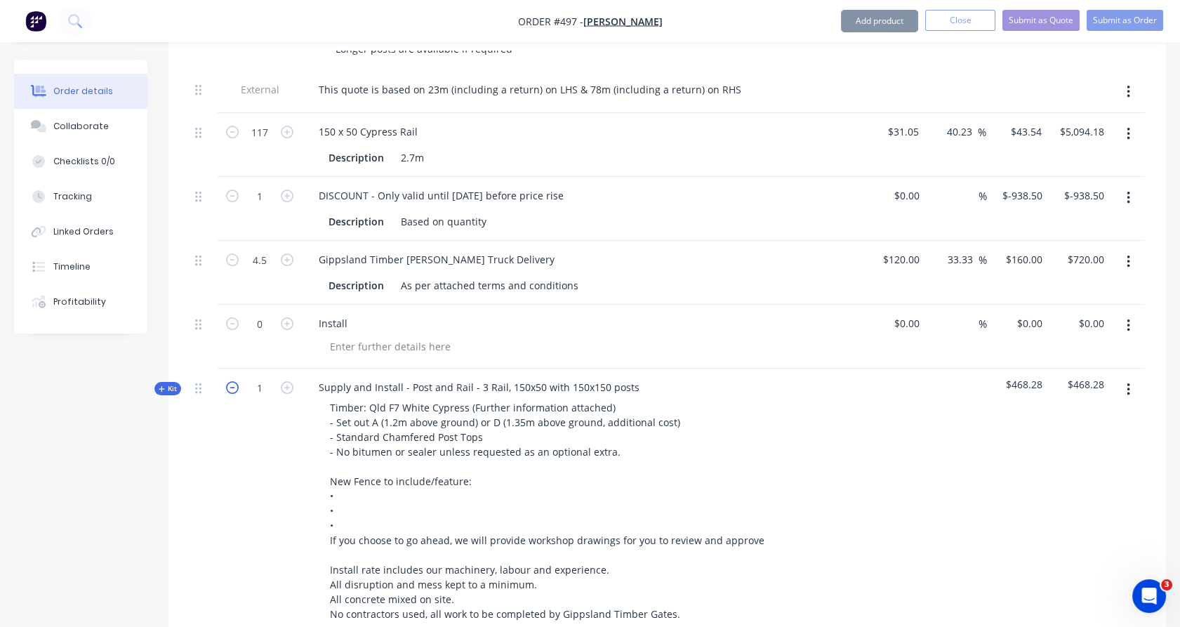
click at [229, 381] on icon "button" at bounding box center [232, 387] width 13 height 13
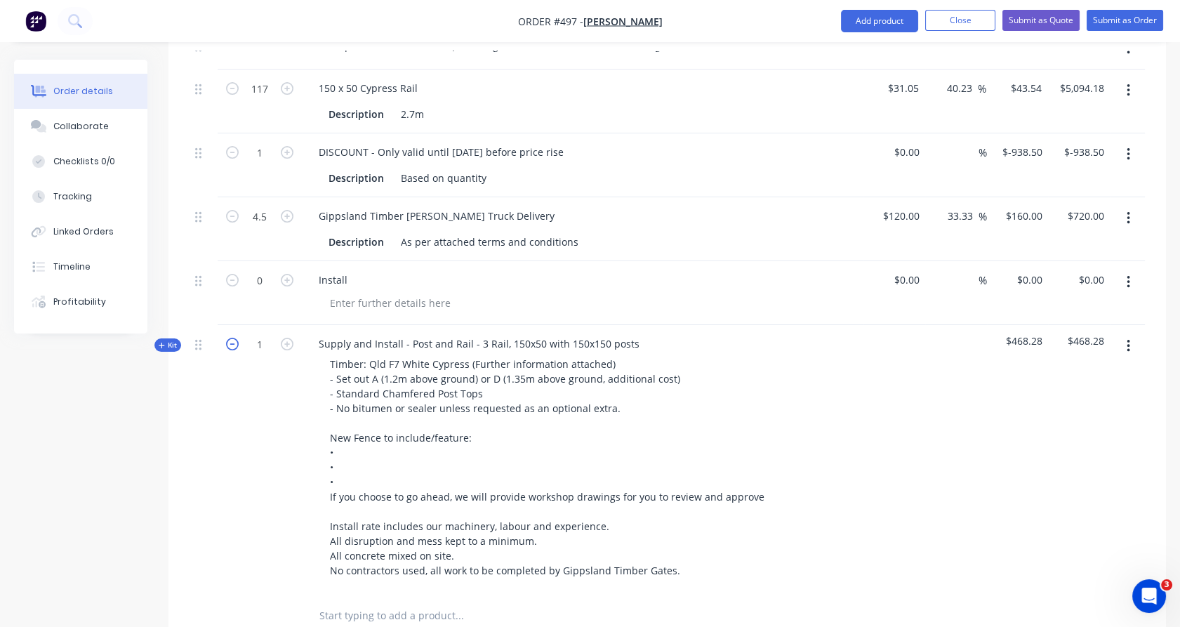
scroll to position [891, 0]
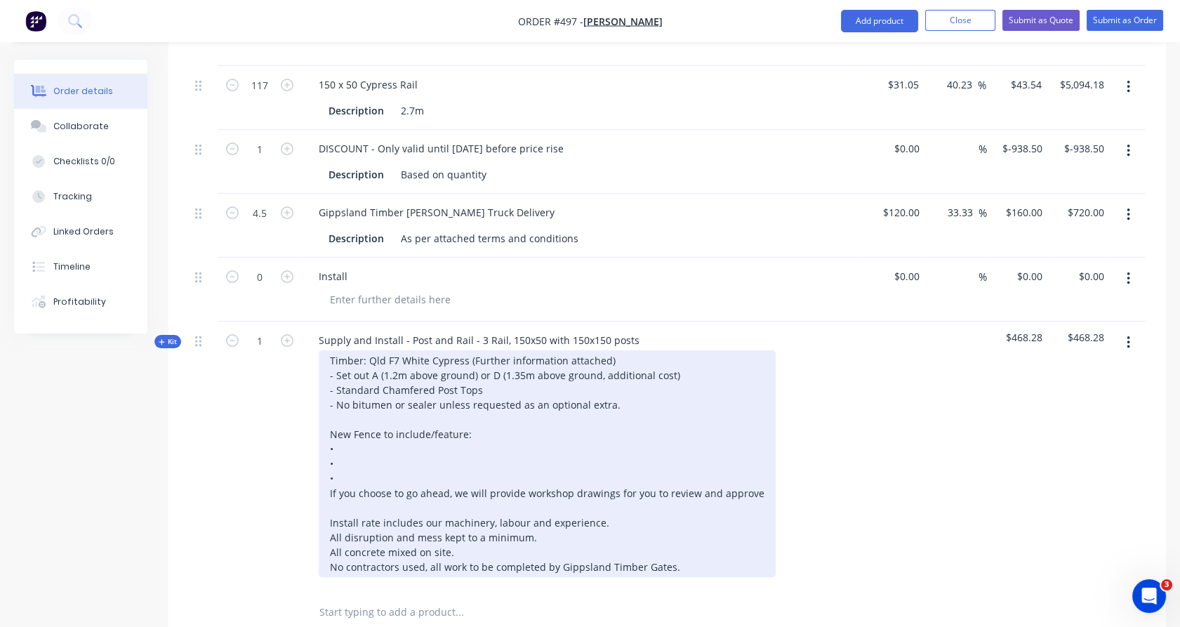
drag, startPoint x: 695, startPoint y: 551, endPoint x: 320, endPoint y: 408, distance: 401.8
click at [320, 408] on div "Timber: Qld F7 White Cypress (Further information attached) - Set out A (1.2m a…" at bounding box center [547, 463] width 457 height 227
copy div "New Fence to include/feature: • • • If you choose to go ahead, we will provide …"
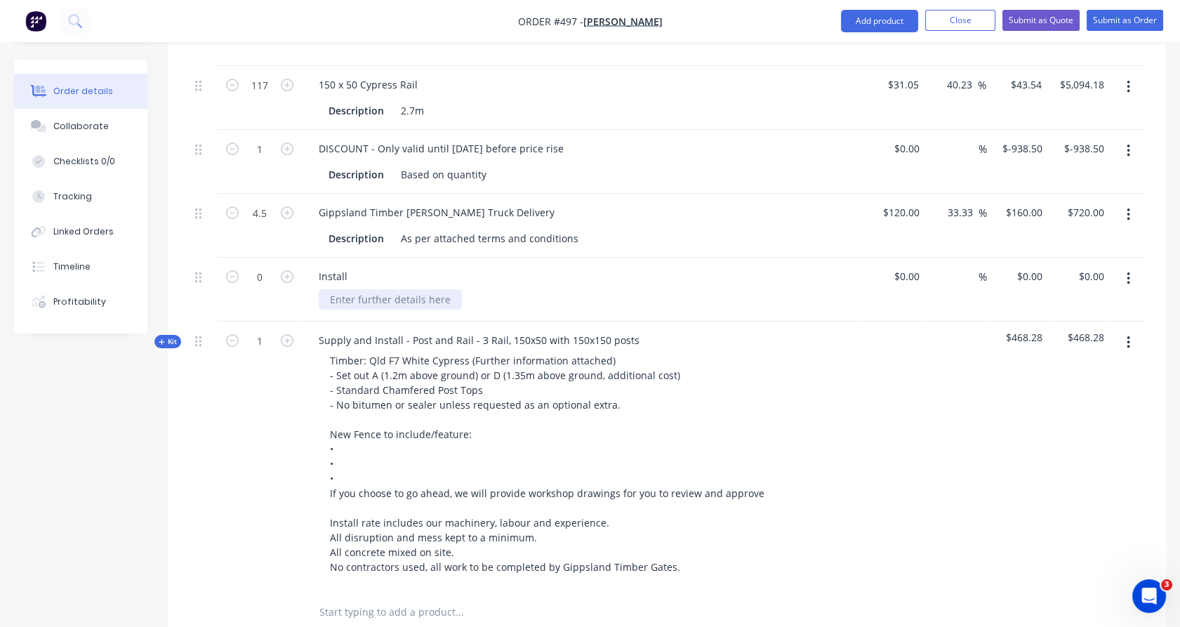
click at [348, 289] on div at bounding box center [390, 299] width 143 height 20
paste div
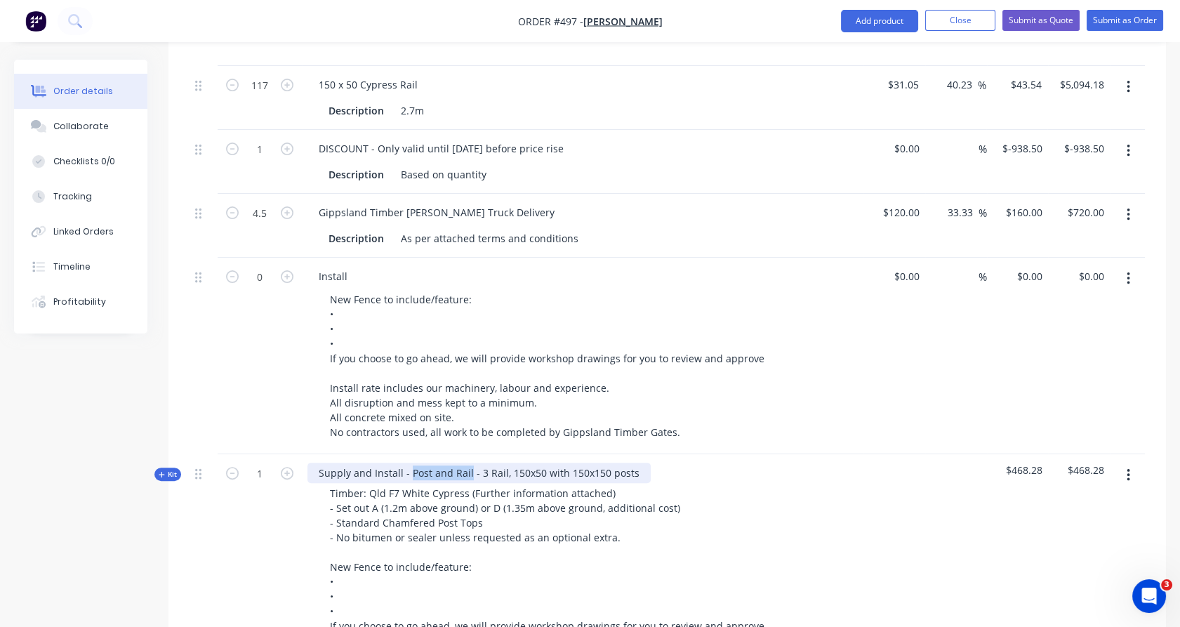
drag, startPoint x: 407, startPoint y: 453, endPoint x: 467, endPoint y: 455, distance: 59.7
click at [467, 462] on div "Supply and Install - Post and Rail - 3 Rail, 150x50 with 150x150 posts" at bounding box center [478, 472] width 343 height 20
copy div "Post and Rail"
click at [357, 266] on div "Install" at bounding box center [332, 276] width 51 height 20
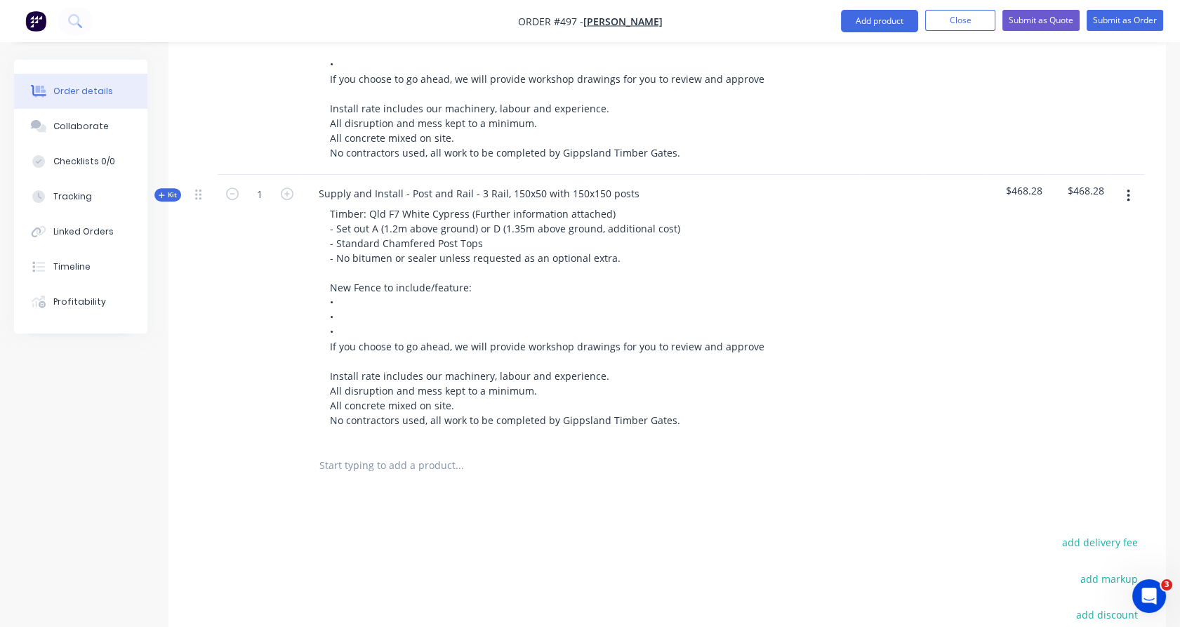
scroll to position [991, 0]
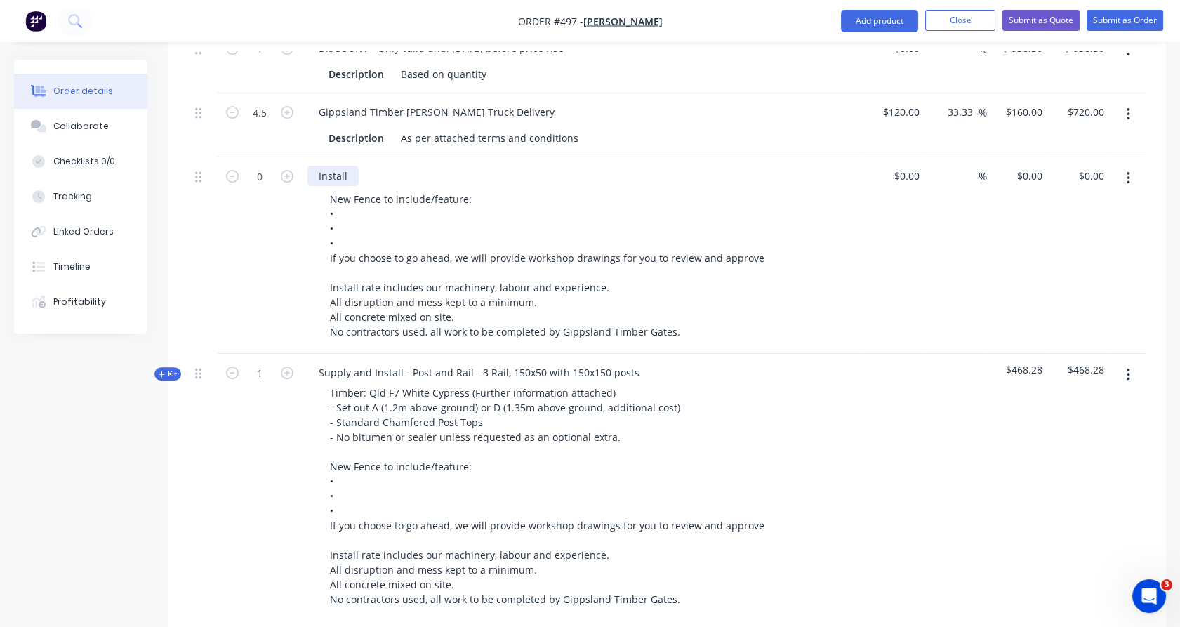
click at [353, 166] on div "Install" at bounding box center [332, 176] width 51 height 20
click at [303, 209] on div "Install - Post and Rail New Fence to include/feature: • • • If you choose to go…" at bounding box center [582, 255] width 561 height 196
click at [169, 368] on span "Kit" at bounding box center [168, 373] width 18 height 11
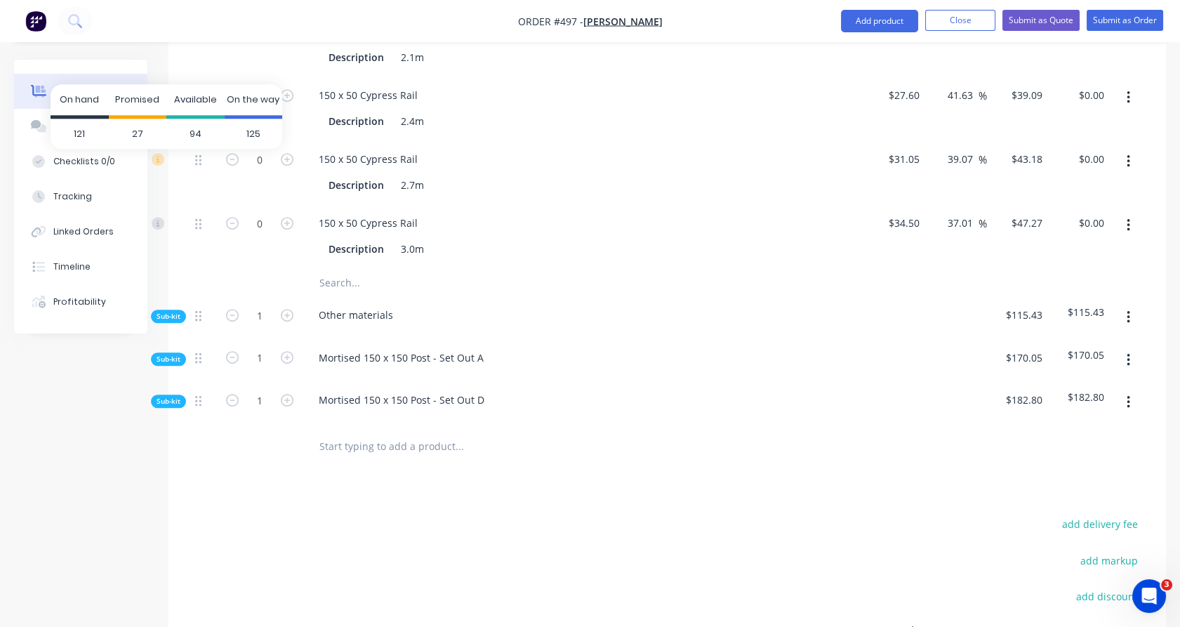
scroll to position [1600, 0]
click at [169, 310] on span "Sub-kit" at bounding box center [168, 315] width 24 height 11
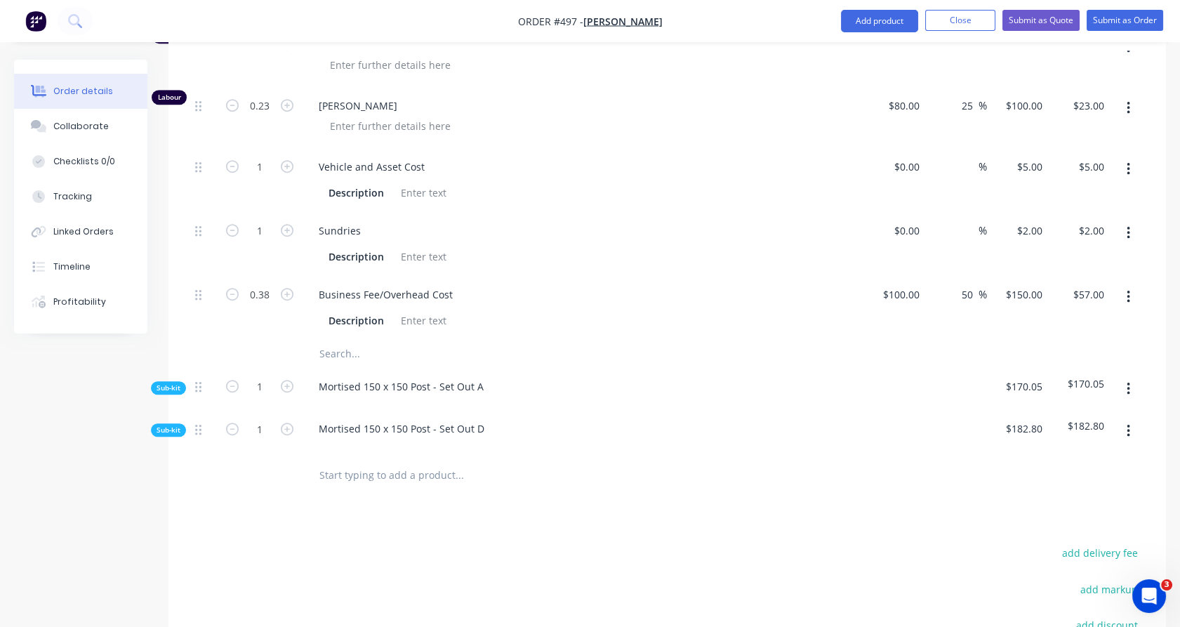
scroll to position [2045, 0]
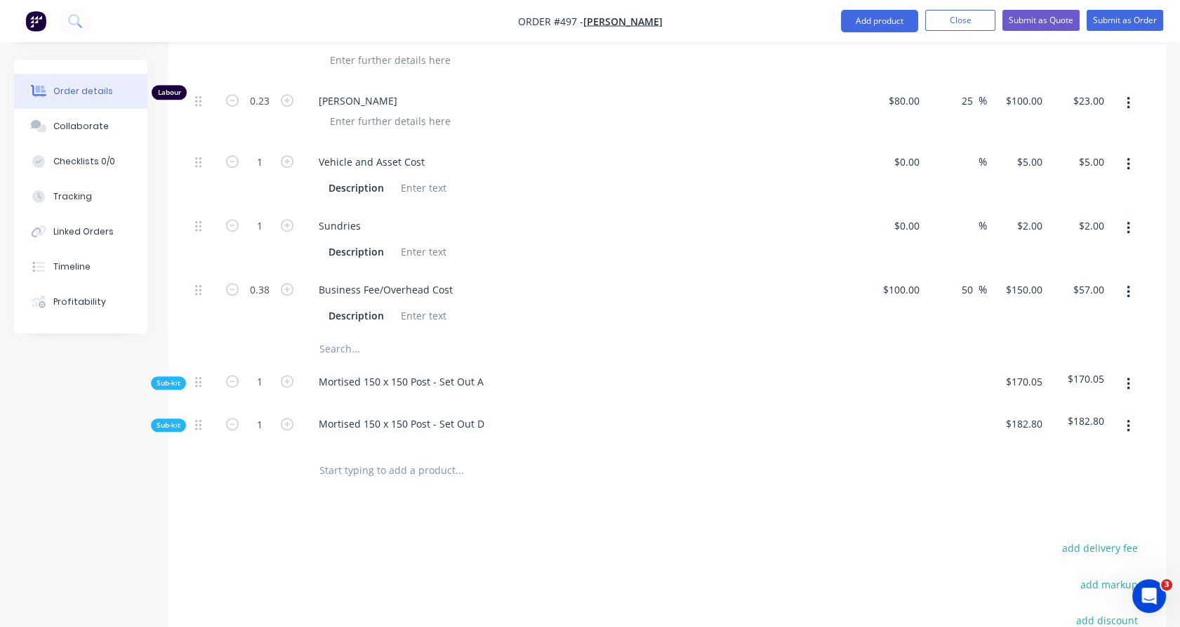
click at [1131, 371] on button "button" at bounding box center [1128, 383] width 33 height 25
click at [1117, 434] on button "Delete" at bounding box center [1077, 448] width 133 height 28
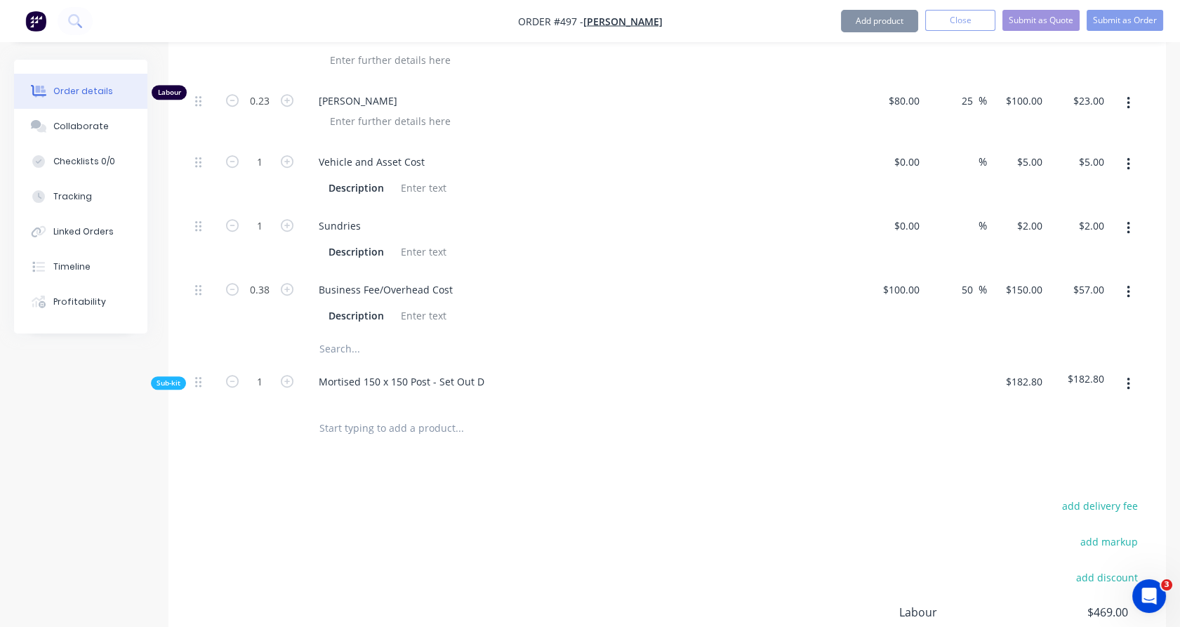
click at [1124, 371] on button "button" at bounding box center [1128, 383] width 33 height 25
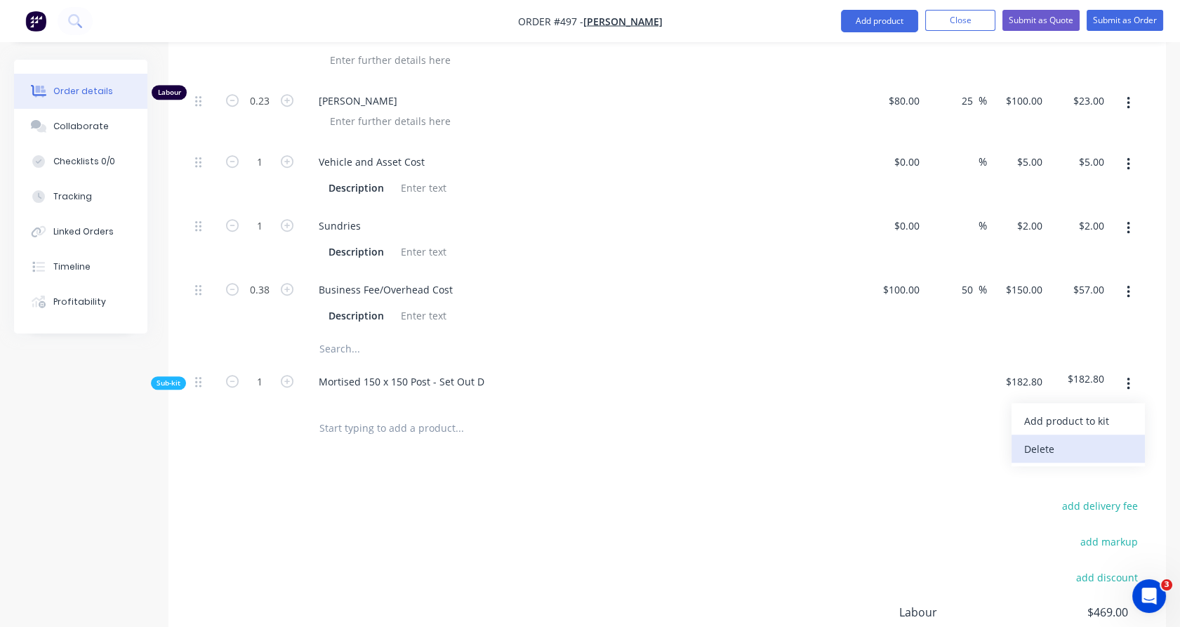
click at [1096, 439] on div "Delete" at bounding box center [1078, 449] width 108 height 20
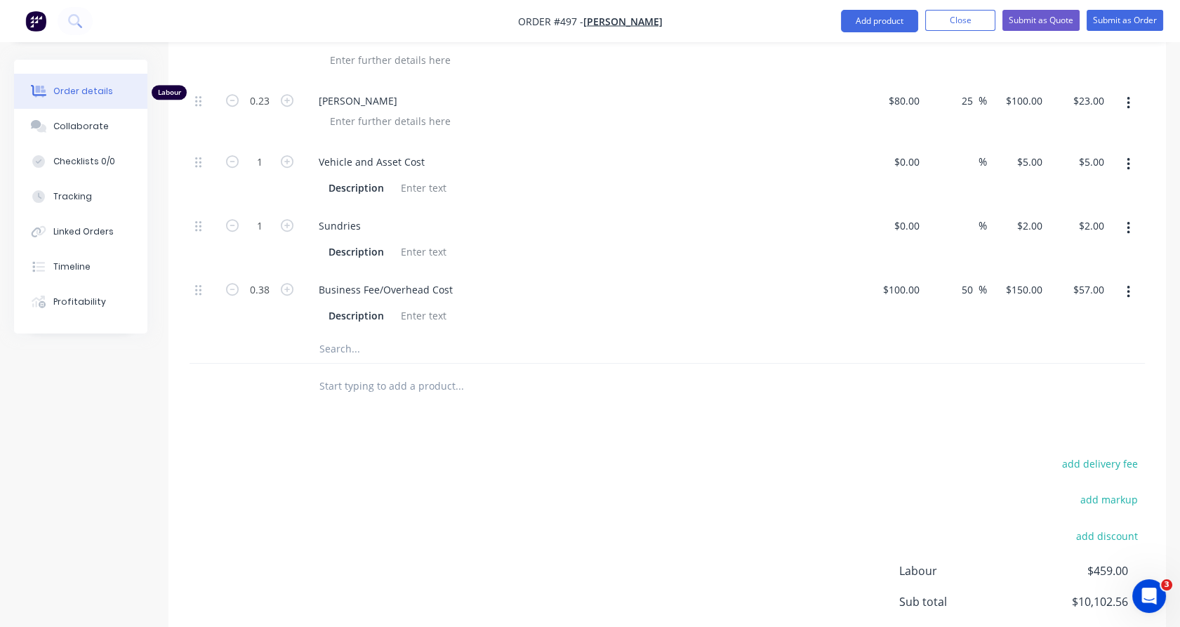
scroll to position [1755, 0]
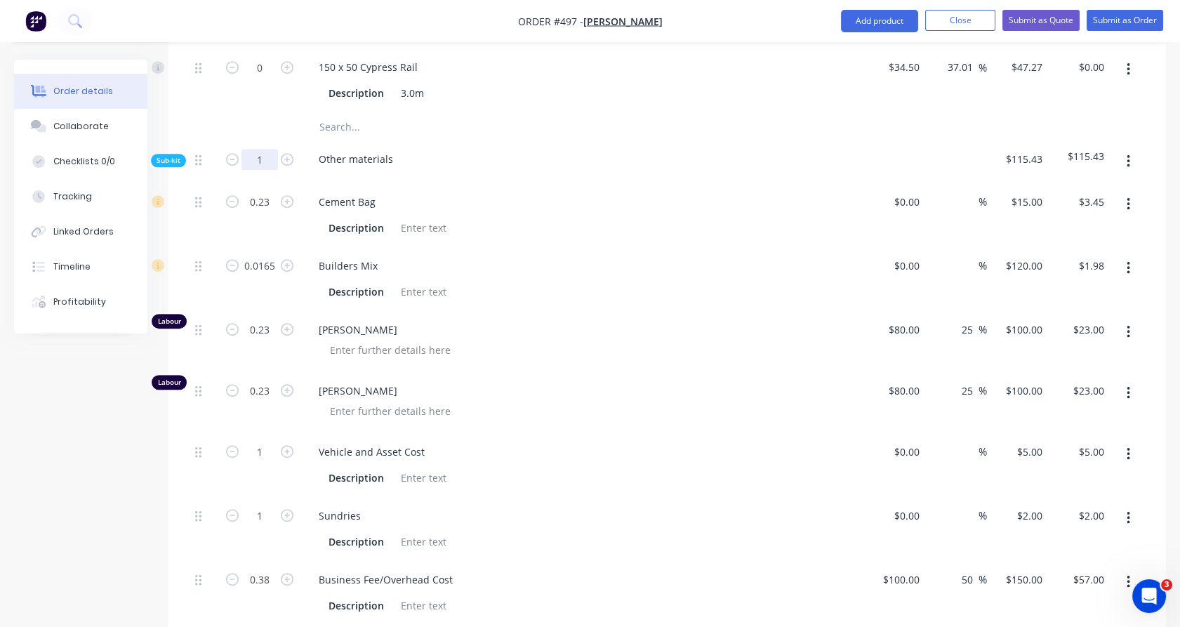
click at [259, 149] on input "1" at bounding box center [259, 159] width 36 height 21
type input "101"
type input "23.23"
type input "$348.45"
type input "1.6665"
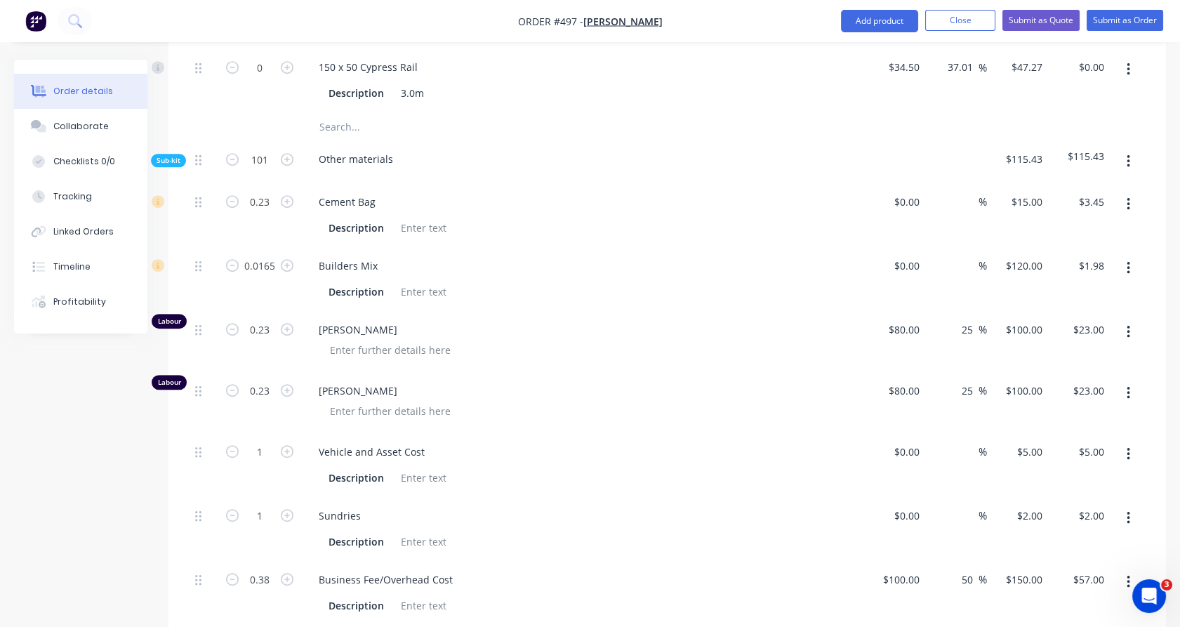
type input "$199.98"
type input "23.23"
type input "$2,323.00"
type input "23.23"
type input "$2,323.00"
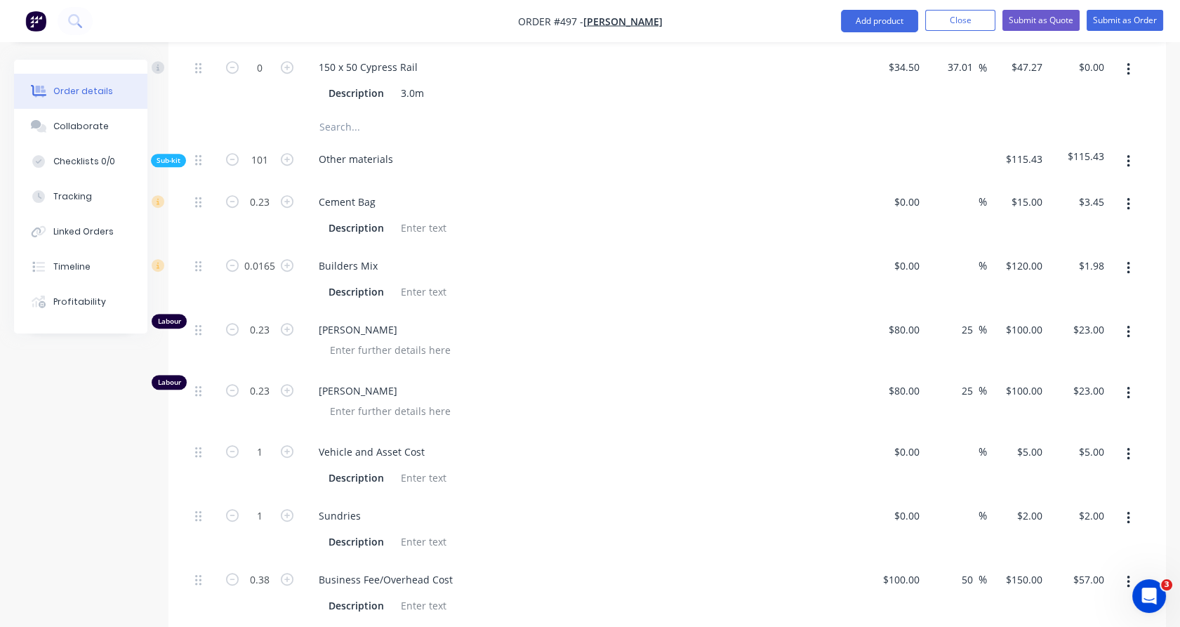
type input "101"
type input "$505.00"
type input "101"
type input "$202.00"
type input "38.38"
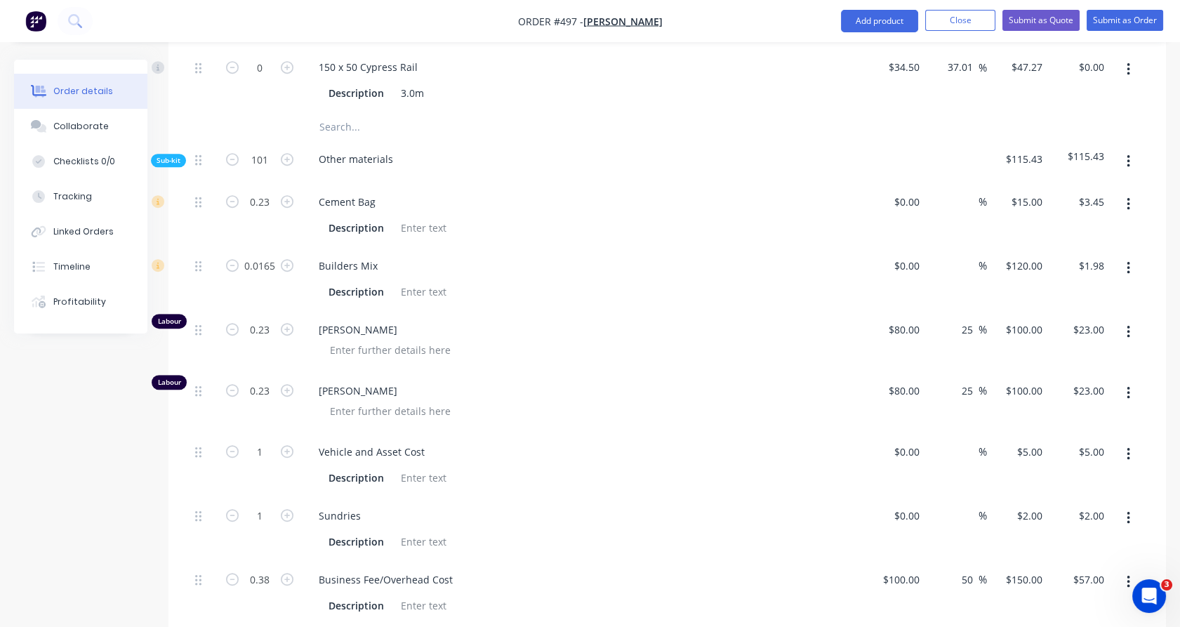
type input "$5,757.00"
click at [264, 112] on div at bounding box center [260, 126] width 84 height 28
click at [233, 153] on icon "button" at bounding box center [232, 159] width 13 height 13
type input "100"
type input "23"
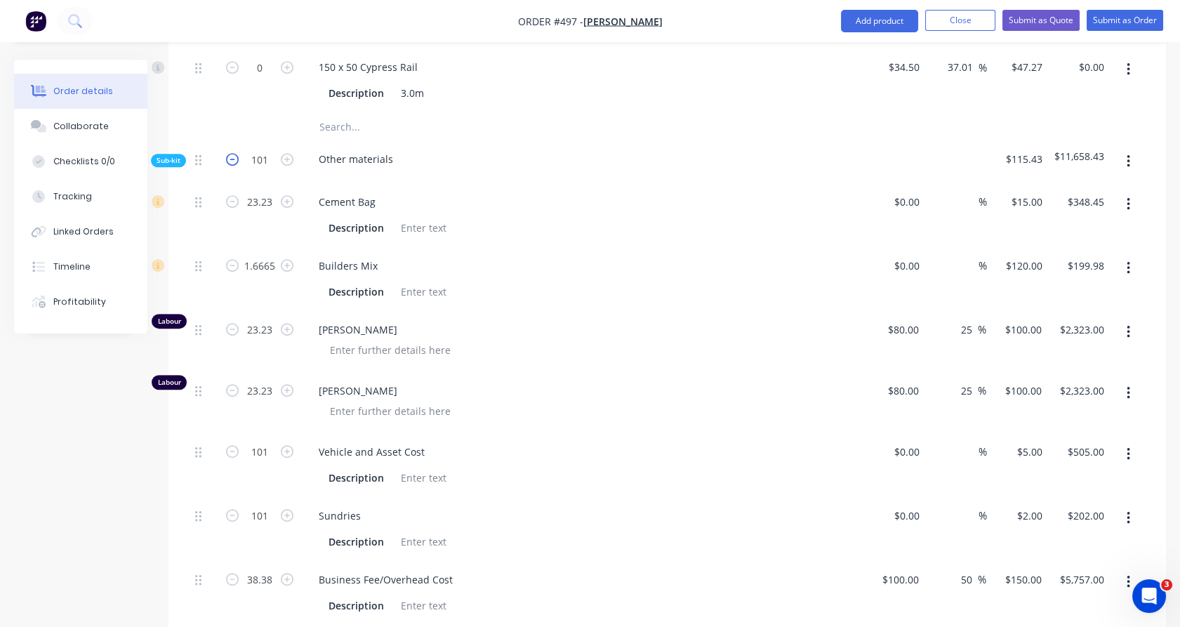
type input "$345.00"
type input "1.65"
type input "$198.00"
type input "23"
type input "$2,300.00"
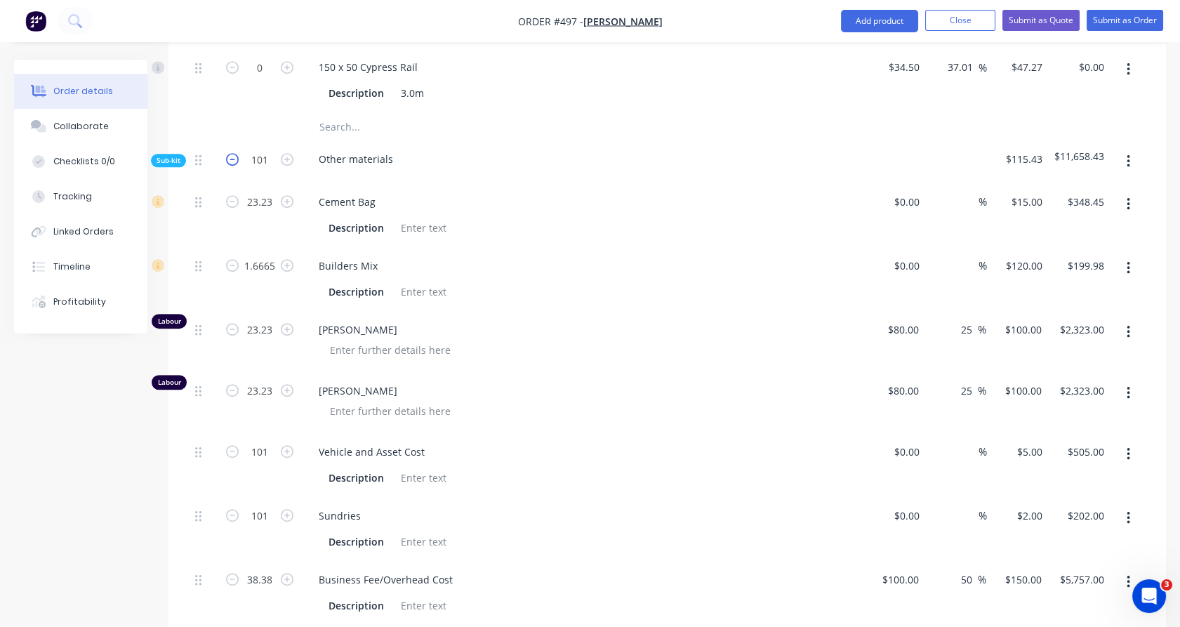
type input "23"
type input "$2,300.00"
type input "100"
type input "$500.00"
type input "100"
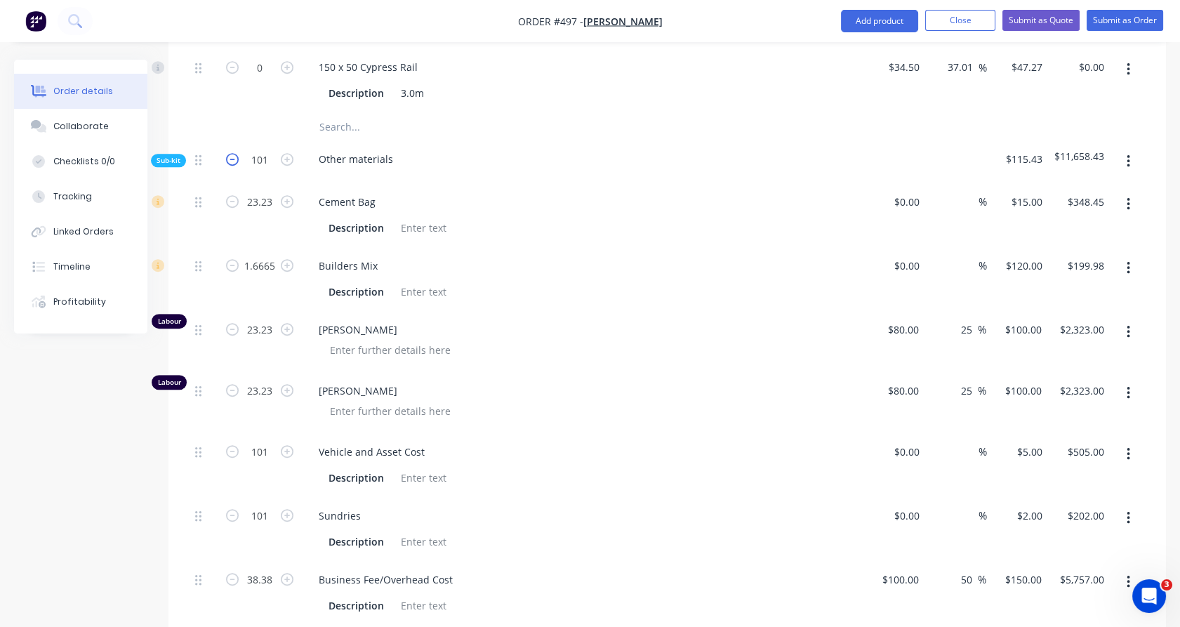
type input "$200.00"
type input "38"
type input "$5,700.00"
click at [233, 153] on icon "button" at bounding box center [232, 159] width 13 height 13
type input "99"
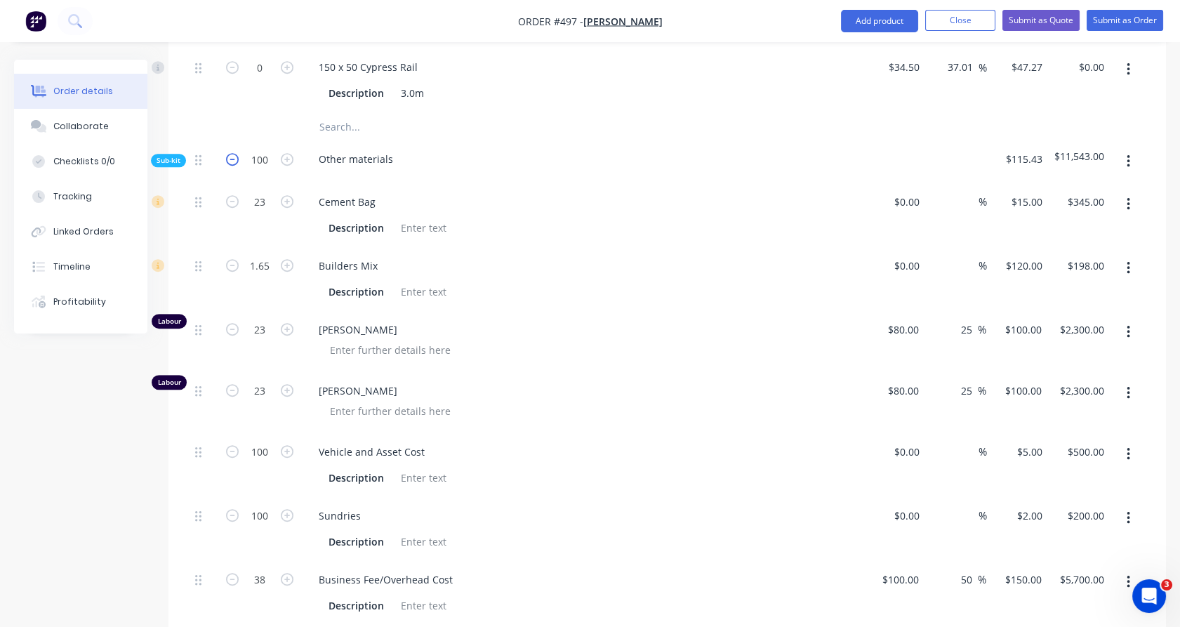
type input "22.77"
type input "$341.55"
type input "1.6335"
type input "$196.02"
type input "22.77"
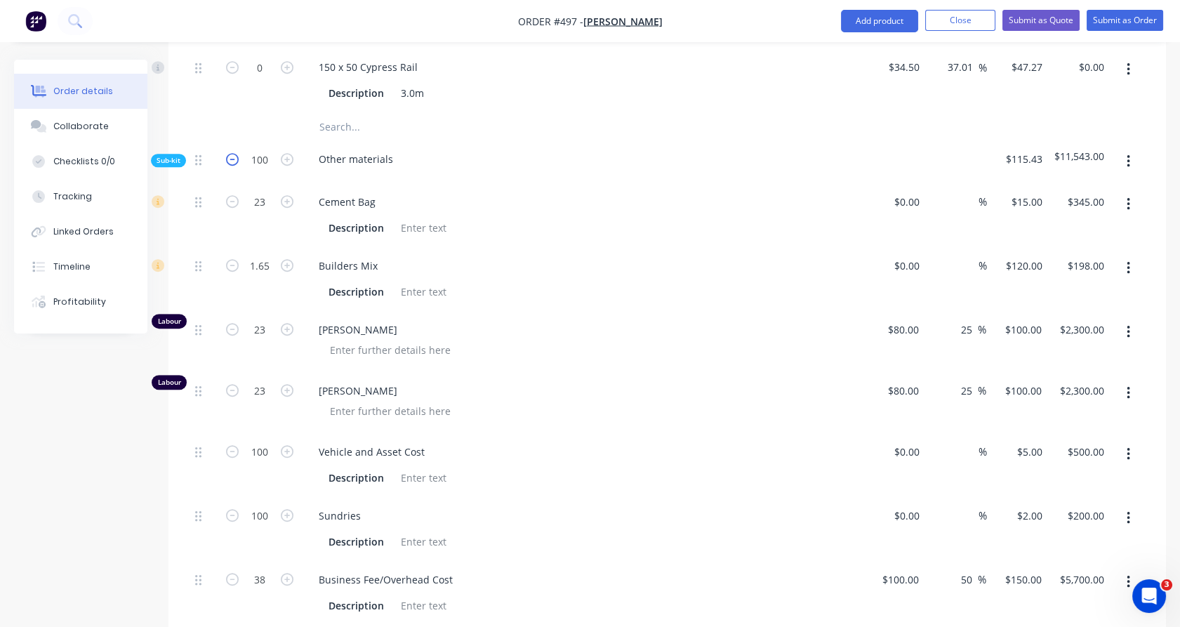
type input "$2,277.00"
type input "22.77"
type input "$2,277.00"
type input "99"
type input "$495.00"
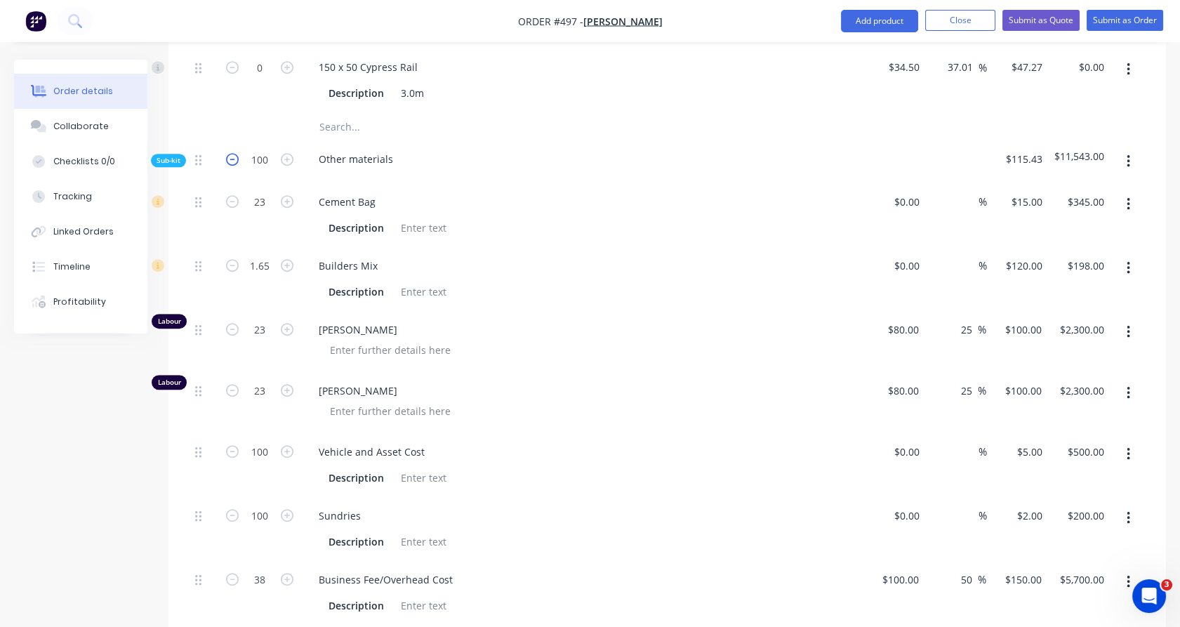
type input "99"
type input "$198.00"
type input "37.62"
type input "$5,643.00"
click at [233, 153] on icon "button" at bounding box center [232, 159] width 13 height 13
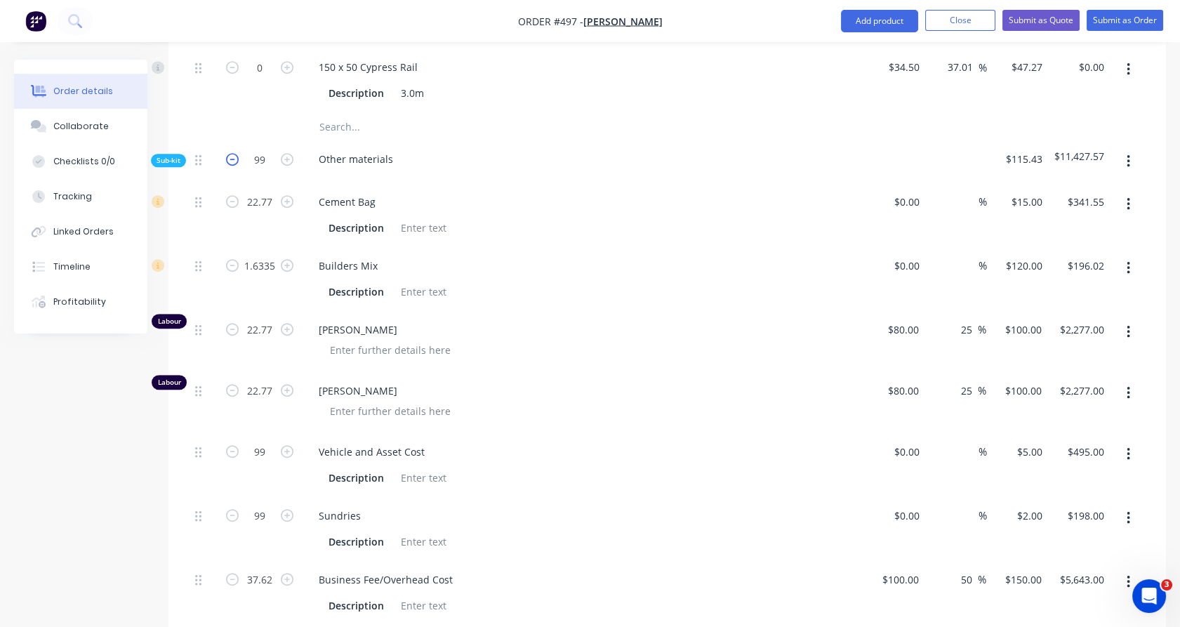
type input "98"
type input "22.54"
type input "$338.10"
type input "1.617"
type input "$194.04"
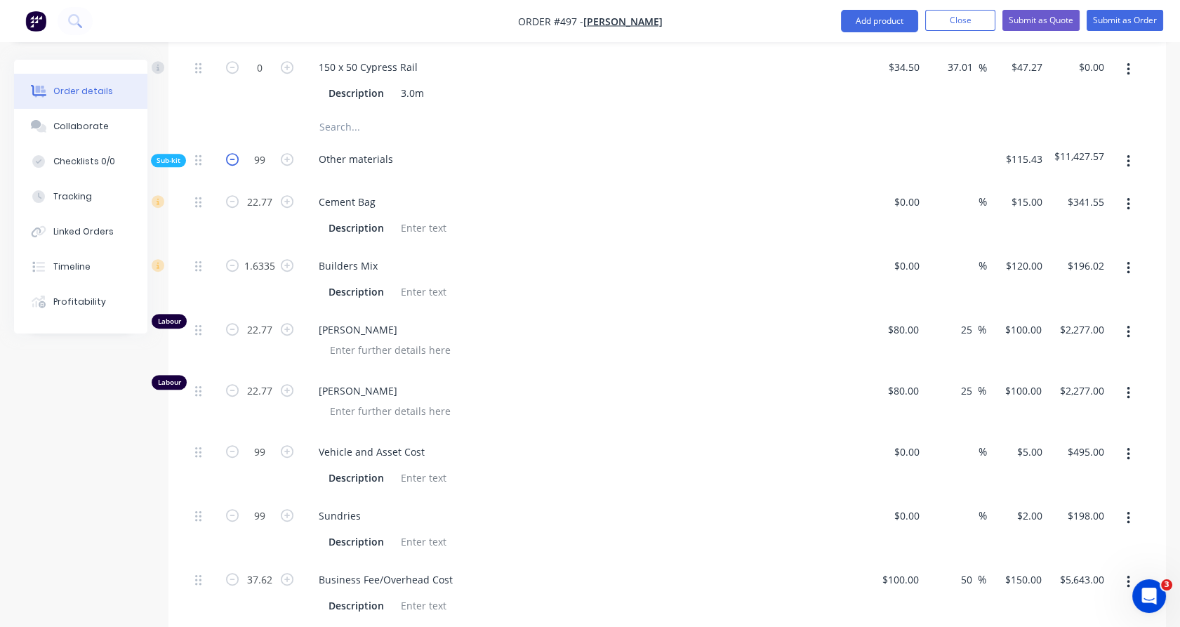
type input "22.54"
type input "$2,254.00"
type input "22.54"
type input "$2,254.00"
type input "98"
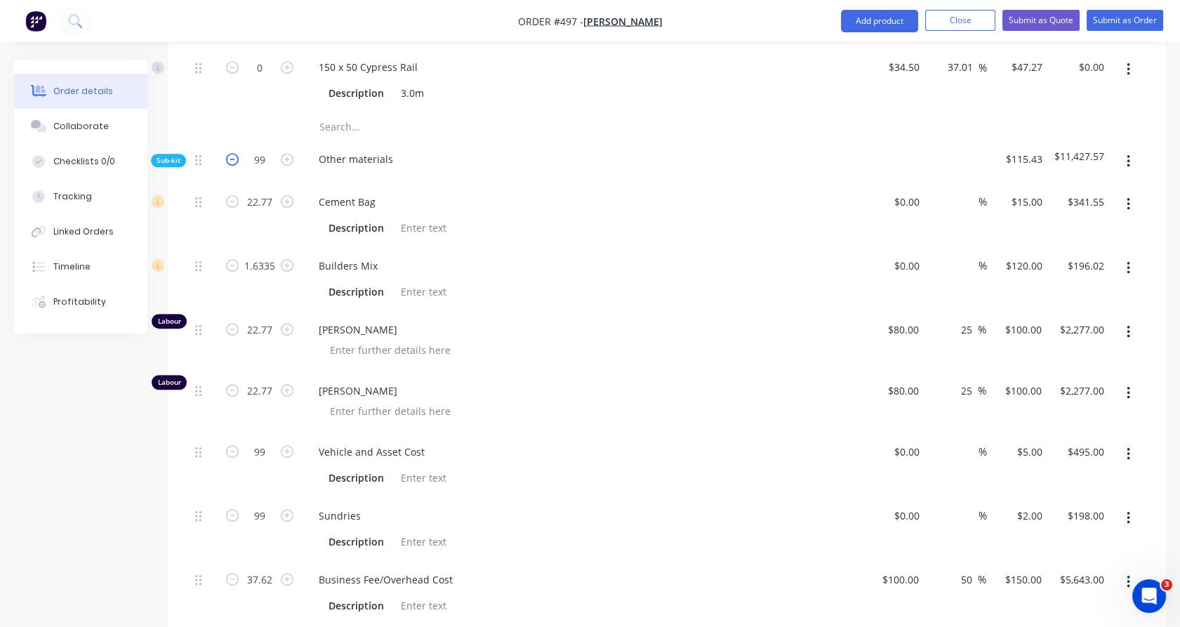
type input "$490.00"
type input "98"
type input "$196.00"
type input "37.24"
type input "$5,586.00"
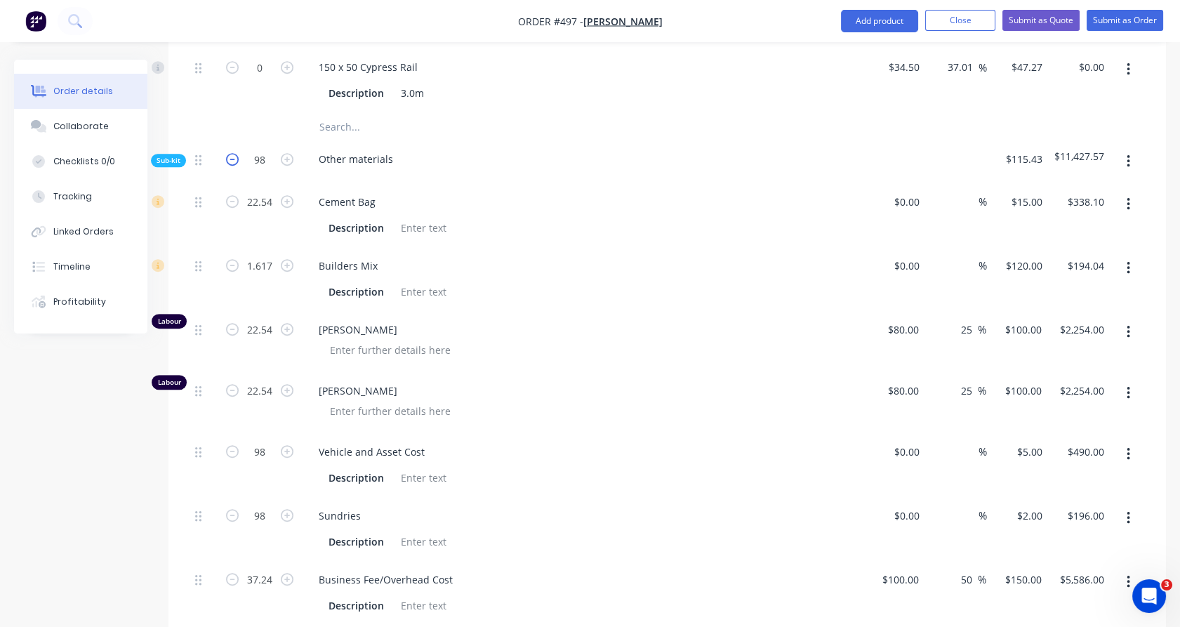
click at [233, 153] on icon "button" at bounding box center [232, 159] width 13 height 13
type input "97"
type input "22.31"
type input "$334.65"
type input "1.6005"
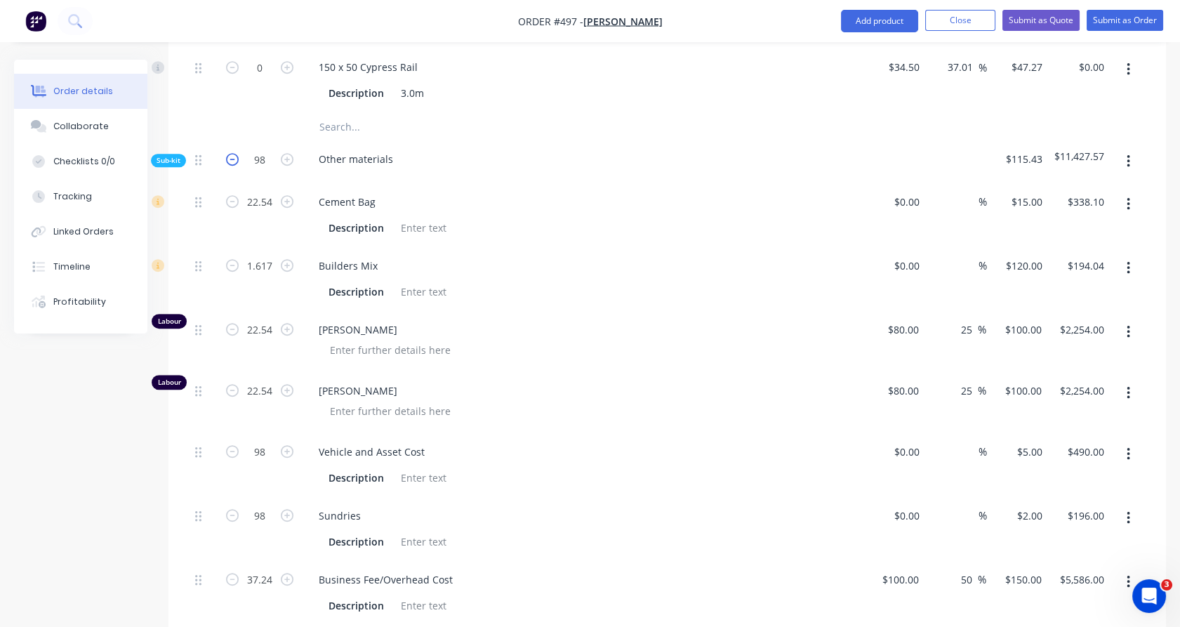
type input "$192.06"
type input "22.31"
type input "$2,231.00"
type input "22.31"
type input "$2,231.00"
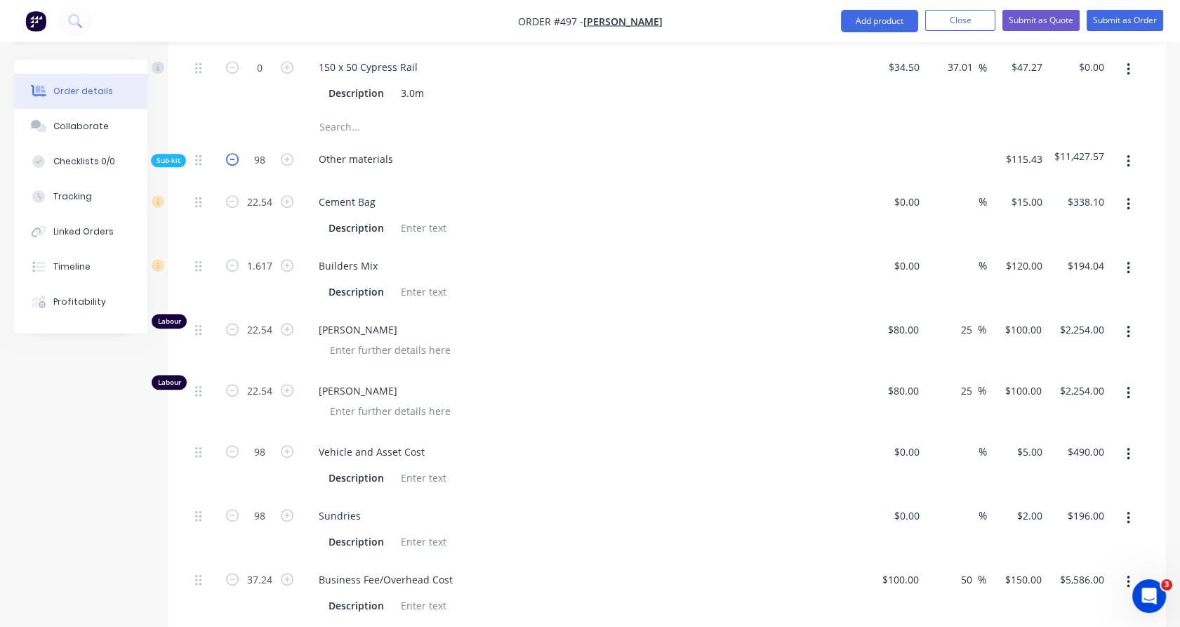
type input "97"
type input "$485.00"
type input "97"
type input "$194.00"
type input "36.86"
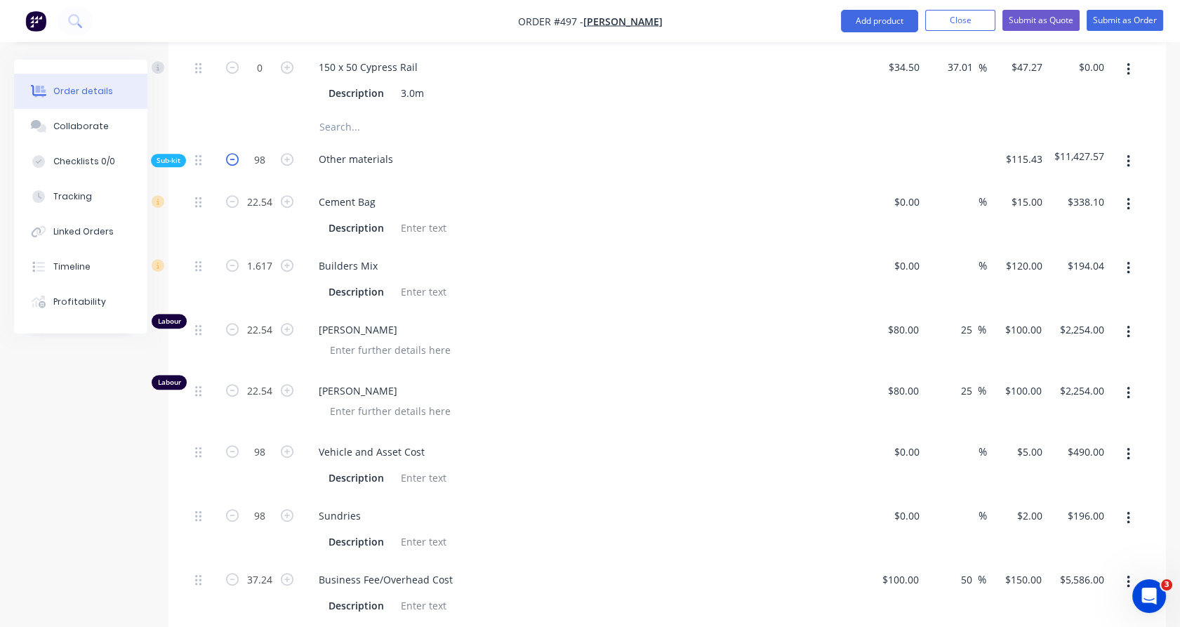
type input "$5,529.00"
click at [233, 153] on icon "button" at bounding box center [232, 159] width 13 height 13
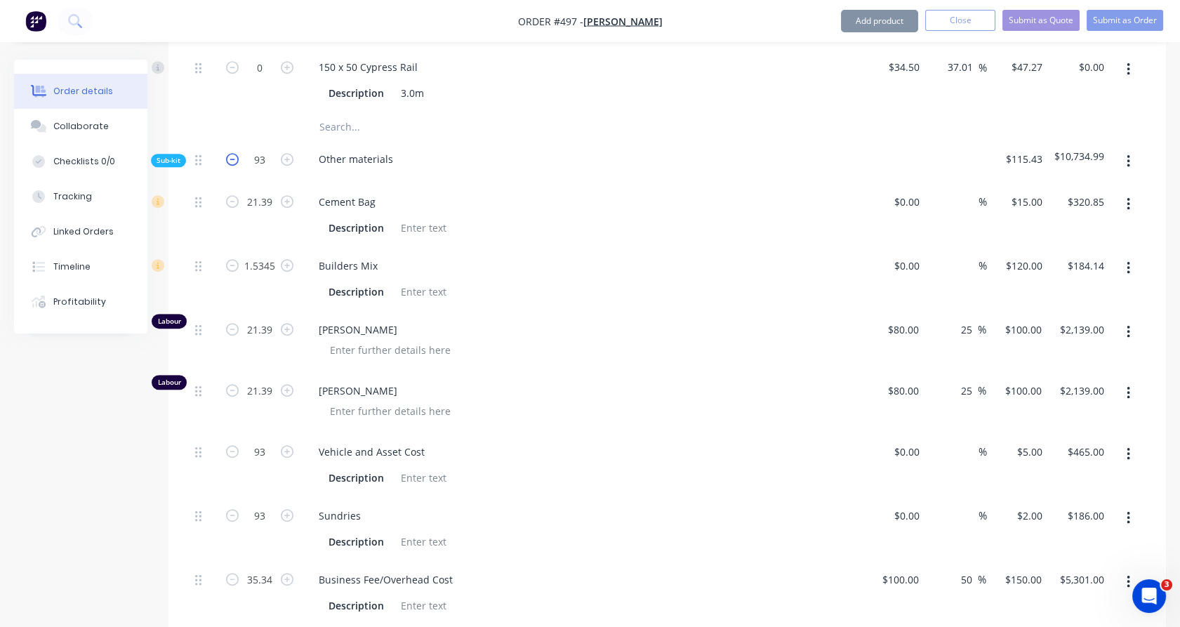
click at [233, 153] on icon "button" at bounding box center [232, 159] width 13 height 13
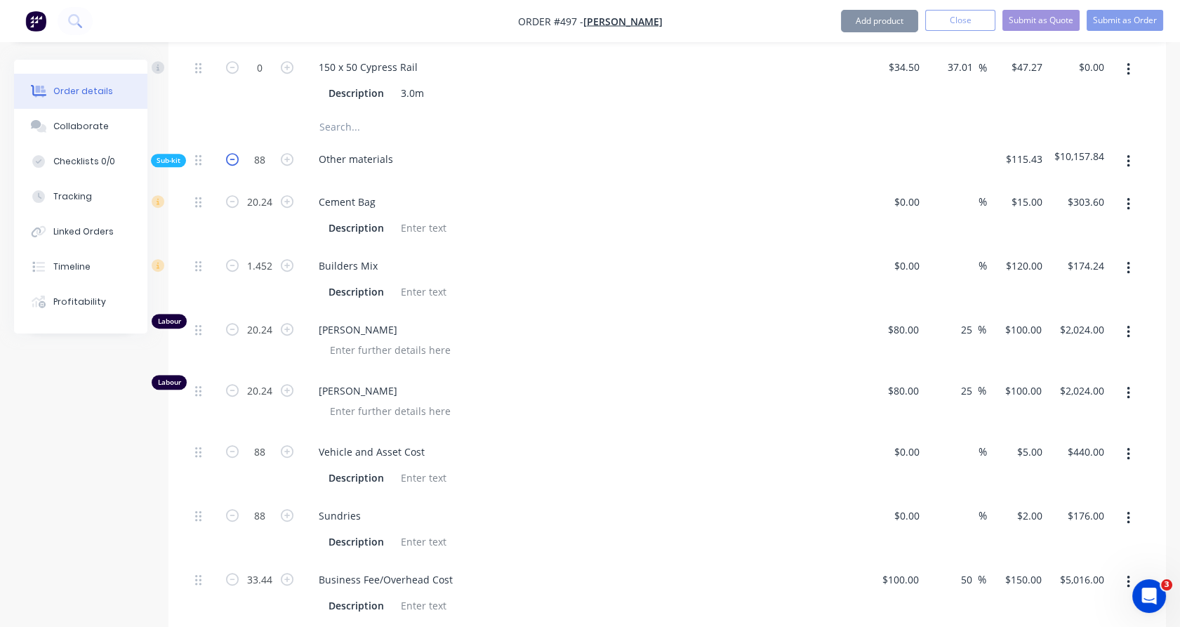
click at [233, 153] on icon "button" at bounding box center [232, 159] width 13 height 13
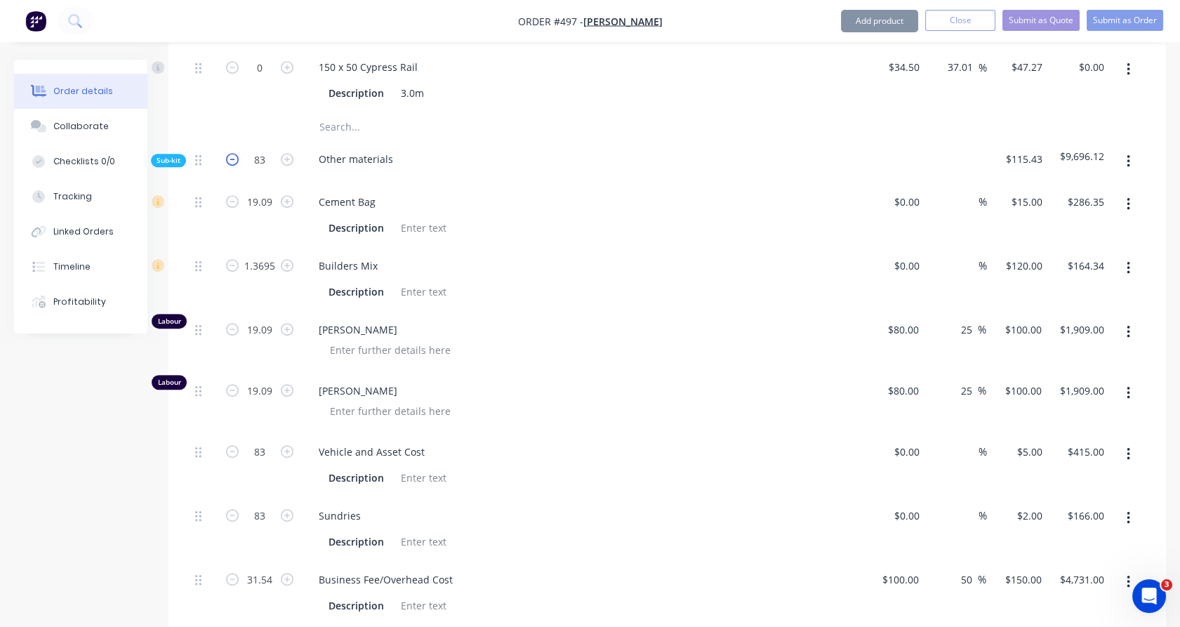
click at [233, 153] on icon "button" at bounding box center [232, 159] width 13 height 13
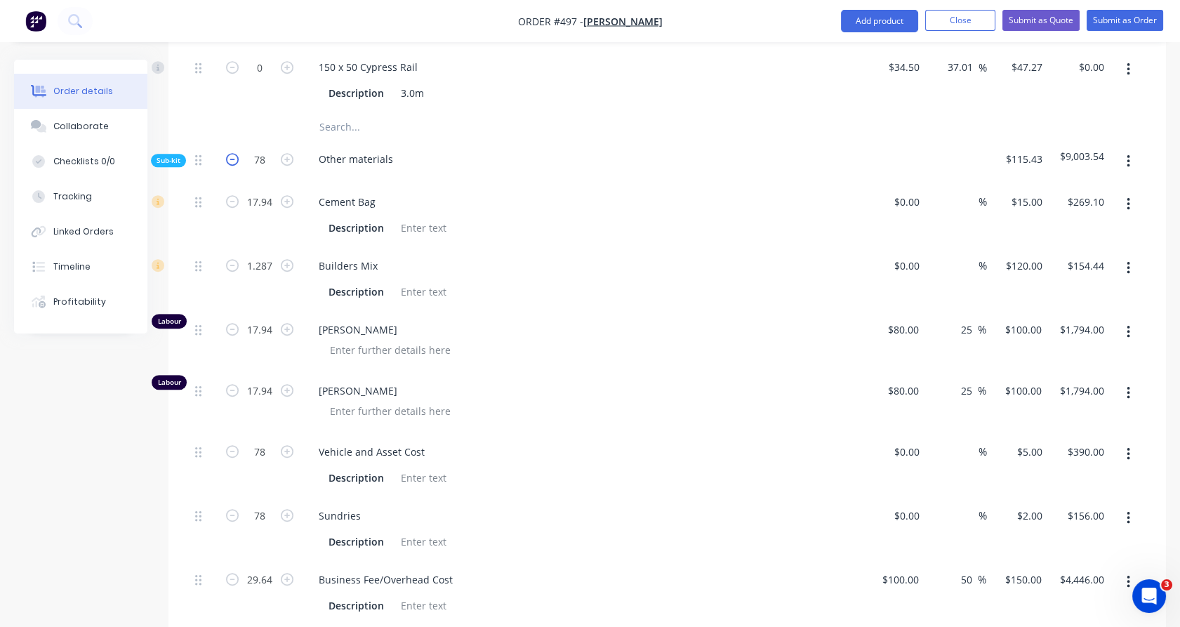
click at [233, 153] on icon "button" at bounding box center [232, 159] width 13 height 13
click at [291, 153] on icon "button" at bounding box center [287, 159] width 13 height 13
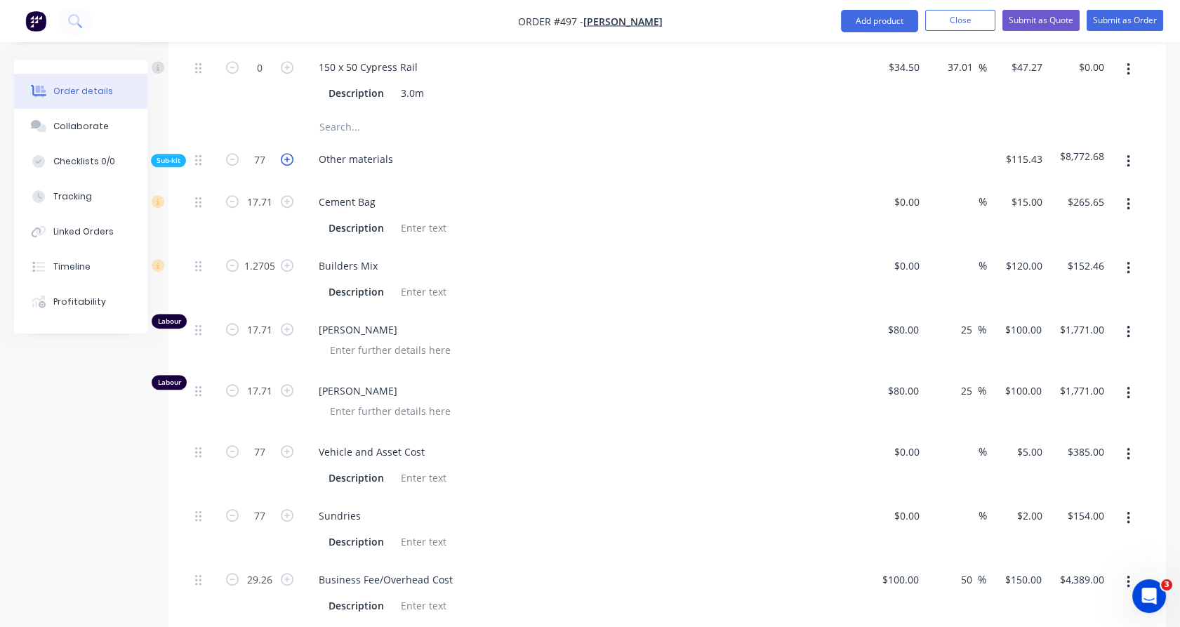
click at [291, 153] on icon "button" at bounding box center [287, 159] width 13 height 13
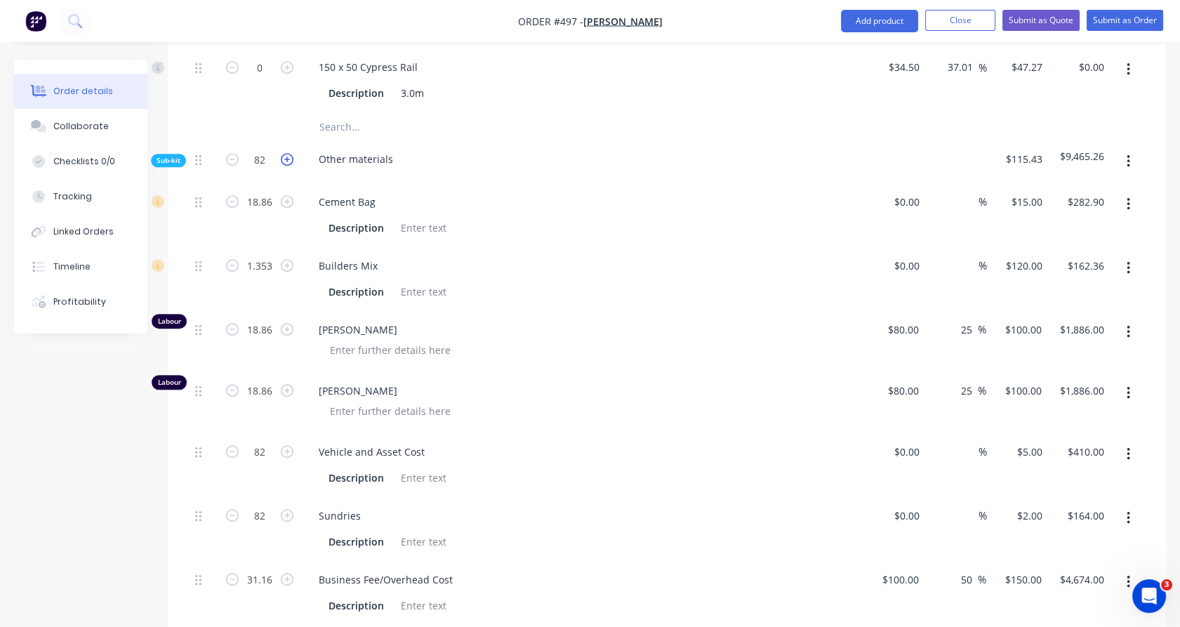
click at [291, 153] on icon "button" at bounding box center [287, 159] width 13 height 13
click at [268, 255] on input "1.3695" at bounding box center [259, 265] width 36 height 21
click at [276, 201] on div "19.09" at bounding box center [260, 215] width 84 height 64
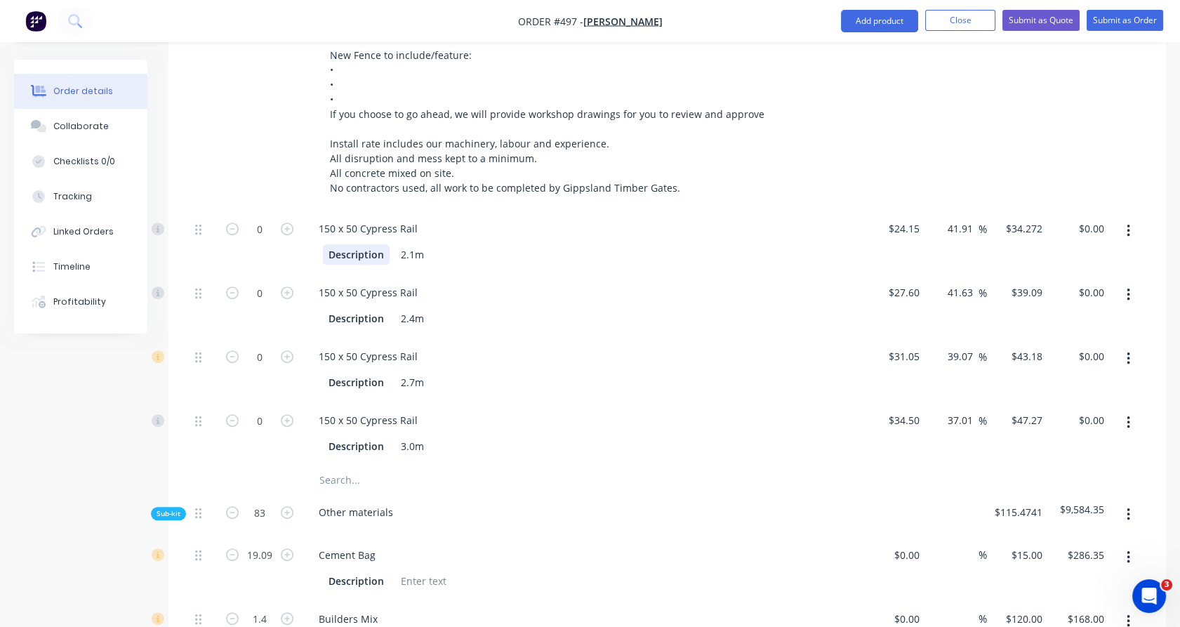
scroll to position [1265, 0]
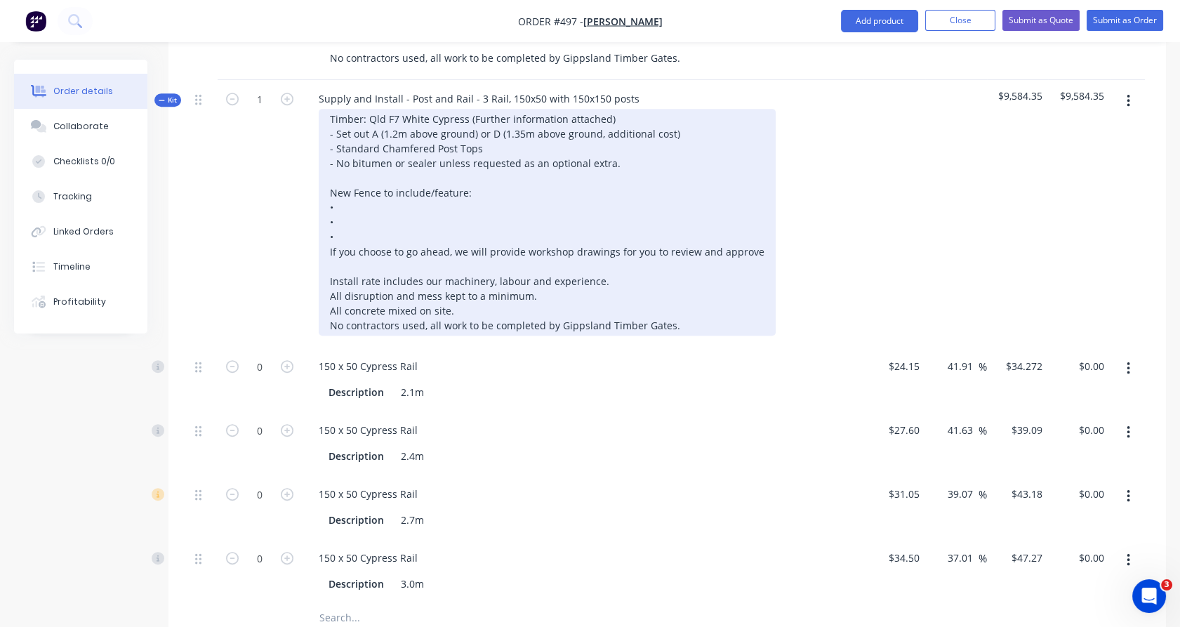
click at [349, 185] on div "Timber: Qld F7 White Cypress (Further information attached) - Set out A (1.2m a…" at bounding box center [547, 222] width 457 height 227
click at [357, 184] on div "Timber: Qld F7 White Cypress (Further information attached) - Set out A (1.2m a…" at bounding box center [547, 222] width 457 height 227
drag, startPoint x: 357, startPoint y: 184, endPoint x: 432, endPoint y: 185, distance: 75.1
click at [432, 185] on div "Timber: Qld F7 White Cypress (Further information attached) - Set out A (1.2m a…" at bounding box center [547, 222] width 457 height 227
click at [394, 204] on div "Timber: Qld F7 White Cypress (Further information attached) - Set out A (1.2m a…" at bounding box center [547, 222] width 457 height 227
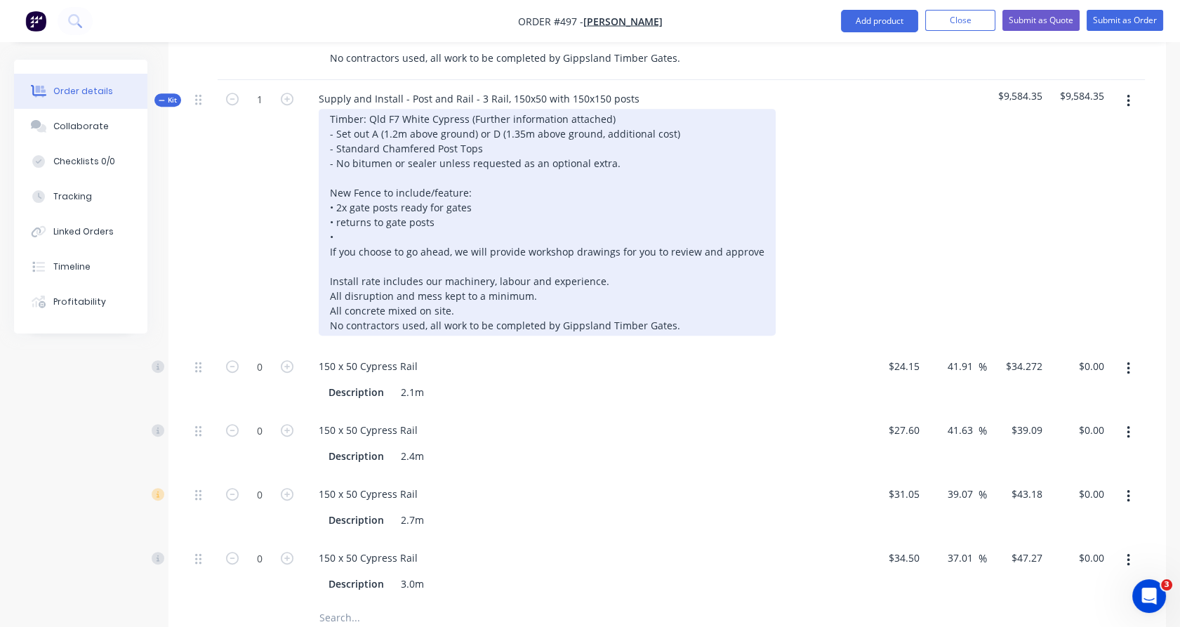
click at [335, 199] on div "Timber: Qld F7 White Cypress (Further information attached) - Set out A (1.2m a…" at bounding box center [547, 222] width 457 height 227
click at [346, 215] on div "Timber: Qld F7 White Cypress (Further information attached) - Set out A (1.2m a…" at bounding box center [547, 222] width 457 height 227
click at [400, 215] on div "Timber: Qld F7 White Cypress (Further information attached) - Set out A (1.2m a…" at bounding box center [547, 222] width 457 height 227
click at [413, 231] on div "Timber: Qld F7 White Cypress (Further information attached) - Set out A (1.2m a…" at bounding box center [547, 222] width 457 height 227
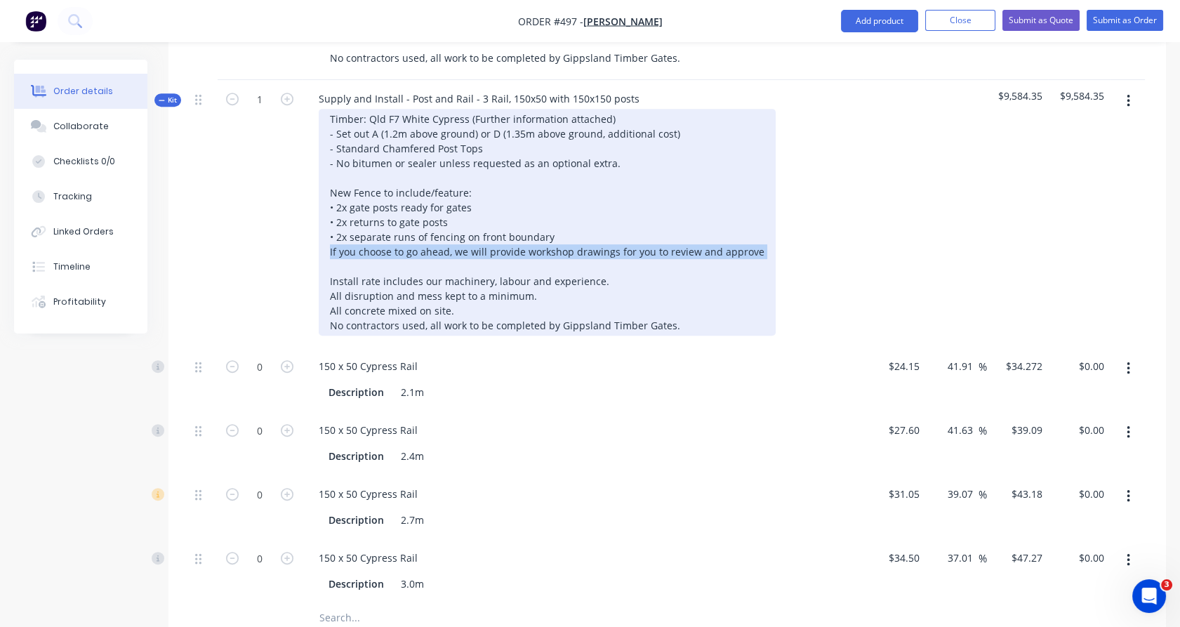
click at [413, 231] on div "Timber: Qld F7 White Cypress (Further information attached) - Set out A (1.2m a…" at bounding box center [547, 222] width 457 height 227
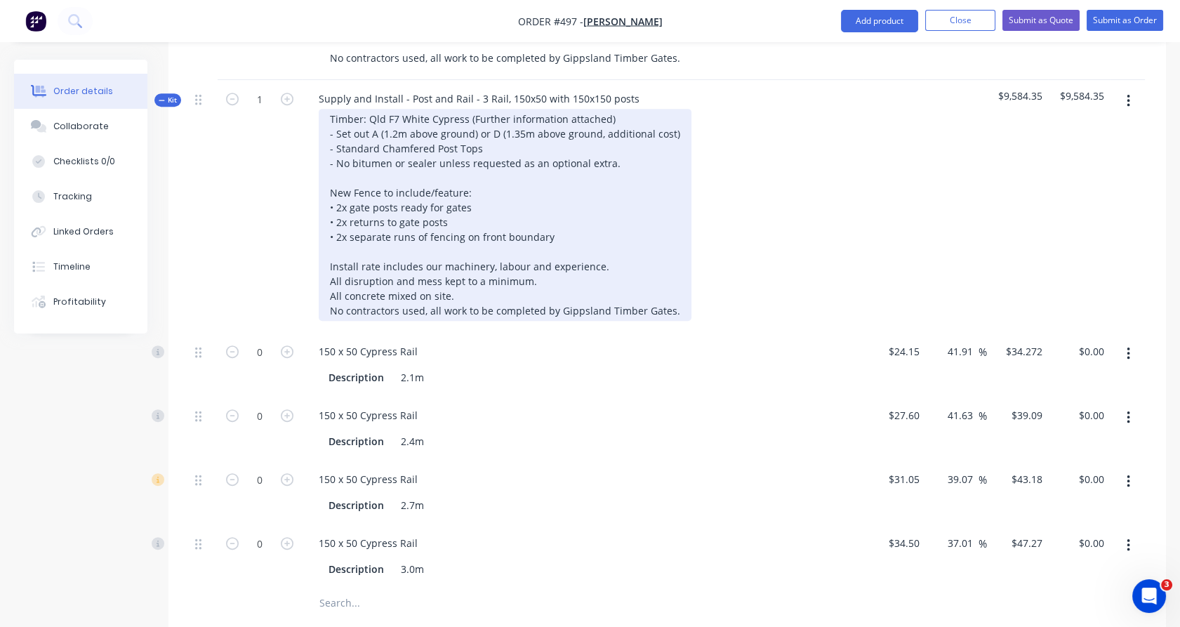
click at [474, 142] on div "Timber: Qld F7 White Cypress (Further information attached) - Set out A (1.2m a…" at bounding box center [505, 215] width 373 height 212
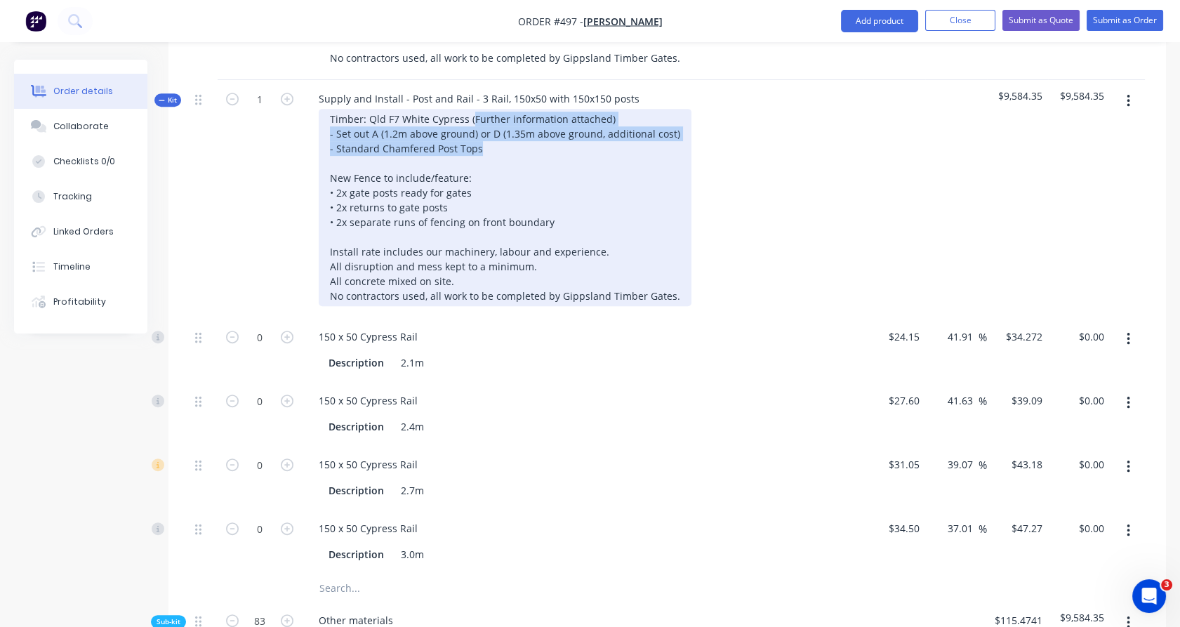
drag, startPoint x: 504, startPoint y: 128, endPoint x: 469, endPoint y: 100, distance: 44.4
click at [469, 109] on div "Timber: Qld F7 White Cypress (Further information attached) - Set out A (1.2m a…" at bounding box center [505, 207] width 373 height 197
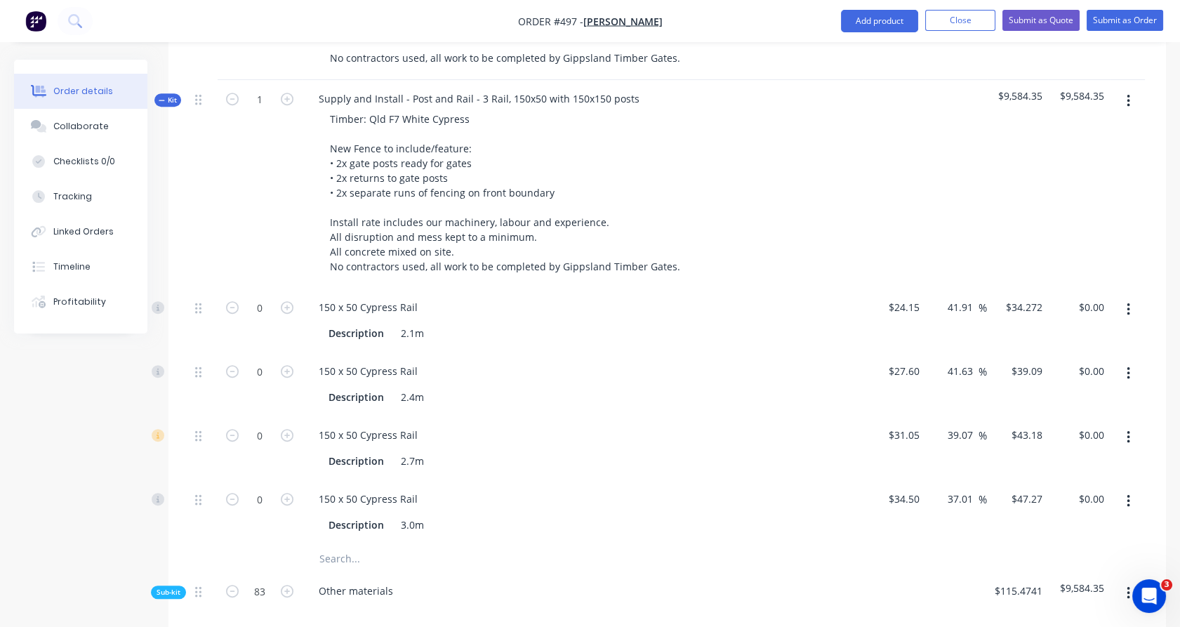
click at [285, 124] on div "1" at bounding box center [260, 184] width 84 height 208
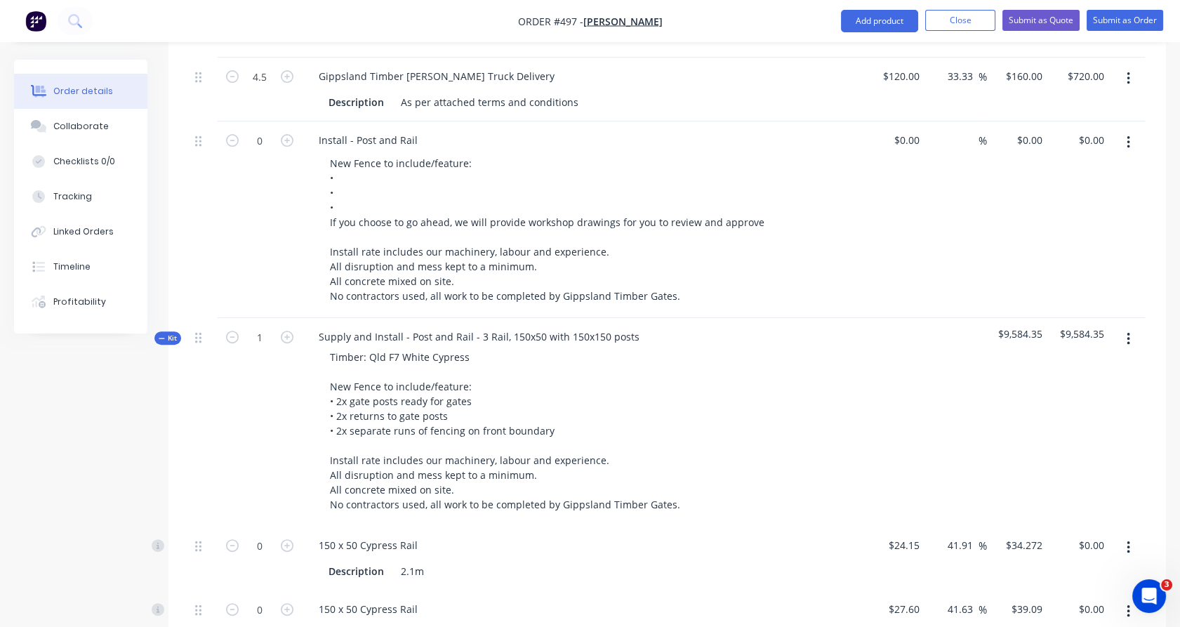
scroll to position [1023, 0]
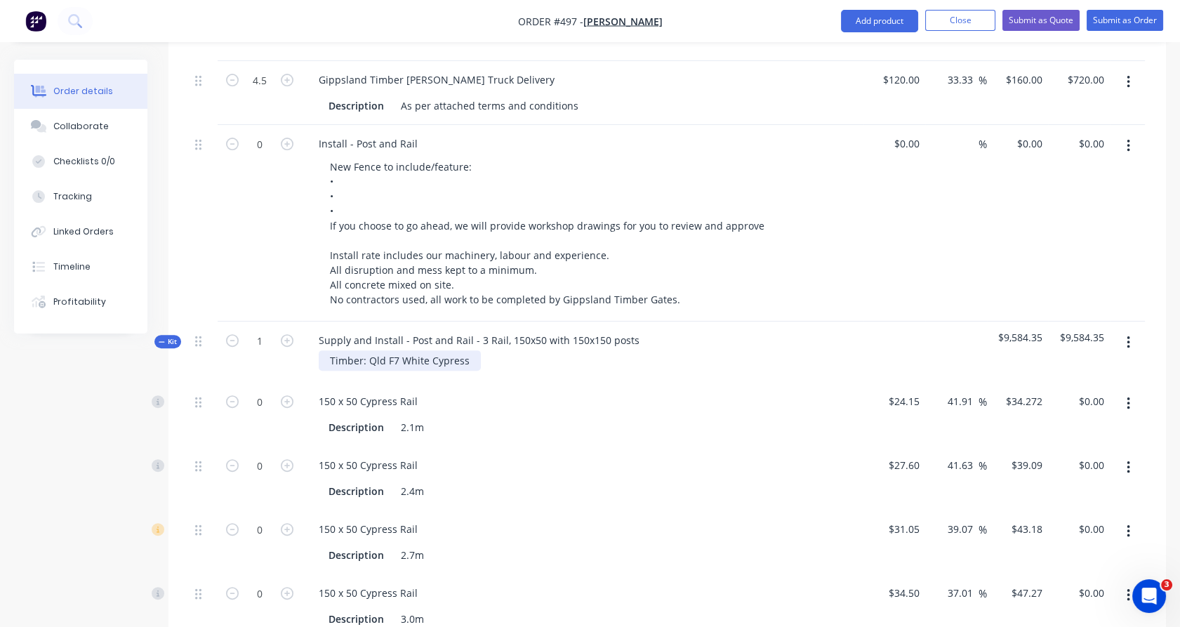
drag, startPoint x: 668, startPoint y: 486, endPoint x: 324, endPoint y: 373, distance: 361.7
click at [324, 371] on div "Timber: Qld F7 White Cypress" at bounding box center [400, 360] width 162 height 20
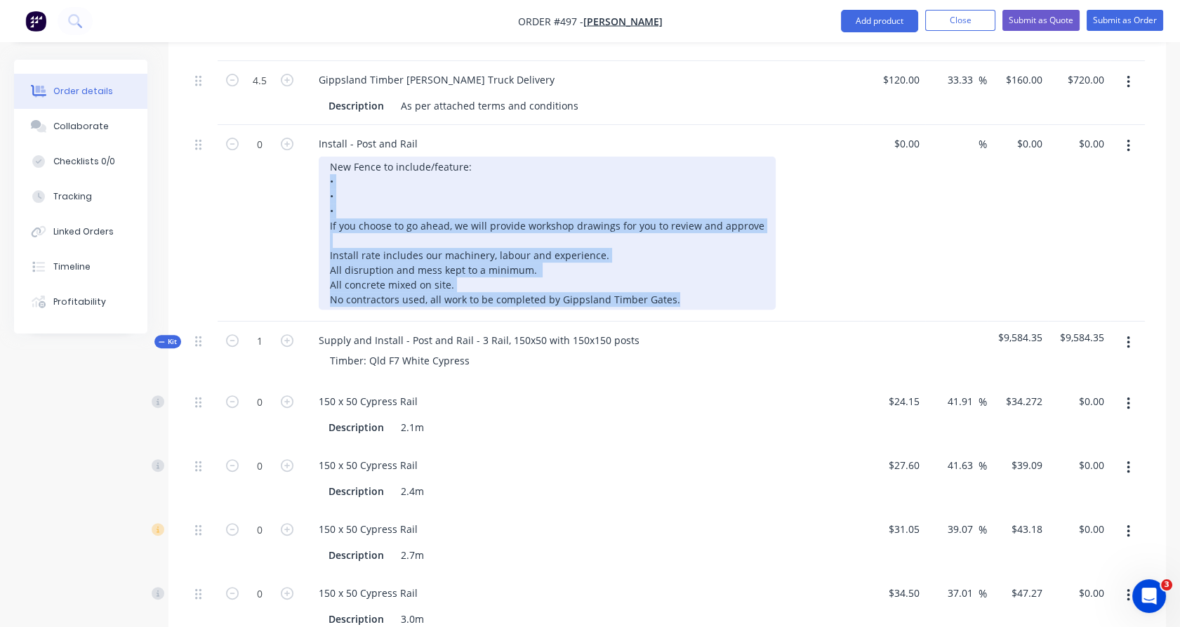
drag, startPoint x: 686, startPoint y: 275, endPoint x: 324, endPoint y: 153, distance: 381.5
click at [324, 156] on div "New Fence to include/feature: • • • If you choose to go ahead, we will provide …" at bounding box center [547, 232] width 457 height 153
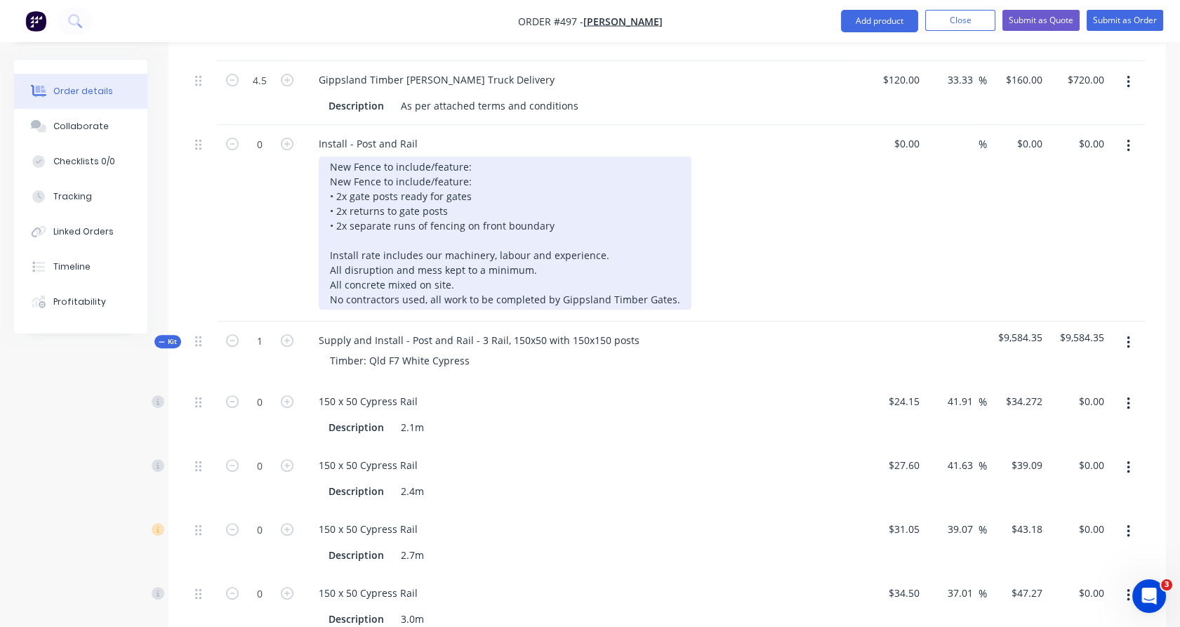
click at [364, 156] on div "New Fence to include/feature: New Fence to include/feature: • 2x gate posts rea…" at bounding box center [505, 232] width 373 height 153
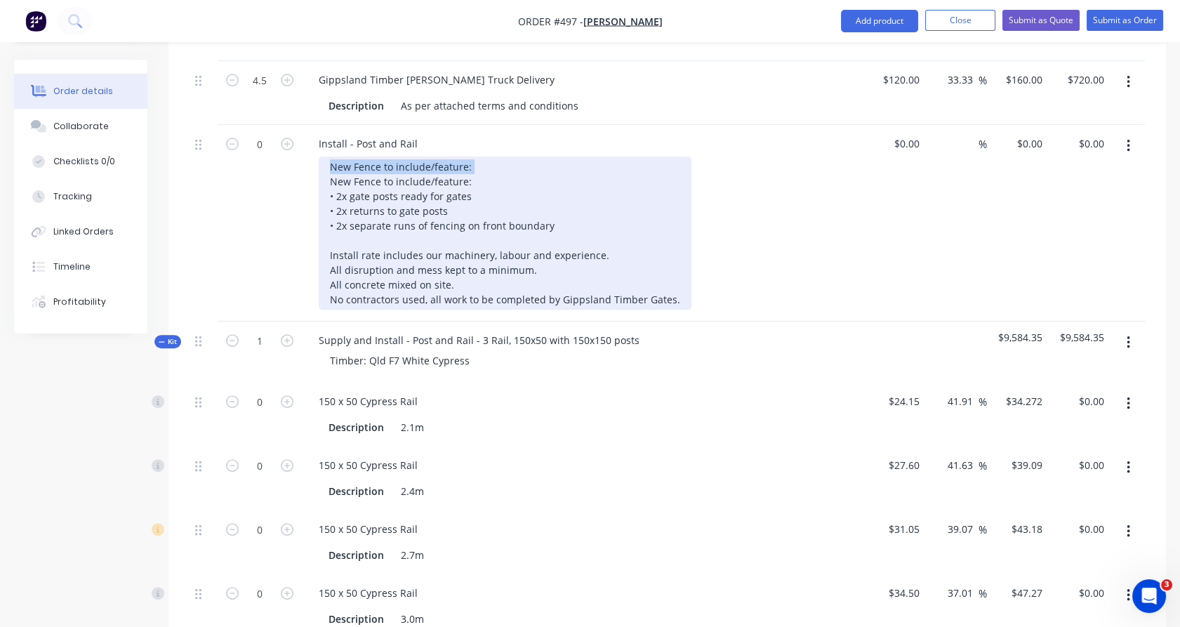
click at [364, 156] on div "New Fence to include/feature: New Fence to include/feature: • 2x gate posts rea…" at bounding box center [505, 232] width 373 height 153
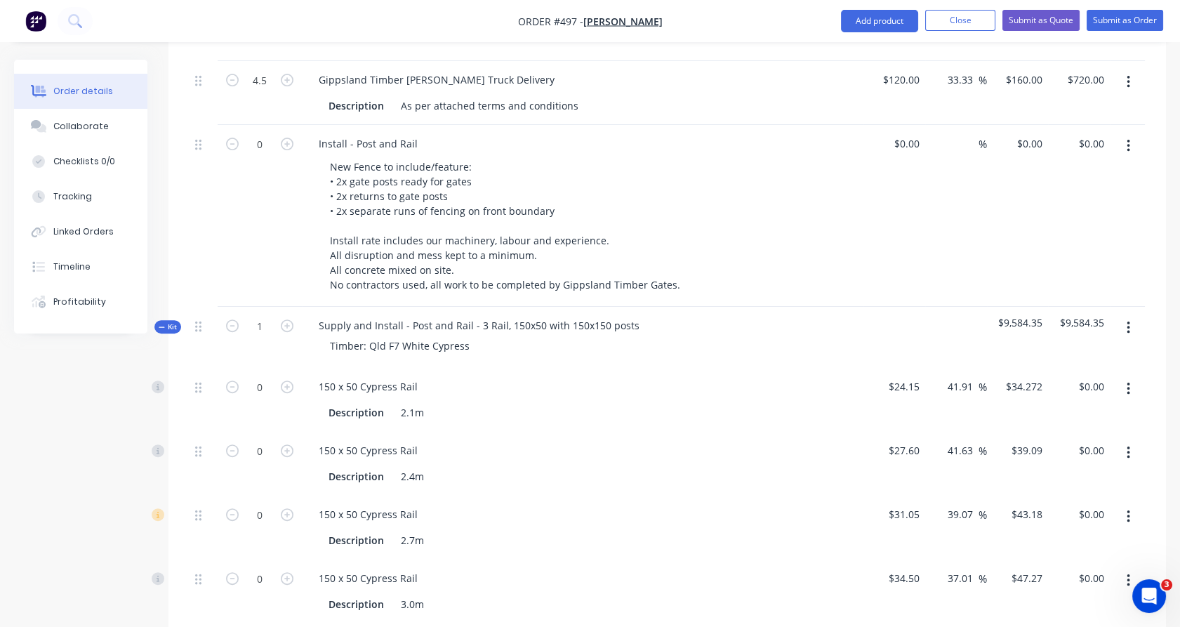
click at [298, 155] on div "0" at bounding box center [260, 216] width 84 height 182
click at [1022, 125] on div "0 $0.00" at bounding box center [1018, 216] width 62 height 182
click at [1022, 163] on div "$9,584.35 $9,584.35" at bounding box center [1017, 216] width 62 height 182
click at [1131, 315] on button "button" at bounding box center [1128, 327] width 33 height 25
click at [1034, 439] on div "Delete" at bounding box center [1078, 449] width 108 height 20
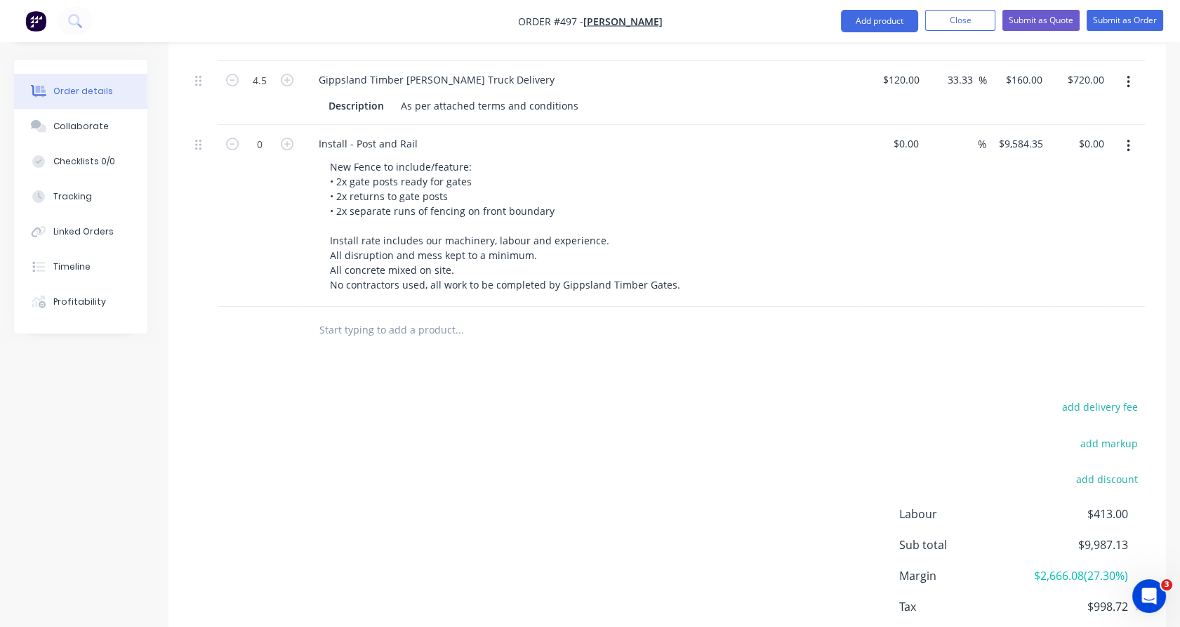
click at [432, 319] on input "text" at bounding box center [459, 329] width 281 height 28
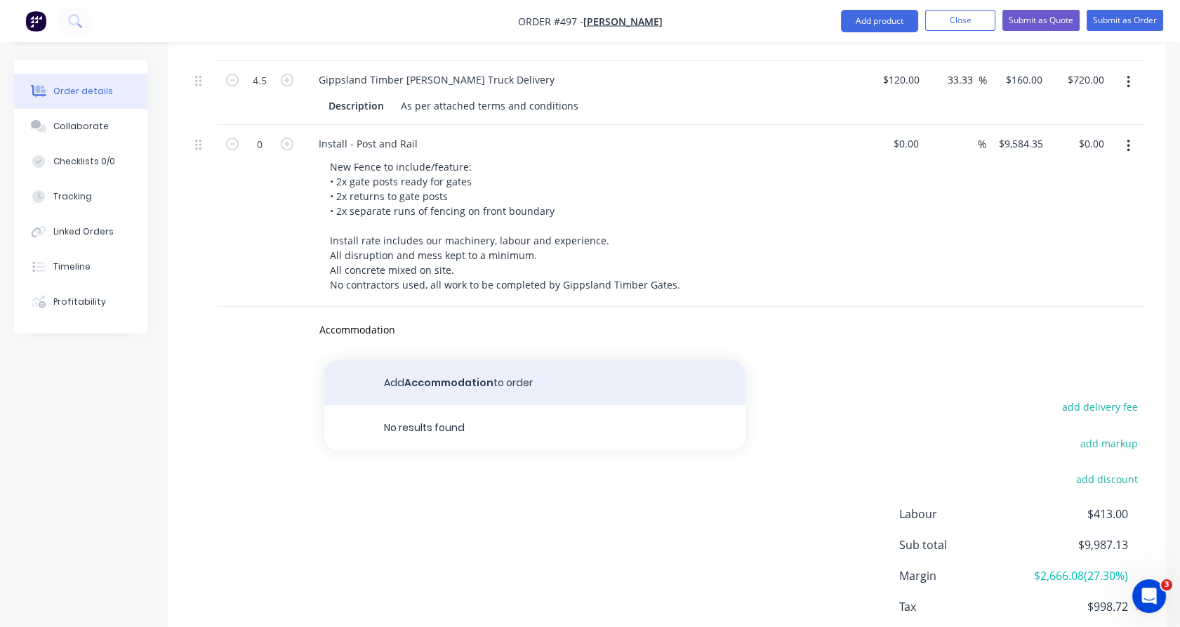
click at [466, 360] on button "Add Accommodation to order" at bounding box center [534, 382] width 421 height 45
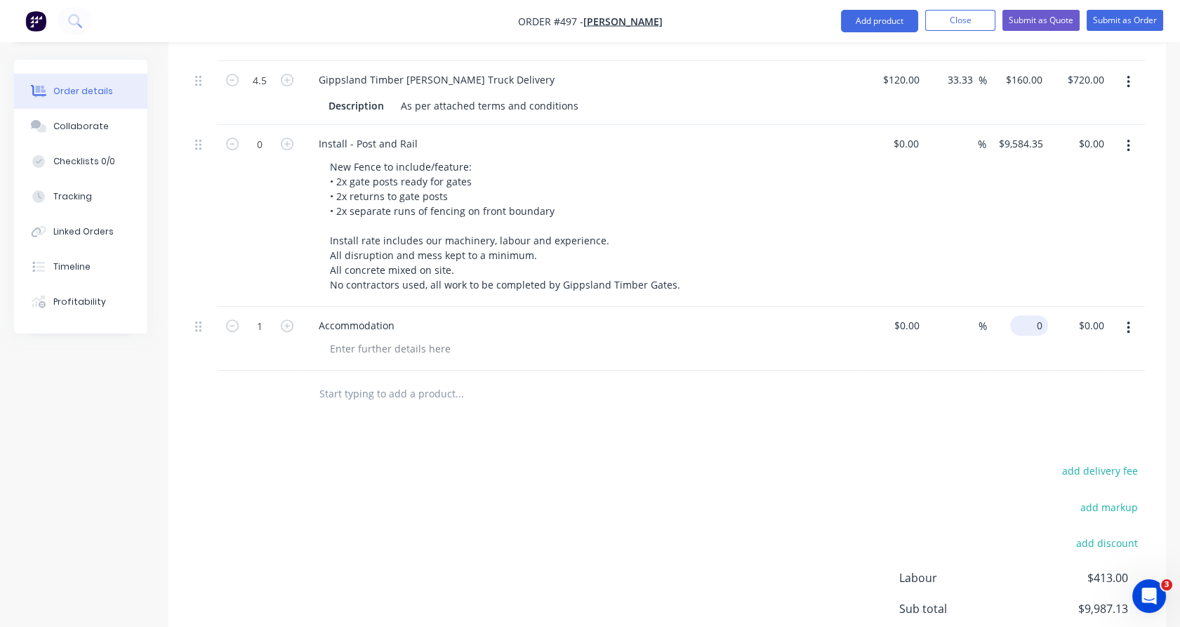
click at [1029, 315] on div "0 $0.00" at bounding box center [1029, 325] width 38 height 20
click at [292, 331] on div "1" at bounding box center [260, 339] width 84 height 64
click at [288, 319] on icon "button" at bounding box center [287, 325] width 13 height 13
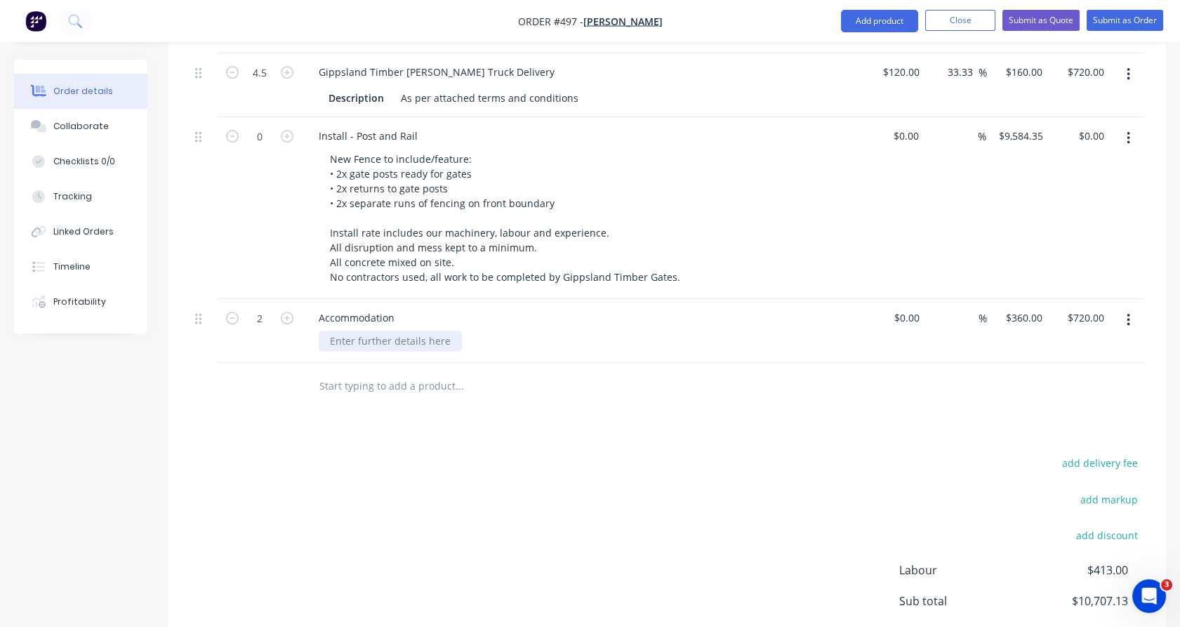
scroll to position [1027, 0]
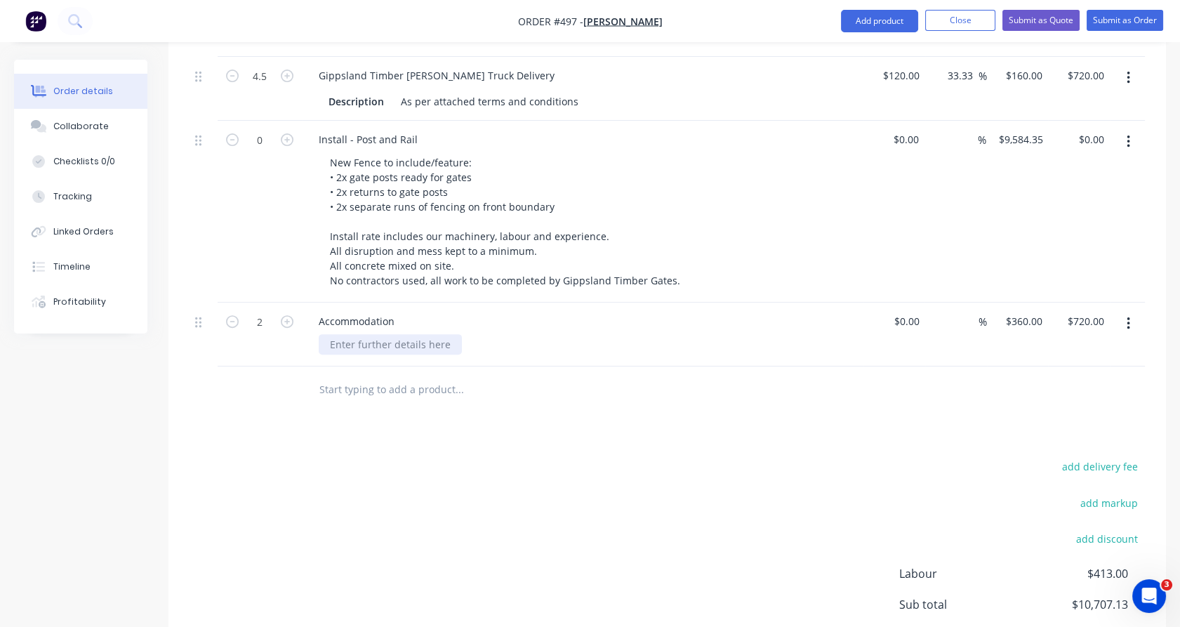
click at [369, 334] on div at bounding box center [390, 344] width 143 height 20
click at [232, 315] on icon "button" at bounding box center [232, 321] width 13 height 13
click at [335, 334] on div at bounding box center [390, 344] width 143 height 20
click at [401, 311] on div "Accommodation" at bounding box center [356, 321] width 98 height 20
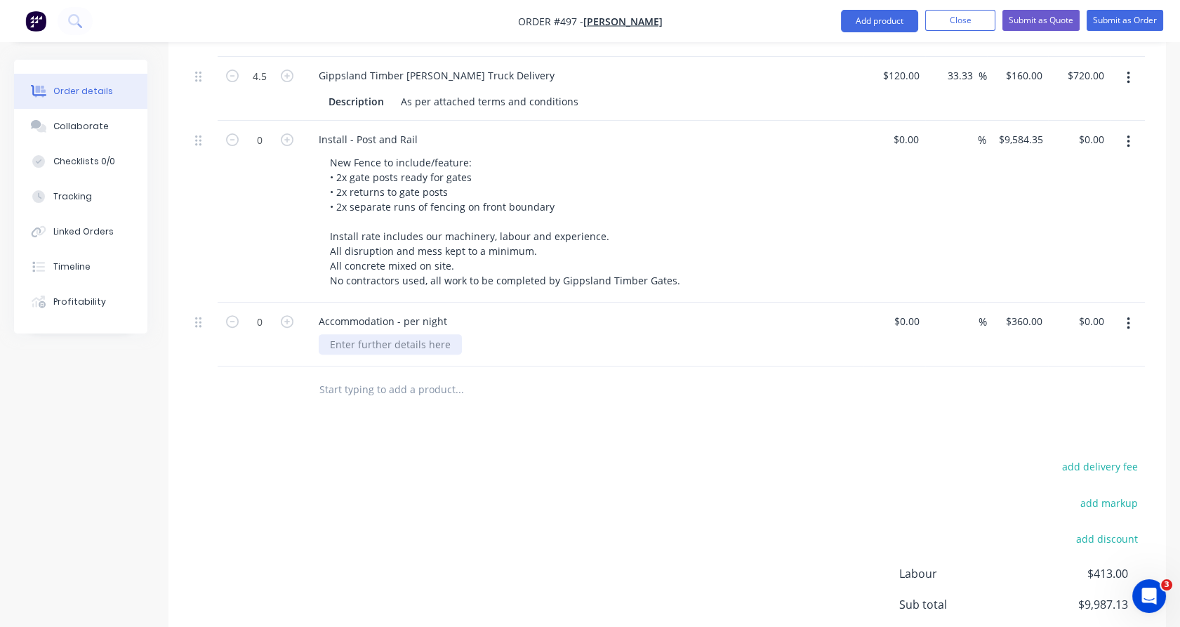
click at [392, 334] on div at bounding box center [390, 344] width 143 height 20
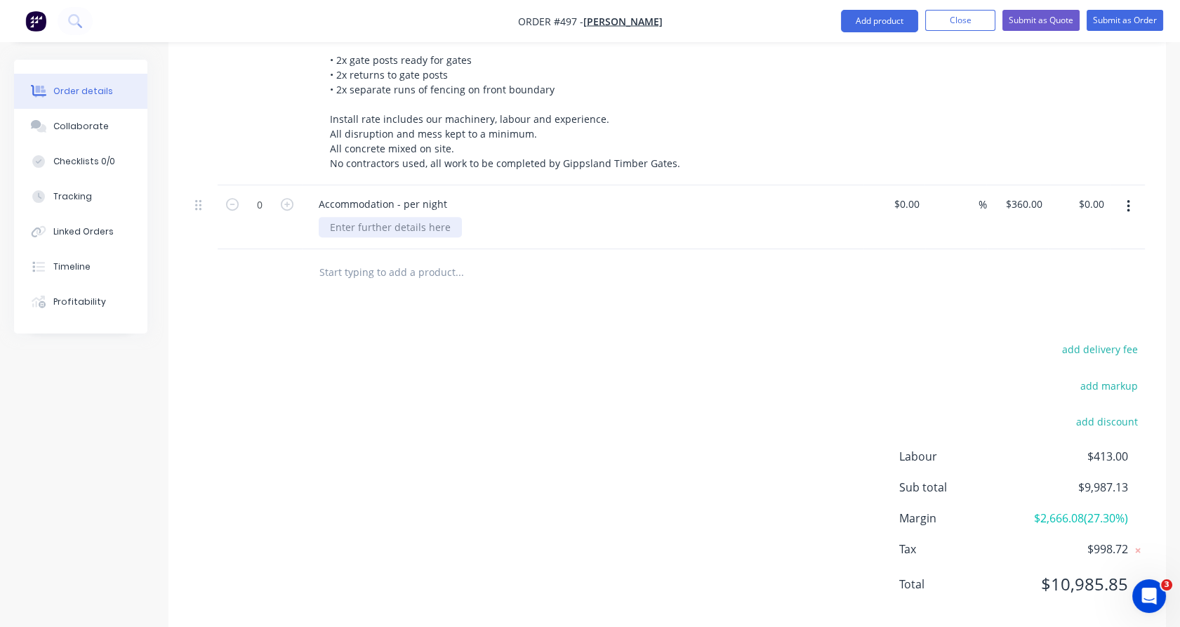
scroll to position [1150, 0]
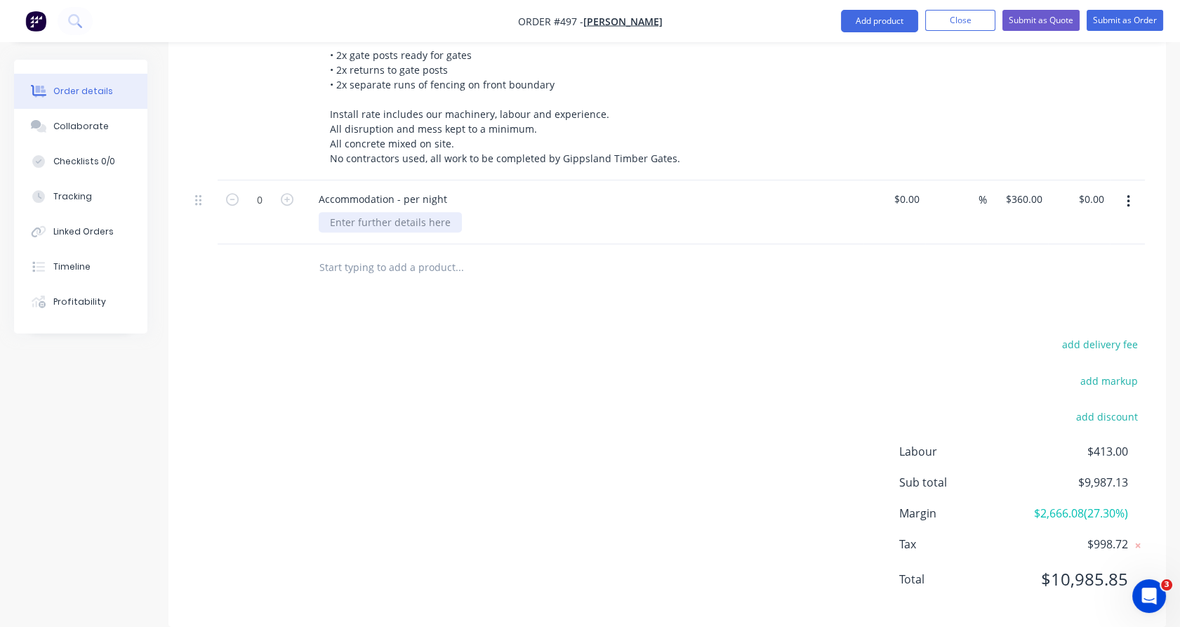
click at [361, 212] on div at bounding box center [390, 222] width 143 height 20
click at [314, 258] on div at bounding box center [517, 267] width 421 height 28
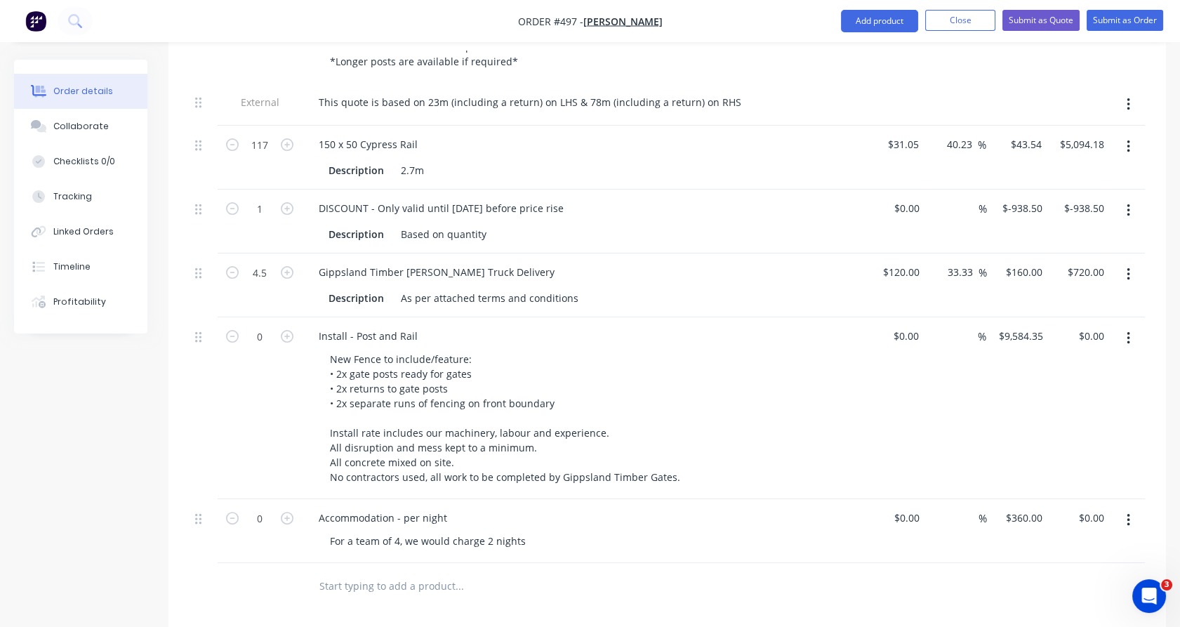
scroll to position [821, 0]
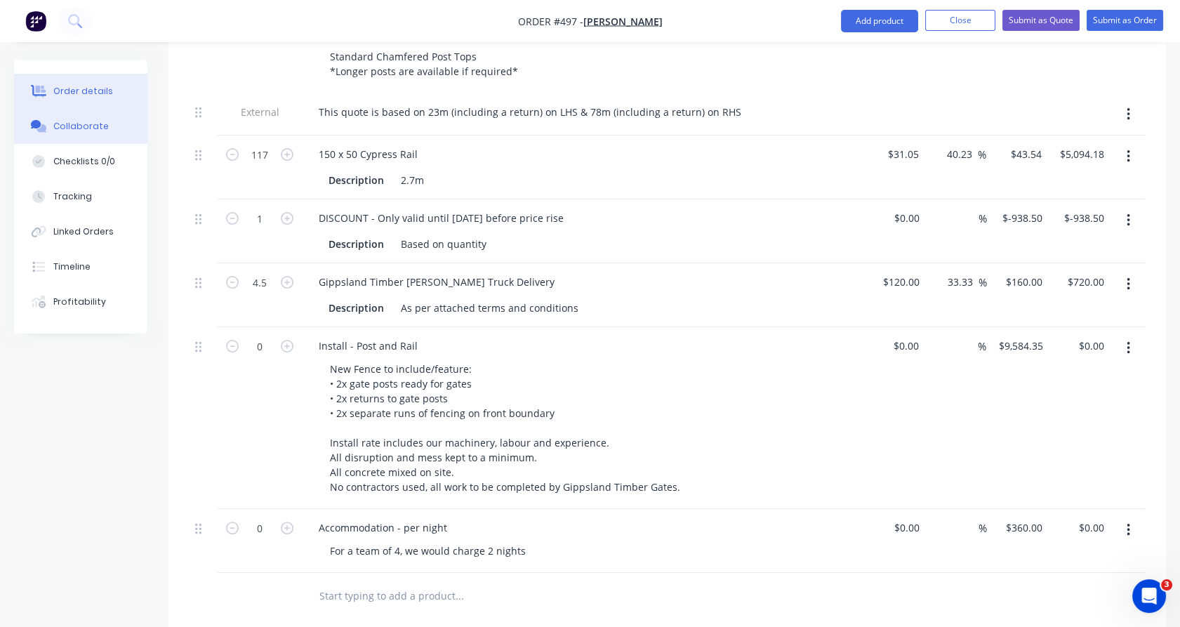
click at [76, 132] on div "Collaborate" at bounding box center [80, 126] width 55 height 13
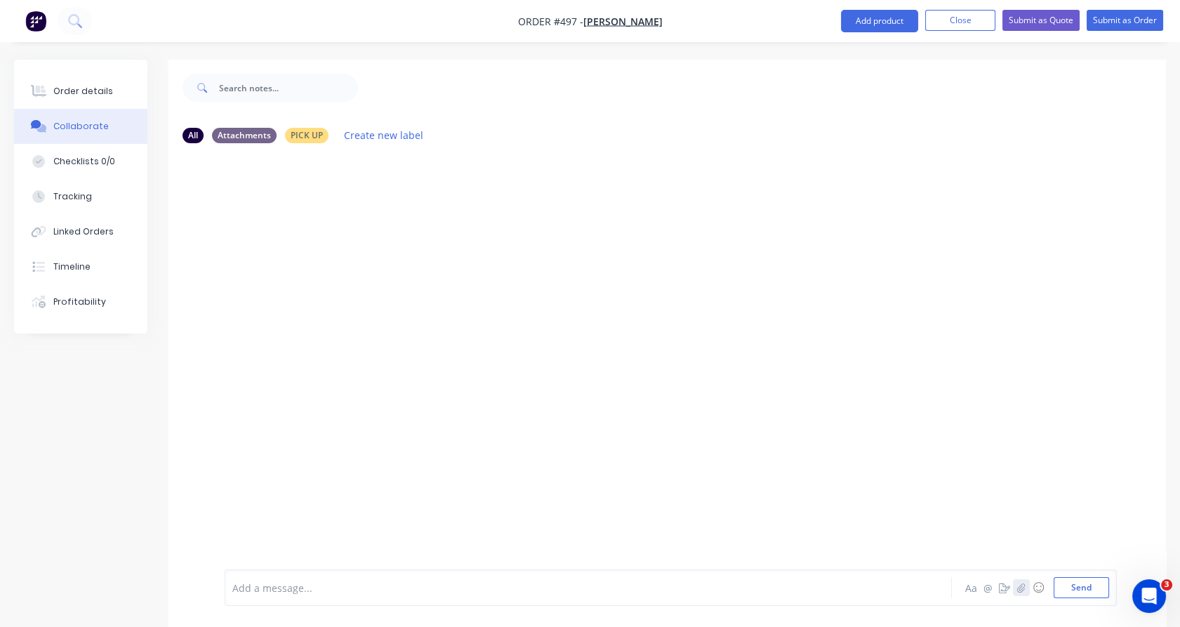
click at [1023, 584] on icon "button" at bounding box center [1021, 587] width 8 height 10
click at [1084, 581] on button "Send" at bounding box center [1080, 587] width 55 height 21
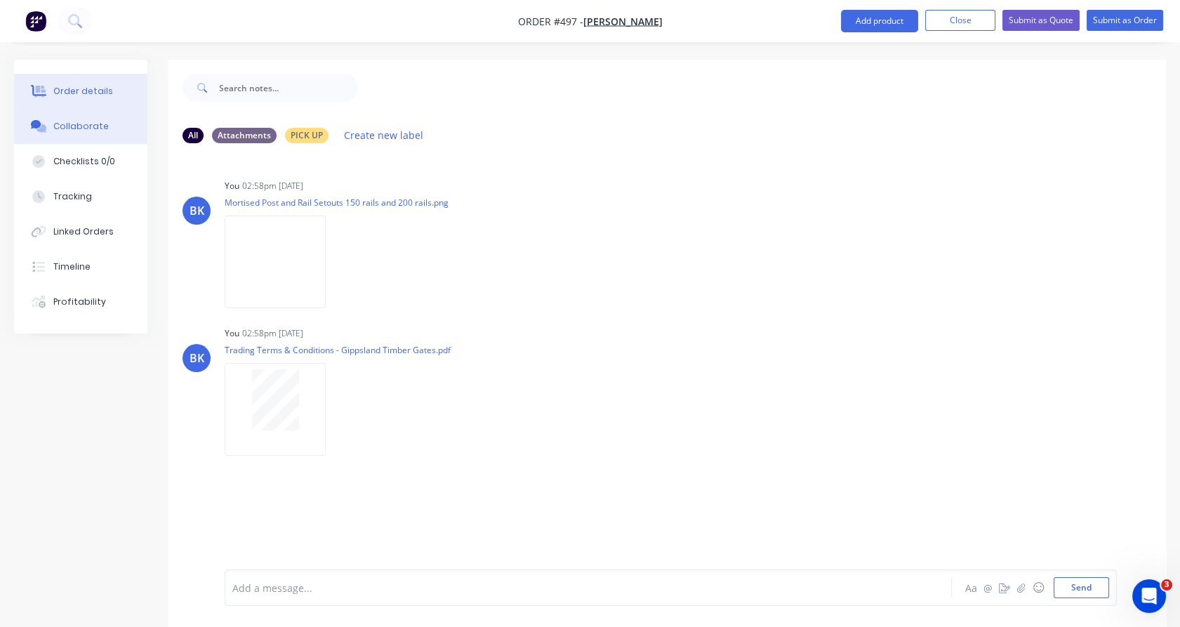
click at [86, 86] on div "Order details" at bounding box center [83, 91] width 60 height 13
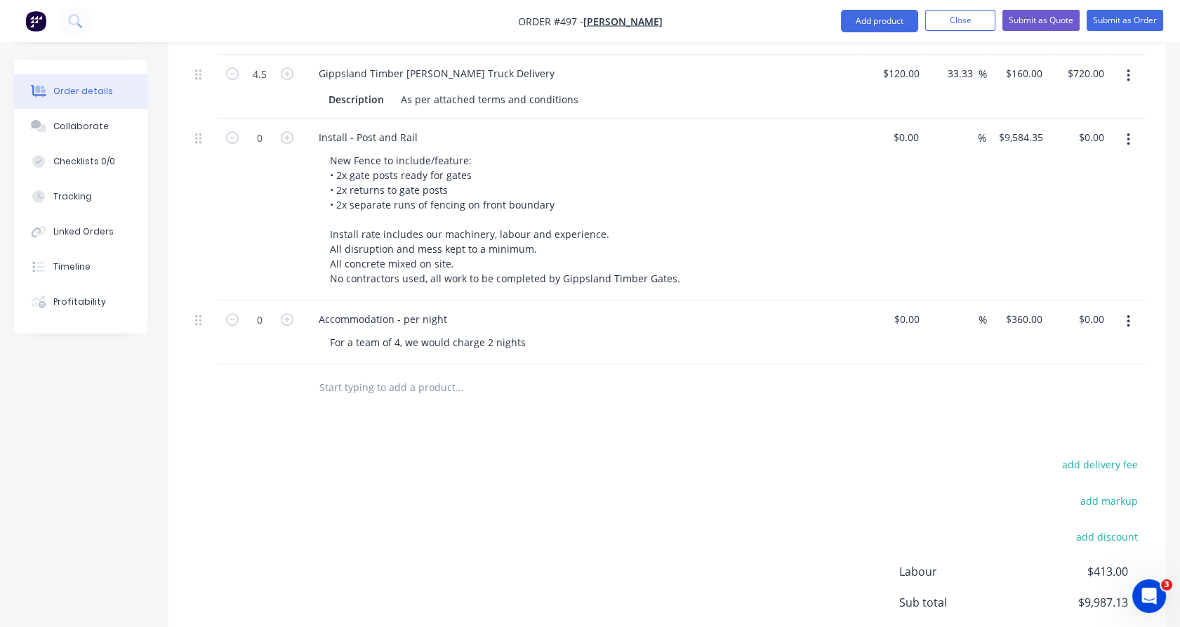
scroll to position [1034, 0]
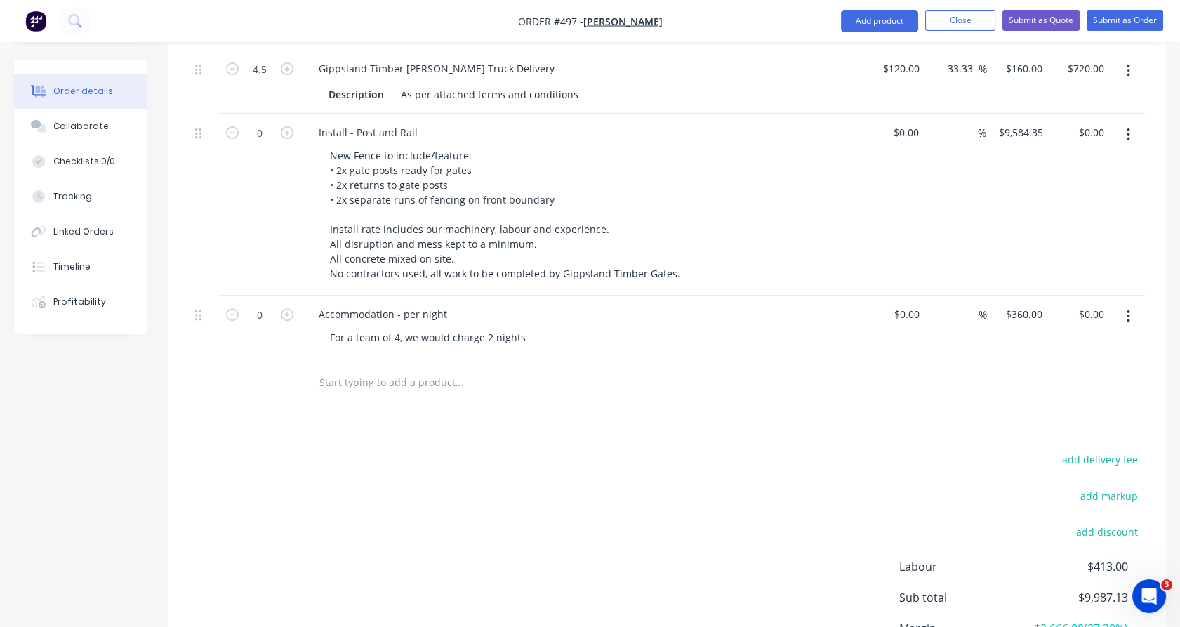
click at [411, 368] on input "text" at bounding box center [459, 382] width 281 height 28
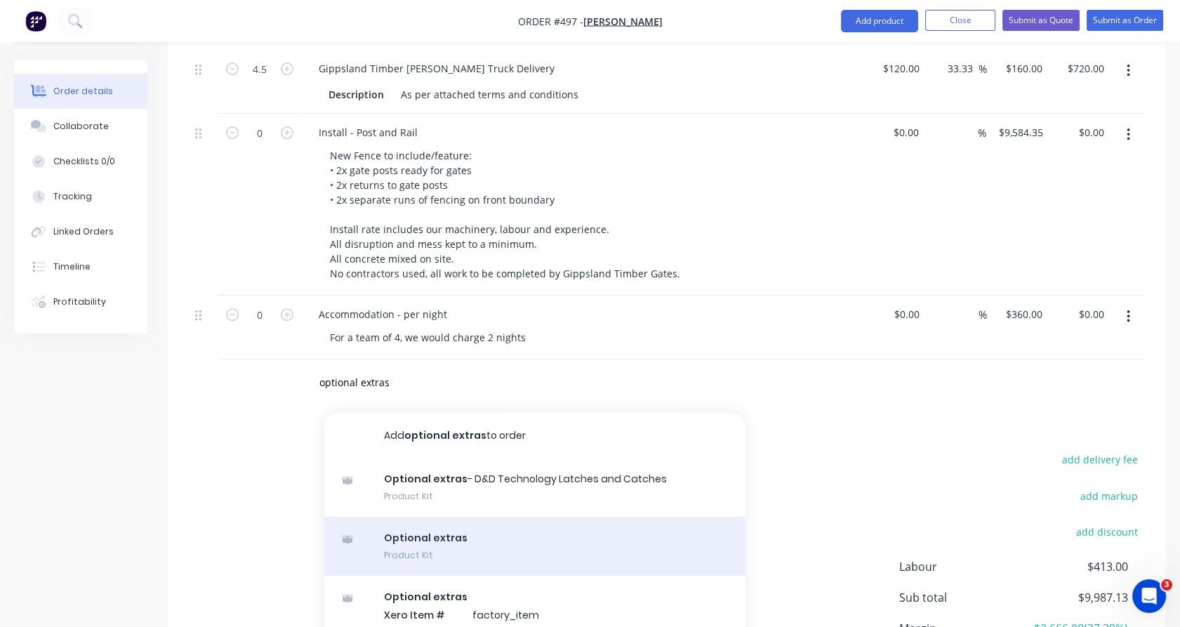
click at [422, 522] on div "Optional extras Product Kit" at bounding box center [534, 546] width 421 height 59
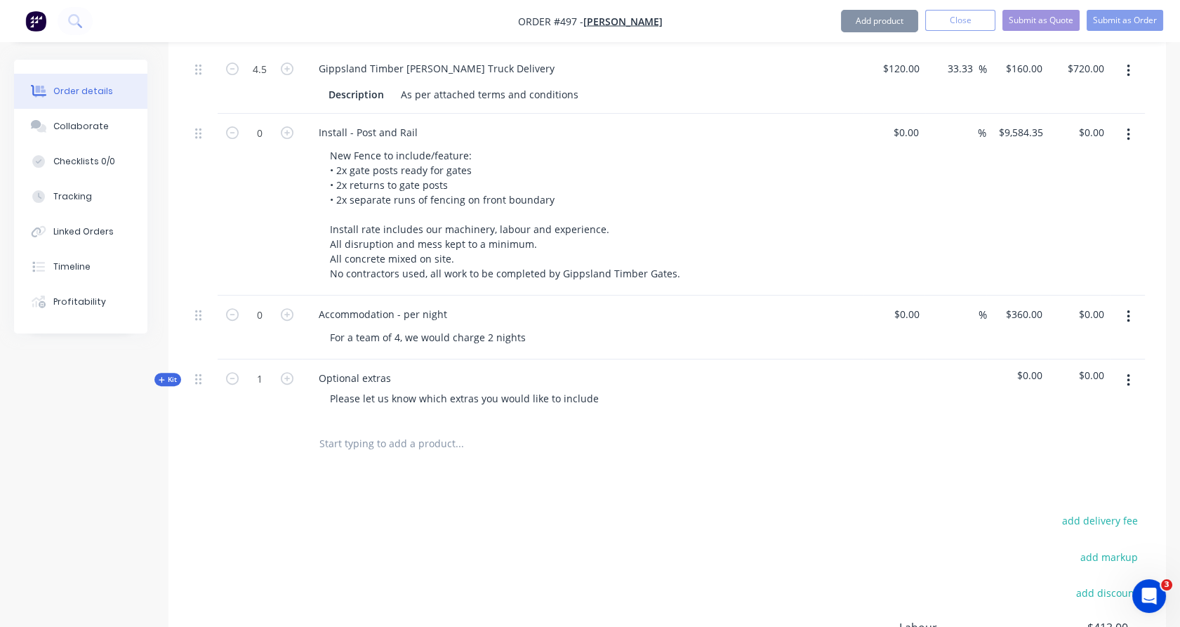
click at [173, 374] on span "Kit" at bounding box center [168, 379] width 18 height 11
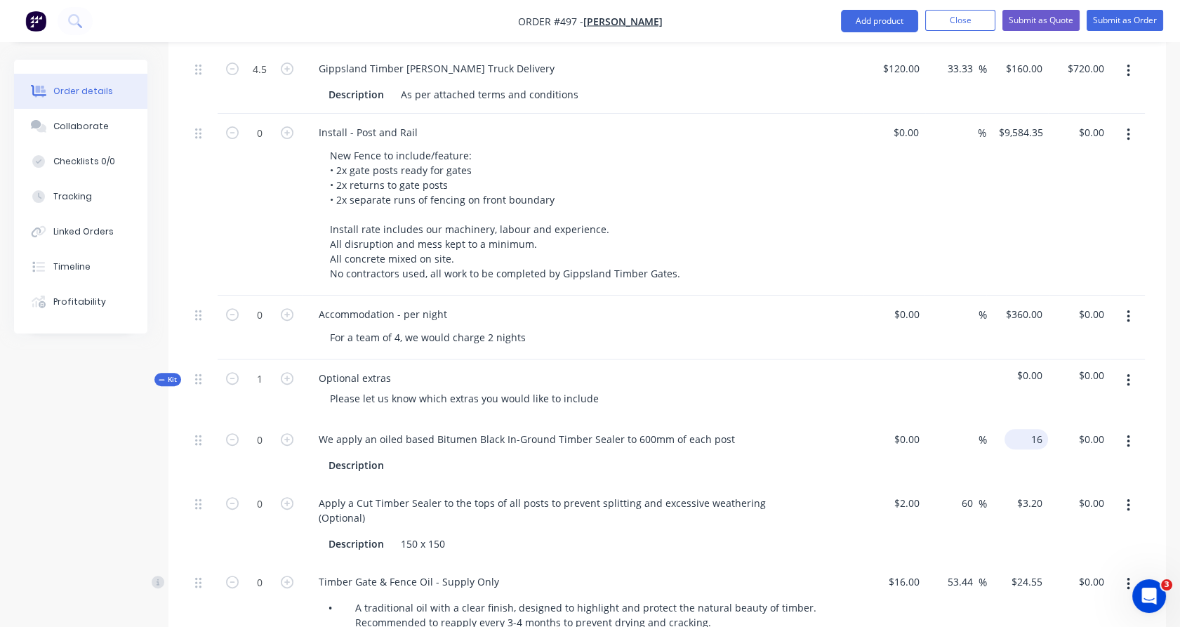
click at [1025, 429] on div "16 $16.00" at bounding box center [1026, 439] width 44 height 20
click at [1136, 493] on button "button" at bounding box center [1128, 505] width 33 height 25
click at [1081, 588] on div "Delete" at bounding box center [1078, 598] width 108 height 20
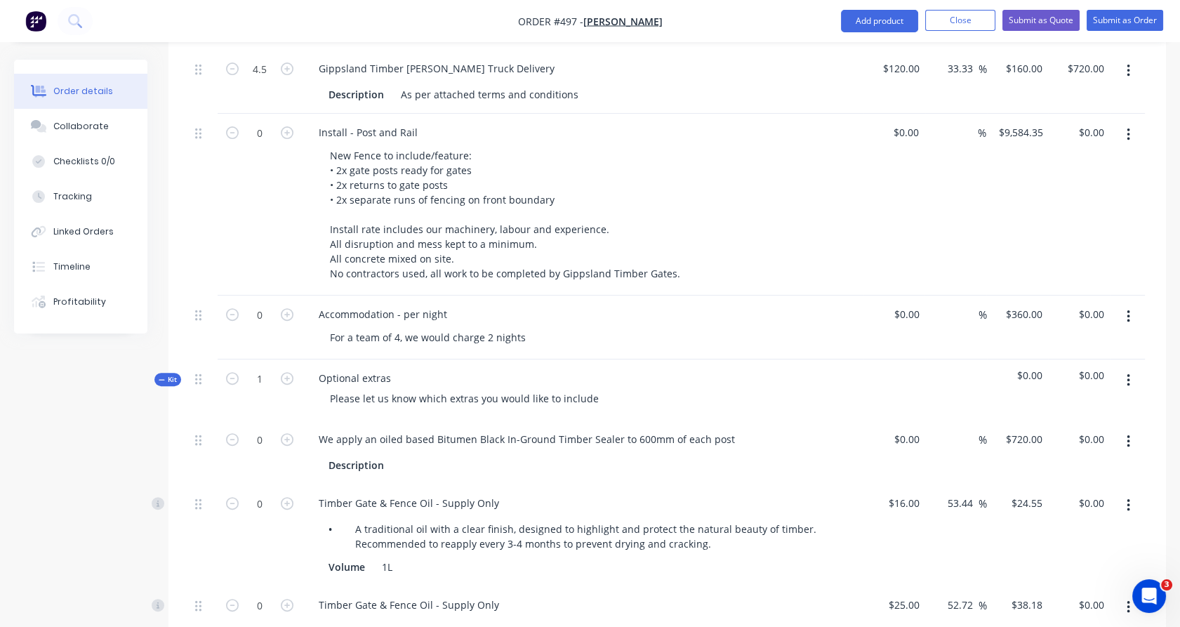
click at [1133, 493] on button "button" at bounding box center [1128, 505] width 33 height 25
click at [1081, 588] on div "Delete" at bounding box center [1078, 598] width 108 height 20
click at [1124, 493] on button "button" at bounding box center [1128, 505] width 33 height 25
click at [1084, 588] on div "Delete" at bounding box center [1078, 598] width 108 height 20
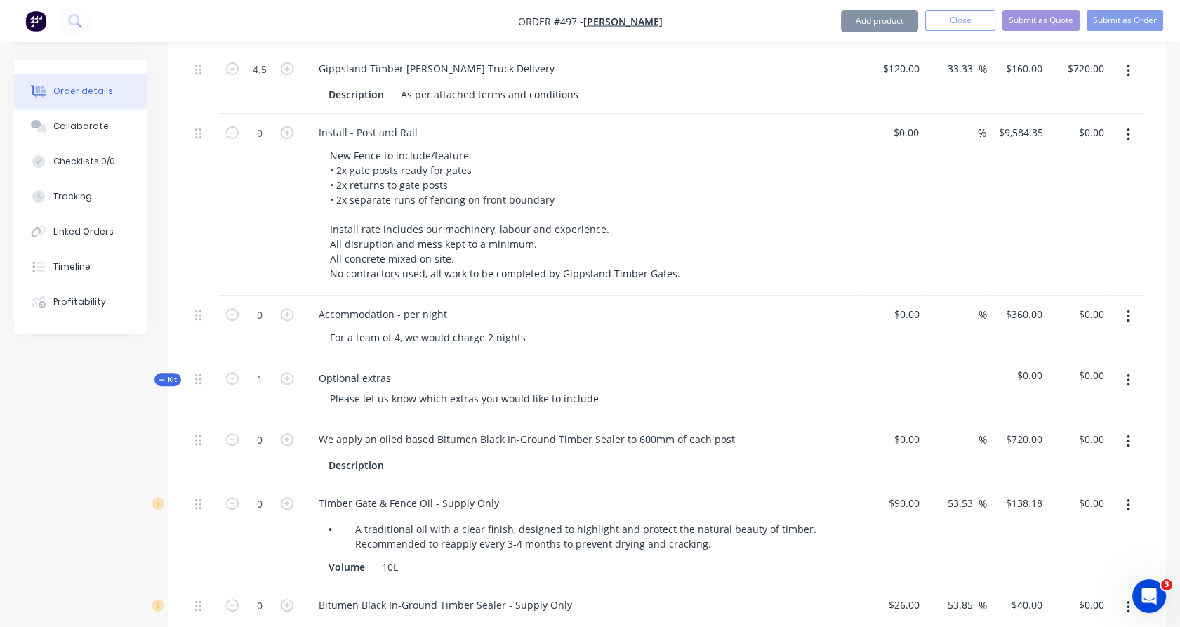
click at [1125, 493] on button "button" at bounding box center [1128, 505] width 33 height 25
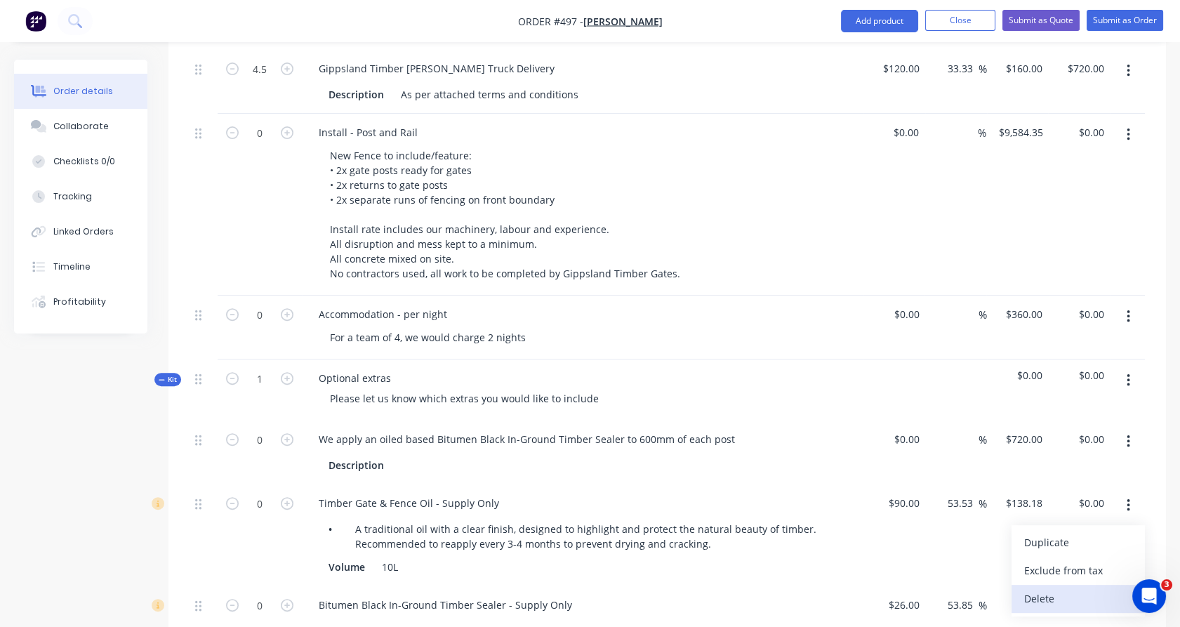
click at [1077, 588] on div "Delete" at bounding box center [1078, 598] width 108 height 20
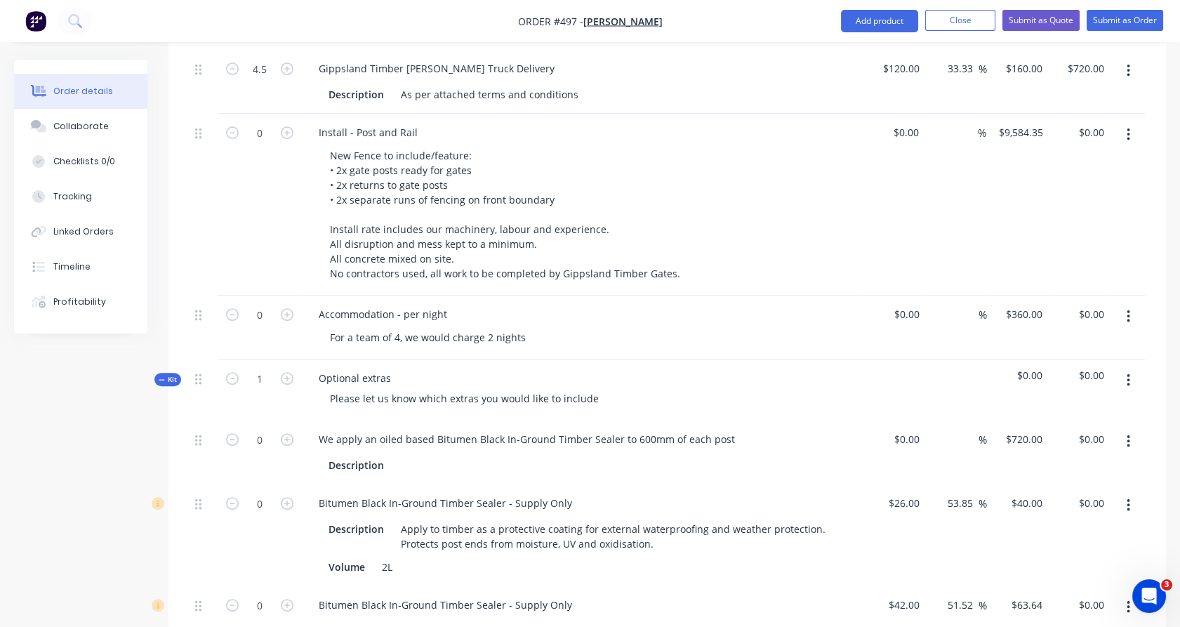
click at [1129, 498] on icon "button" at bounding box center [1128, 505] width 4 height 15
click at [1080, 585] on button "Delete" at bounding box center [1077, 599] width 133 height 28
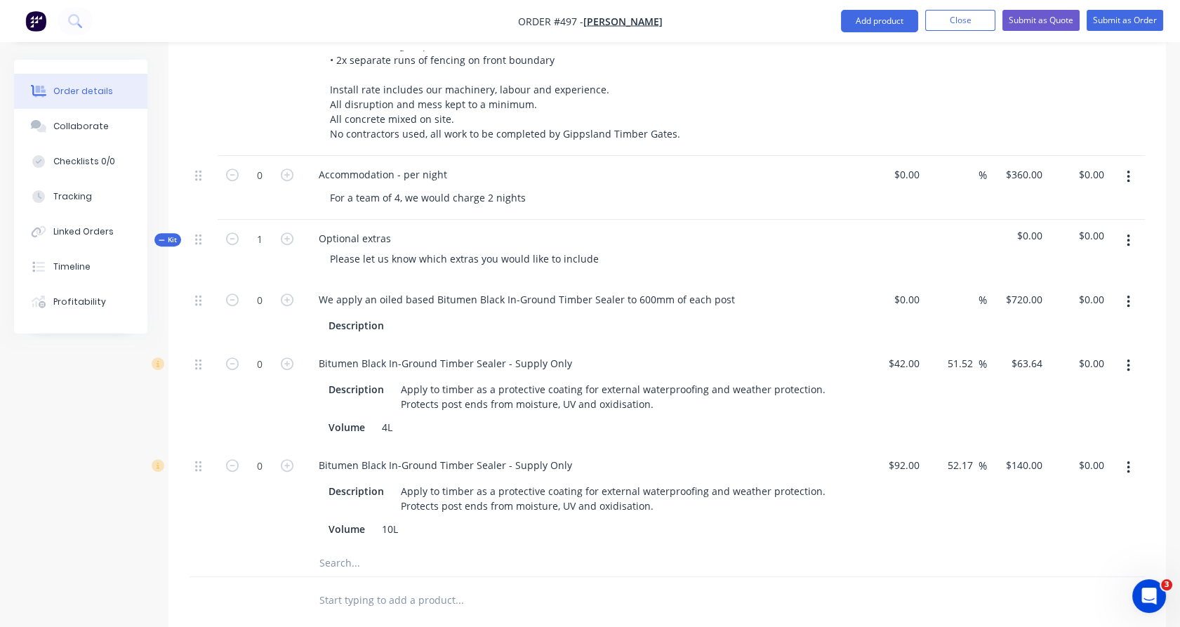
scroll to position [1175, 0]
click at [1133, 454] on button "button" at bounding box center [1128, 466] width 33 height 25
click at [1081, 549] on div "Delete" at bounding box center [1078, 559] width 108 height 20
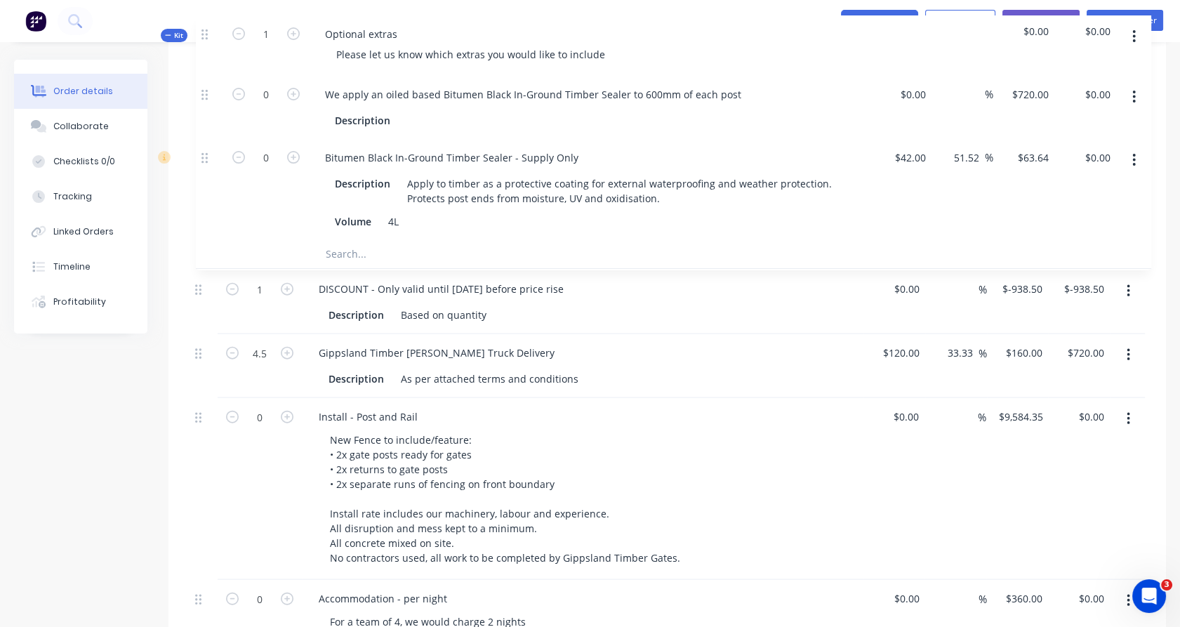
scroll to position [1001, 0]
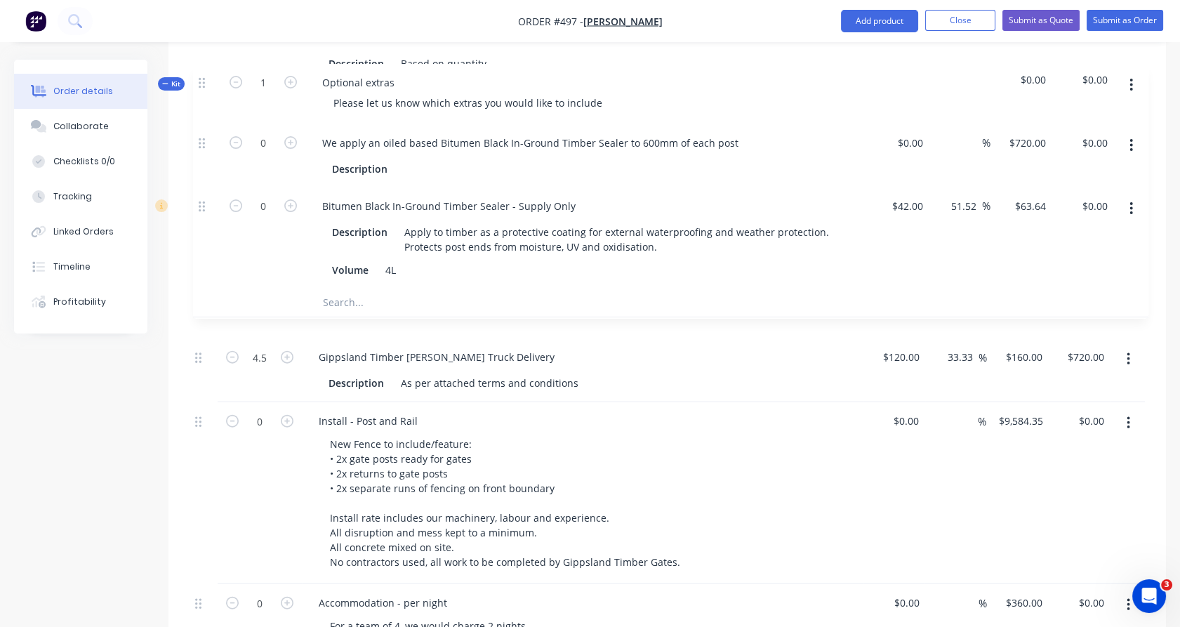
drag, startPoint x: 199, startPoint y: 219, endPoint x: 202, endPoint y: 62, distance: 156.5
click at [202, 62] on div "Kit 2 Mortised 150 x 150 Post - Set Out A - CORNER 1.8m Queensland F7 White Cyp…" at bounding box center [666, 121] width 955 height 1053
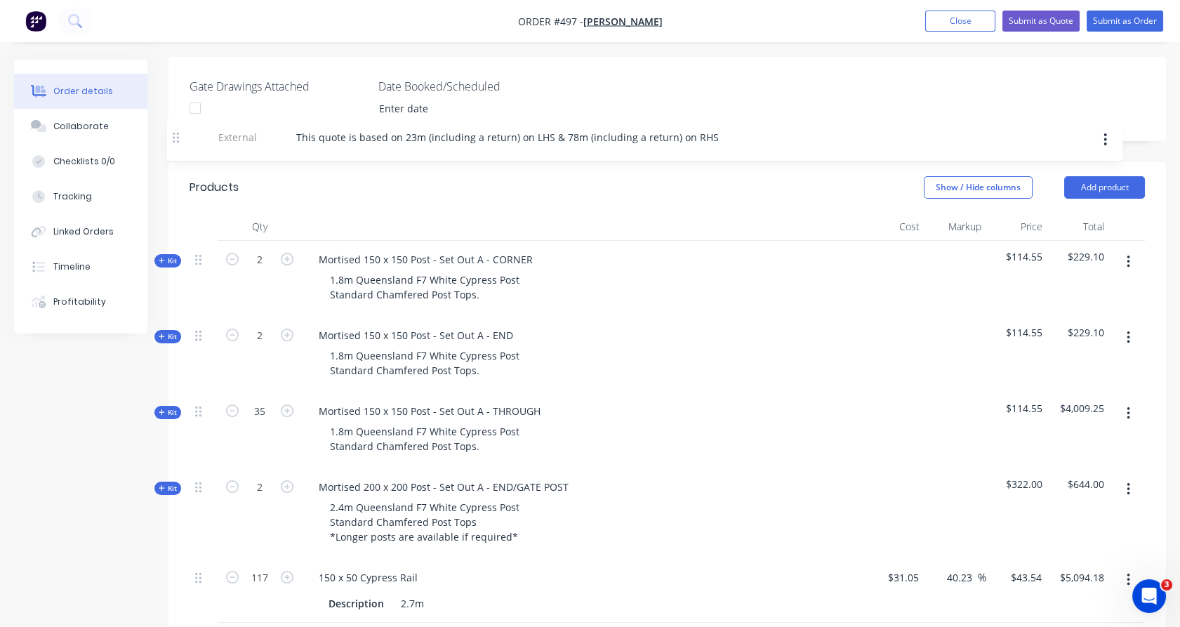
scroll to position [352, 0]
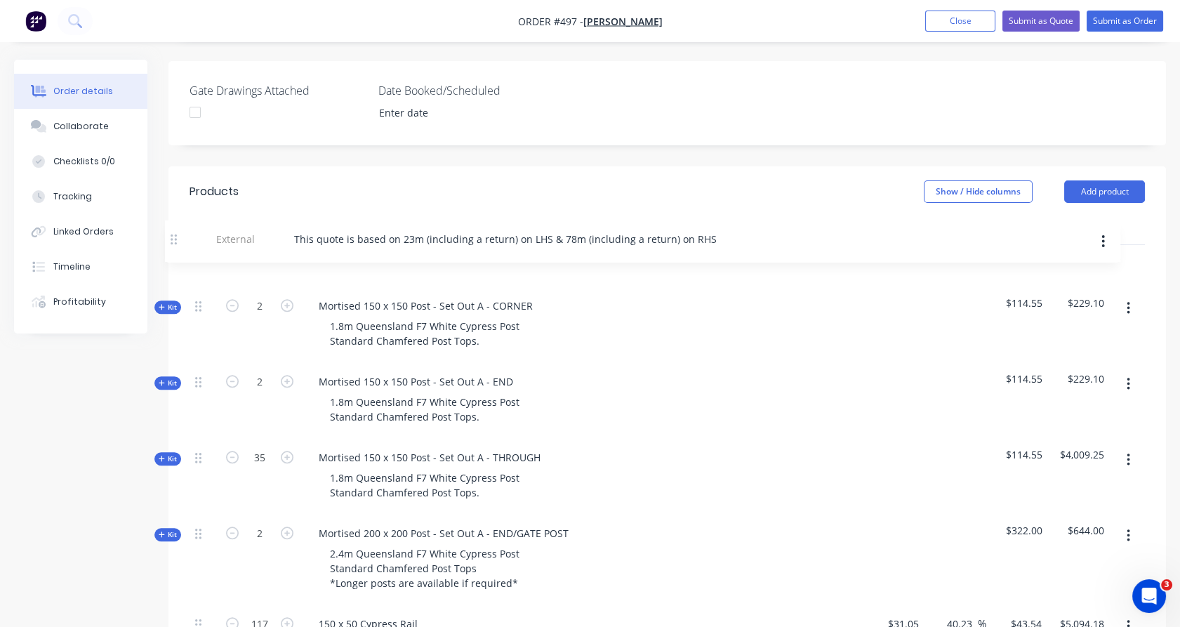
drag, startPoint x: 199, startPoint y: 404, endPoint x: 174, endPoint y: 232, distance: 173.0
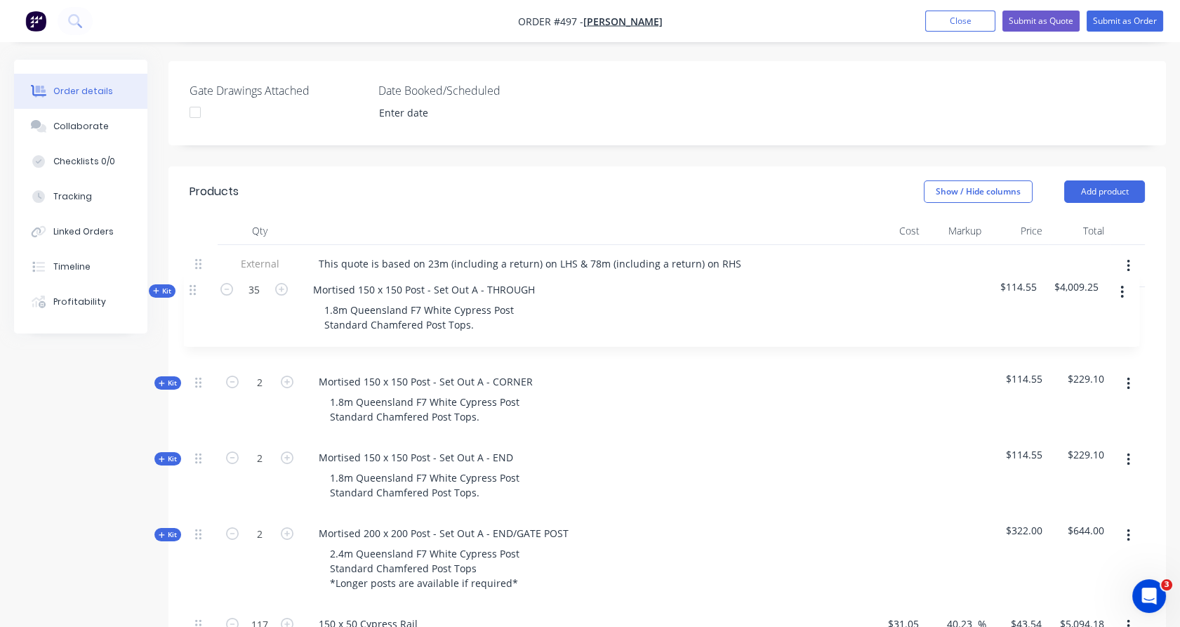
drag, startPoint x: 196, startPoint y: 442, endPoint x: 191, endPoint y: 288, distance: 153.8
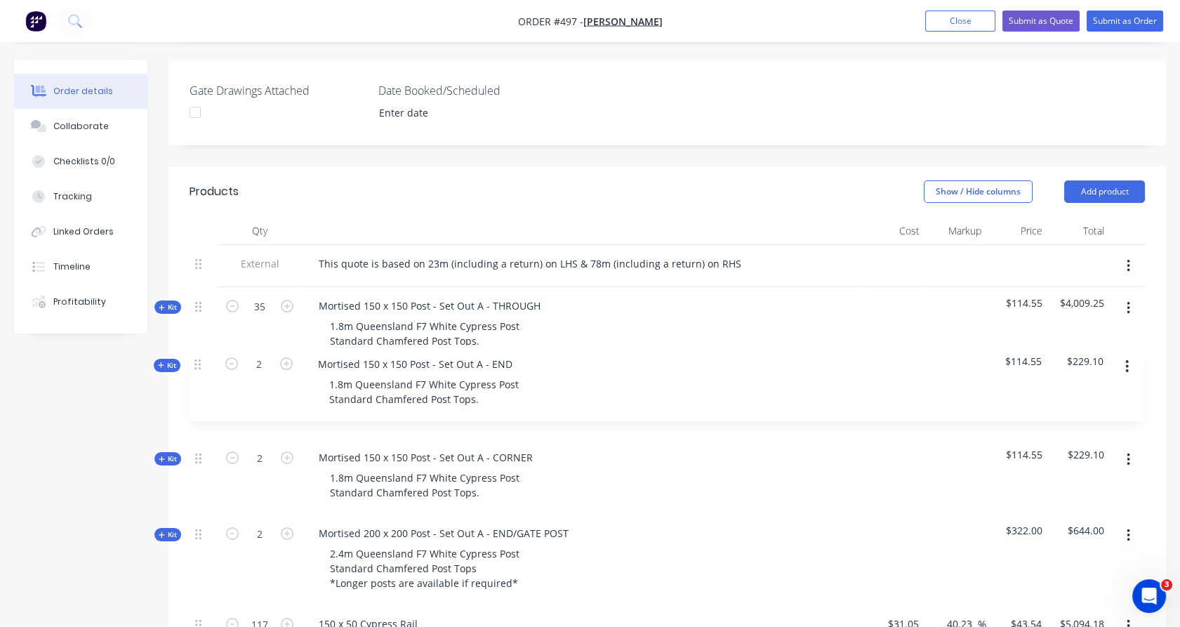
drag, startPoint x: 207, startPoint y: 439, endPoint x: 206, endPoint y: 361, distance: 77.9
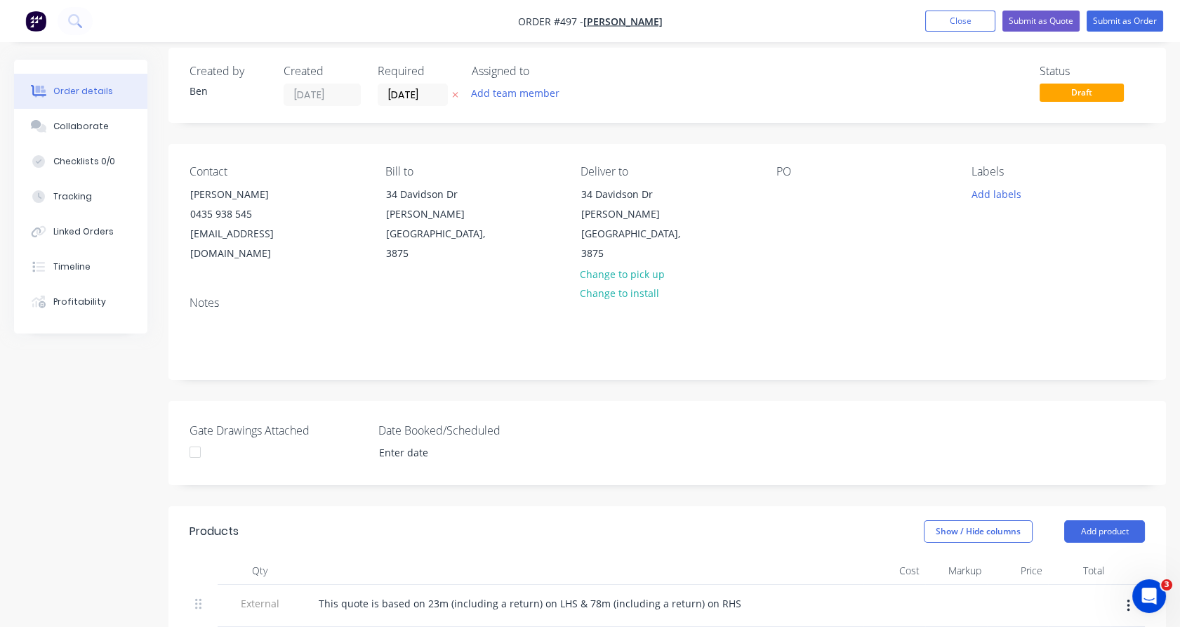
scroll to position [13, 0]
click at [1043, 22] on button "Submit as Quote" at bounding box center [1040, 21] width 77 height 21
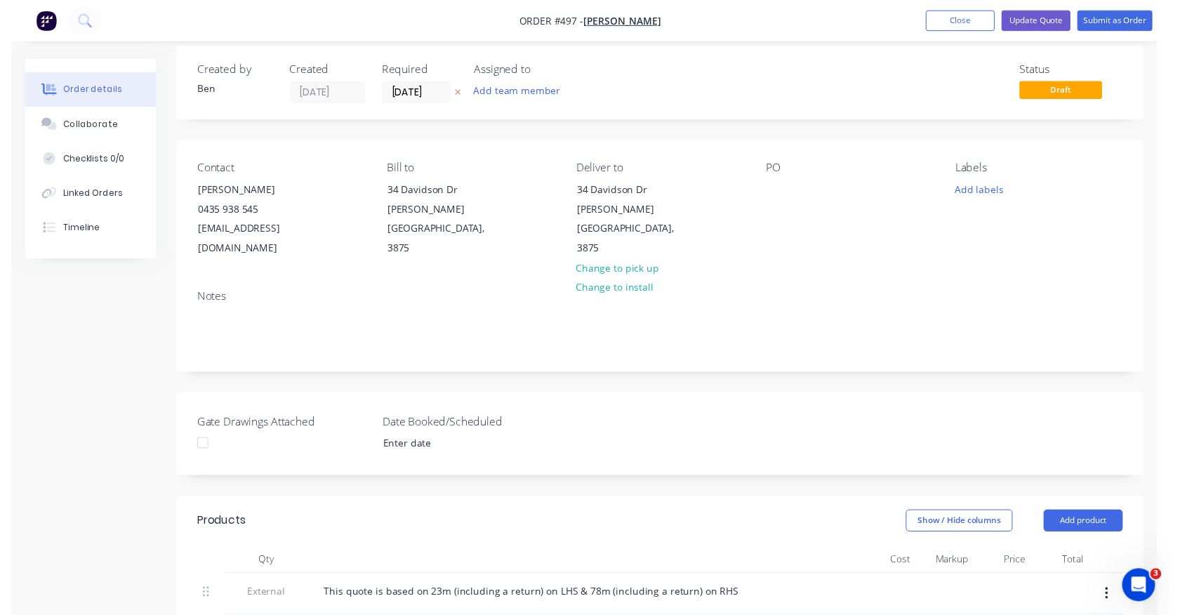
scroll to position [0, 0]
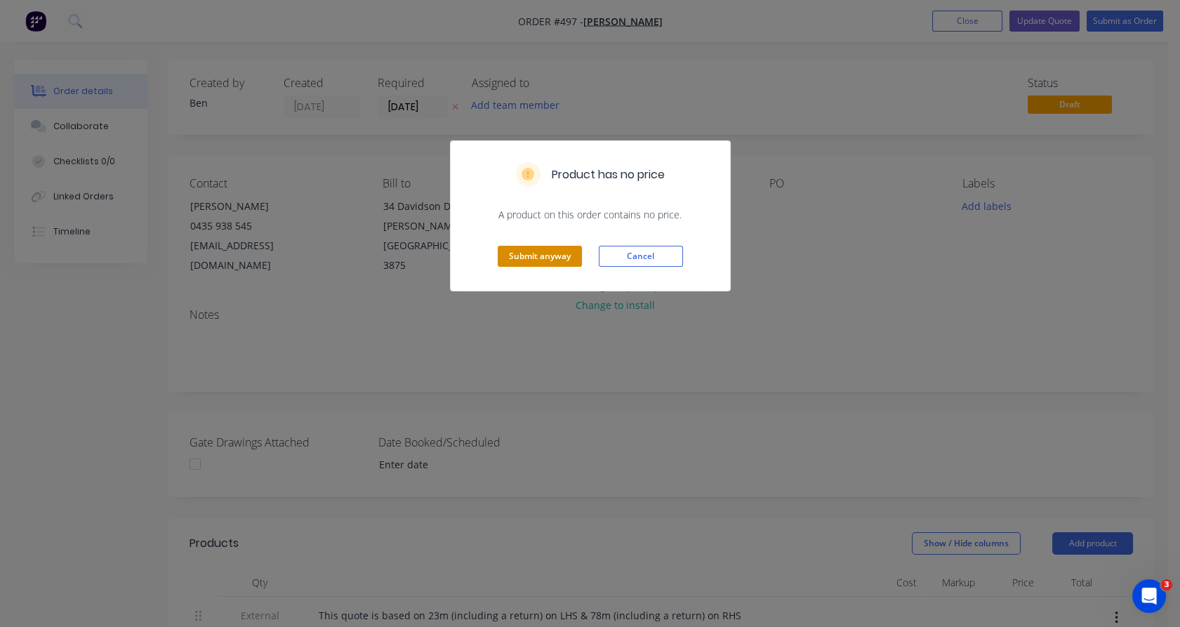
click at [538, 262] on button "Submit anyway" at bounding box center [540, 256] width 84 height 21
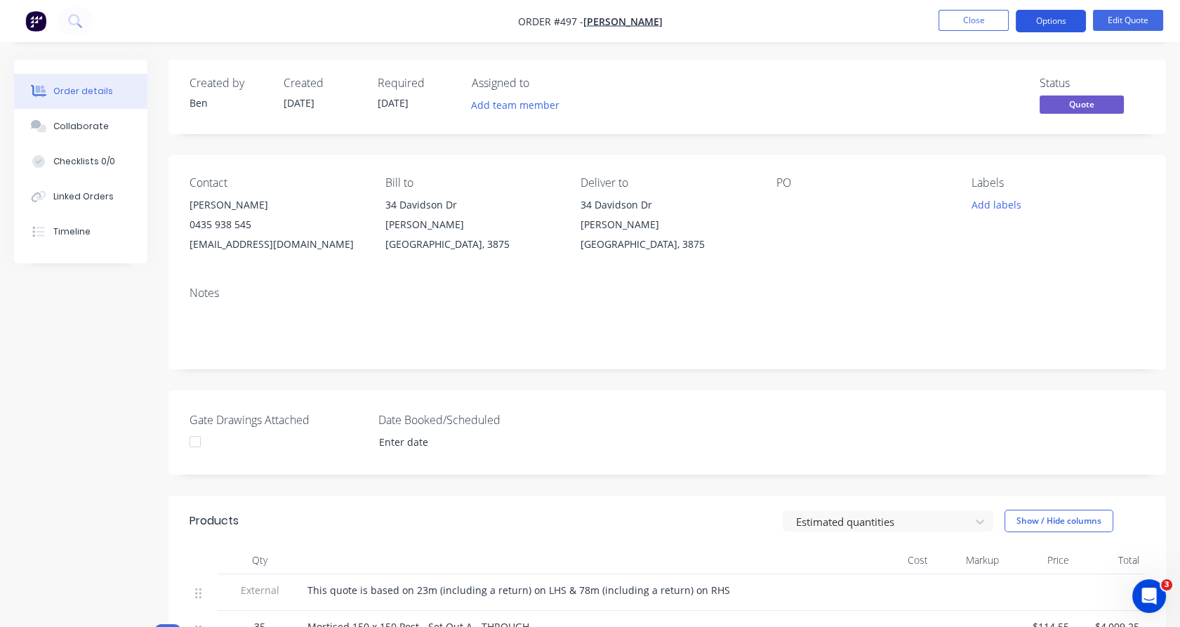
click at [1060, 20] on button "Options" at bounding box center [1050, 21] width 70 height 22
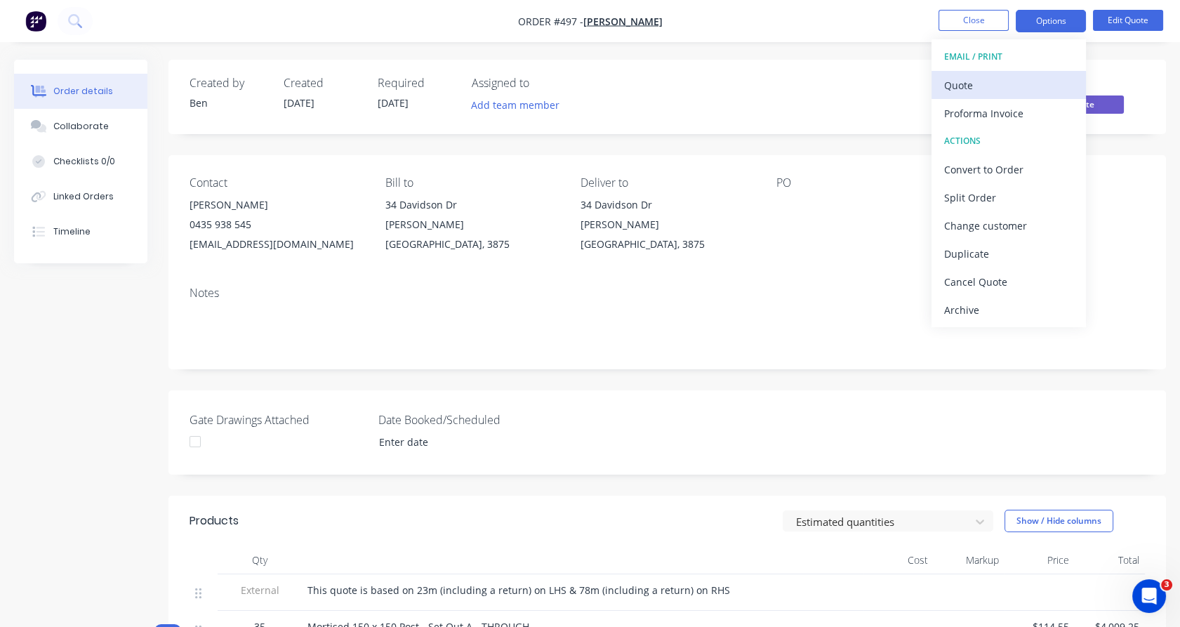
click at [1028, 77] on div "Quote" at bounding box center [1008, 85] width 129 height 20
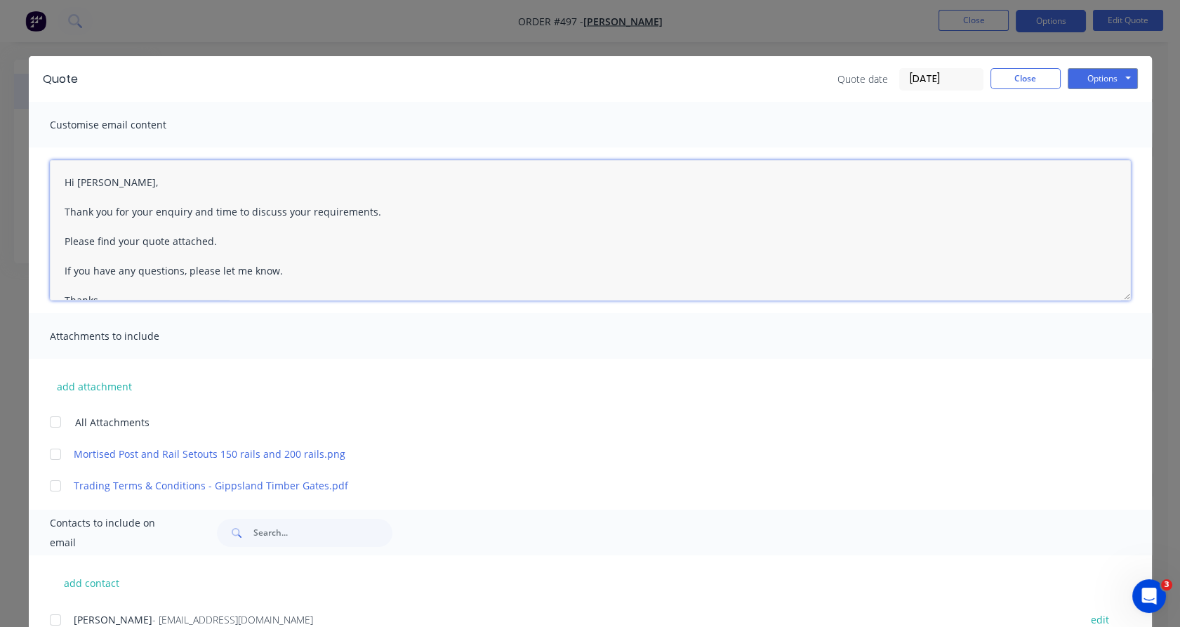
click at [53, 418] on div at bounding box center [55, 422] width 28 height 28
click at [51, 619] on div at bounding box center [55, 620] width 28 height 28
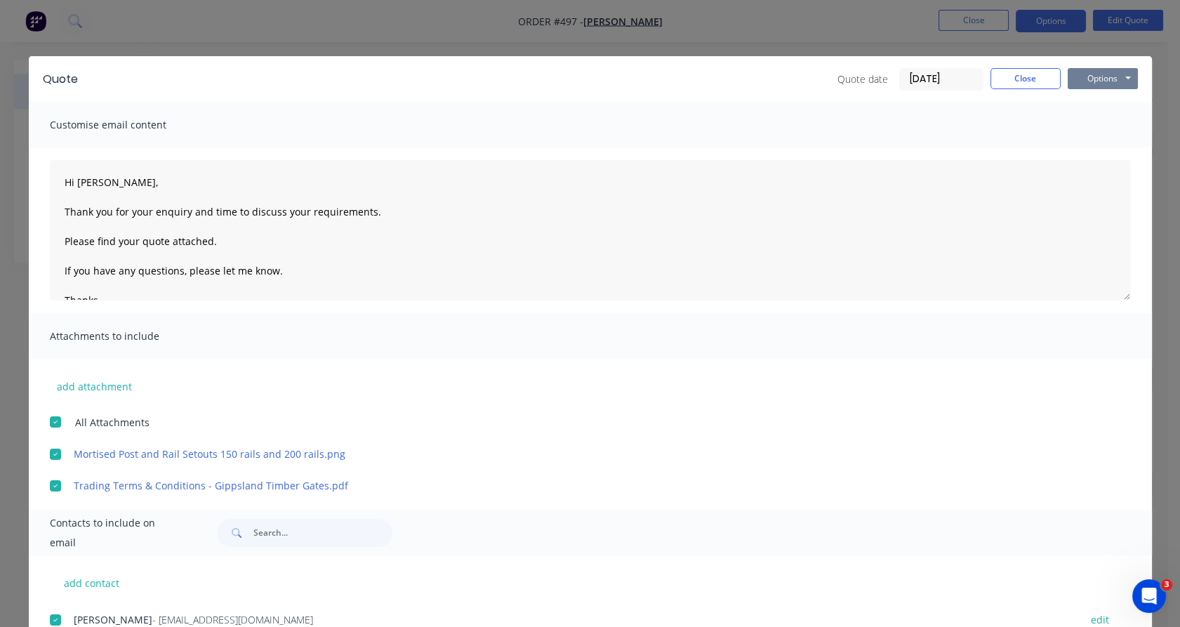
click at [1084, 84] on button "Options" at bounding box center [1102, 78] width 70 height 21
click at [1091, 145] on button "Email" at bounding box center [1112, 149] width 90 height 23
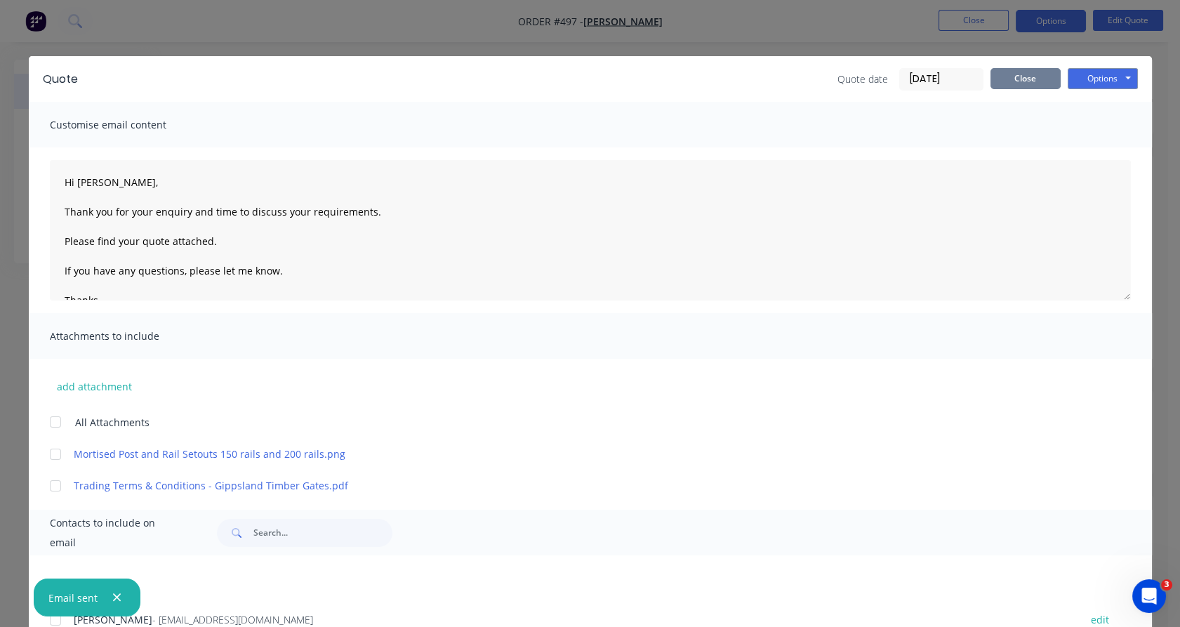
click at [1010, 76] on button "Close" at bounding box center [1025, 78] width 70 height 21
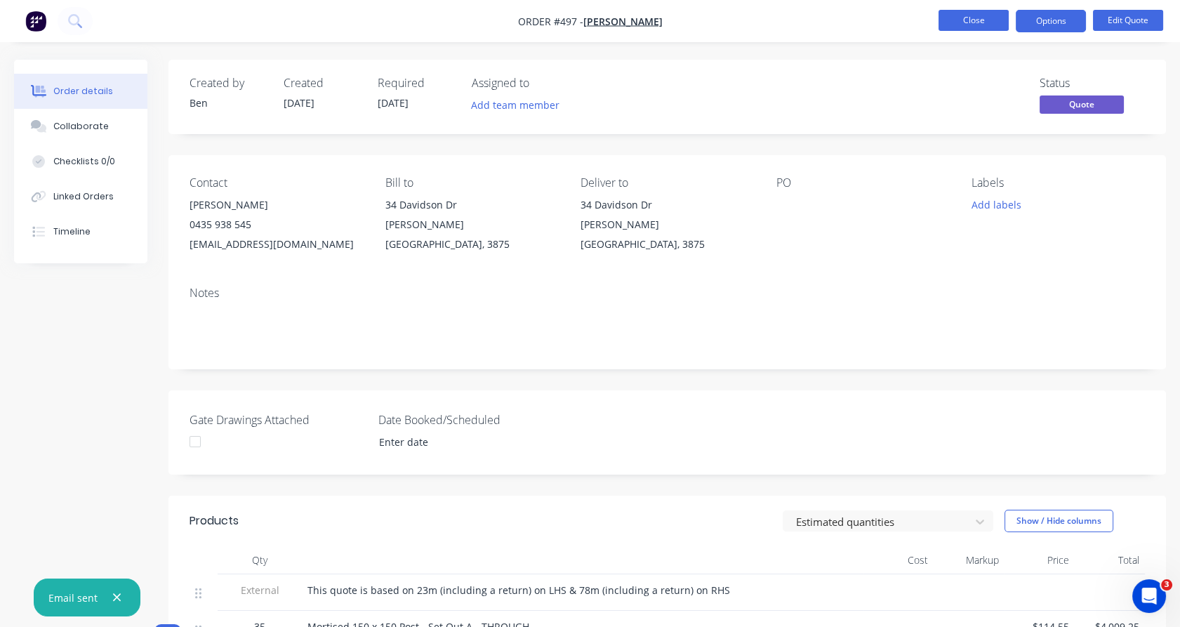
click at [984, 27] on button "Close" at bounding box center [973, 20] width 70 height 21
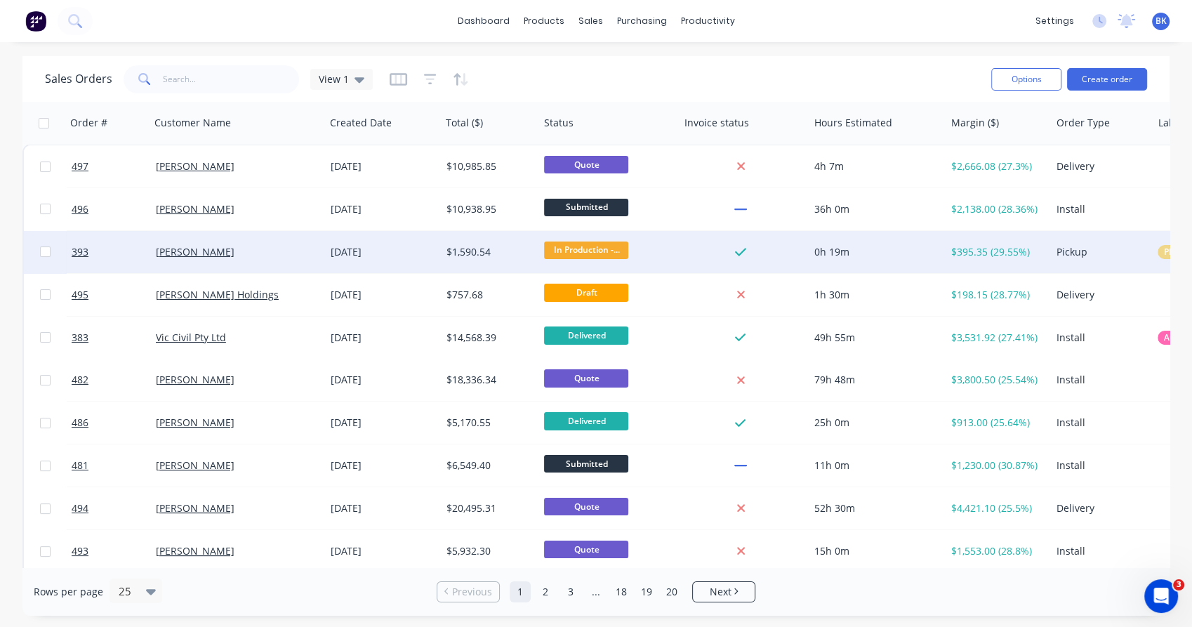
click at [603, 246] on span "In Production -..." at bounding box center [586, 250] width 84 height 18
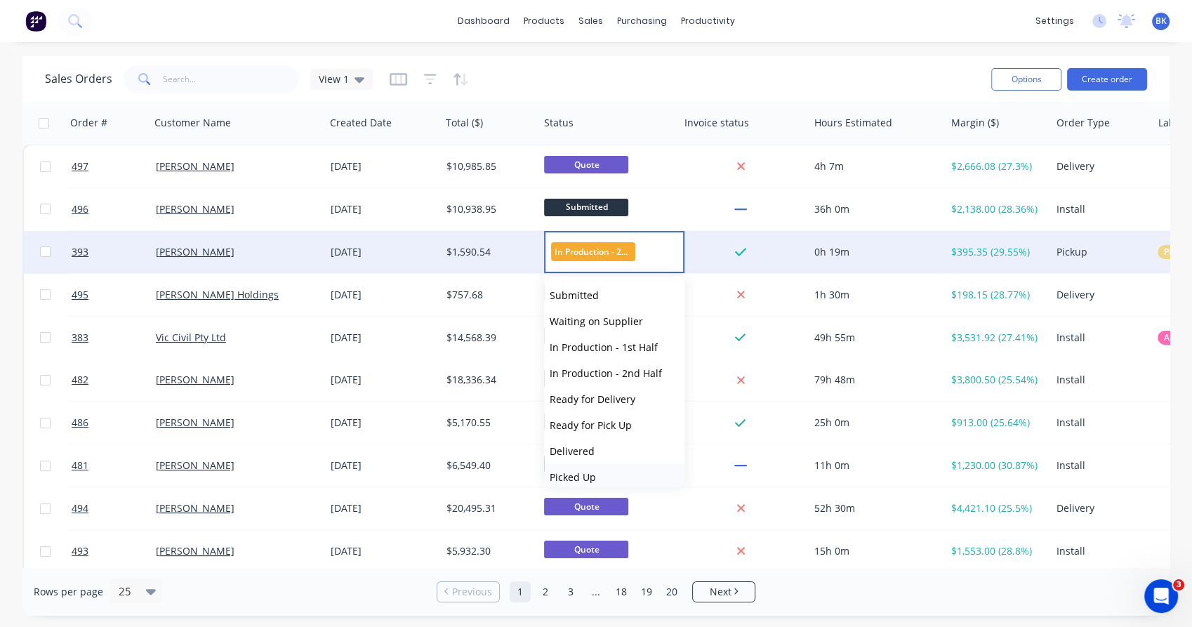
click at [609, 473] on button "Picked Up" at bounding box center [614, 477] width 140 height 26
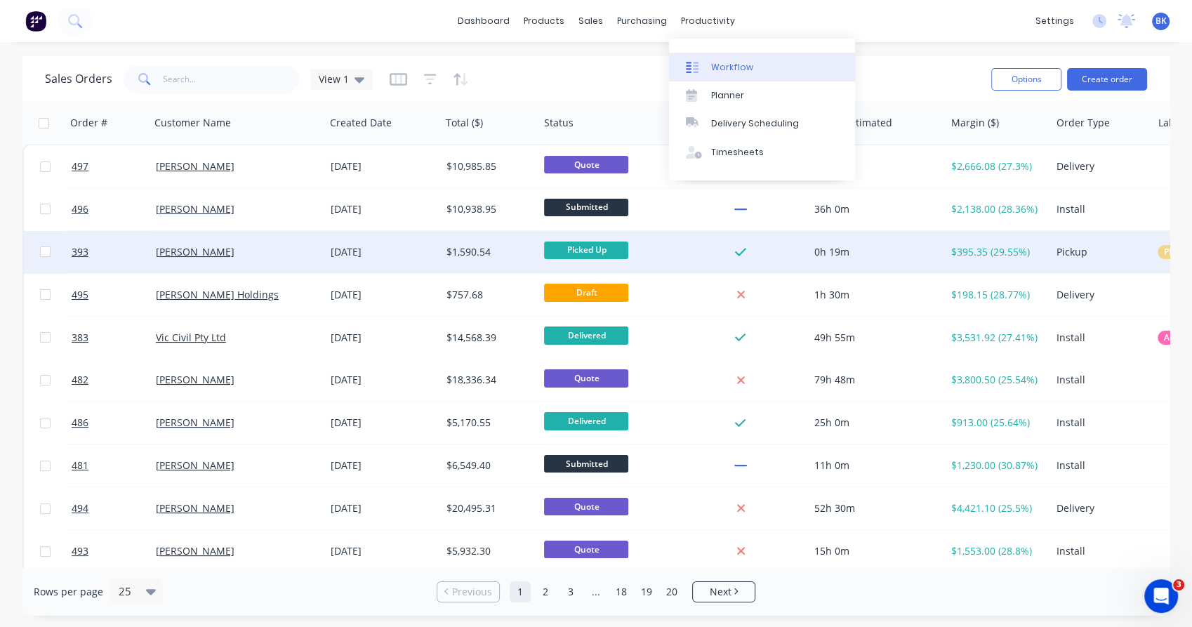
click at [717, 67] on div "Workflow" at bounding box center [732, 67] width 42 height 13
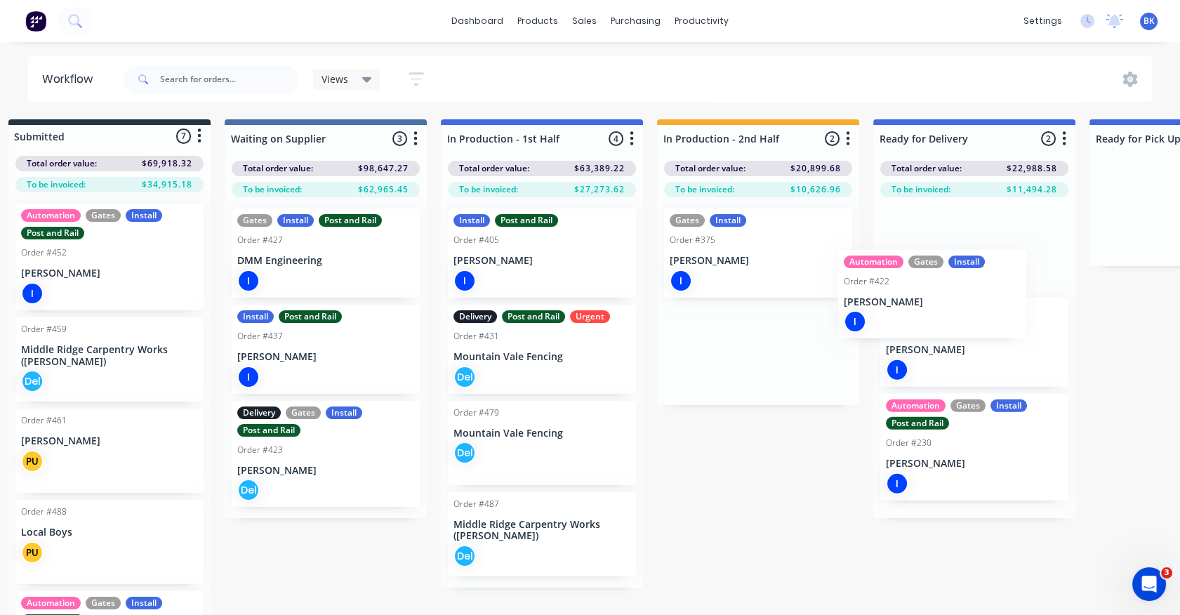
drag, startPoint x: 758, startPoint y: 341, endPoint x: 924, endPoint y: 280, distance: 177.2
click at [924, 280] on div "Submitted 7 Status colour #273444 hex #273444 Save Cancel Summaries Total order…" at bounding box center [833, 378] width 1730 height 519
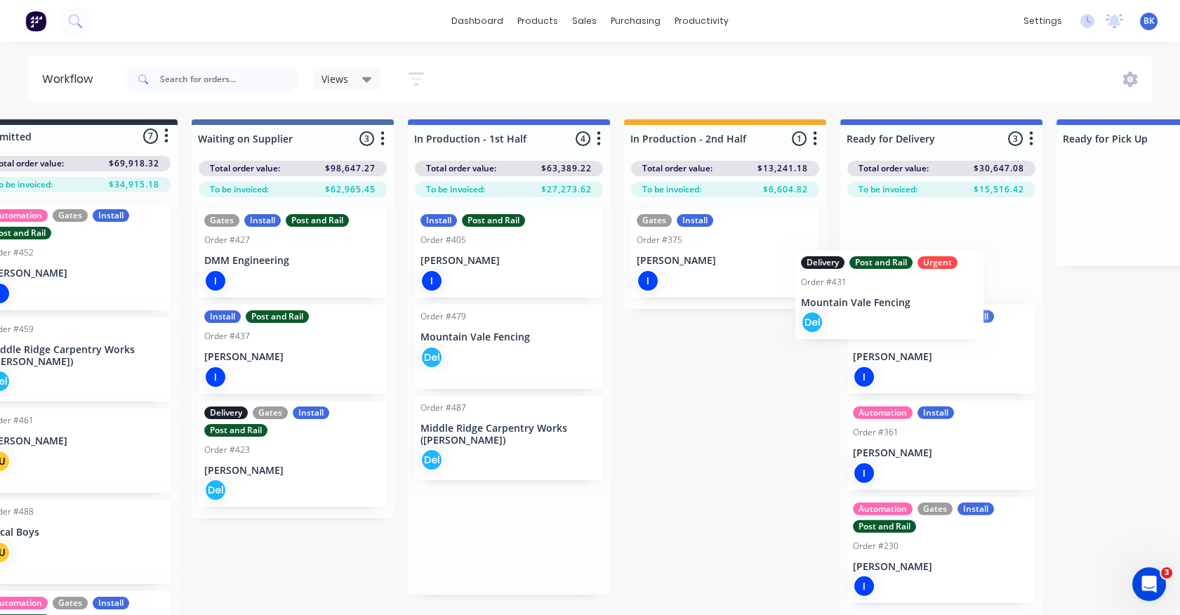
scroll to position [0, 60]
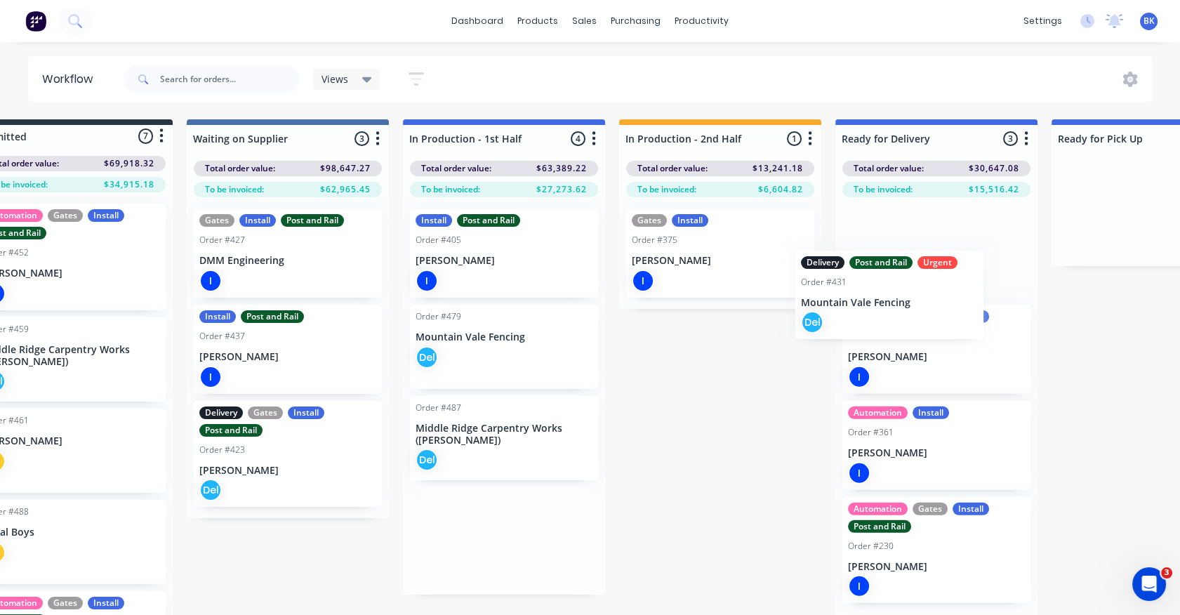
drag, startPoint x: 574, startPoint y: 378, endPoint x: 943, endPoint y: 324, distance: 373.1
click at [943, 324] on div "Submitted 7 Status colour #273444 hex #273444 Save Cancel Summaries Total order…" at bounding box center [795, 378] width 1730 height 519
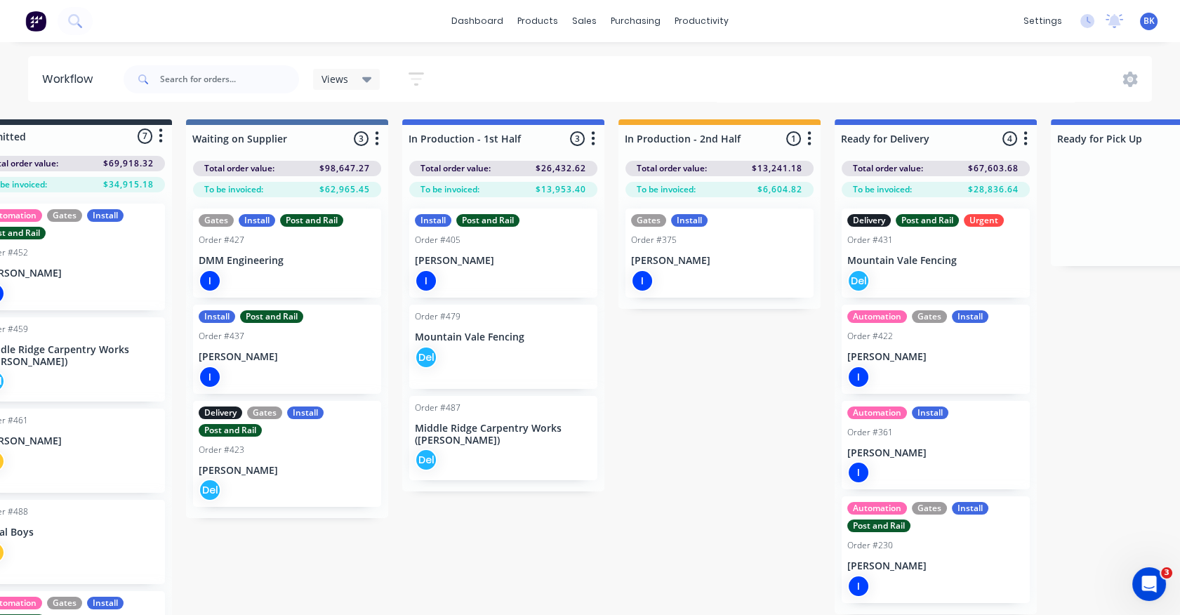
click at [535, 367] on div "Del" at bounding box center [503, 357] width 177 height 22
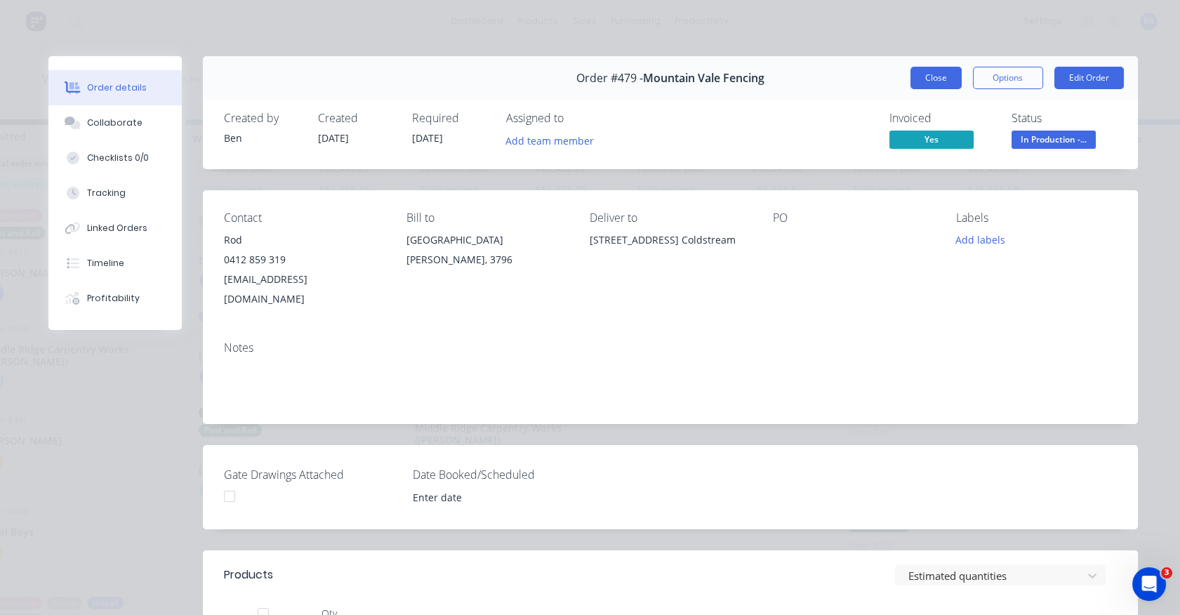
click at [922, 78] on button "Close" at bounding box center [935, 78] width 51 height 22
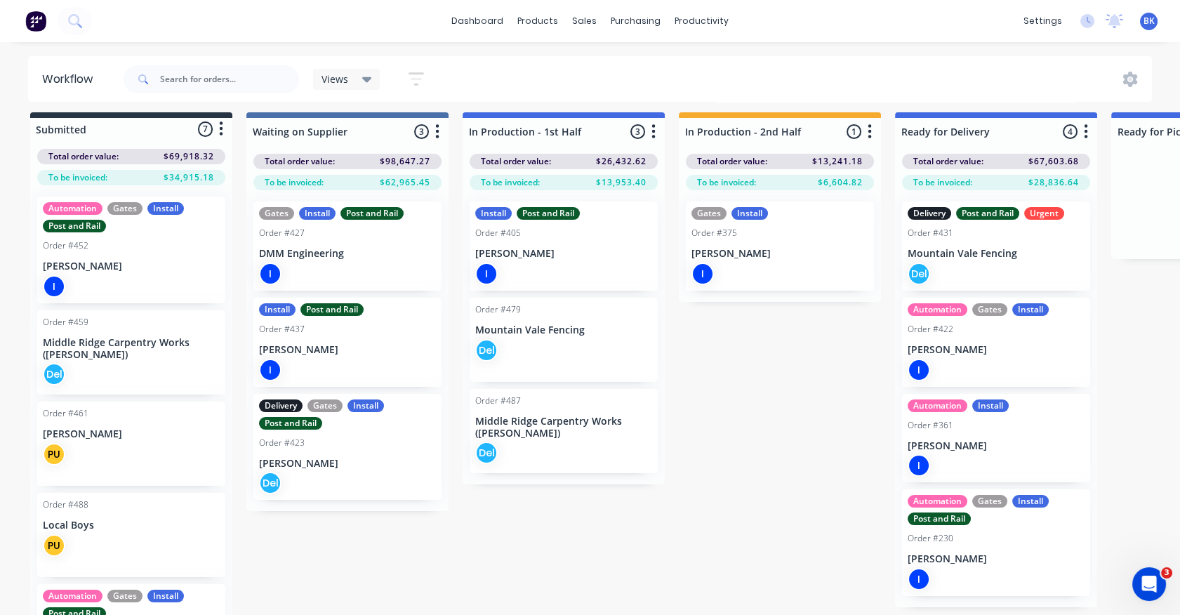
scroll to position [6, 0]
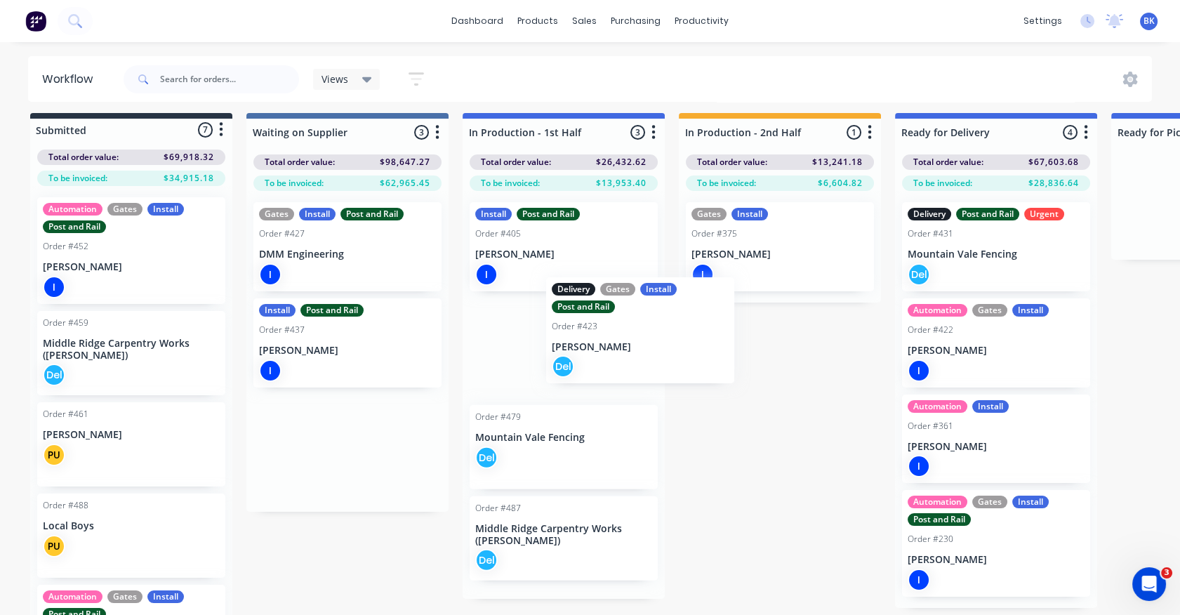
drag, startPoint x: 360, startPoint y: 439, endPoint x: 658, endPoint y: 320, distance: 320.3
click at [658, 320] on div "Submitted 7 Status colour #273444 hex #273444 Save Cancel Summaries Total order…" at bounding box center [854, 372] width 1730 height 519
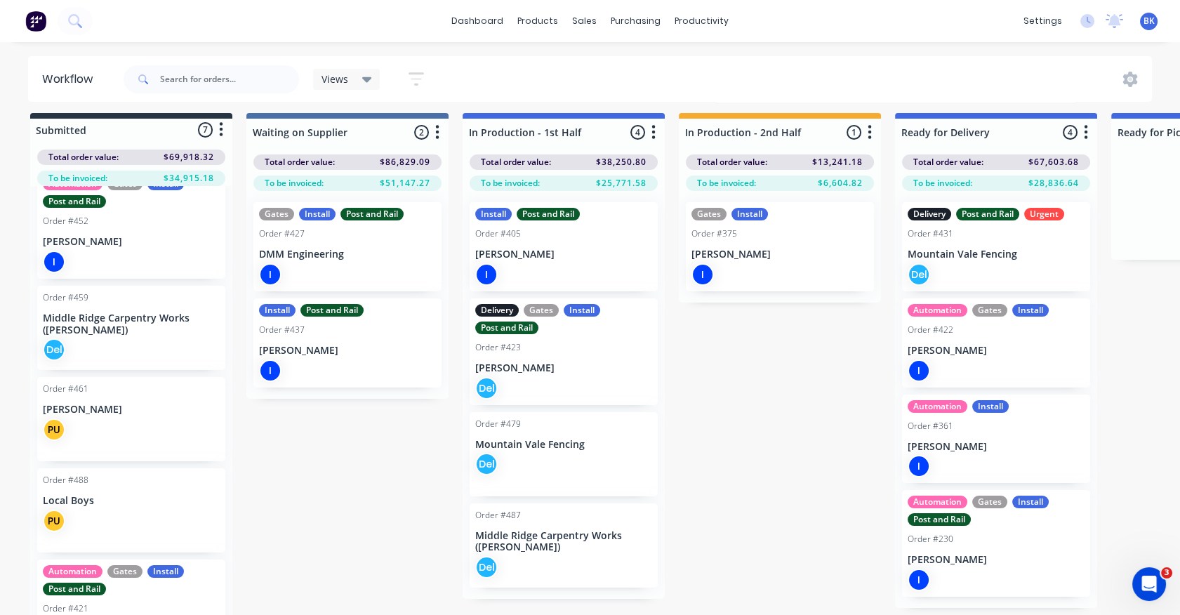
scroll to position [0, 0]
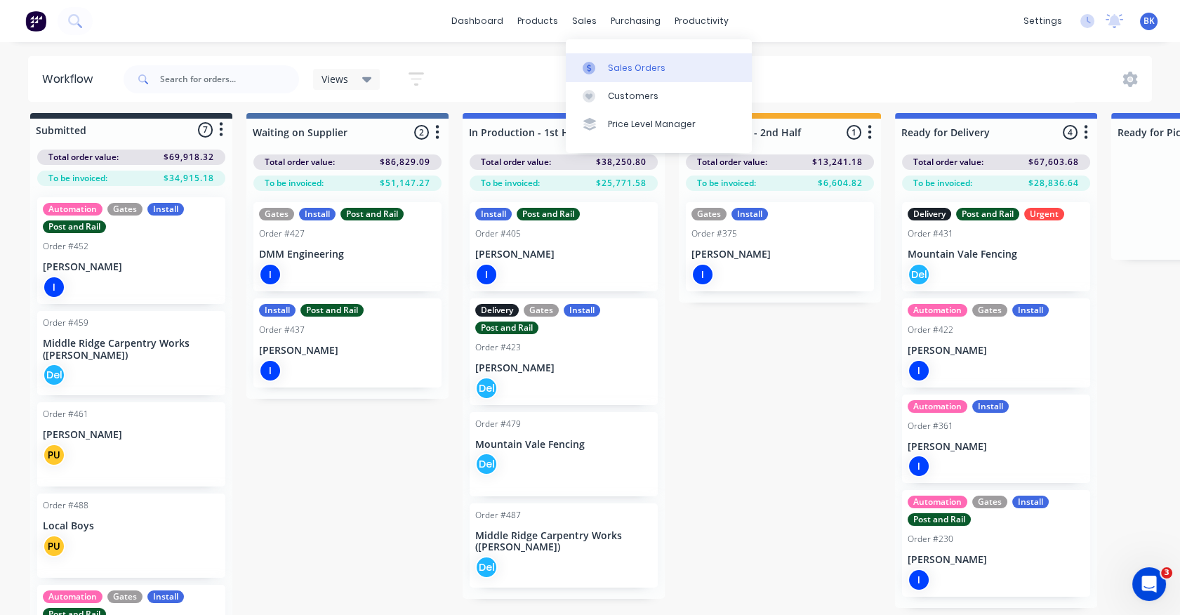
click at [600, 67] on div at bounding box center [592, 68] width 21 height 13
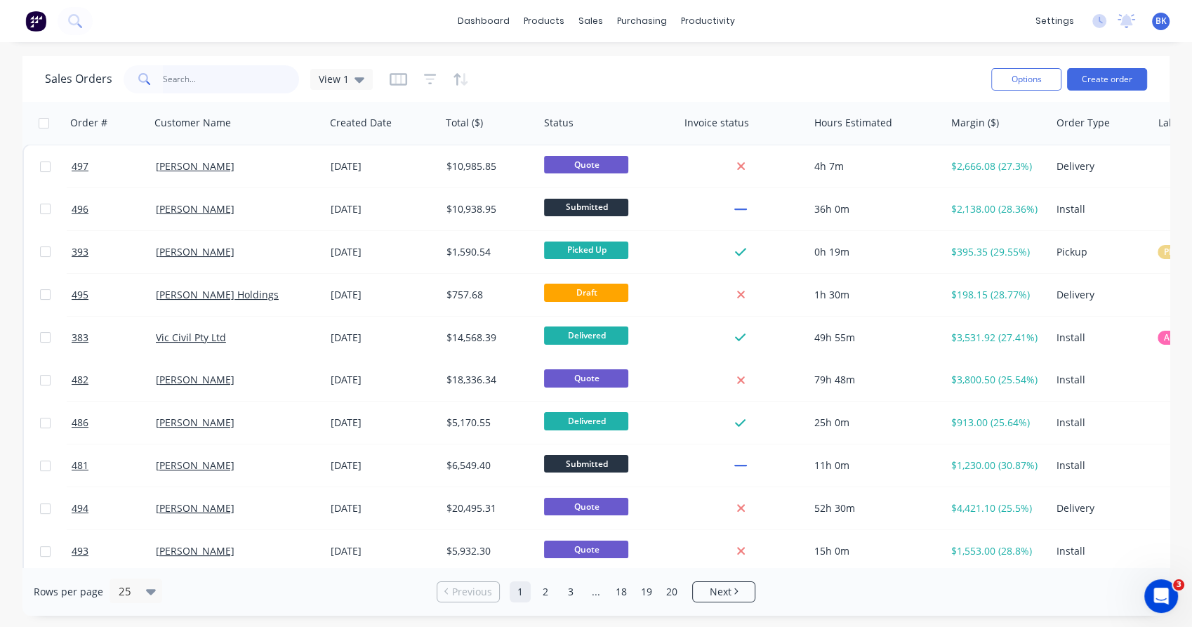
click at [208, 76] on input "text" at bounding box center [231, 79] width 137 height 28
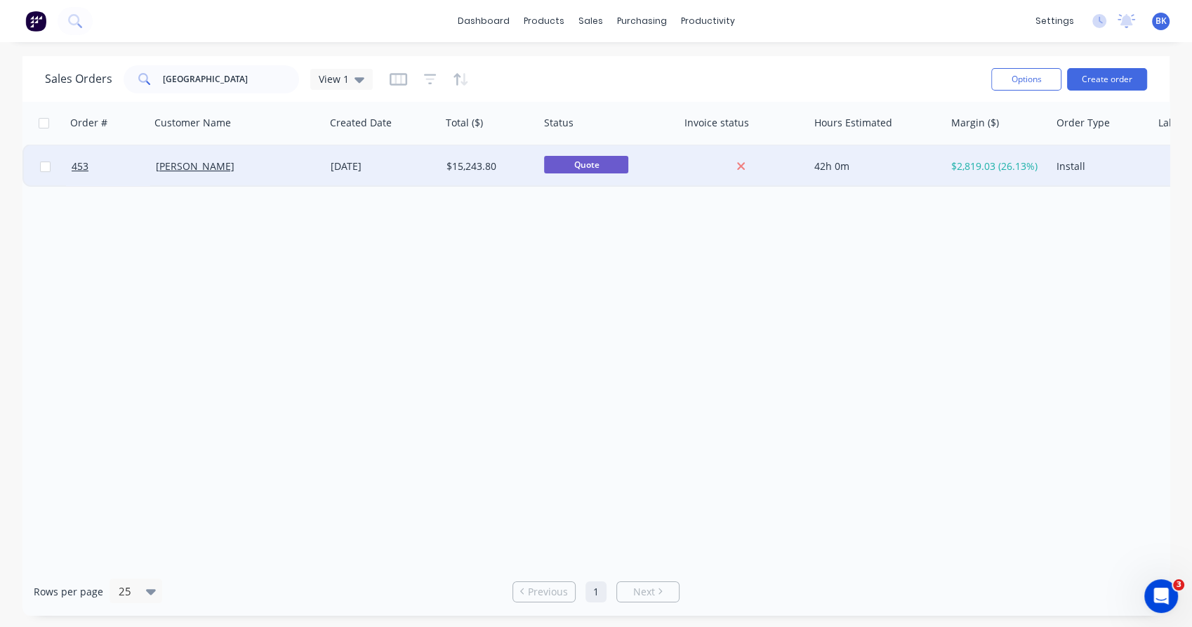
click at [262, 173] on div "Malissa Nicol" at bounding box center [237, 166] width 175 height 42
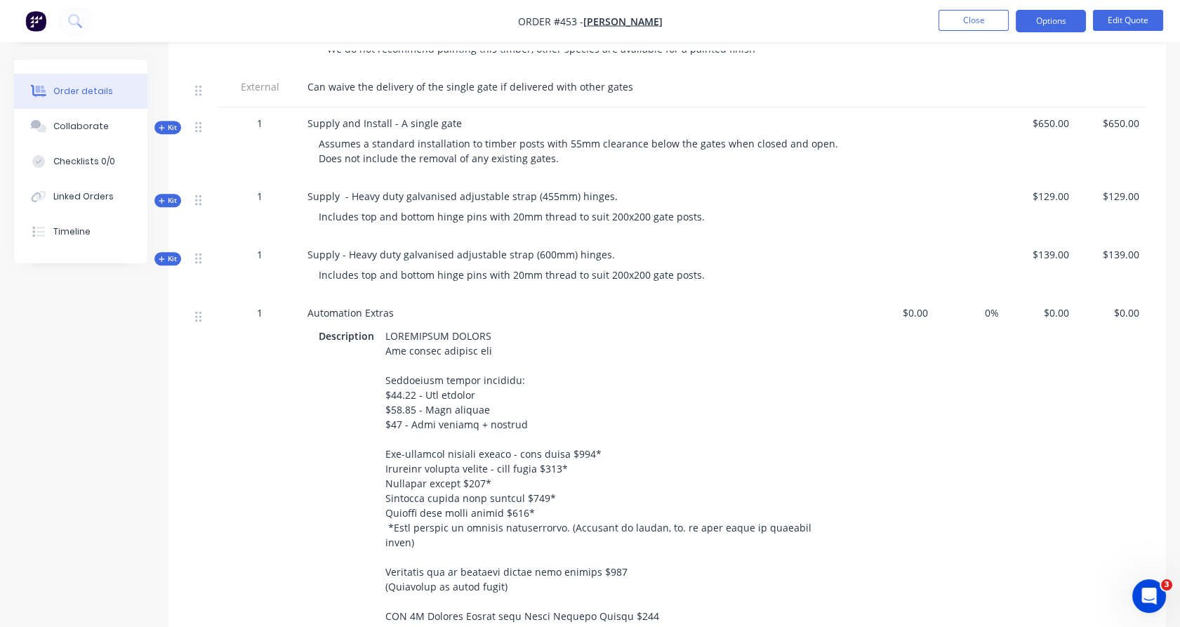
scroll to position [1519, 0]
click at [967, 24] on button "Close" at bounding box center [973, 20] width 70 height 21
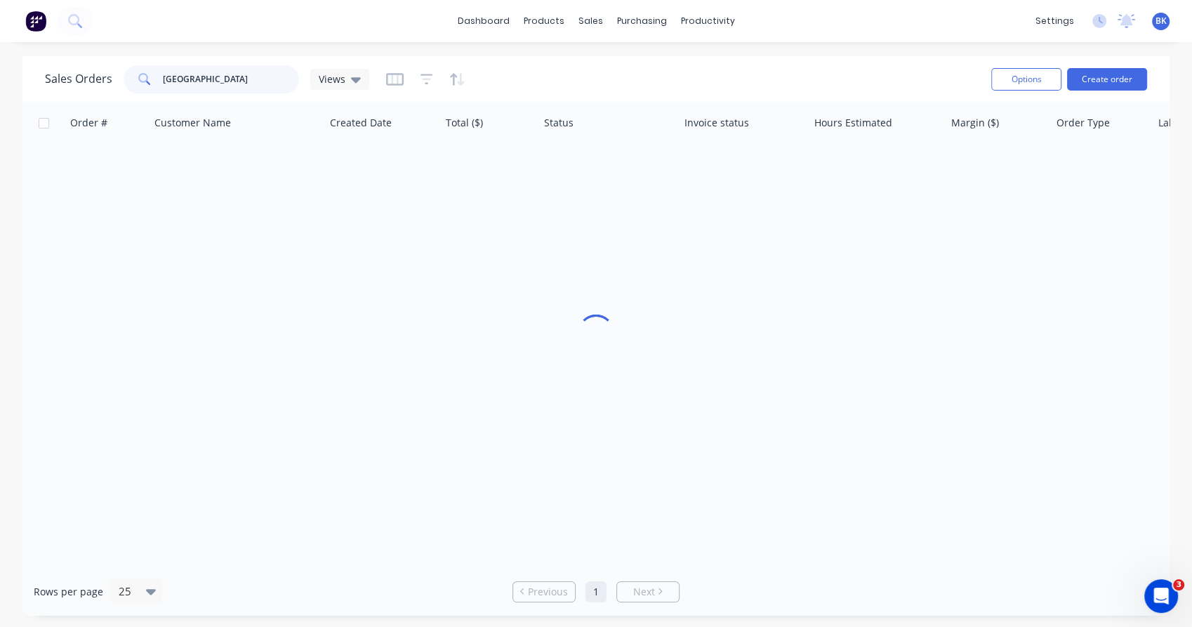
click at [175, 77] on input "malissa" at bounding box center [231, 79] width 137 height 28
click at [163, 77] on input "odea" at bounding box center [231, 79] width 137 height 28
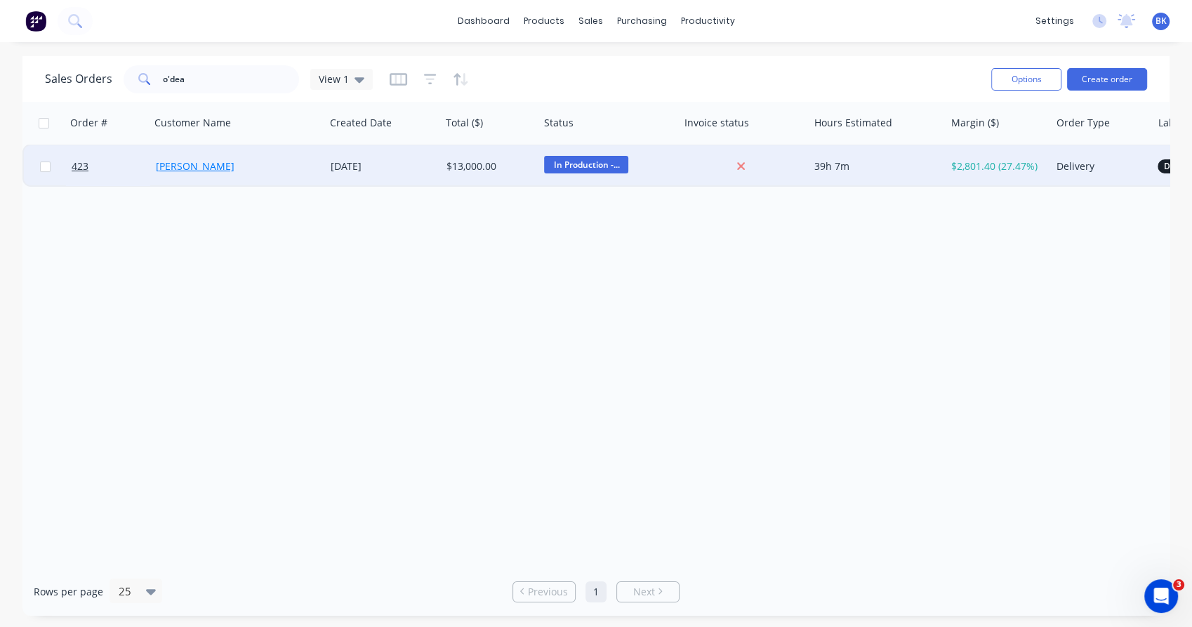
click at [175, 166] on link "Ben O'Dea" at bounding box center [195, 165] width 79 height 13
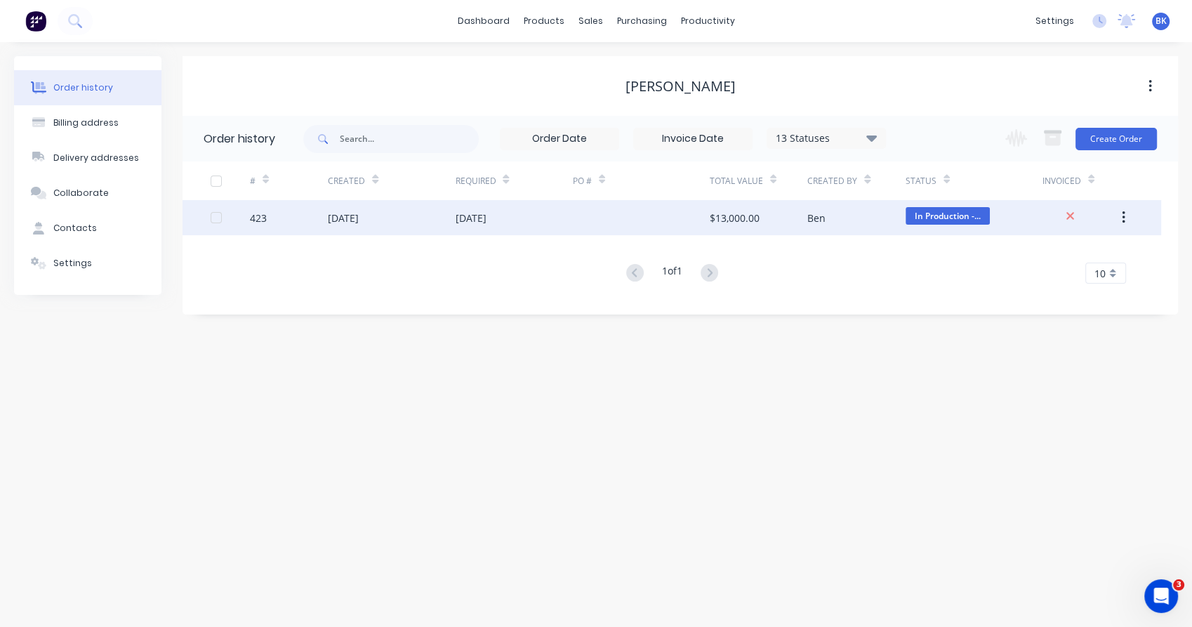
click at [328, 216] on div "05 Sep 2025" at bounding box center [343, 218] width 31 height 15
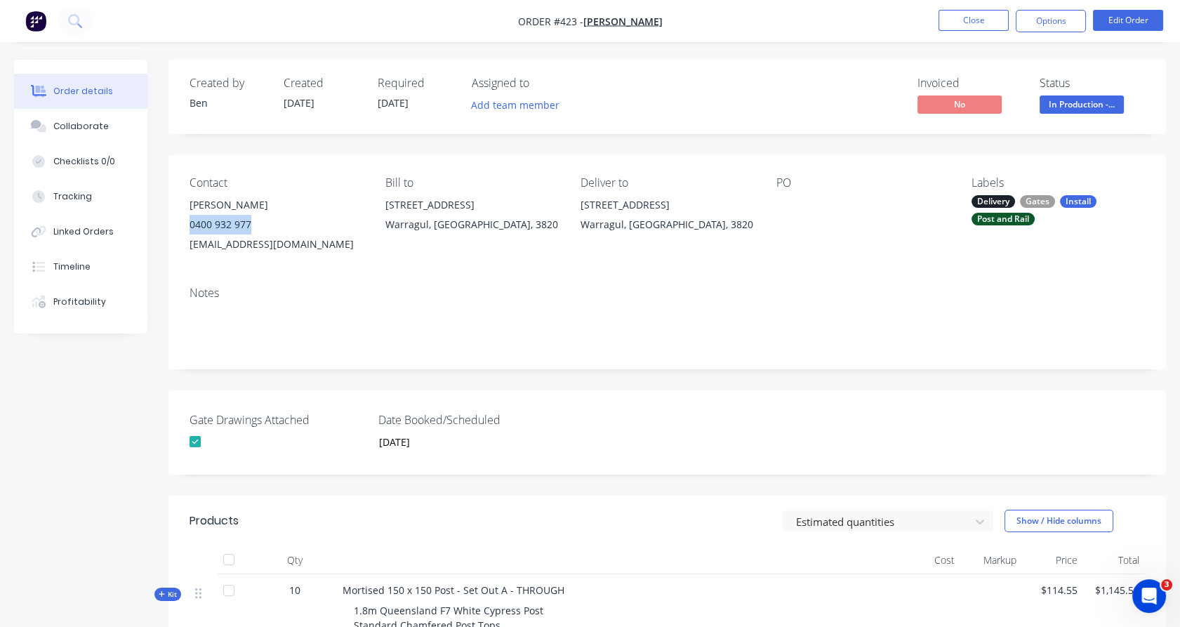
copy div "0400 932 977"
drag, startPoint x: 258, startPoint y: 222, endPoint x: 185, endPoint y: 222, distance: 73.7
click at [185, 222] on div "Contact Ben O'Dea 0400 932 977 admin@benodeabuilding.com.au Bill to 5 Dalmuir C…" at bounding box center [666, 215] width 997 height 120
click at [100, 115] on button "Collaborate" at bounding box center [80, 126] width 133 height 35
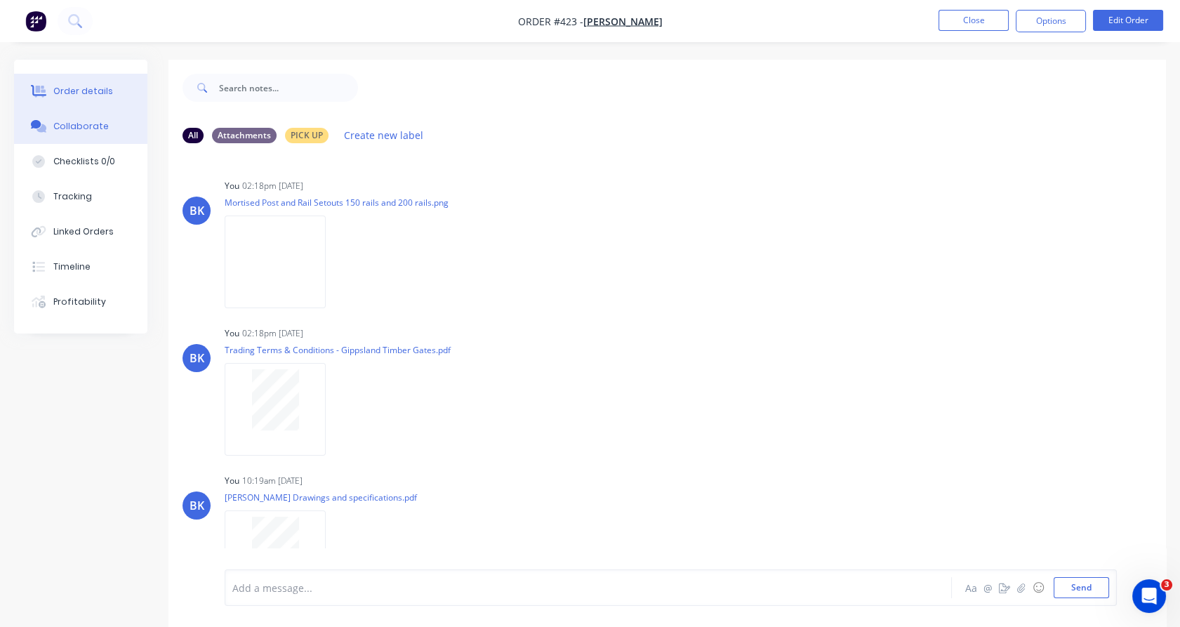
click at [72, 74] on button "Order details" at bounding box center [80, 91] width 133 height 35
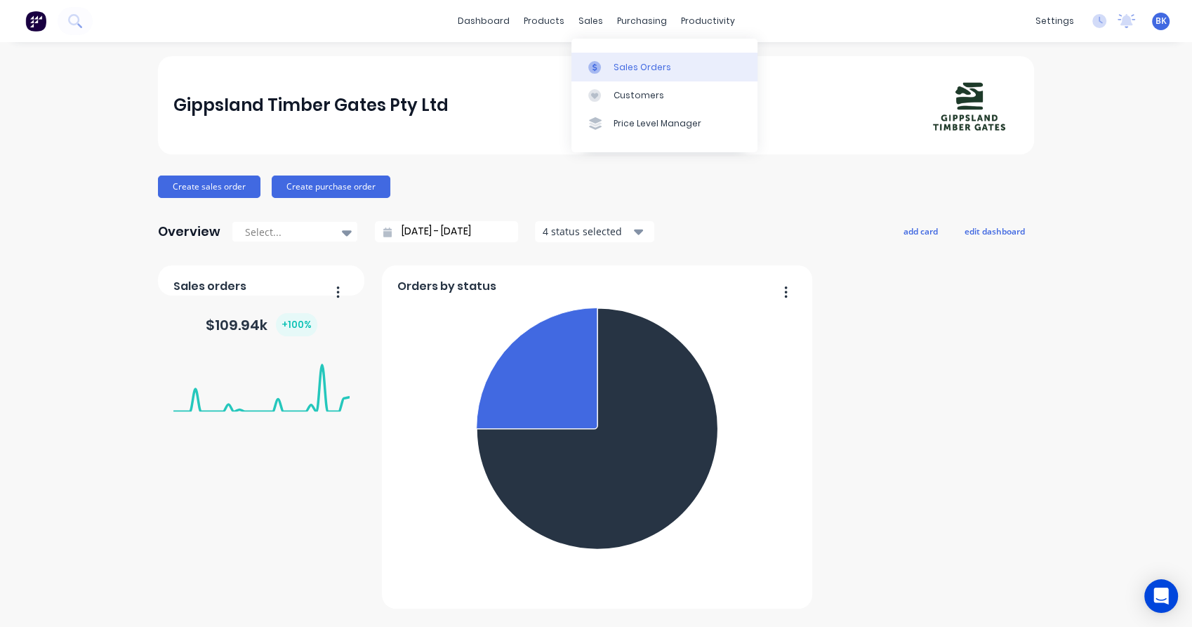
click at [606, 65] on div at bounding box center [598, 67] width 21 height 13
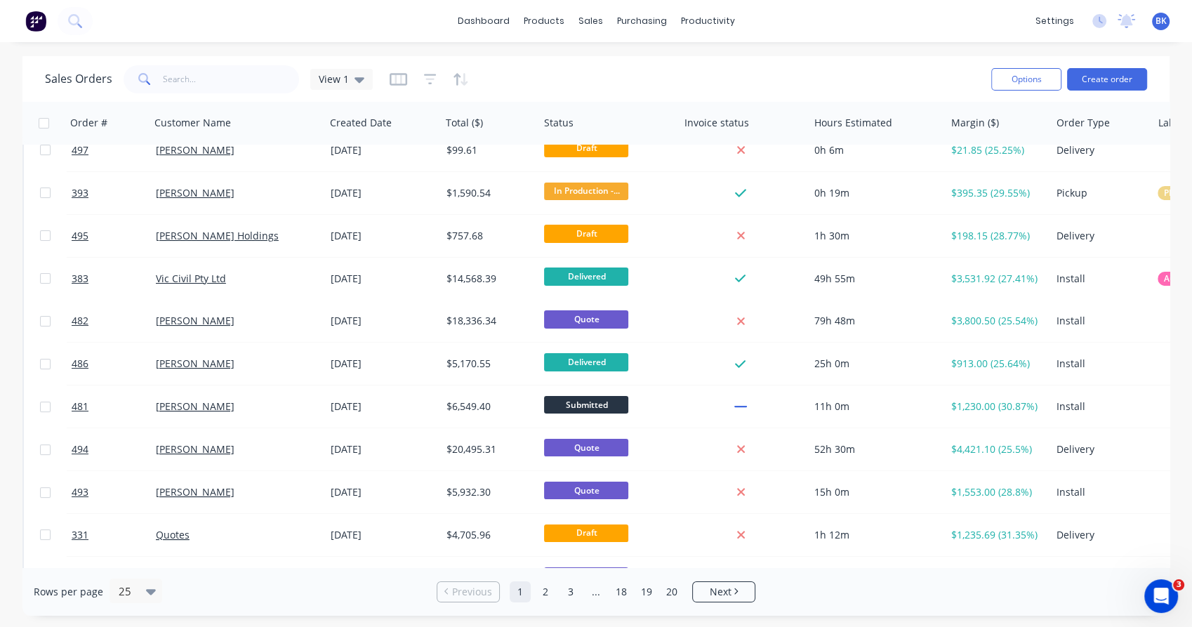
scroll to position [58, 0]
click at [208, 76] on input "text" at bounding box center [231, 79] width 137 height 28
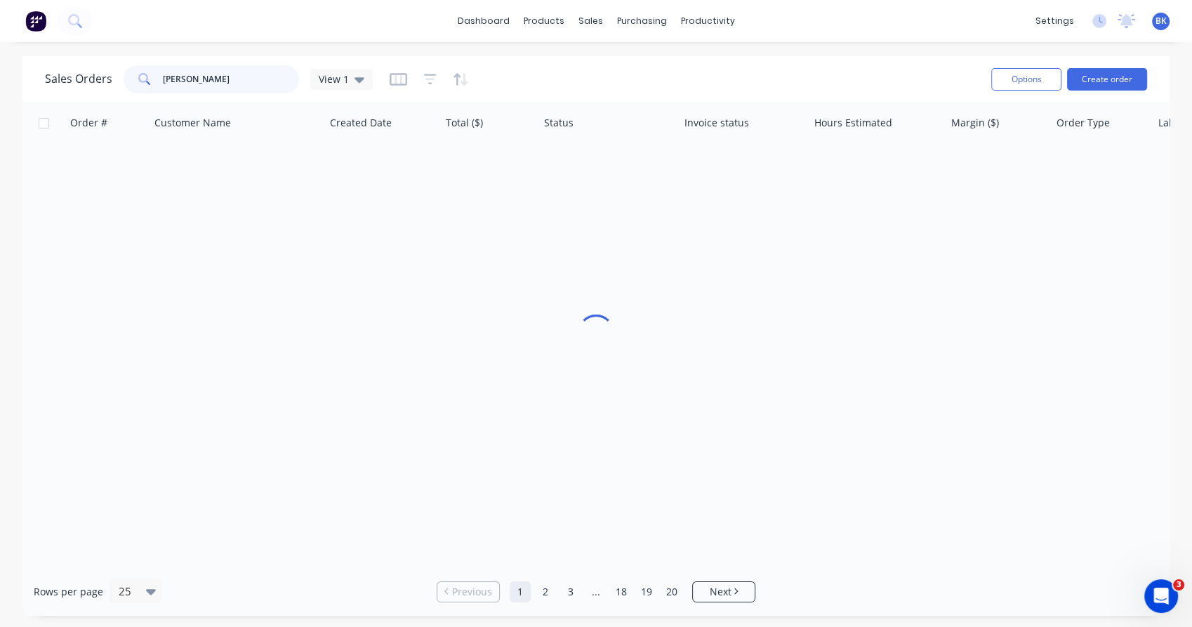
scroll to position [0, 0]
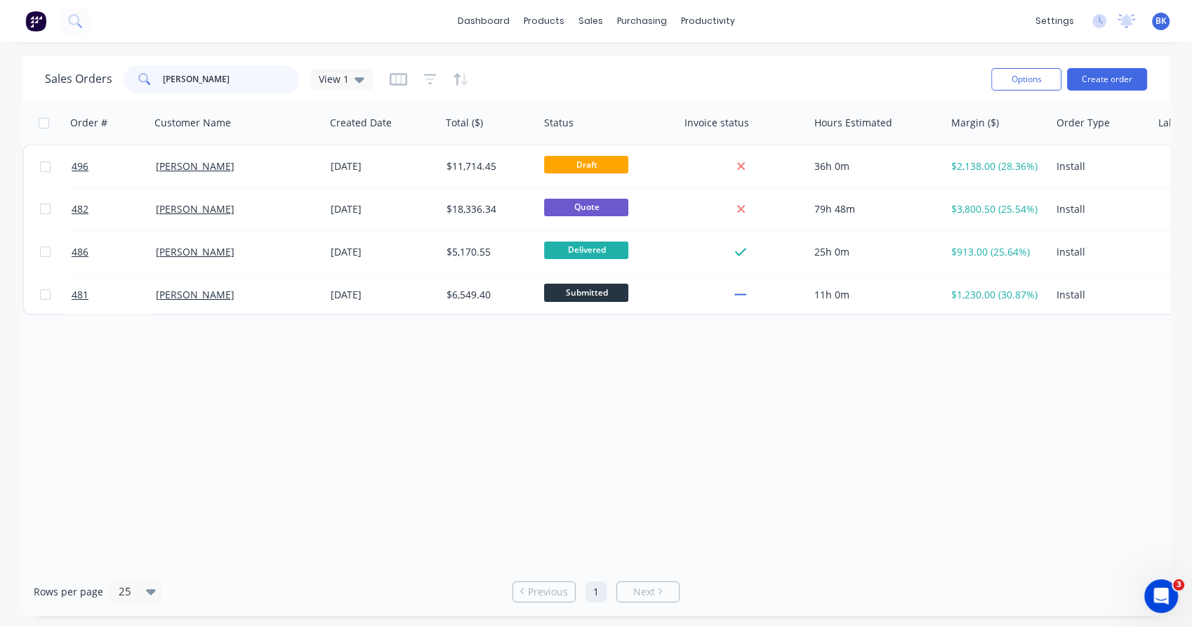
type input "pett"
